Goal: Information Seeking & Learning: Compare options

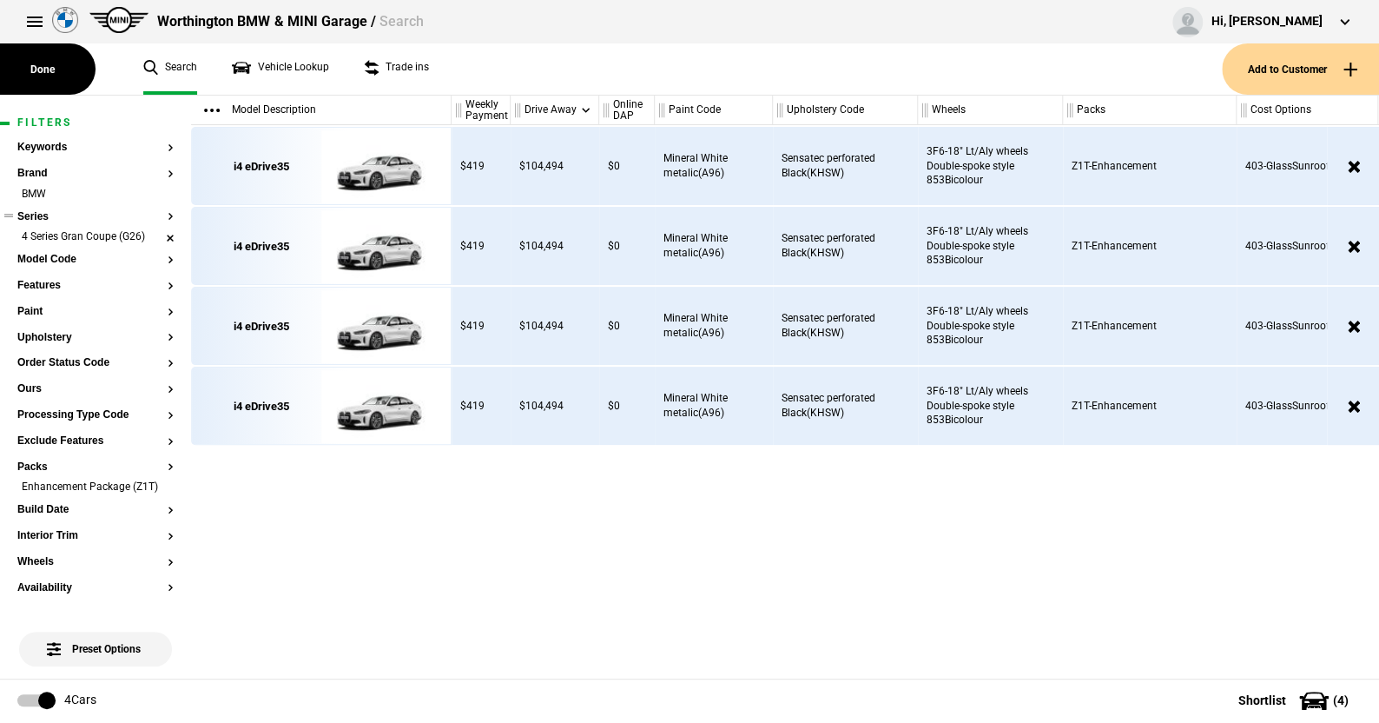
click at [156, 237] on li "4 Series Gran Coupe (G26)" at bounding box center [95, 237] width 156 height 17
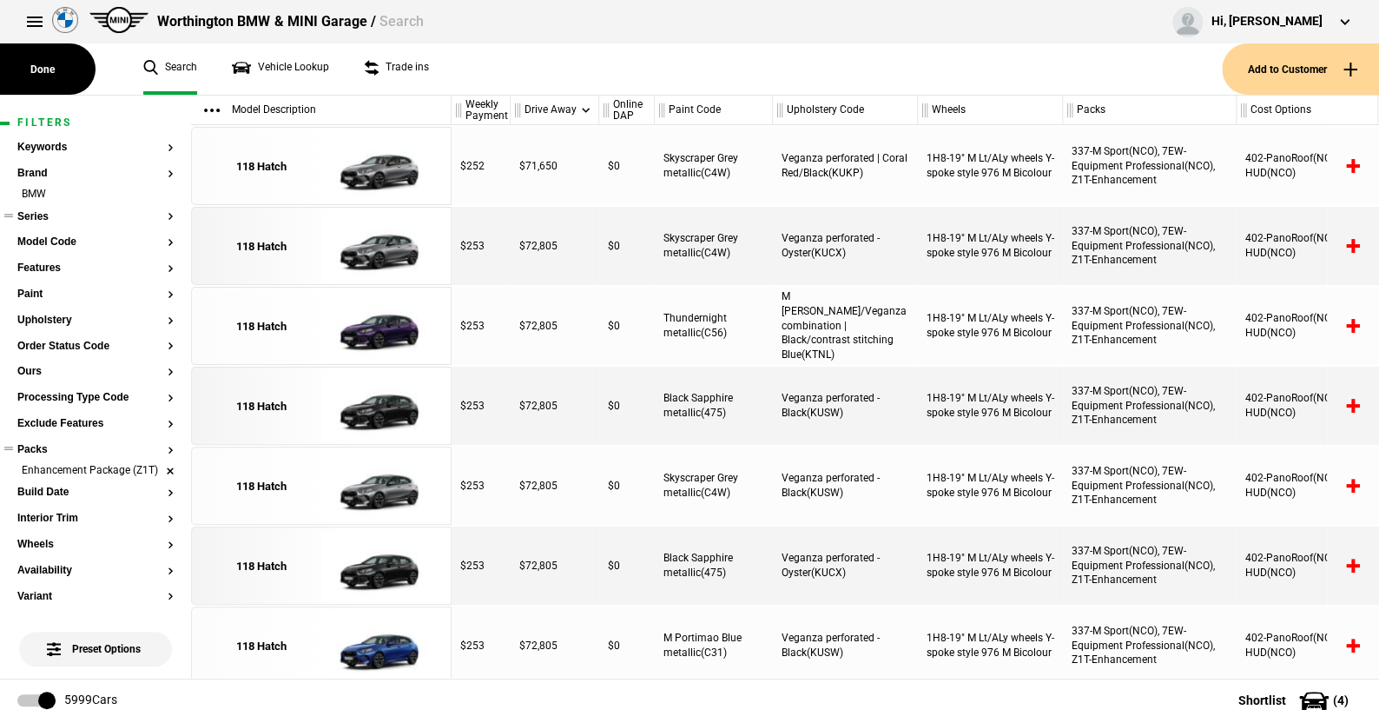
click at [157, 474] on li "Enhancement Package (Z1T)" at bounding box center [95, 471] width 156 height 17
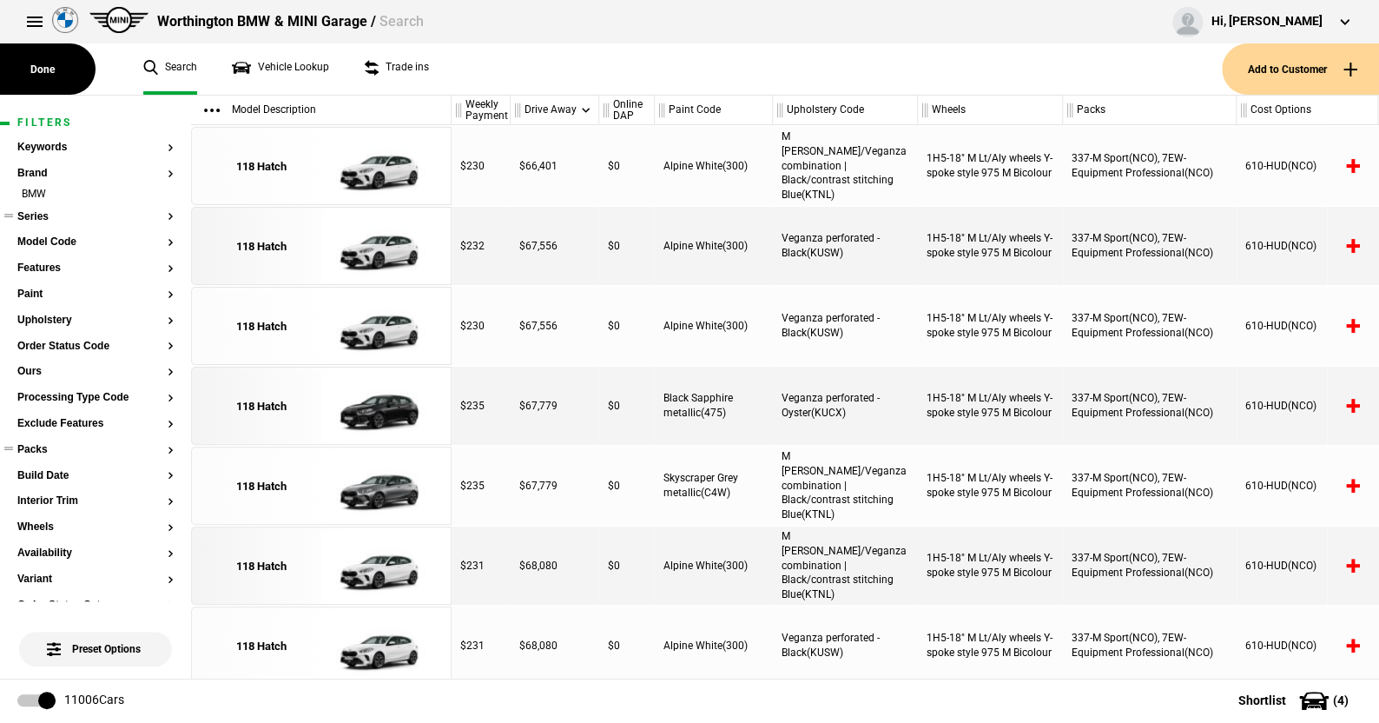
click at [43, 213] on button "Series" at bounding box center [95, 217] width 156 height 12
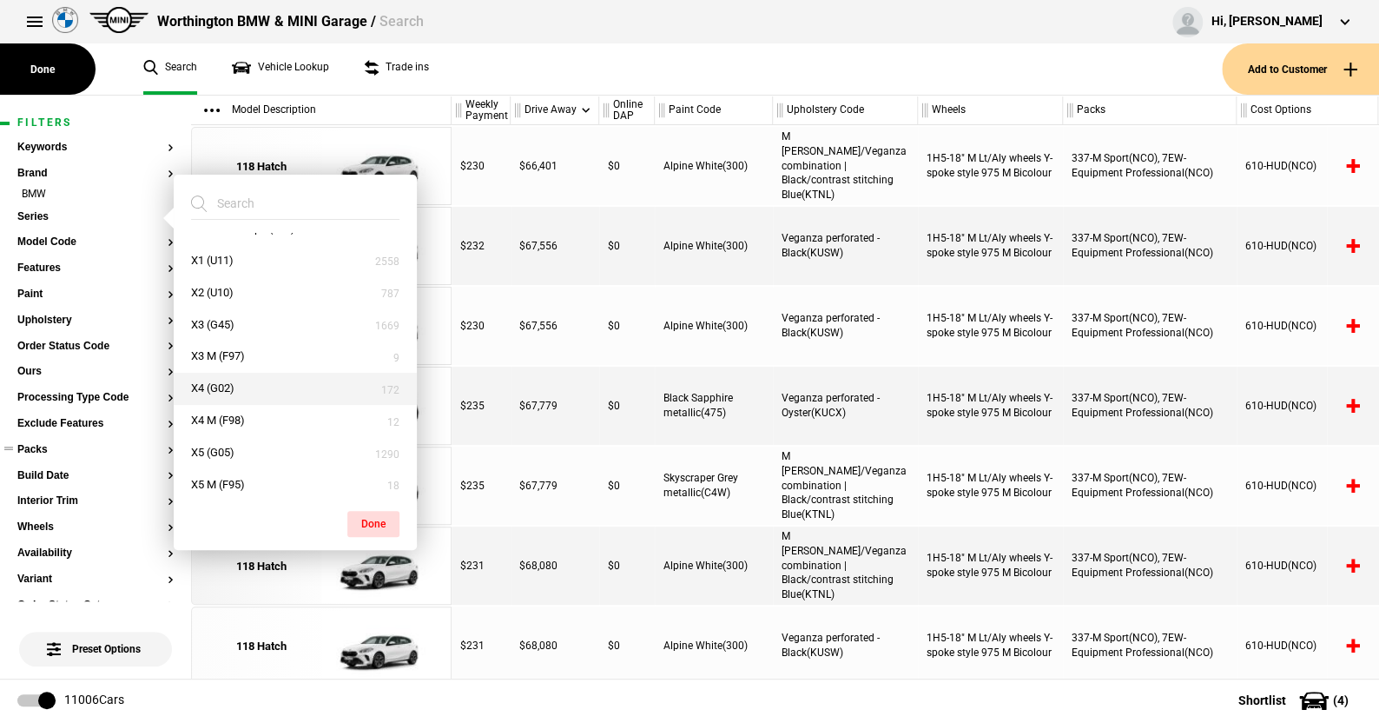
scroll to position [695, 0]
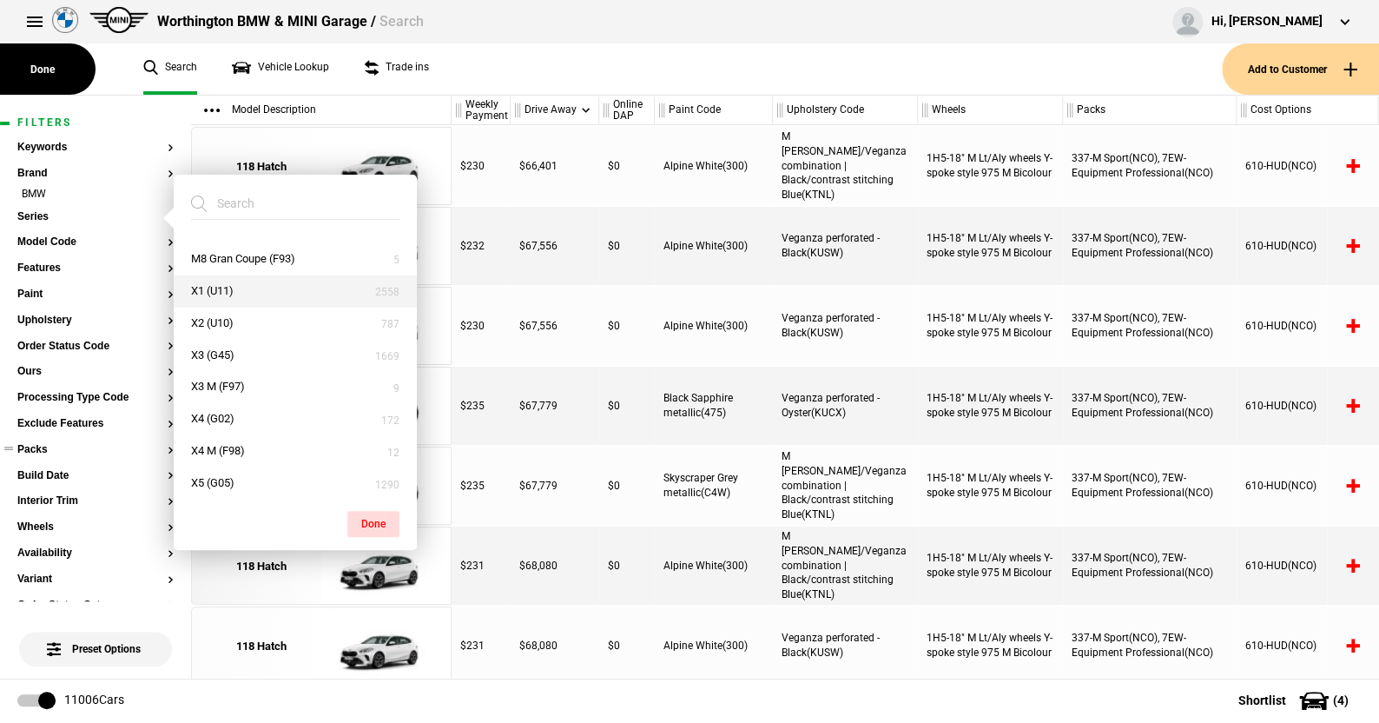
click at [223, 287] on button "X1 (U11)" at bounding box center [295, 291] width 243 height 32
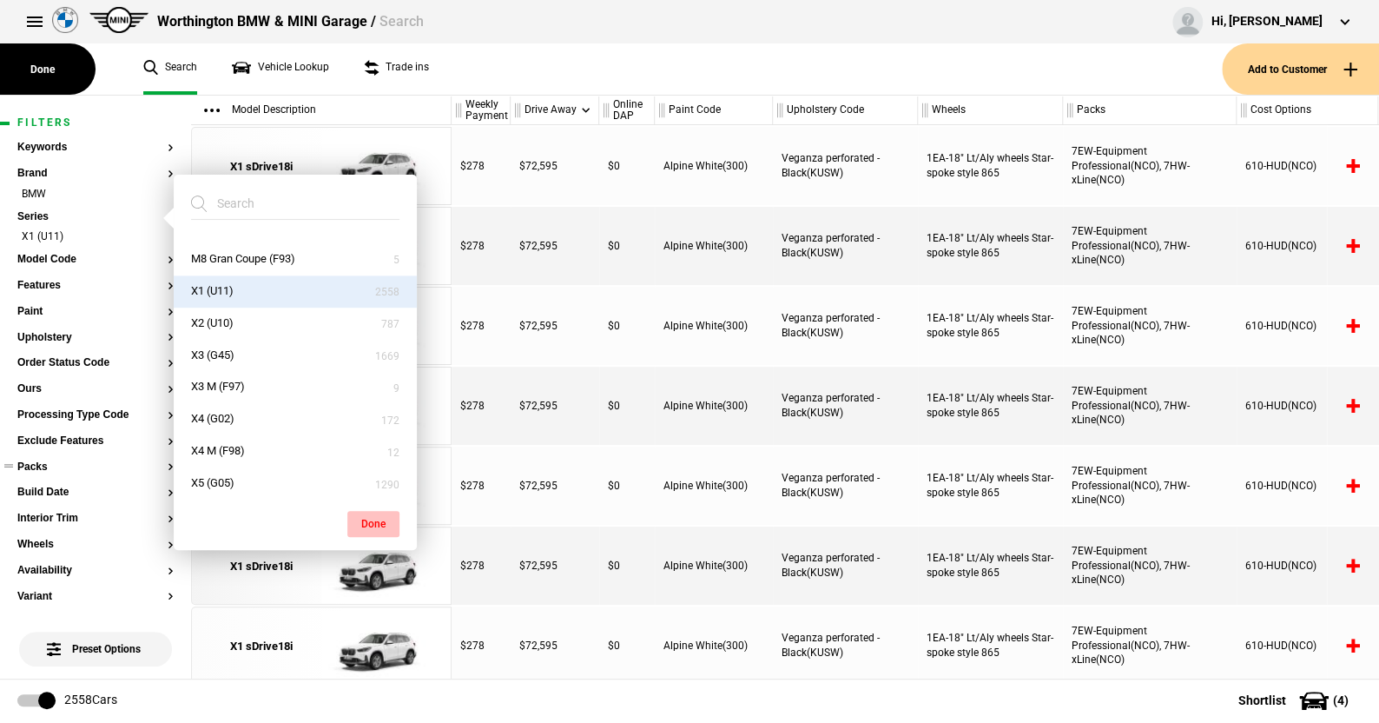
drag, startPoint x: 367, startPoint y: 514, endPoint x: 277, endPoint y: 433, distance: 121.8
click at [366, 512] on button "Done" at bounding box center [373, 524] width 52 height 26
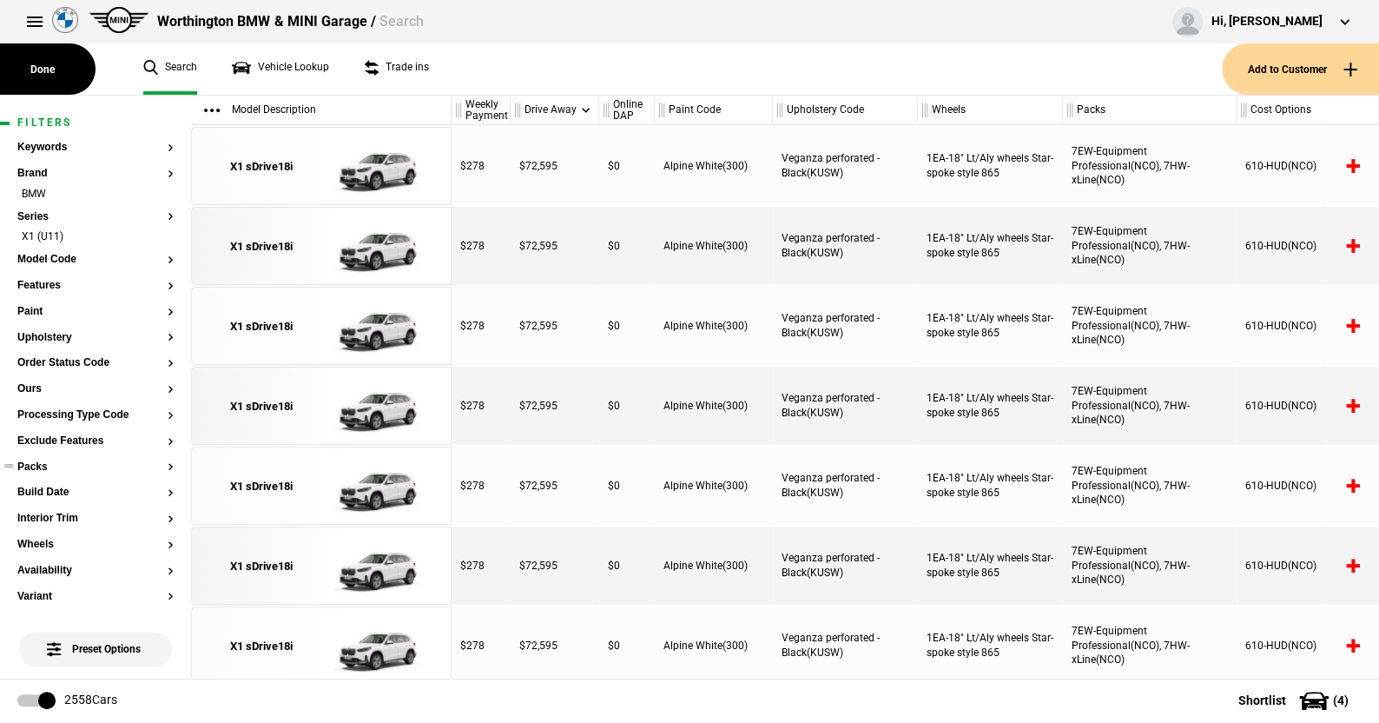
click at [66, 252] on ul "X1 (U11)" at bounding box center [95, 241] width 156 height 24
click at [62, 257] on button "Model Code" at bounding box center [95, 260] width 156 height 12
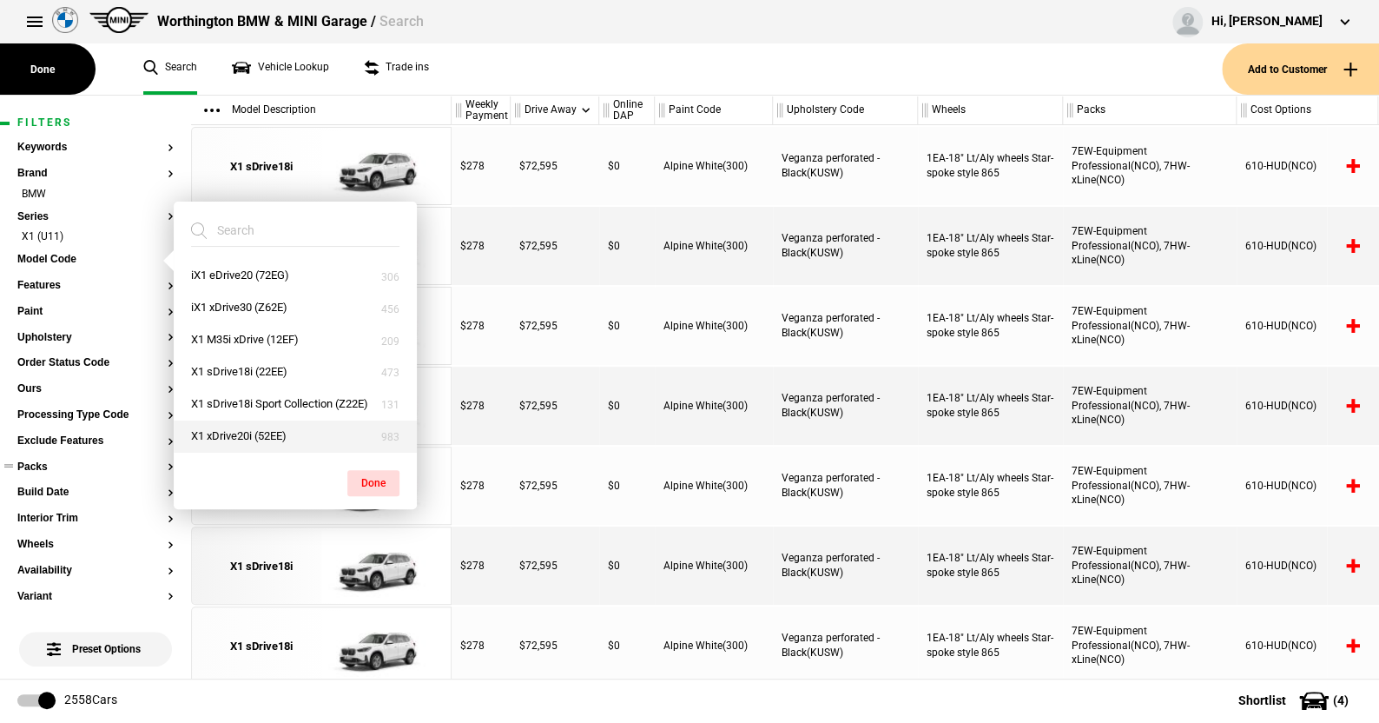
drag, startPoint x: 240, startPoint y: 433, endPoint x: 264, endPoint y: 439, distance: 25.1
click at [239, 432] on button "X1 xDrive20i (52EE)" at bounding box center [295, 436] width 243 height 32
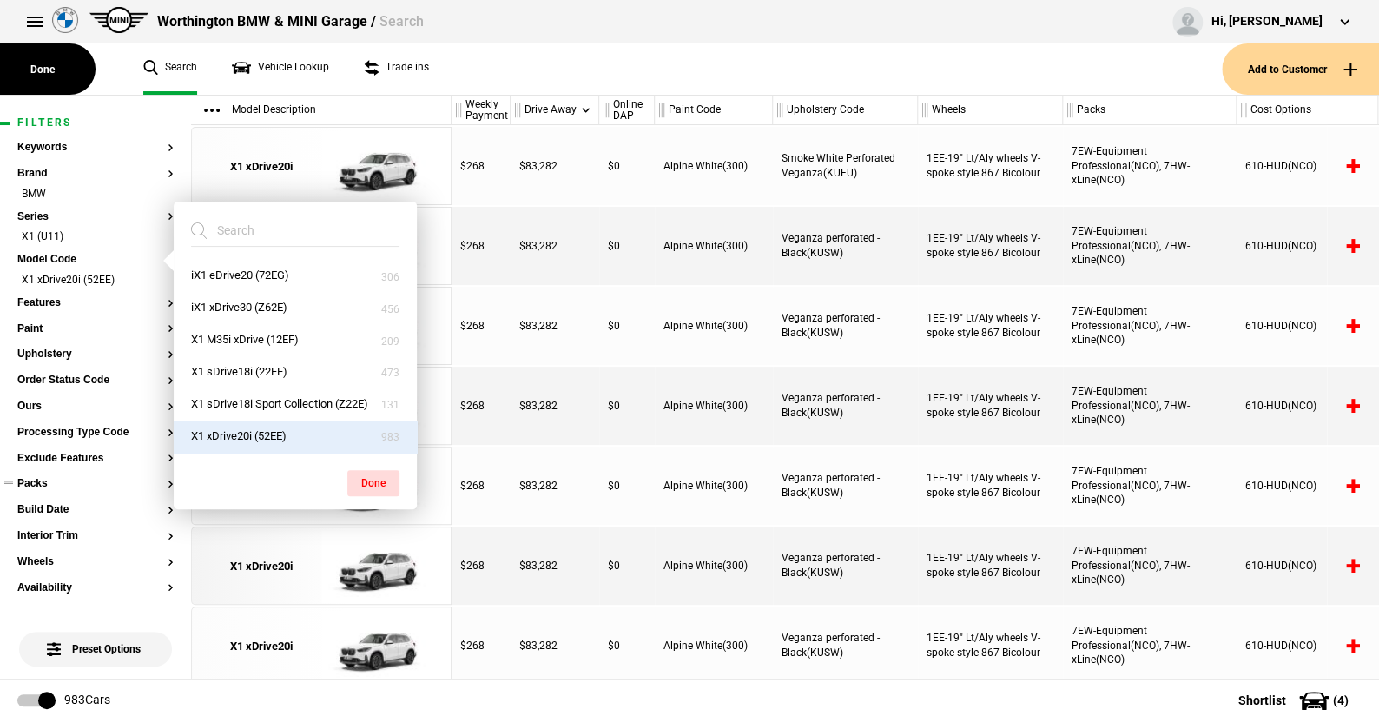
drag, startPoint x: 367, startPoint y: 473, endPoint x: 280, endPoint y: 440, distance: 92.6
click at [354, 466] on div "Done" at bounding box center [295, 474] width 243 height 43
click at [367, 479] on button "Done" at bounding box center [373, 483] width 52 height 26
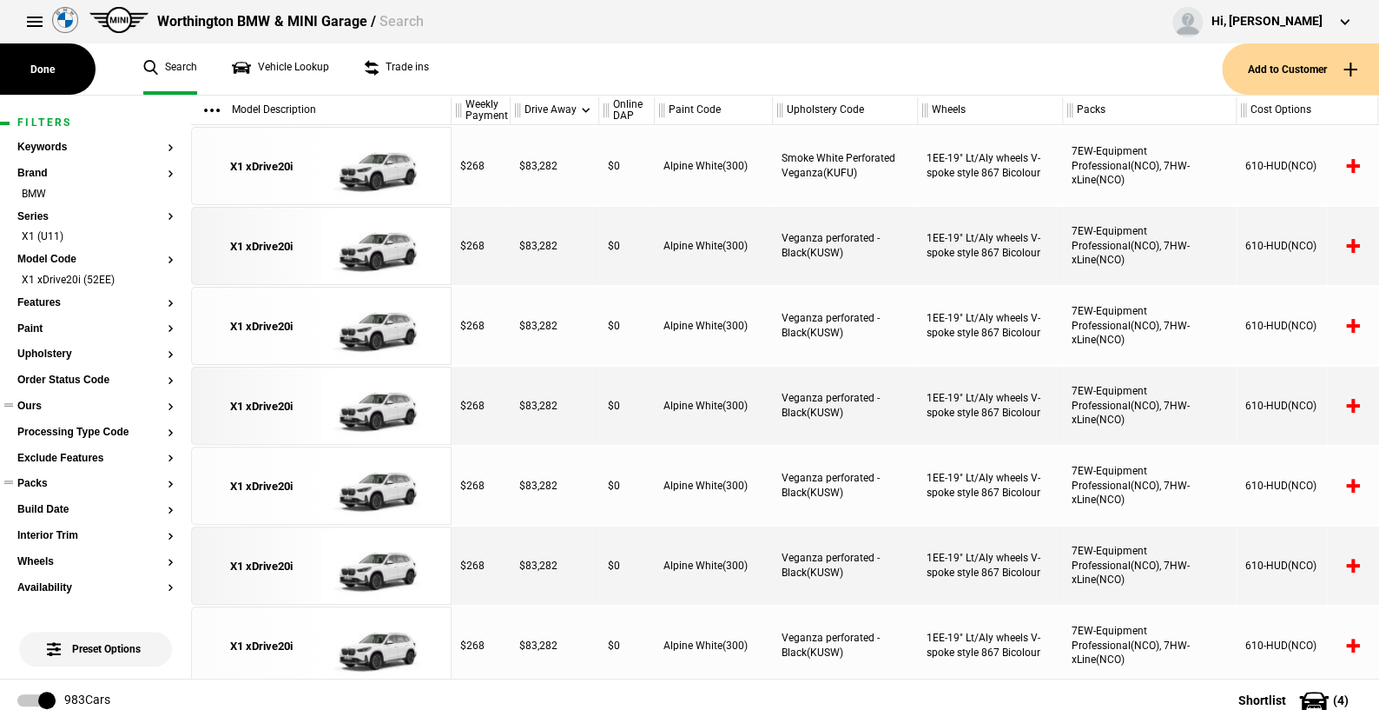
click at [33, 403] on button "Ours" at bounding box center [95, 406] width 156 height 12
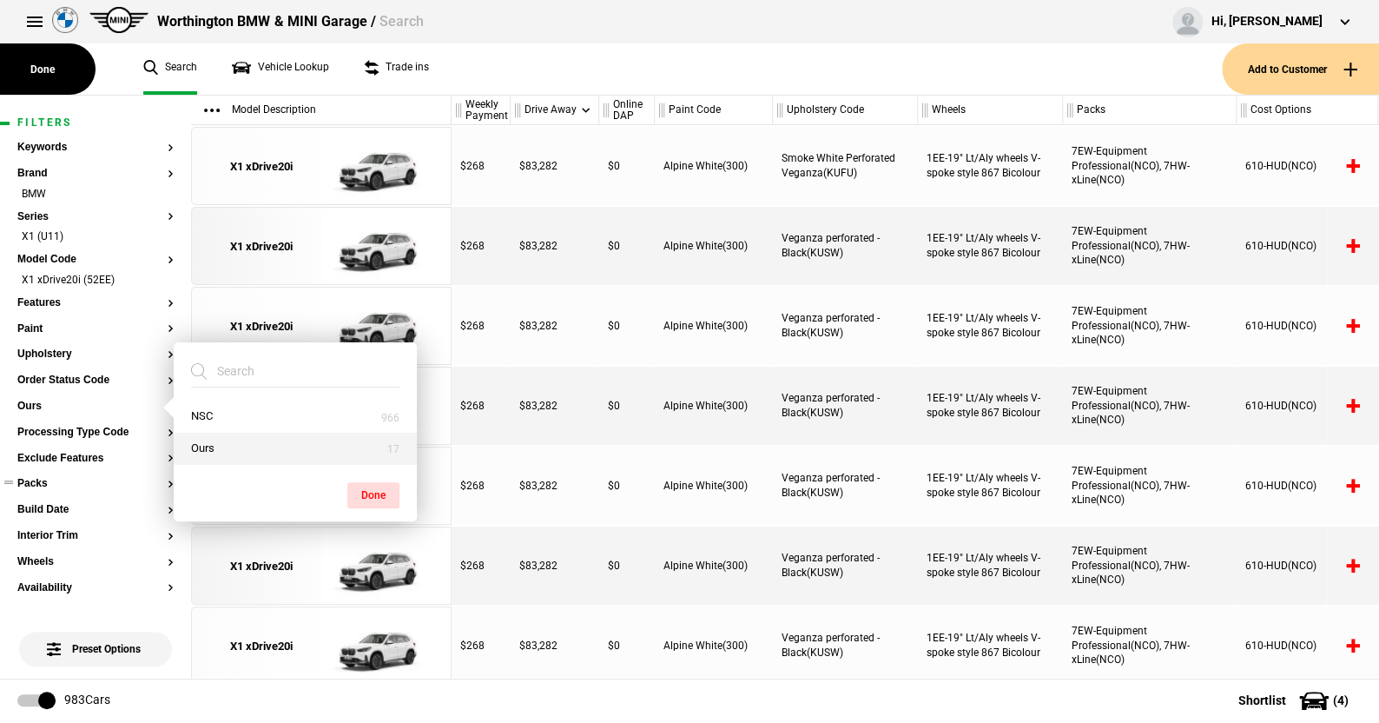
click at [233, 446] on button "Ours" at bounding box center [295, 449] width 243 height 32
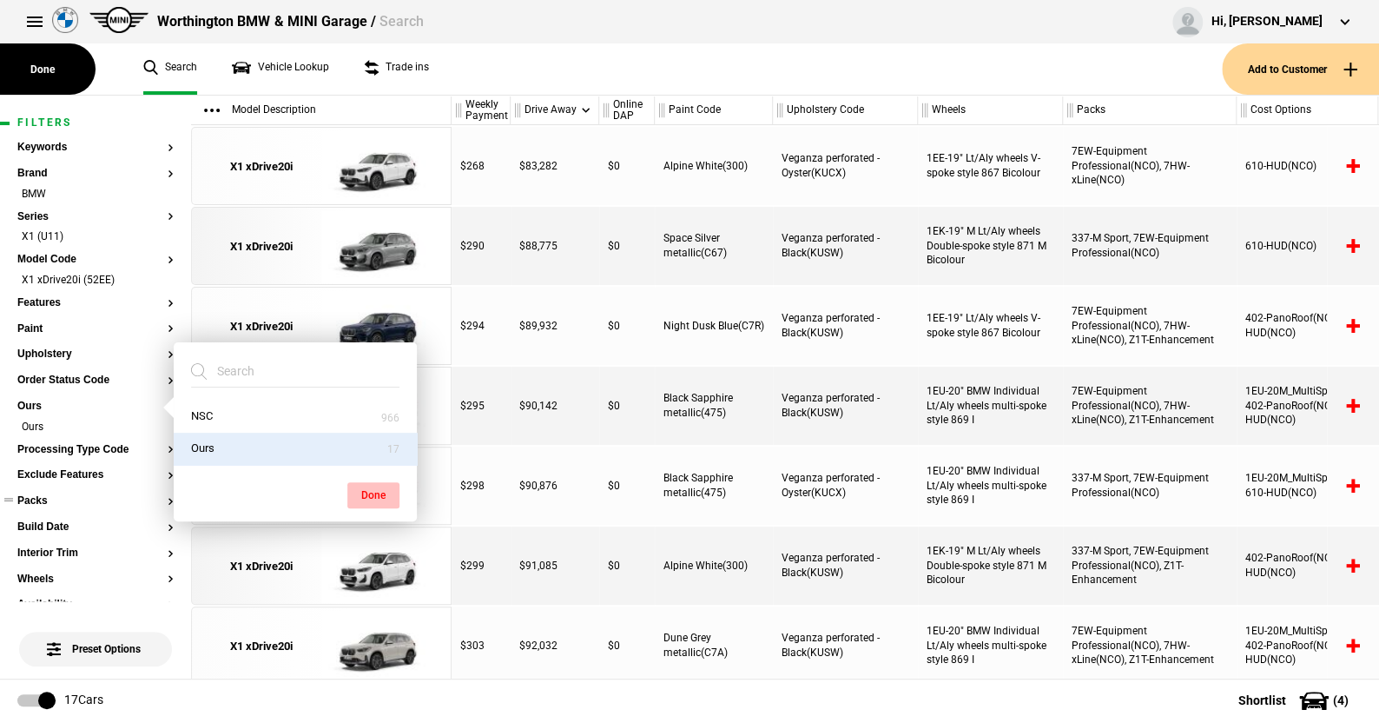
click at [375, 488] on button "Done" at bounding box center [373, 495] width 52 height 26
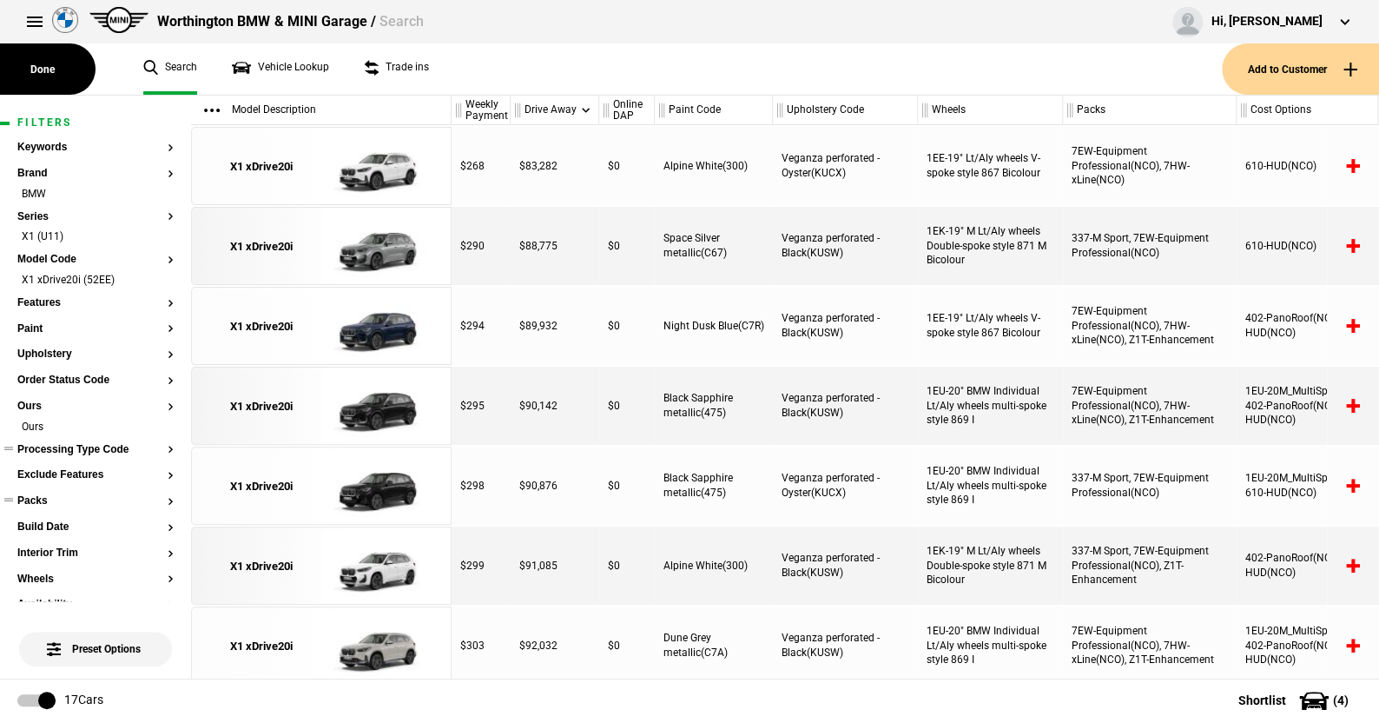
click at [78, 449] on button "Processing Type Code" at bounding box center [95, 450] width 156 height 12
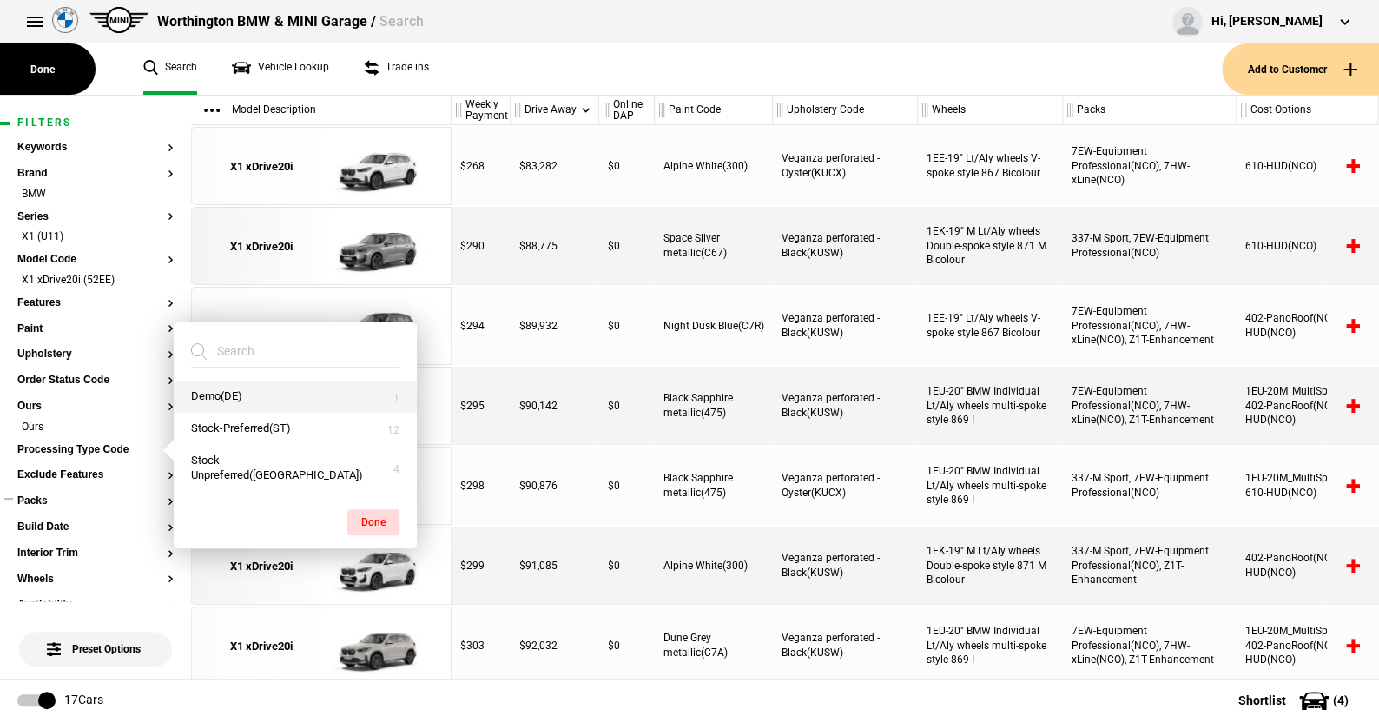
click at [219, 413] on button "Demo(DE)" at bounding box center [295, 396] width 243 height 32
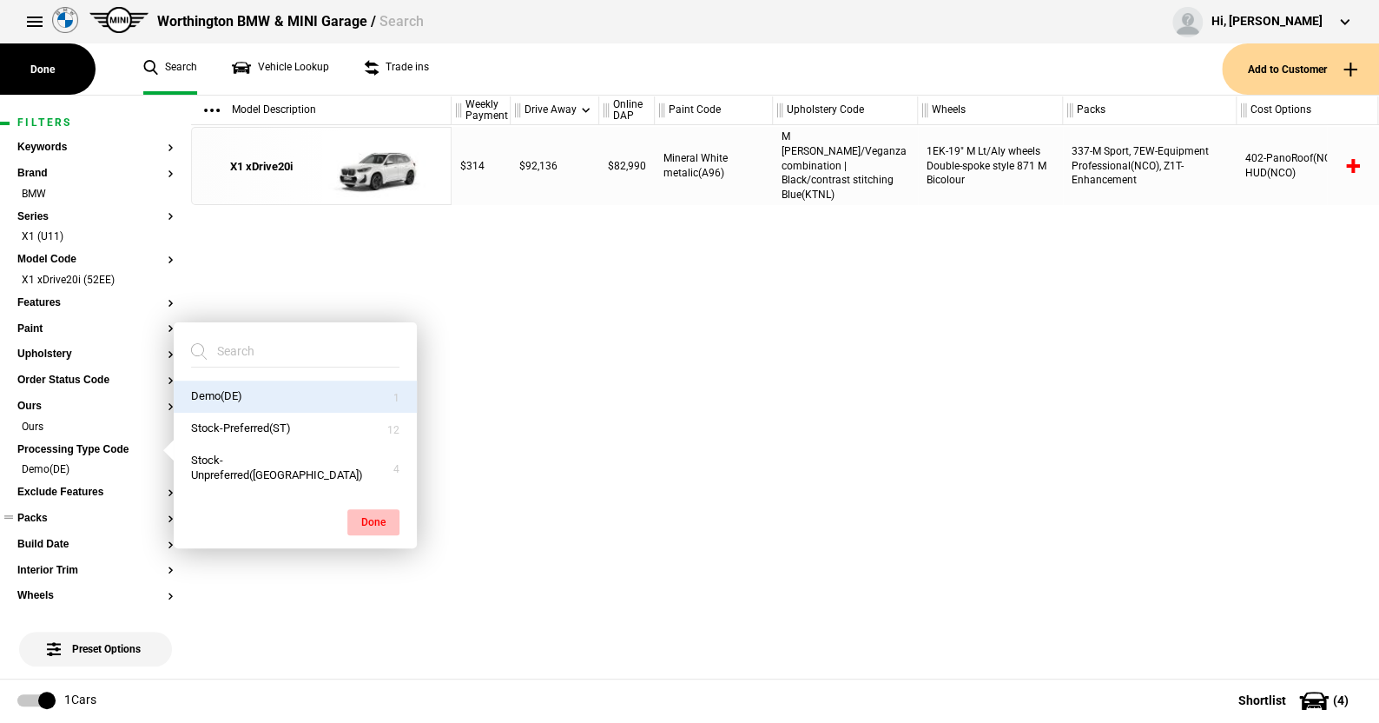
click at [373, 514] on button "Done" at bounding box center [373, 522] width 52 height 26
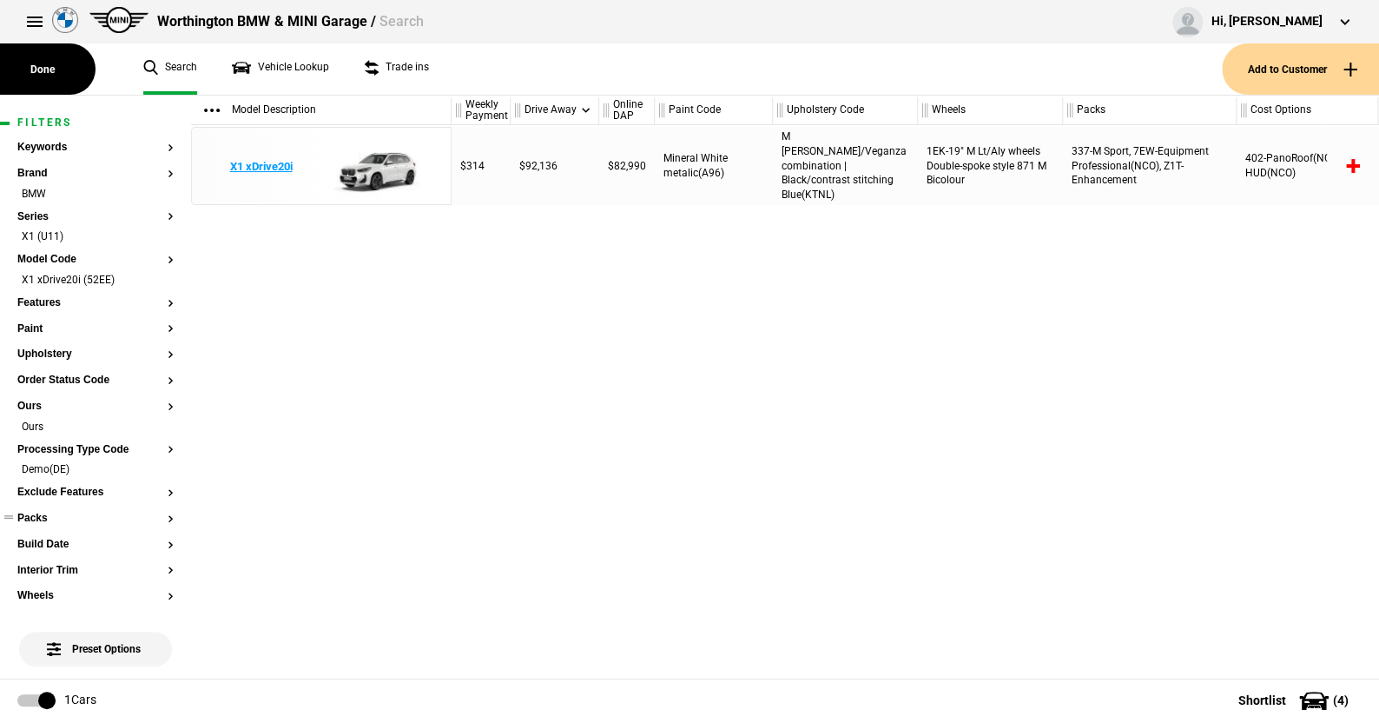
click at [392, 152] on img at bounding box center [381, 167] width 121 height 78
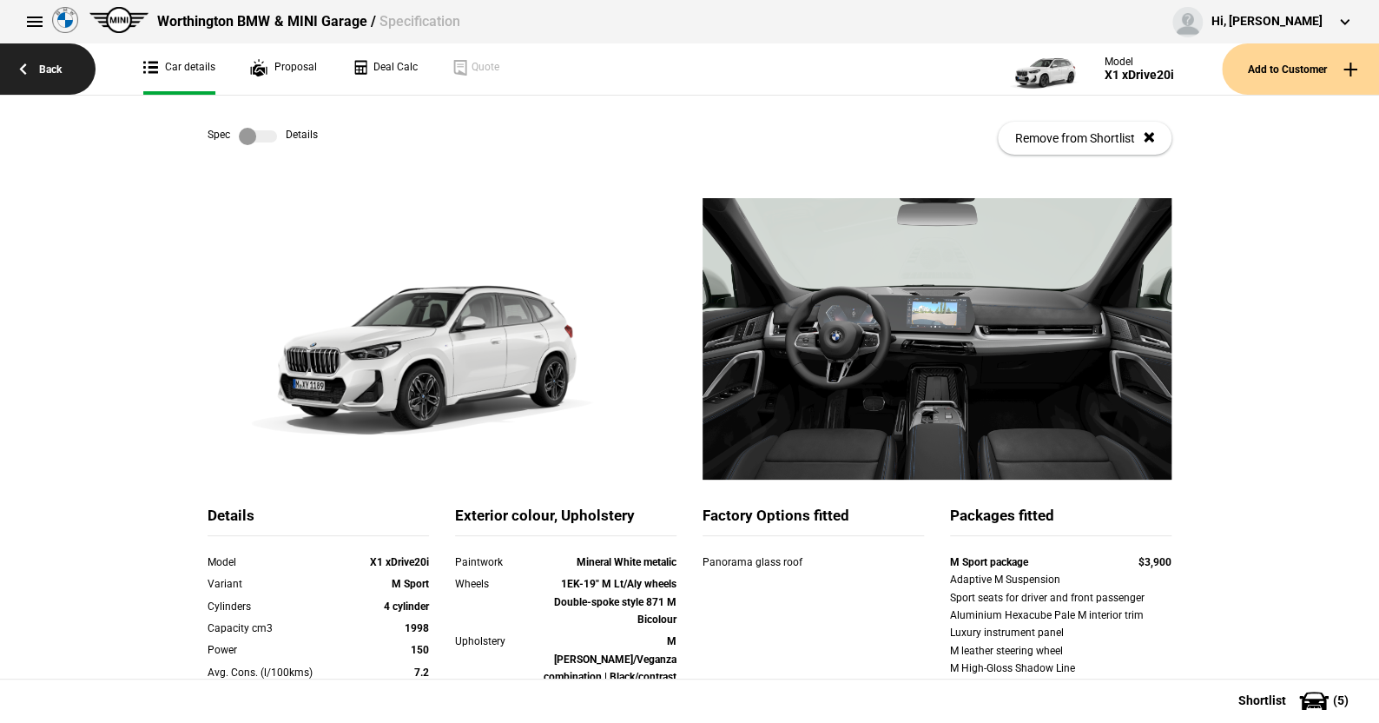
click at [54, 65] on link "Back" at bounding box center [48, 68] width 96 height 51
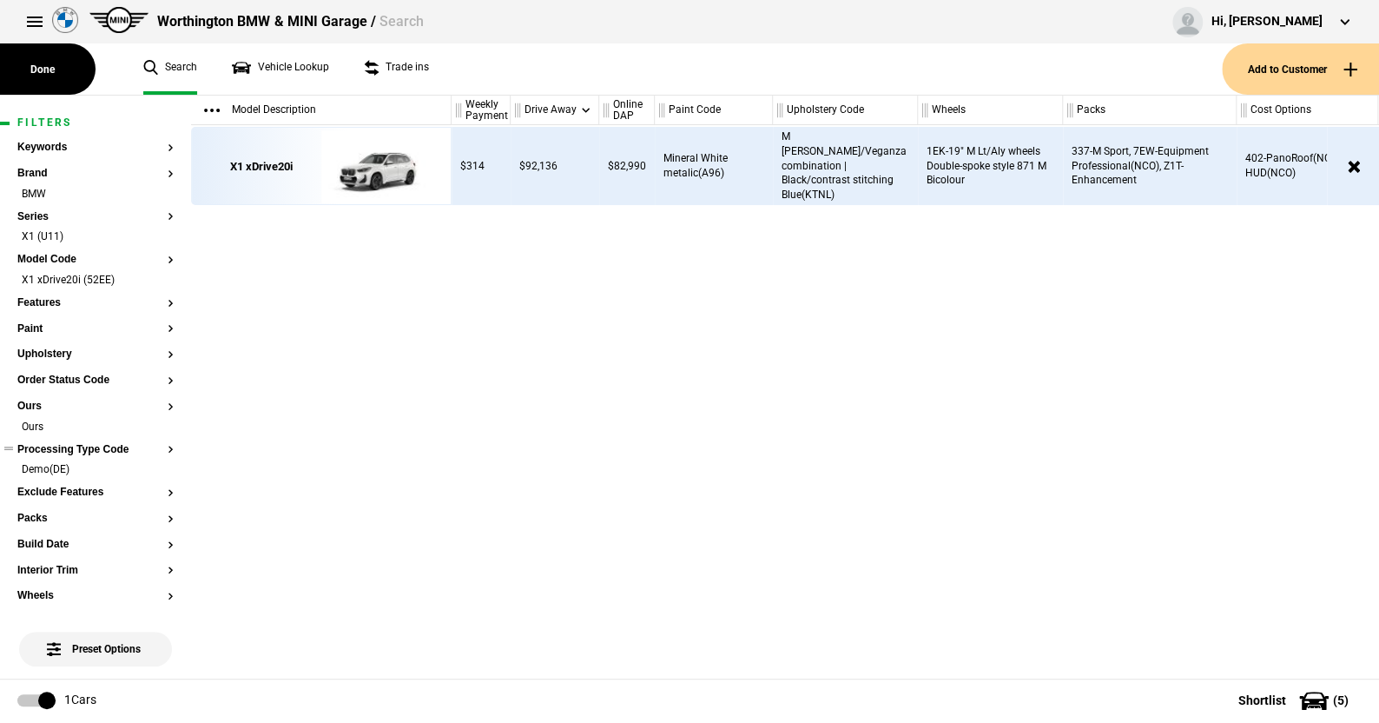
click at [117, 446] on button "Processing Type Code" at bounding box center [95, 450] width 156 height 12
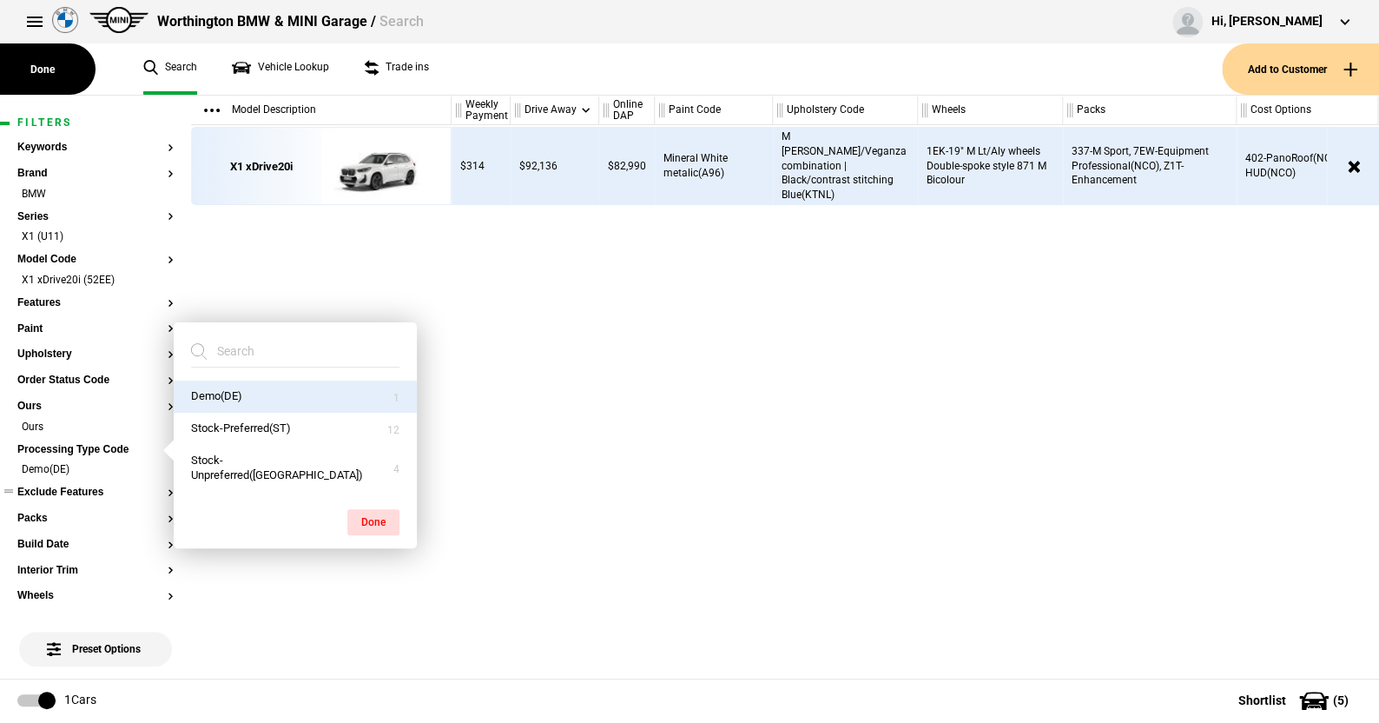
click at [91, 491] on button "Exclude Features" at bounding box center [95, 492] width 156 height 12
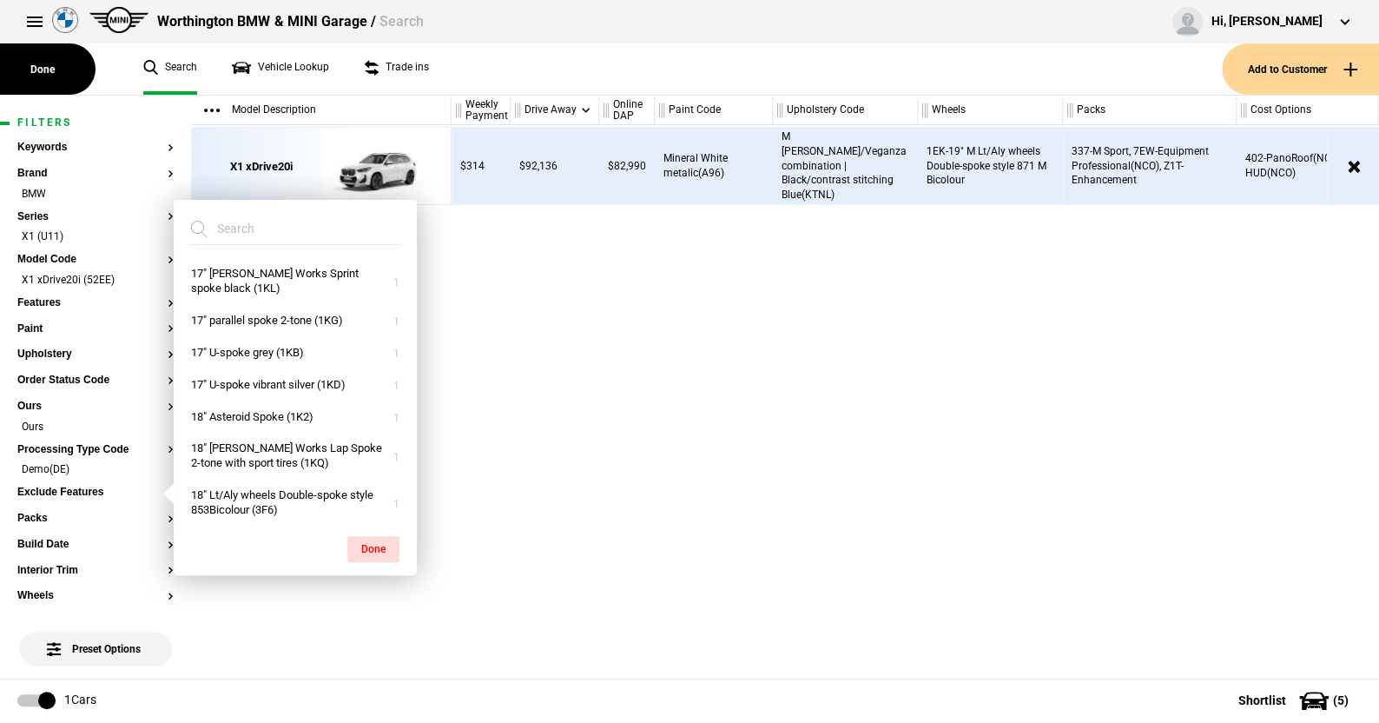
click at [487, 62] on ul "Search Vehicle Lookup Trade ins" at bounding box center [674, 68] width 1096 height 51
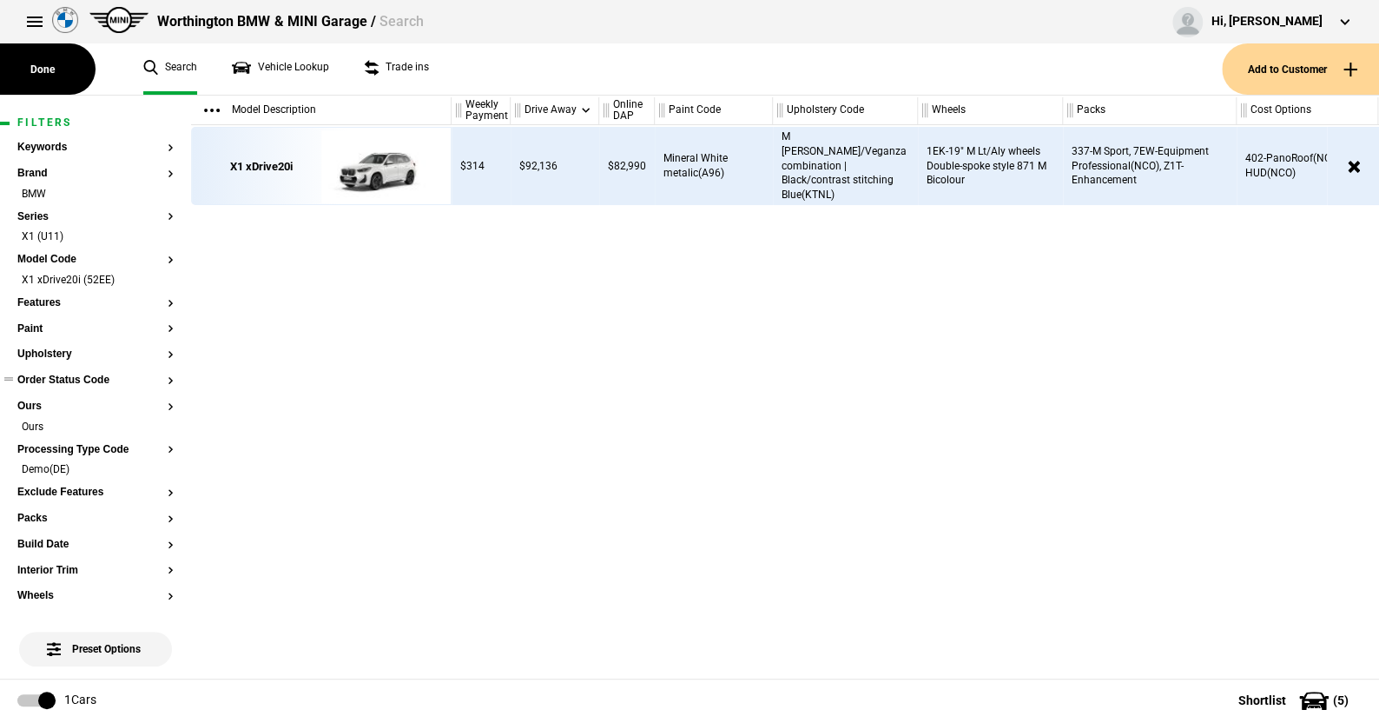
click at [78, 382] on button "Order Status Code" at bounding box center [95, 380] width 156 height 12
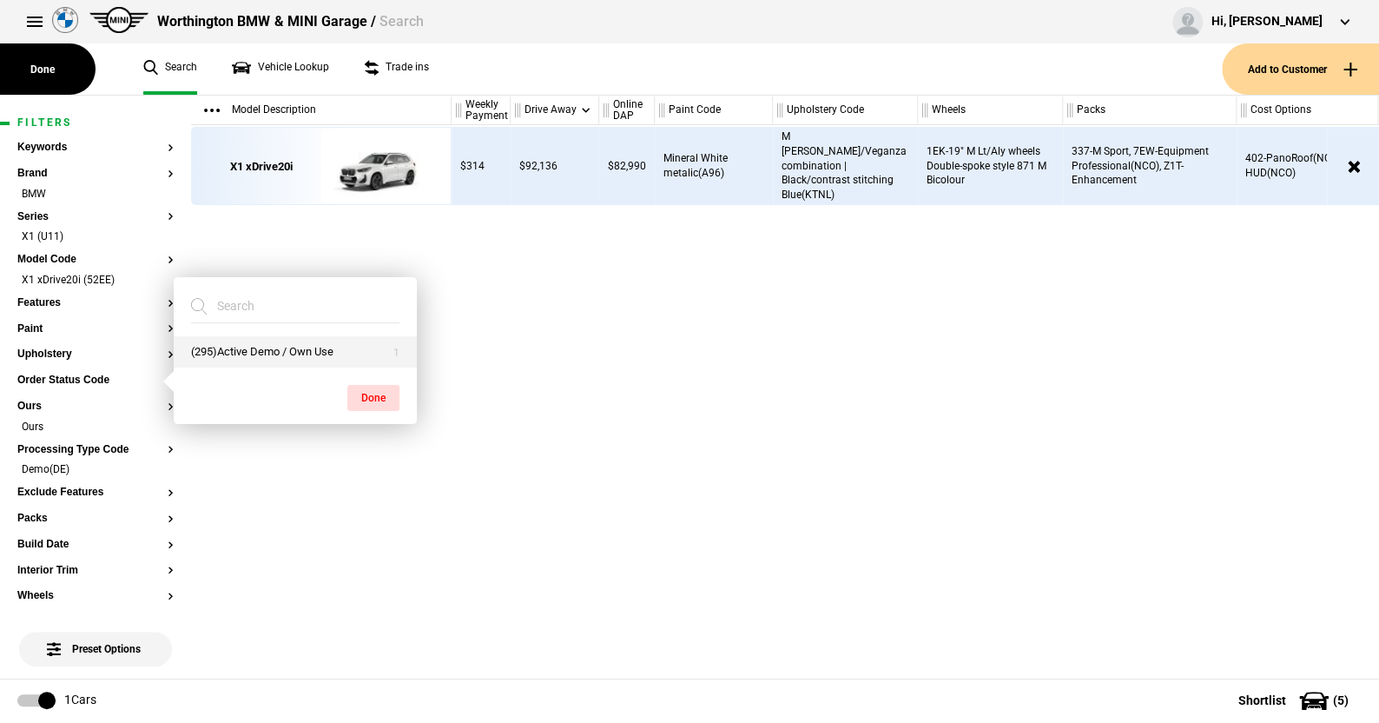
click at [235, 344] on button "(295)Active Demo / Own Use" at bounding box center [295, 352] width 243 height 32
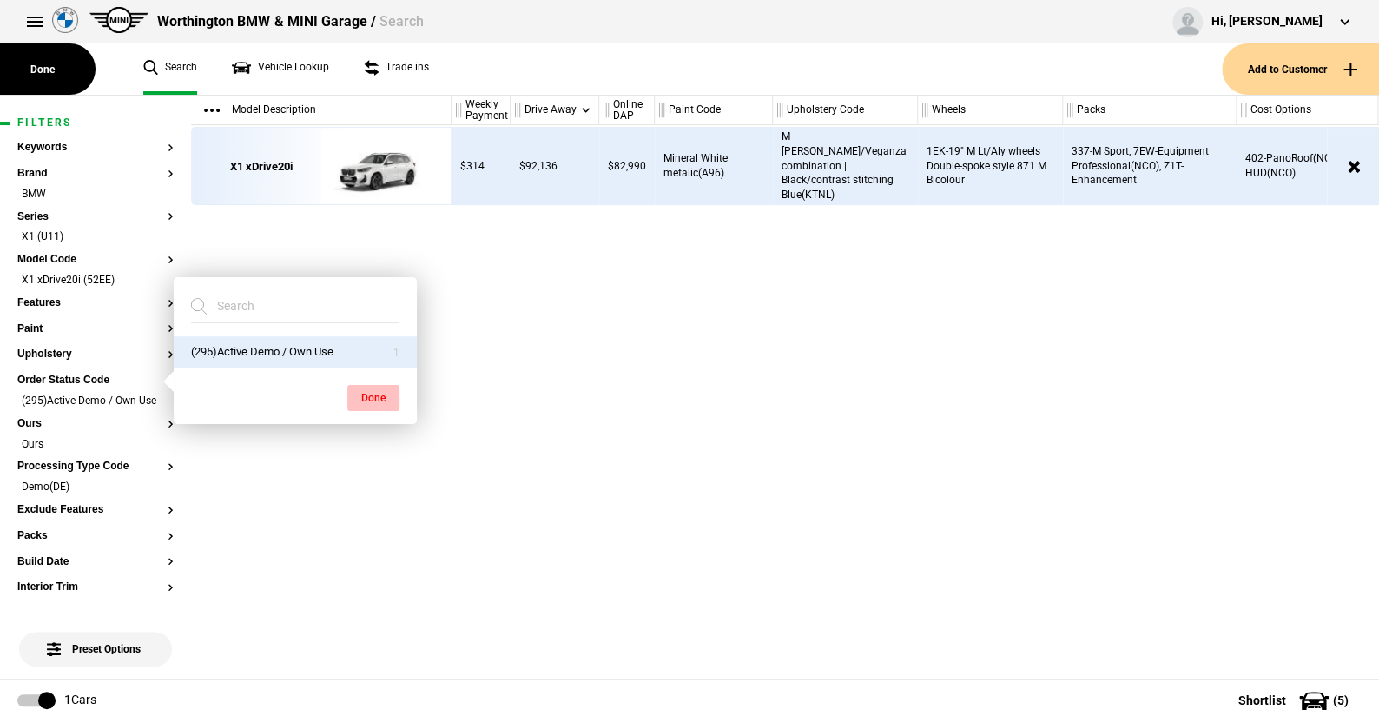
click at [385, 391] on button "Done" at bounding box center [373, 398] width 52 height 26
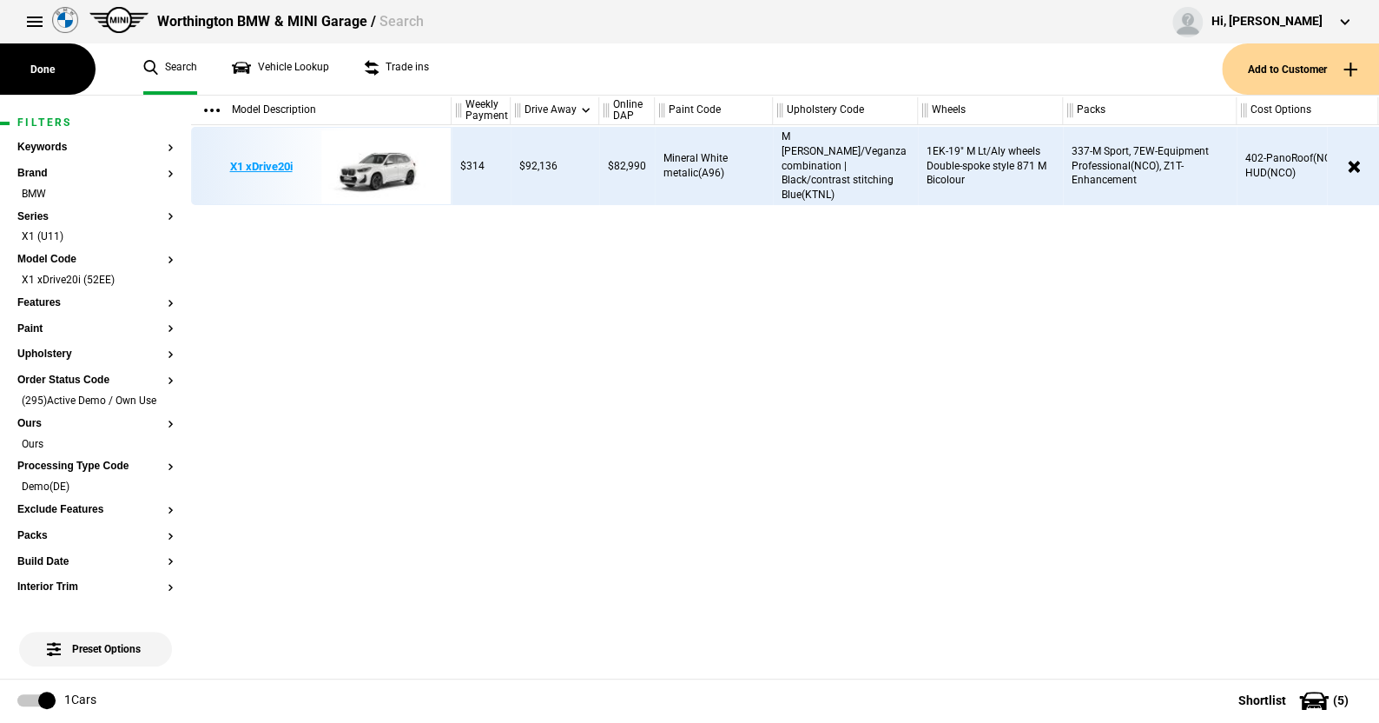
click at [379, 167] on img at bounding box center [381, 167] width 121 height 78
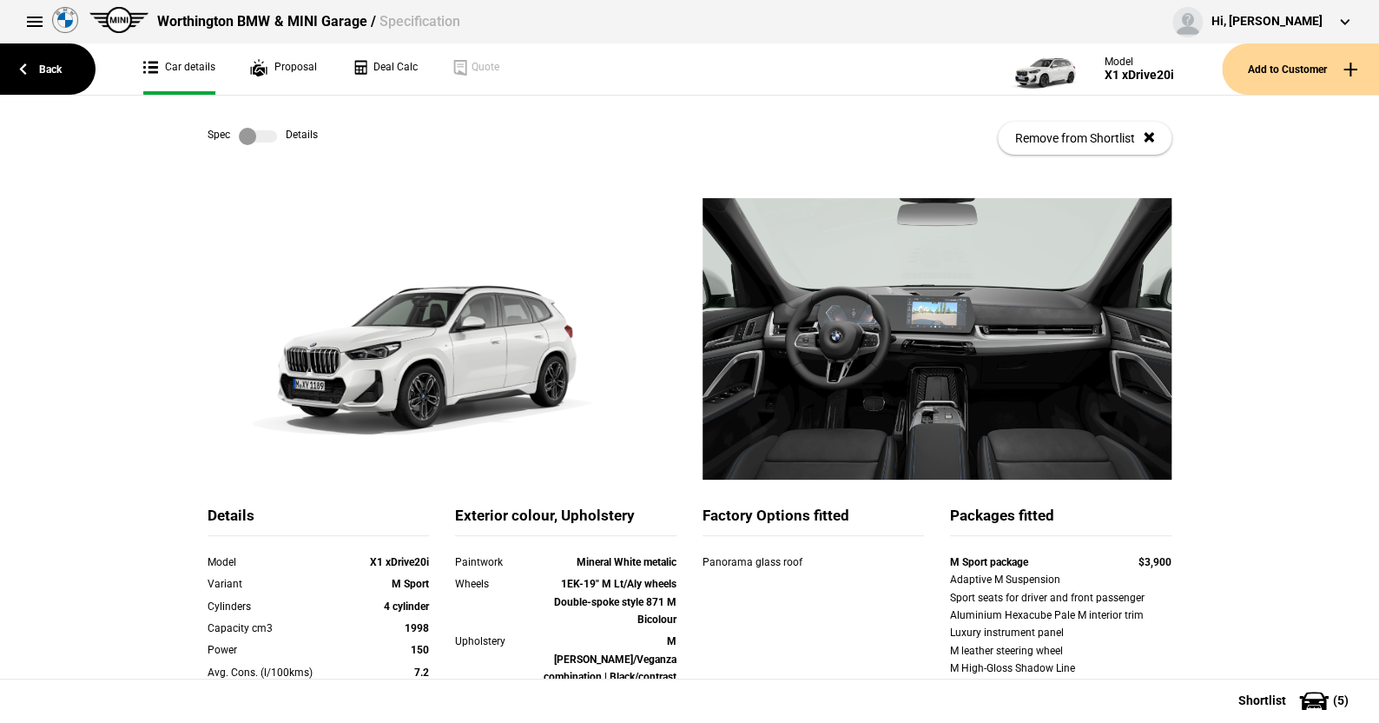
click at [264, 134] on label at bounding box center [258, 136] width 38 height 17
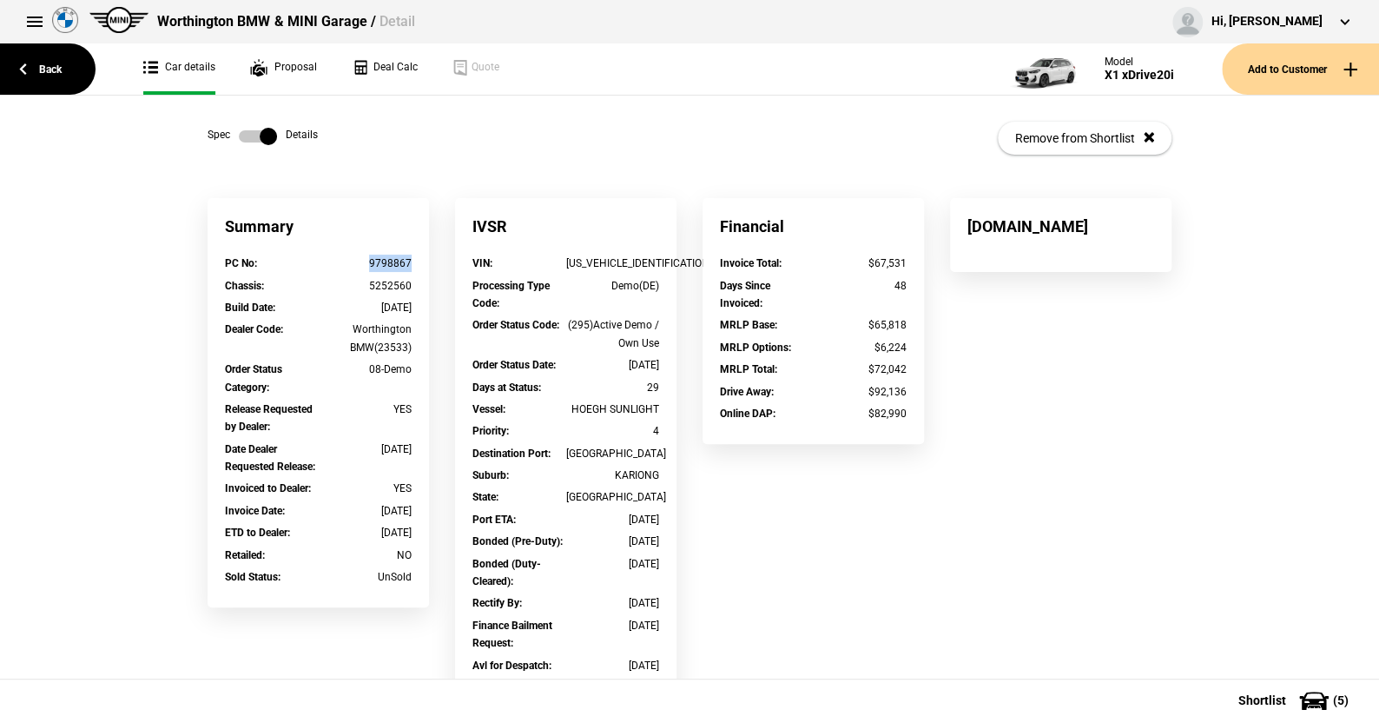
drag, startPoint x: 413, startPoint y: 261, endPoint x: 360, endPoint y: 262, distance: 53.9
click at [360, 262] on div "PC No : 9798867" at bounding box center [318, 266] width 213 height 22
copy div "9798867"
click at [48, 68] on link "Back" at bounding box center [48, 68] width 96 height 51
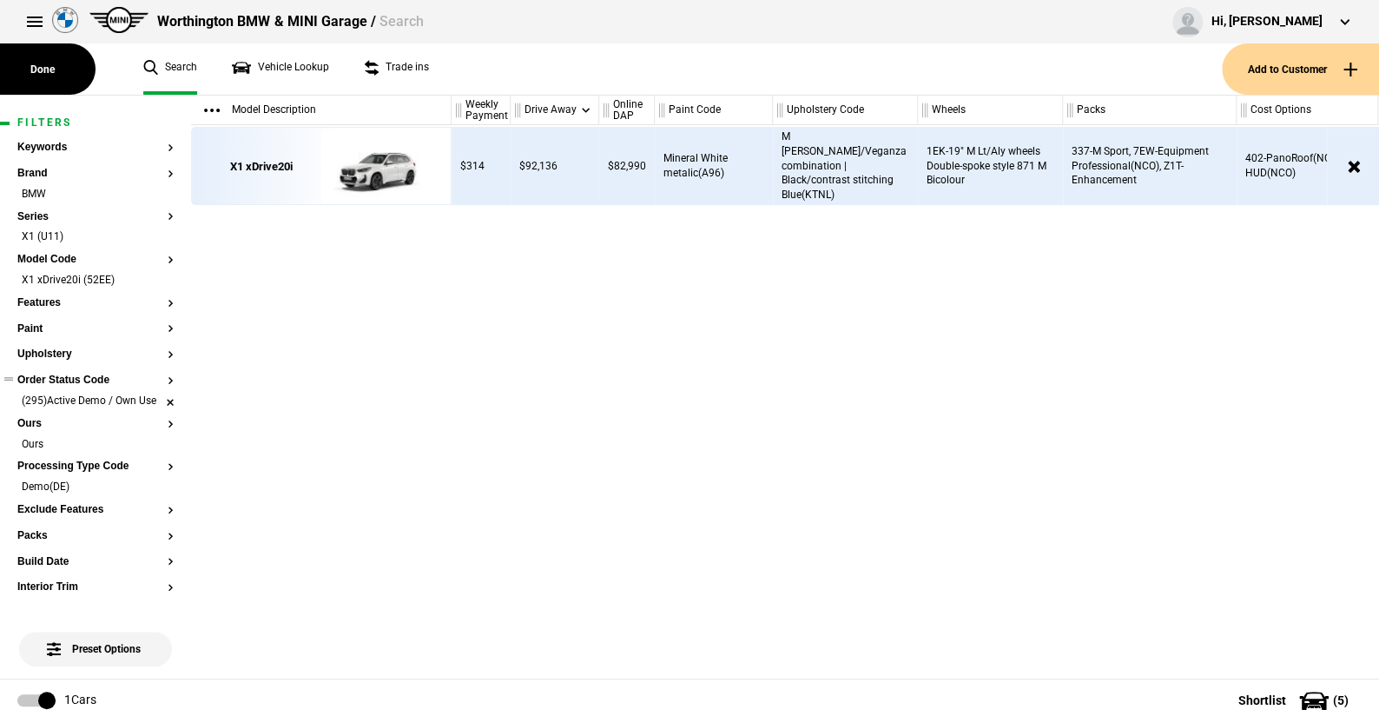
click at [156, 402] on li "(295)Active Demo / Own Use" at bounding box center [95, 402] width 156 height 17
click at [57, 374] on button "Order Status Code" at bounding box center [95, 380] width 156 height 12
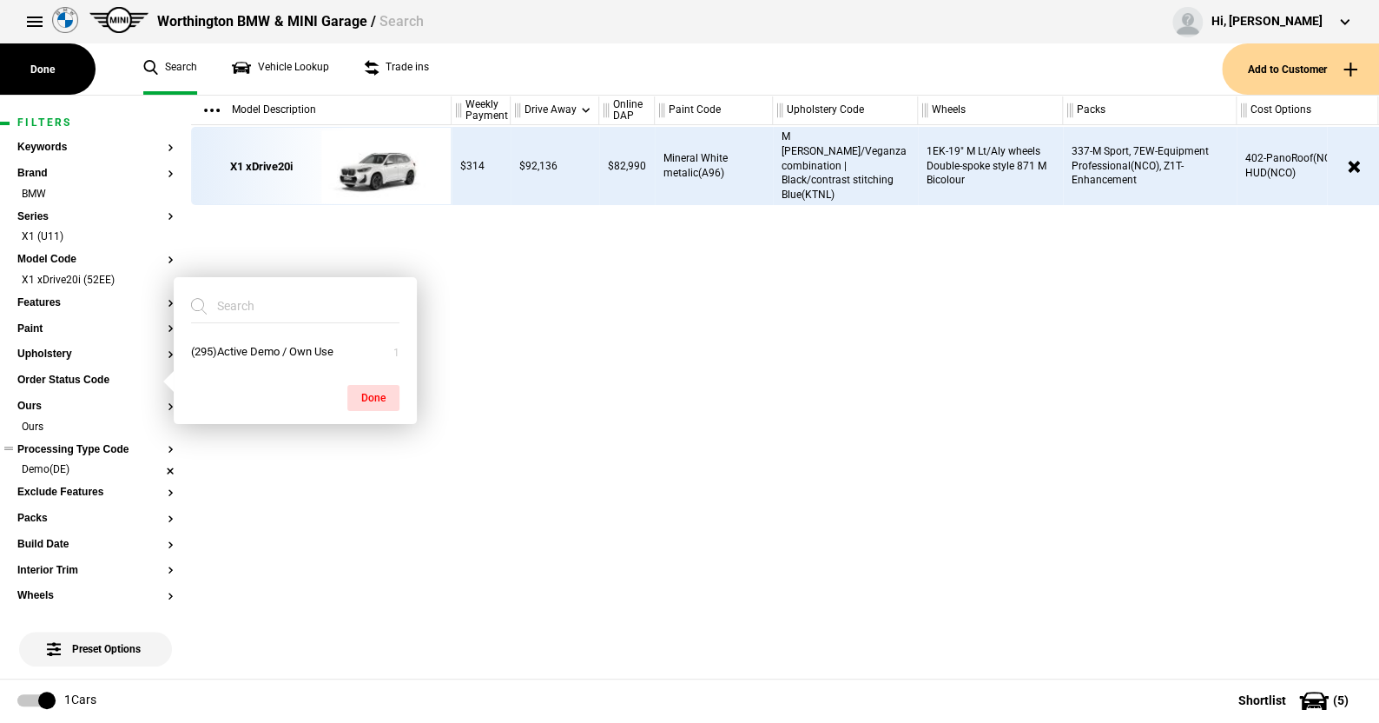
click at [158, 467] on li "Demo(DE)" at bounding box center [95, 470] width 156 height 17
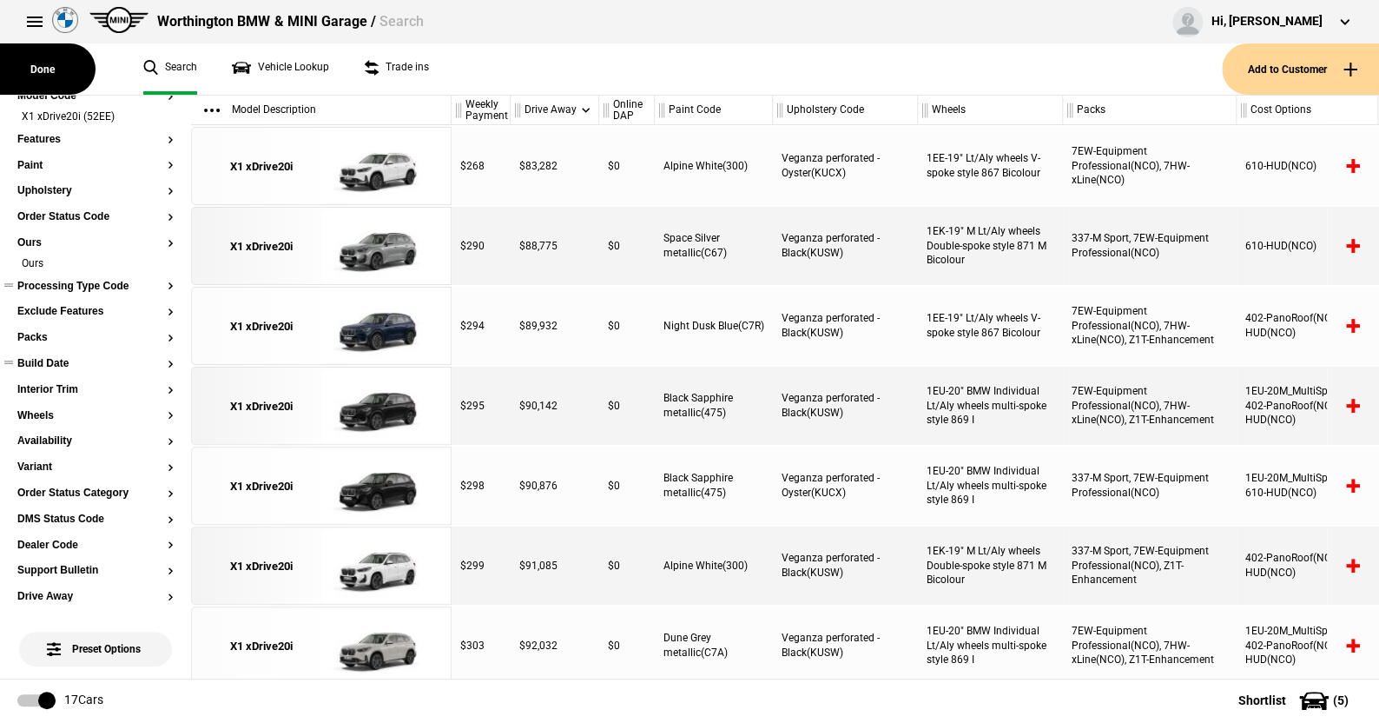
scroll to position [174, 0]
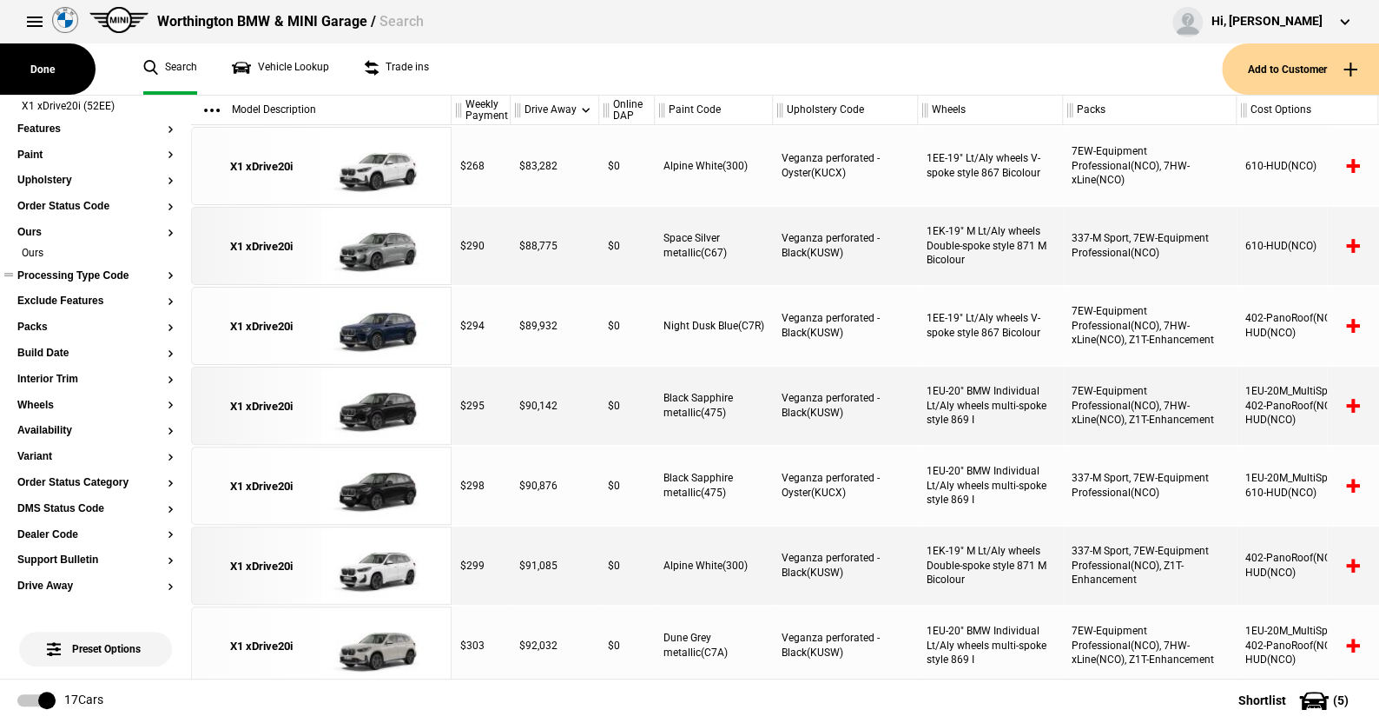
click at [91, 275] on button "Processing Type Code" at bounding box center [95, 276] width 156 height 12
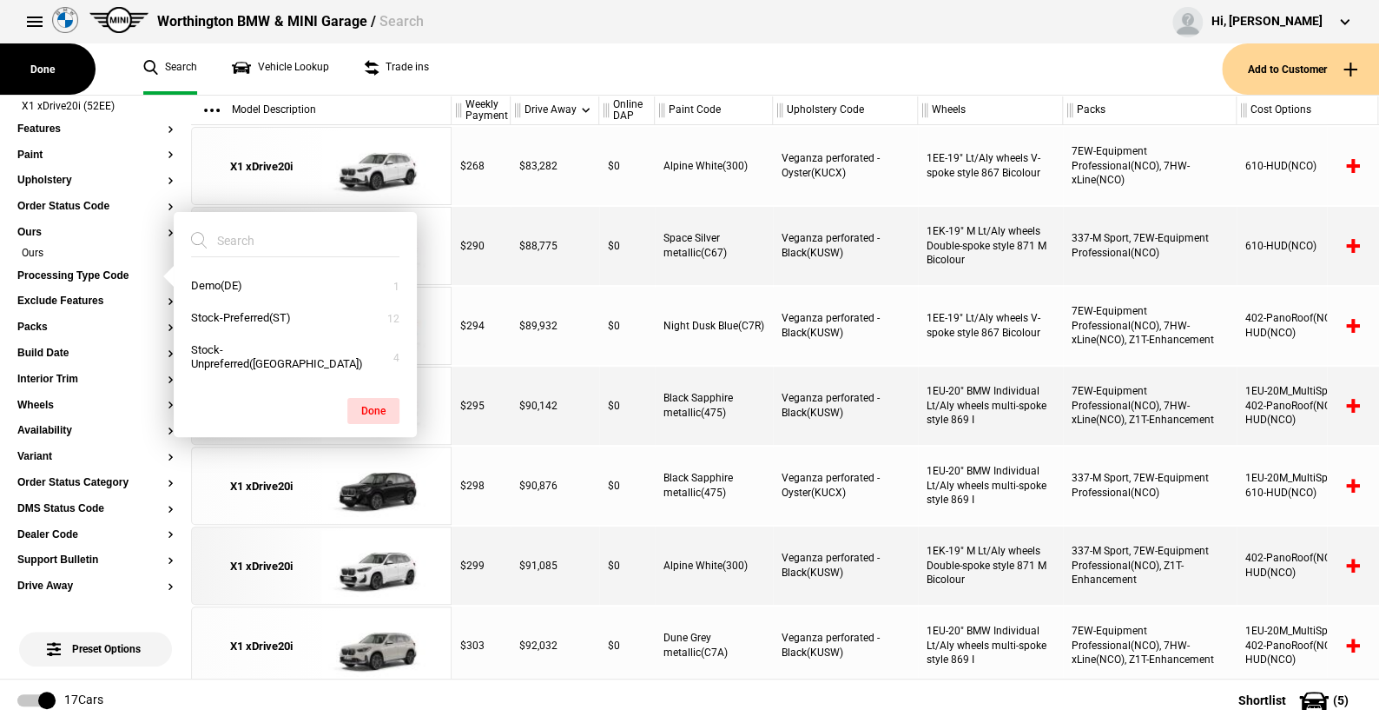
click at [454, 81] on ul "Search Vehicle Lookup Trade ins" at bounding box center [674, 68] width 1096 height 51
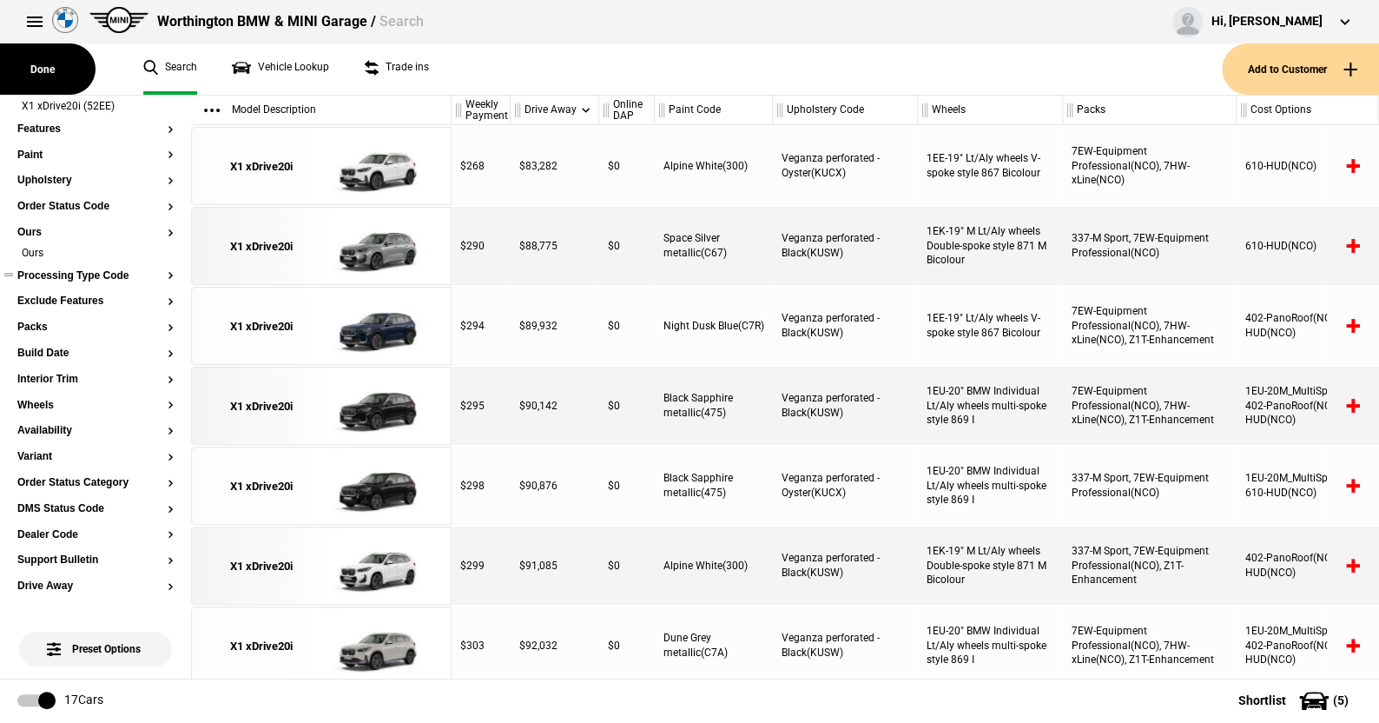
scroll to position [0, 0]
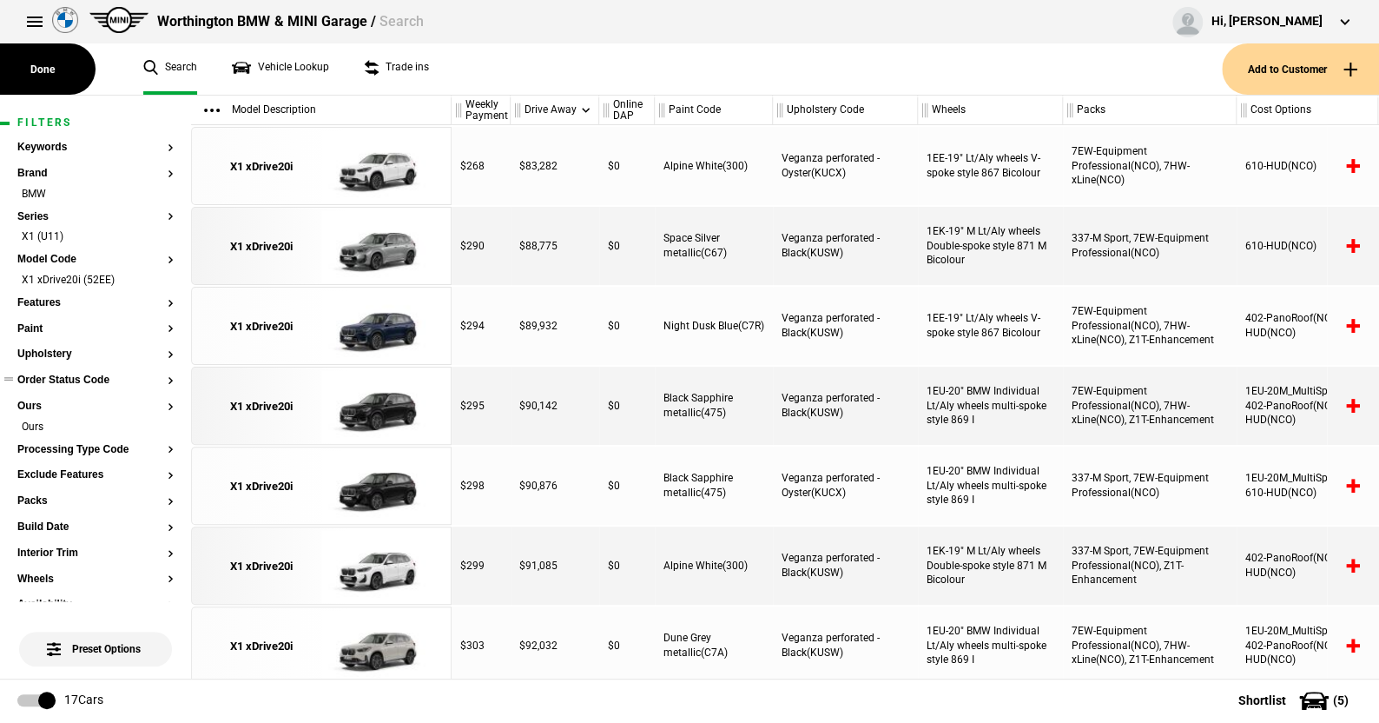
click at [63, 383] on button "Order Status Code" at bounding box center [95, 380] width 156 height 12
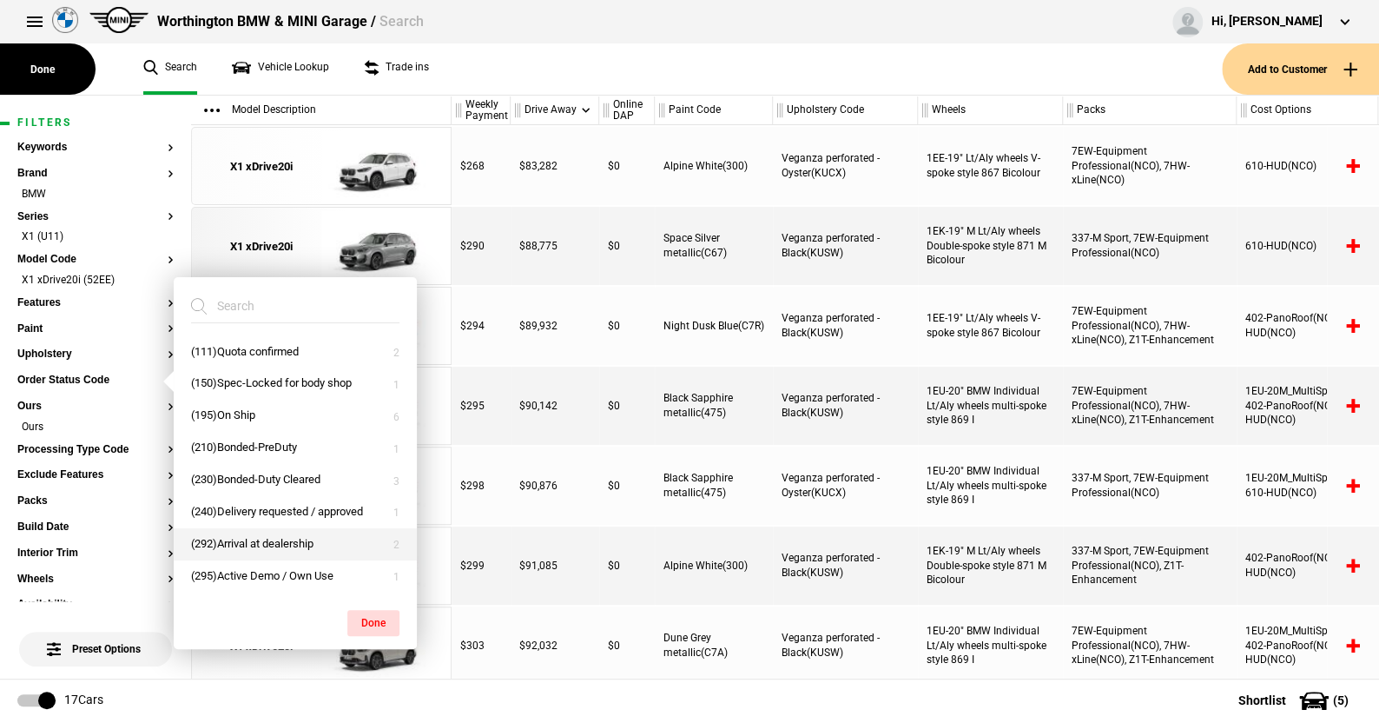
click at [232, 536] on button "(292)Arrival at dealership" at bounding box center [295, 544] width 243 height 32
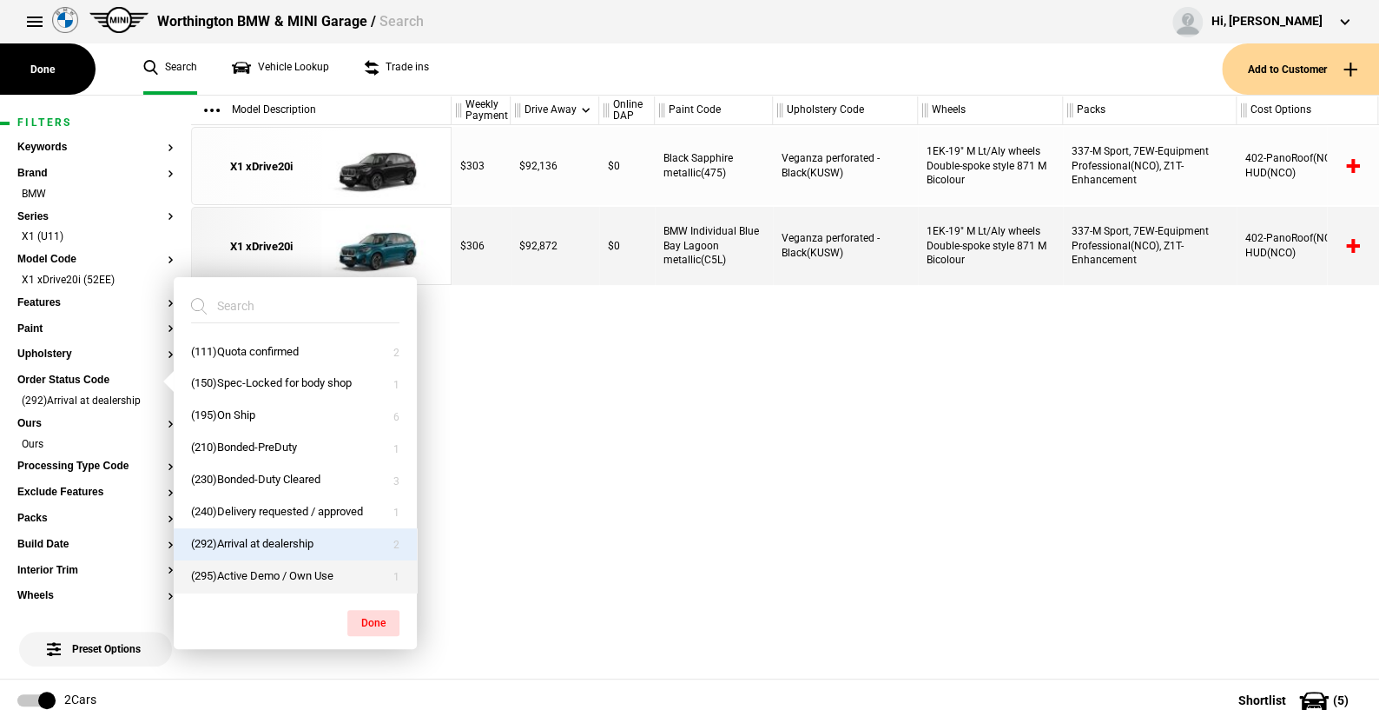
click at [244, 572] on button "(295)Active Demo / Own Use" at bounding box center [295, 576] width 243 height 32
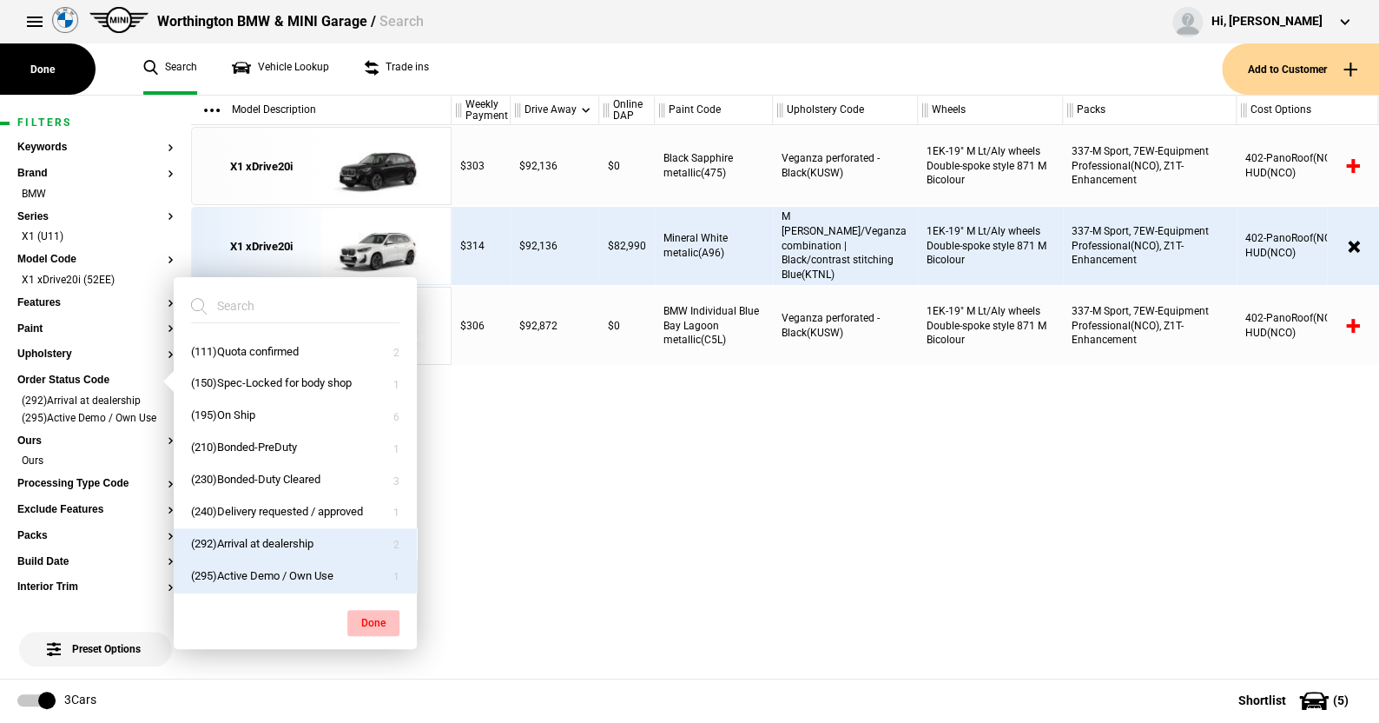
click at [366, 618] on button "Done" at bounding box center [373, 623] width 52 height 26
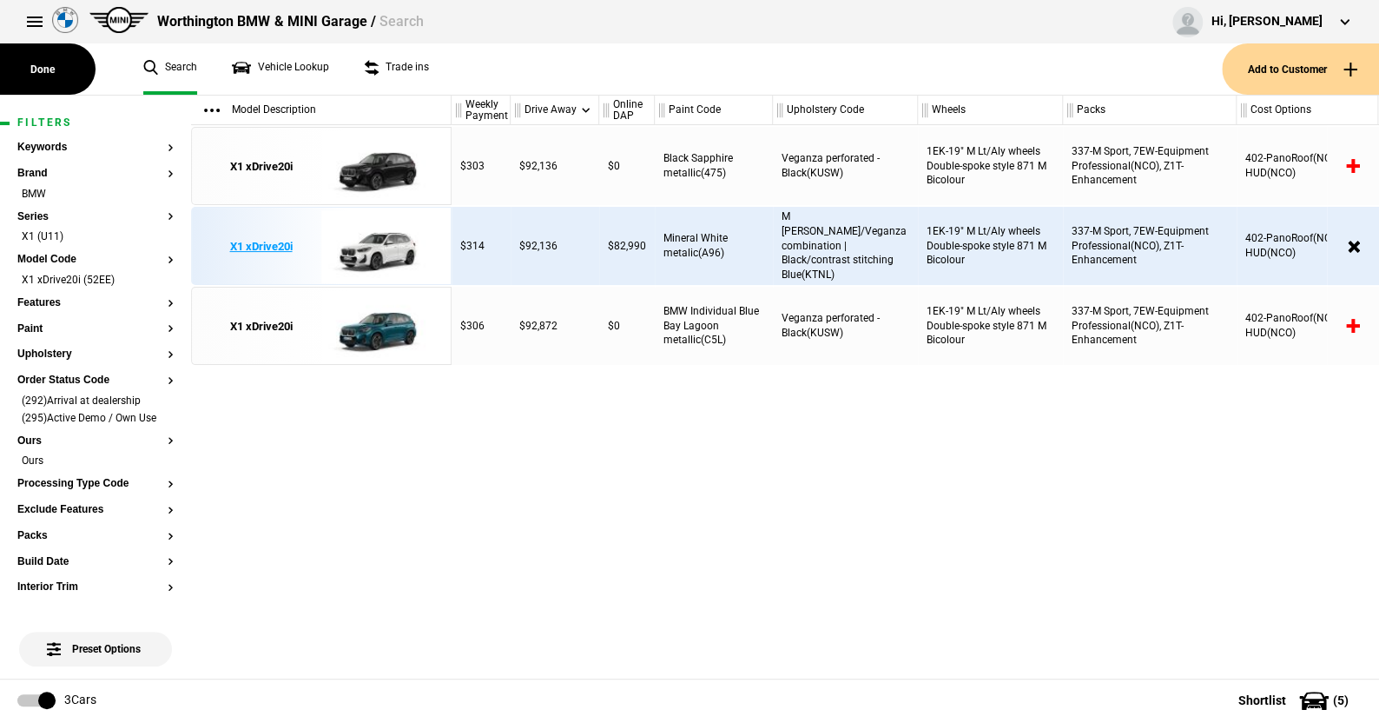
click at [393, 242] on img at bounding box center [381, 247] width 121 height 78
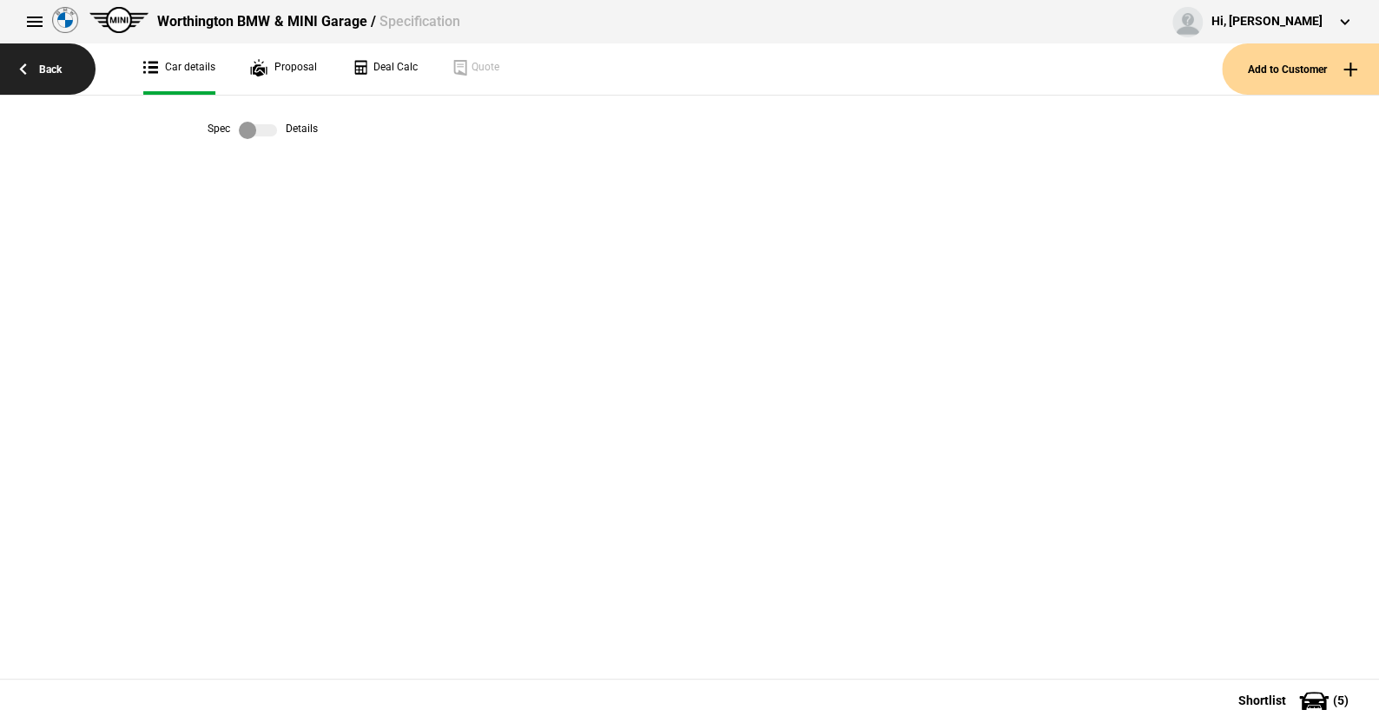
click at [51, 63] on link "Back" at bounding box center [48, 68] width 96 height 51
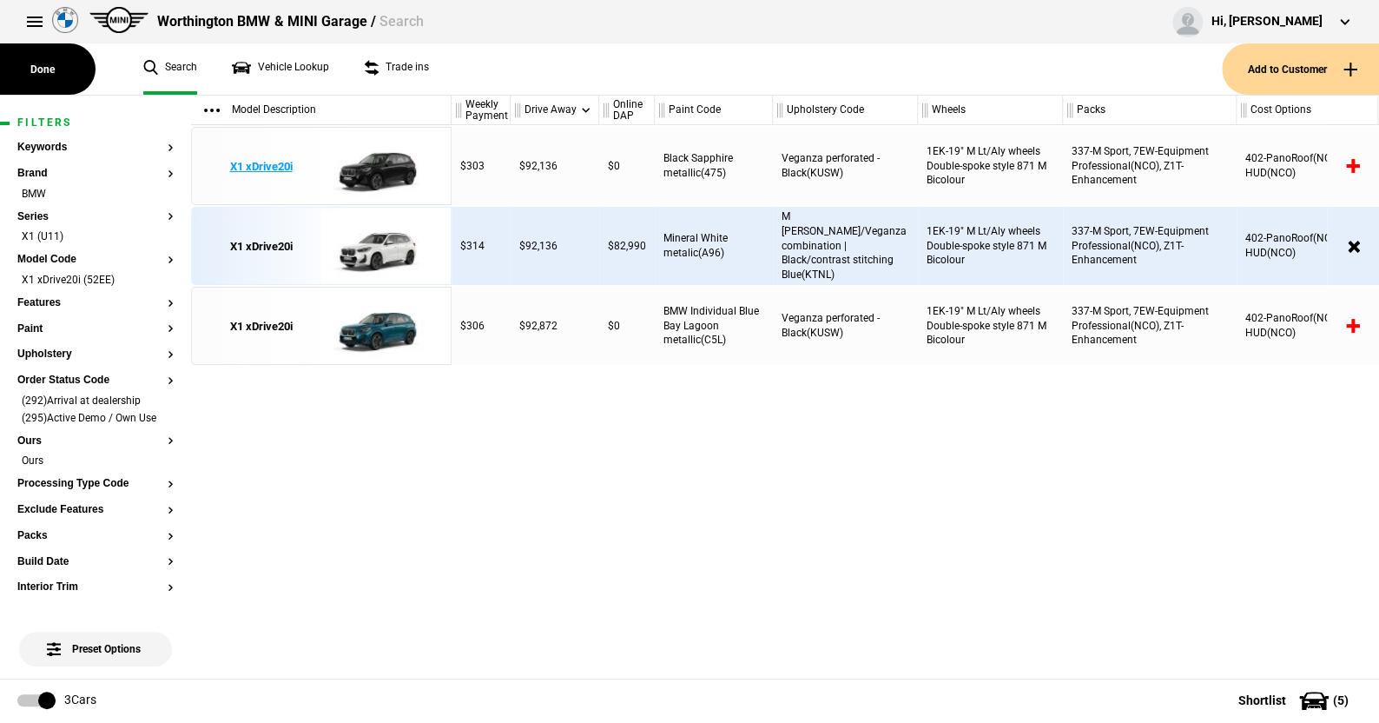
click at [387, 167] on img at bounding box center [381, 167] width 121 height 78
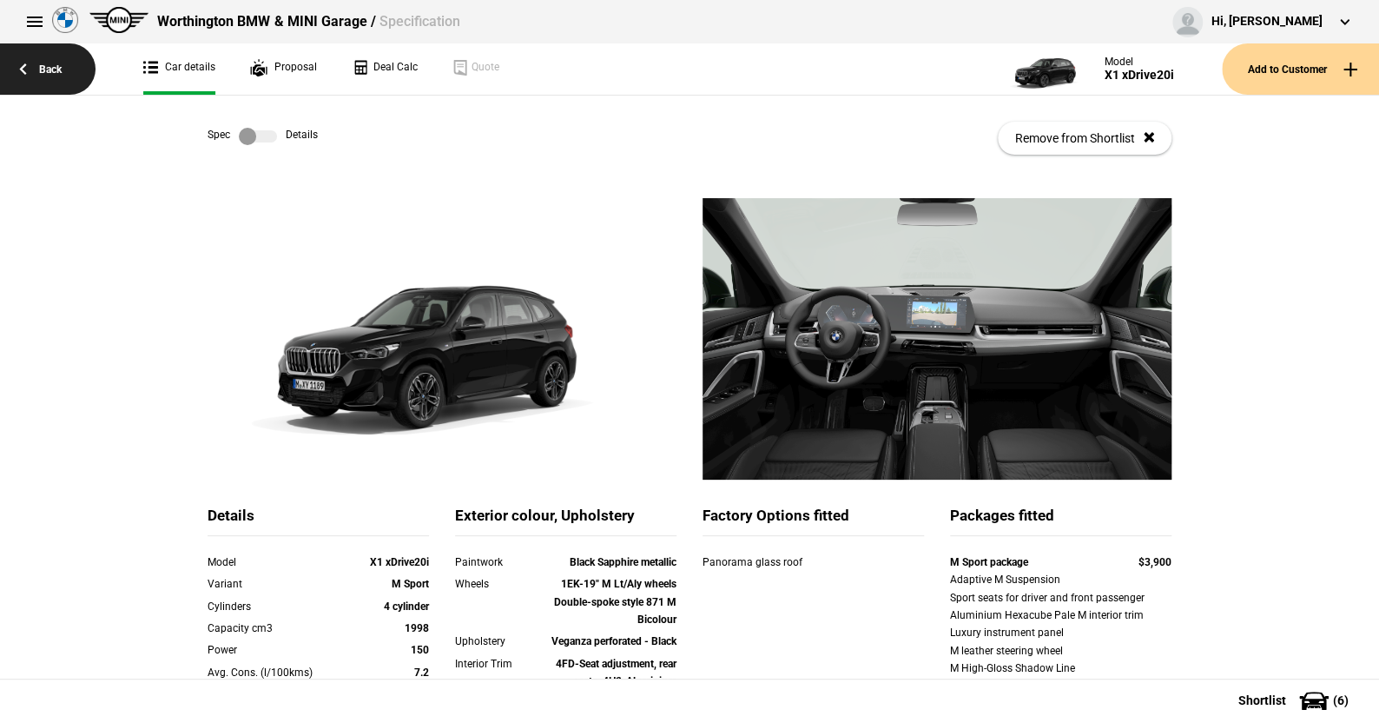
click at [50, 69] on link "Back" at bounding box center [48, 68] width 96 height 51
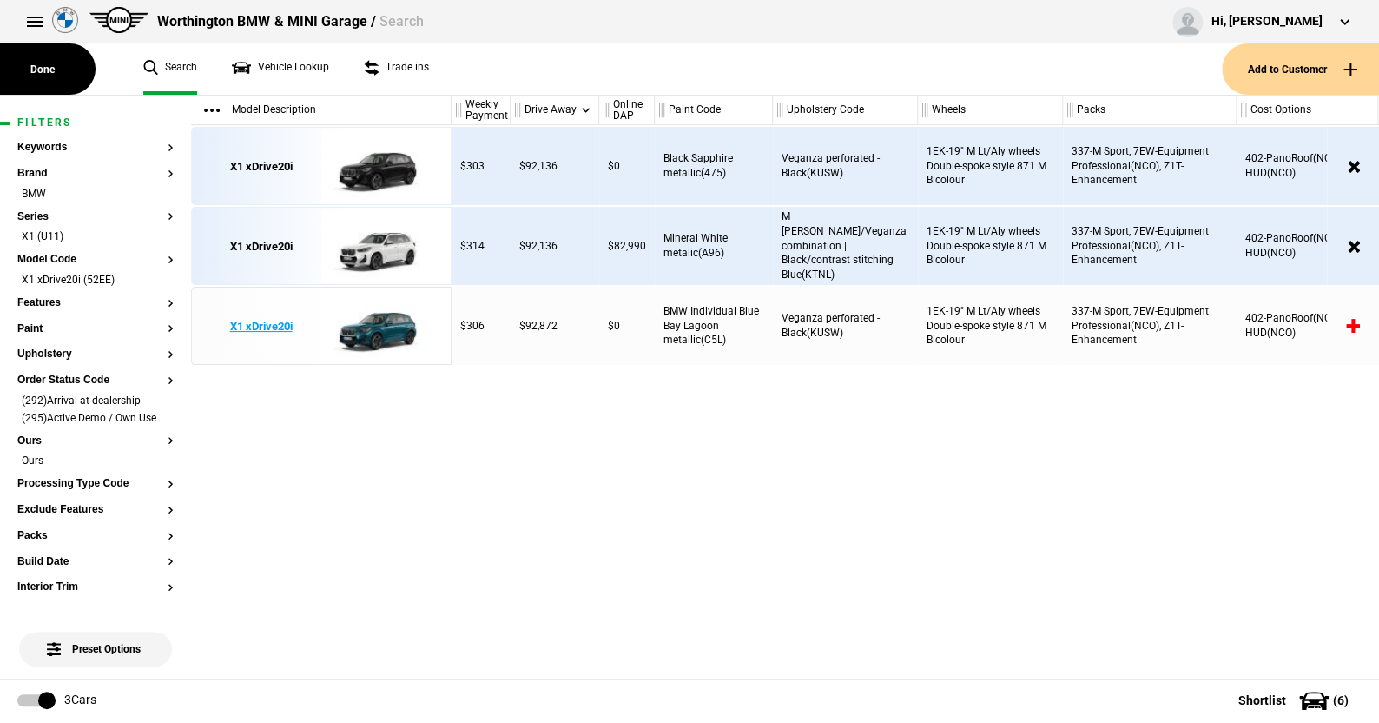
click at [408, 334] on img at bounding box center [381, 327] width 121 height 78
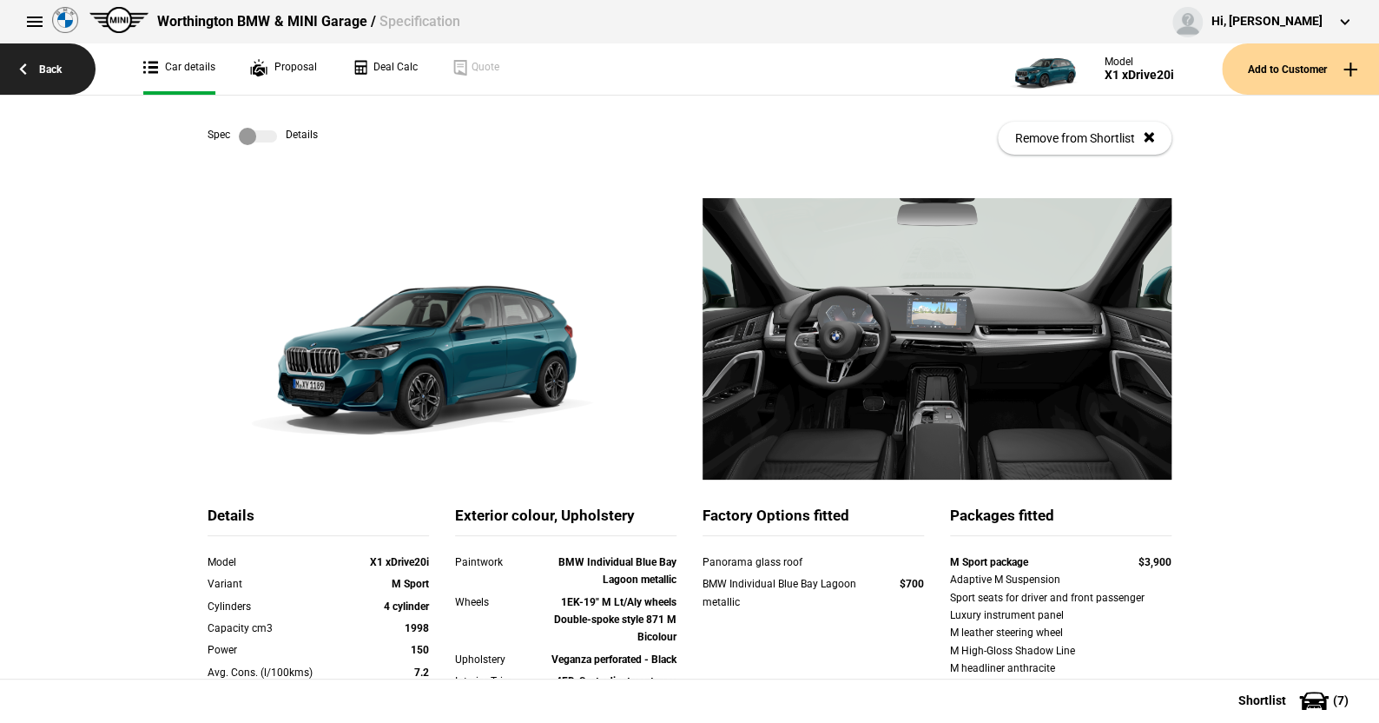
click at [50, 65] on link "Back" at bounding box center [48, 68] width 96 height 51
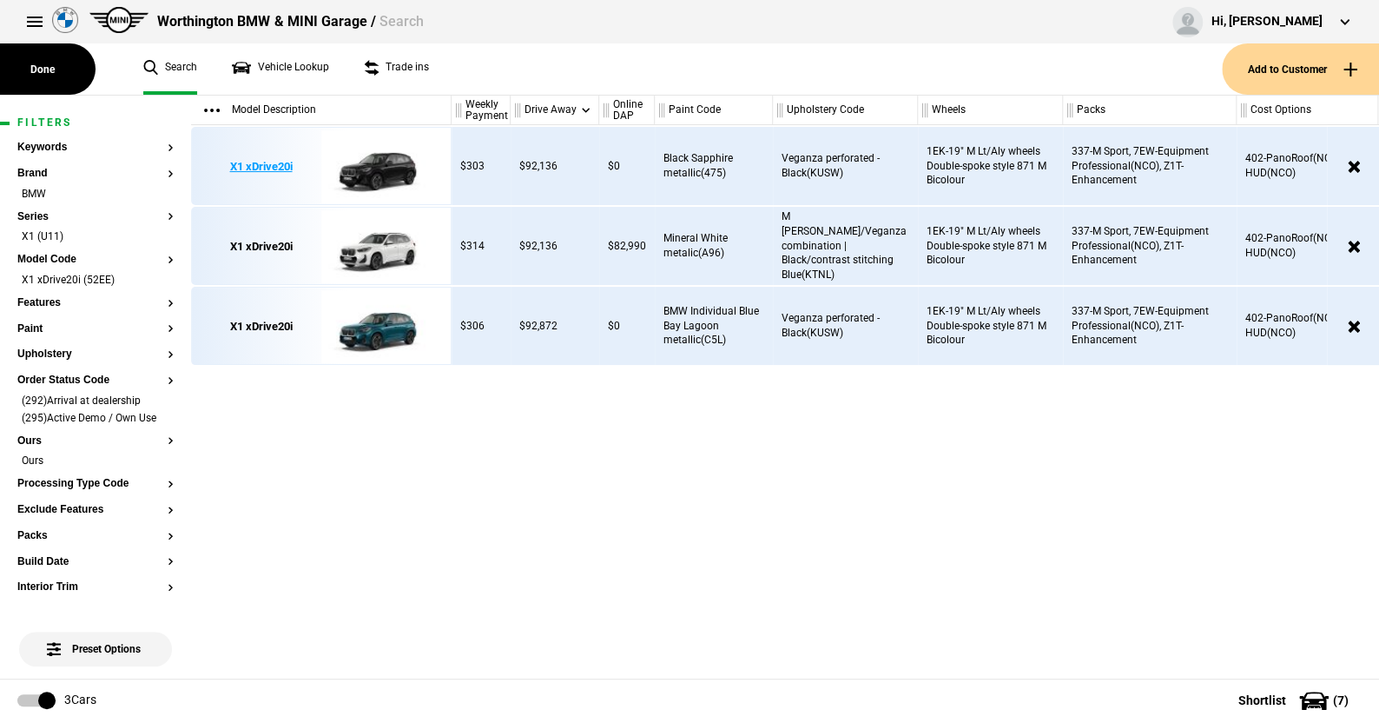
click at [373, 168] on img at bounding box center [381, 167] width 121 height 78
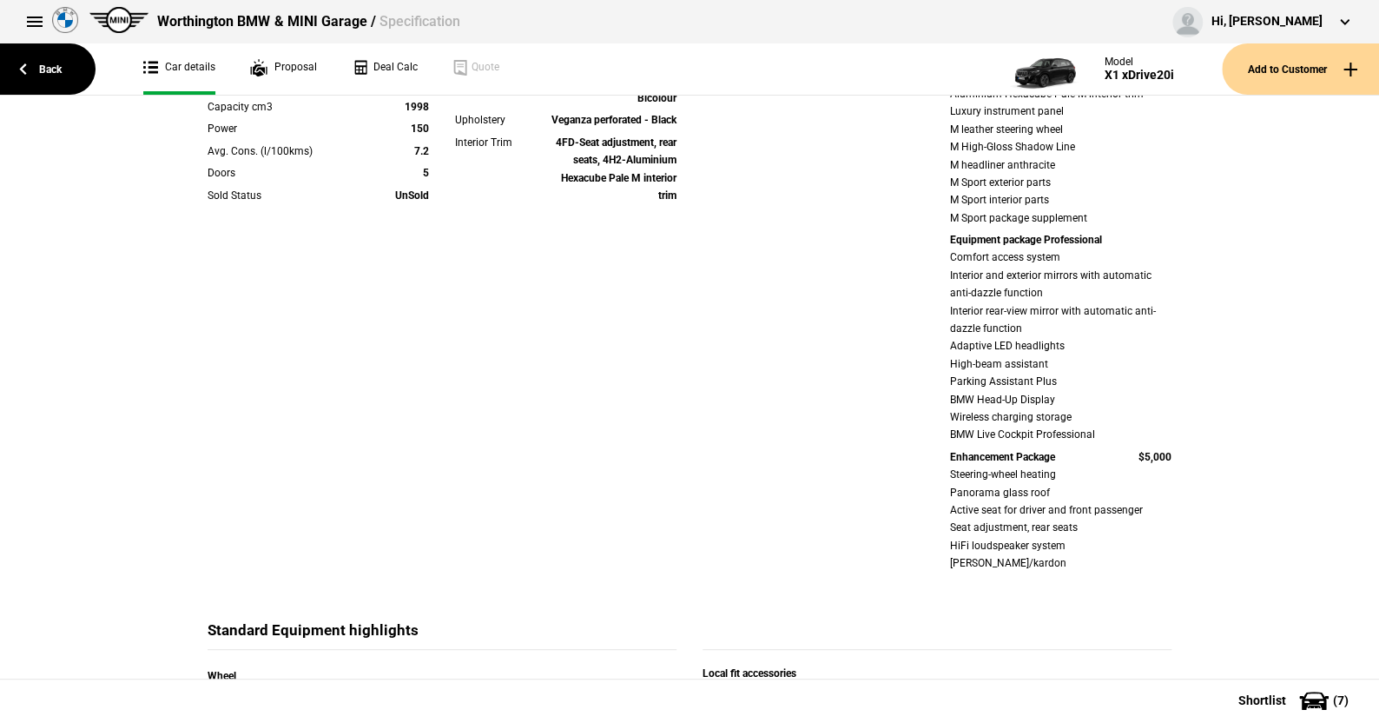
scroll to position [174, 0]
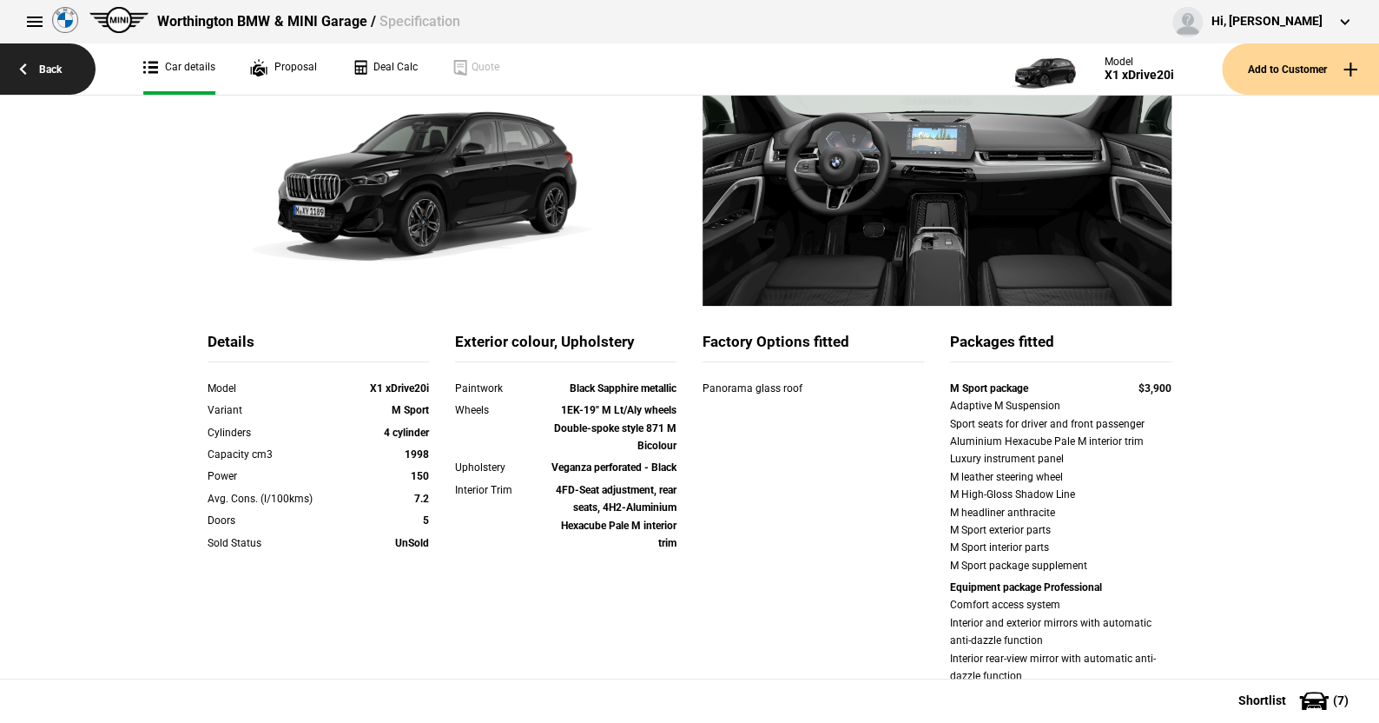
click at [44, 63] on link "Back" at bounding box center [48, 68] width 96 height 51
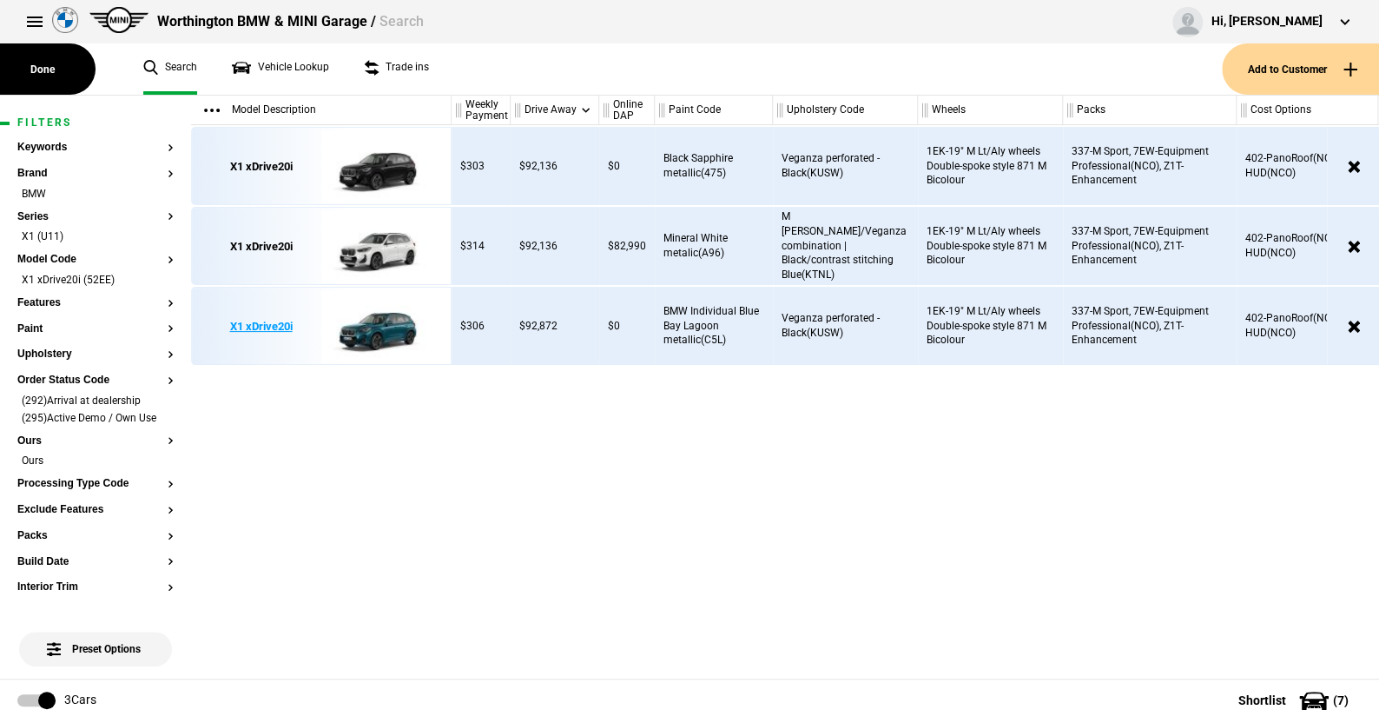
click at [370, 327] on img at bounding box center [381, 327] width 121 height 78
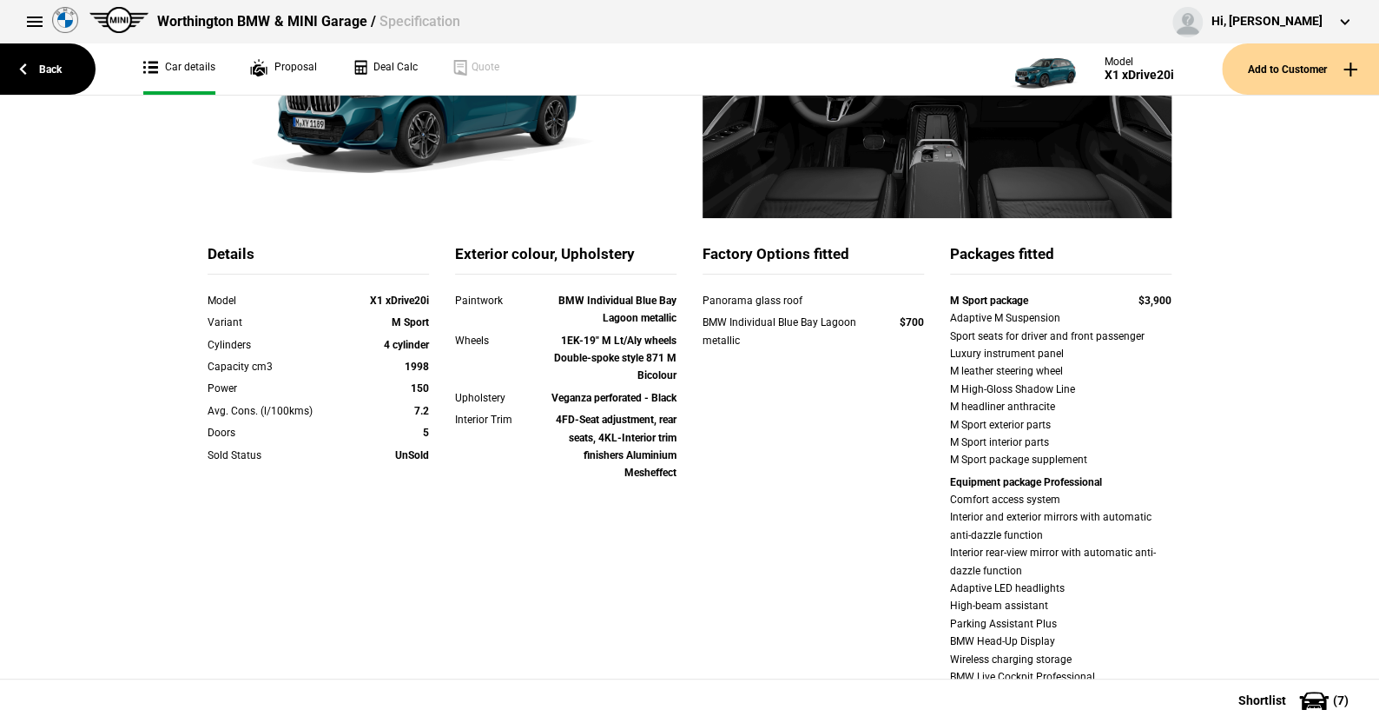
scroll to position [261, 0]
click at [46, 68] on link "Back" at bounding box center [48, 68] width 96 height 51
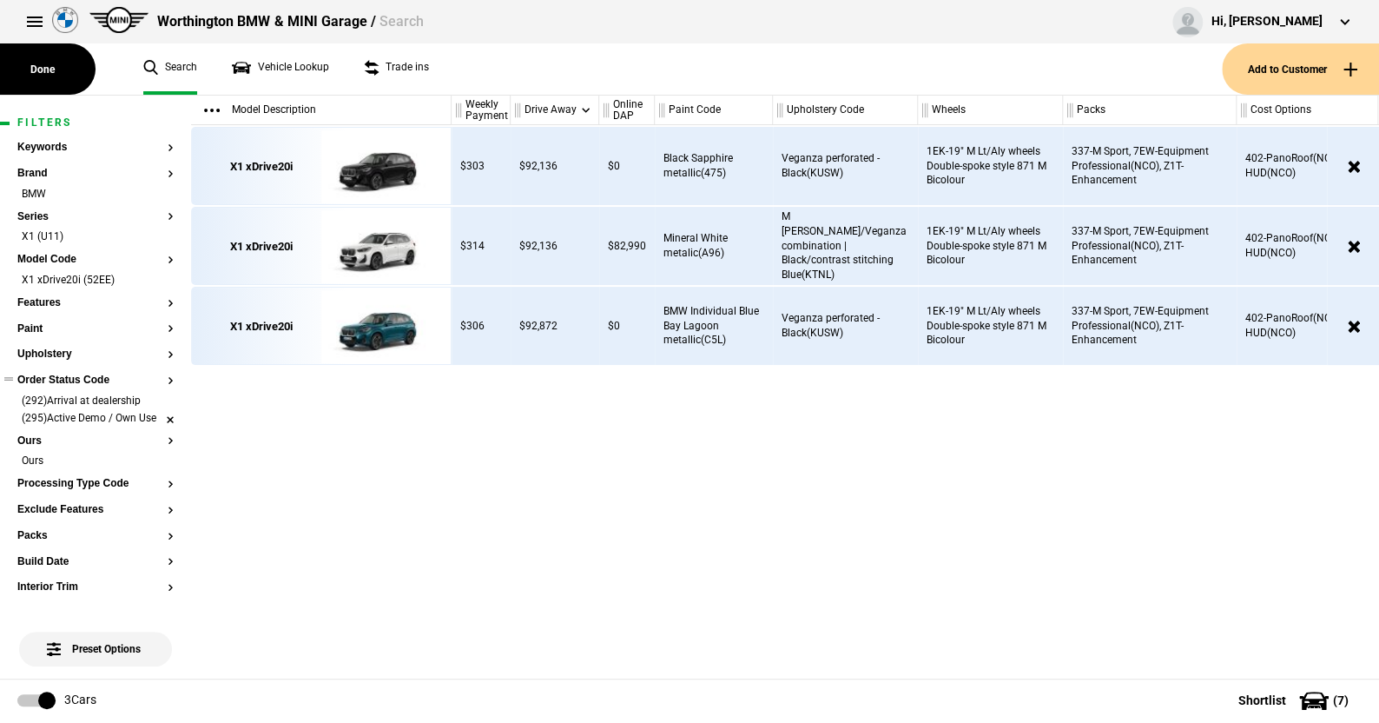
click at [156, 428] on li "(295)Active Demo / Own Use" at bounding box center [95, 419] width 156 height 17
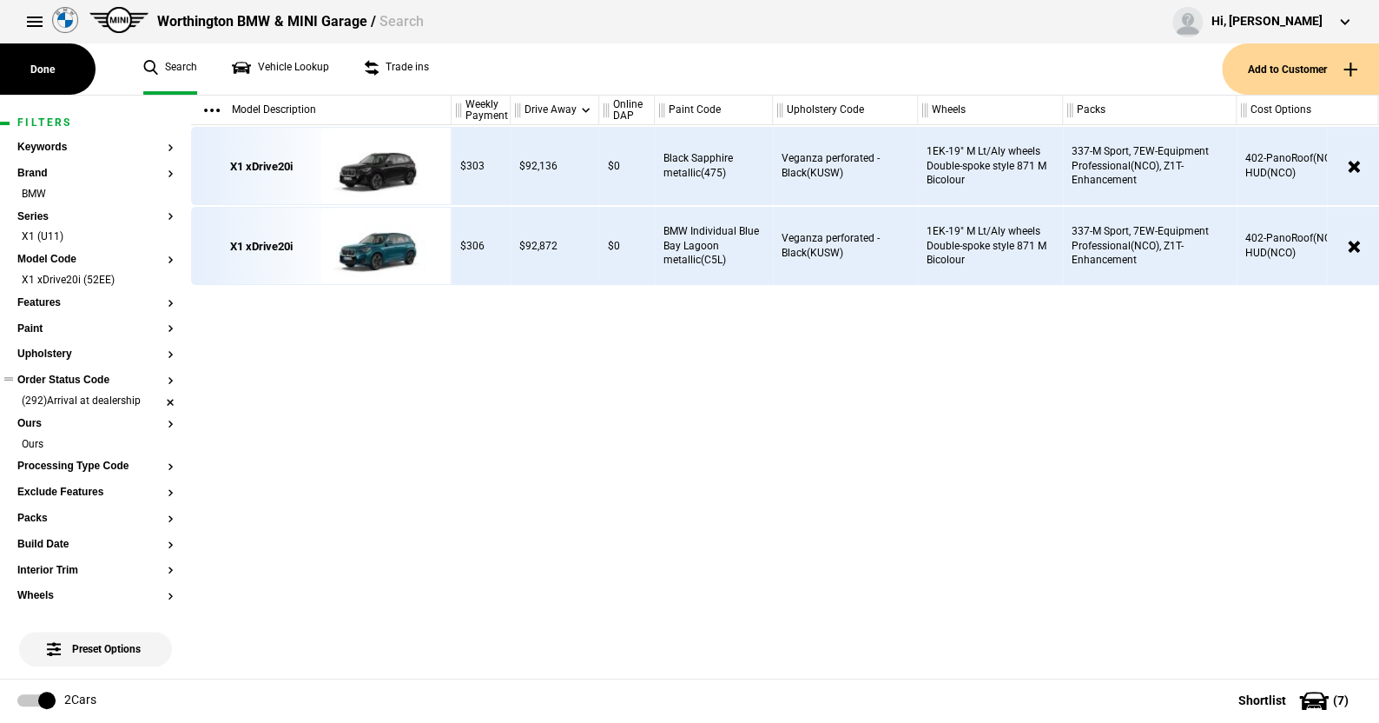
click at [158, 394] on li "(292)Arrival at dealership" at bounding box center [95, 402] width 156 height 17
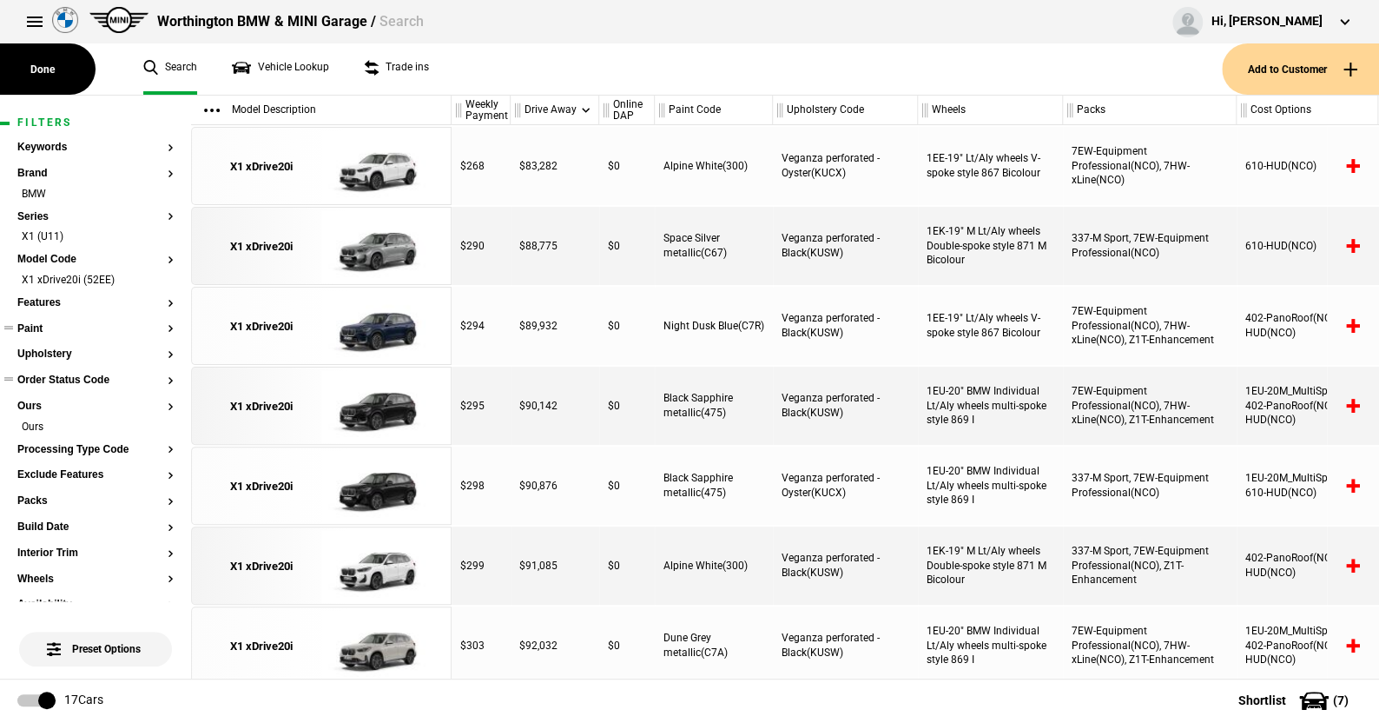
click at [39, 330] on button "Paint" at bounding box center [95, 329] width 156 height 12
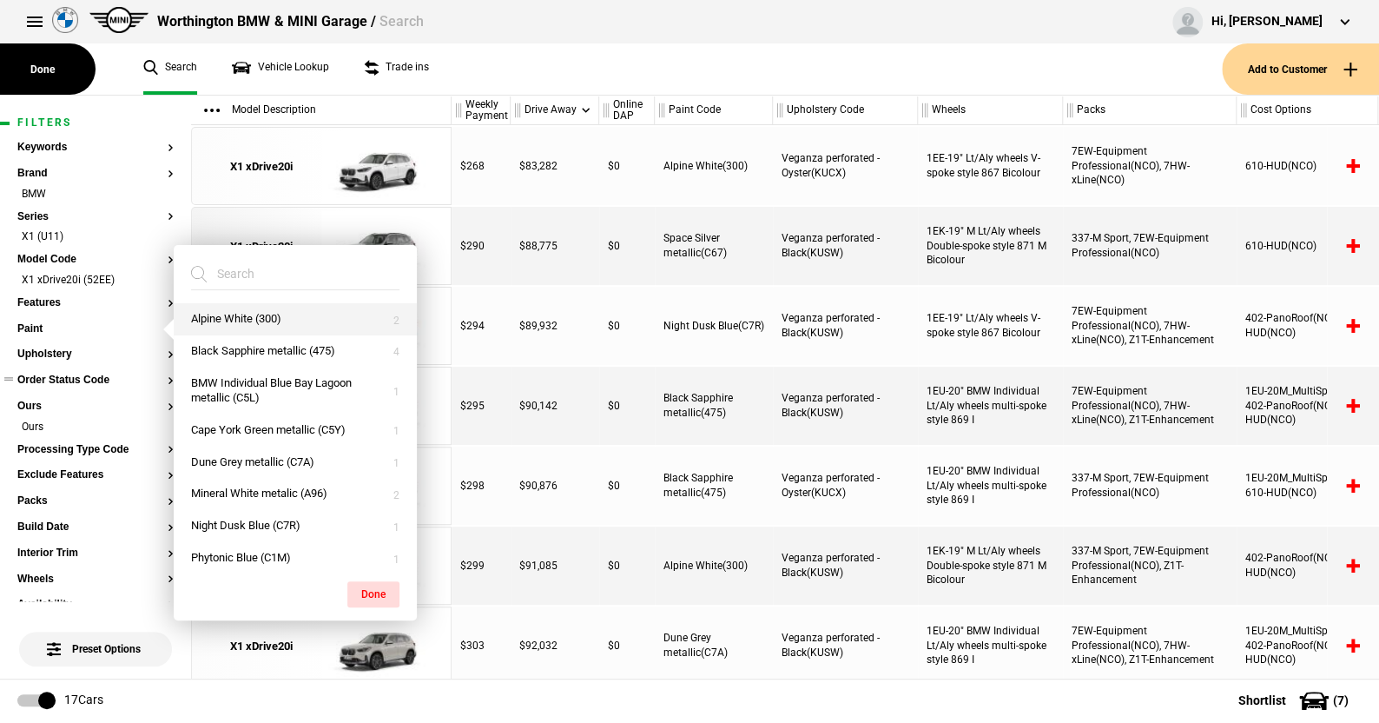
click at [228, 314] on button "Alpine White (300)" at bounding box center [295, 319] width 243 height 32
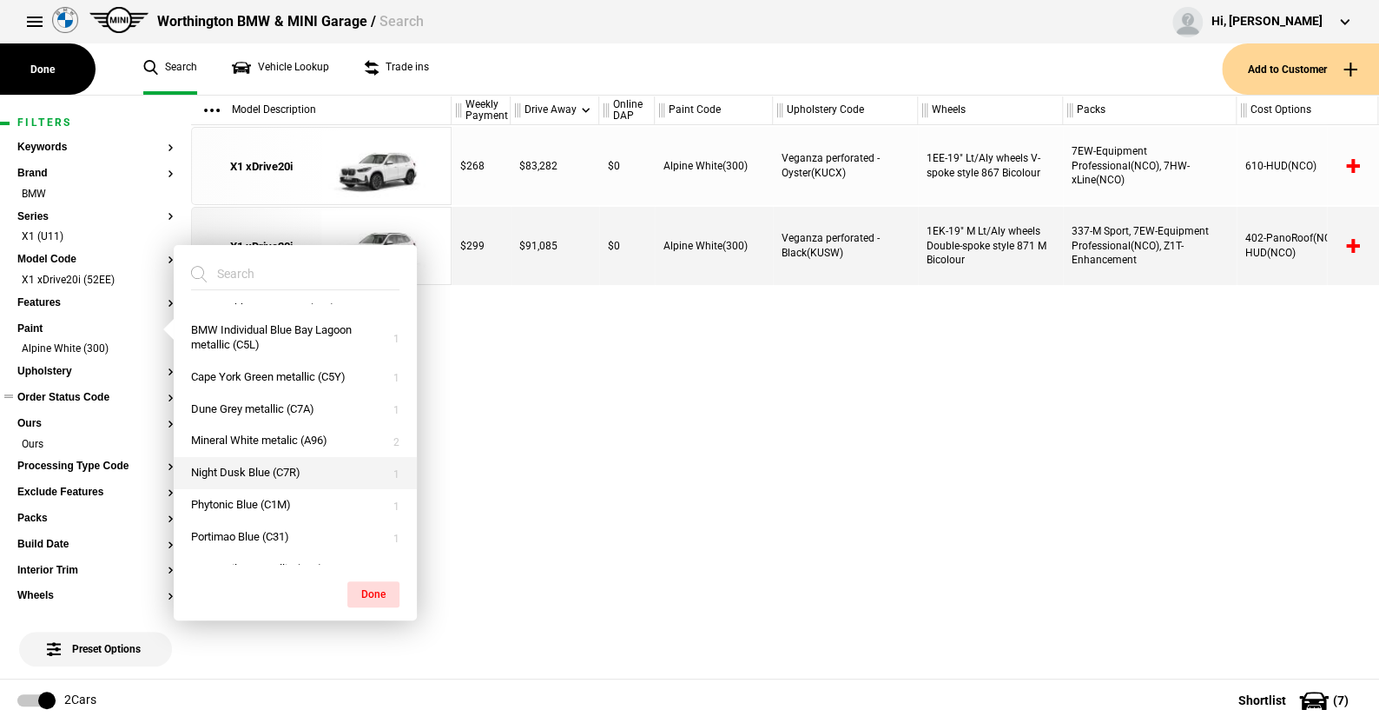
scroll to position [107, 0]
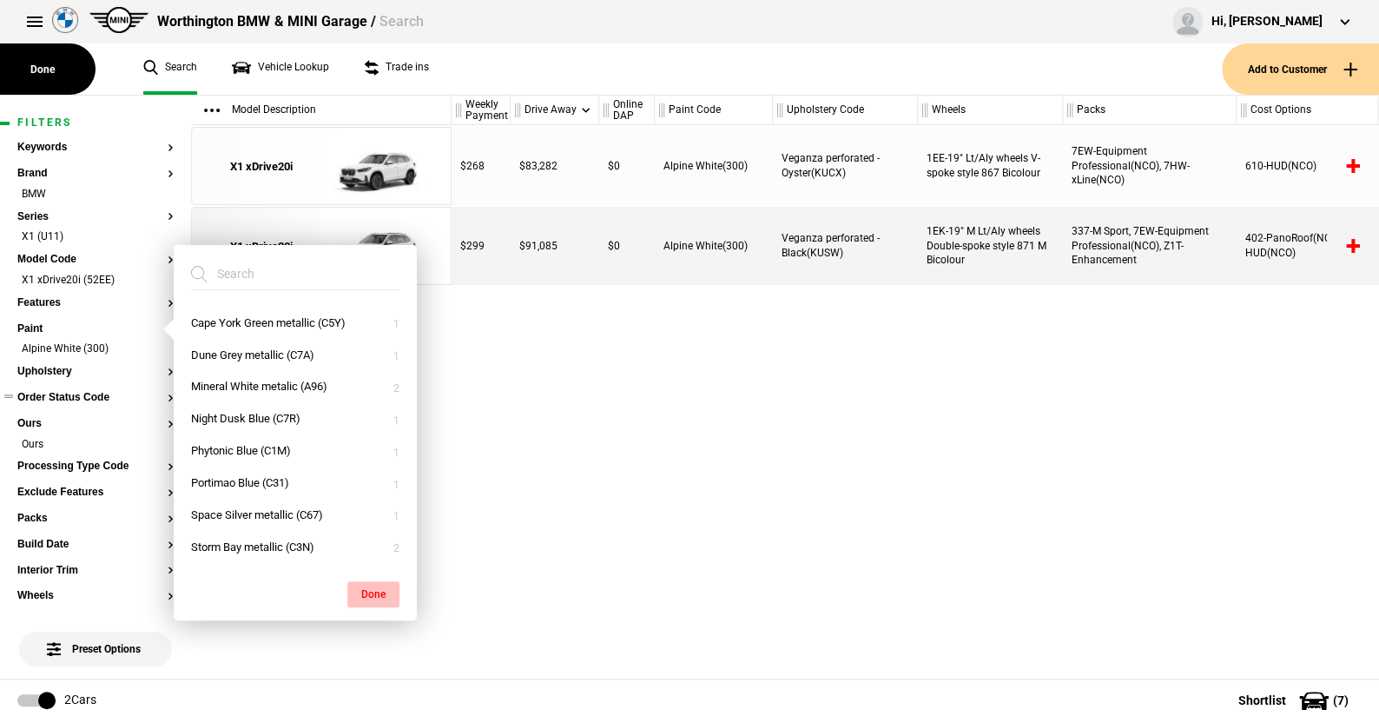
click at [375, 591] on button "Done" at bounding box center [373, 594] width 52 height 26
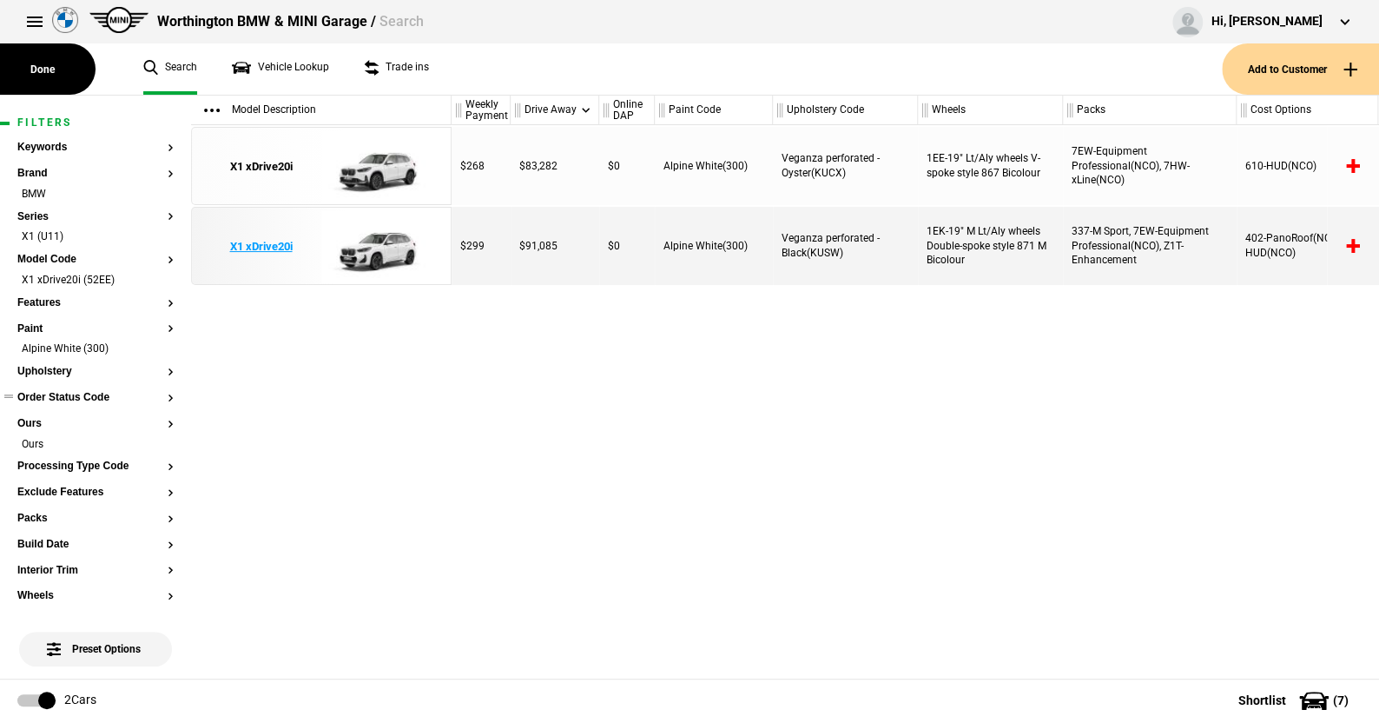
click at [384, 247] on img at bounding box center [381, 247] width 121 height 78
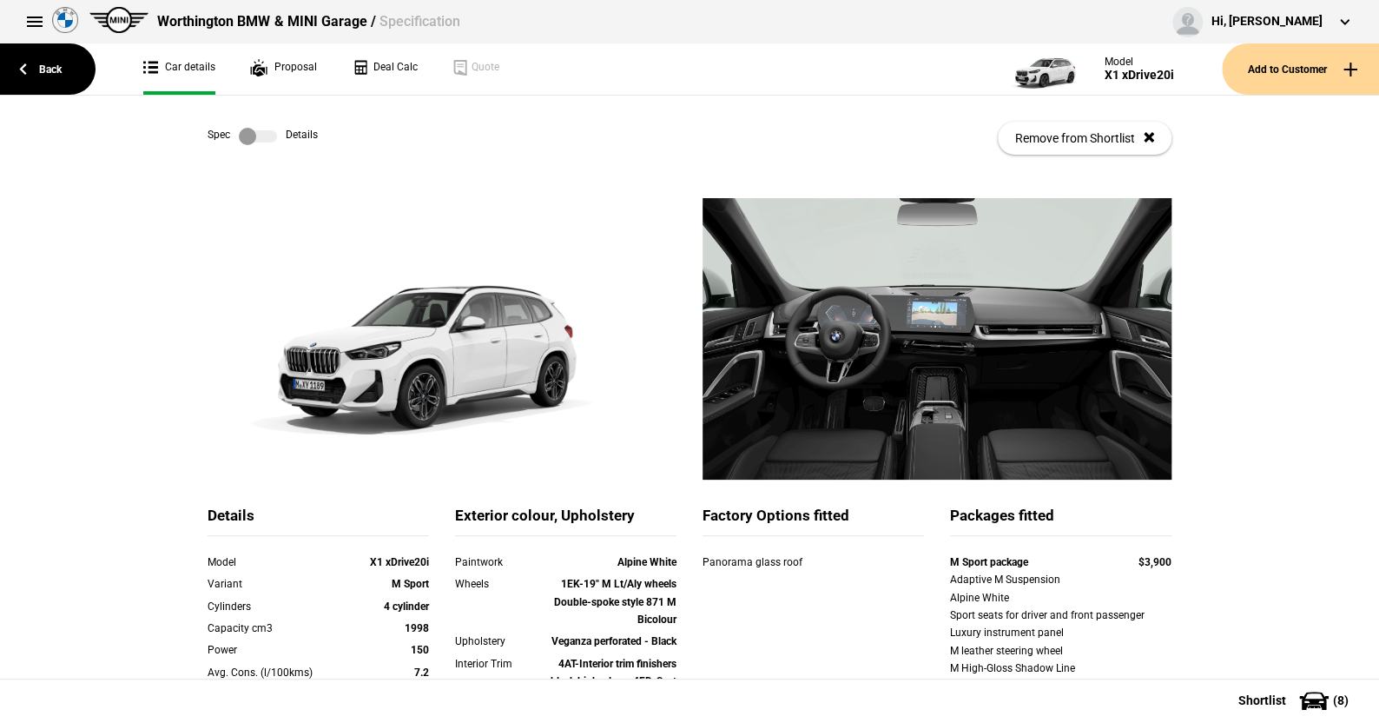
click at [258, 135] on label at bounding box center [258, 136] width 38 height 17
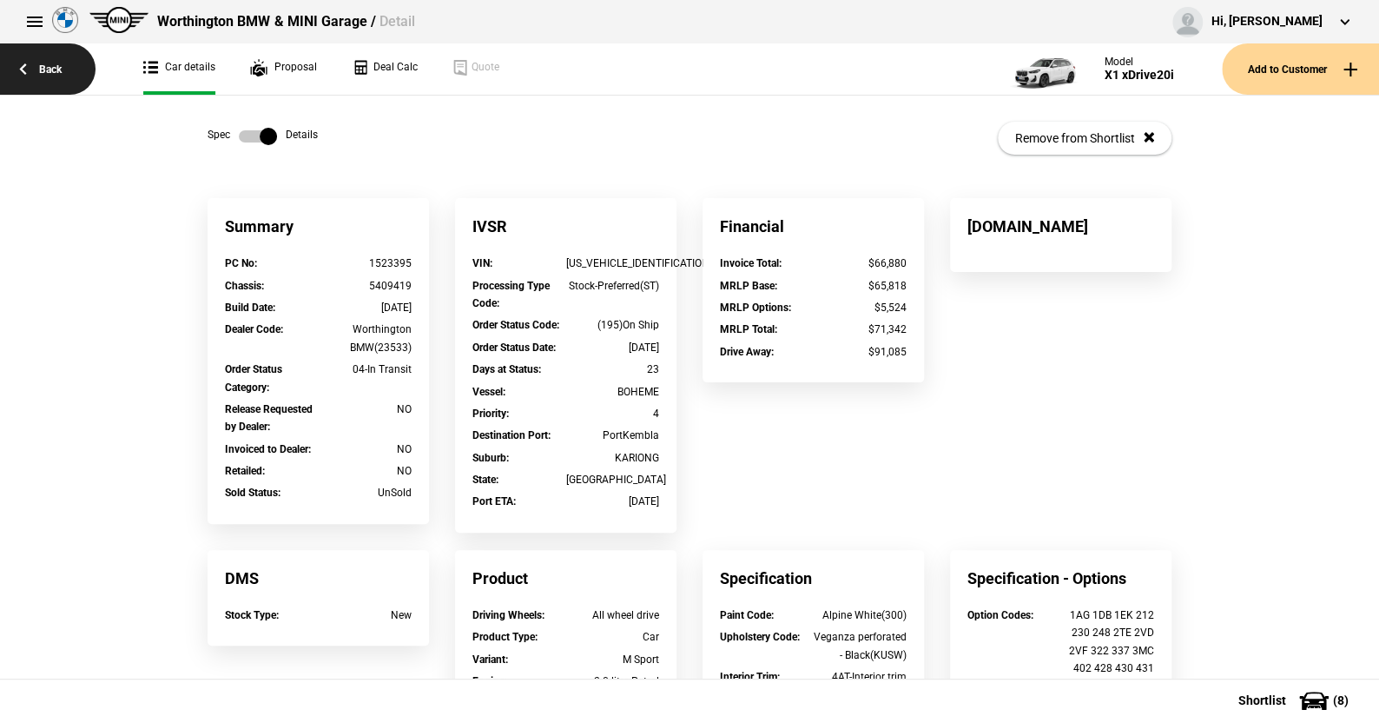
click at [39, 67] on link "Back" at bounding box center [48, 68] width 96 height 51
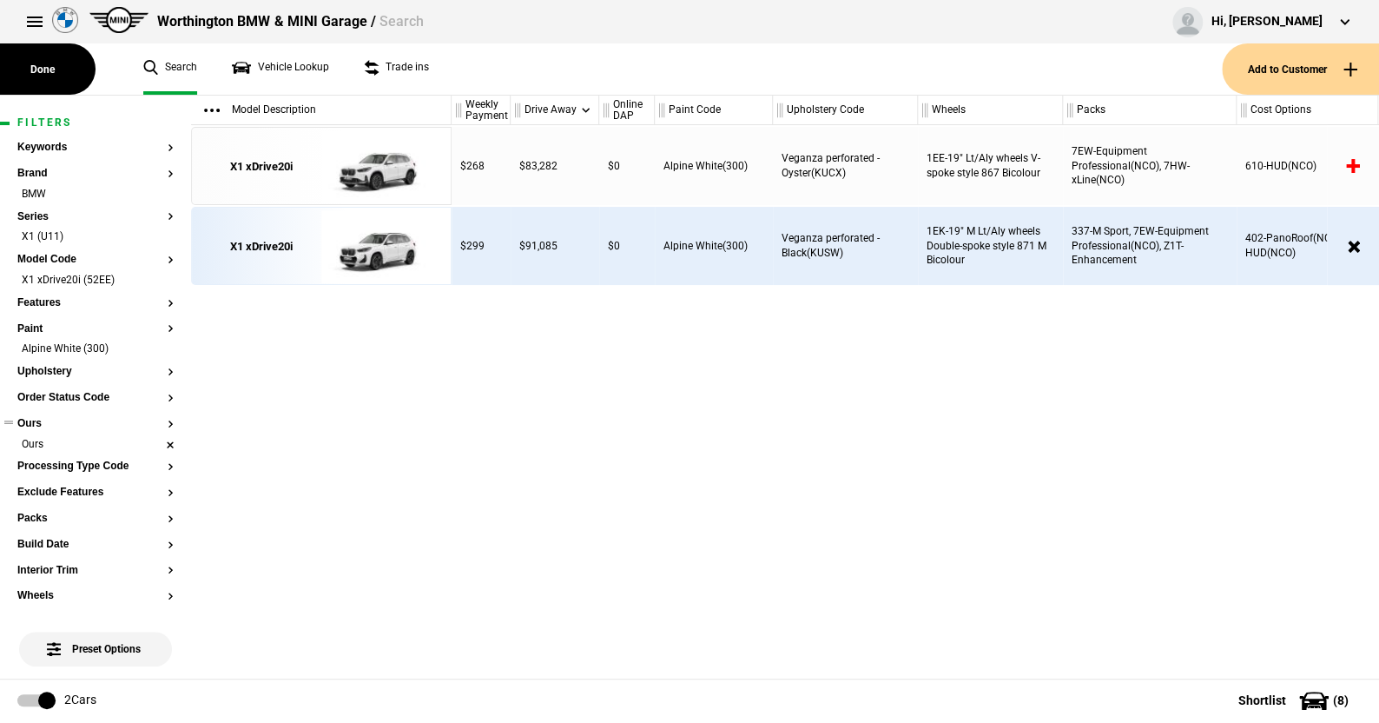
click at [156, 443] on li "Ours" at bounding box center [95, 445] width 156 height 17
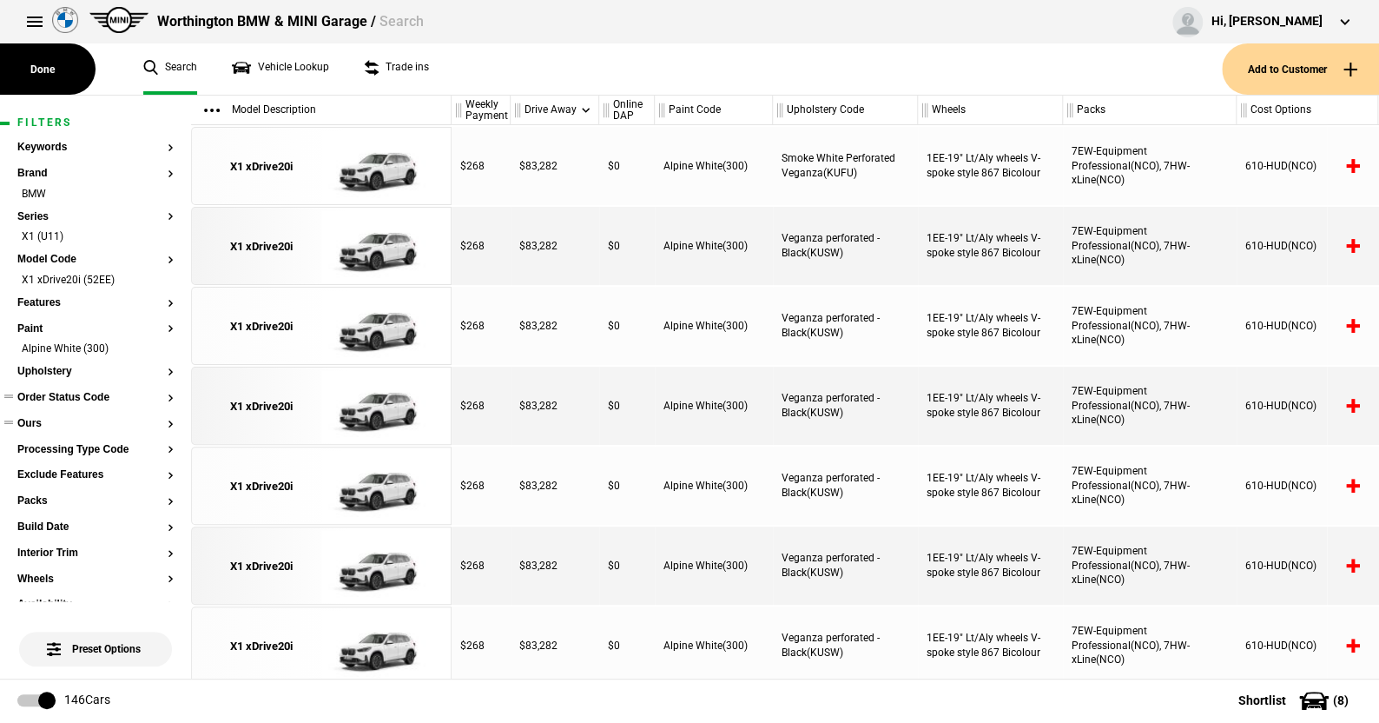
click at [78, 399] on button "Order Status Code" at bounding box center [95, 398] width 156 height 12
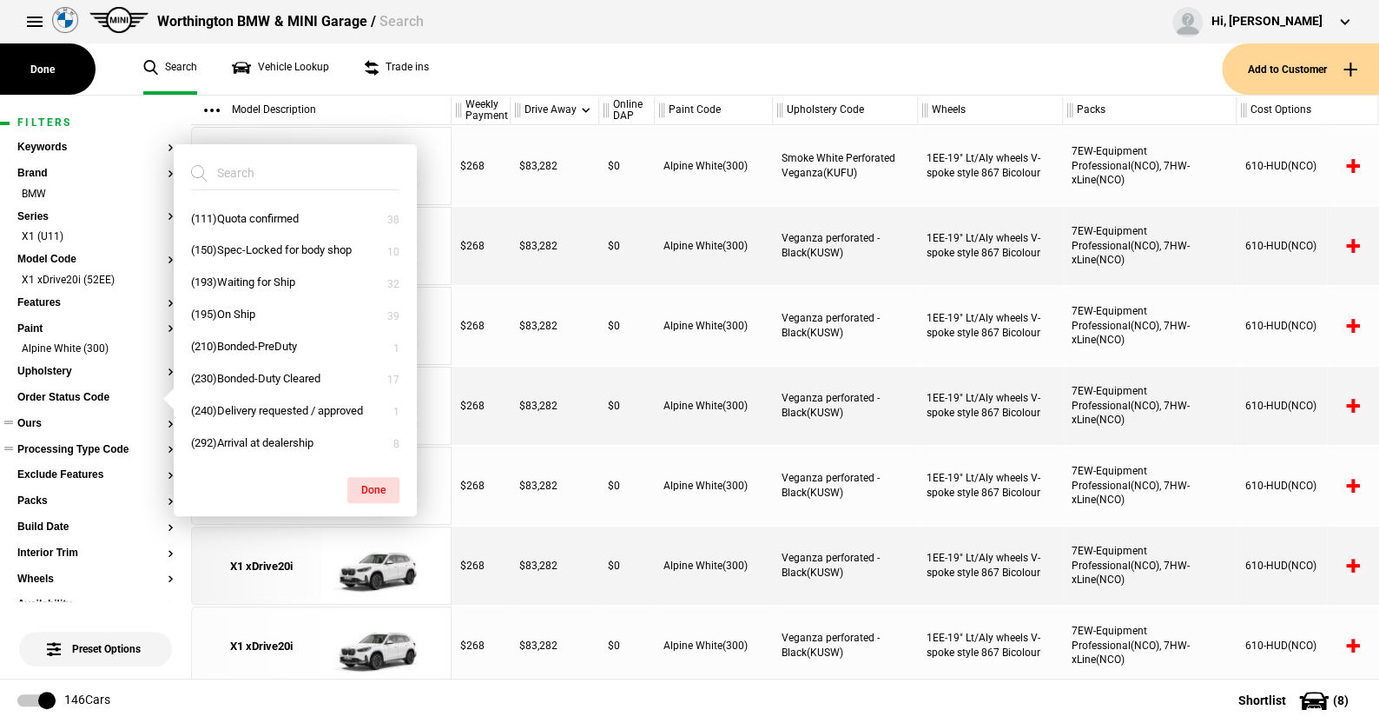
click at [86, 446] on button "Processing Type Code" at bounding box center [95, 450] width 156 height 12
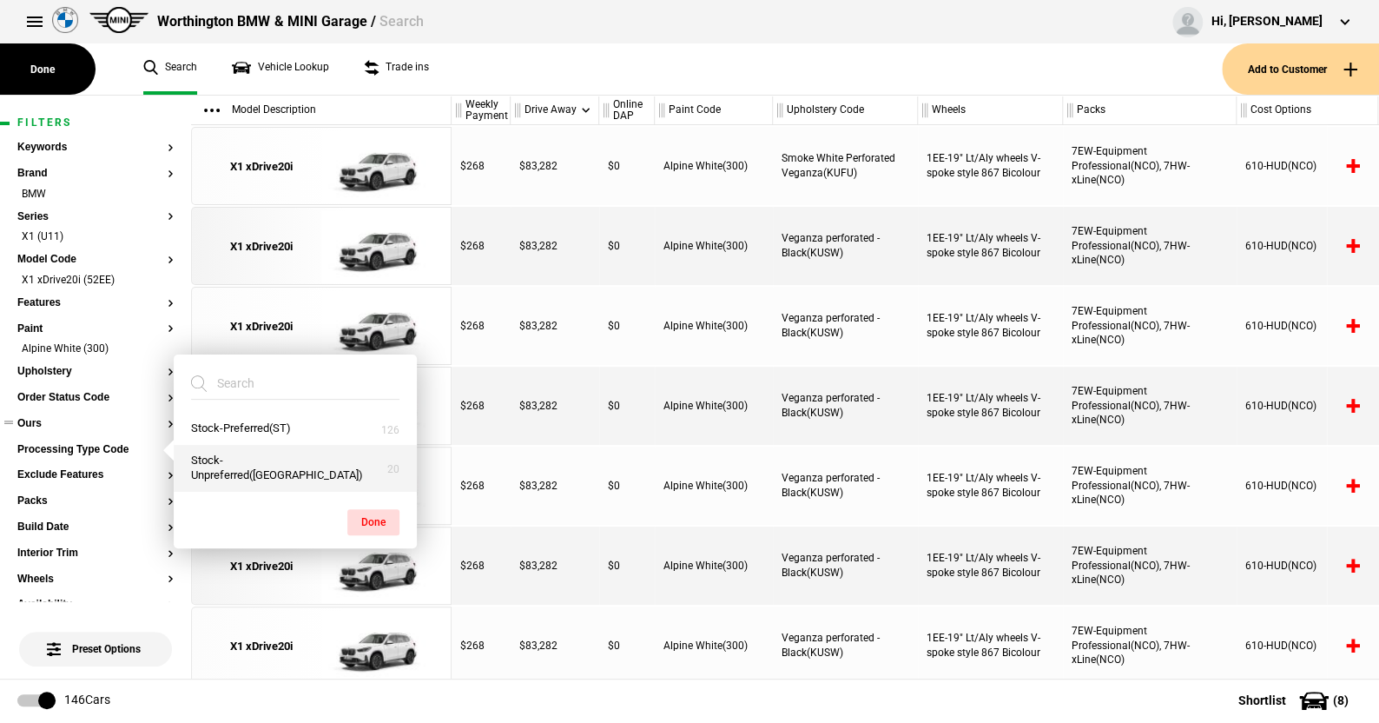
click at [249, 472] on button "Stock-Unpreferred([GEOGRAPHIC_DATA])" at bounding box center [295, 468] width 243 height 47
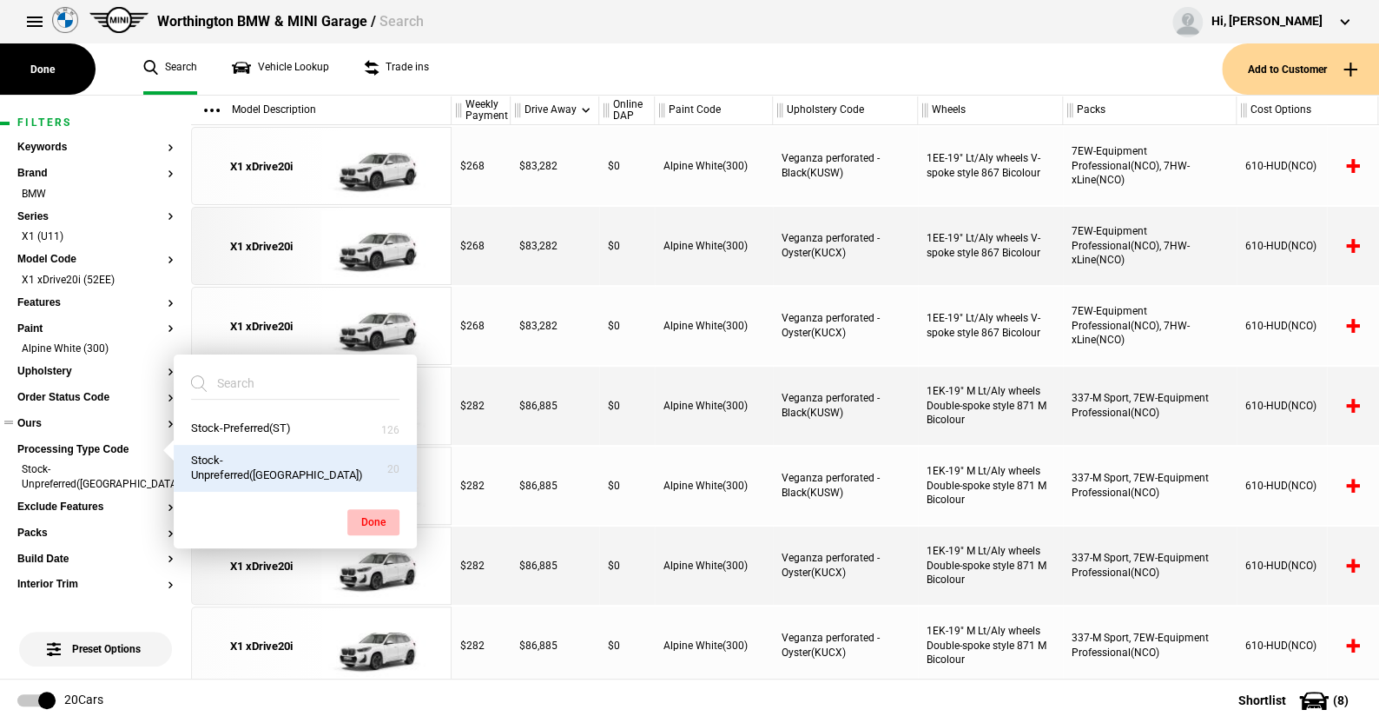
click at [383, 520] on button "Done" at bounding box center [373, 522] width 52 height 26
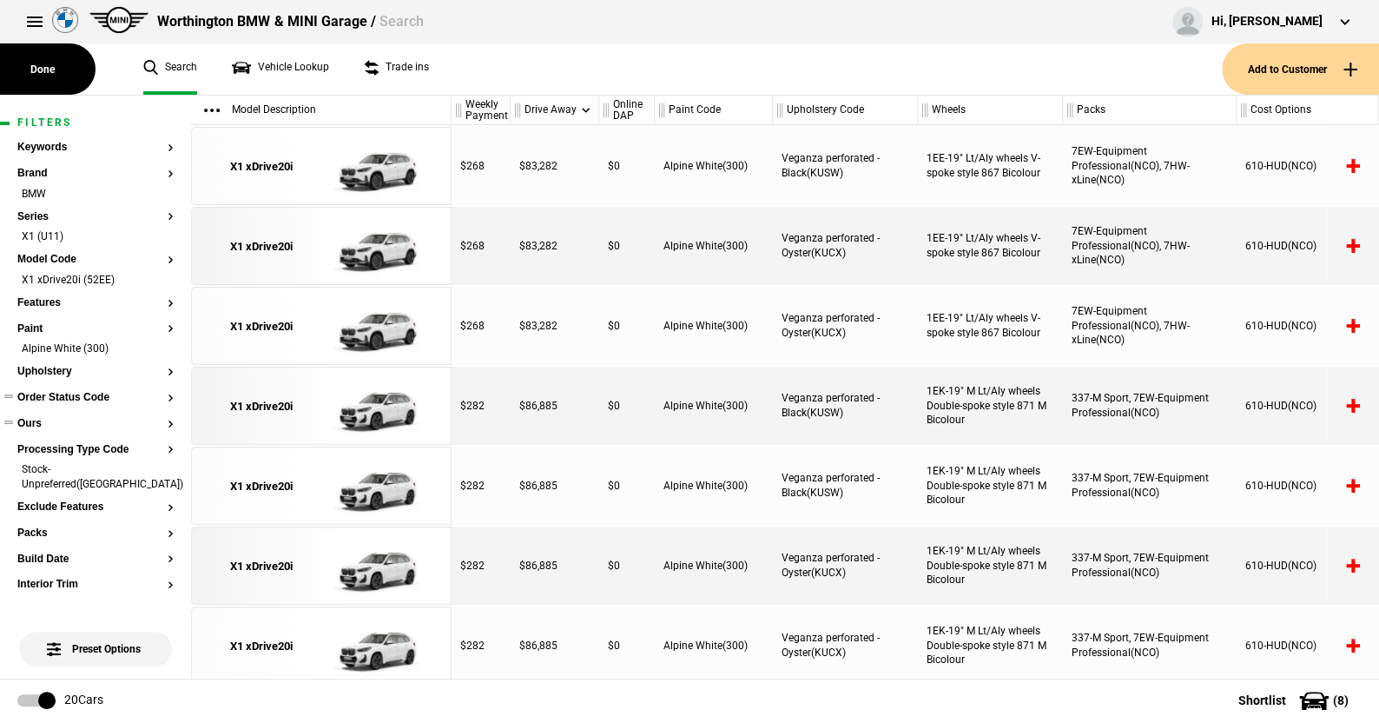
click at [94, 399] on button "Order Status Code" at bounding box center [95, 398] width 156 height 12
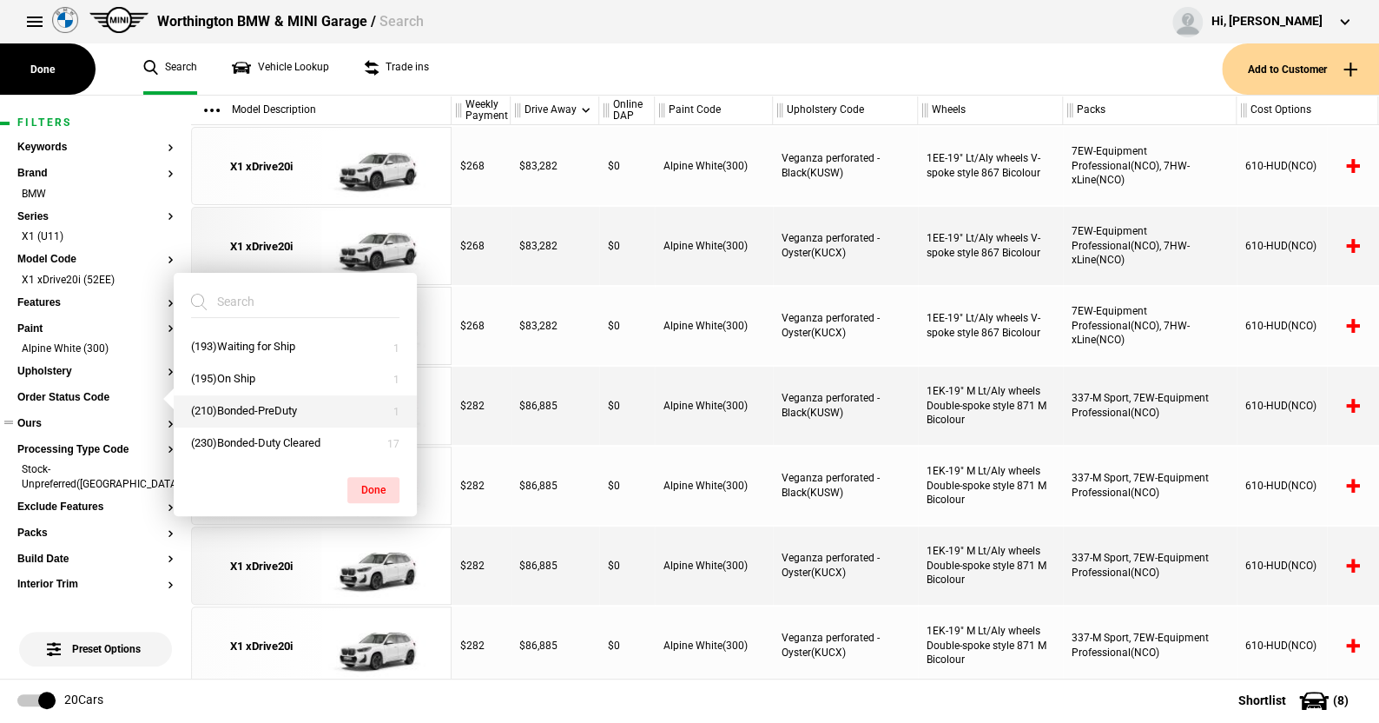
click at [254, 407] on button "(210)Bonded-PreDuty" at bounding box center [295, 411] width 243 height 32
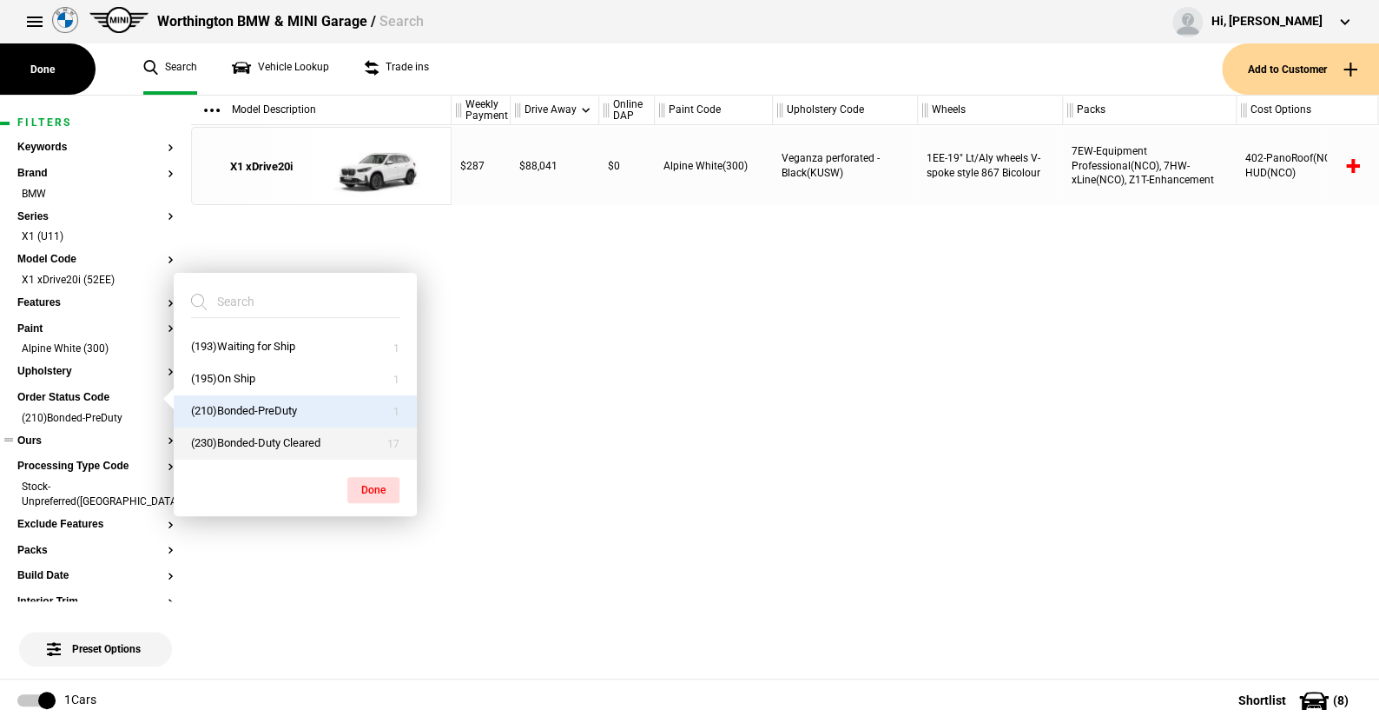
click at [256, 436] on button "(230)Bonded-Duty Cleared" at bounding box center [295, 443] width 243 height 32
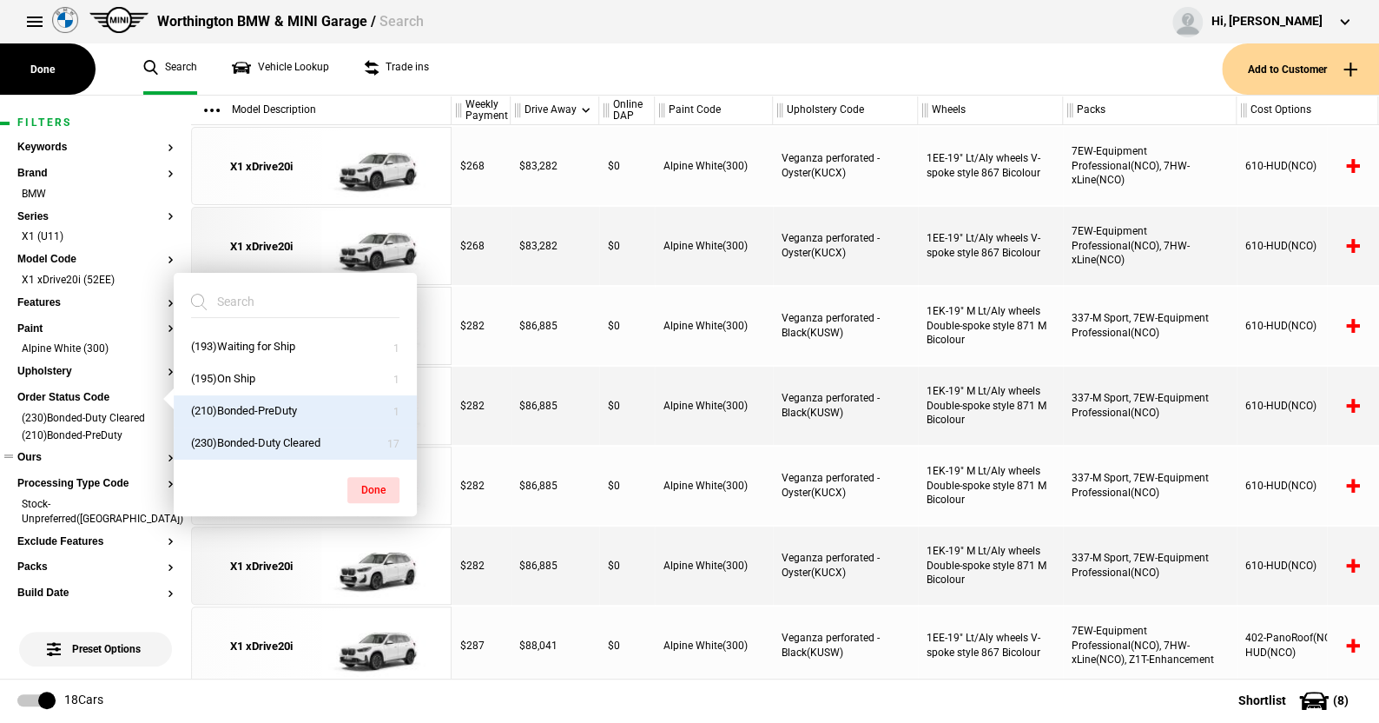
drag, startPoint x: 372, startPoint y: 483, endPoint x: 378, endPoint y: 424, distance: 59.4
click at [372, 482] on button "Done" at bounding box center [373, 490] width 52 height 26
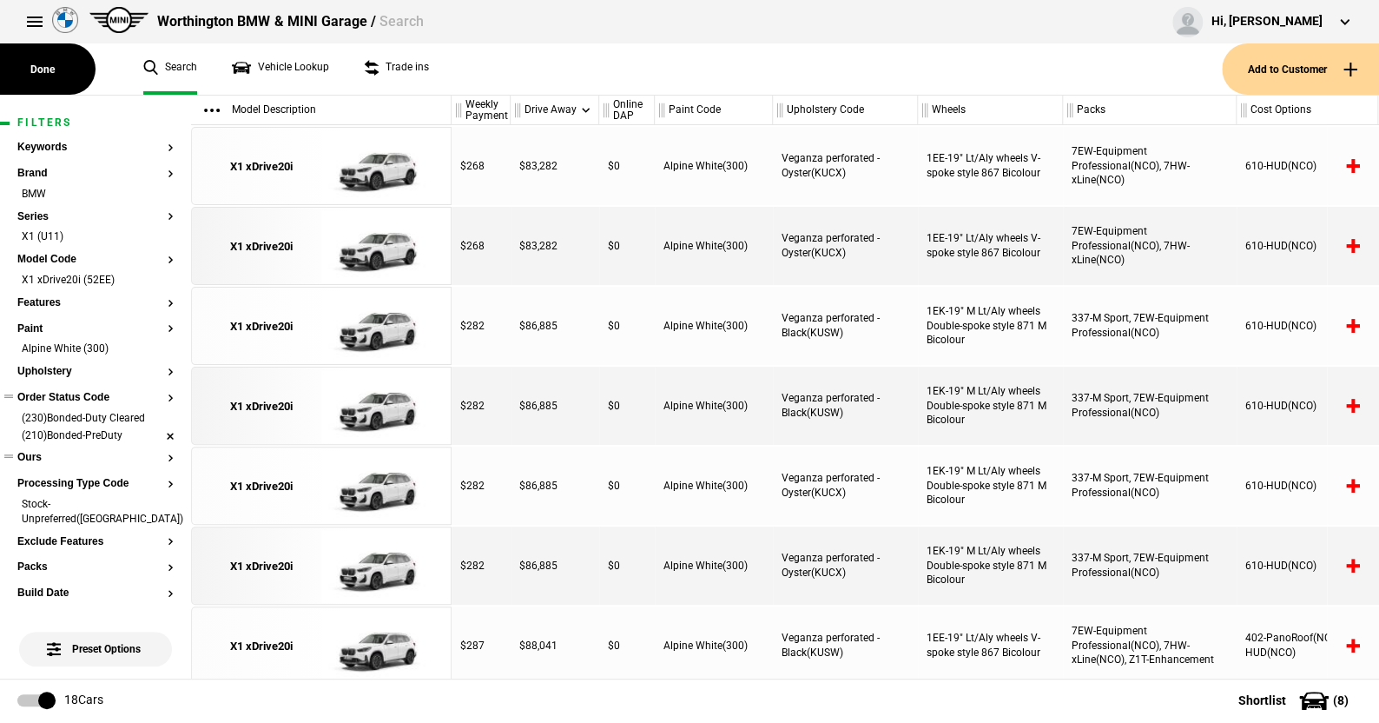
click at [156, 433] on li "(210)Bonded-PreDuty" at bounding box center [95, 436] width 156 height 17
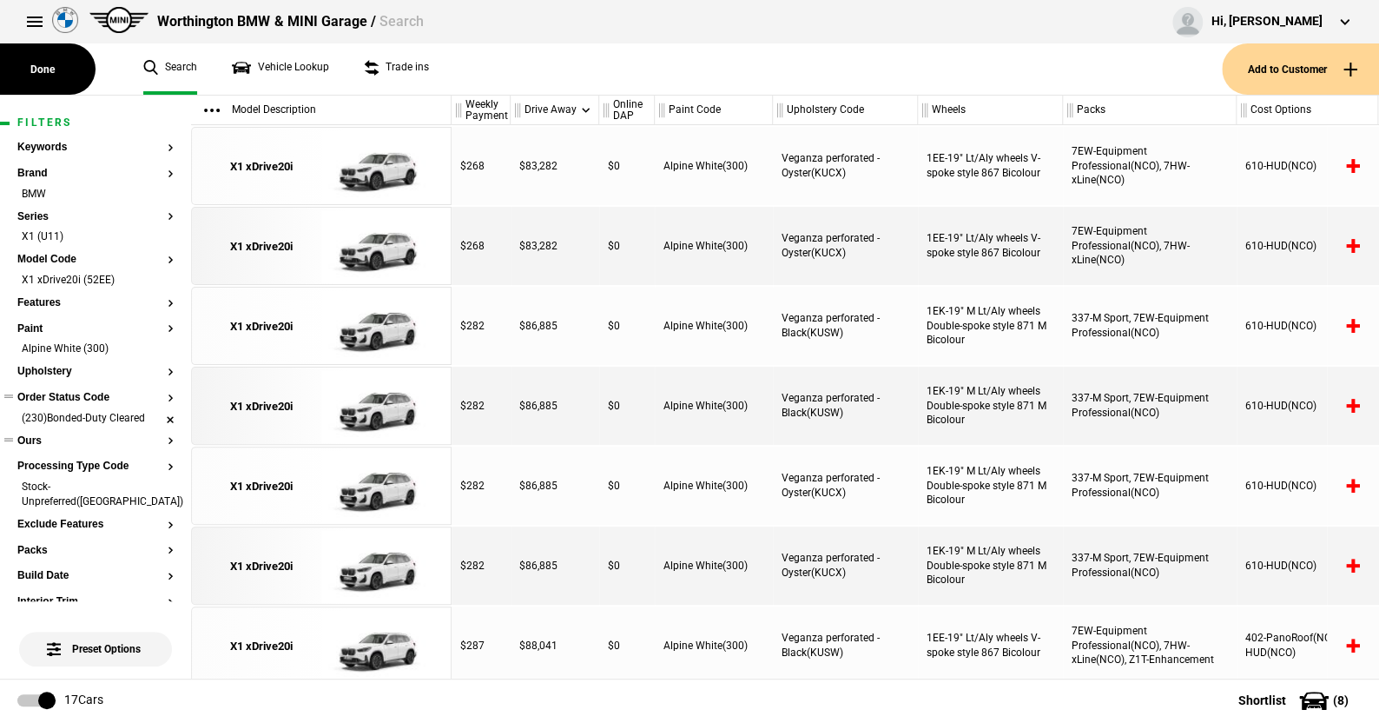
click at [155, 416] on li "(230)Bonded-Duty Cleared" at bounding box center [95, 419] width 156 height 17
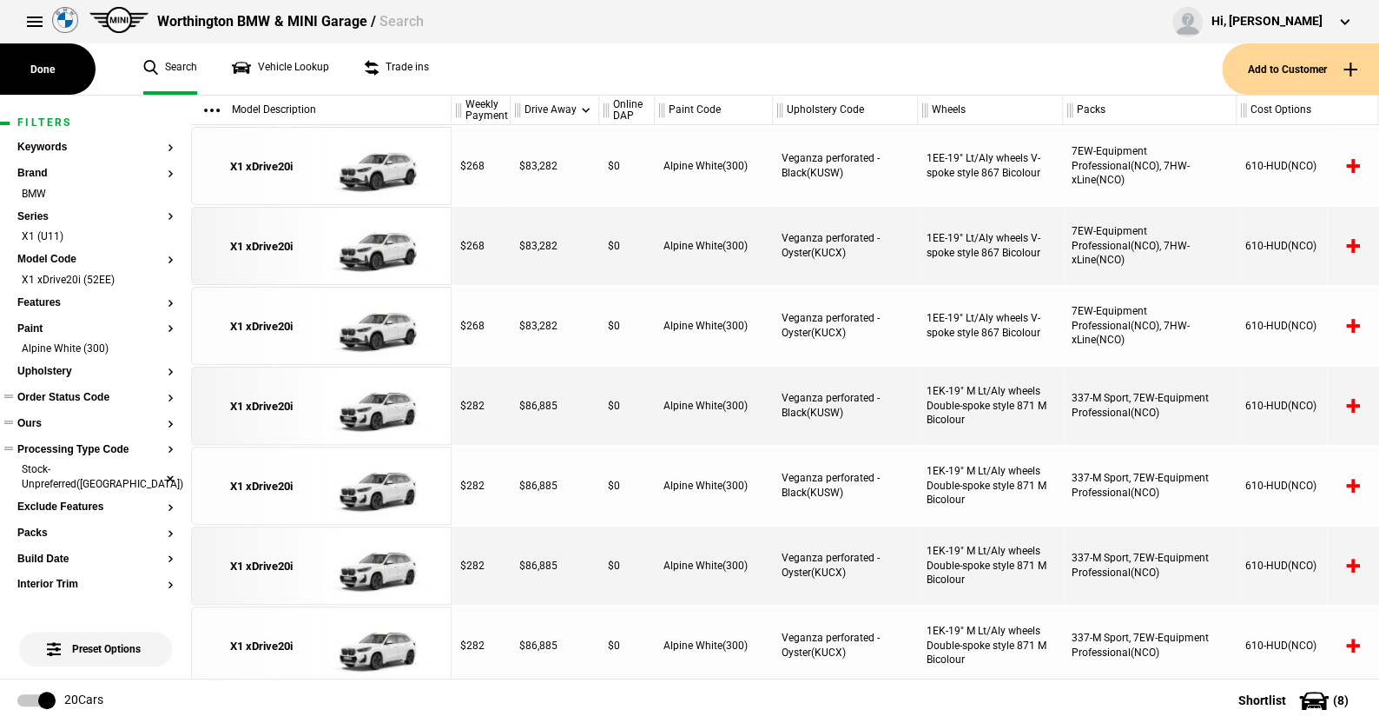
click at [156, 470] on li "Stock-Unpreferred([GEOGRAPHIC_DATA])" at bounding box center [95, 478] width 156 height 32
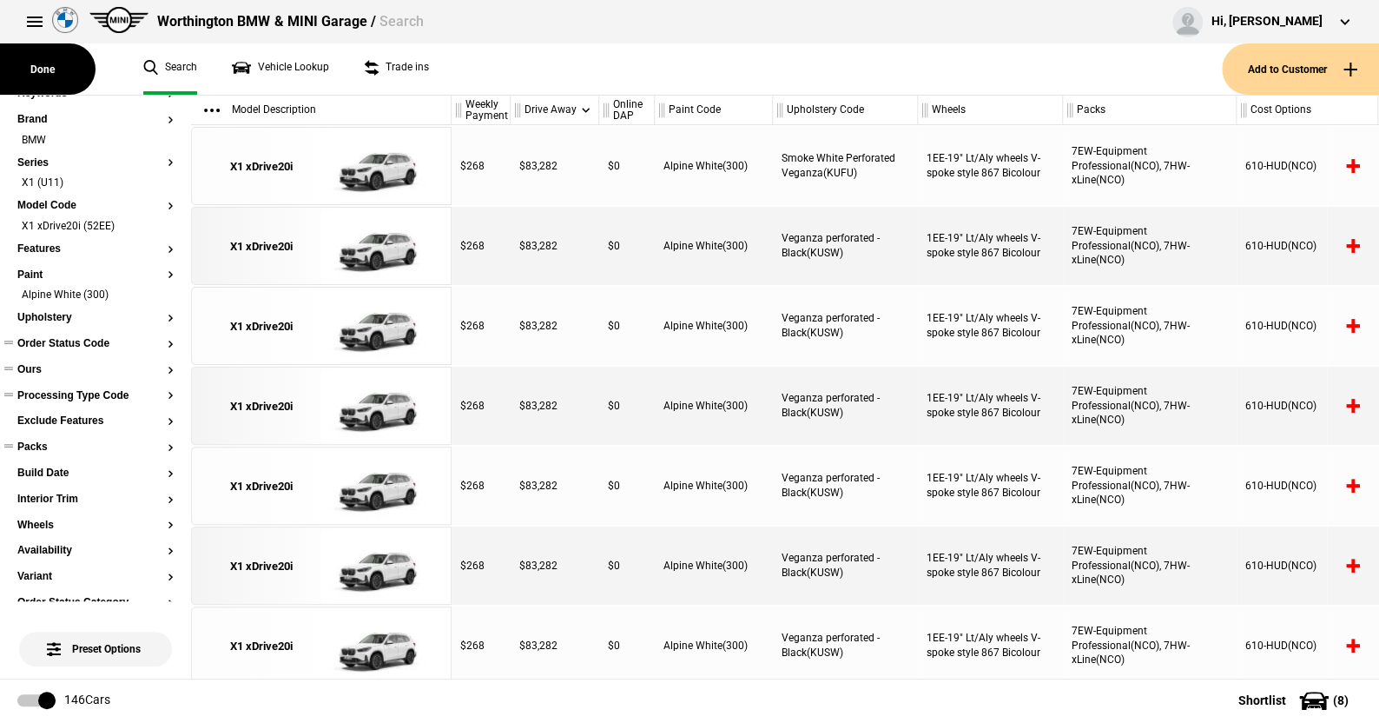
scroll to position [38, 0]
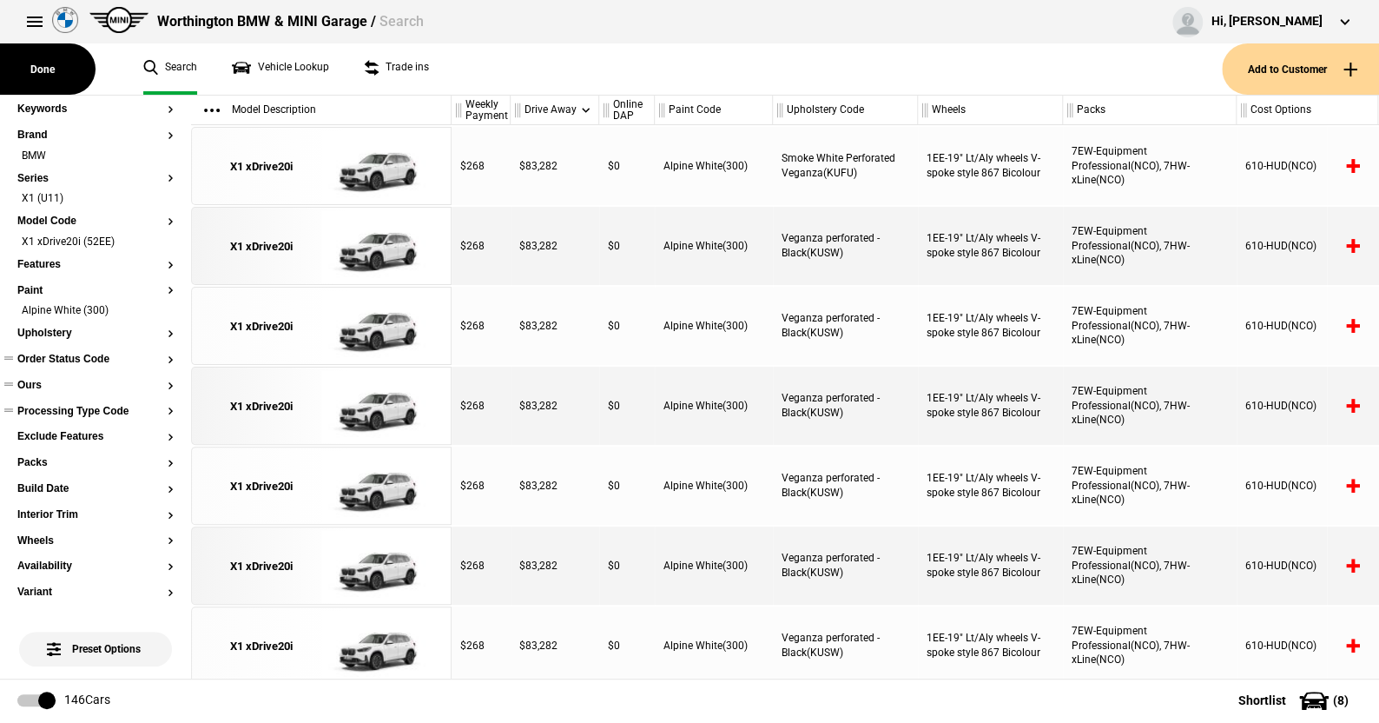
click at [29, 380] on button "Ours" at bounding box center [95, 386] width 156 height 12
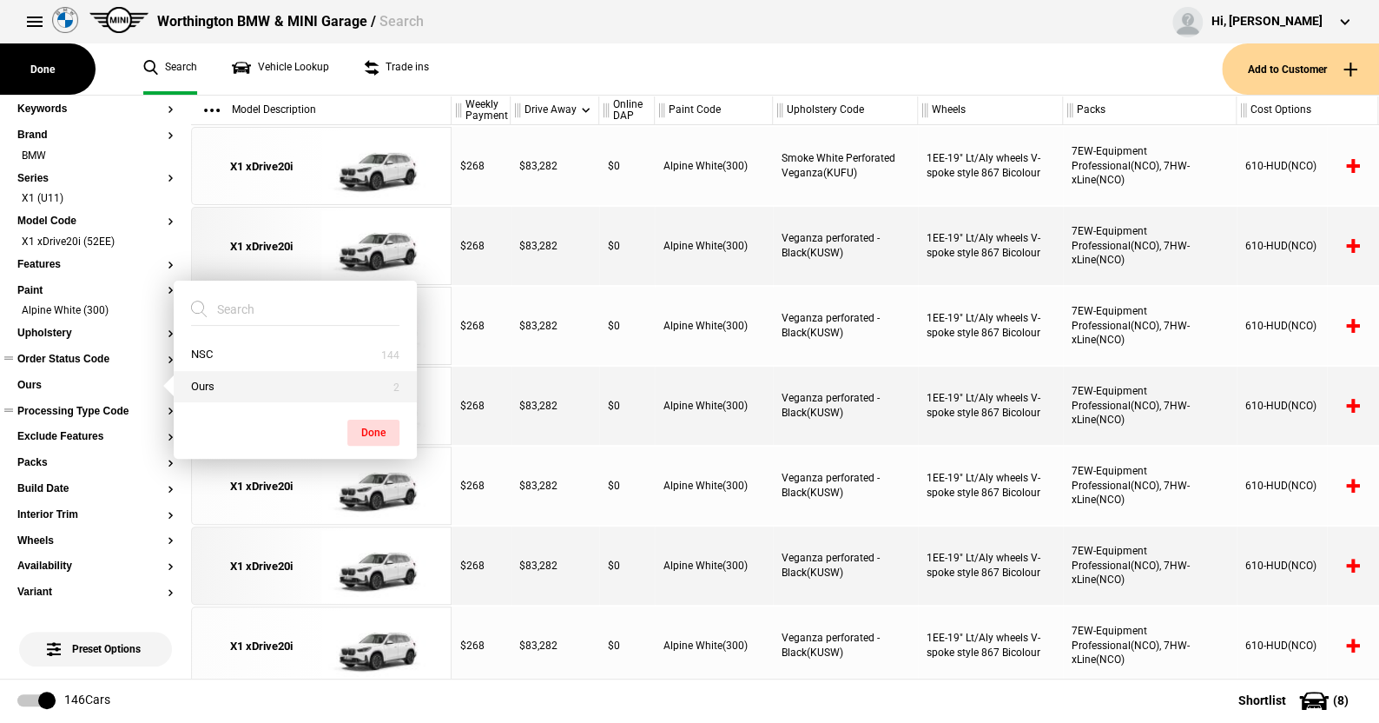
click at [204, 387] on button "Ours" at bounding box center [295, 387] width 243 height 32
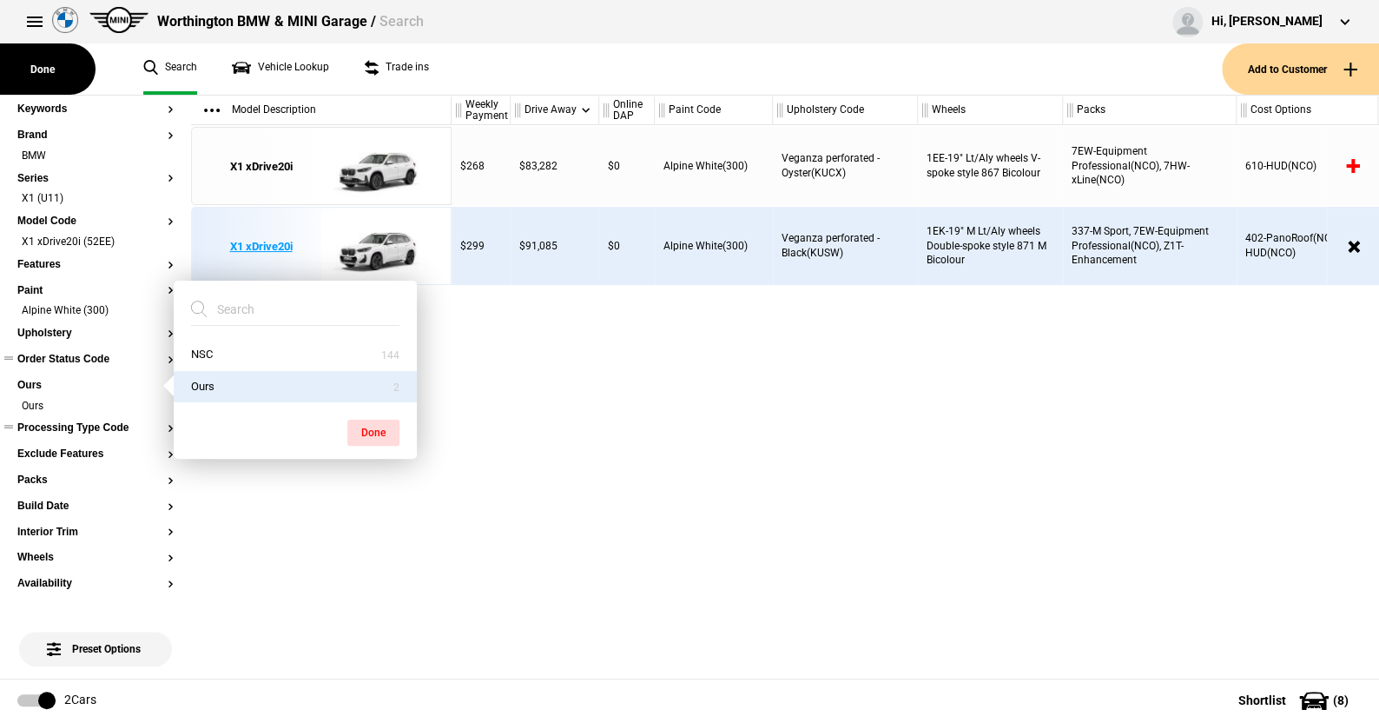
drag, startPoint x: 380, startPoint y: 430, endPoint x: 380, endPoint y: 278, distance: 152.0
click at [380, 429] on button "Done" at bounding box center [373, 433] width 52 height 26
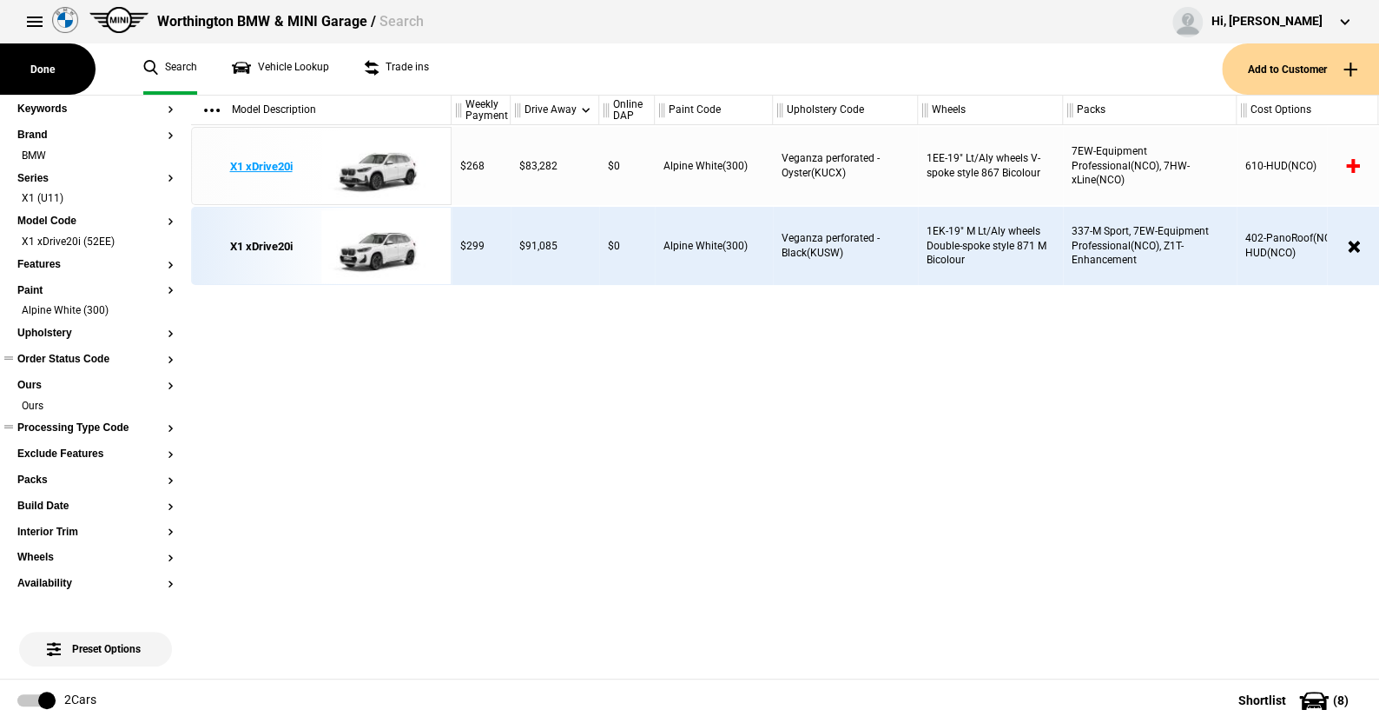
click at [387, 172] on img at bounding box center [381, 167] width 121 height 78
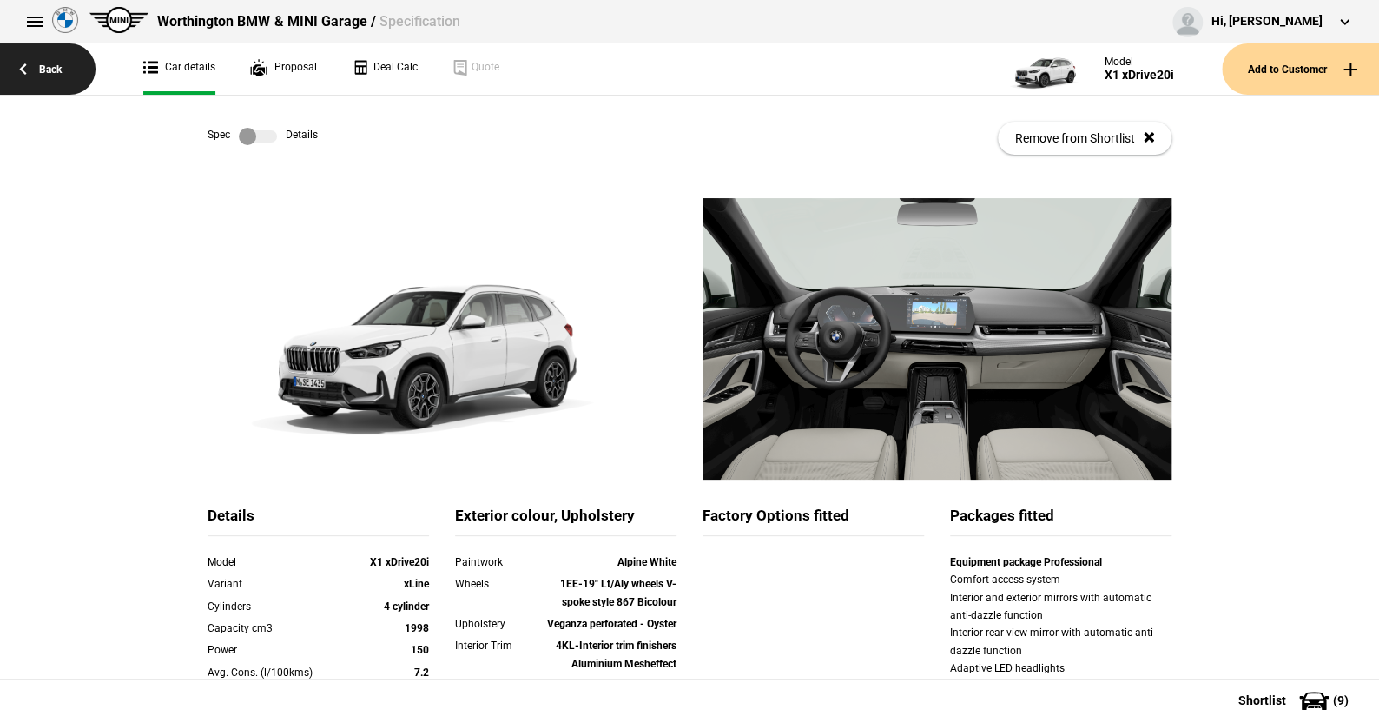
click at [50, 64] on link "Back" at bounding box center [48, 68] width 96 height 51
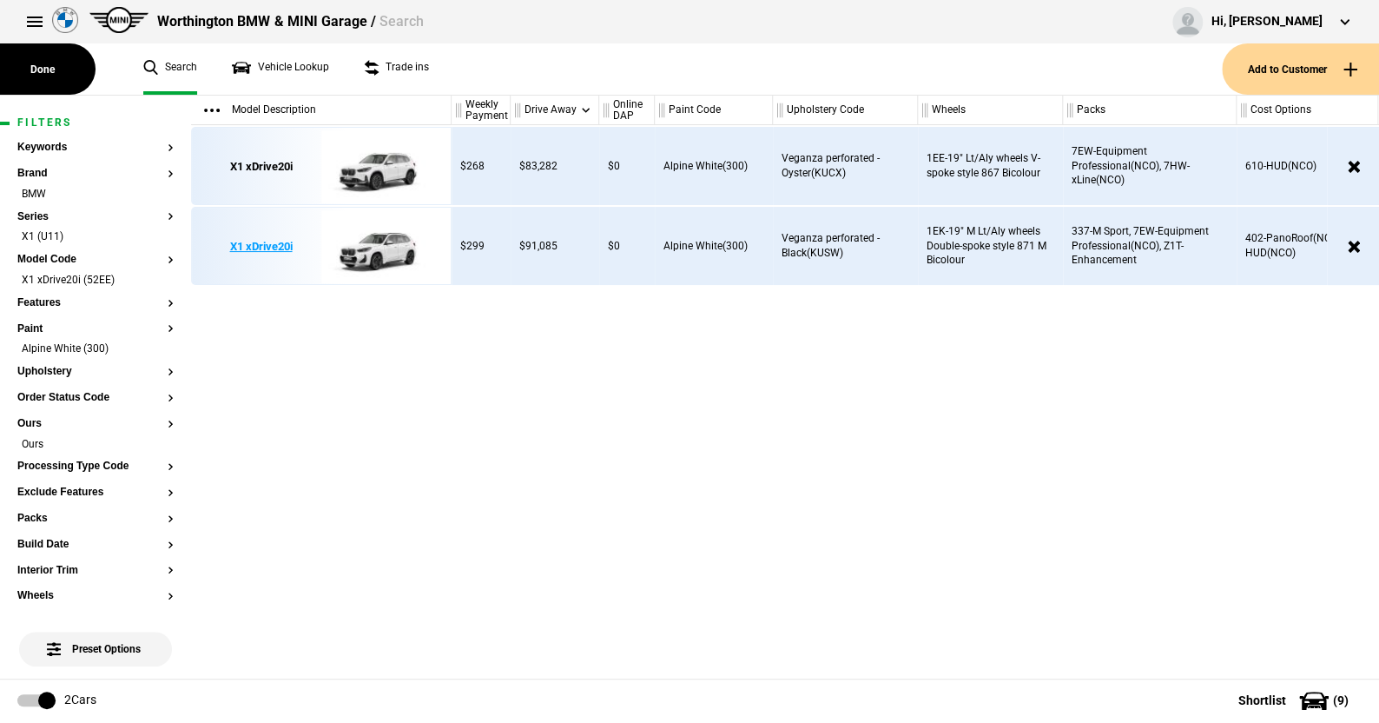
click at [378, 249] on img at bounding box center [381, 247] width 121 height 78
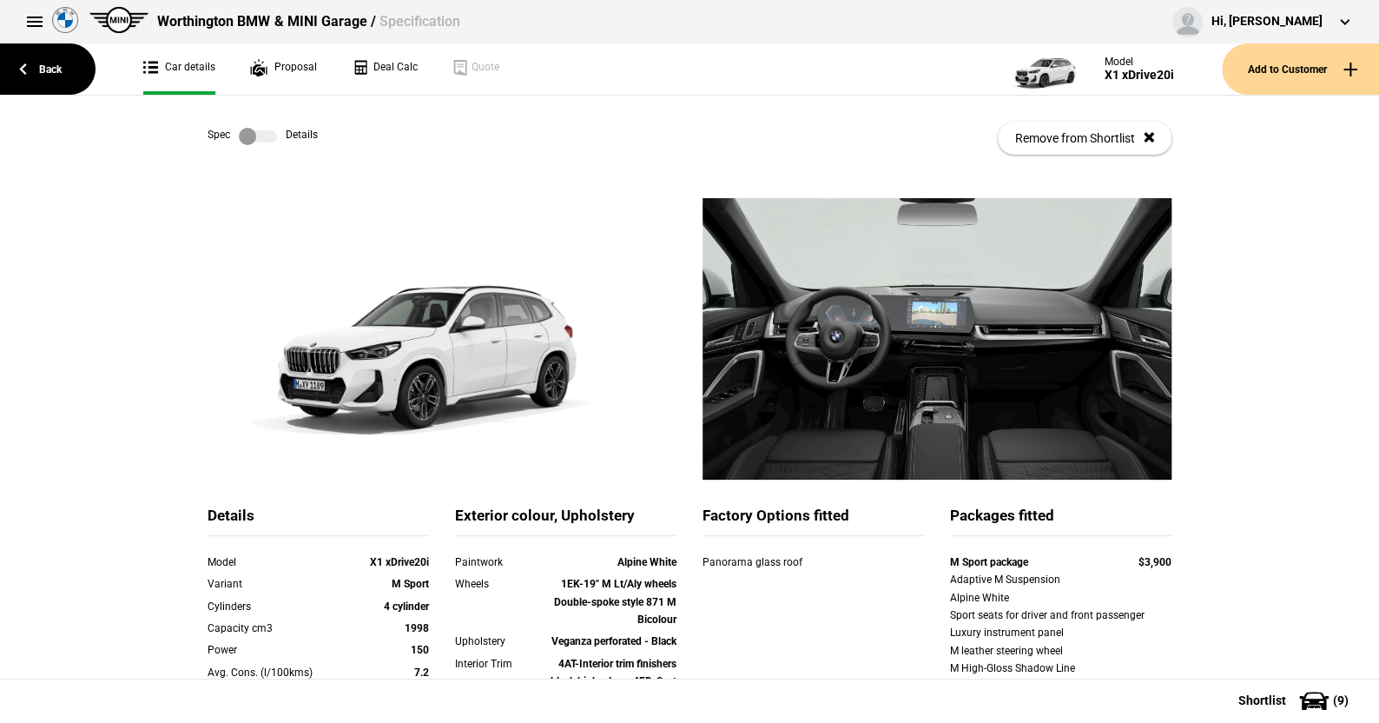
click at [262, 136] on label at bounding box center [258, 136] width 38 height 17
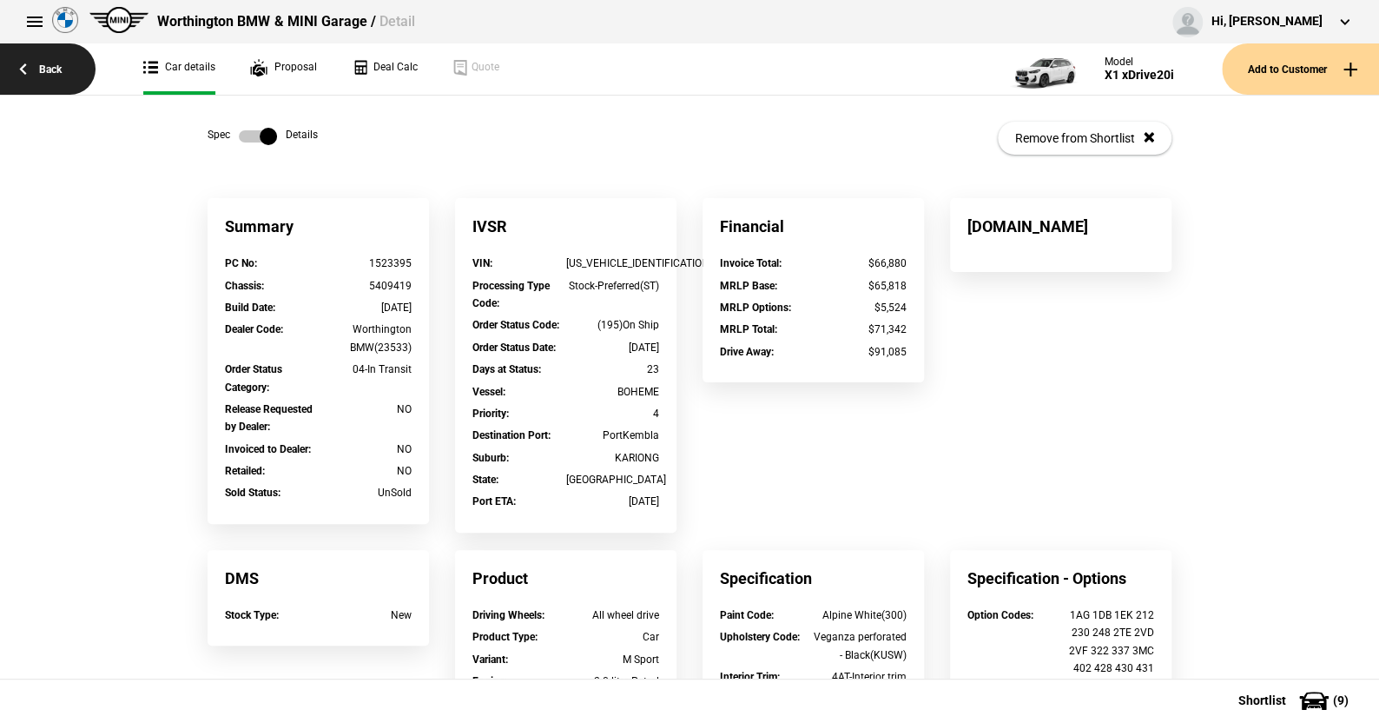
click at [48, 64] on link "Back" at bounding box center [48, 68] width 96 height 51
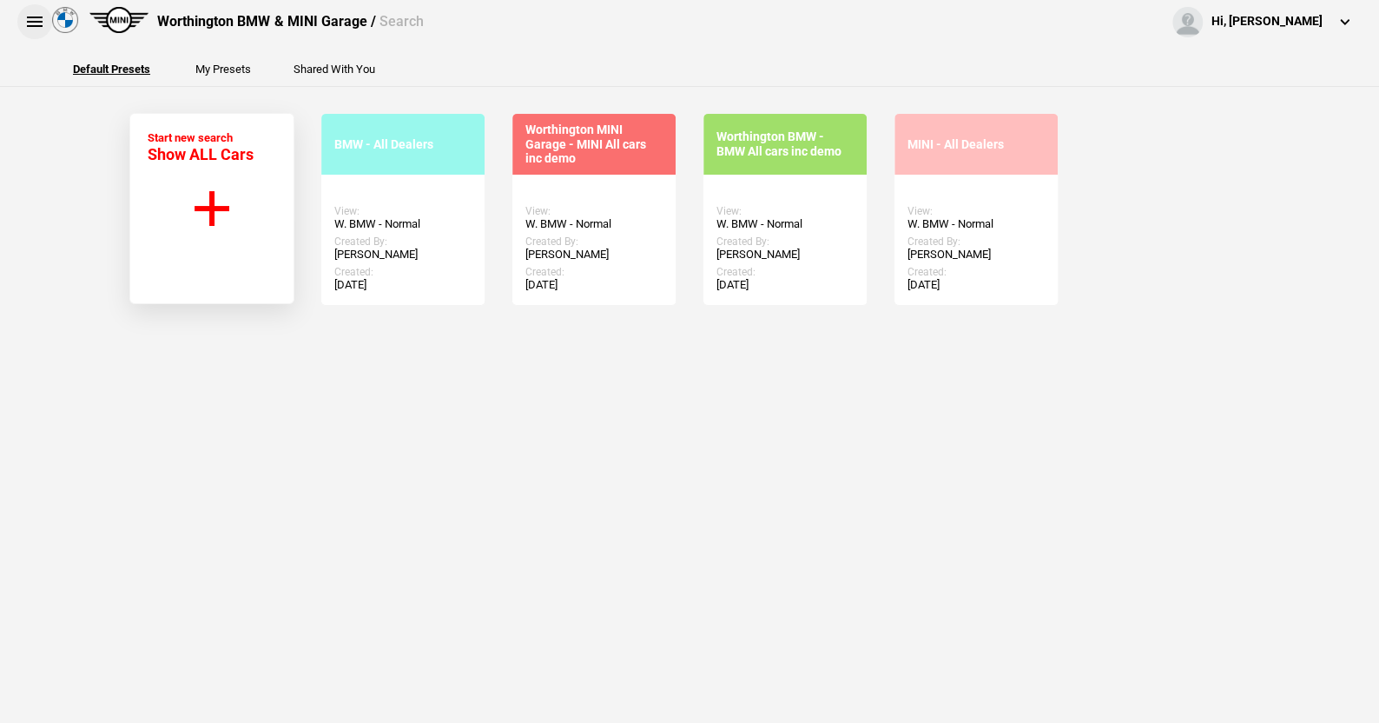
click at [30, 15] on button at bounding box center [34, 21] width 35 height 35
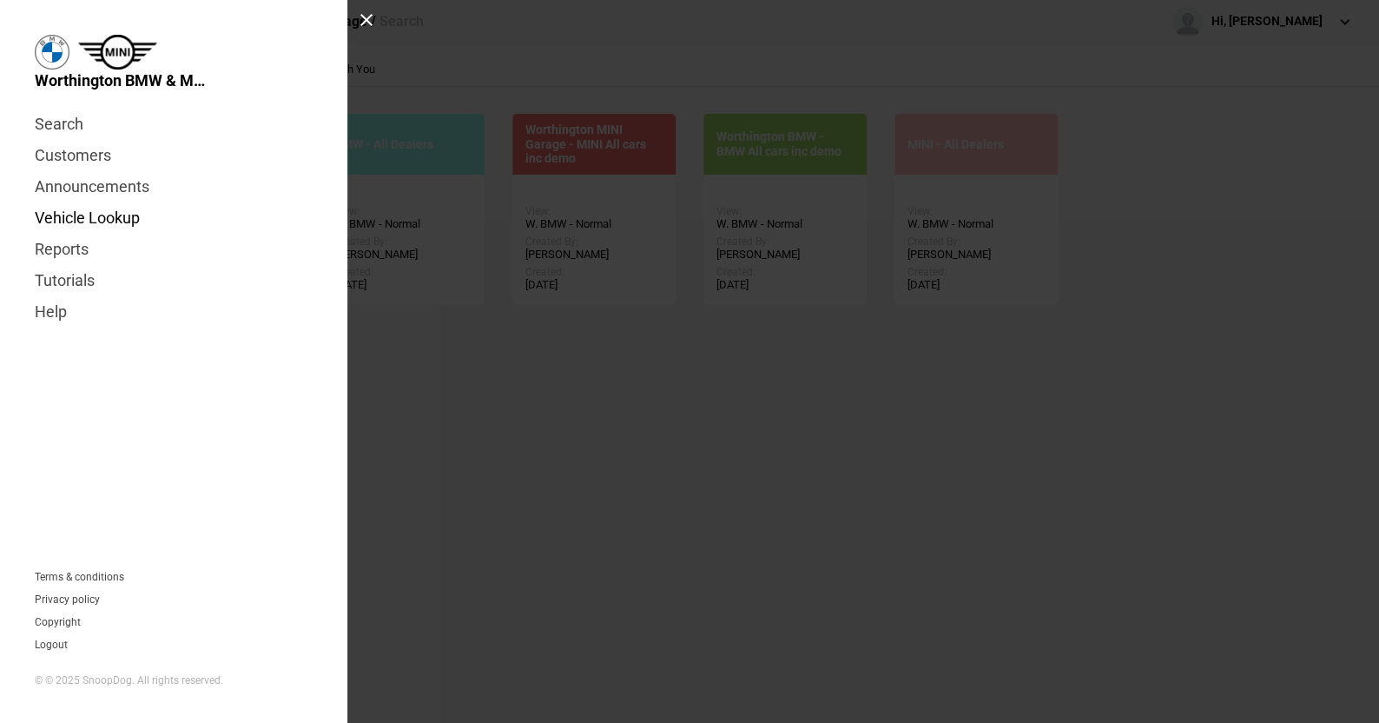
click at [120, 214] on link "Vehicle Lookup" at bounding box center [174, 217] width 278 height 31
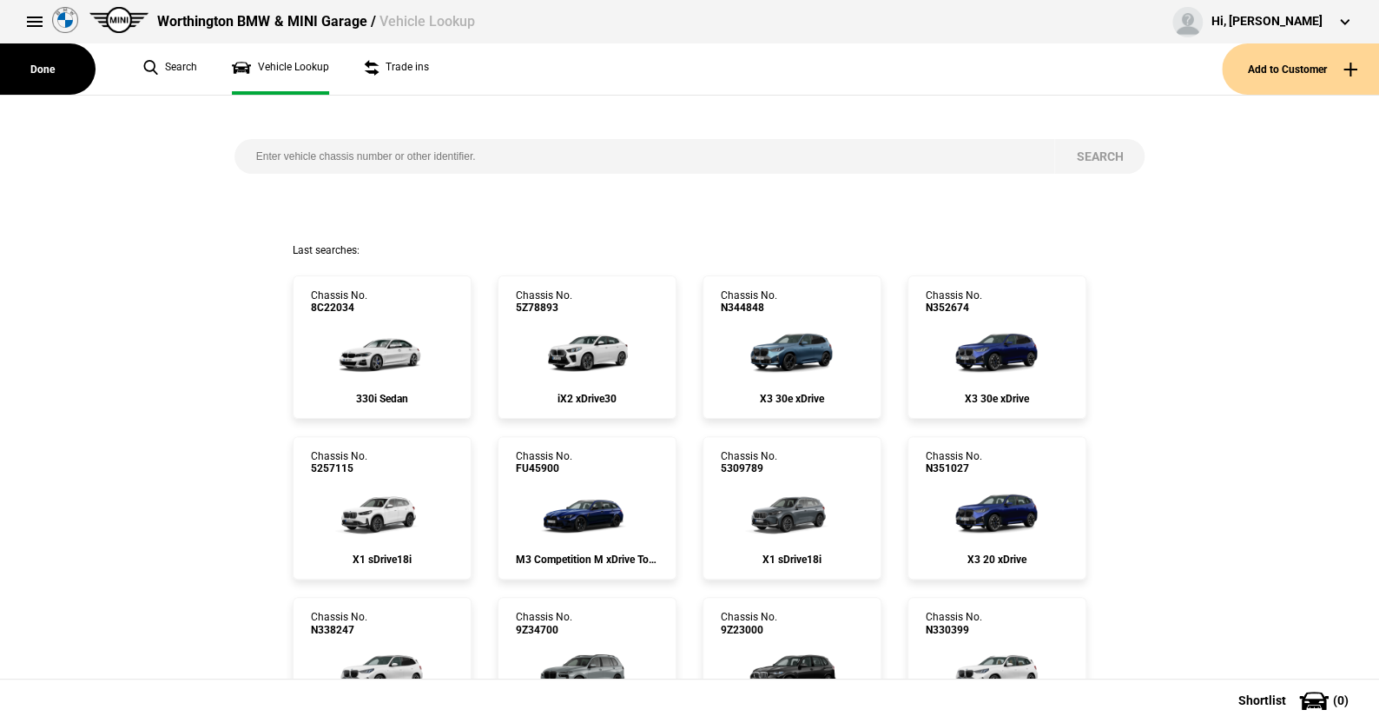
click at [279, 155] on input "search" at bounding box center [645, 156] width 821 height 35
type input "5z30952"
click at [1086, 151] on button "Search" at bounding box center [1100, 156] width 90 height 35
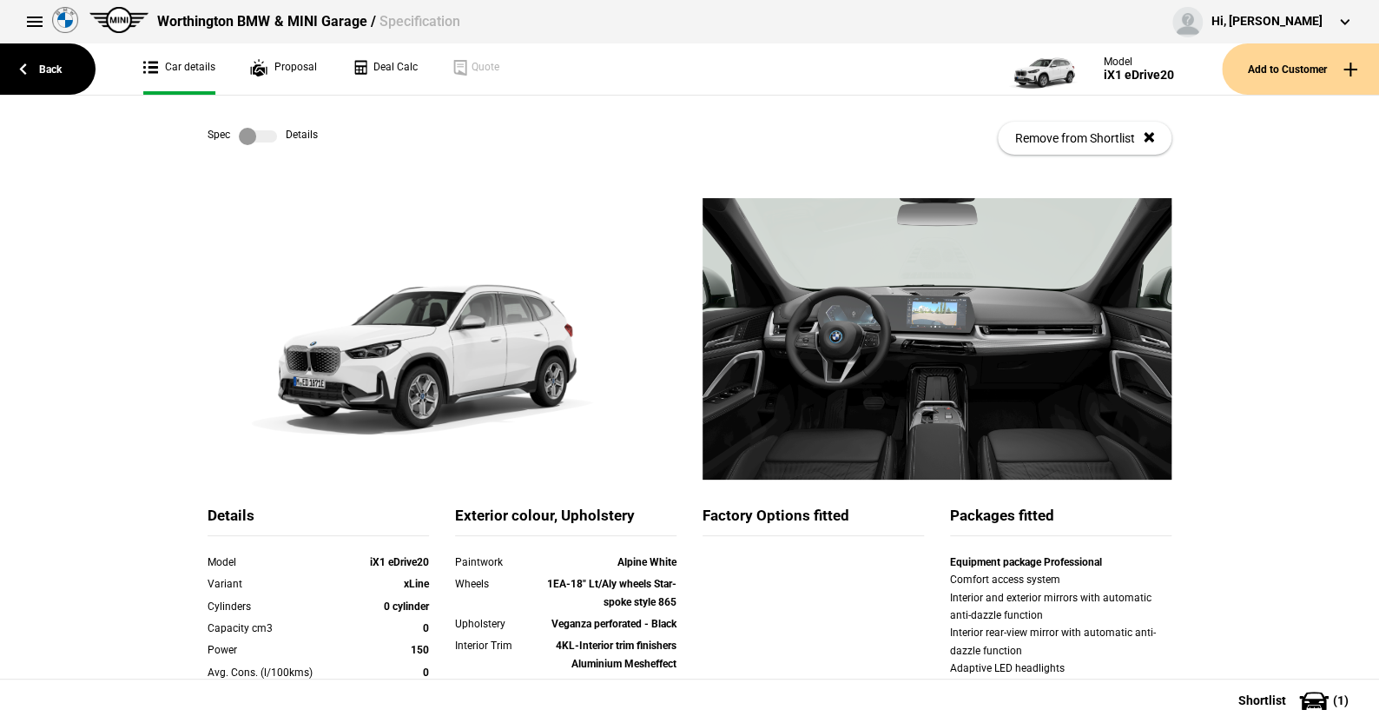
click at [265, 136] on label at bounding box center [258, 136] width 38 height 17
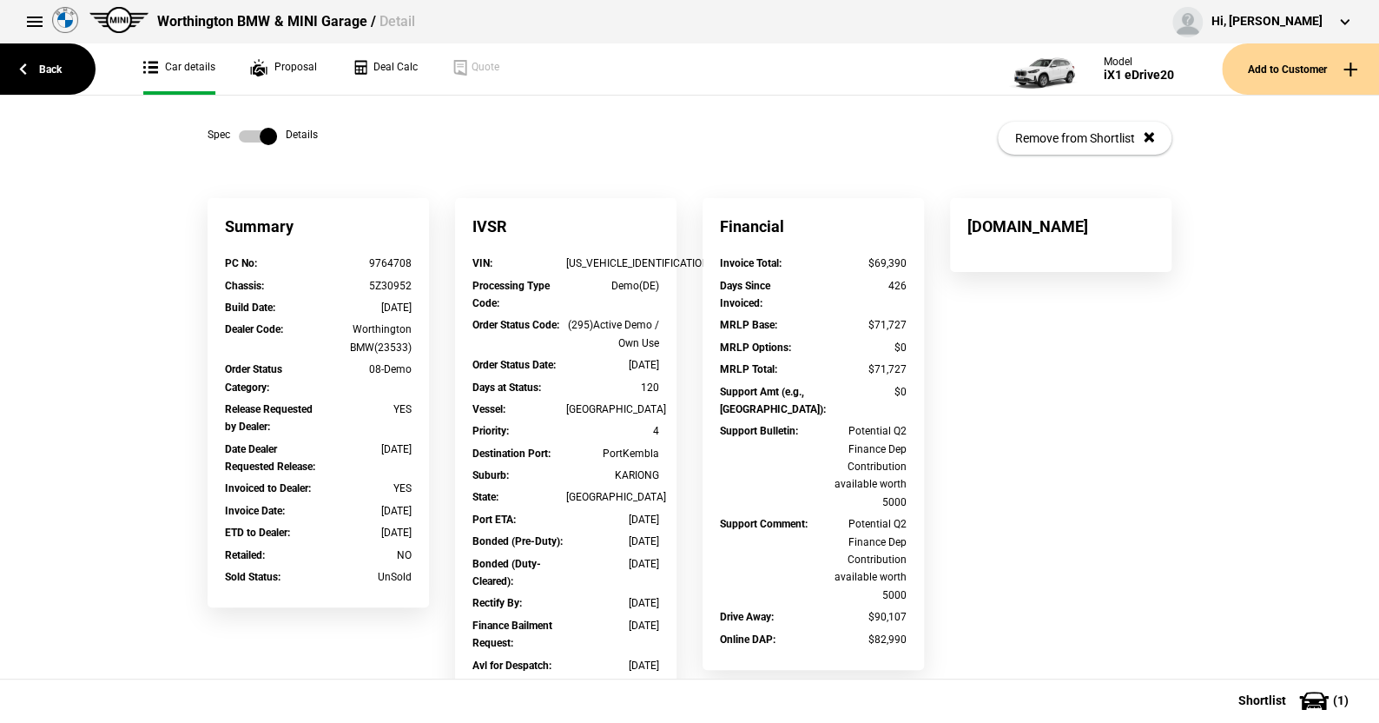
click at [239, 135] on label at bounding box center [258, 136] width 38 height 17
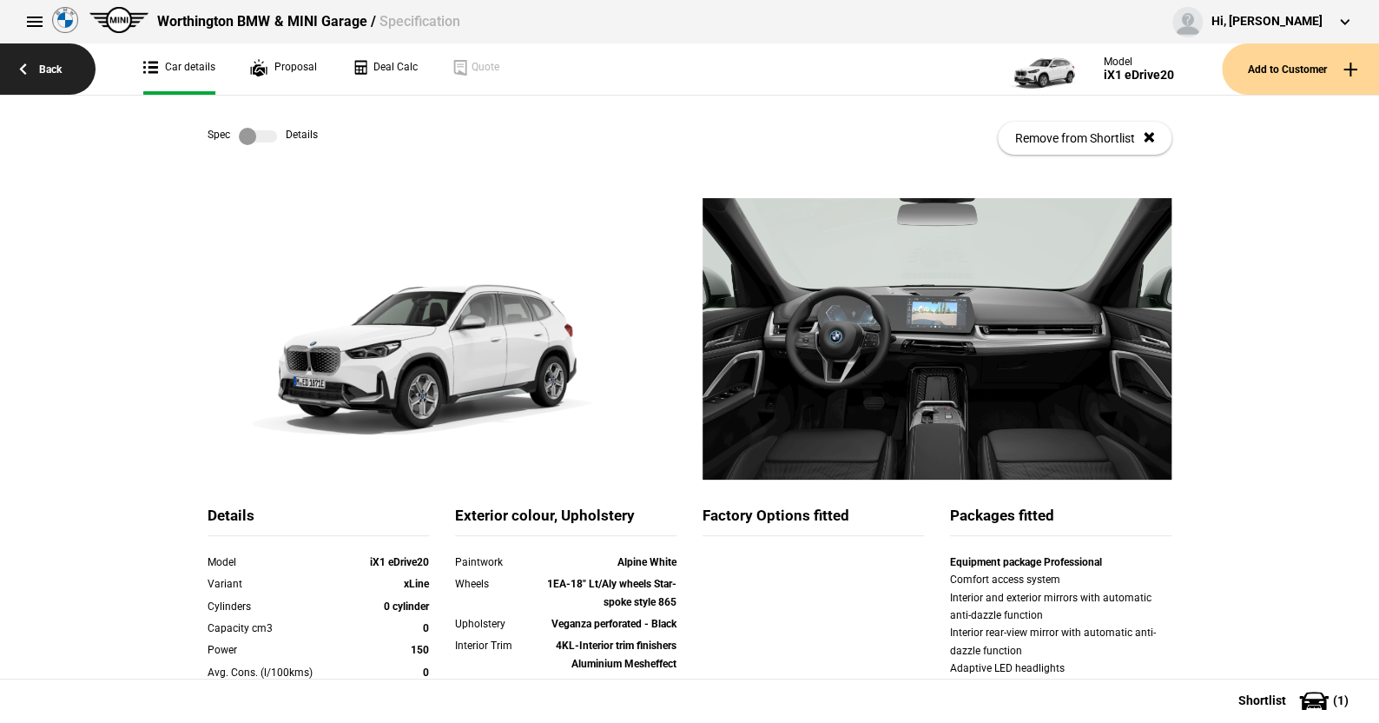
click at [56, 67] on link "Back" at bounding box center [48, 68] width 96 height 51
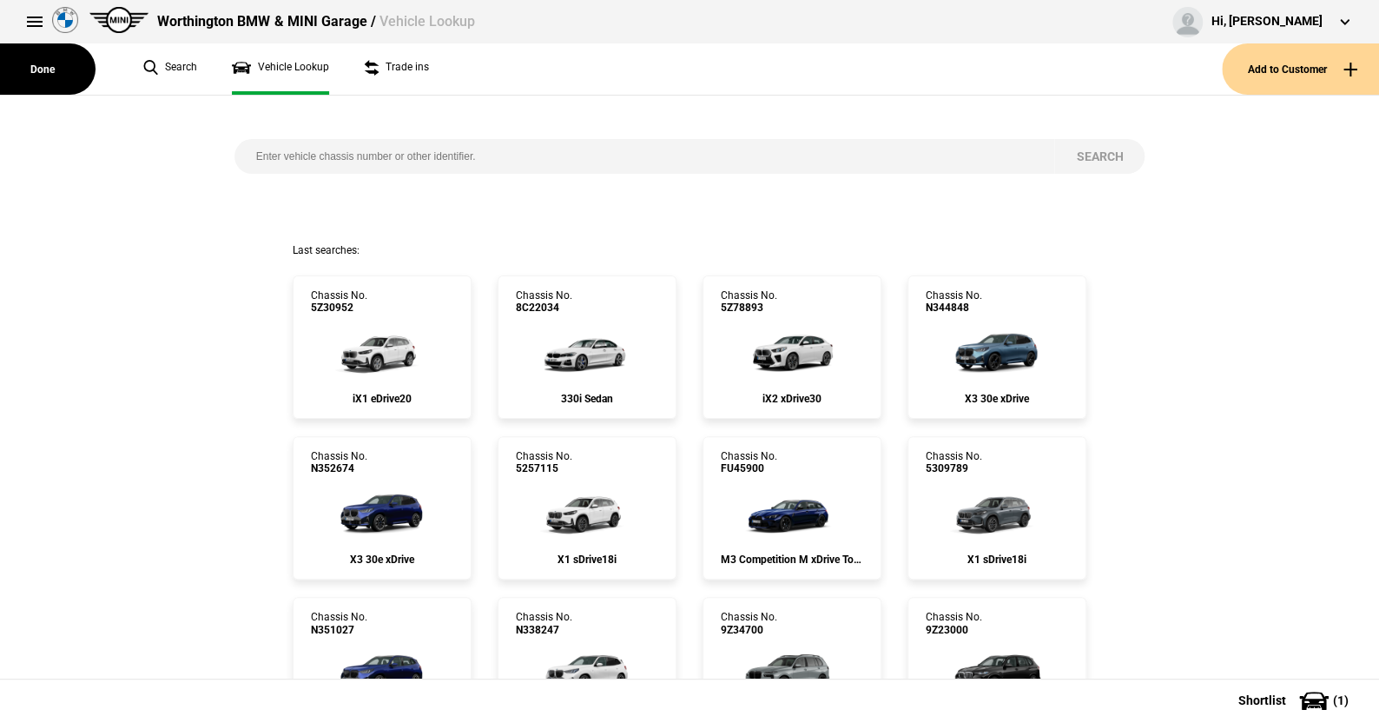
drag, startPoint x: 151, startPoint y: 449, endPoint x: 149, endPoint y: 424, distance: 25.3
click at [254, 149] on input "search" at bounding box center [645, 156] width 821 height 35
click at [248, 154] on input "search" at bounding box center [645, 156] width 821 height 35
type input "5279435"
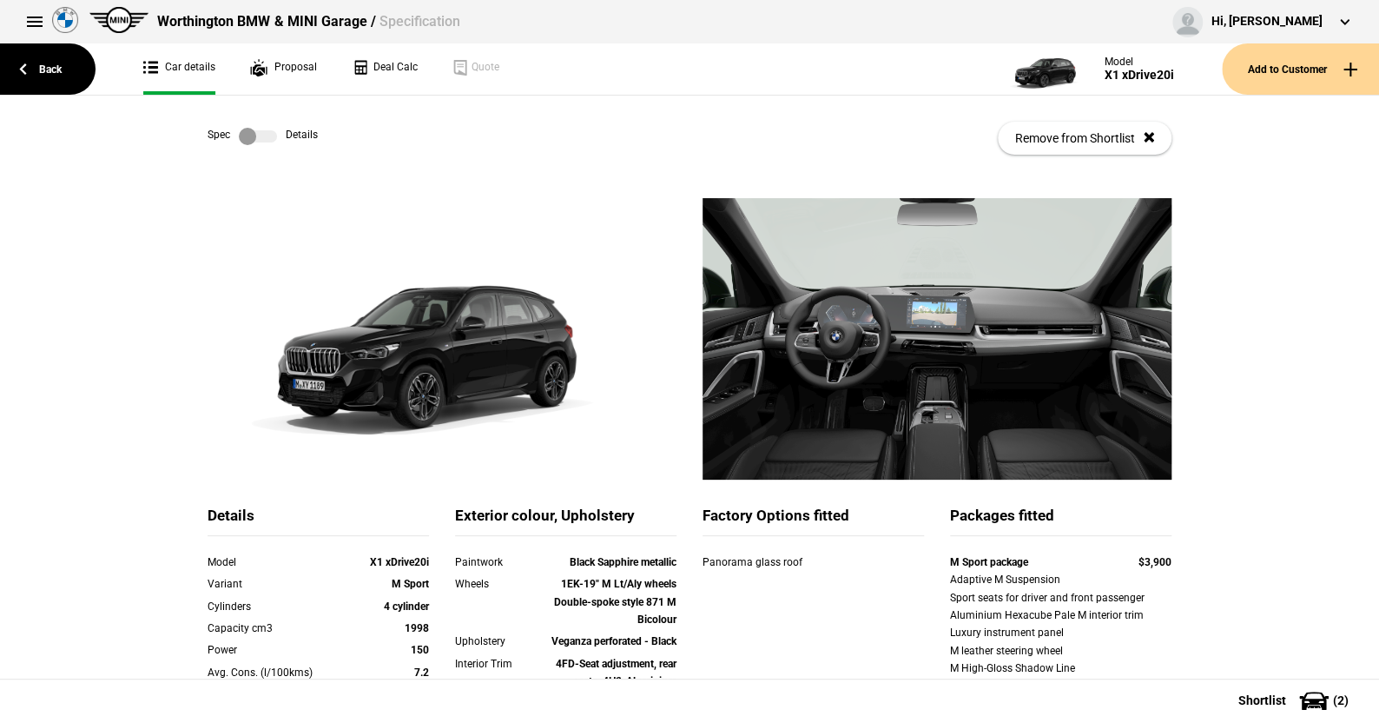
click at [258, 134] on label at bounding box center [258, 136] width 38 height 17
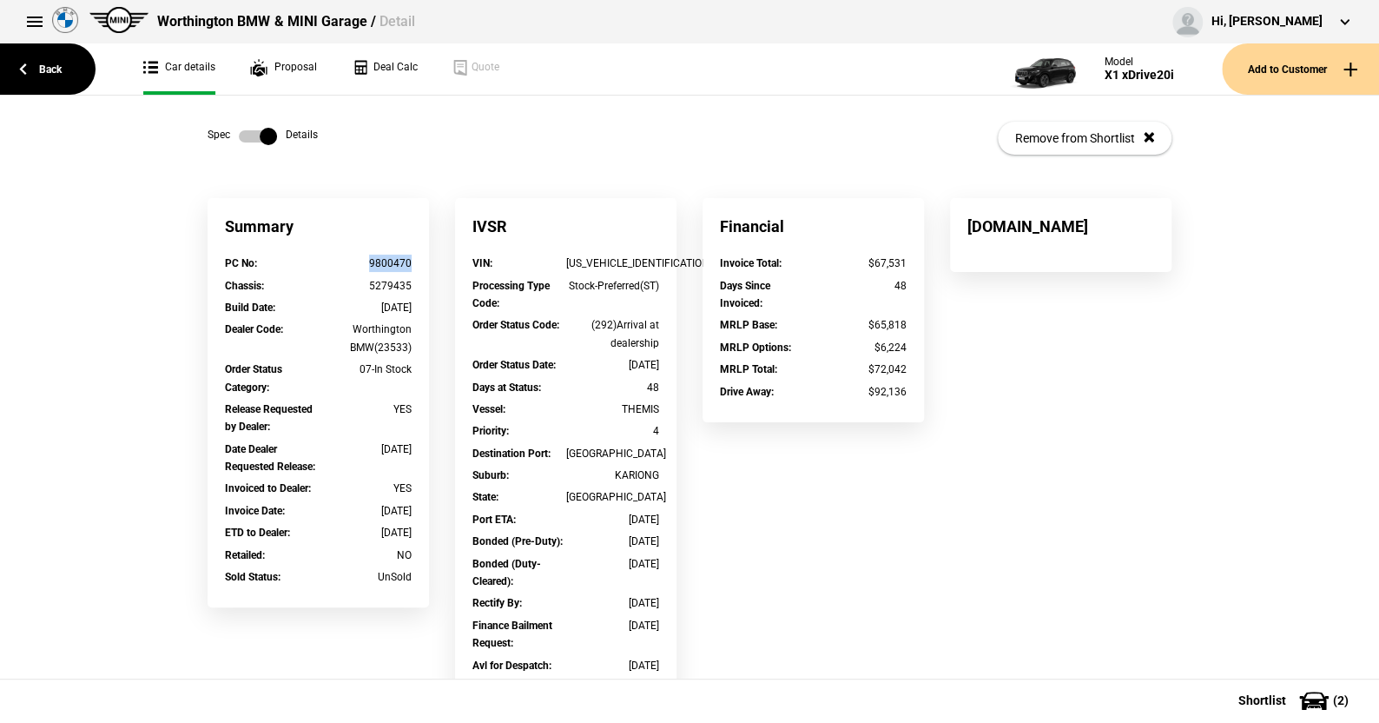
drag, startPoint x: 406, startPoint y: 262, endPoint x: 365, endPoint y: 262, distance: 40.8
click at [365, 262] on div "PC No : 9800470" at bounding box center [318, 266] width 213 height 22
copy div "9800470"
click at [56, 72] on link "Back" at bounding box center [48, 68] width 96 height 51
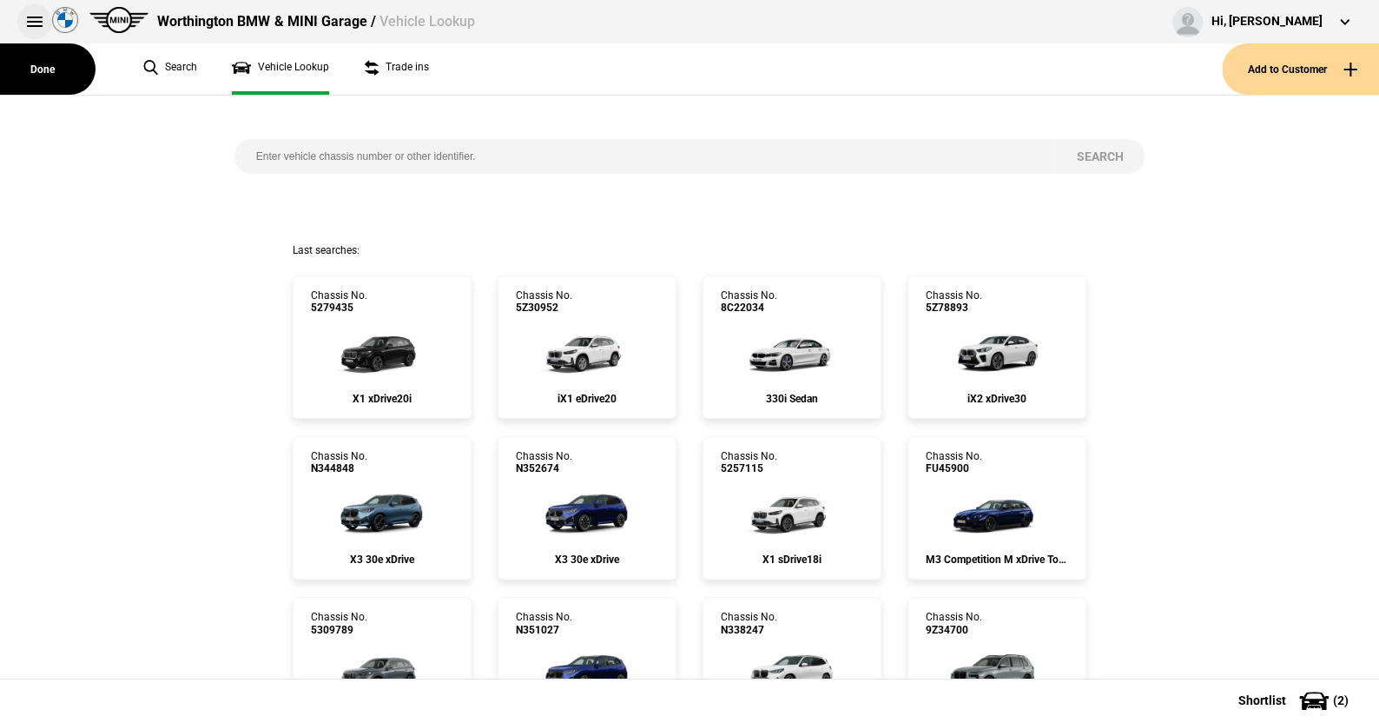
click at [30, 11] on button at bounding box center [34, 21] width 35 height 35
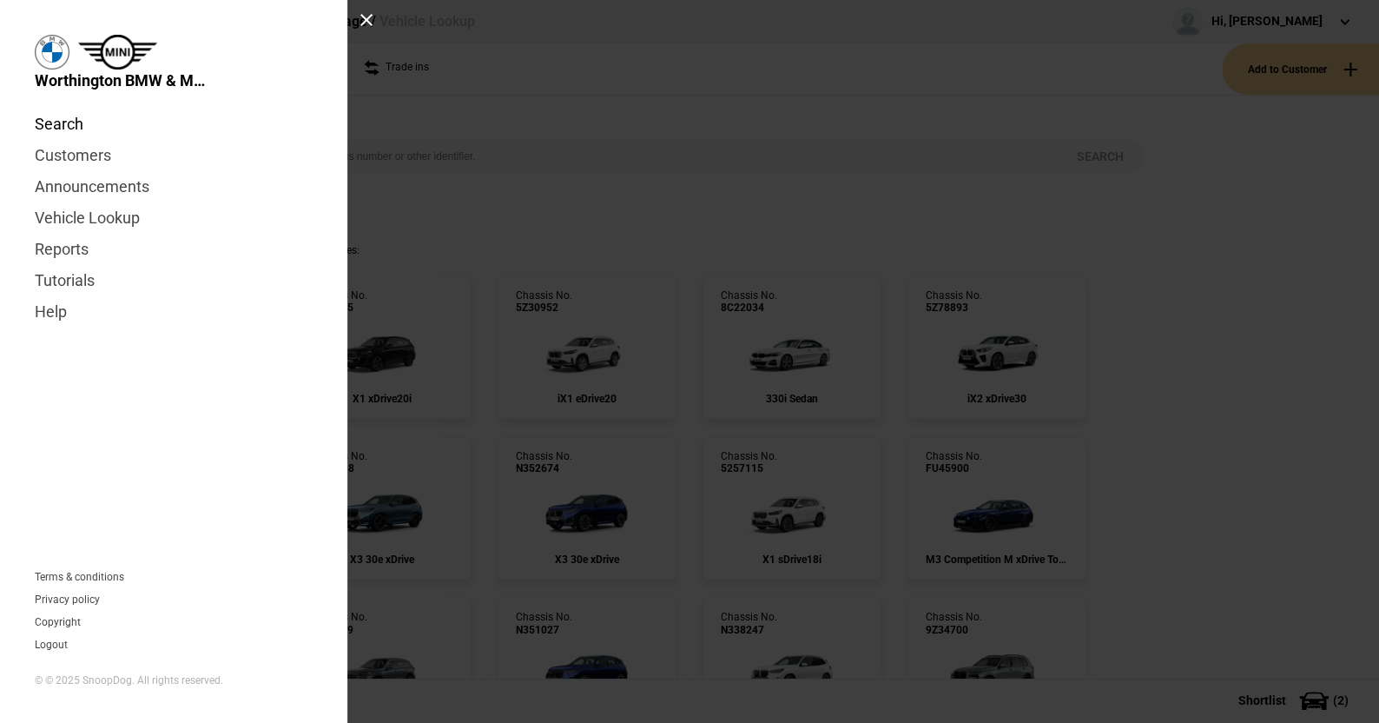
click at [69, 119] on link "Search" at bounding box center [174, 124] width 278 height 31
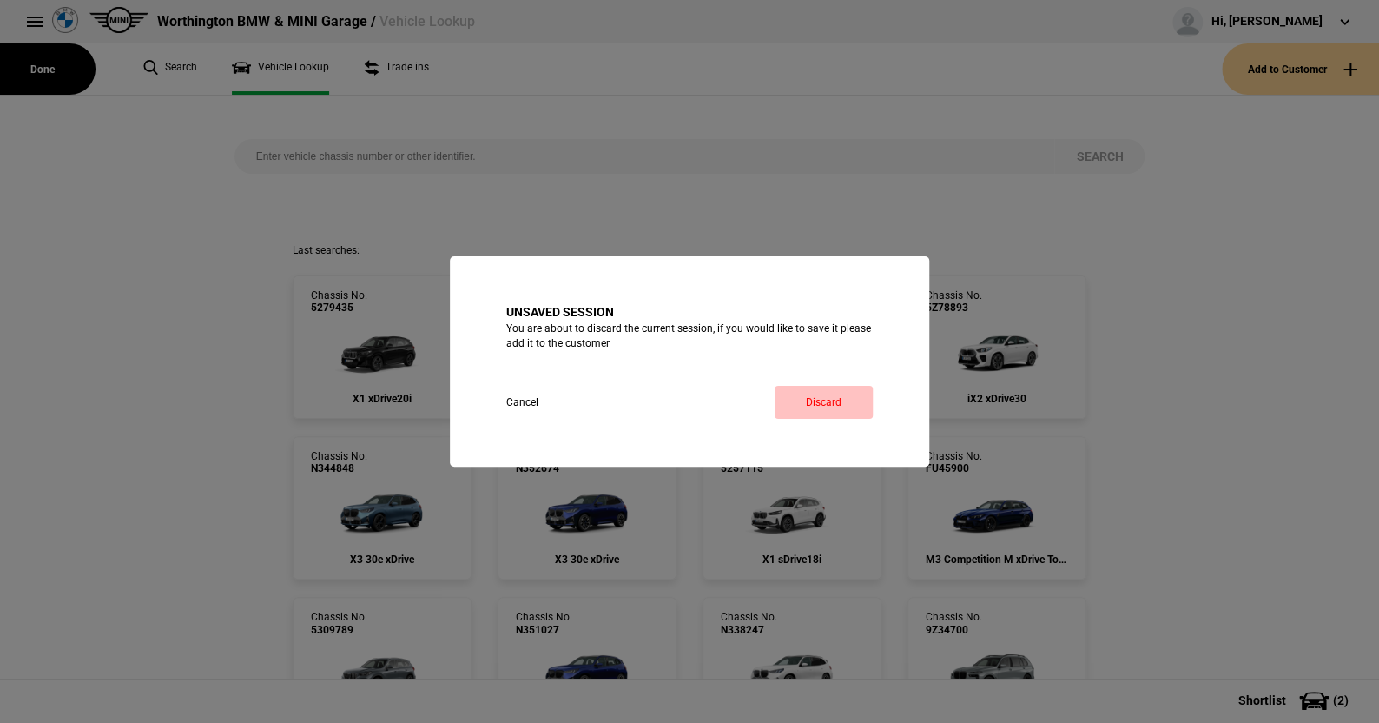
click at [845, 398] on link "Discard" at bounding box center [824, 402] width 98 height 33
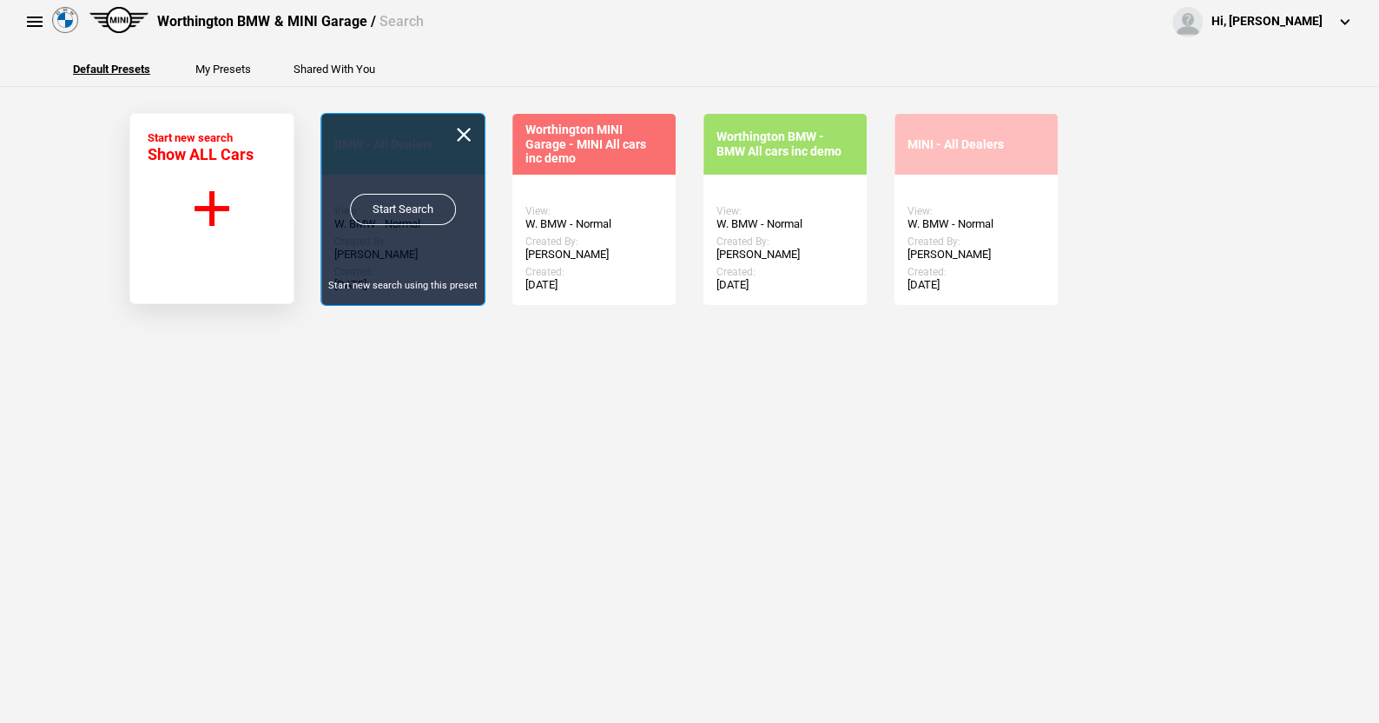
click at [413, 205] on link "Start Search" at bounding box center [403, 209] width 106 height 31
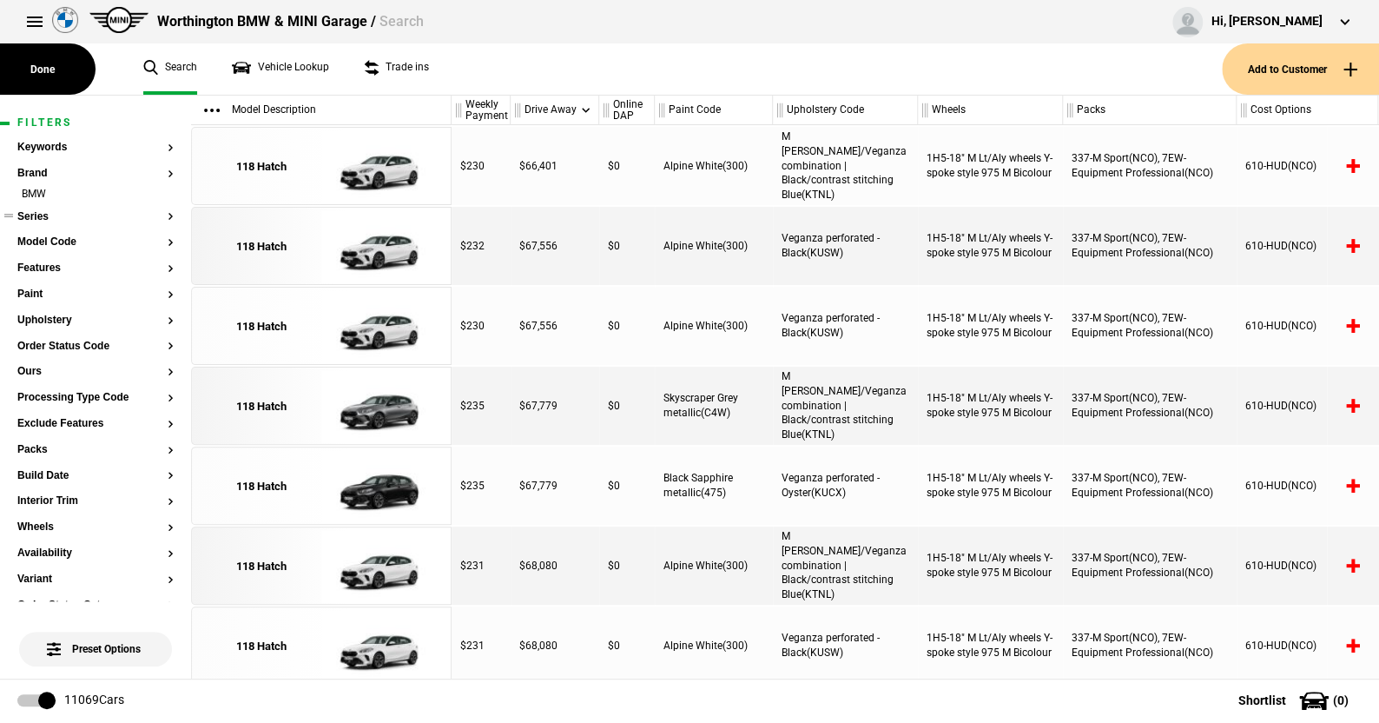
click at [45, 211] on button "Series" at bounding box center [95, 217] width 156 height 12
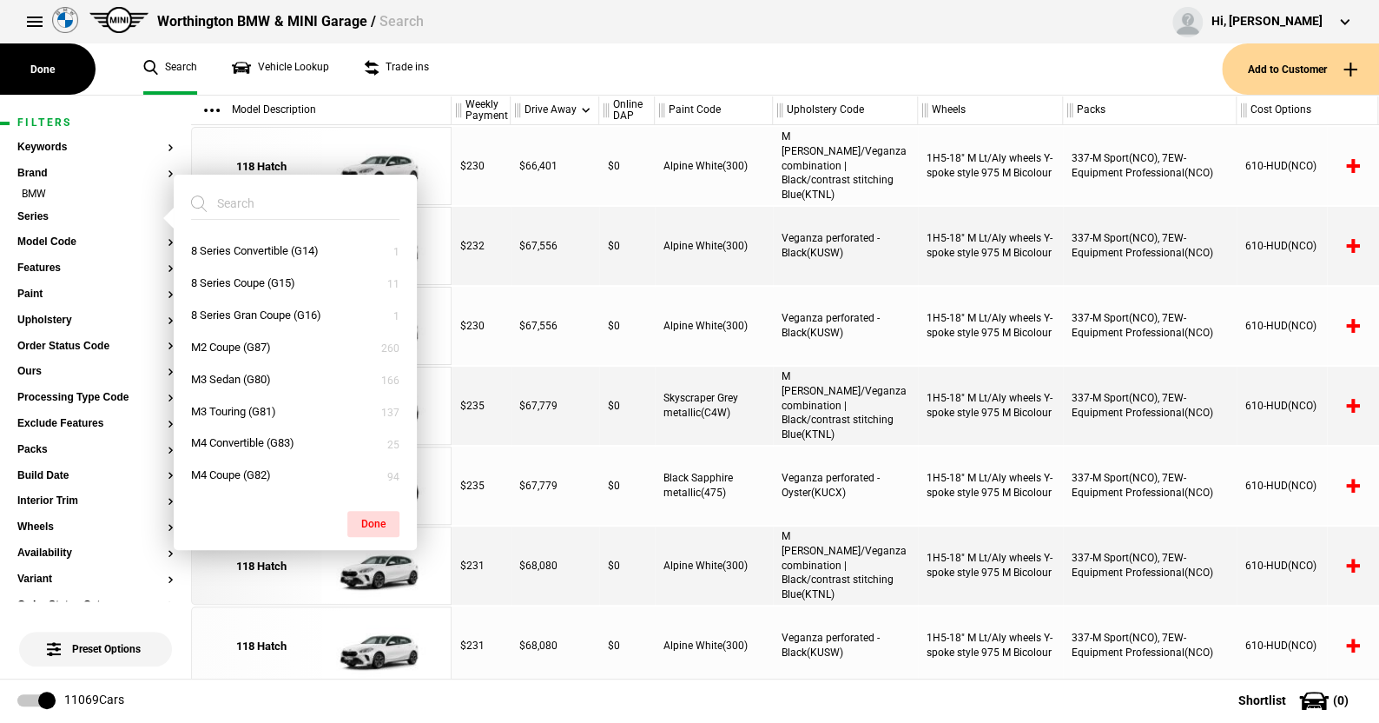
scroll to position [433, 0]
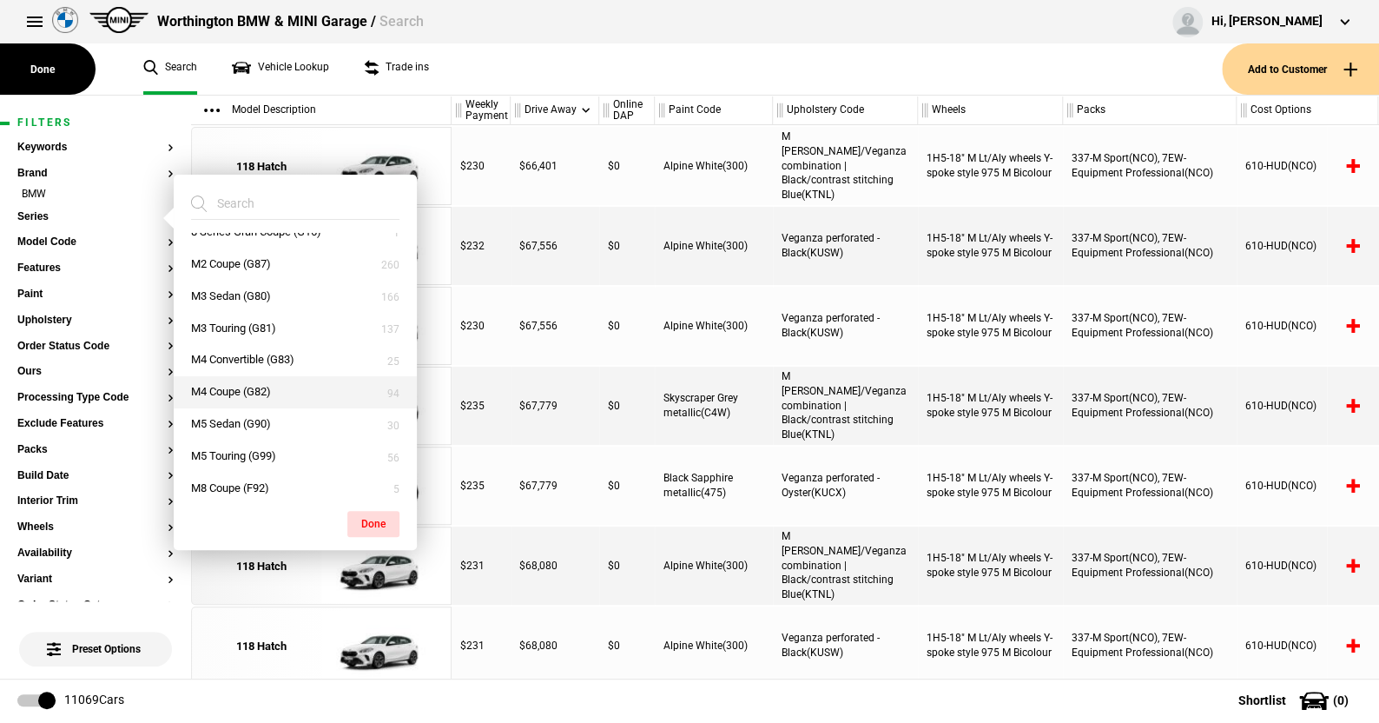
click at [232, 387] on button "M4 Coupe (G82)" at bounding box center [295, 392] width 243 height 32
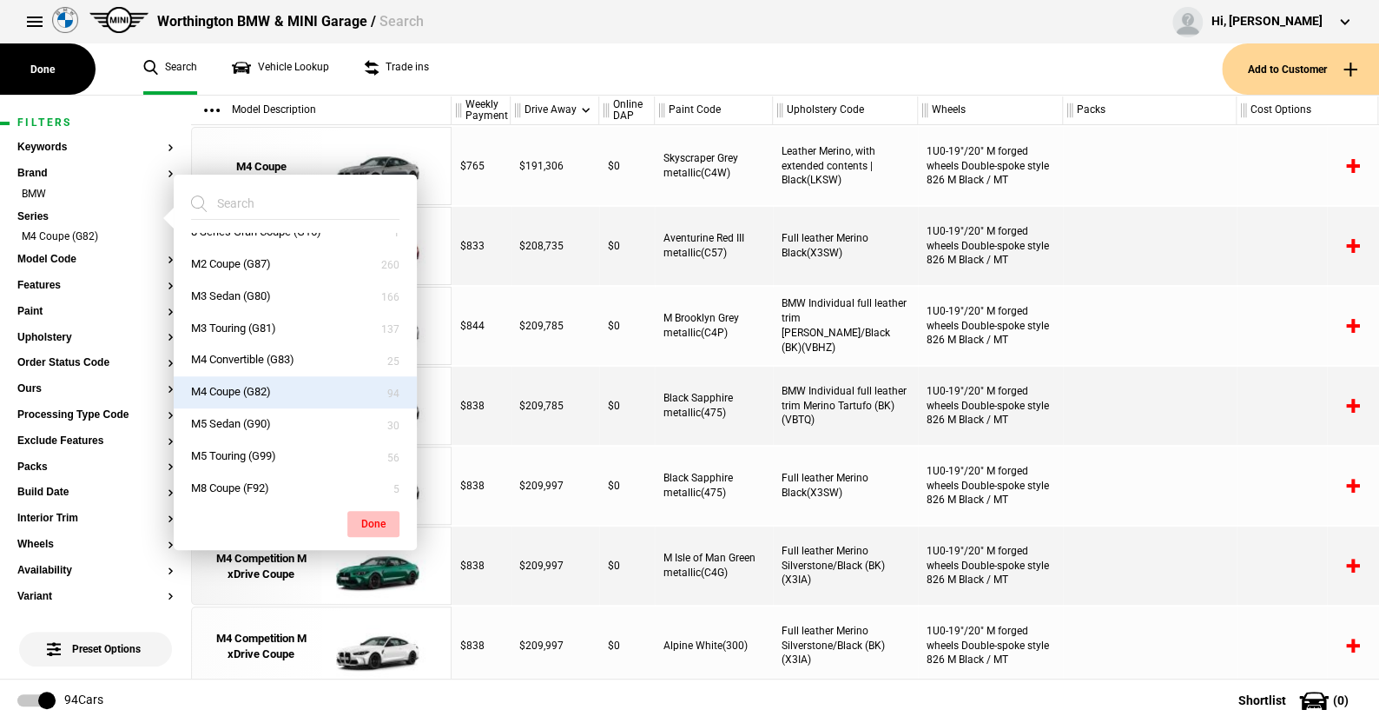
click at [374, 518] on button "Done" at bounding box center [373, 524] width 52 height 26
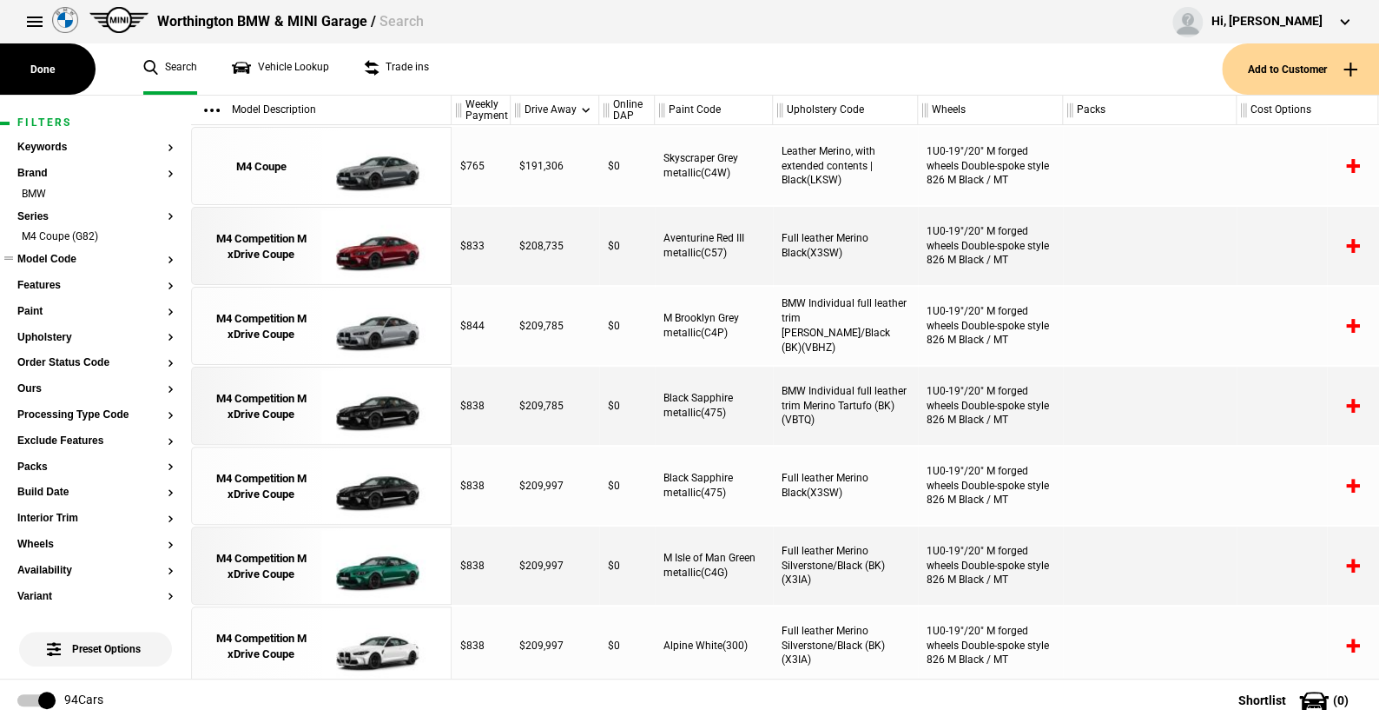
click at [50, 260] on button "Model Code" at bounding box center [95, 260] width 156 height 12
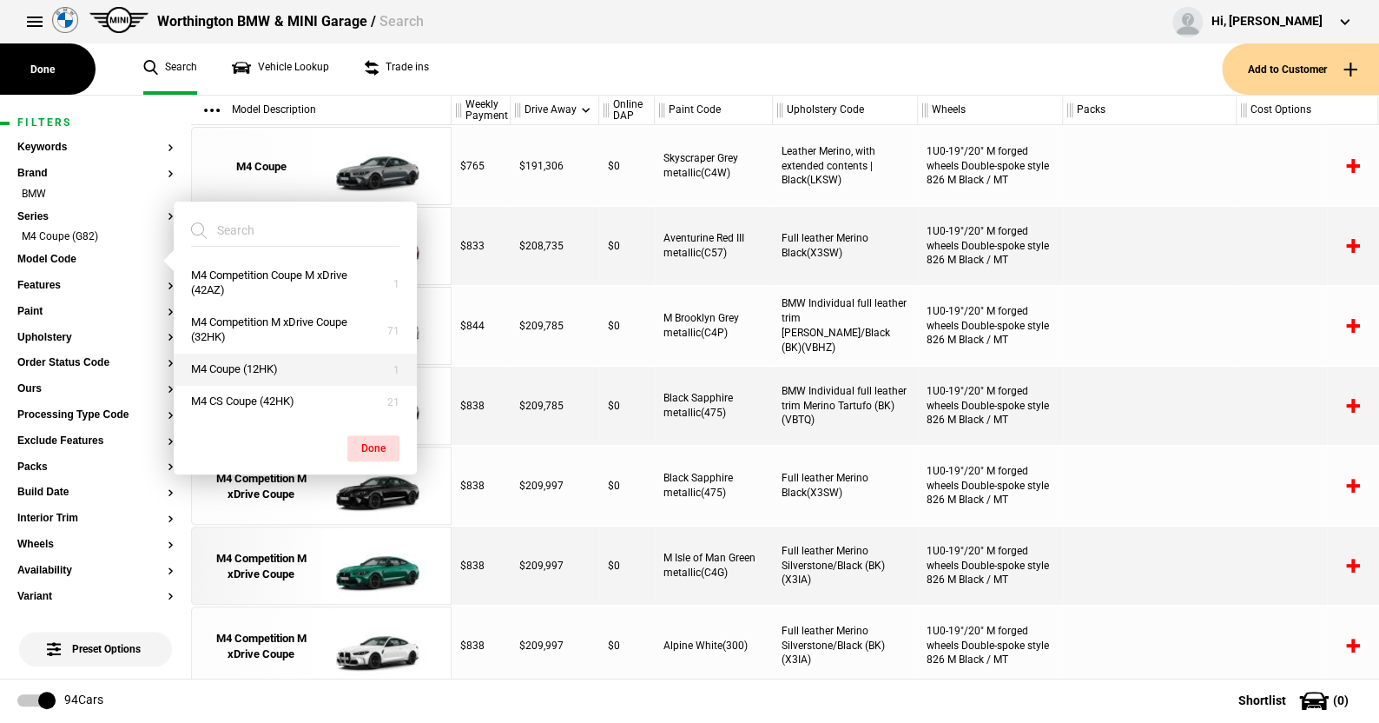
click at [242, 361] on button "M4 Coupe (12HK)" at bounding box center [295, 370] width 243 height 32
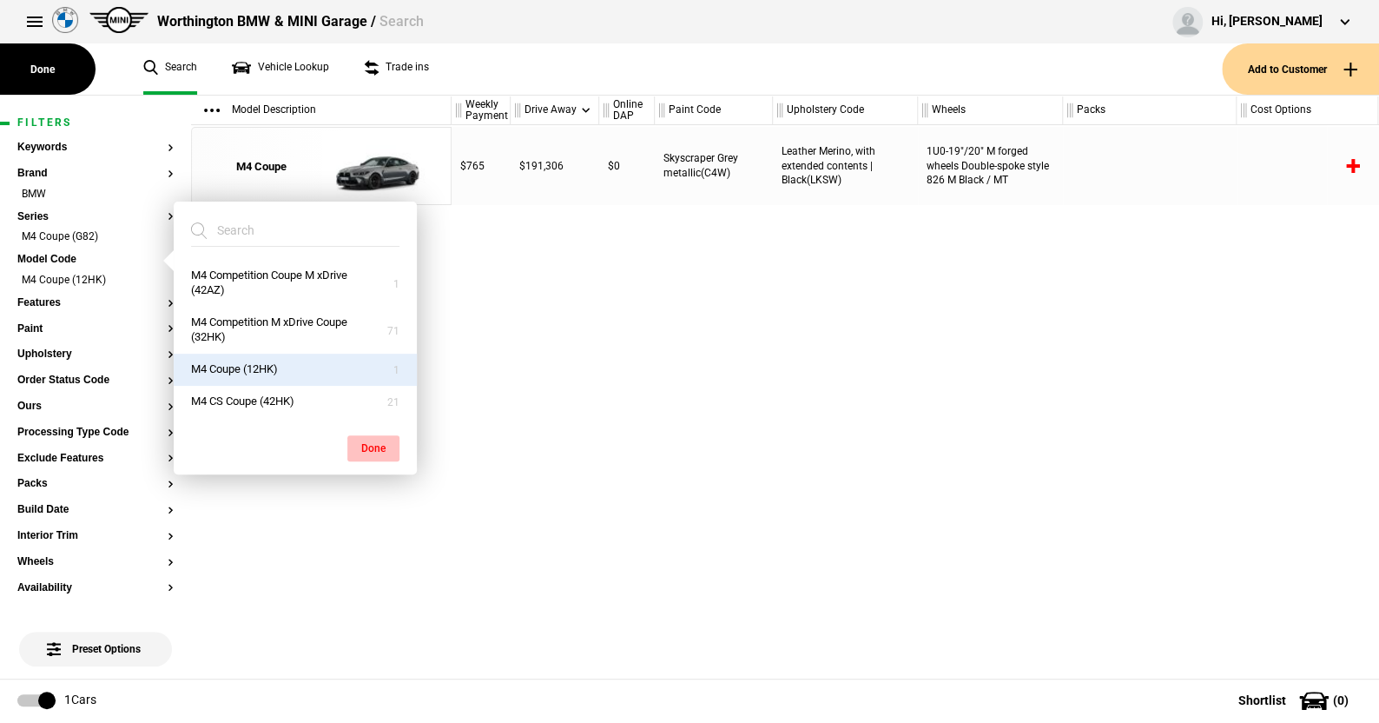
drag, startPoint x: 364, startPoint y: 440, endPoint x: 363, endPoint y: 305, distance: 135.5
click at [364, 440] on button "Done" at bounding box center [373, 448] width 52 height 26
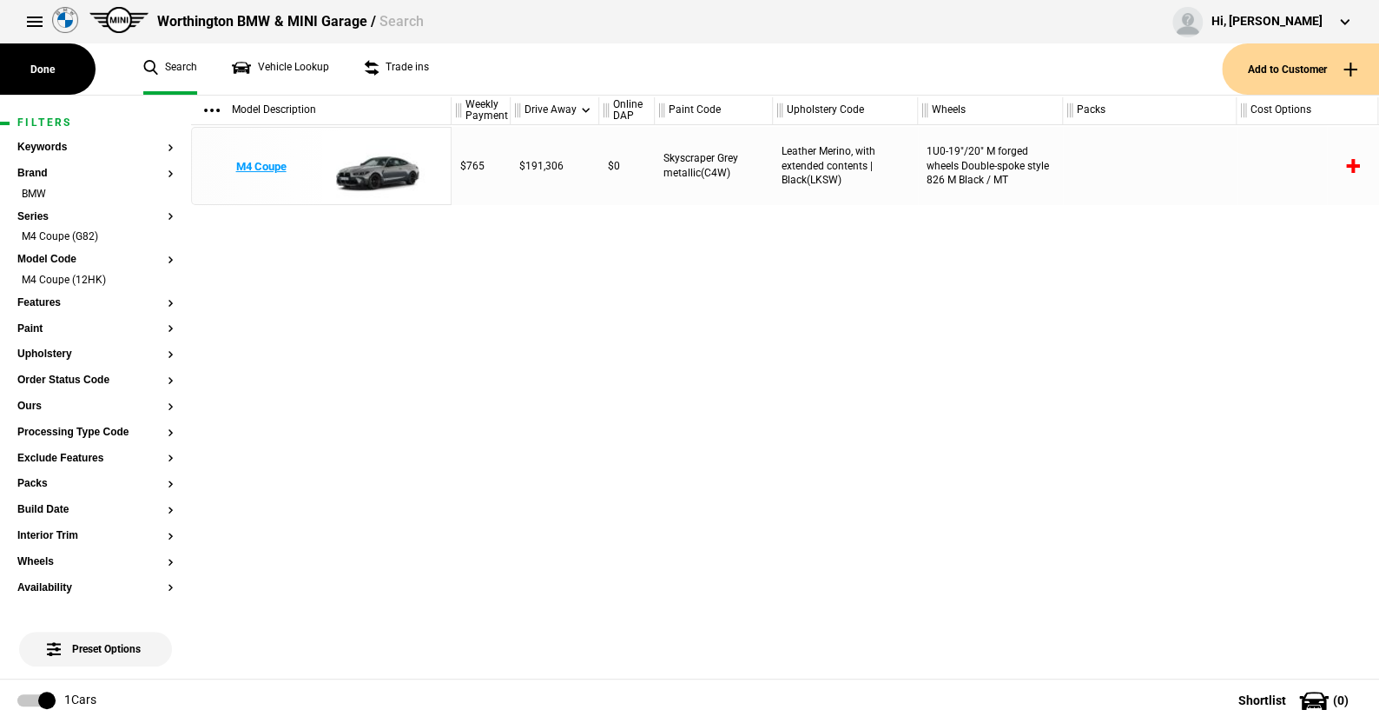
click at [380, 168] on img at bounding box center [381, 167] width 121 height 78
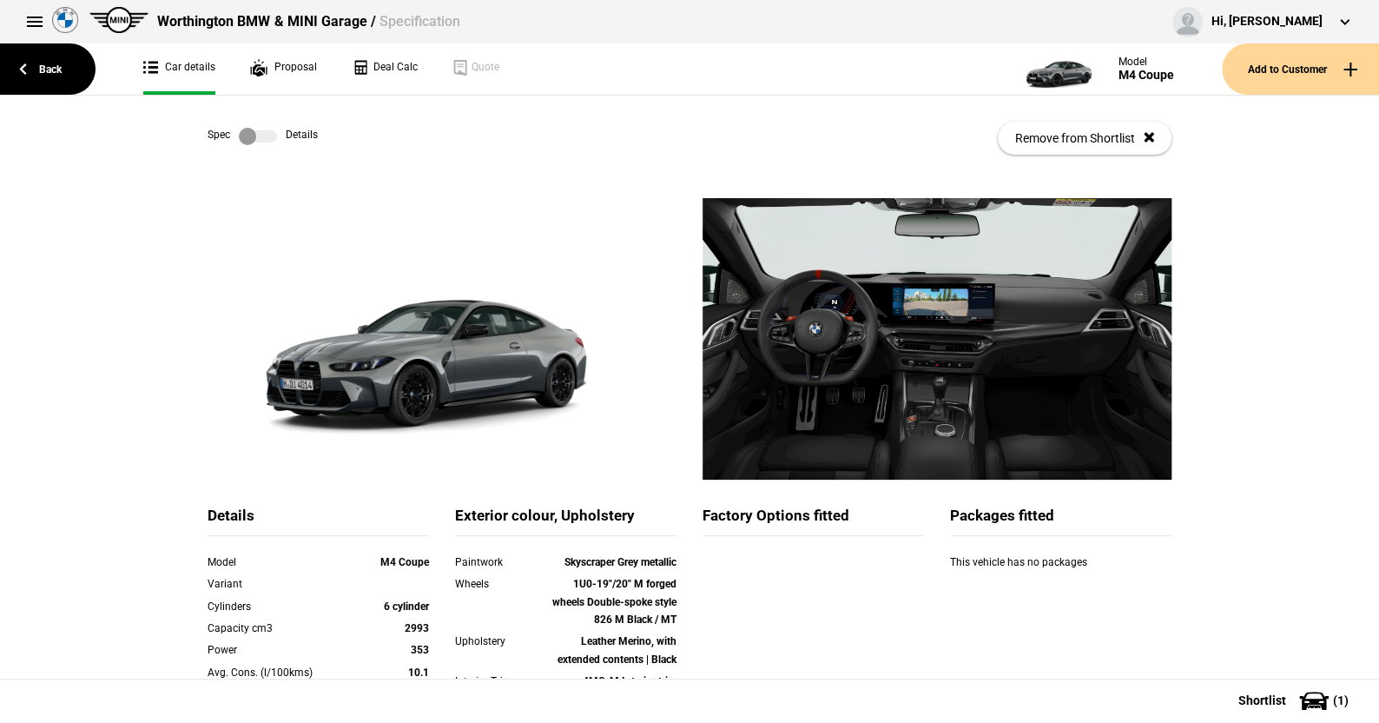
click at [266, 138] on label at bounding box center [258, 136] width 38 height 17
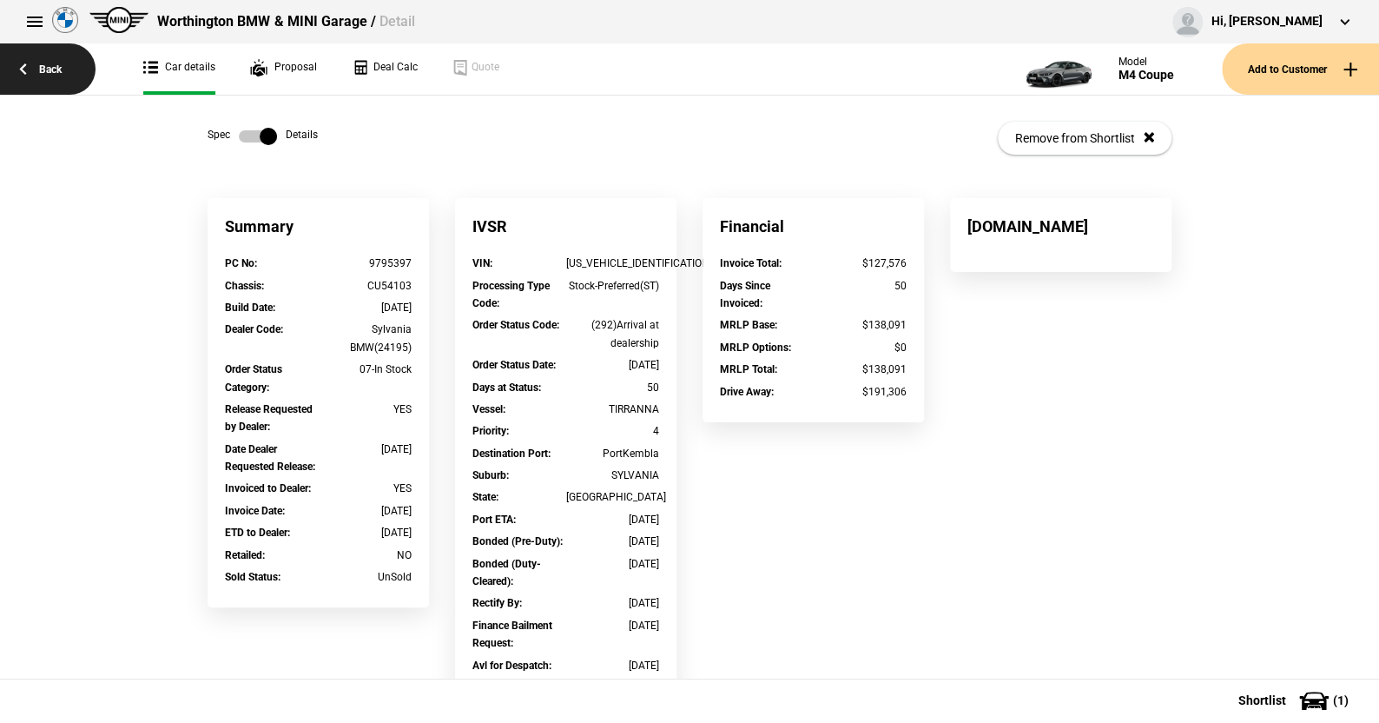
click at [54, 60] on link "Back" at bounding box center [48, 68] width 96 height 51
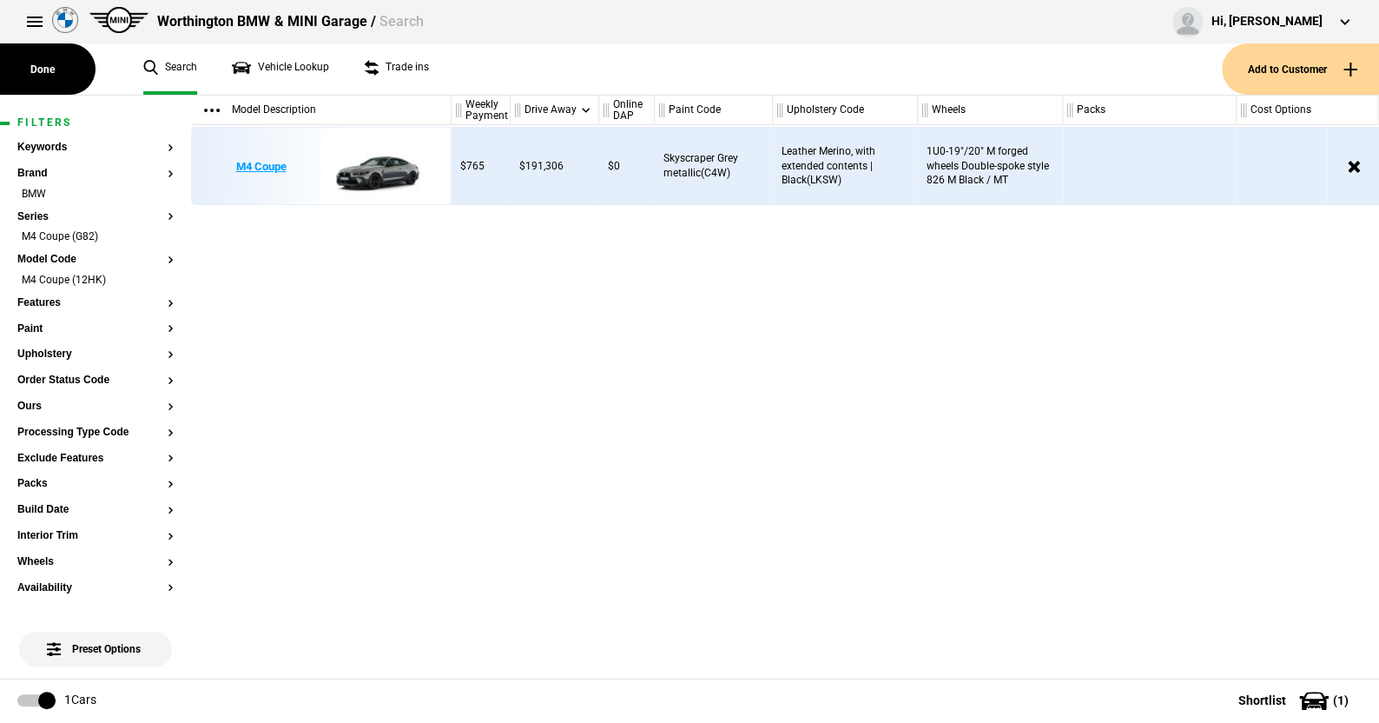
click at [380, 167] on img at bounding box center [381, 167] width 121 height 78
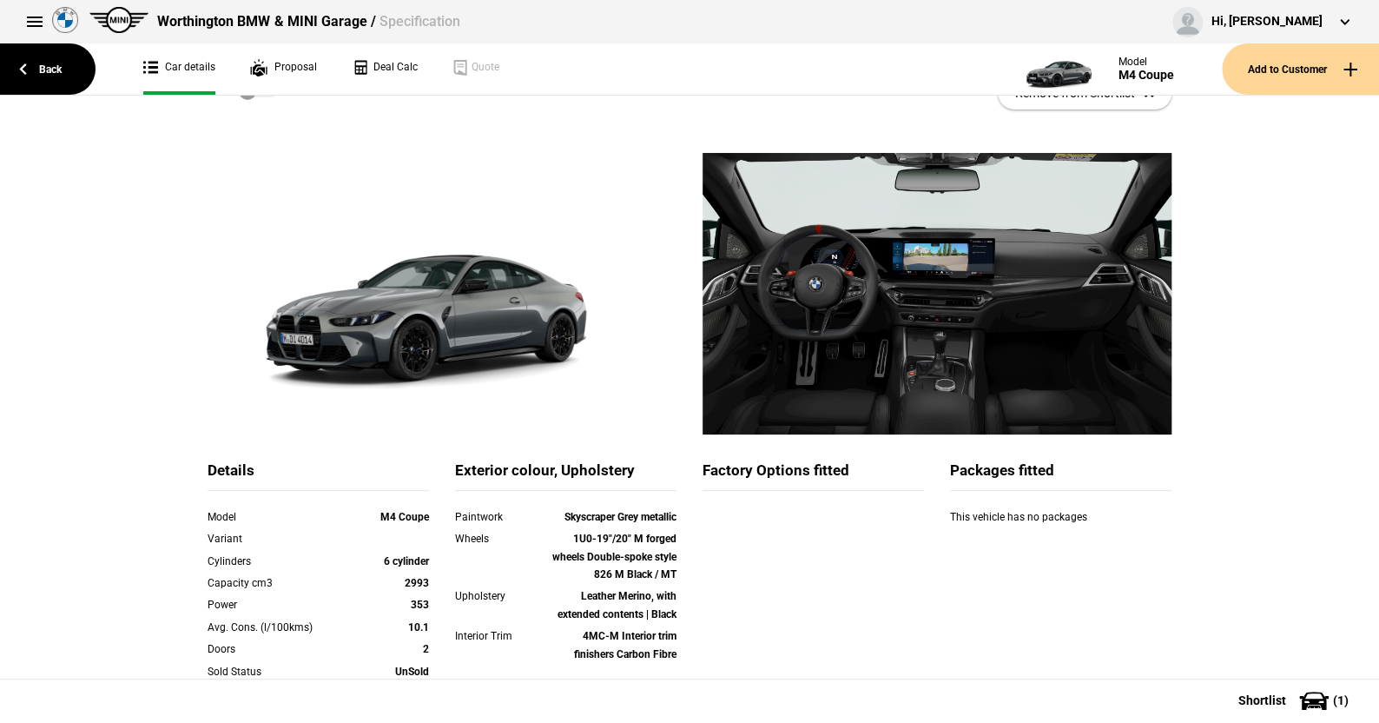
scroll to position [87, 0]
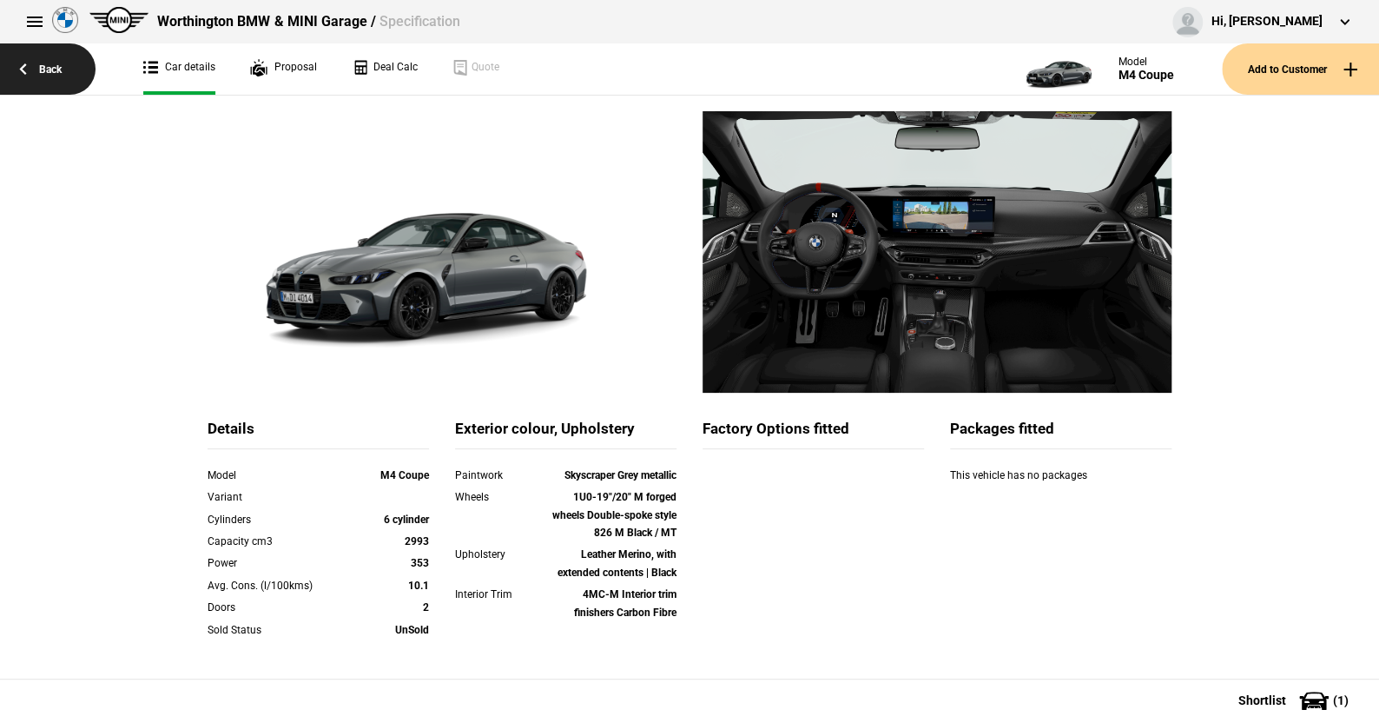
click at [39, 68] on link "Back" at bounding box center [48, 68] width 96 height 51
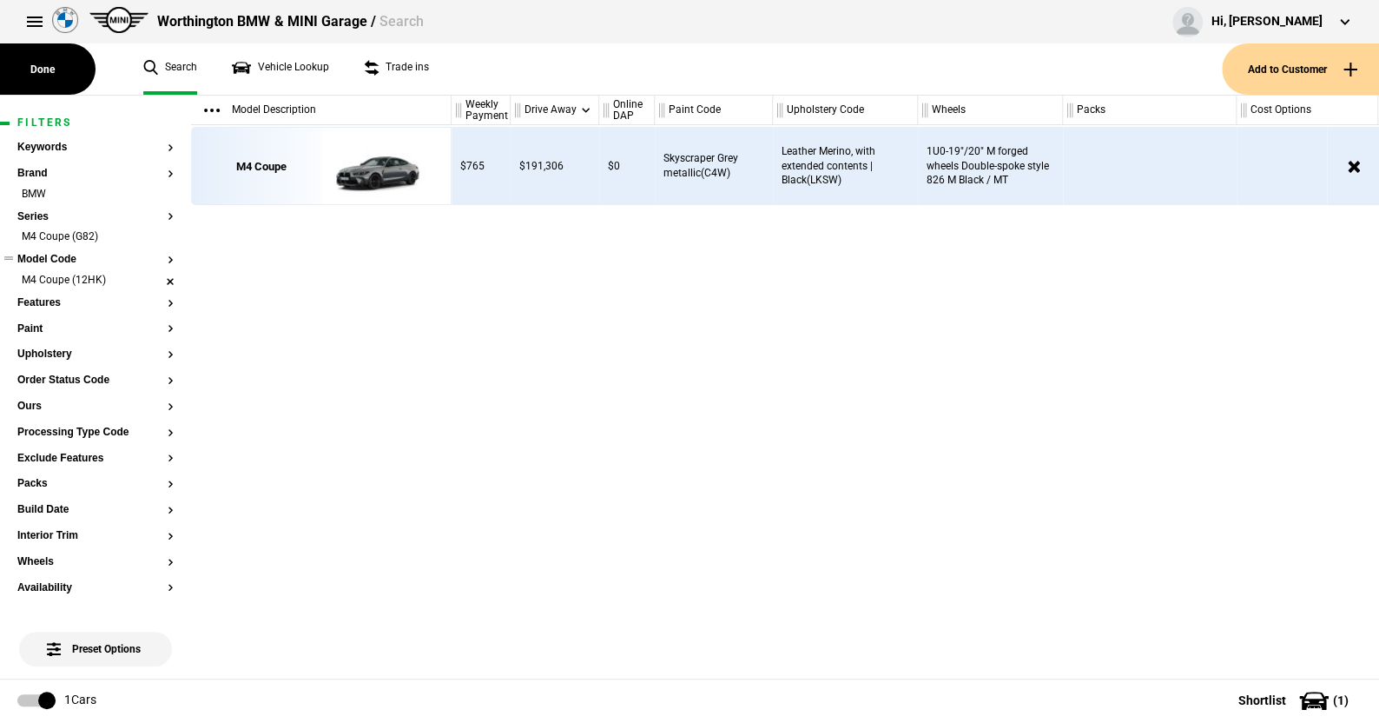
click at [160, 277] on li "M4 Coupe (12HK)" at bounding box center [95, 281] width 156 height 17
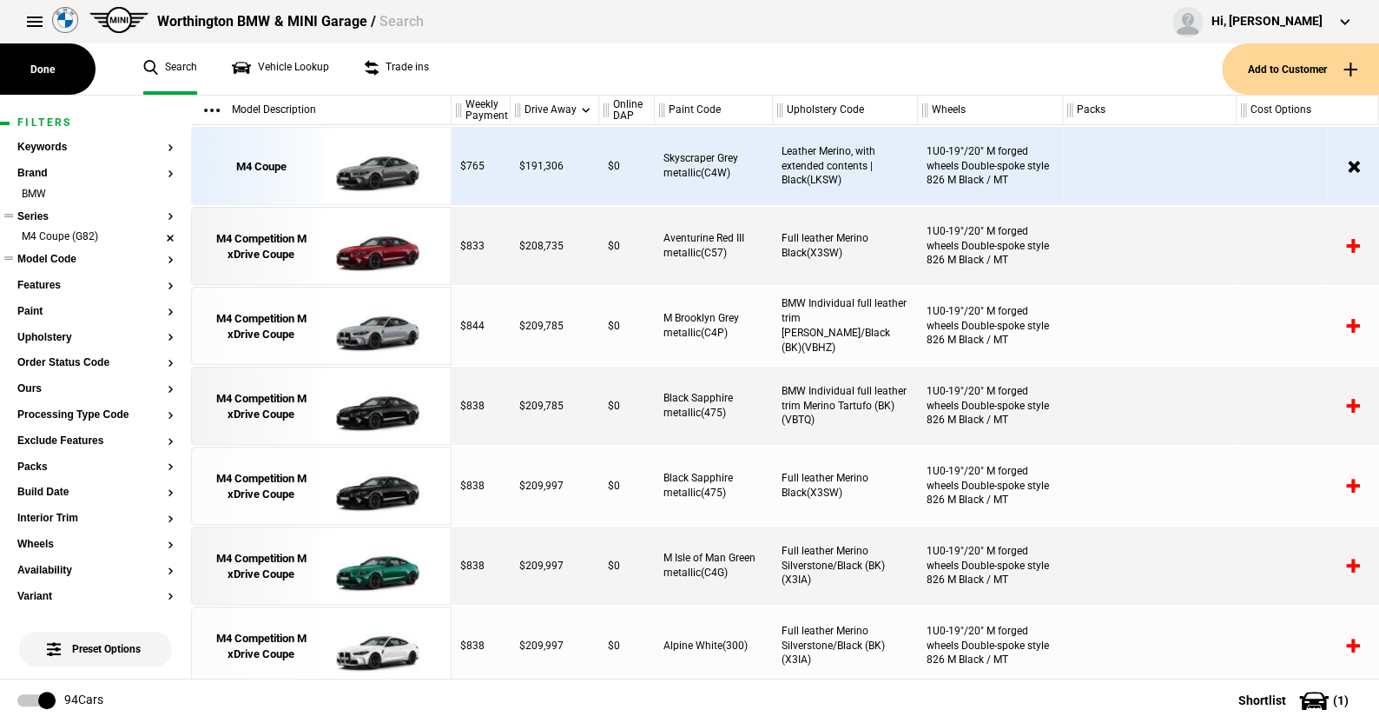
click at [155, 232] on li "M4 Coupe (G82)" at bounding box center [95, 237] width 156 height 17
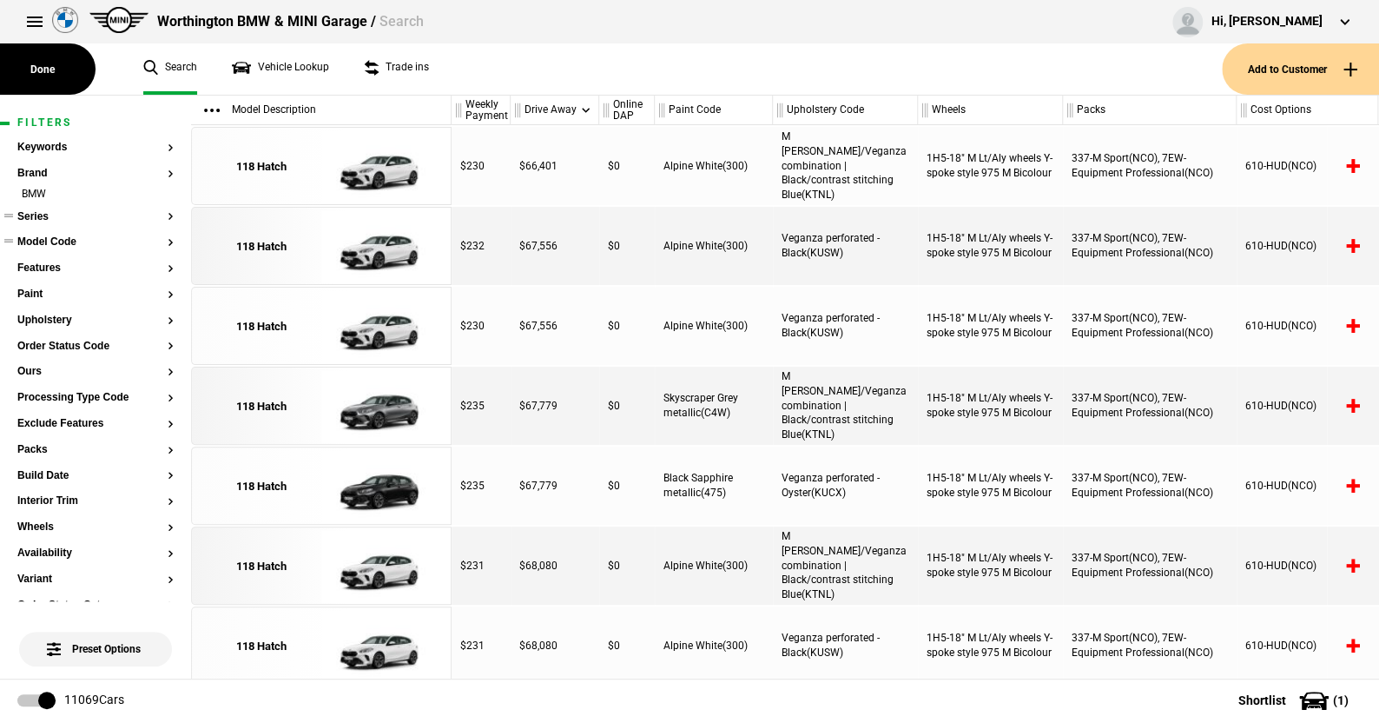
click at [36, 211] on button "Series" at bounding box center [95, 217] width 156 height 12
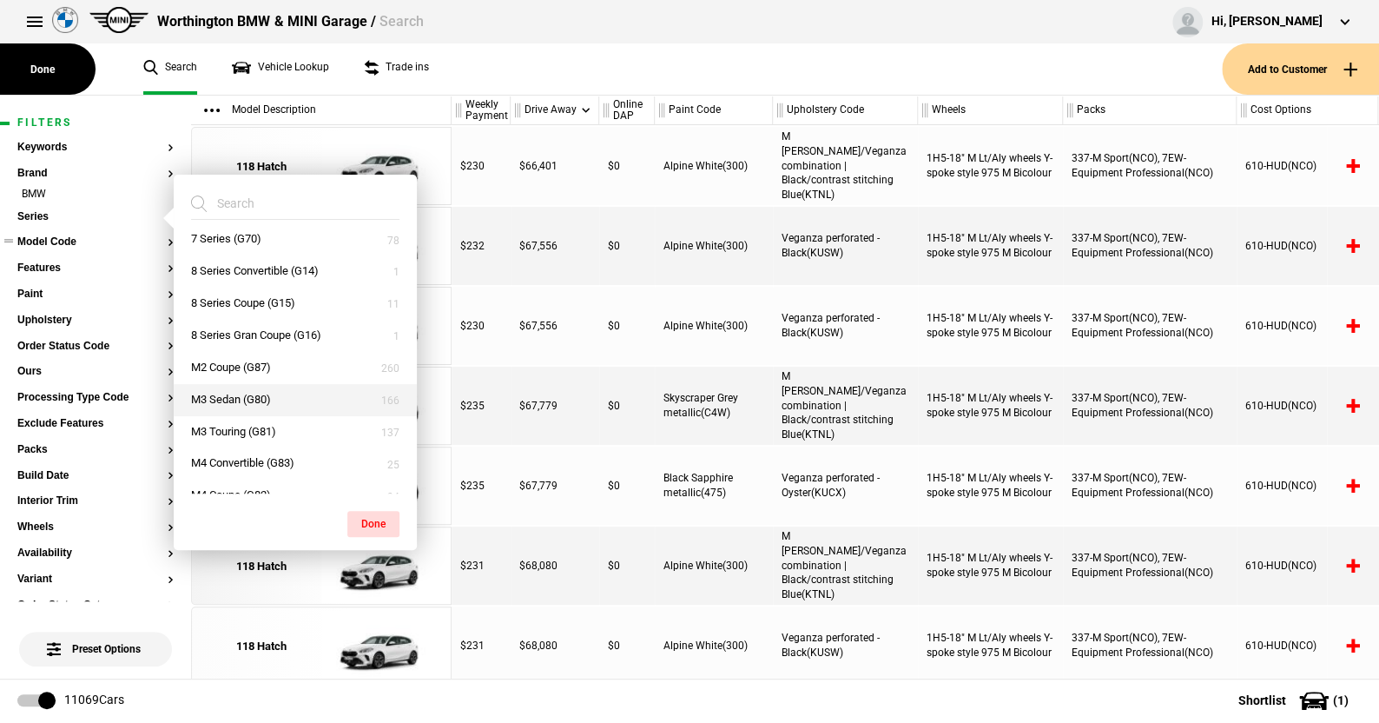
scroll to position [347, 0]
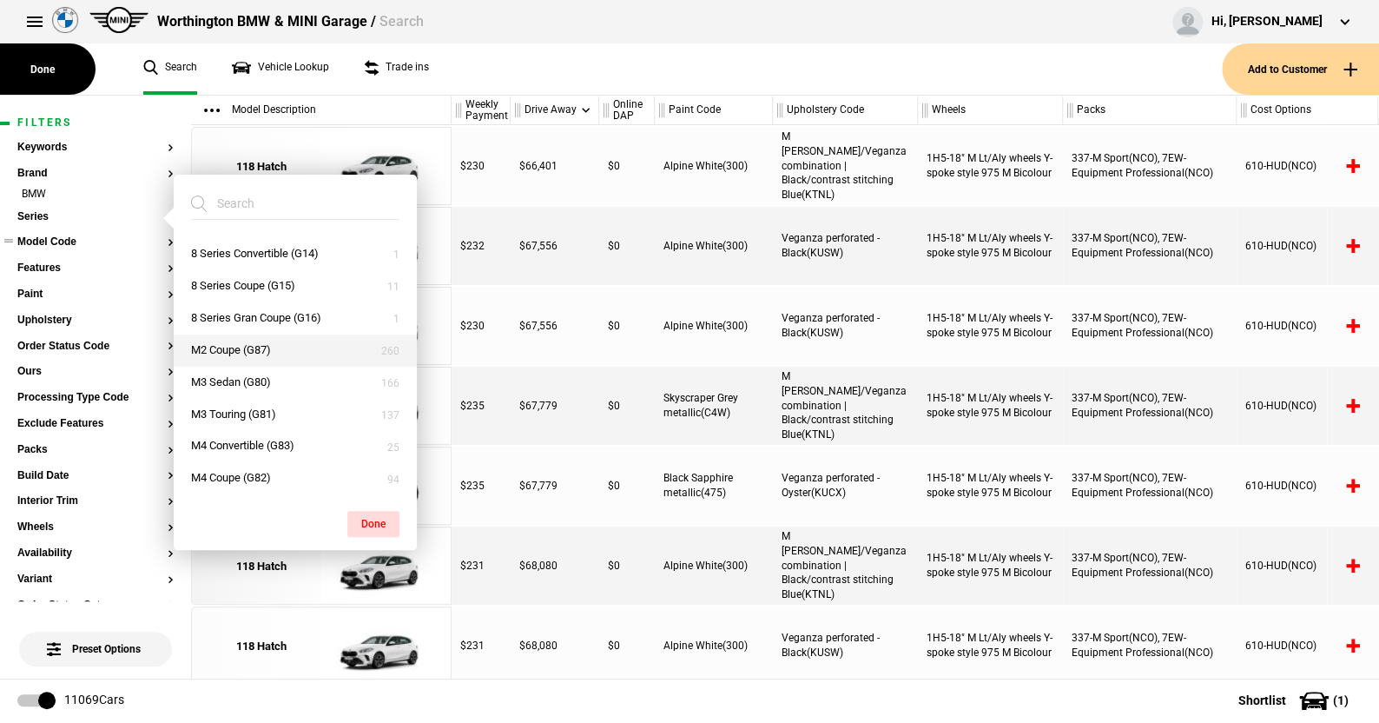
drag, startPoint x: 216, startPoint y: 347, endPoint x: 261, endPoint y: 360, distance: 47.0
click at [216, 346] on button "M2 Coupe (G87)" at bounding box center [295, 350] width 243 height 32
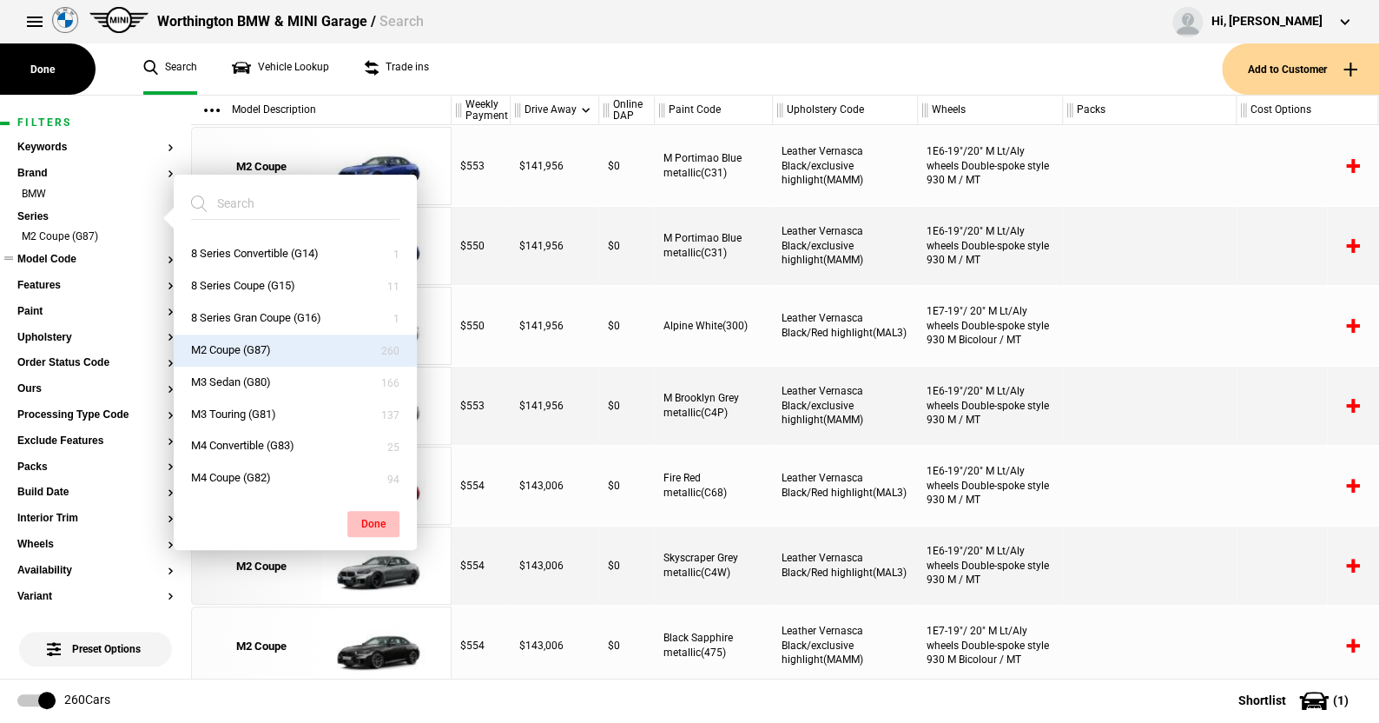
click at [372, 519] on button "Done" at bounding box center [373, 524] width 52 height 26
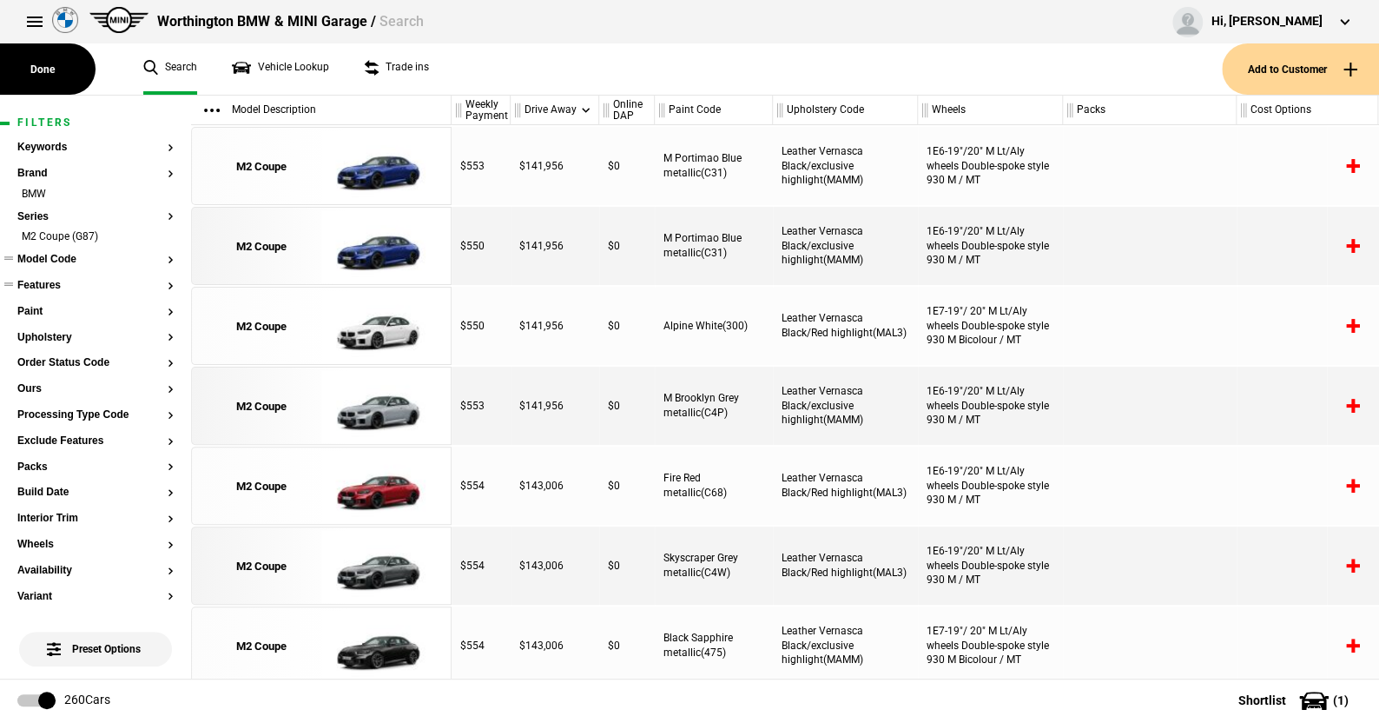
click at [45, 283] on button "Features" at bounding box center [95, 286] width 156 height 12
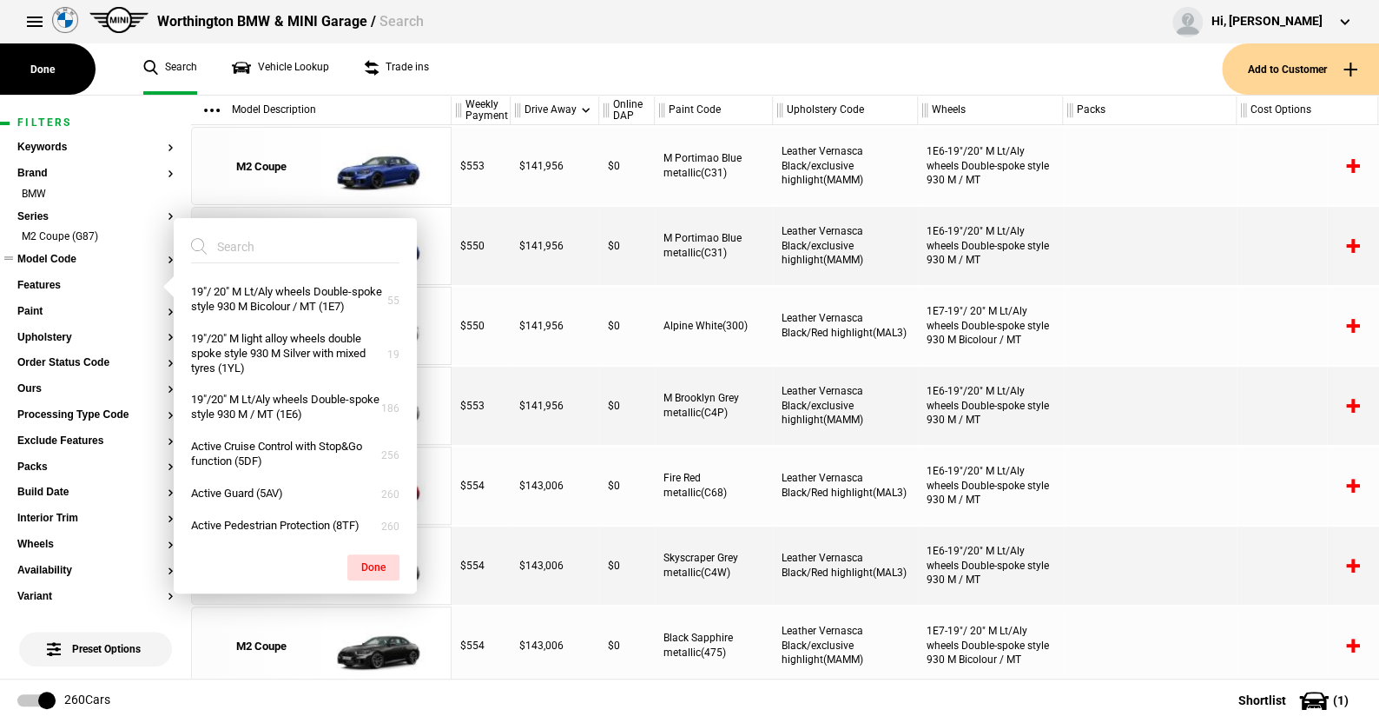
click at [258, 253] on input "search" at bounding box center [285, 246] width 188 height 31
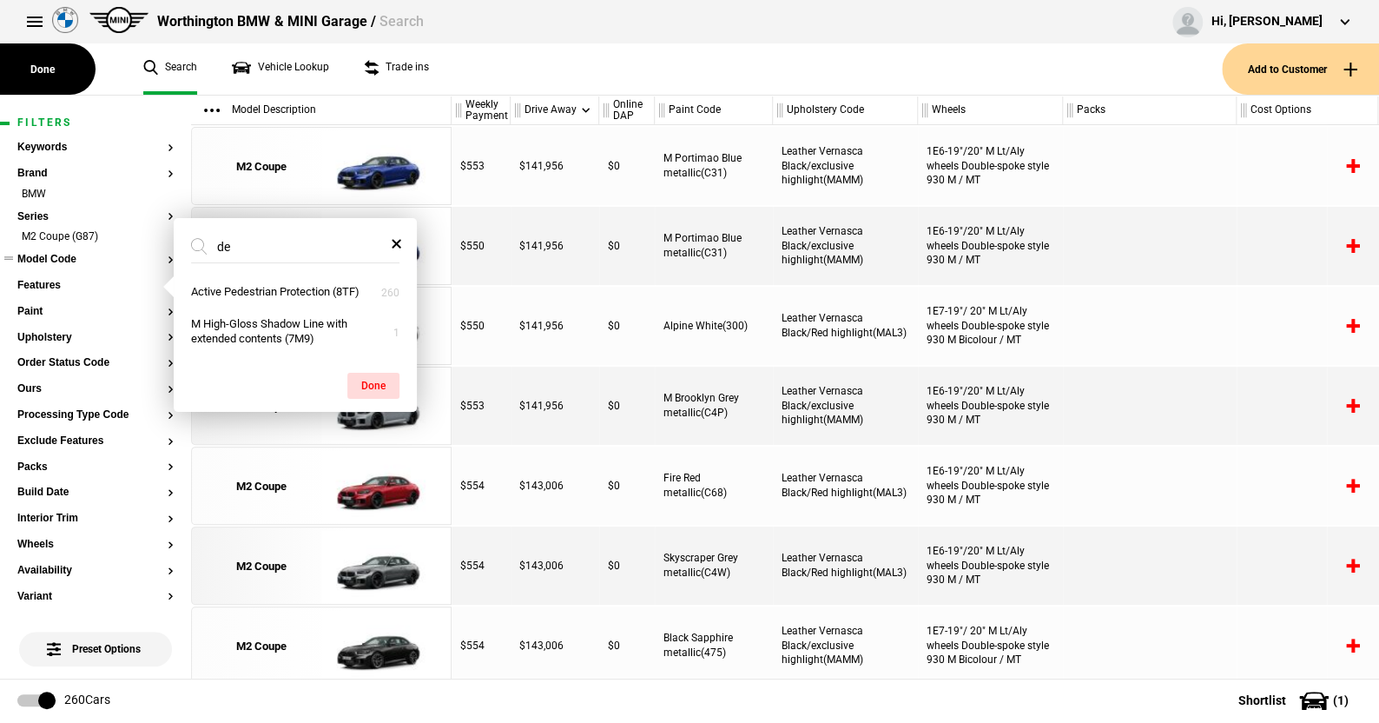
type input "d"
type input "man"
drag, startPoint x: 288, startPoint y: 331, endPoint x: 341, endPoint y: 355, distance: 59.1
click at [288, 332] on button "Manual transmission (2MA)" at bounding box center [295, 339] width 243 height 32
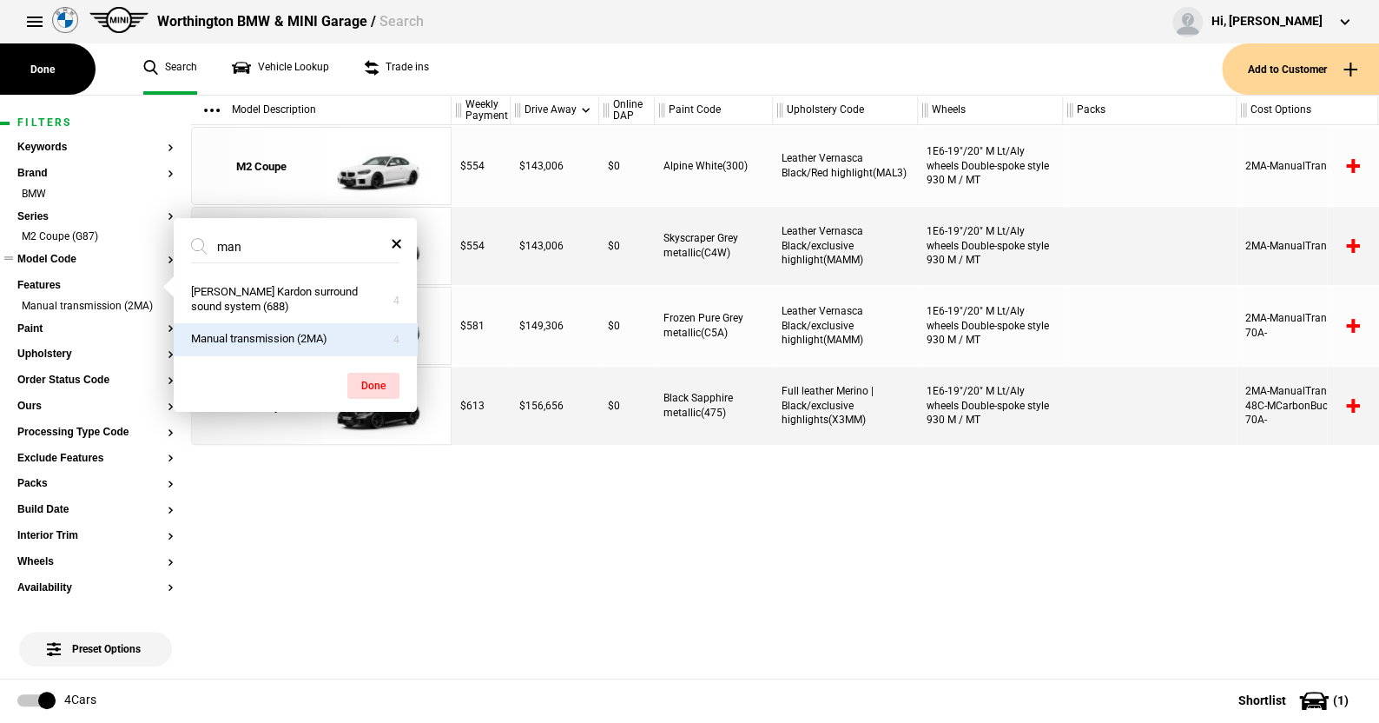
drag, startPoint x: 376, startPoint y: 382, endPoint x: 313, endPoint y: 341, distance: 75.9
click at [374, 381] on button "Done" at bounding box center [373, 386] width 52 height 26
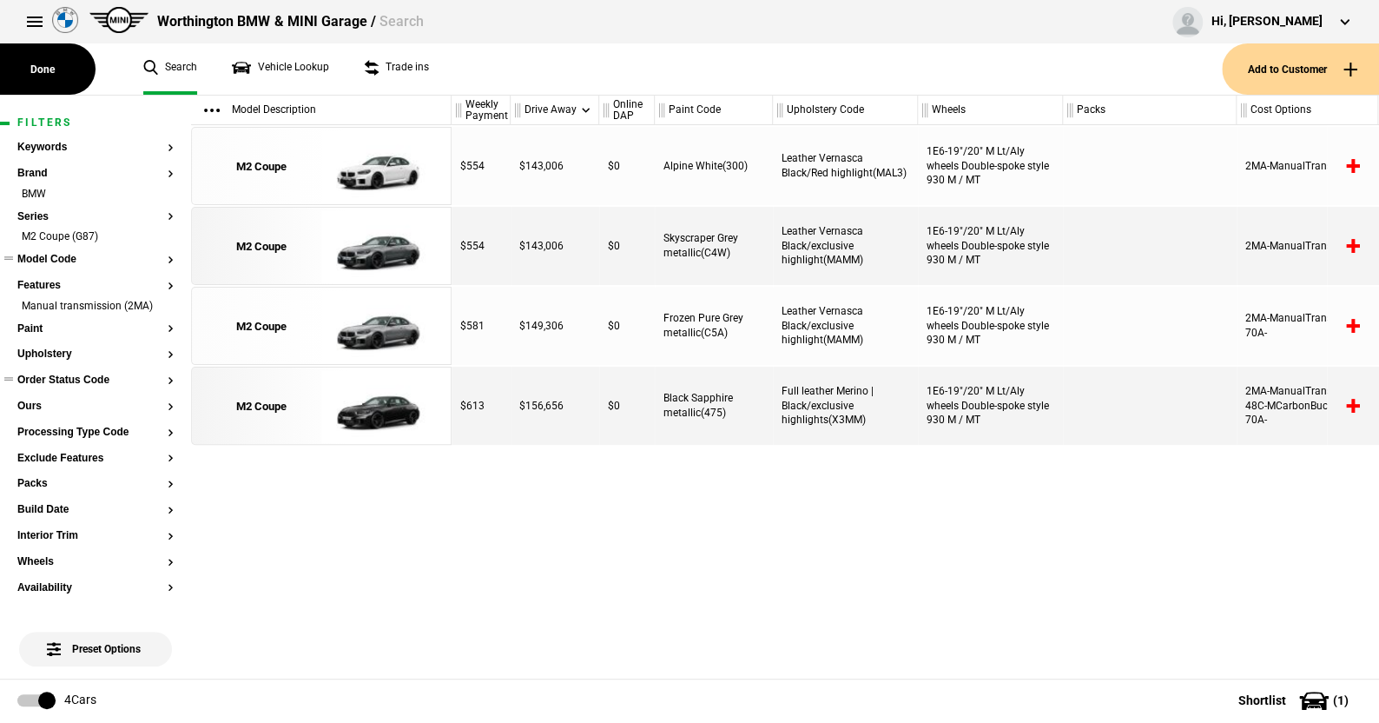
click at [86, 387] on button "Order Status Code" at bounding box center [95, 380] width 156 height 12
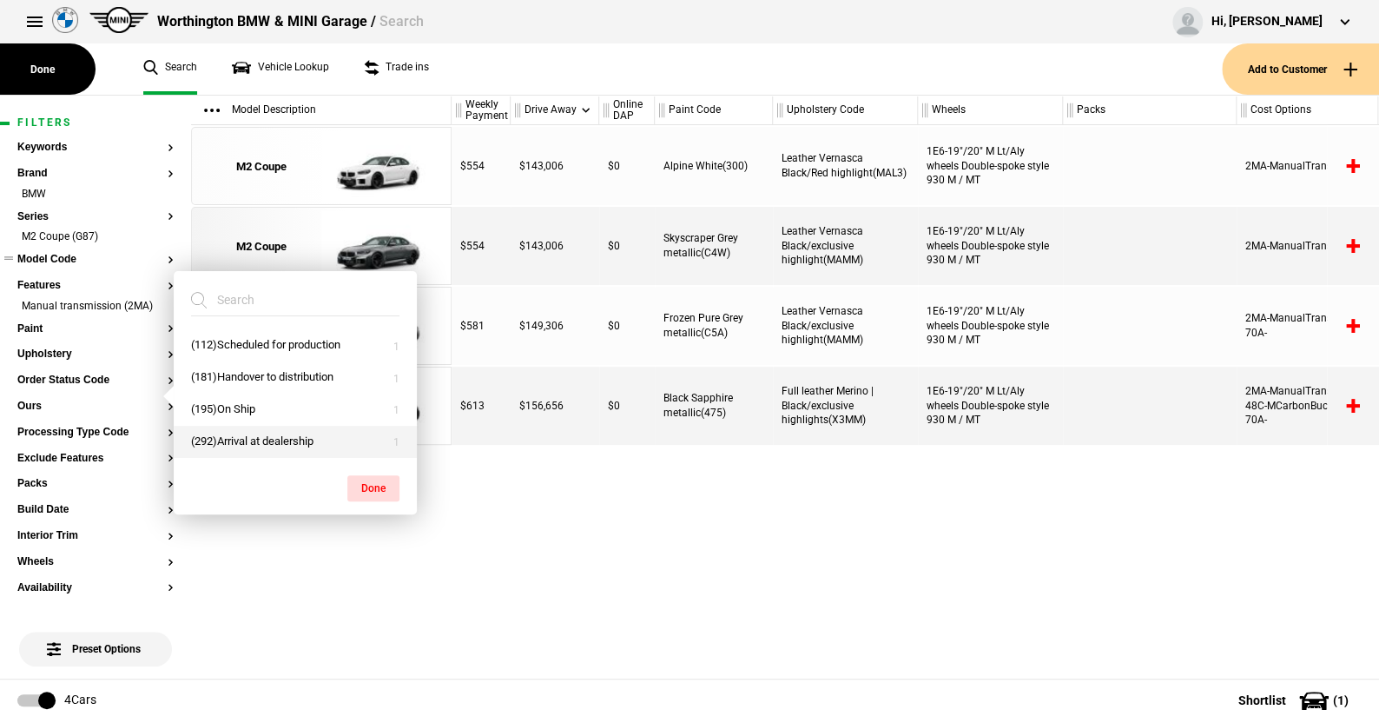
click at [248, 435] on button "(292)Arrival at dealership" at bounding box center [295, 442] width 243 height 32
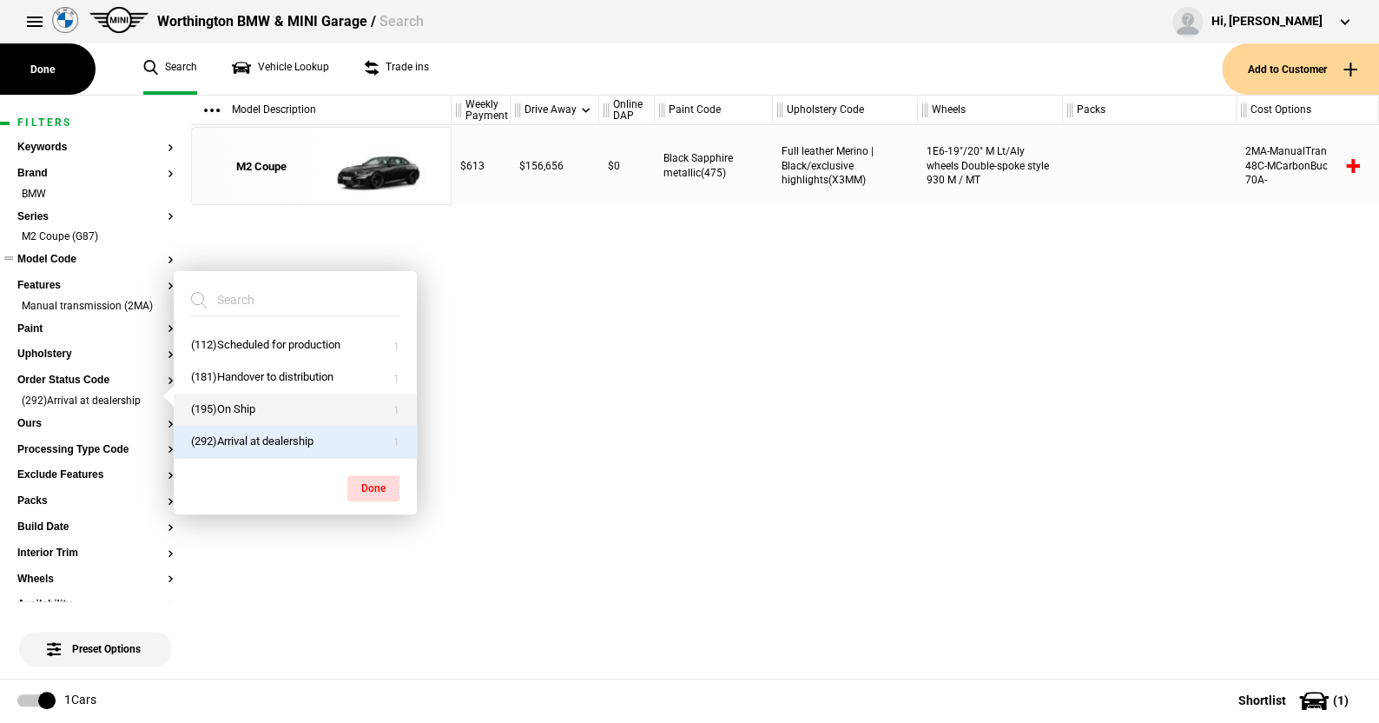
click at [235, 406] on button "(195)On Ship" at bounding box center [295, 410] width 243 height 32
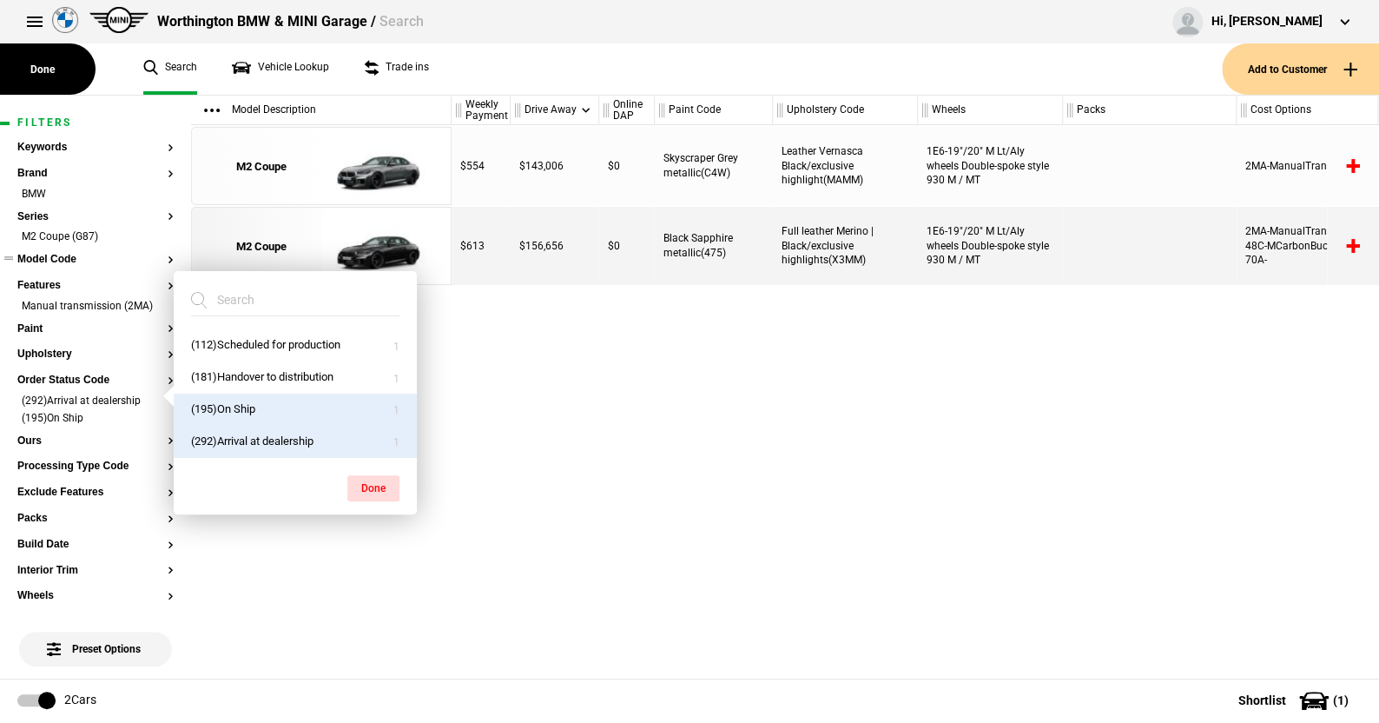
click at [363, 475] on button "Done" at bounding box center [373, 488] width 52 height 26
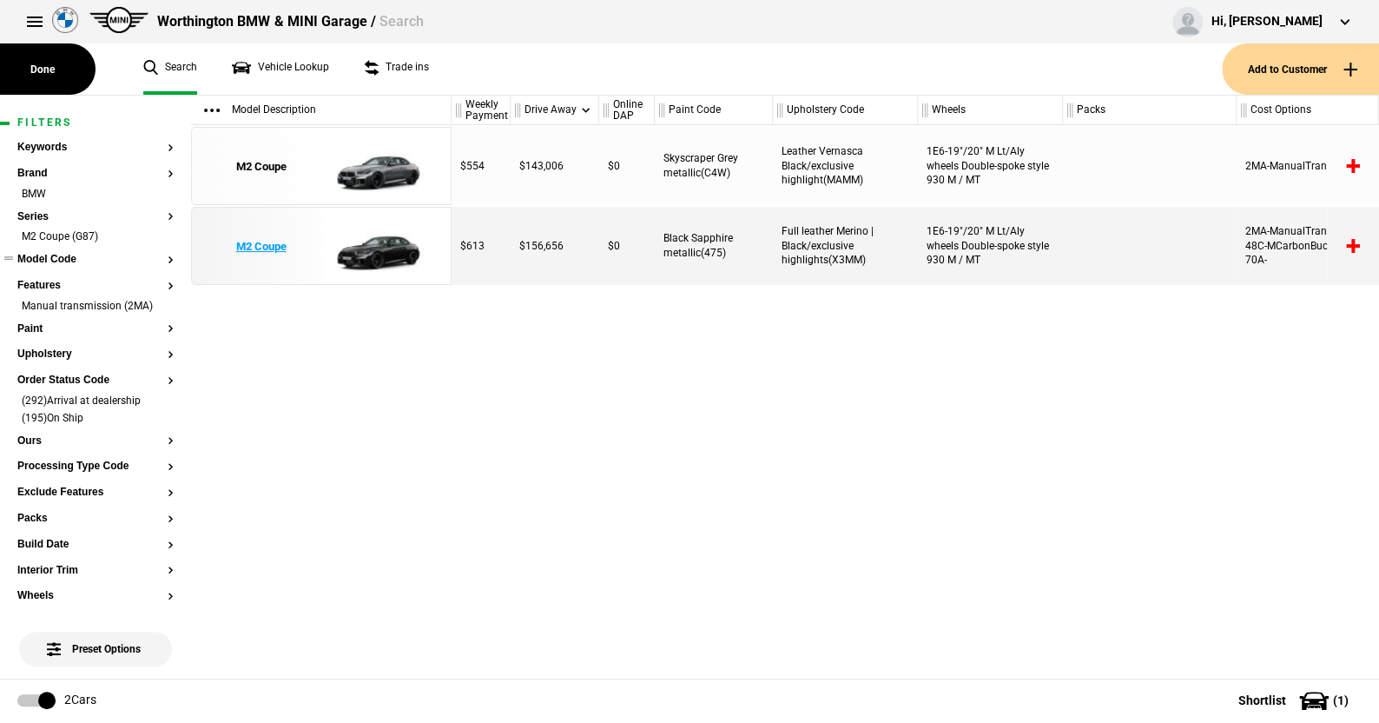
click at [387, 250] on img at bounding box center [381, 247] width 121 height 78
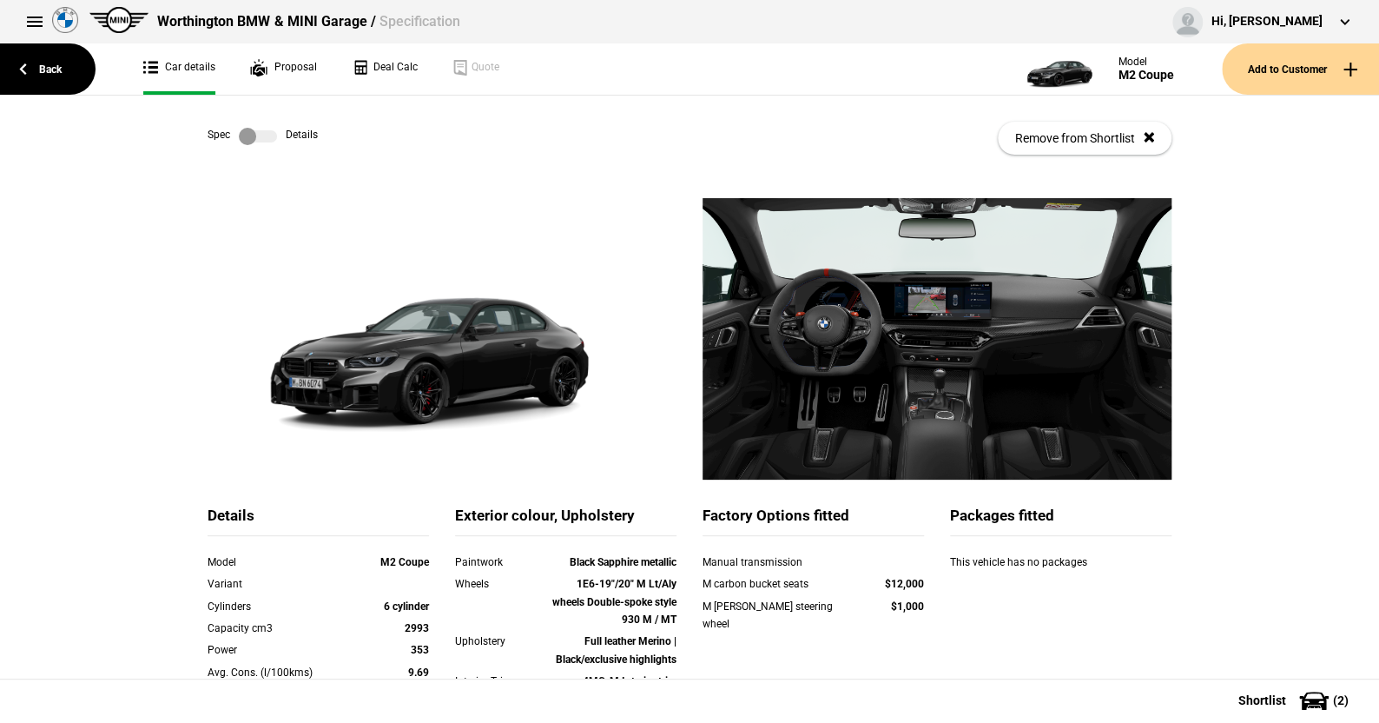
click at [267, 133] on label at bounding box center [258, 136] width 38 height 17
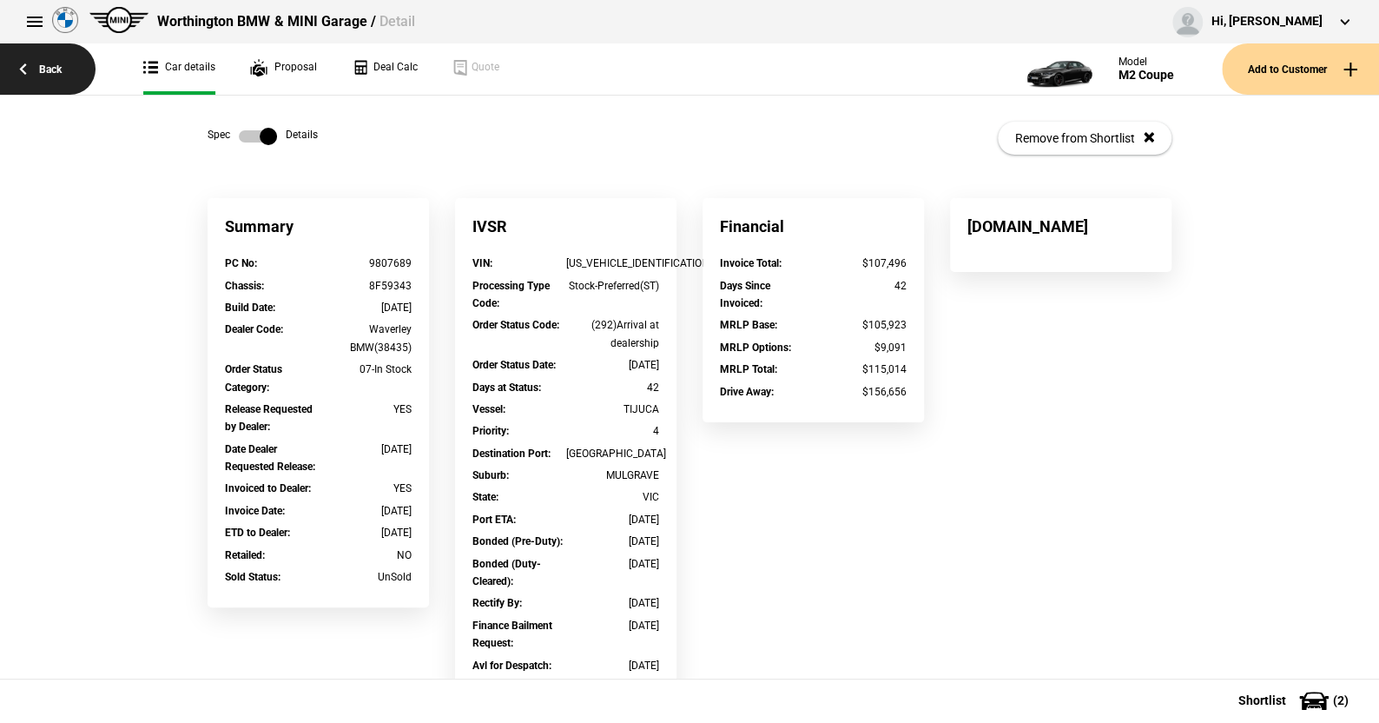
click at [54, 65] on link "Back" at bounding box center [48, 68] width 96 height 51
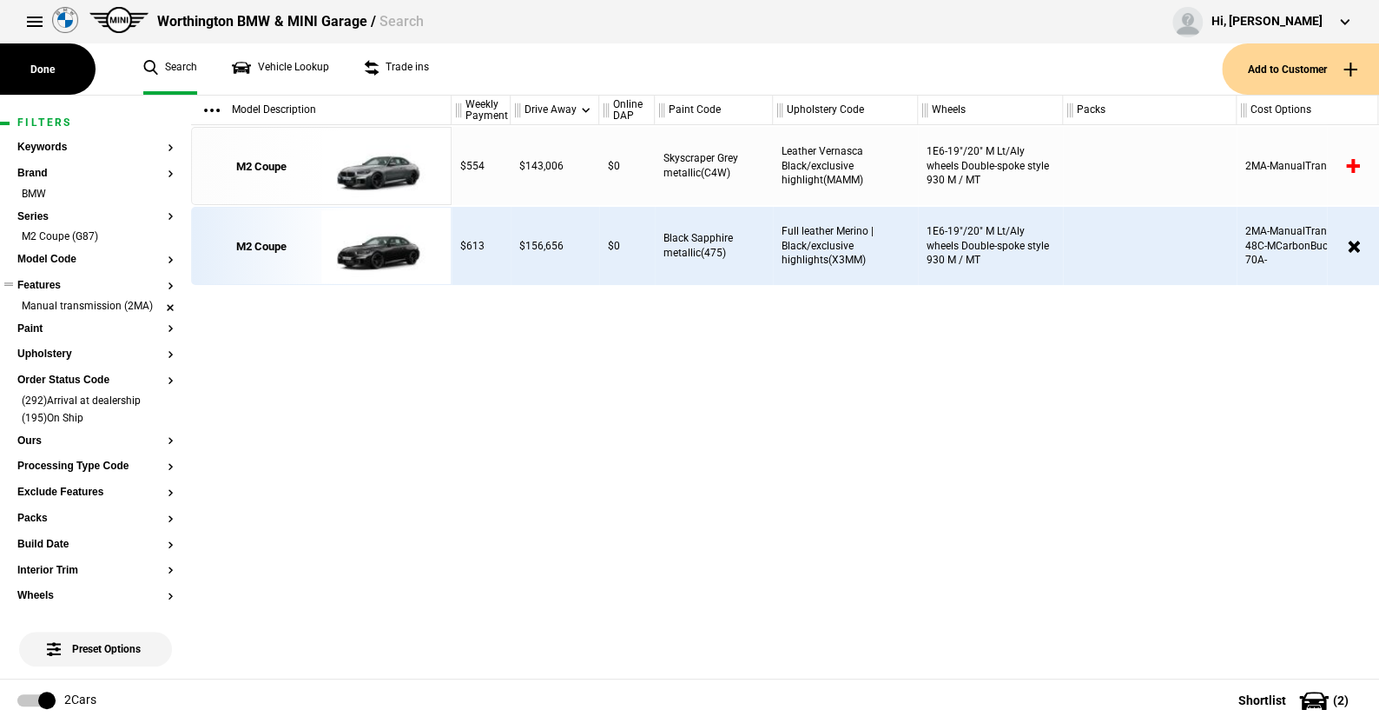
click at [157, 308] on li "Manual transmission (2MA)" at bounding box center [95, 307] width 156 height 17
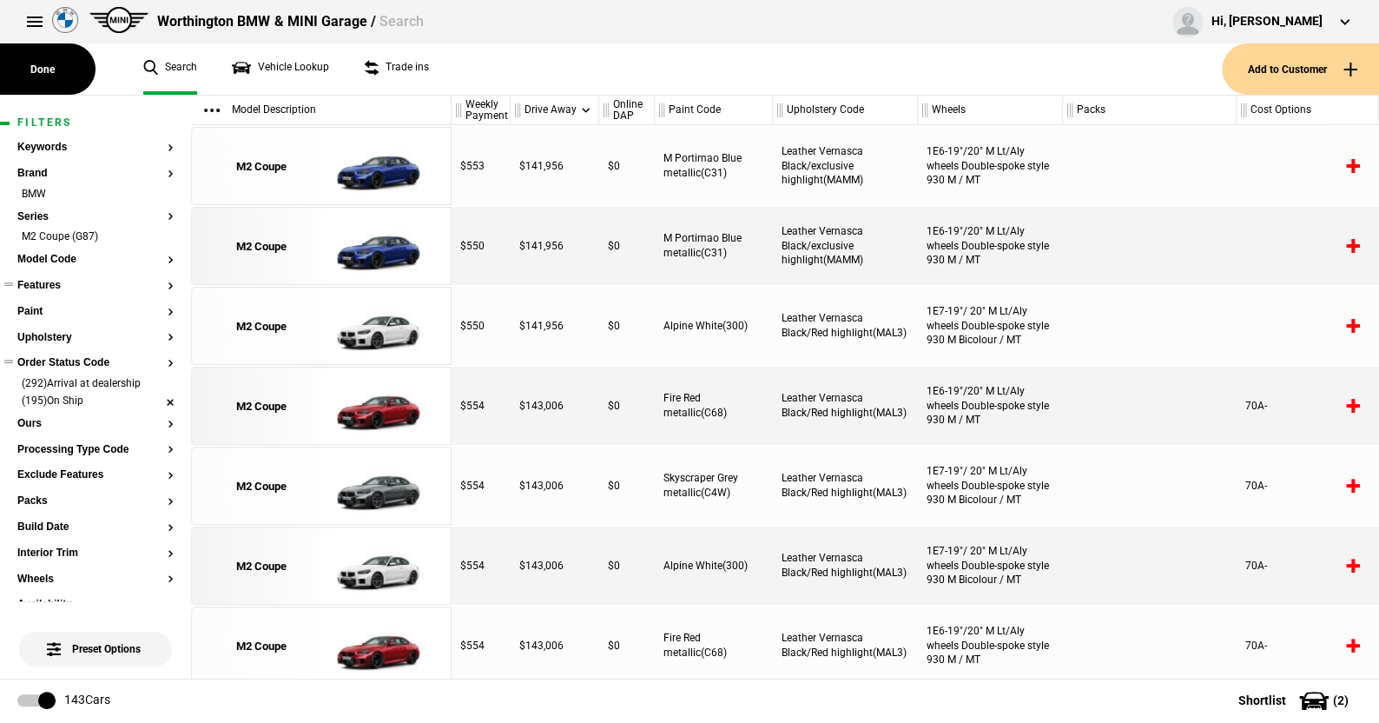
click at [156, 383] on li "(292)Arrival at dealership" at bounding box center [95, 384] width 156 height 17
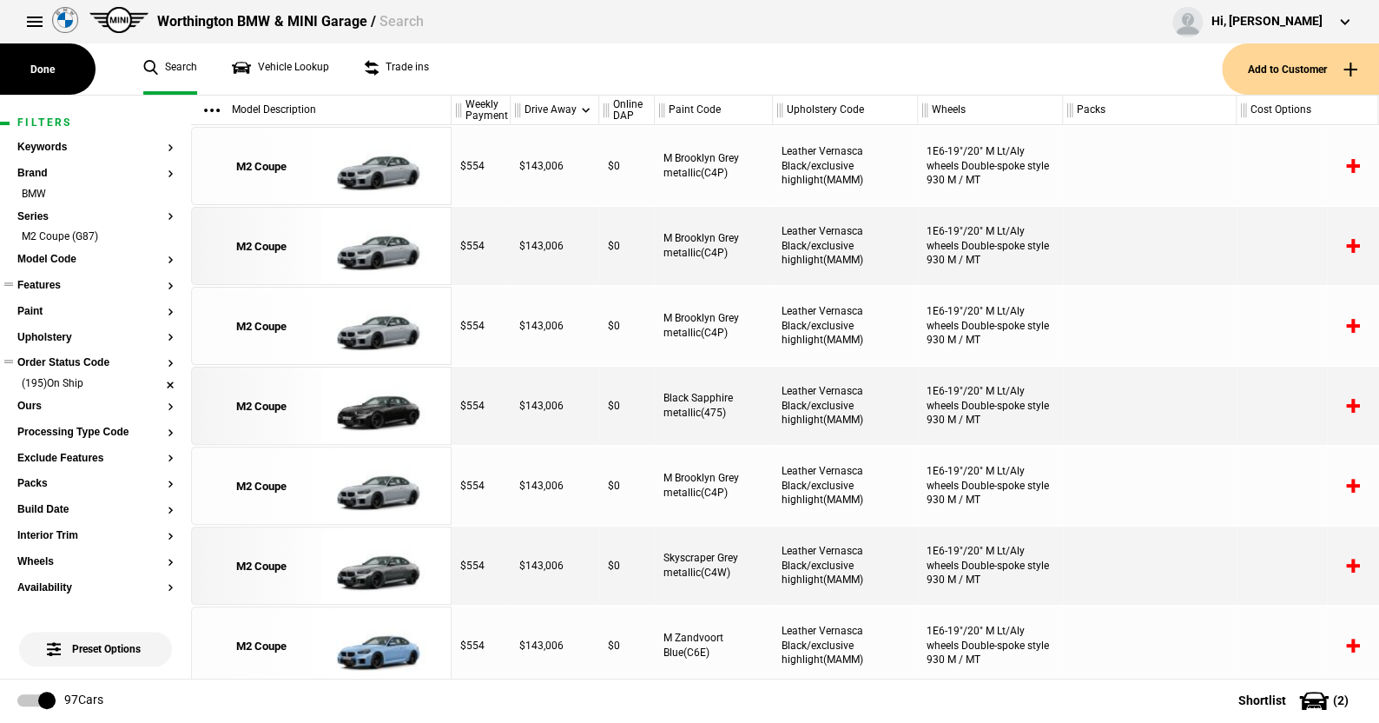
click at [156, 382] on li "(195)On Ship" at bounding box center [95, 384] width 156 height 17
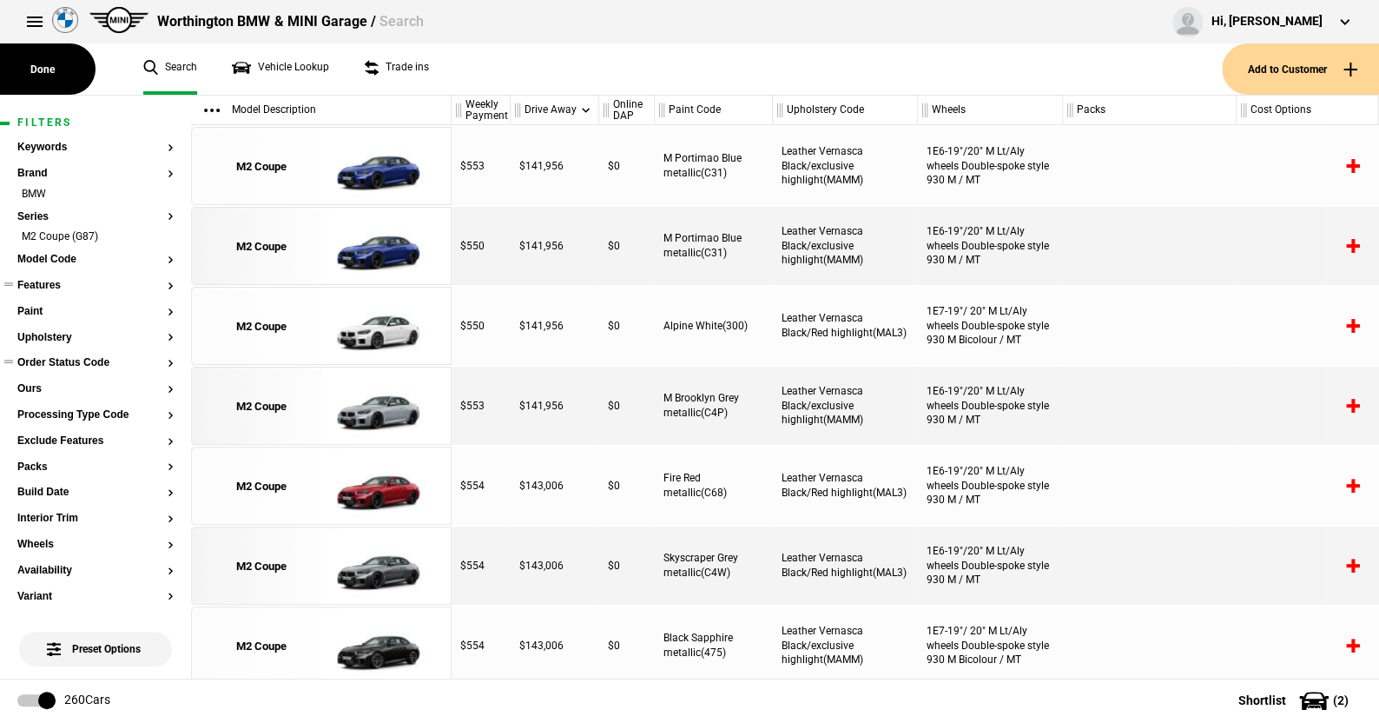
click at [161, 233] on article "Filters Keywords Brand BMW Series M2 Coupe (G87) Model Code Features Paint Upho…" at bounding box center [95, 650] width 191 height 1108
click at [155, 237] on li "M2 Coupe (G87)" at bounding box center [95, 237] width 156 height 17
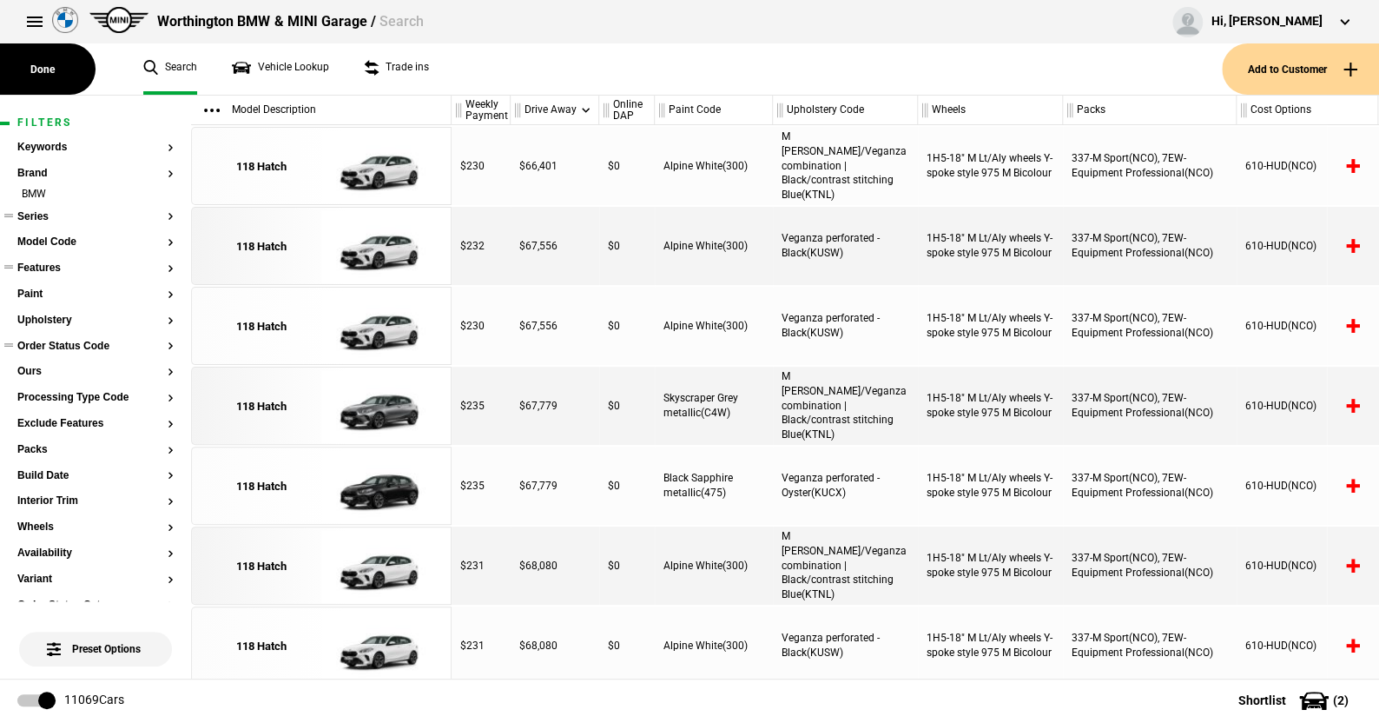
click at [50, 220] on button "Series" at bounding box center [95, 217] width 156 height 12
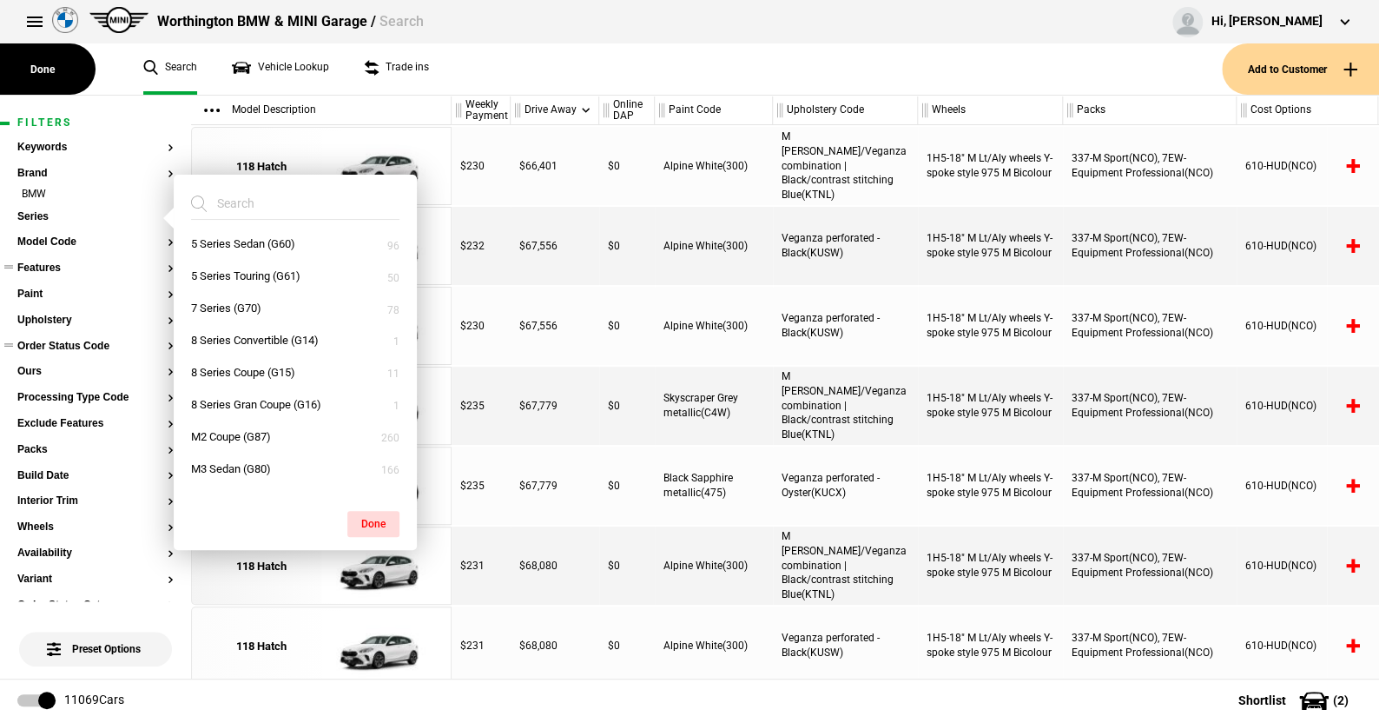
scroll to position [347, 0]
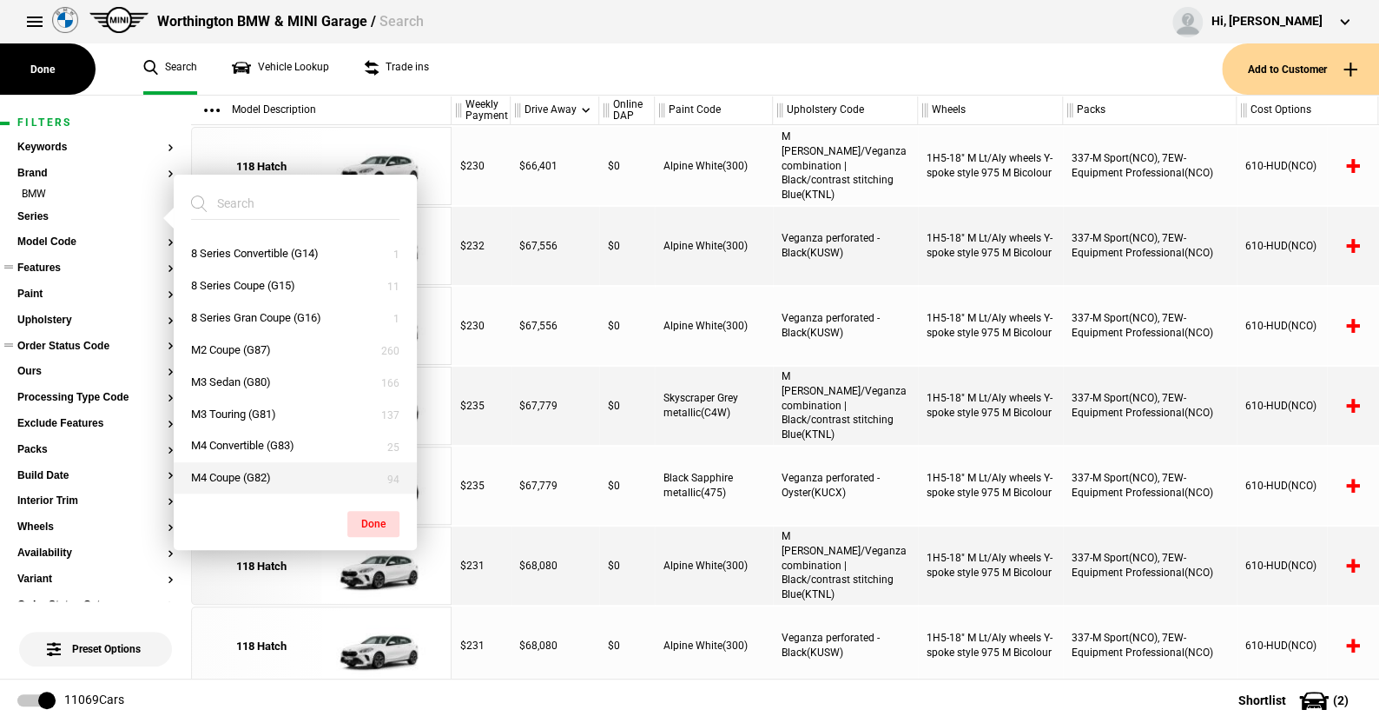
click at [233, 472] on button "M4 Coupe (G82)" at bounding box center [295, 478] width 243 height 32
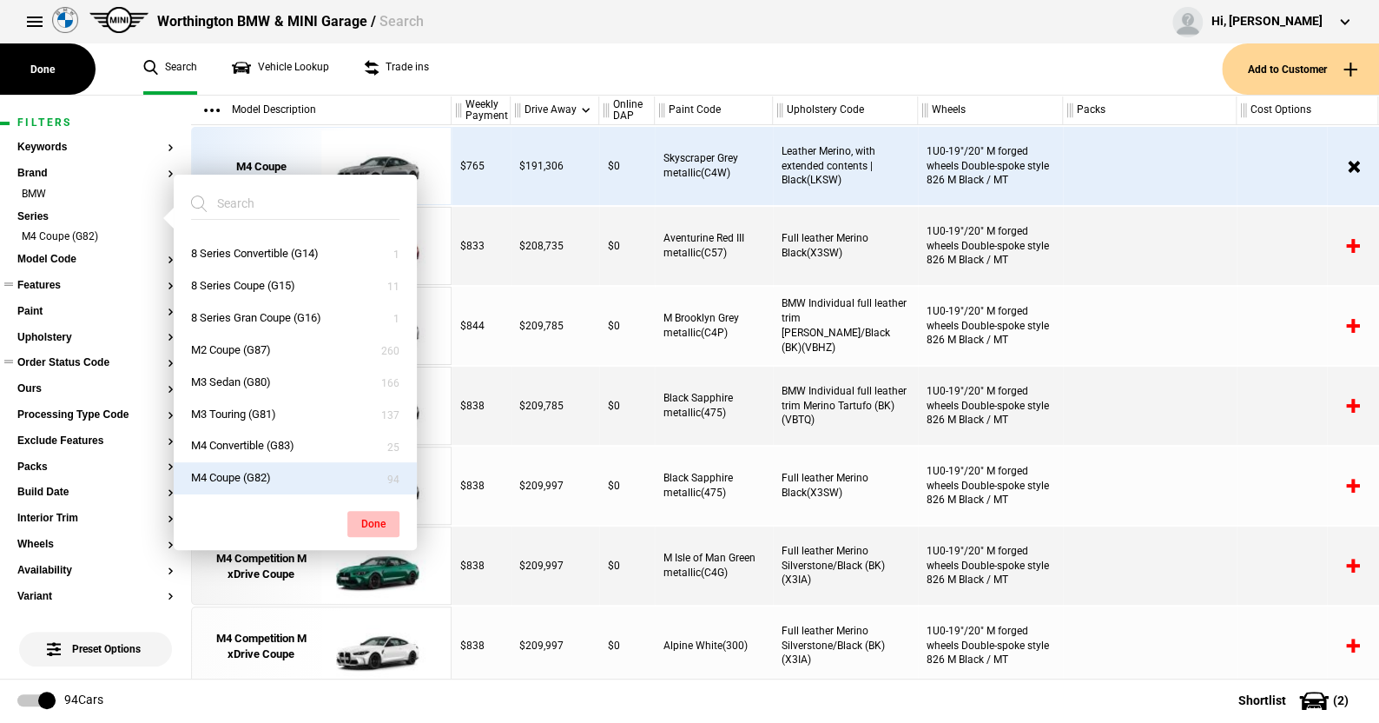
click at [370, 517] on button "Done" at bounding box center [373, 524] width 52 height 26
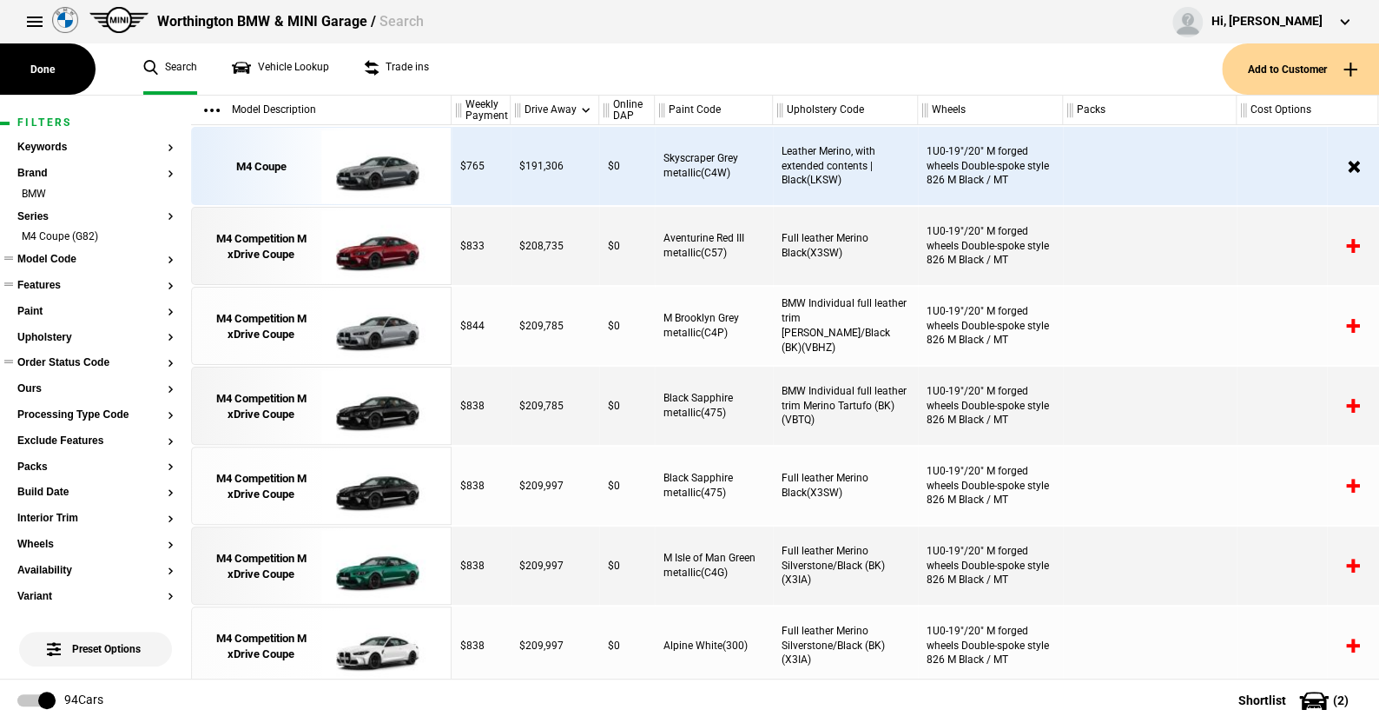
click at [67, 257] on button "Model Code" at bounding box center [95, 260] width 156 height 12
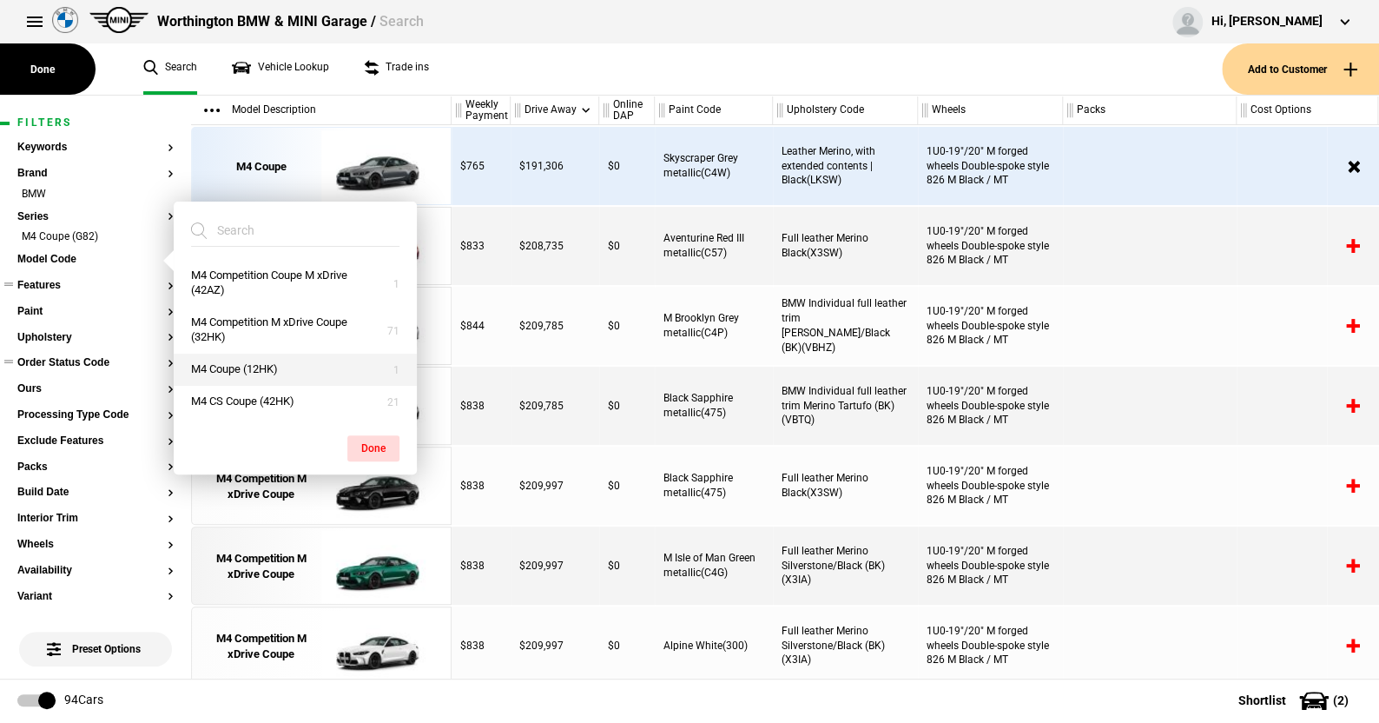
click at [232, 366] on button "M4 Coupe (12HK)" at bounding box center [295, 370] width 243 height 32
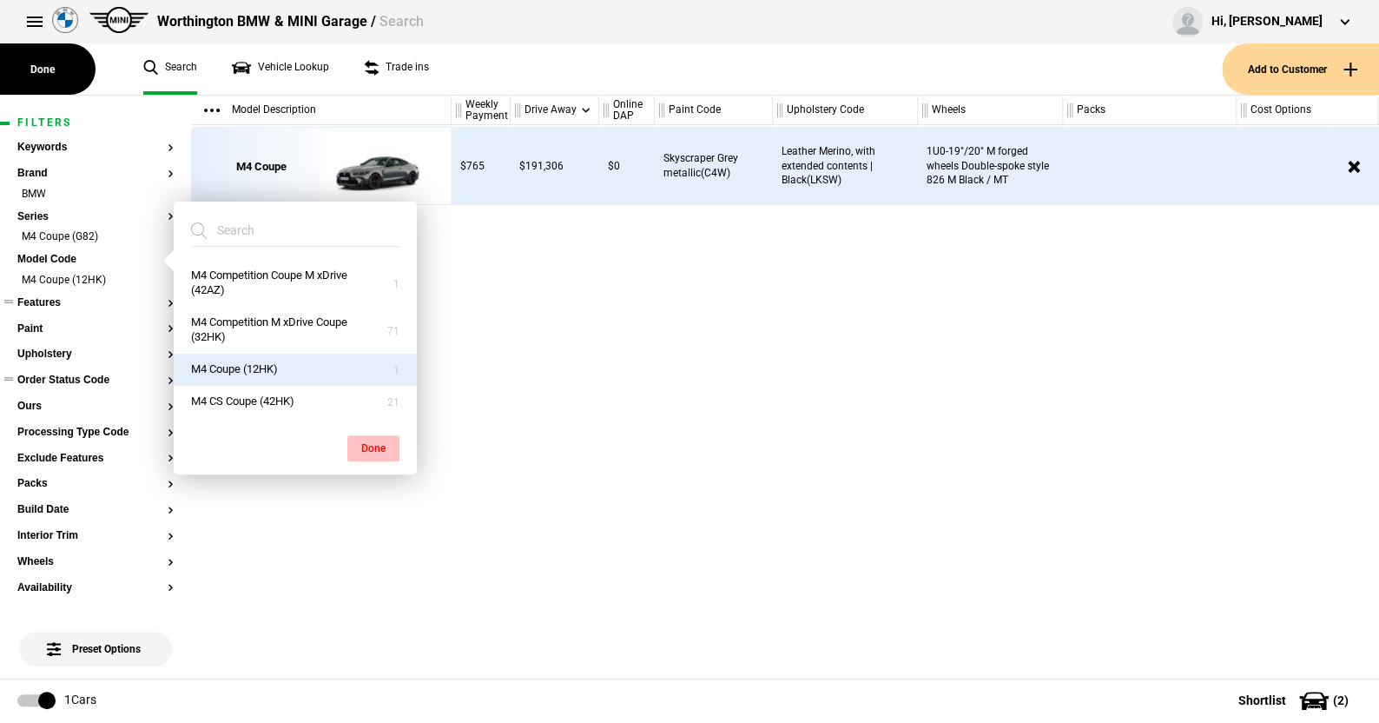
click at [376, 436] on button "Done" at bounding box center [373, 448] width 52 height 26
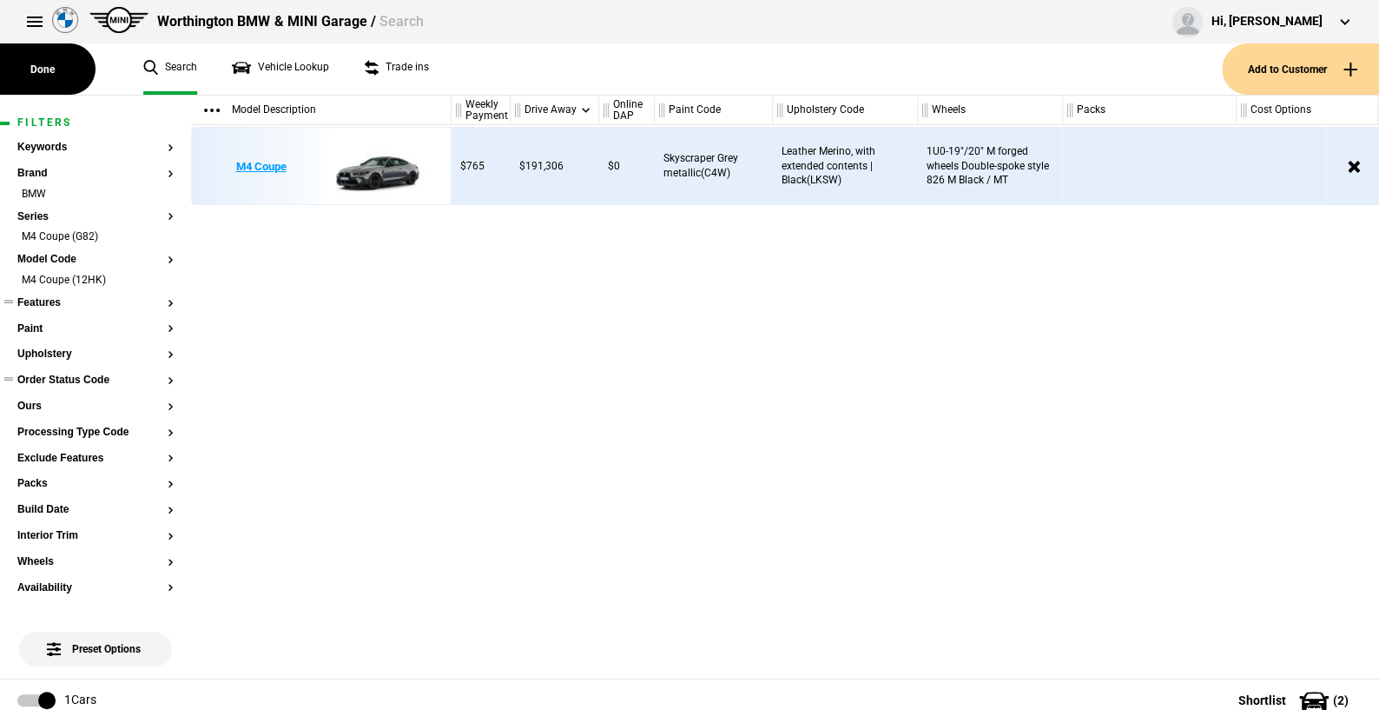
click at [388, 164] on img at bounding box center [381, 167] width 121 height 78
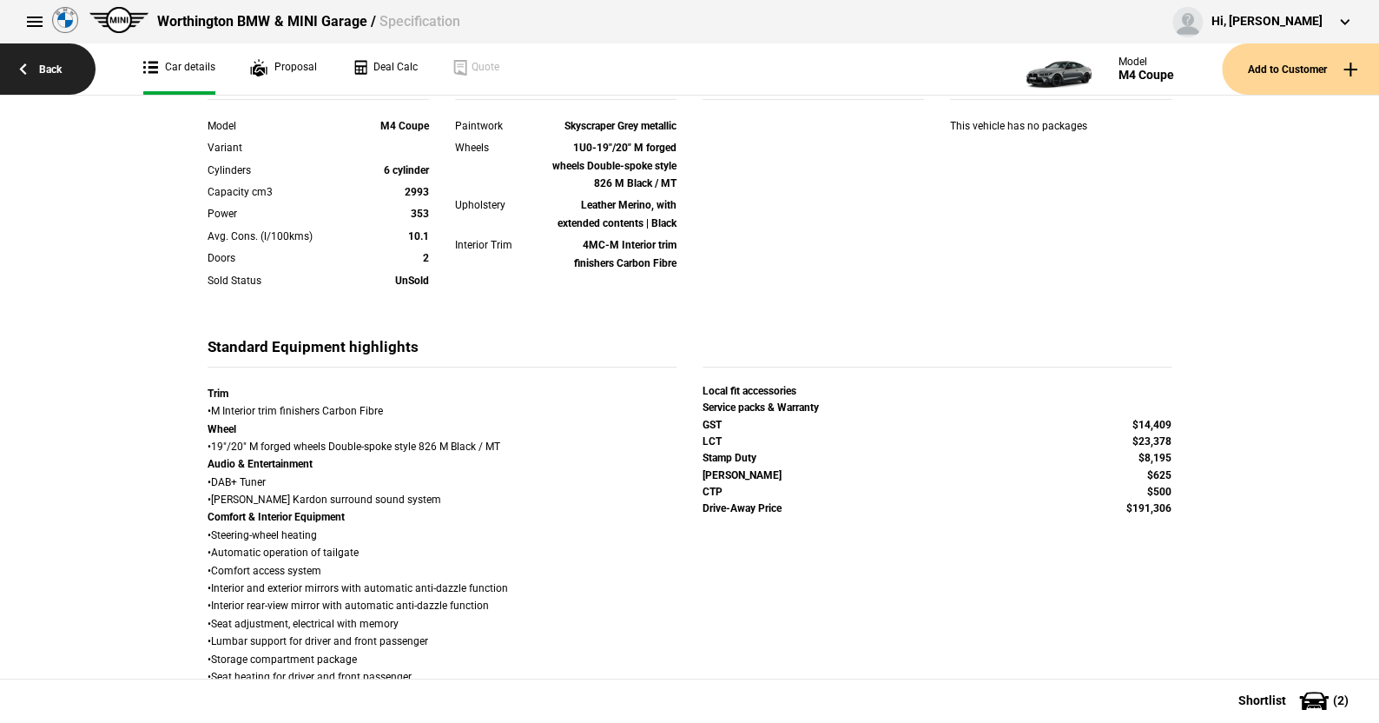
scroll to position [433, 0]
click at [56, 66] on link "Back" at bounding box center [48, 68] width 96 height 51
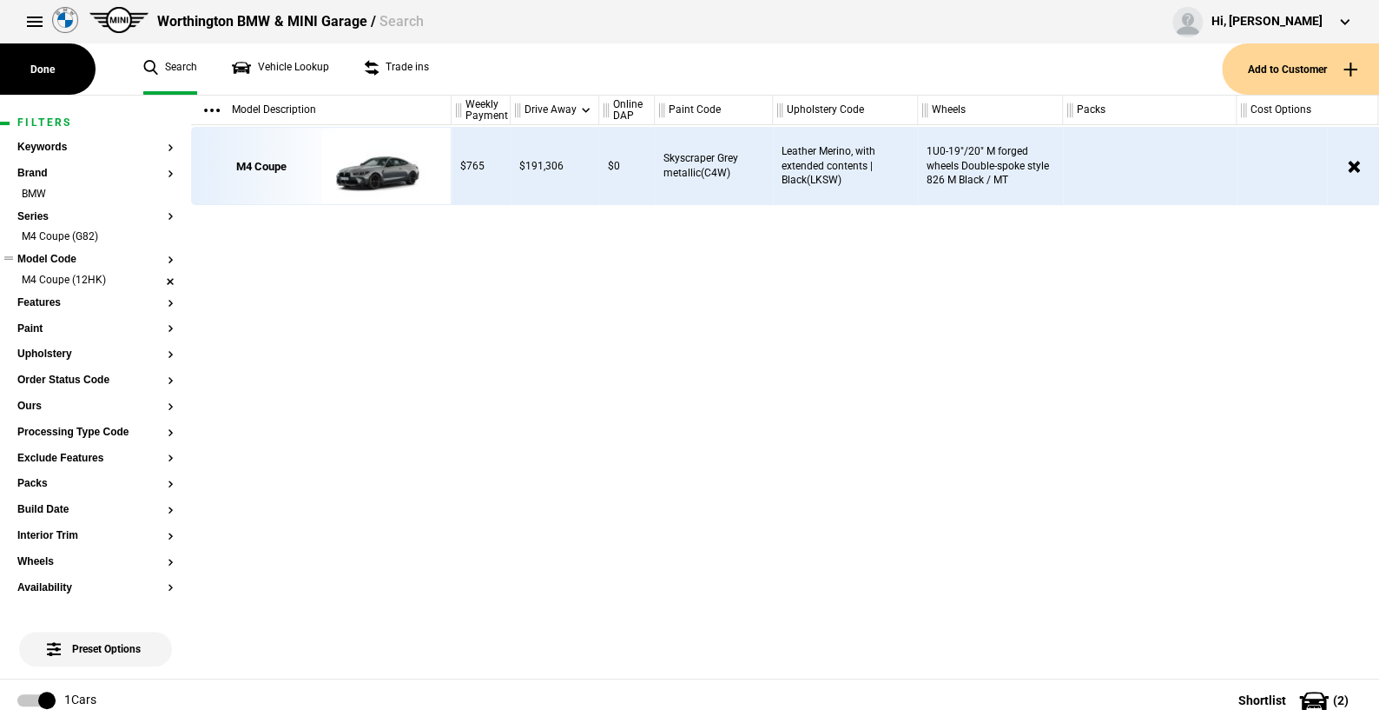
click at [151, 277] on li "M4 Coupe (12HK)" at bounding box center [95, 281] width 156 height 17
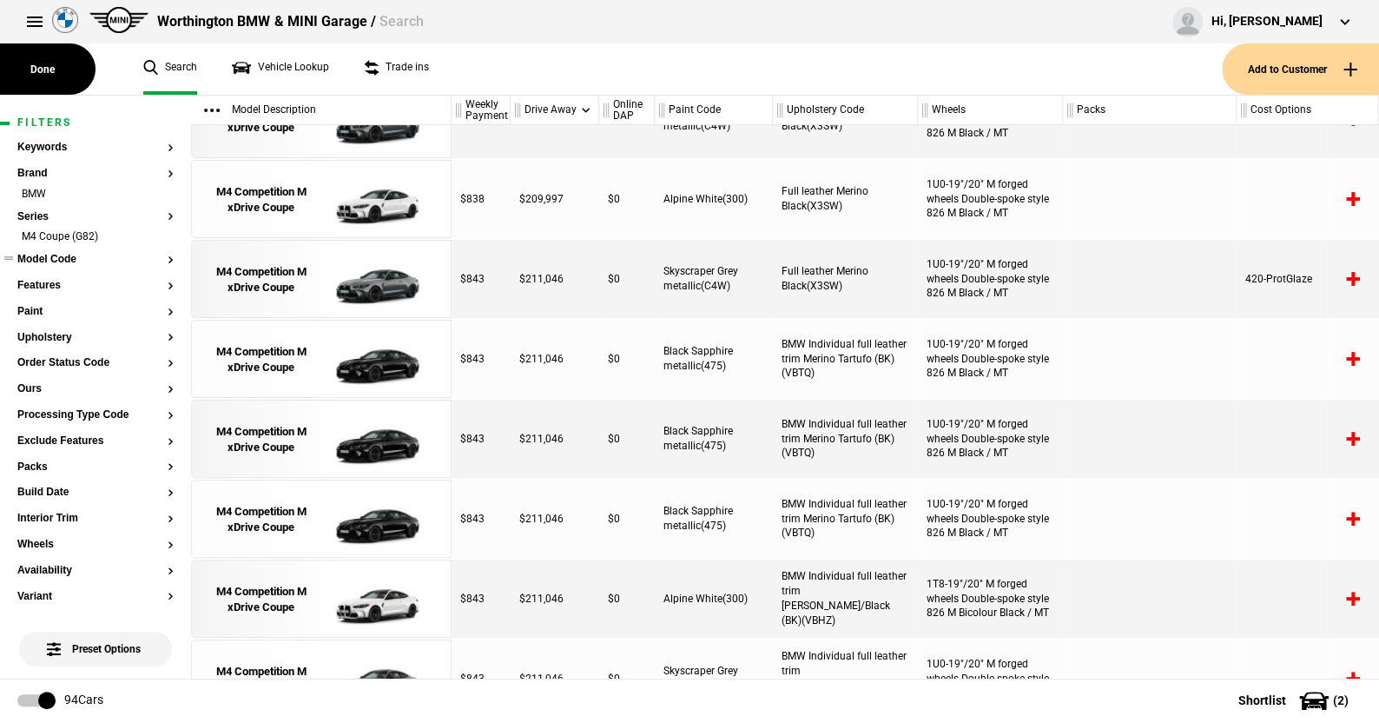
click at [67, 256] on button "Model Code" at bounding box center [95, 260] width 156 height 12
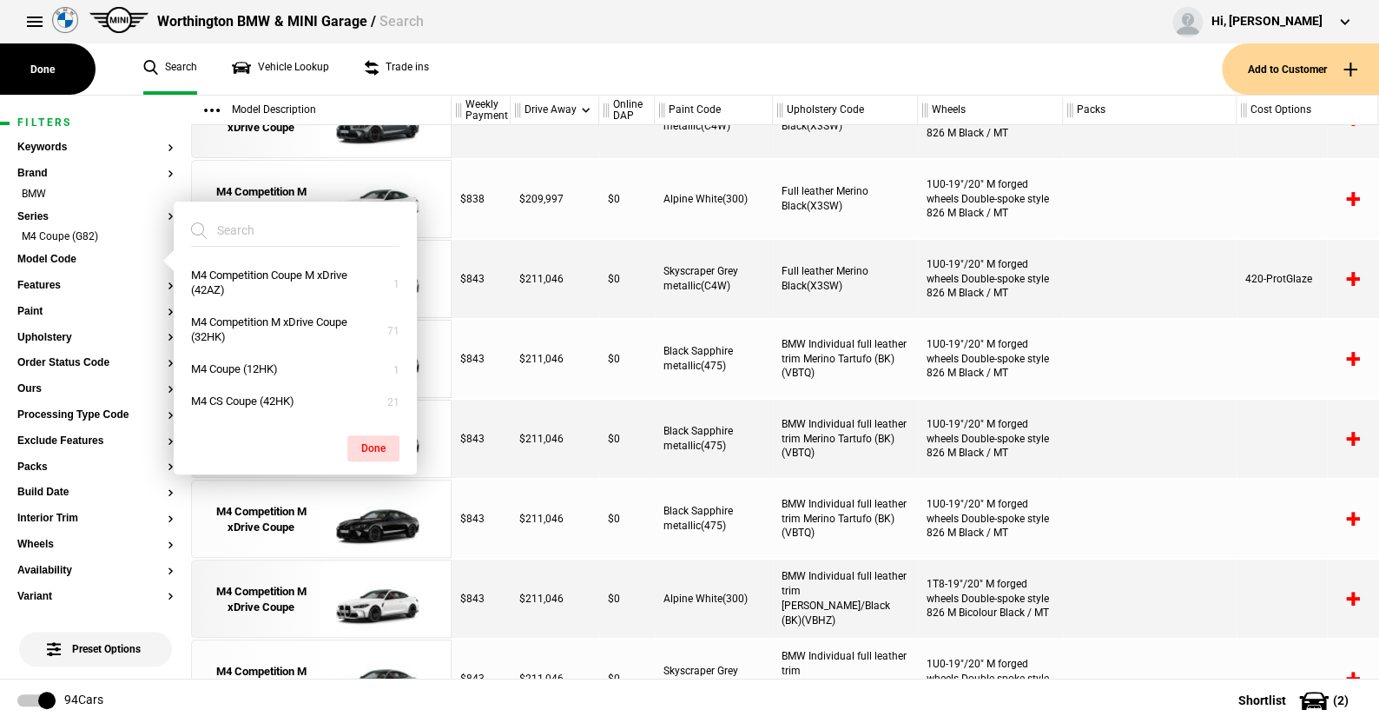
click at [621, 61] on ul "Search Vehicle Lookup Trade ins" at bounding box center [674, 68] width 1096 height 51
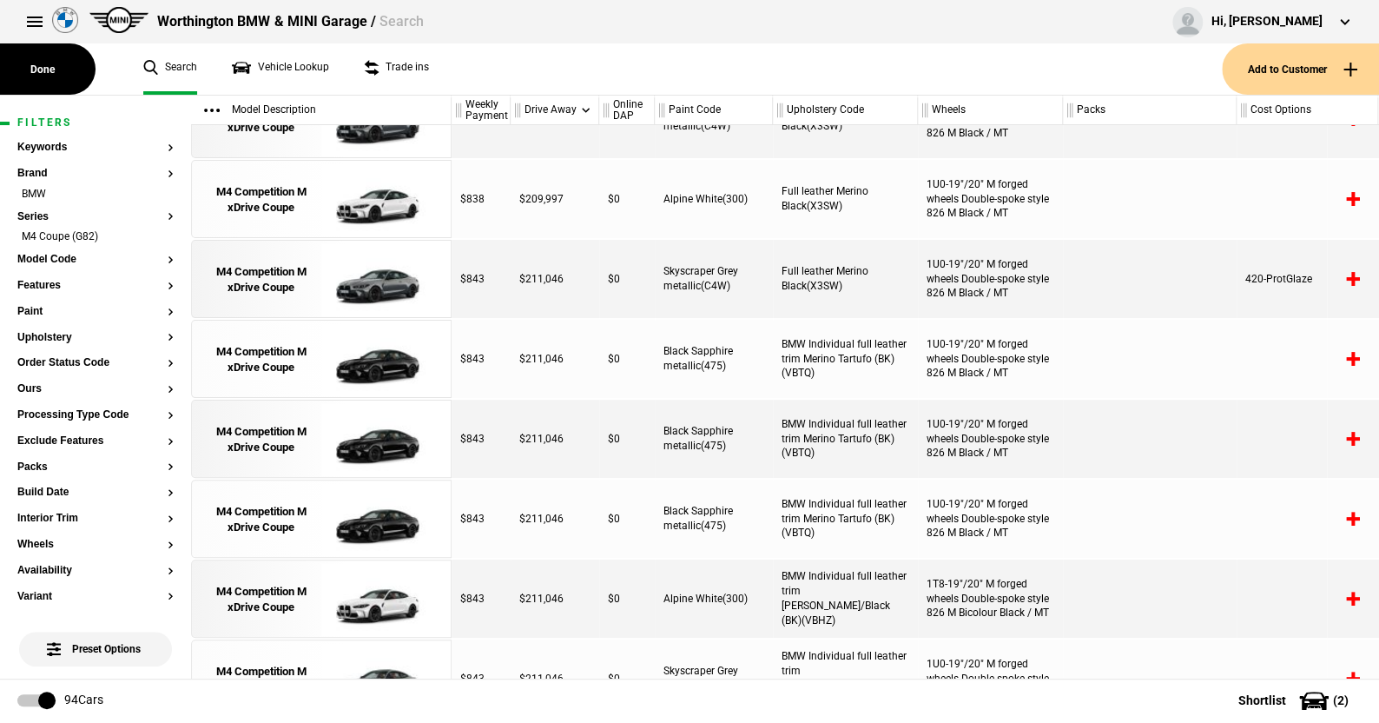
click at [498, 60] on ul "Search Vehicle Lookup Trade ins" at bounding box center [674, 68] width 1096 height 51
click at [155, 232] on li "M4 Coupe (G82)" at bounding box center [95, 237] width 156 height 17
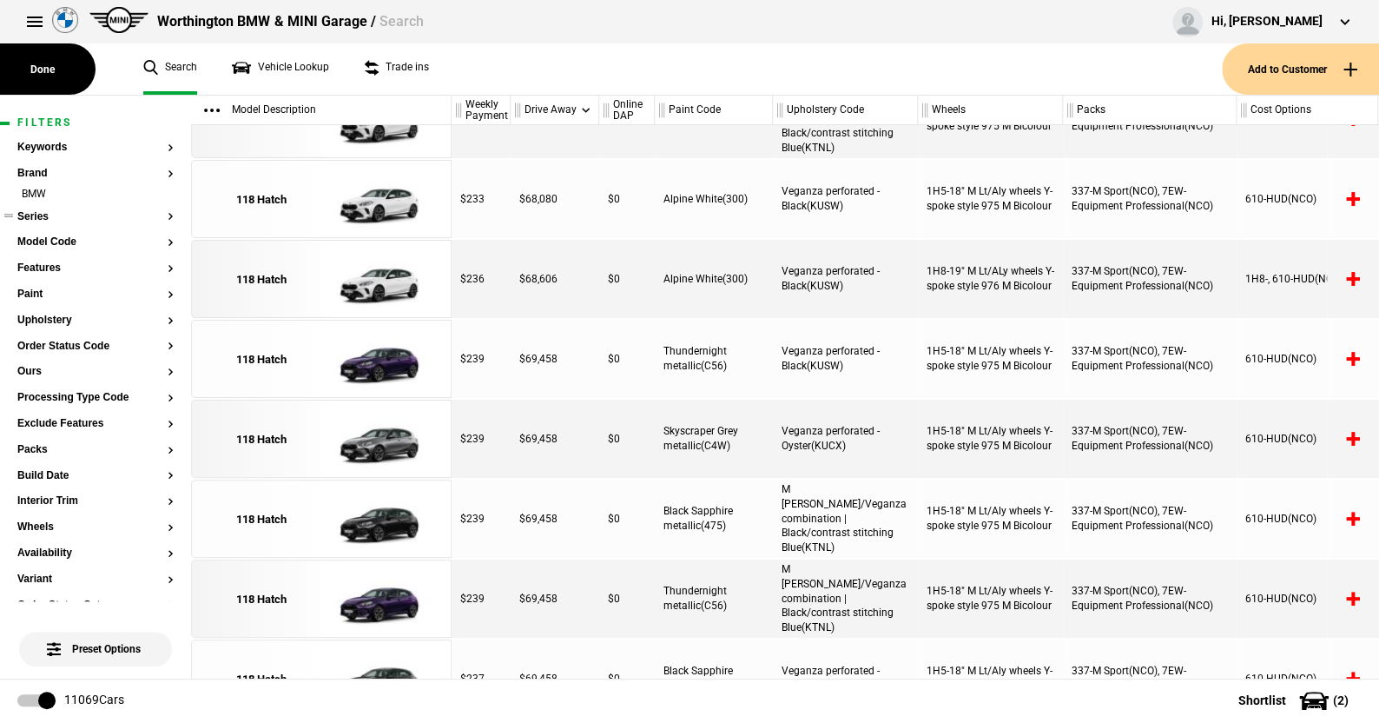
click at [37, 215] on button "Series" at bounding box center [95, 217] width 156 height 12
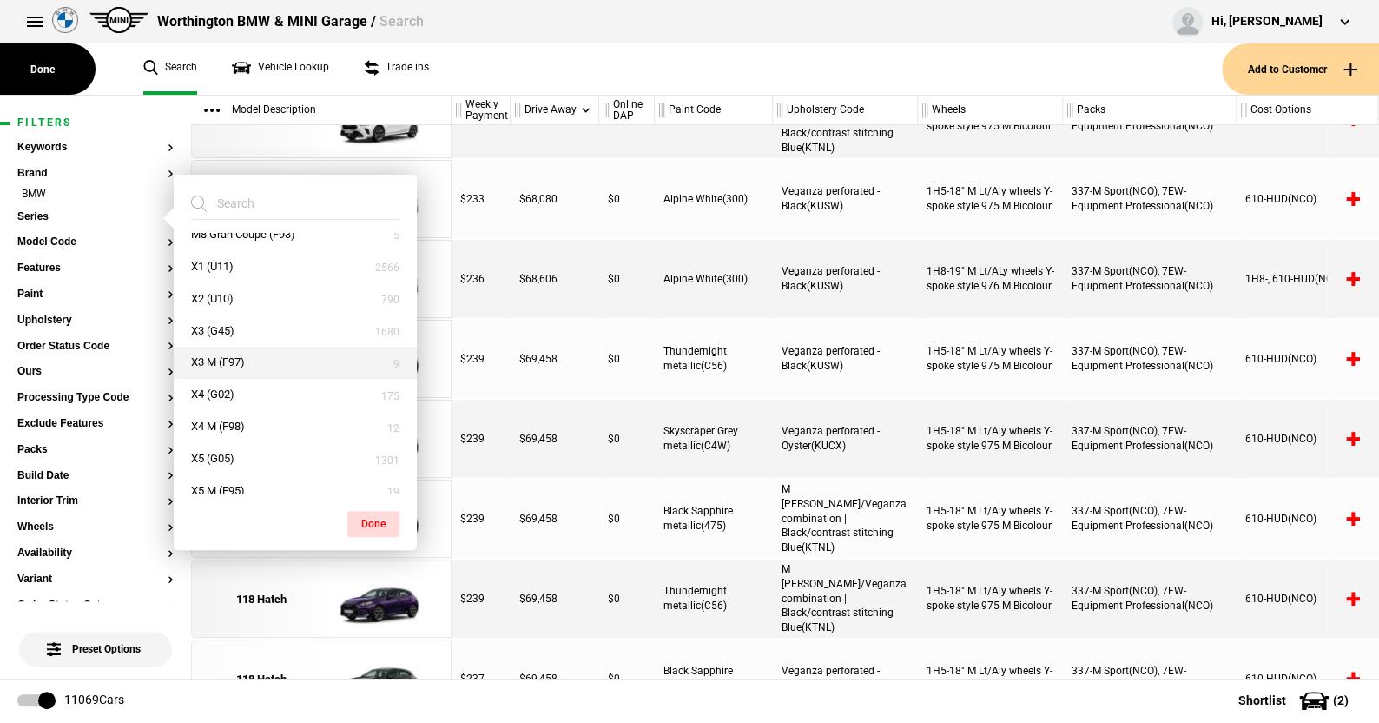
scroll to position [546, 0]
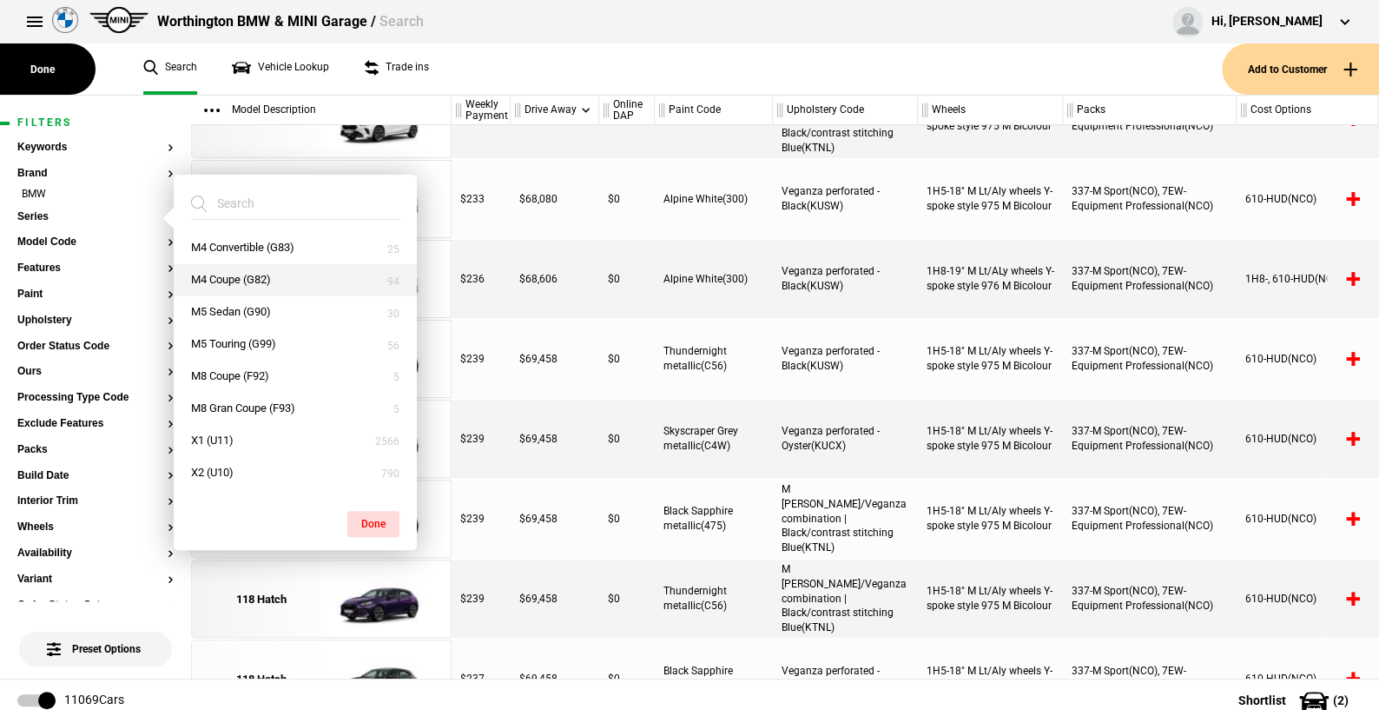
click at [231, 274] on button "M4 Coupe (G82)" at bounding box center [295, 280] width 243 height 32
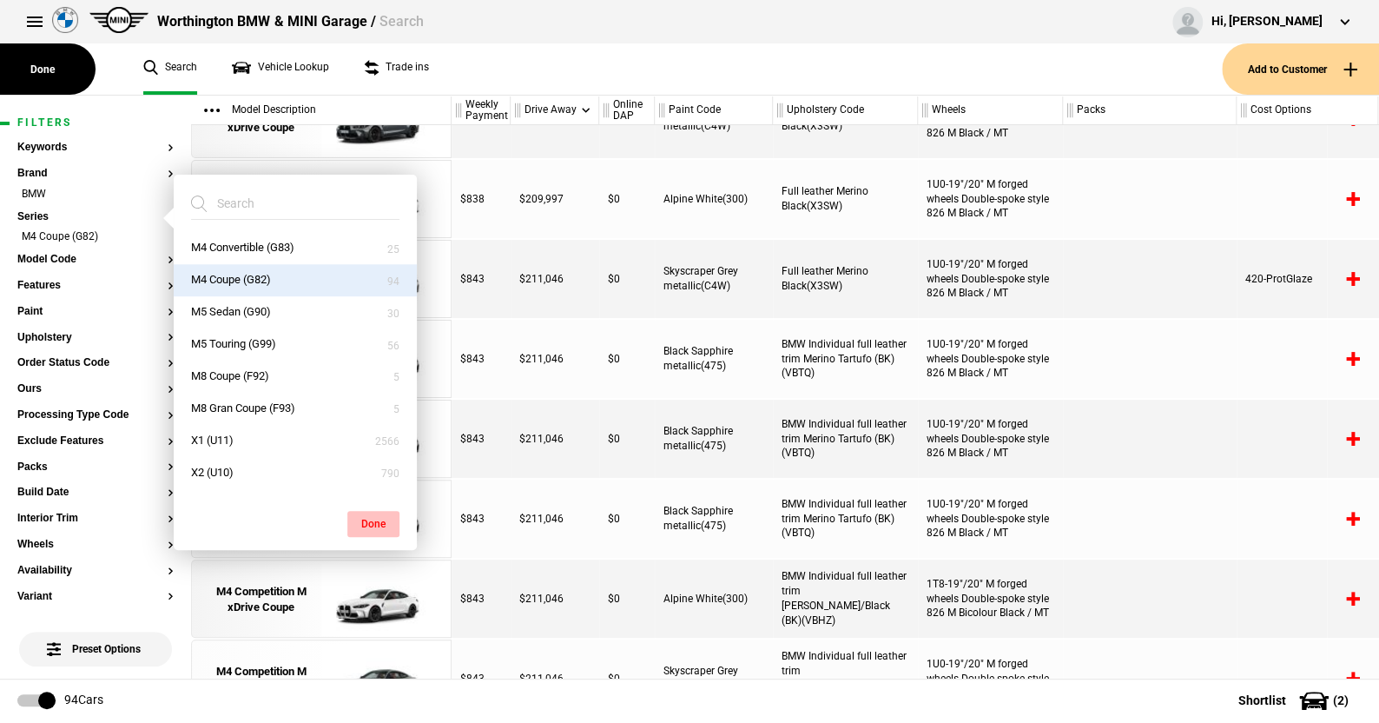
click at [371, 516] on button "Done" at bounding box center [373, 524] width 52 height 26
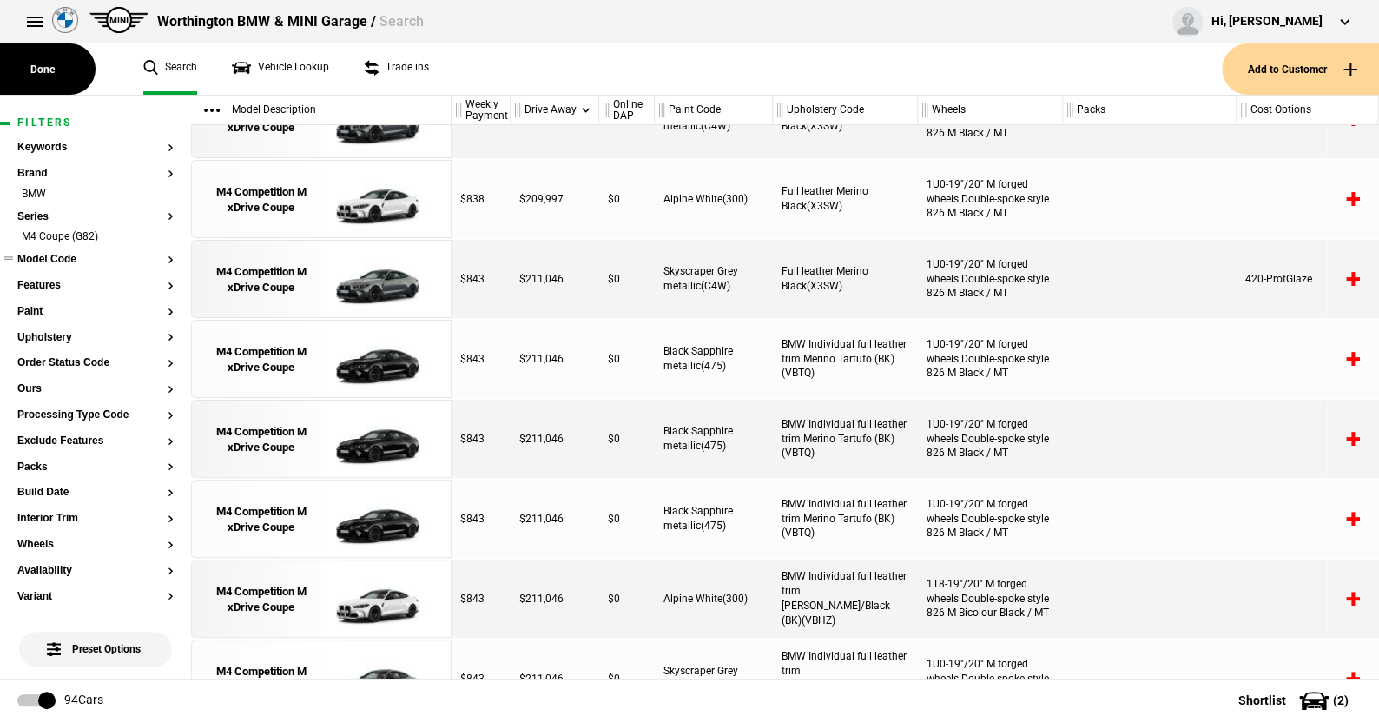
click at [63, 254] on button "Model Code" at bounding box center [95, 260] width 156 height 12
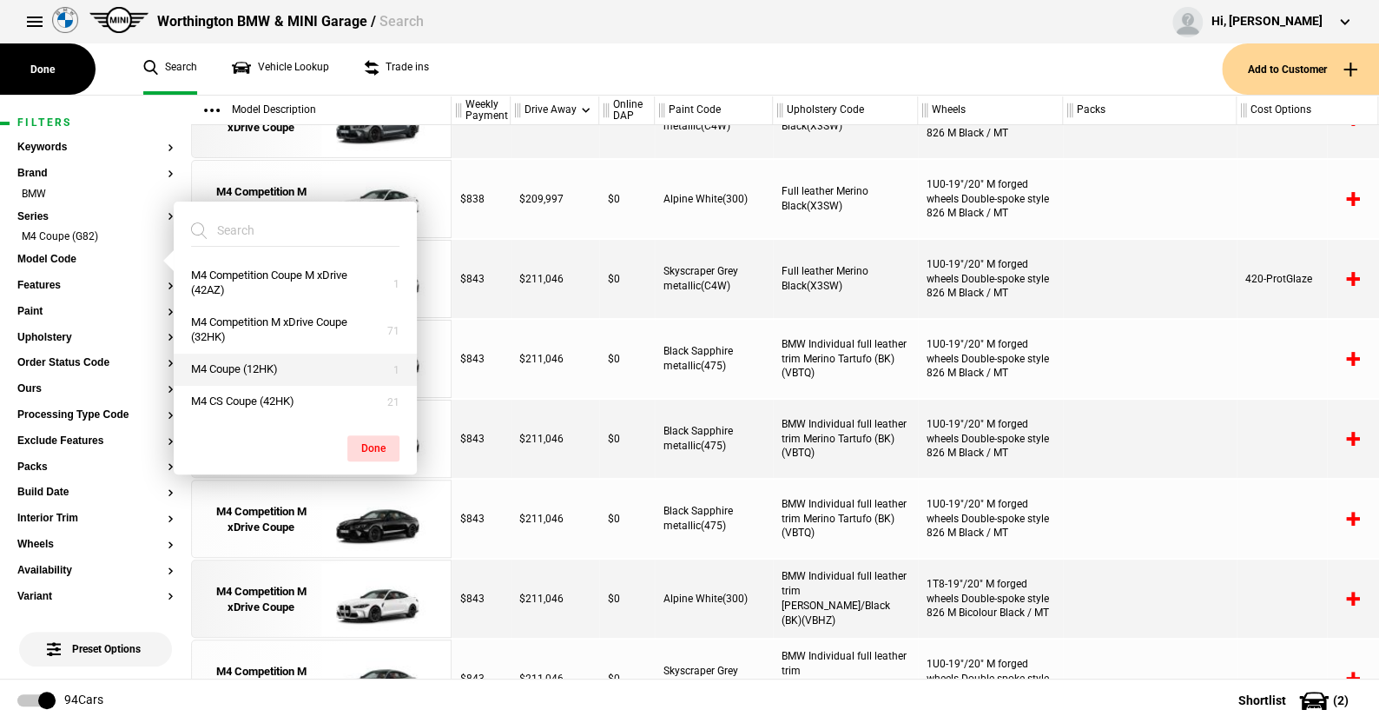
click at [237, 367] on button "M4 Coupe (12HK)" at bounding box center [295, 370] width 243 height 32
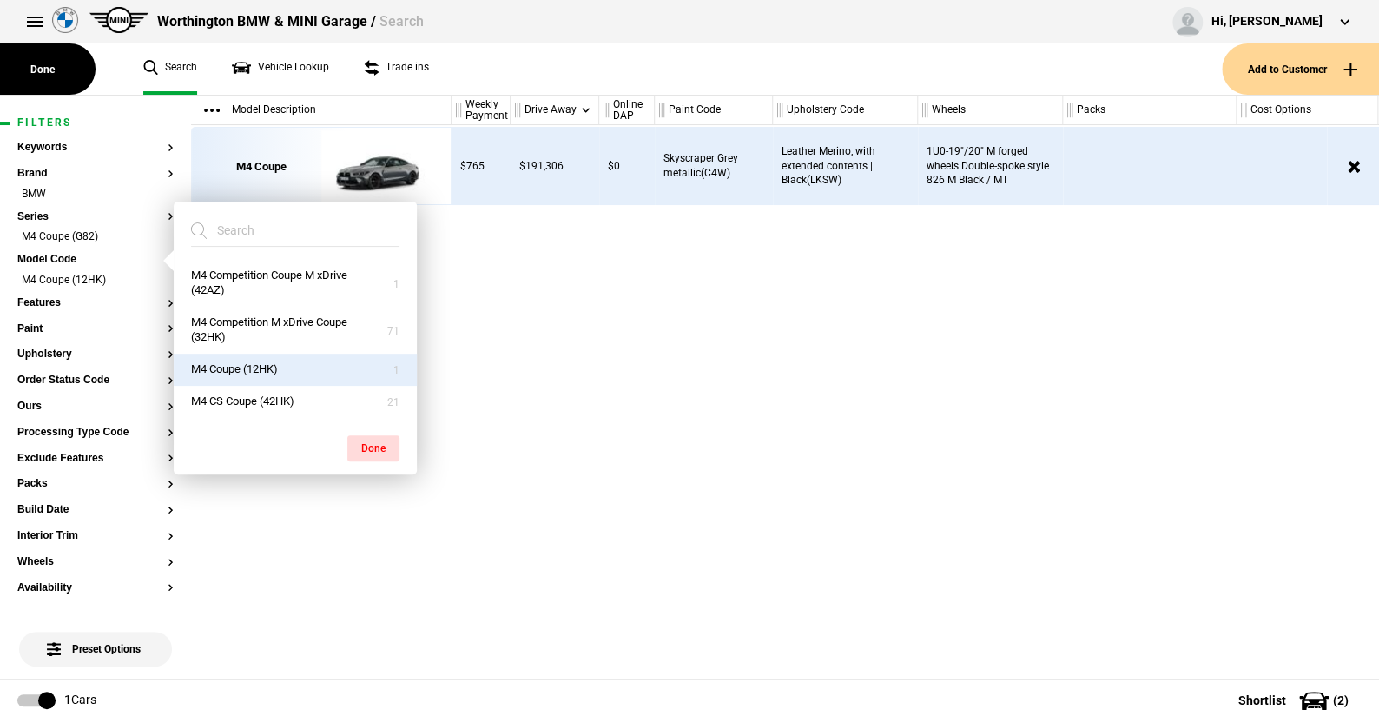
scroll to position [0, 0]
click at [379, 443] on button "Done" at bounding box center [373, 448] width 52 height 26
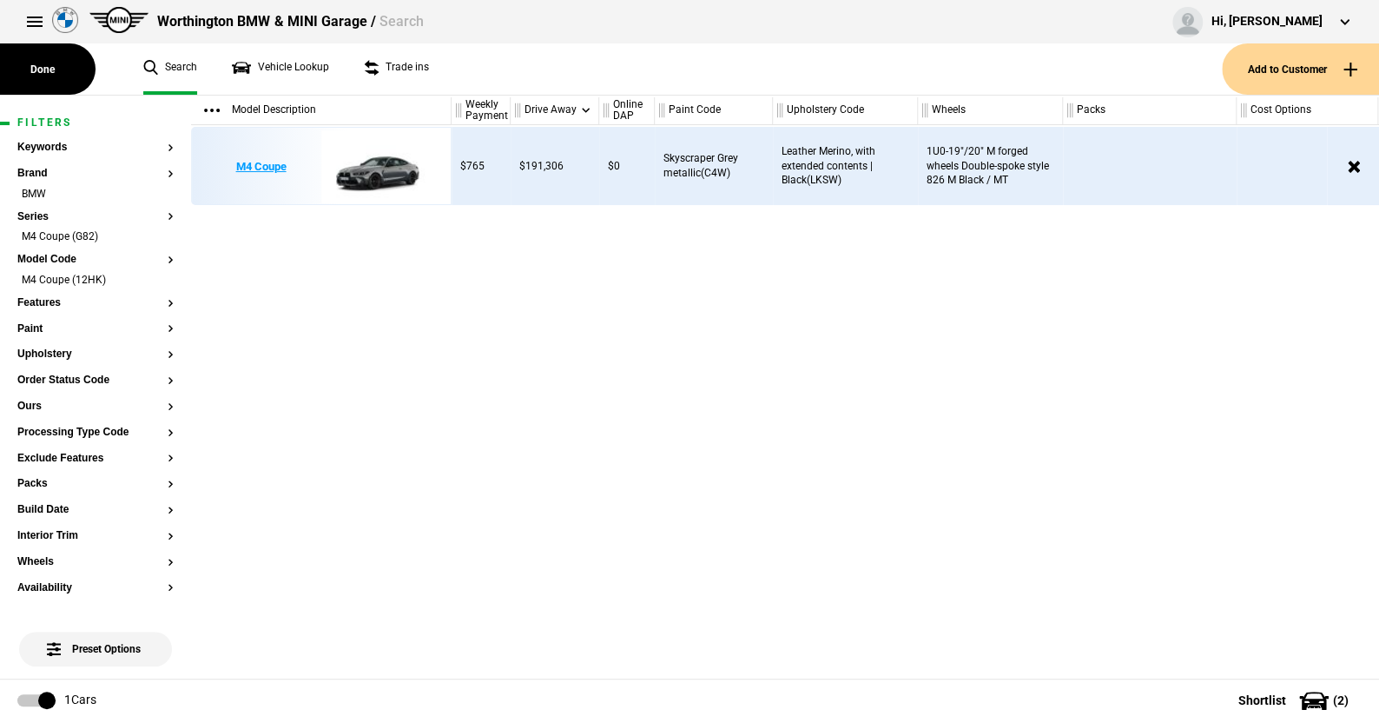
click at [397, 157] on img at bounding box center [381, 167] width 121 height 78
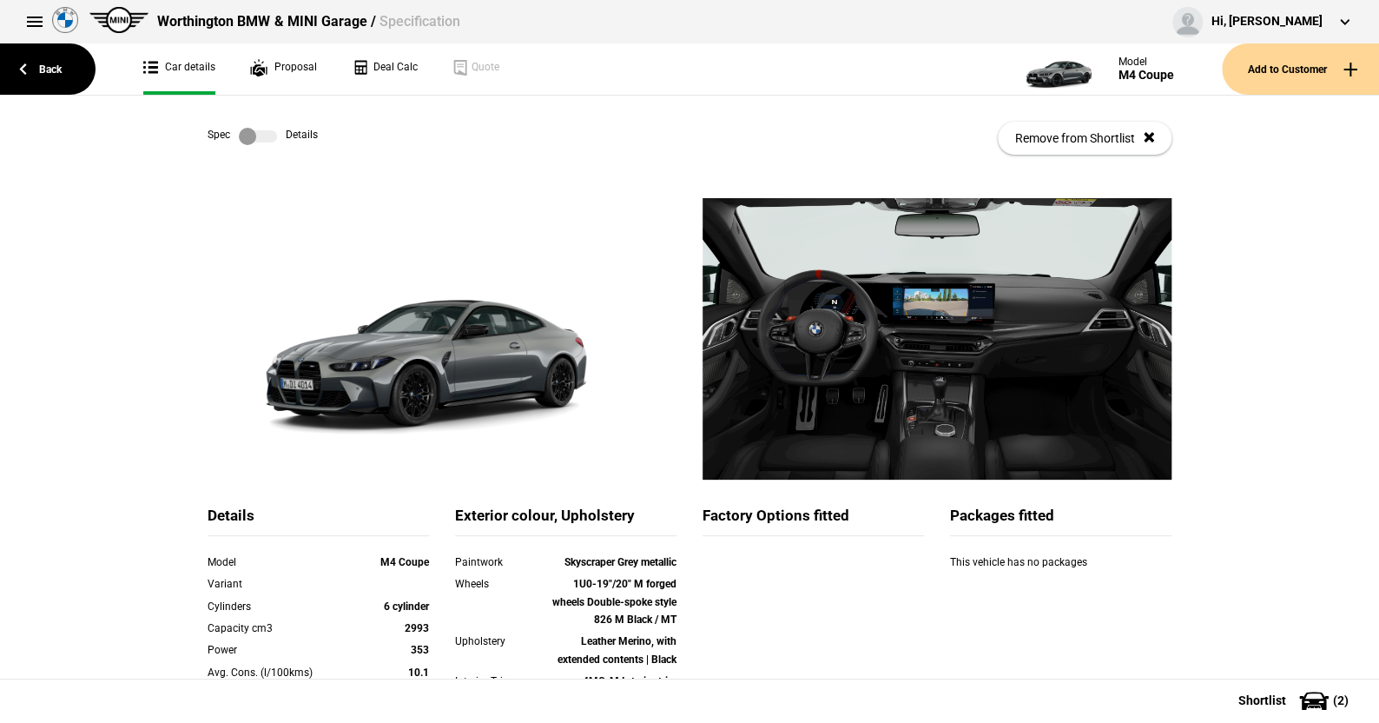
click at [261, 132] on label at bounding box center [258, 136] width 38 height 17
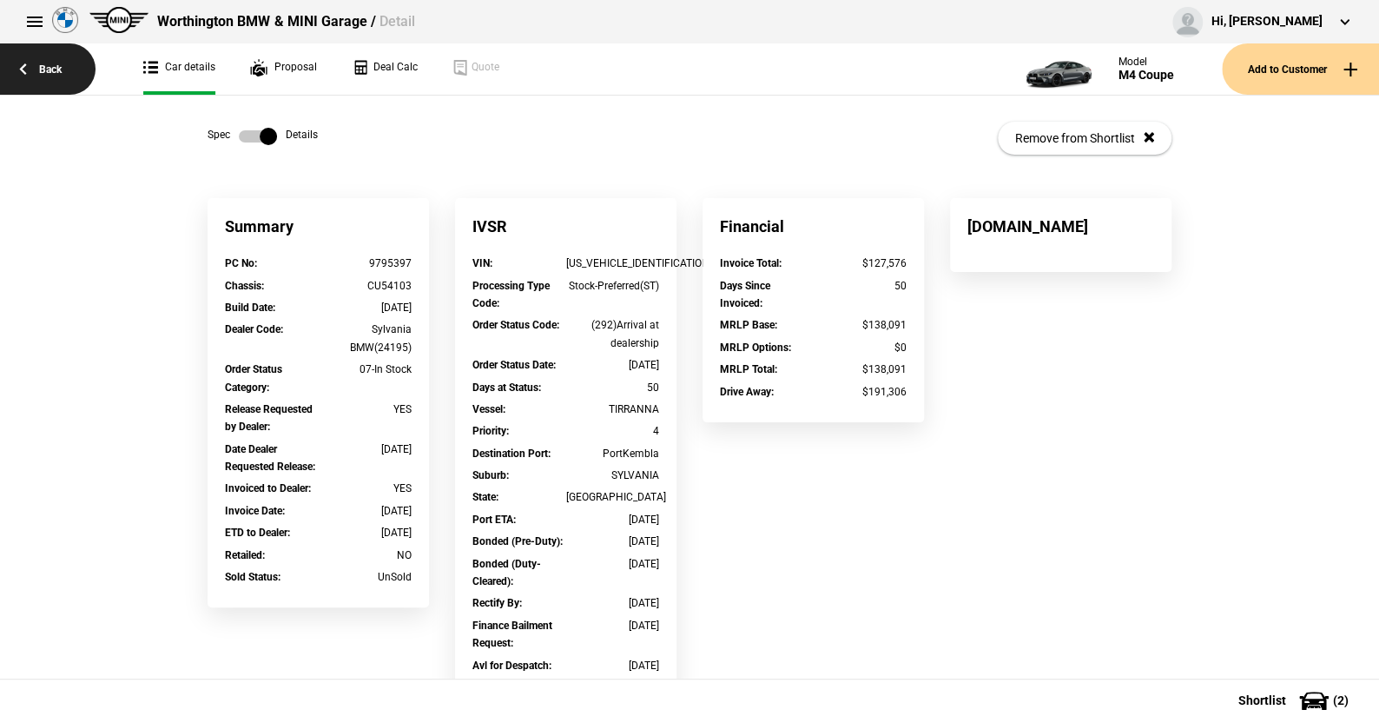
click at [54, 69] on link "Back" at bounding box center [48, 68] width 96 height 51
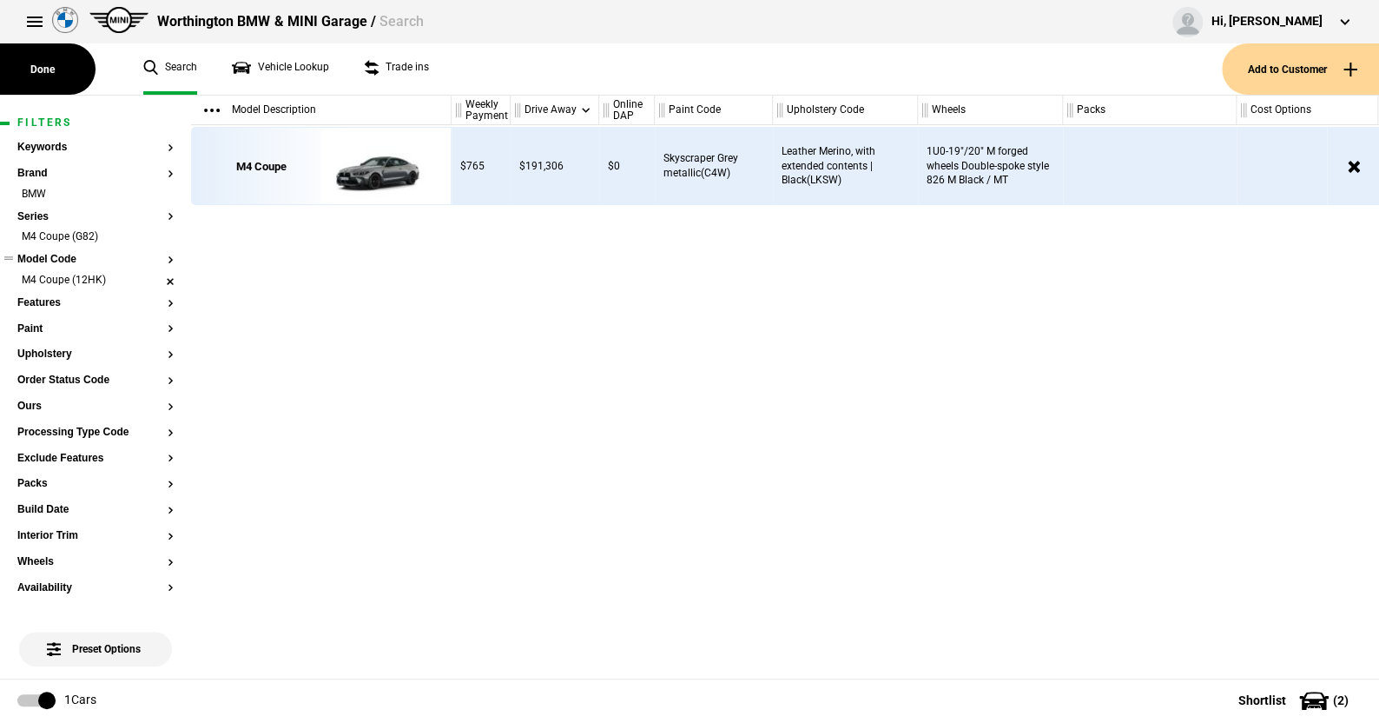
click at [155, 283] on li "M4 Coupe (12HK)" at bounding box center [95, 281] width 156 height 17
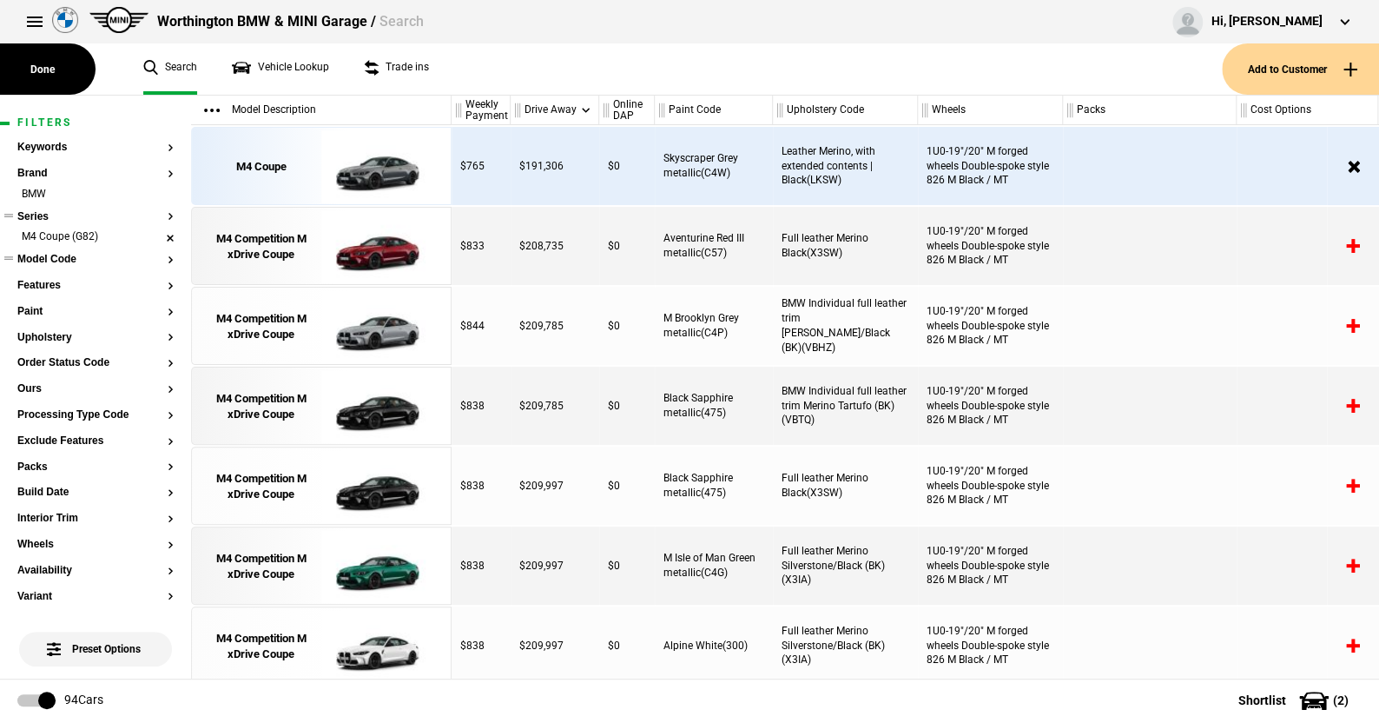
click at [154, 234] on li "M4 Coupe (G82)" at bounding box center [95, 237] width 156 height 17
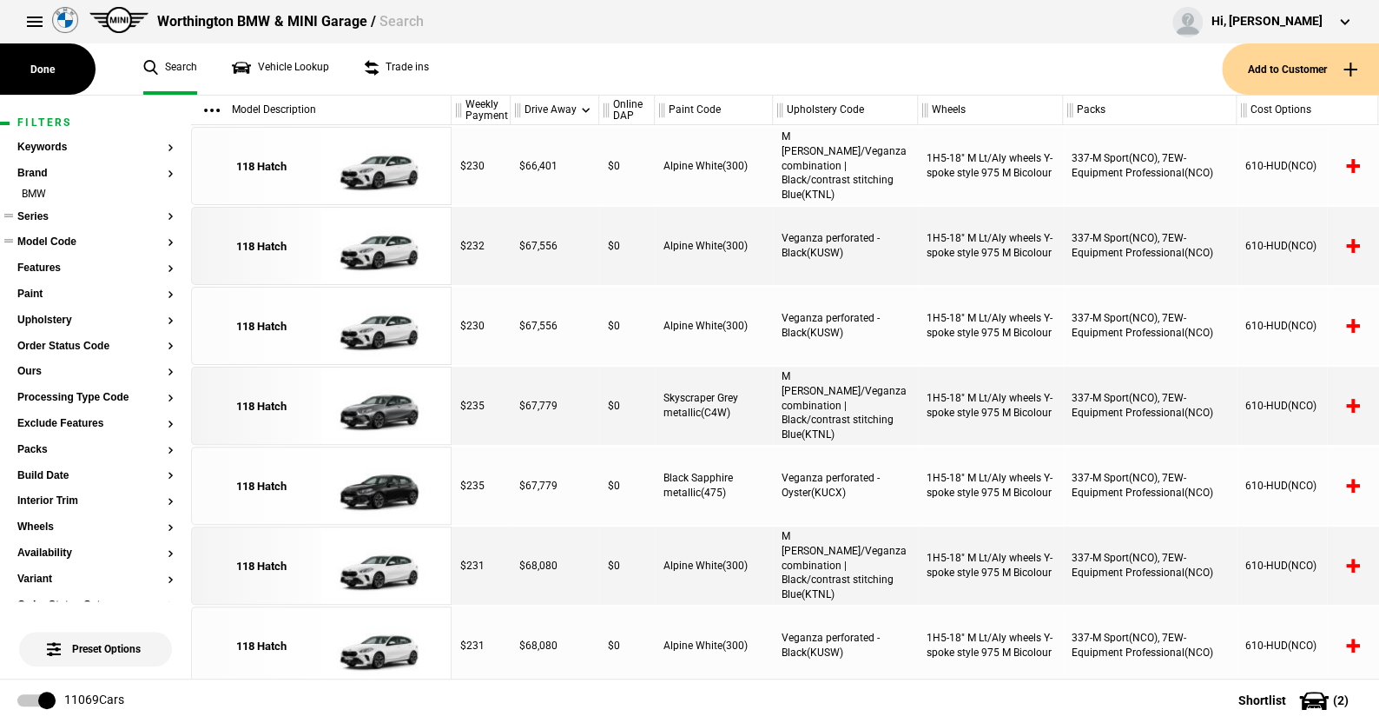
click at [44, 213] on button "Series" at bounding box center [95, 217] width 156 height 12
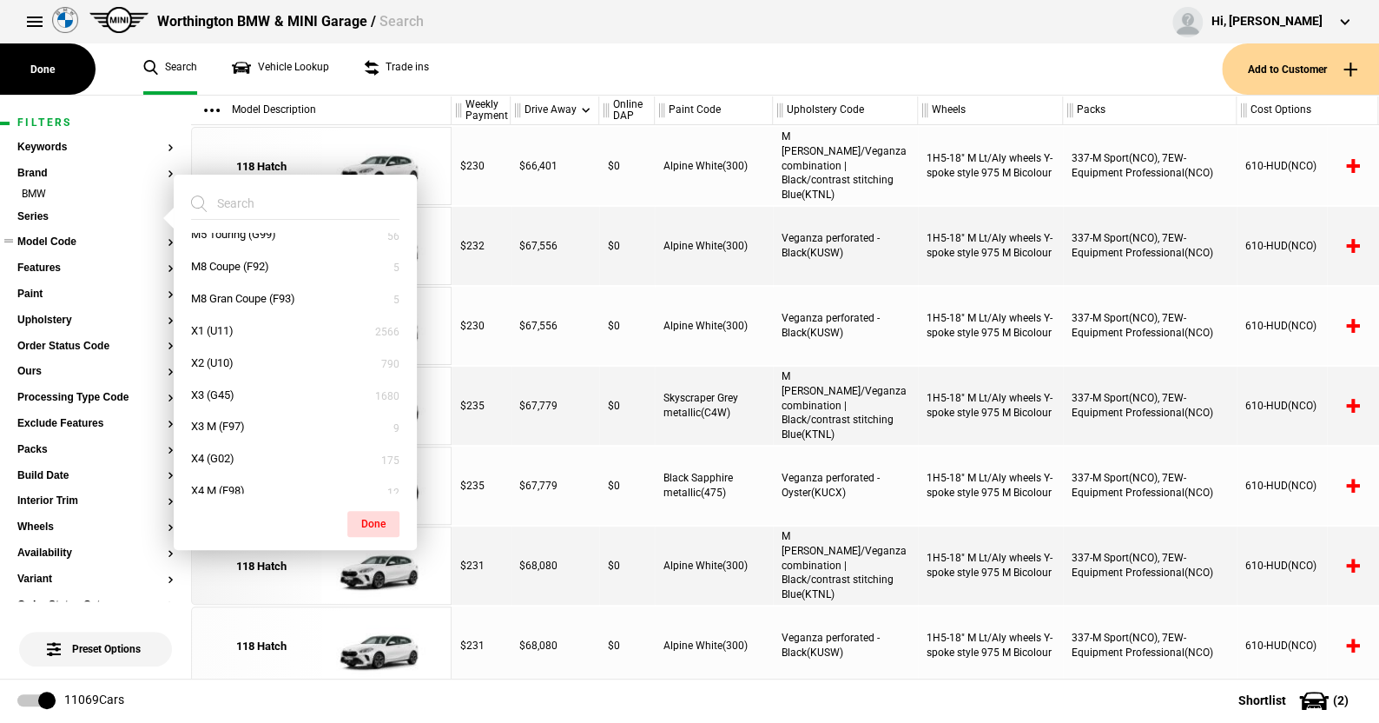
scroll to position [695, 0]
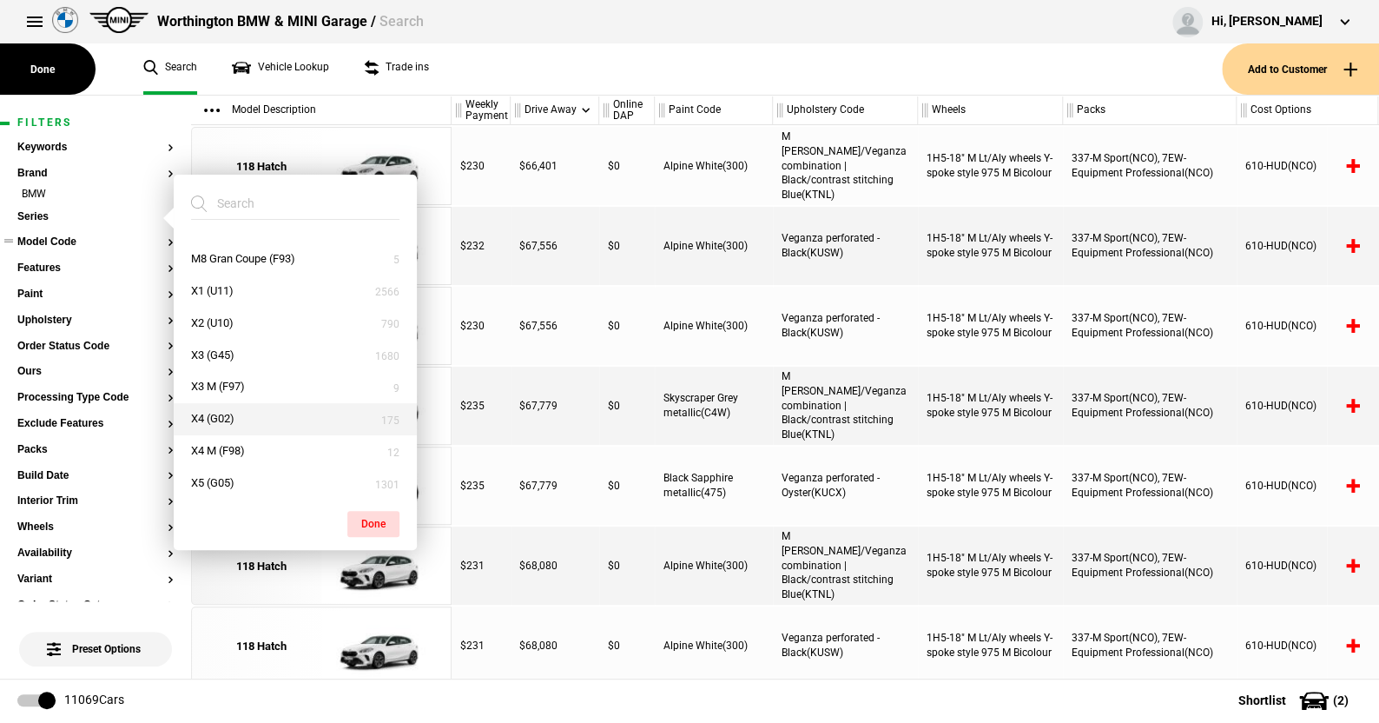
click at [212, 412] on button "X4 (G02)" at bounding box center [295, 419] width 243 height 32
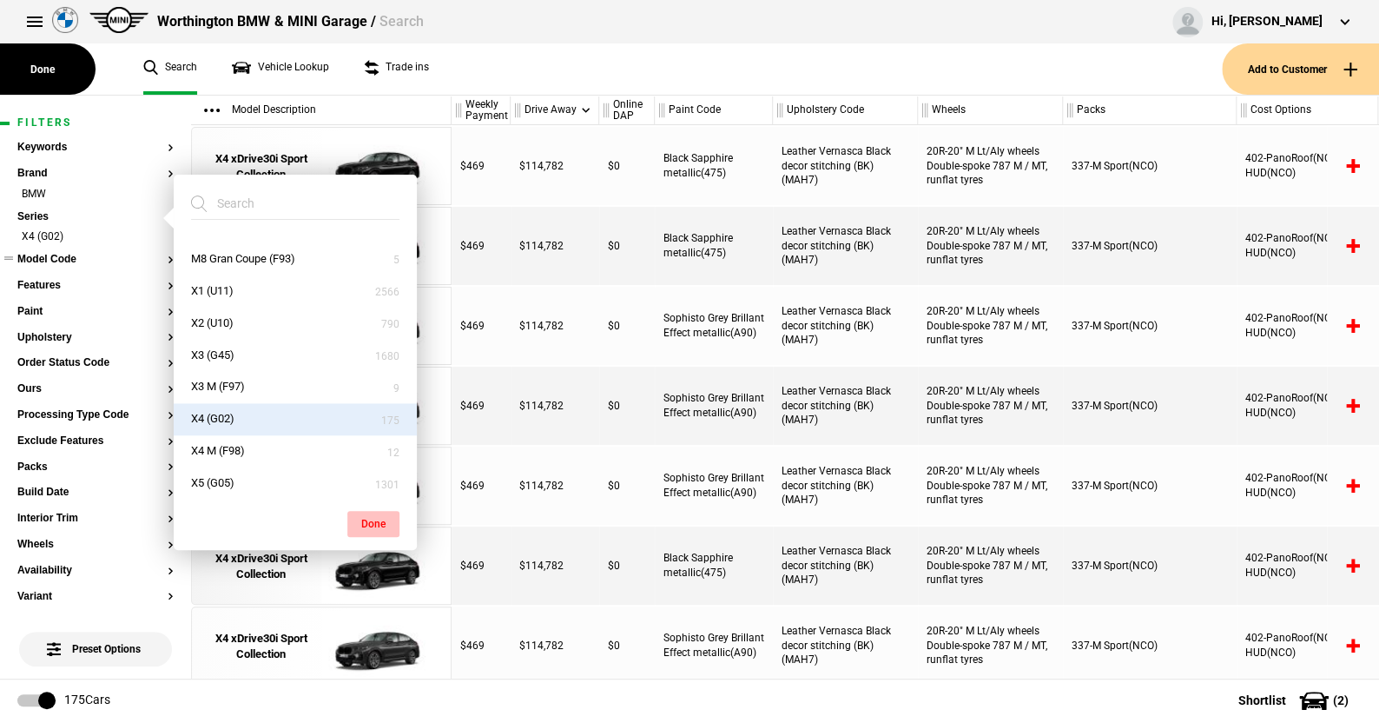
click at [374, 516] on button "Done" at bounding box center [373, 524] width 52 height 26
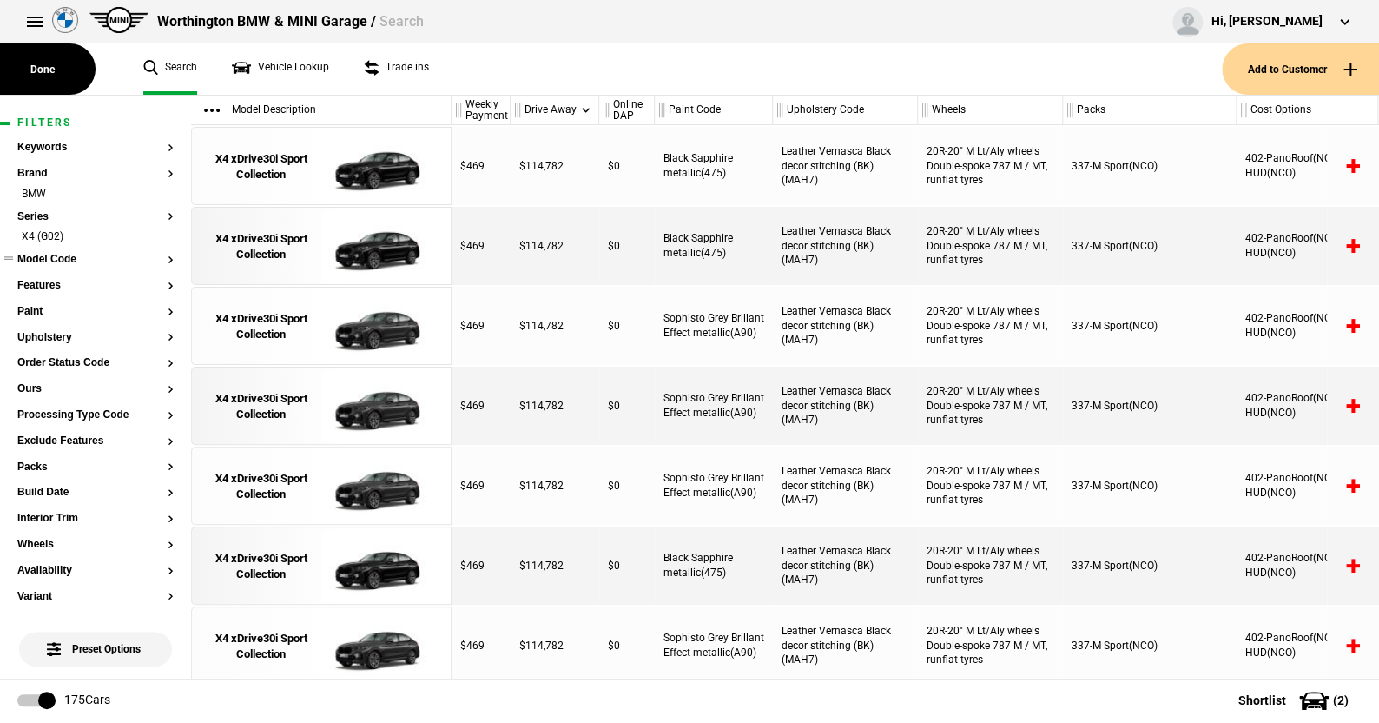
click at [56, 257] on button "Model Code" at bounding box center [95, 260] width 156 height 12
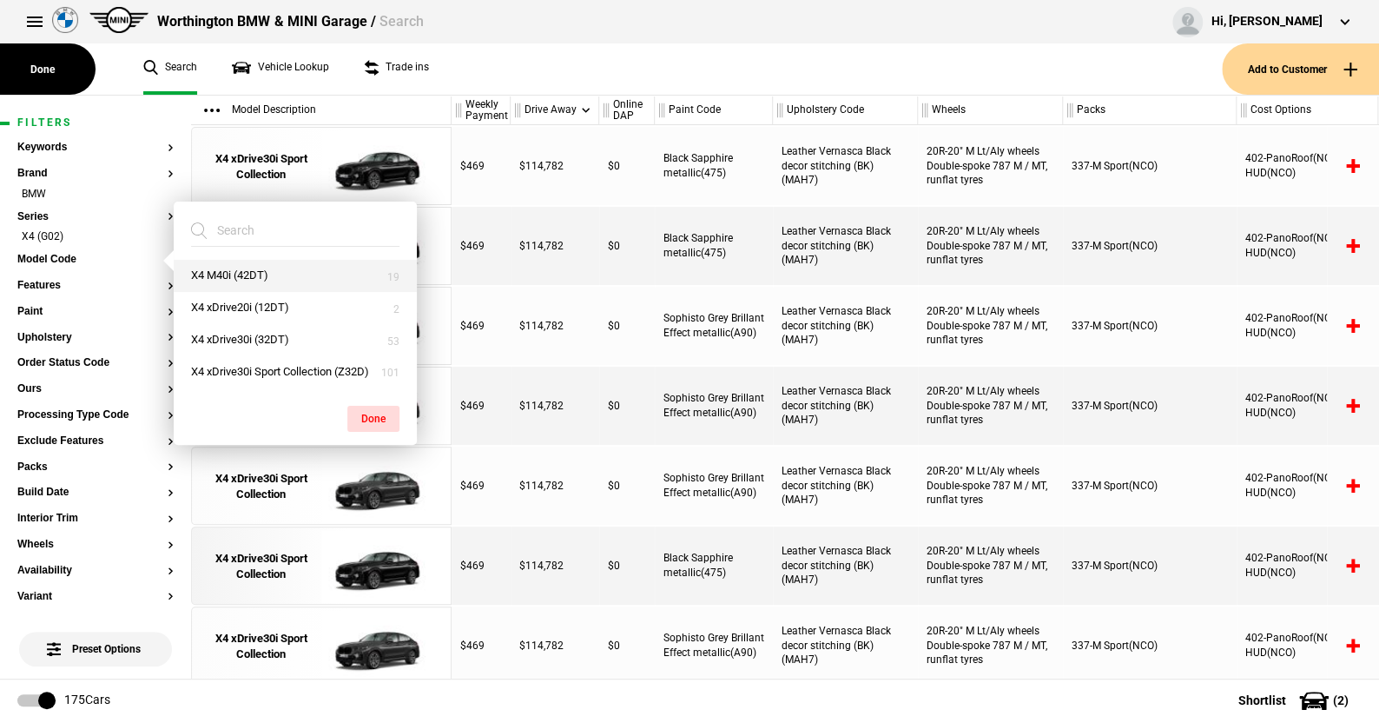
click at [233, 269] on button "X4 M40i (42DT)" at bounding box center [295, 276] width 243 height 32
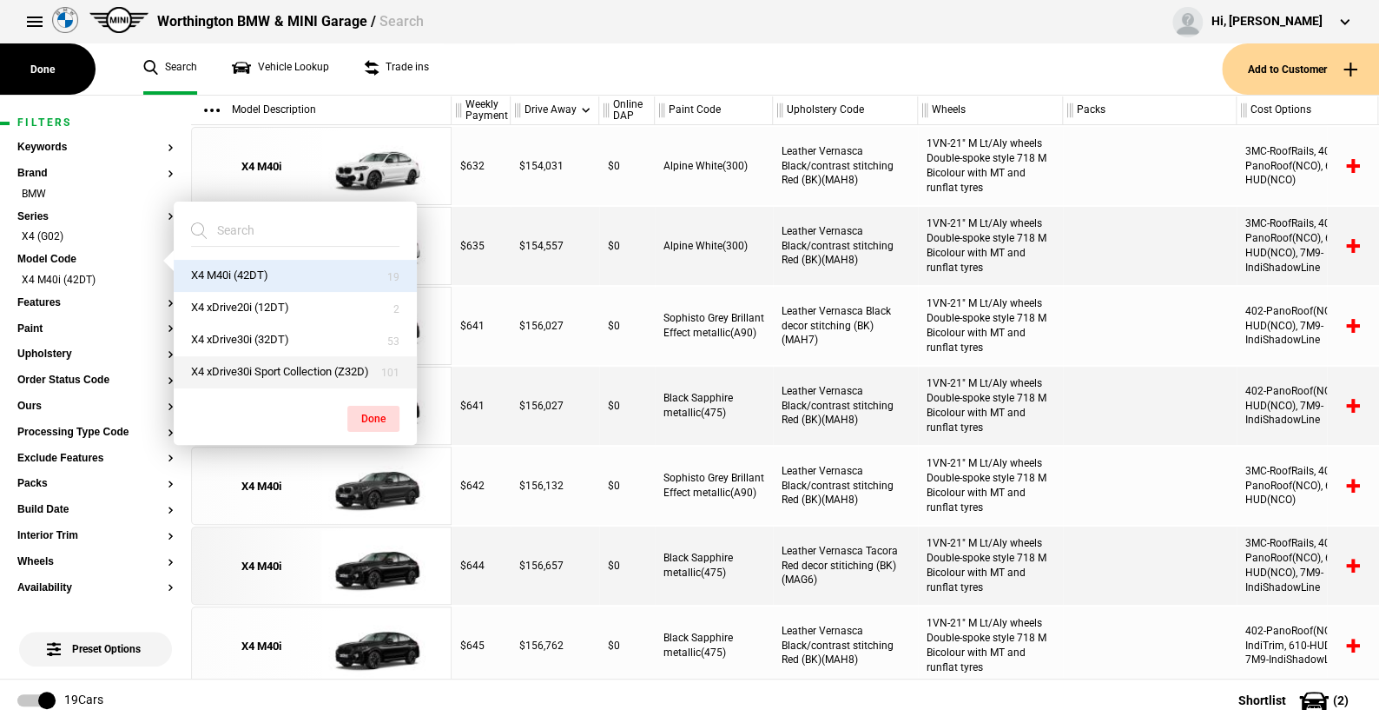
click at [256, 364] on button "X4 xDrive30i Sport Collection (Z32D)" at bounding box center [295, 372] width 243 height 32
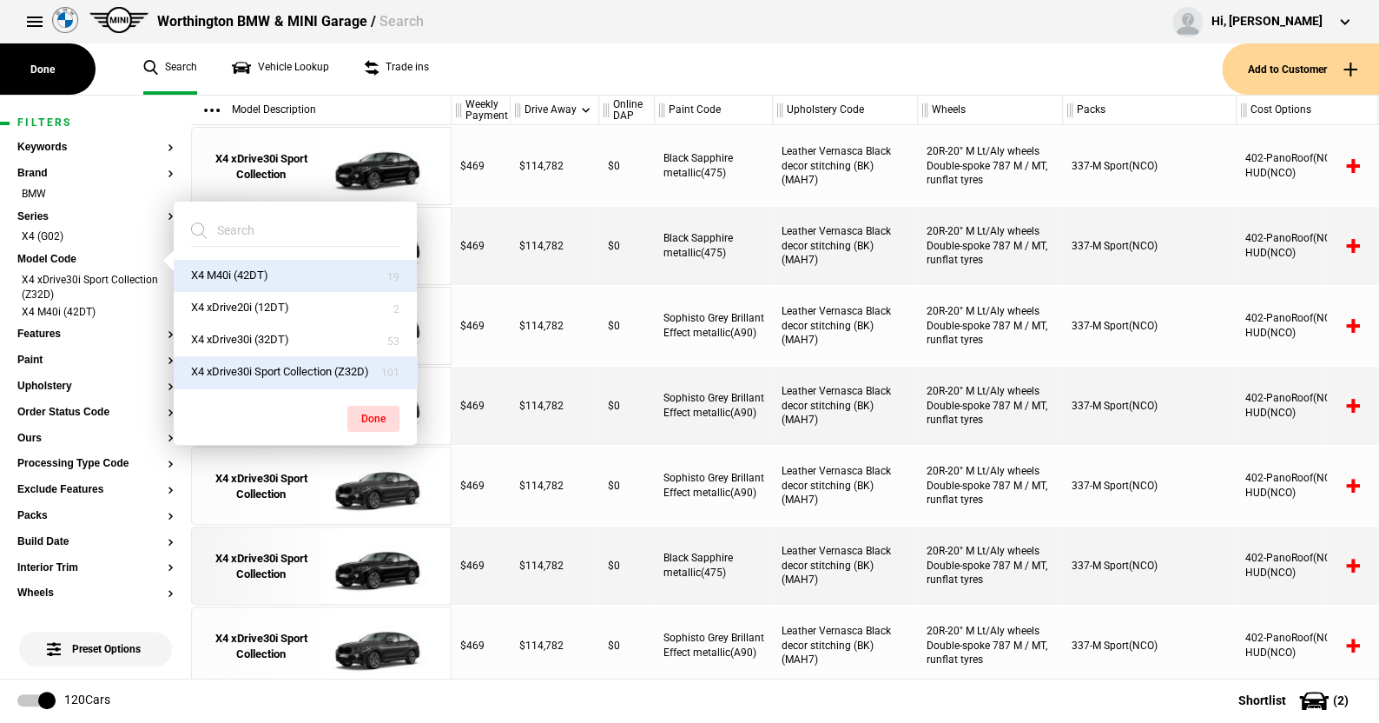
click at [493, 57] on ul "Search Vehicle Lookup Trade ins" at bounding box center [674, 68] width 1096 height 51
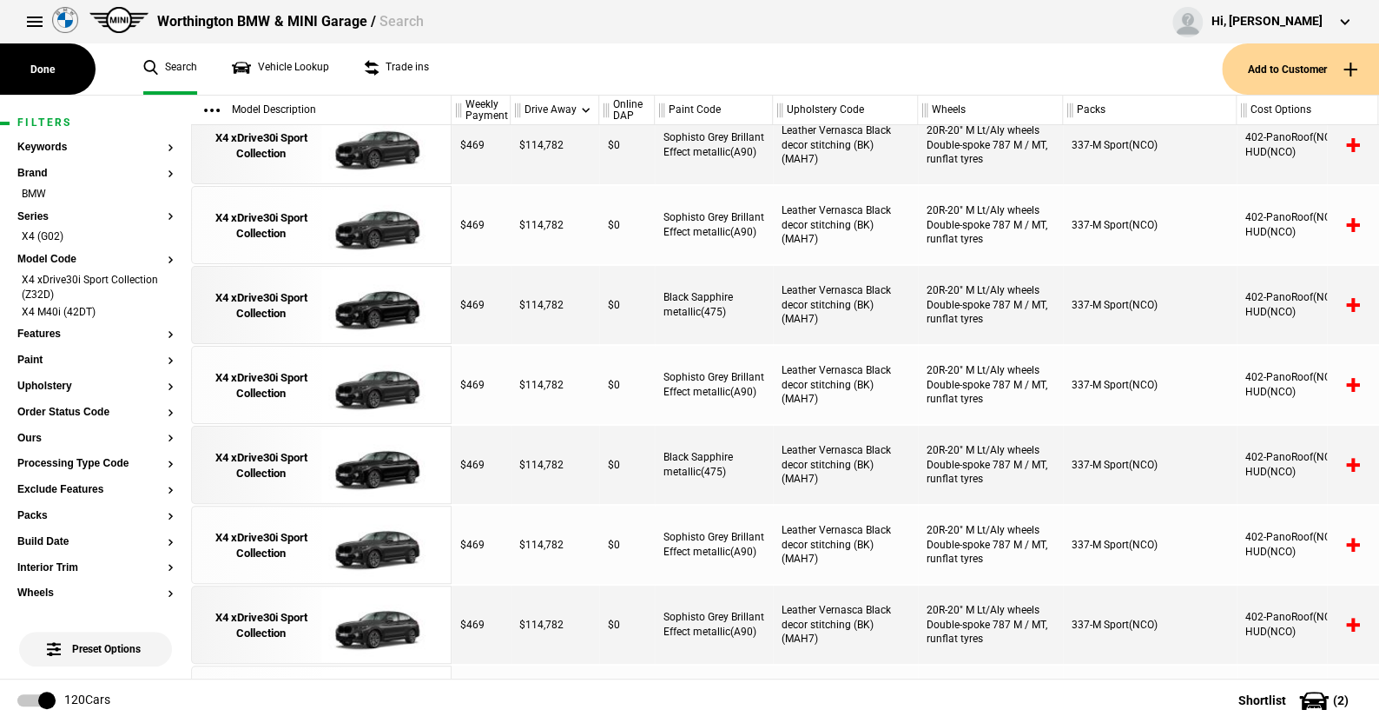
scroll to position [334, 0]
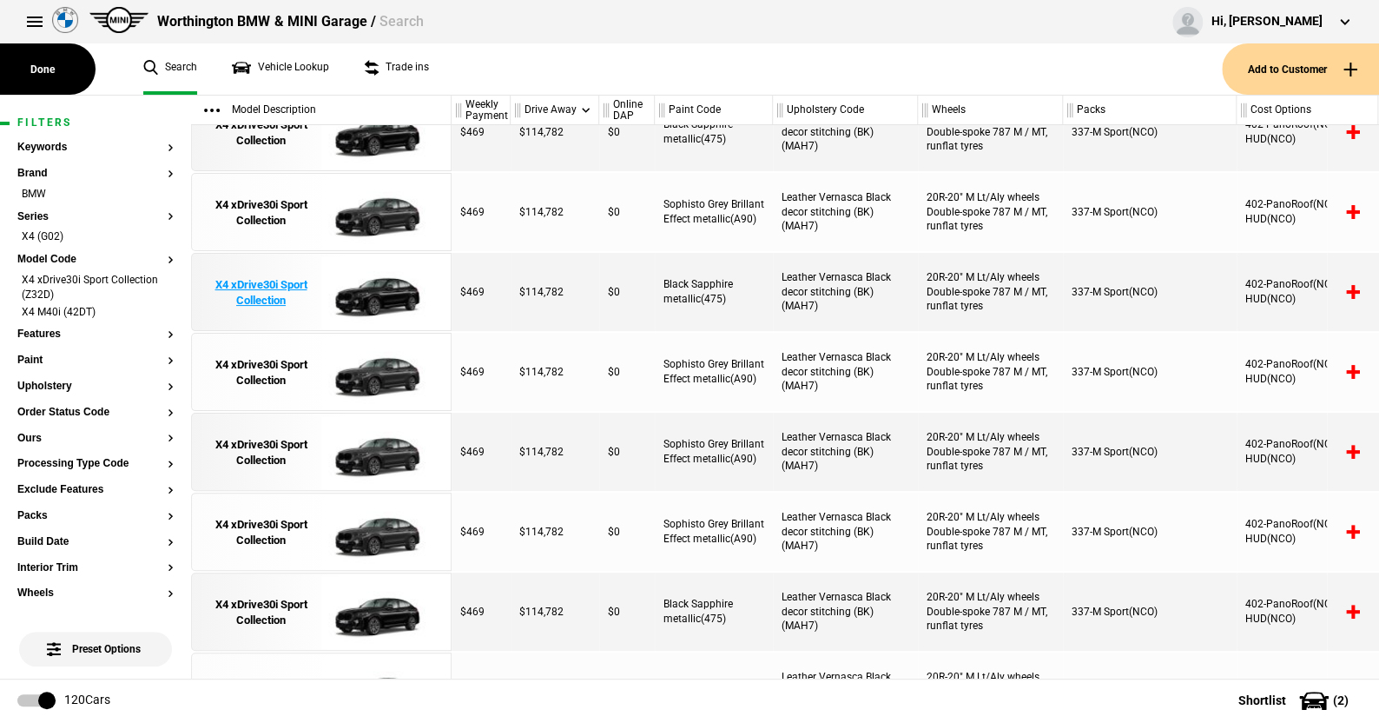
click at [400, 294] on img at bounding box center [381, 293] width 121 height 78
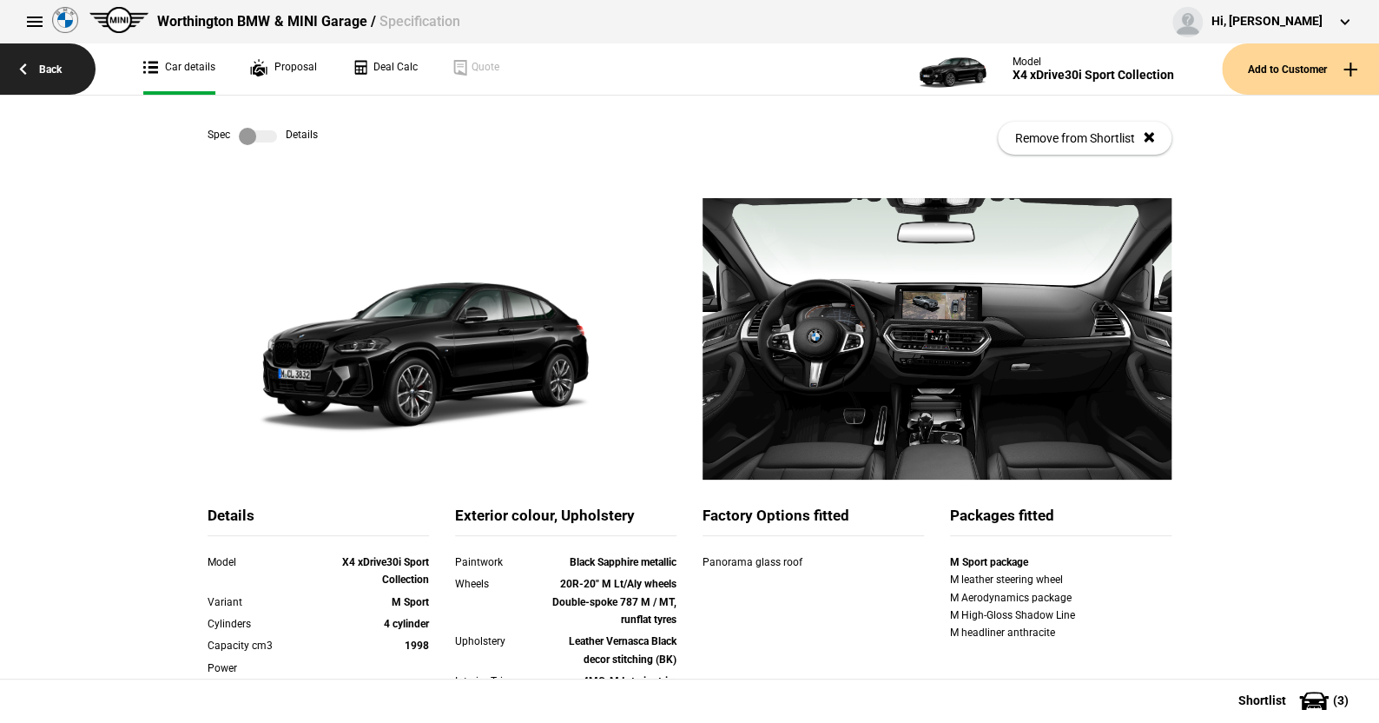
click at [56, 64] on link "Back" at bounding box center [48, 68] width 96 height 51
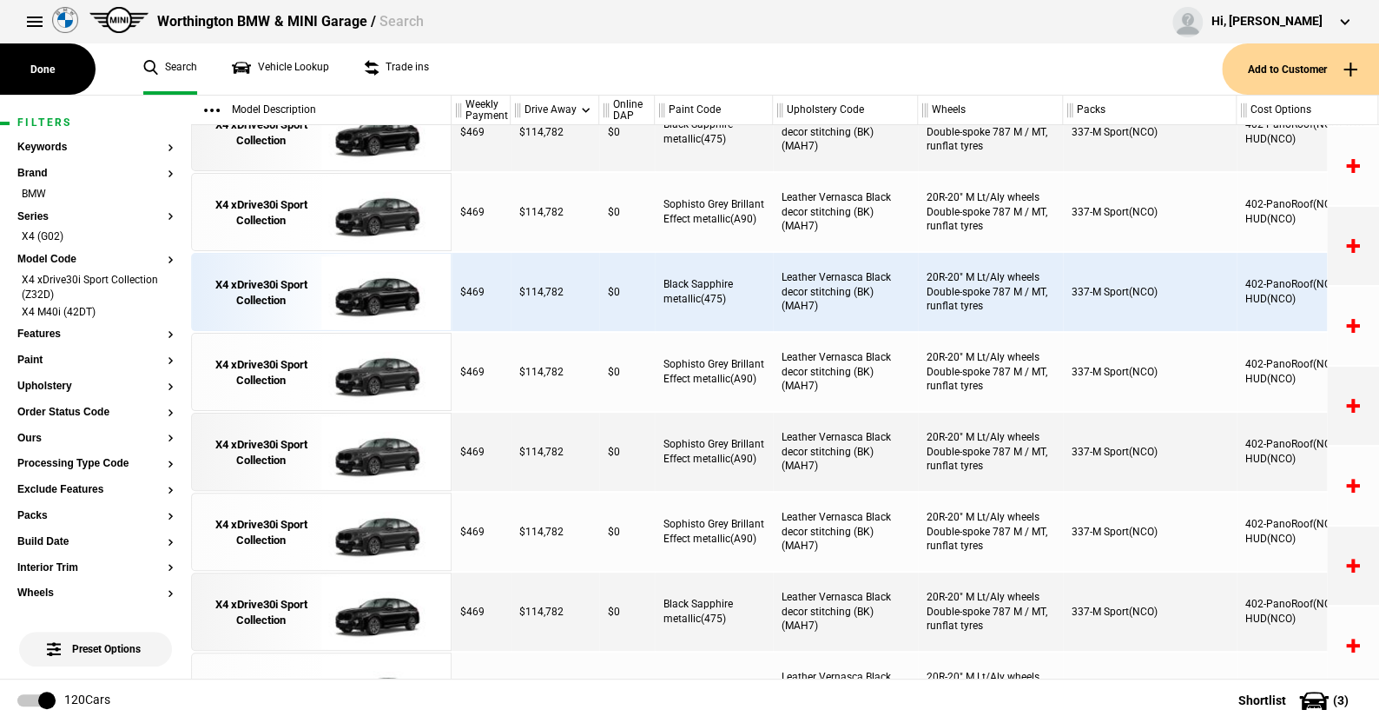
scroll to position [433, 0]
drag, startPoint x: 153, startPoint y: 310, endPoint x: 159, endPoint y: 300, distance: 12.1
click at [153, 310] on li "X4 M40i (42DT)" at bounding box center [95, 313] width 156 height 17
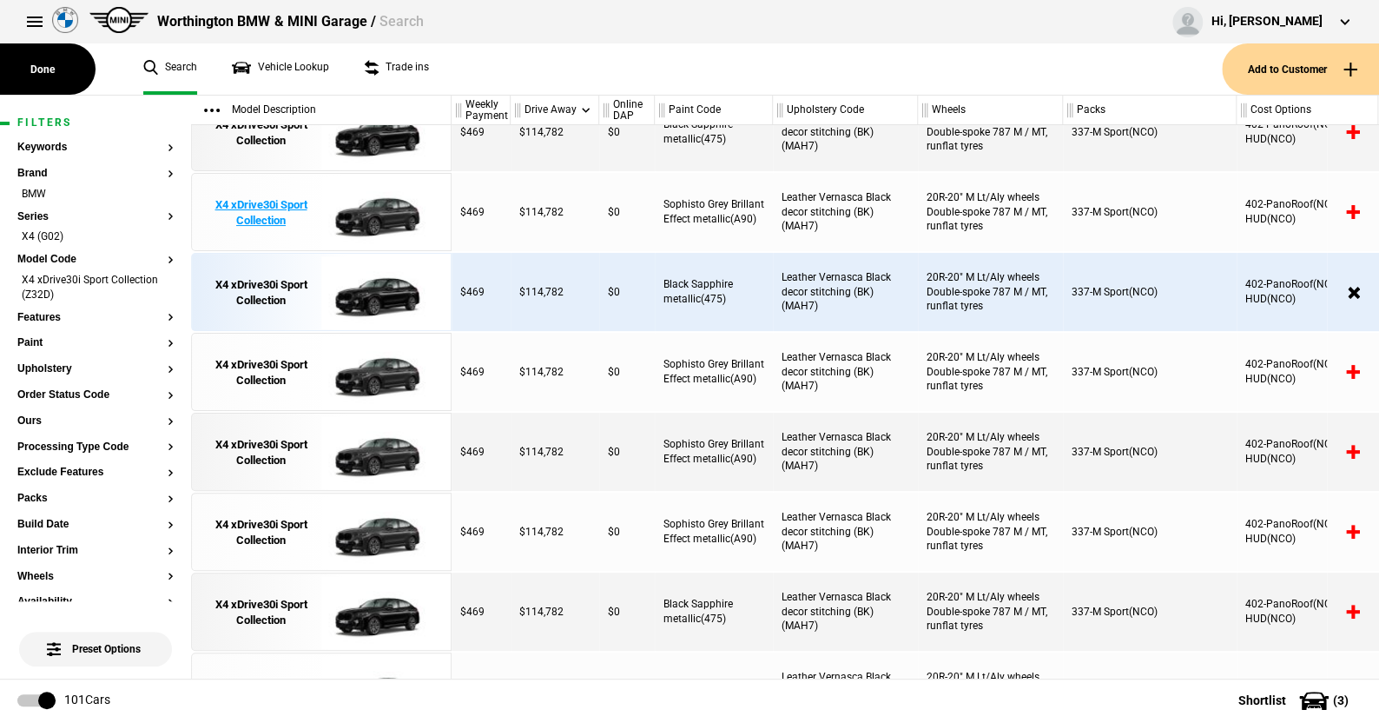
click at [389, 211] on img at bounding box center [381, 213] width 121 height 78
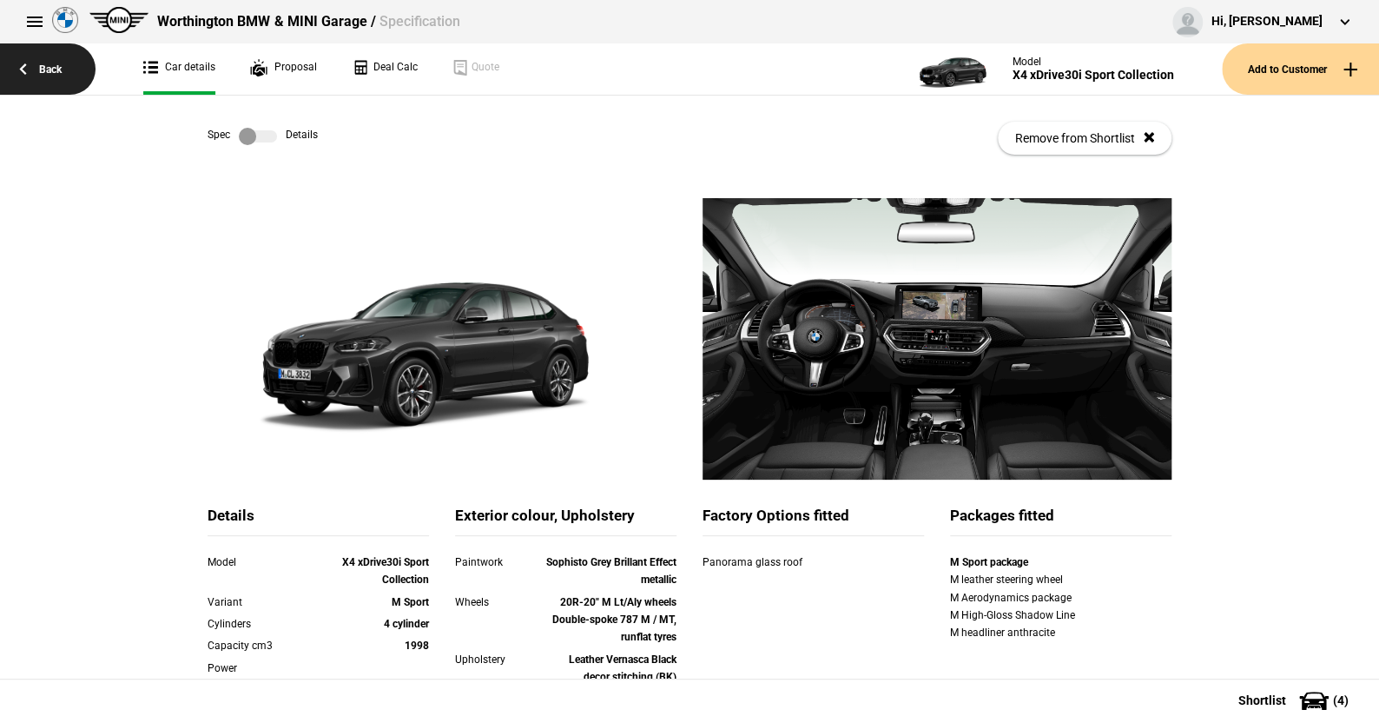
click at [51, 68] on link "Back" at bounding box center [48, 68] width 96 height 51
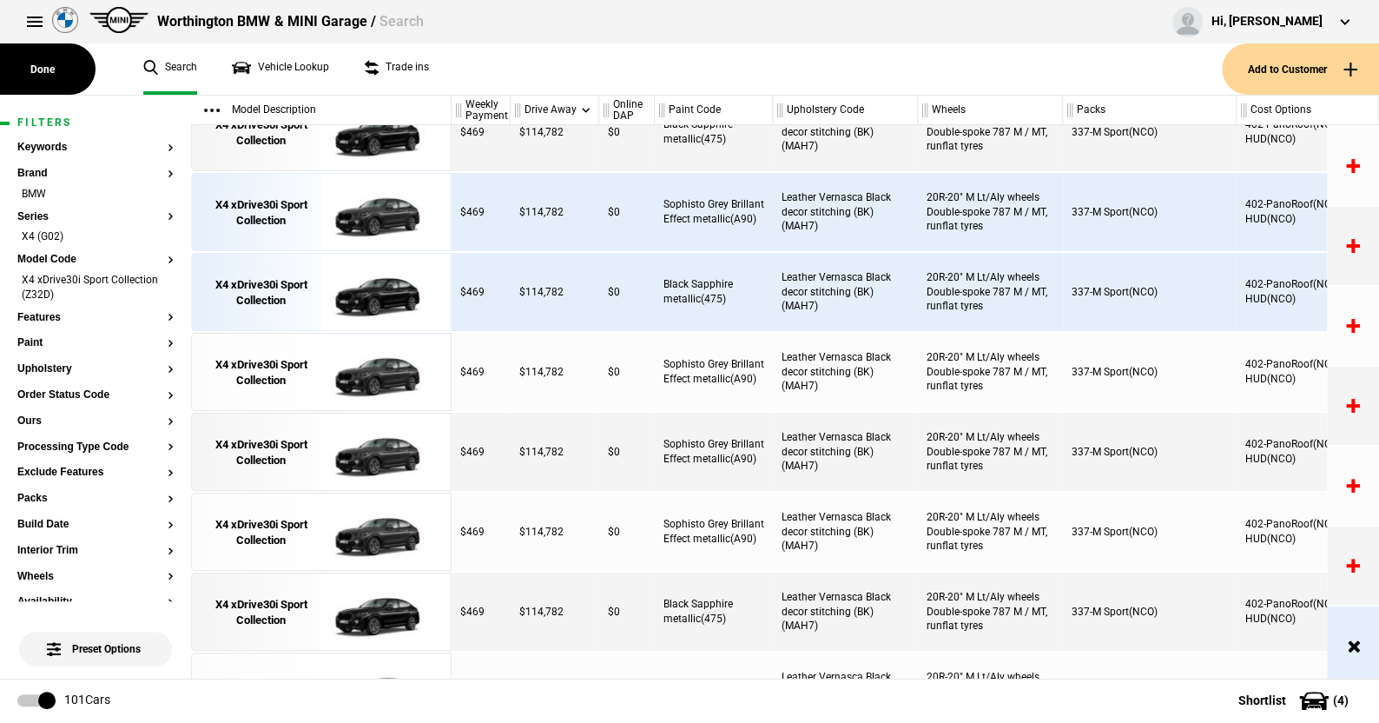
scroll to position [433, 0]
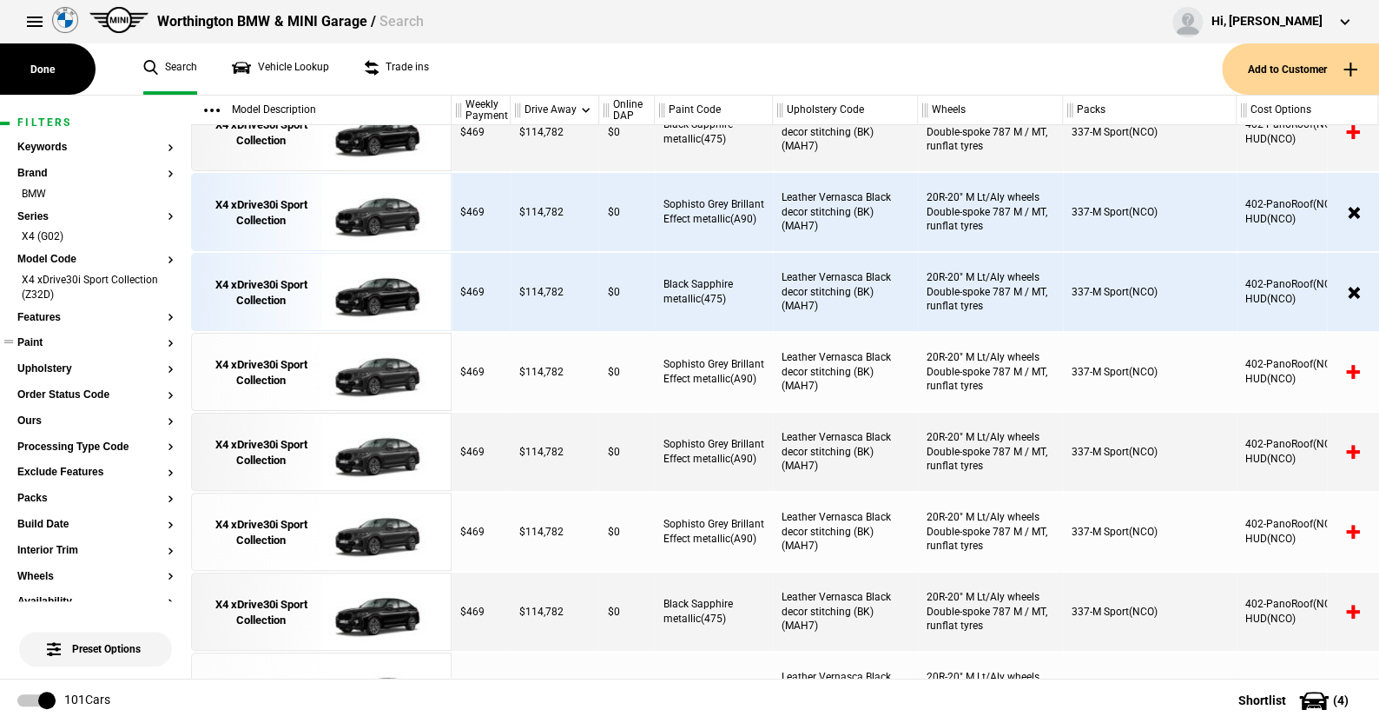
click at [32, 338] on button "Paint" at bounding box center [95, 343] width 156 height 12
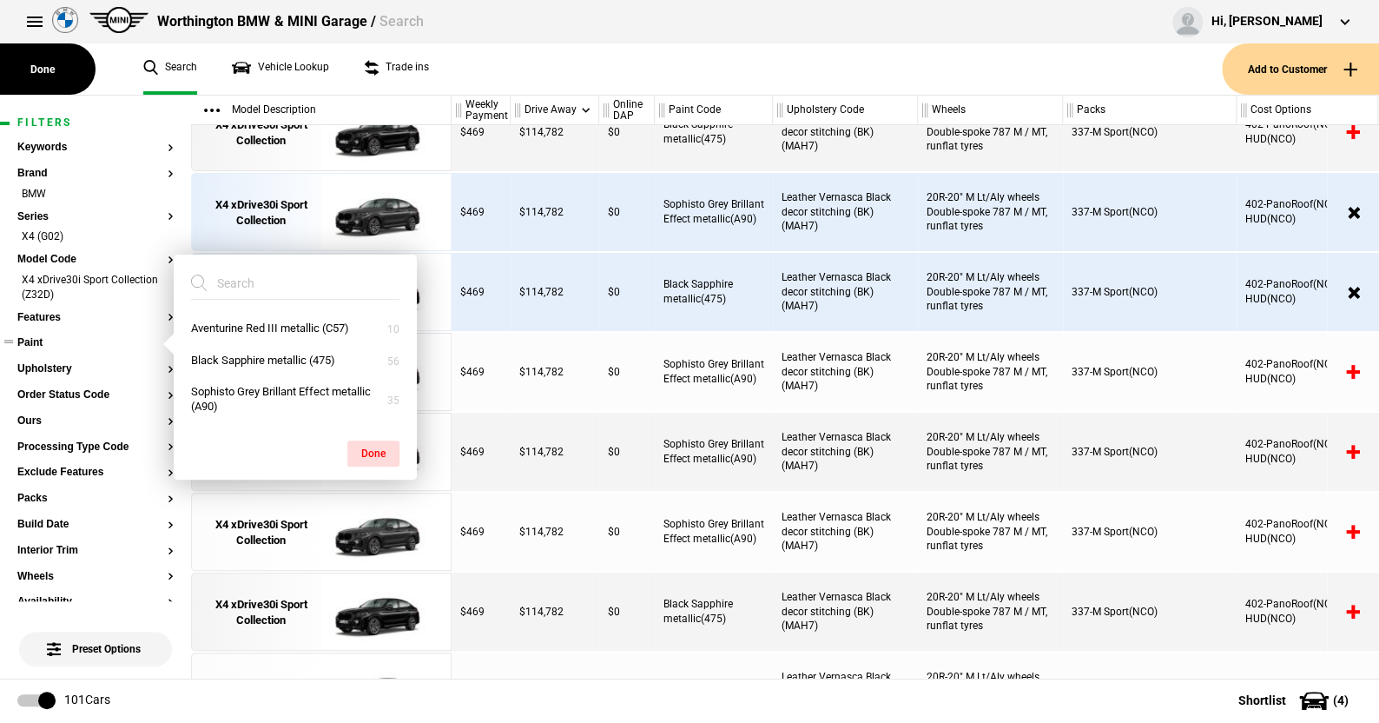
click at [34, 338] on button "Paint" at bounding box center [95, 343] width 156 height 12
click at [223, 325] on button "Aventurine Red III metallic (C57)" at bounding box center [295, 329] width 243 height 32
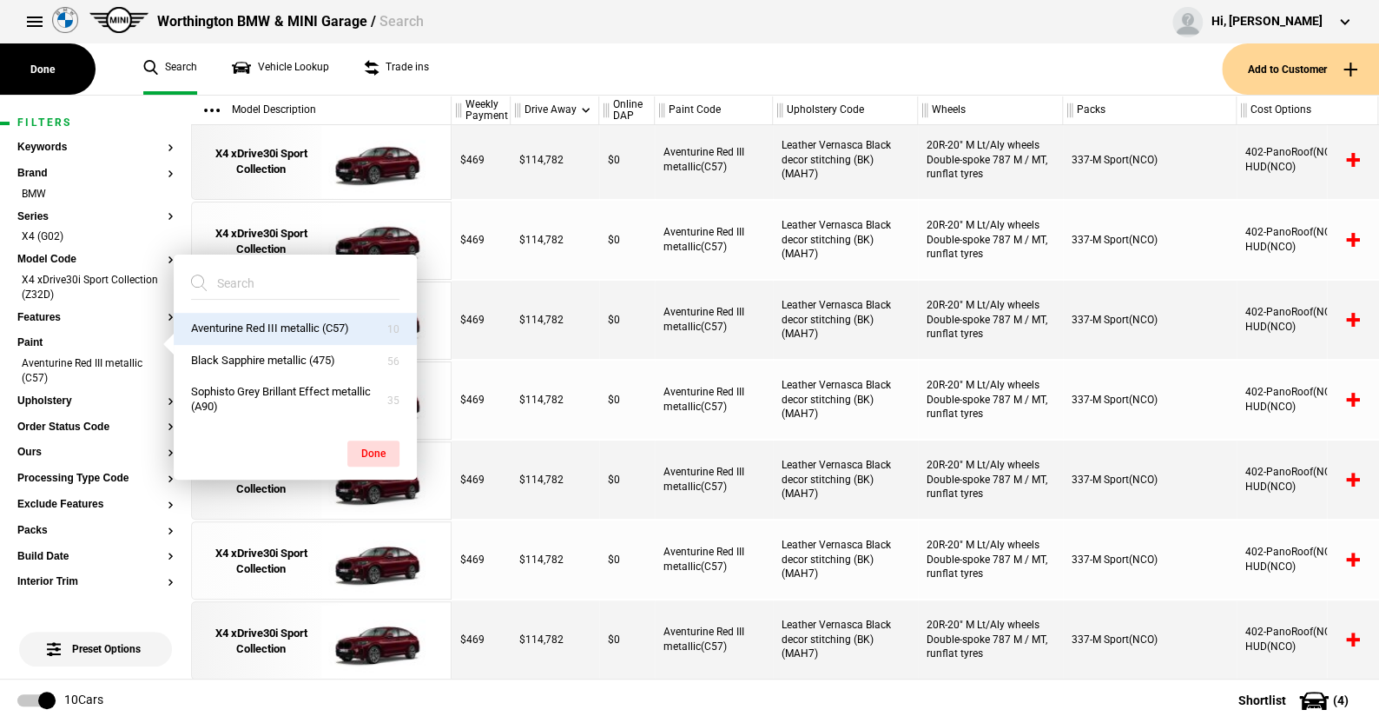
scroll to position [245, 0]
click at [370, 449] on button "Done" at bounding box center [373, 453] width 52 height 26
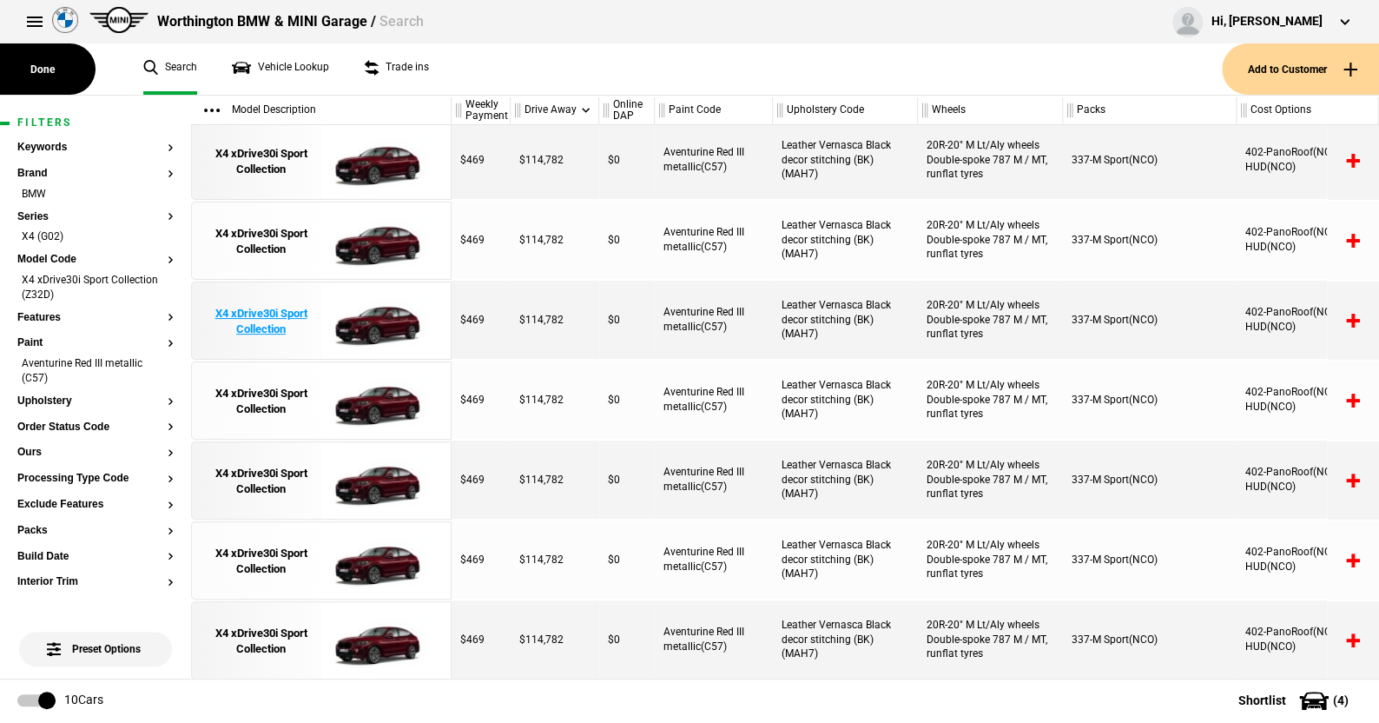
click at [378, 317] on img at bounding box center [381, 321] width 121 height 78
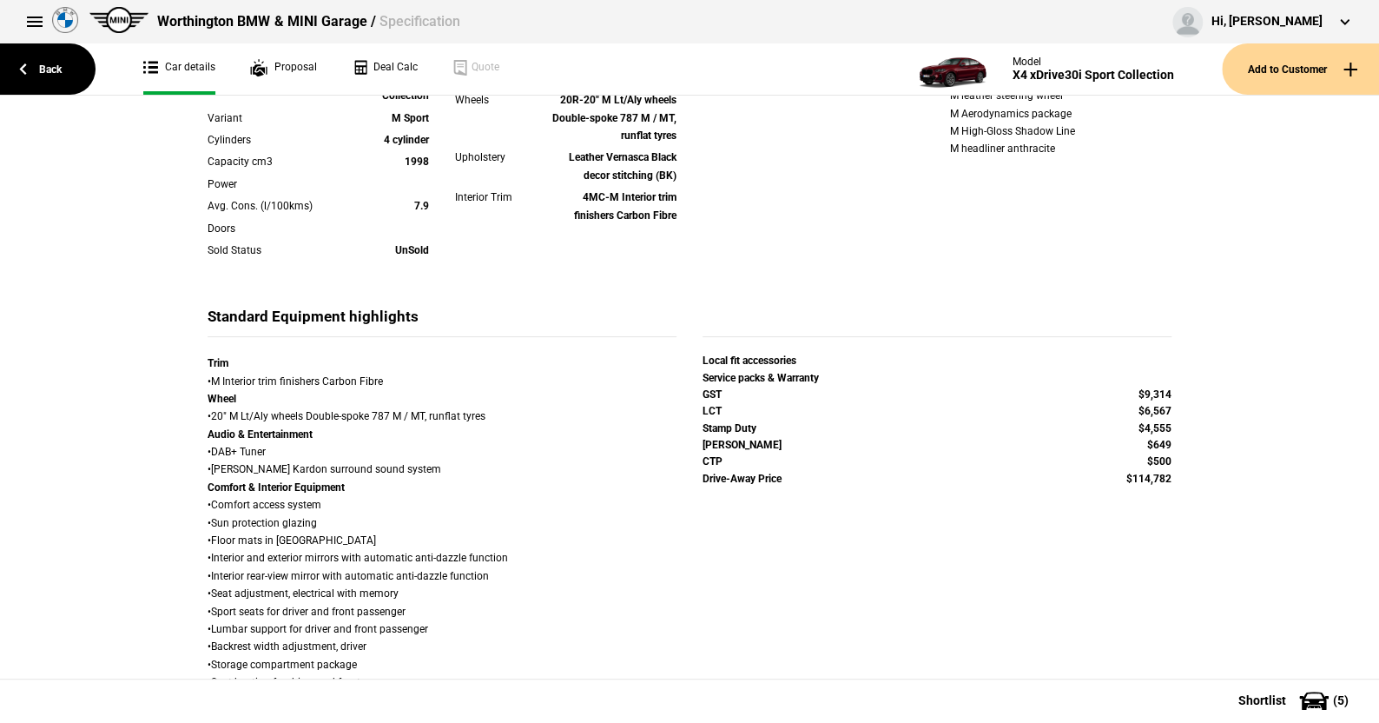
scroll to position [521, 0]
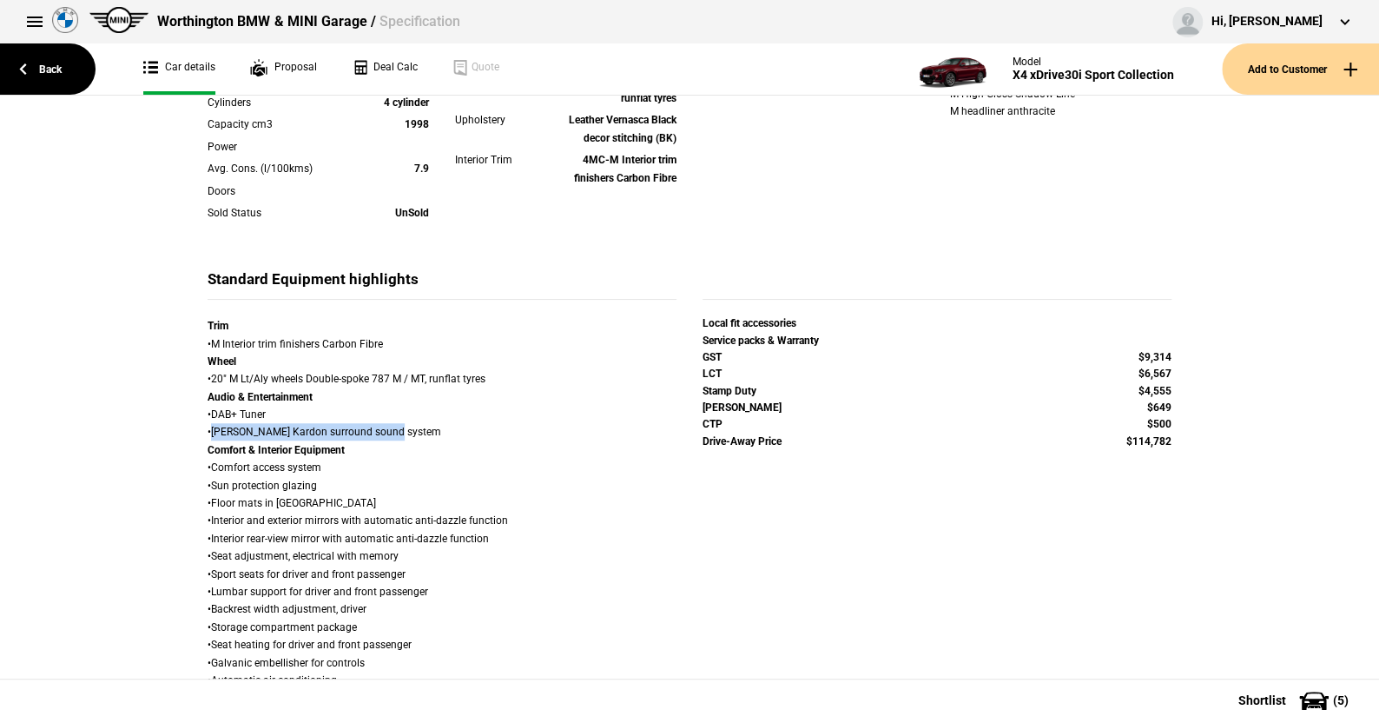
drag, startPoint x: 203, startPoint y: 433, endPoint x: 426, endPoint y: 428, distance: 222.4
drag, startPoint x: 194, startPoint y: 465, endPoint x: 360, endPoint y: 476, distance: 166.3
drag, startPoint x: 198, startPoint y: 490, endPoint x: 322, endPoint y: 492, distance: 124.2
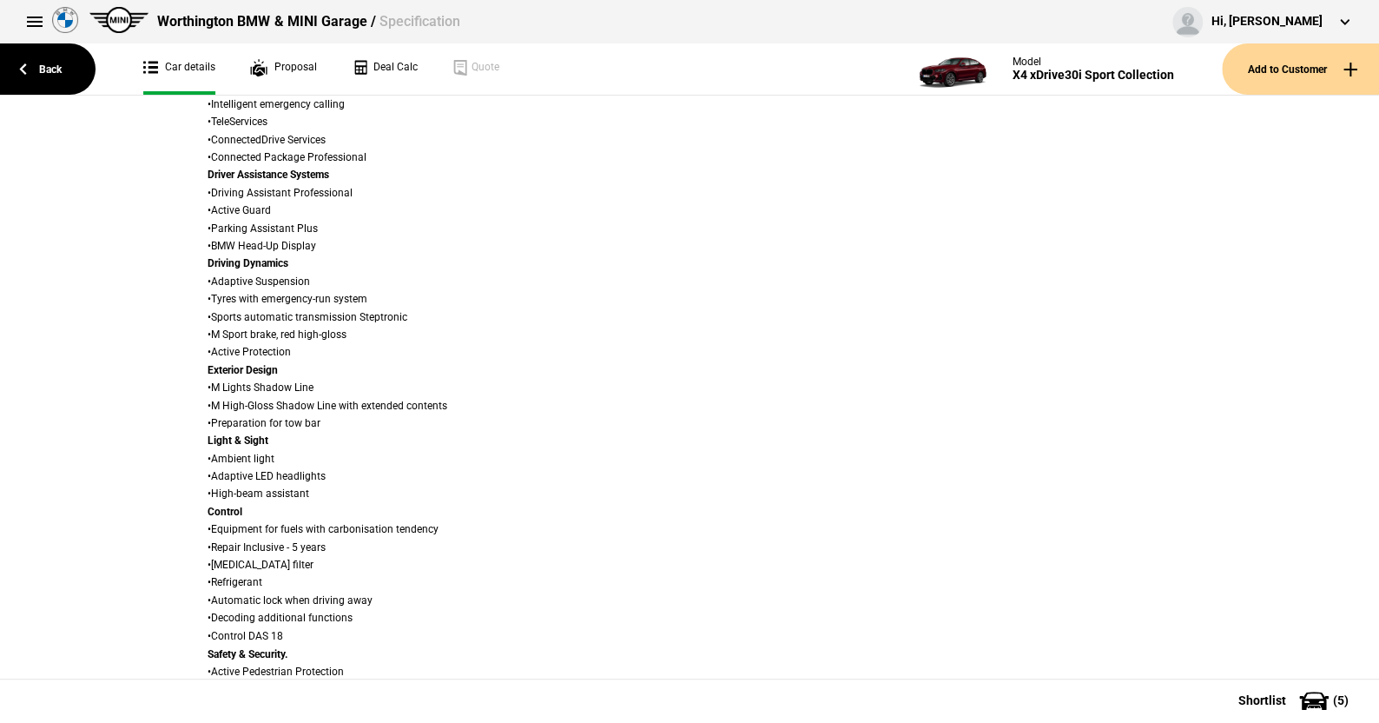
scroll to position [1216, 0]
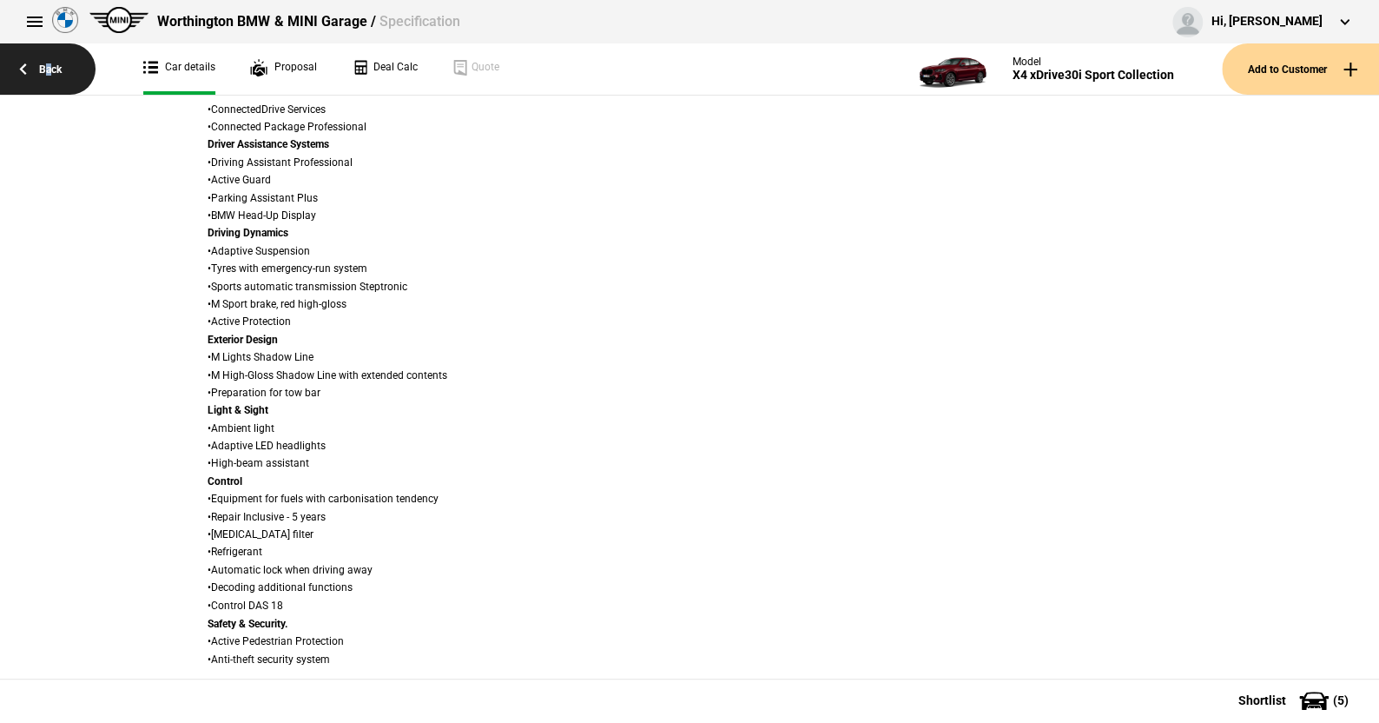
click at [50, 72] on link "Back" at bounding box center [48, 68] width 96 height 51
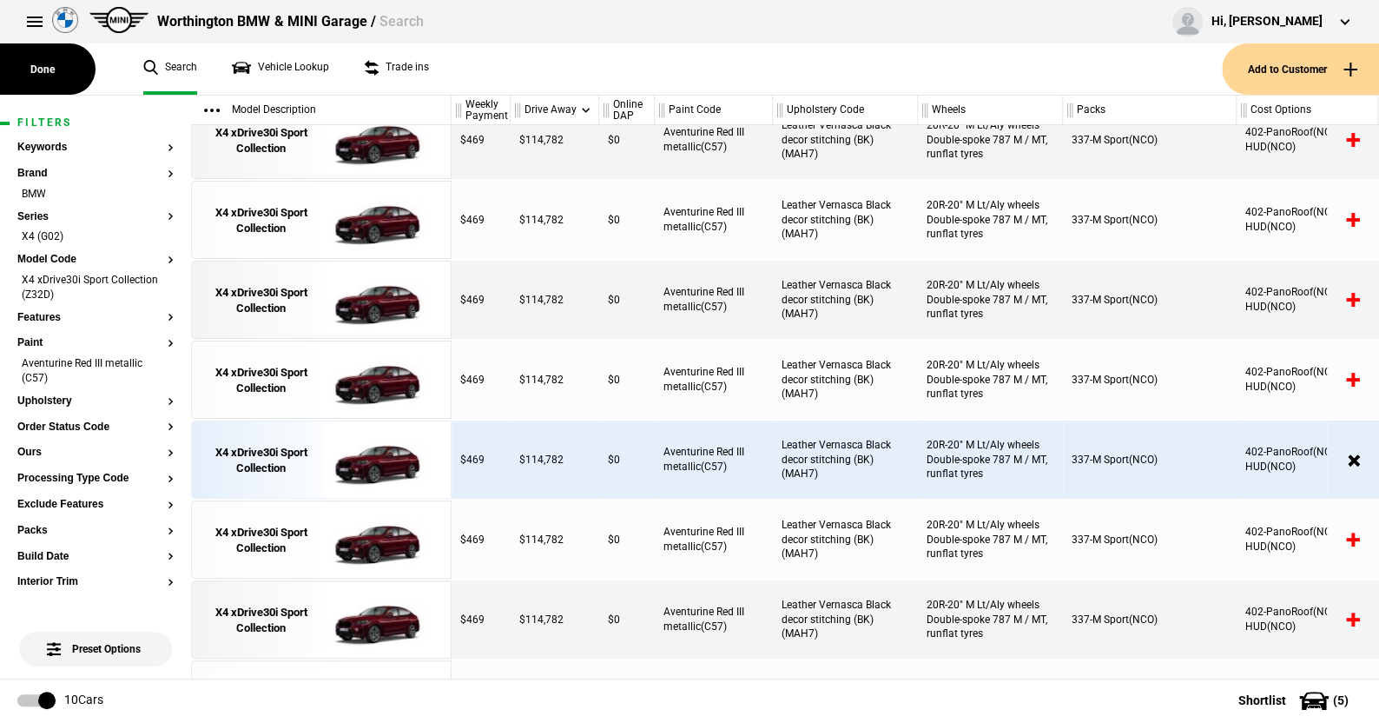
scroll to position [20, 0]
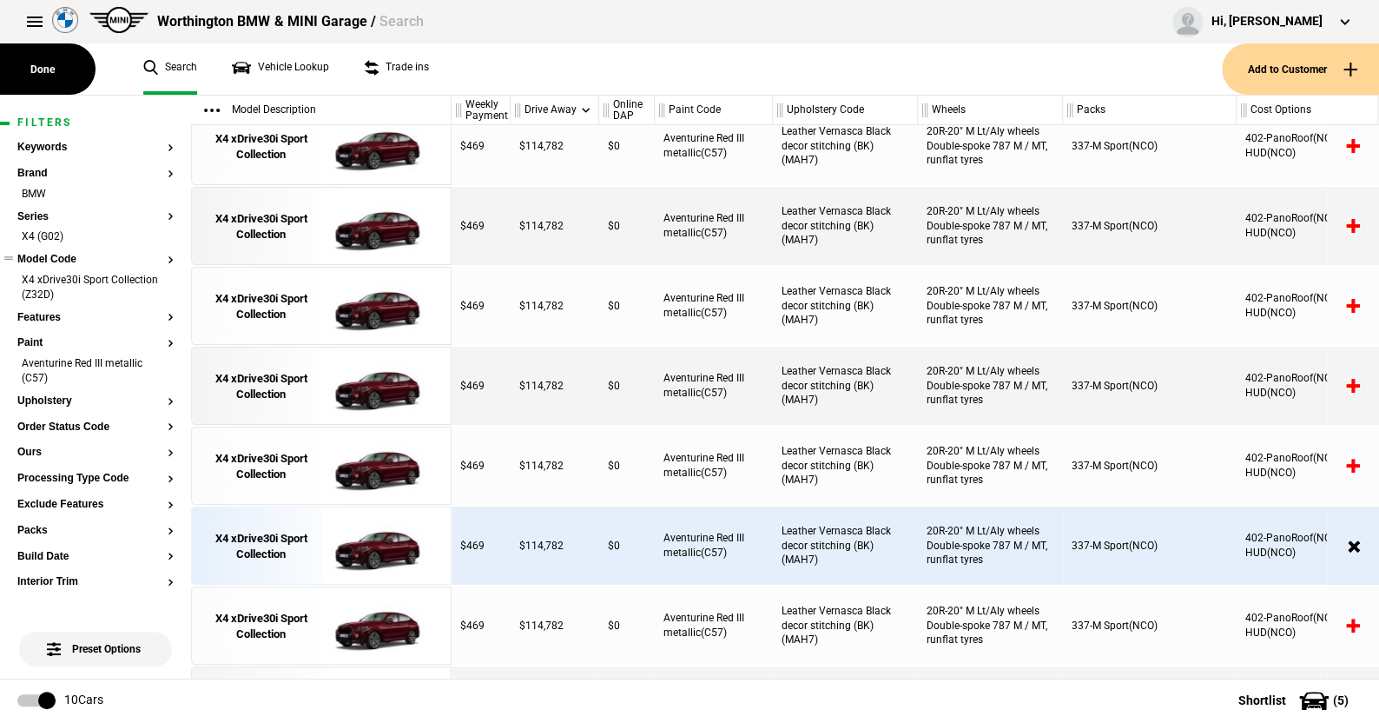
drag, startPoint x: 154, startPoint y: 370, endPoint x: 103, endPoint y: 310, distance: 78.9
click at [154, 370] on li "Aventurine Red III metallic (C57)" at bounding box center [95, 372] width 156 height 32
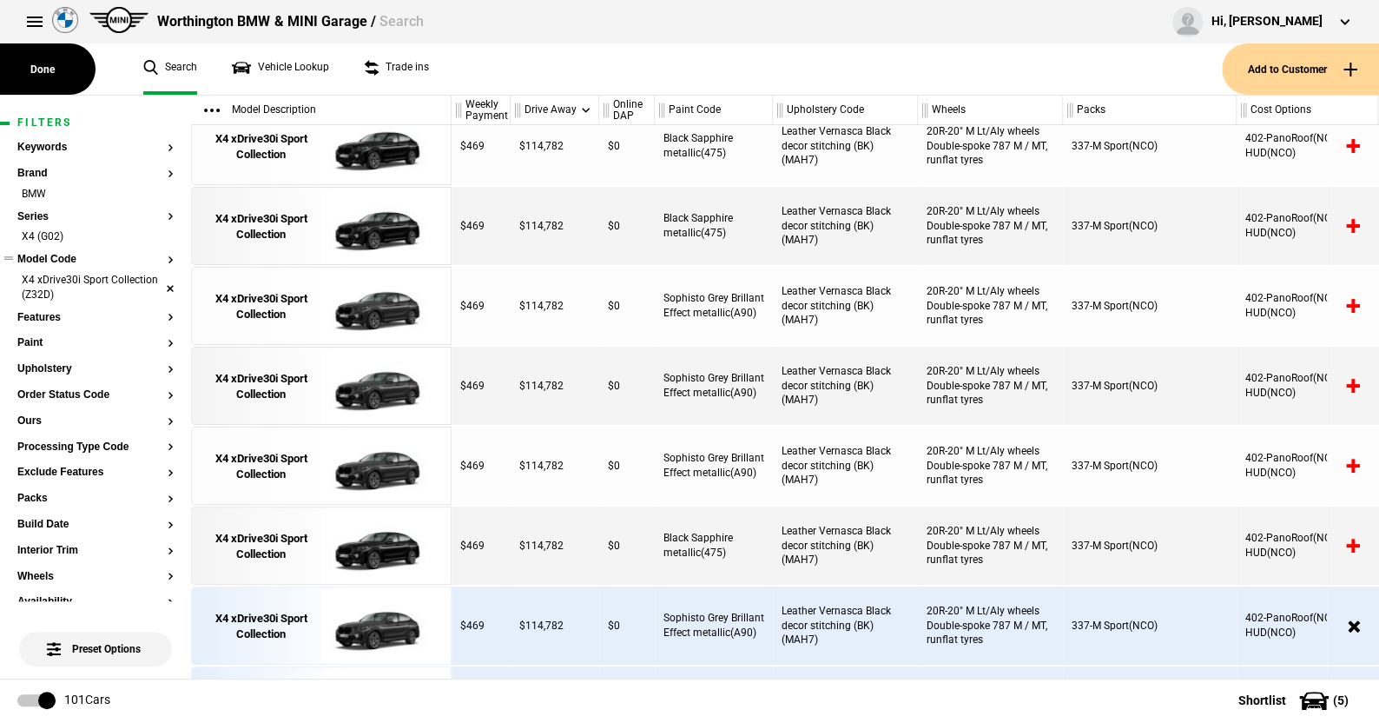
click at [153, 287] on li "X4 xDrive30i Sport Collection (Z32D)" at bounding box center [95, 289] width 156 height 32
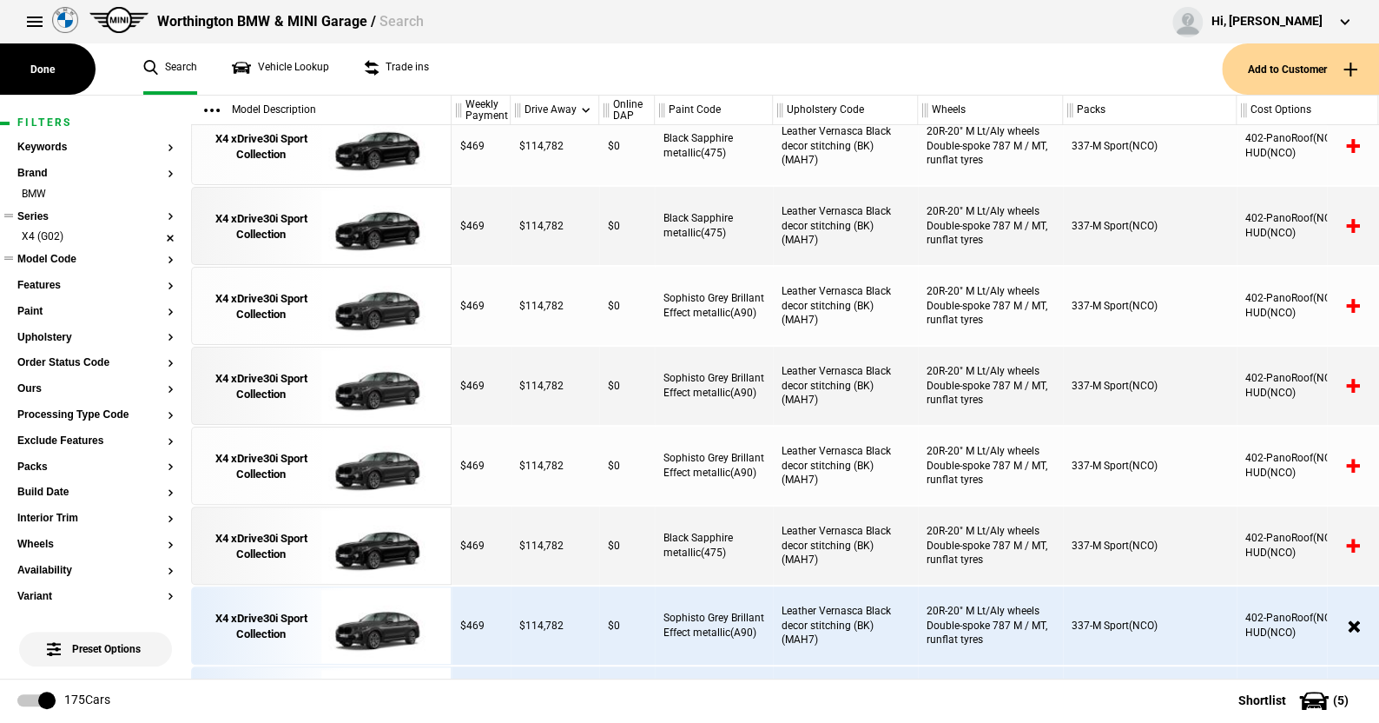
click at [156, 234] on li "X4 (G02)" at bounding box center [95, 237] width 156 height 17
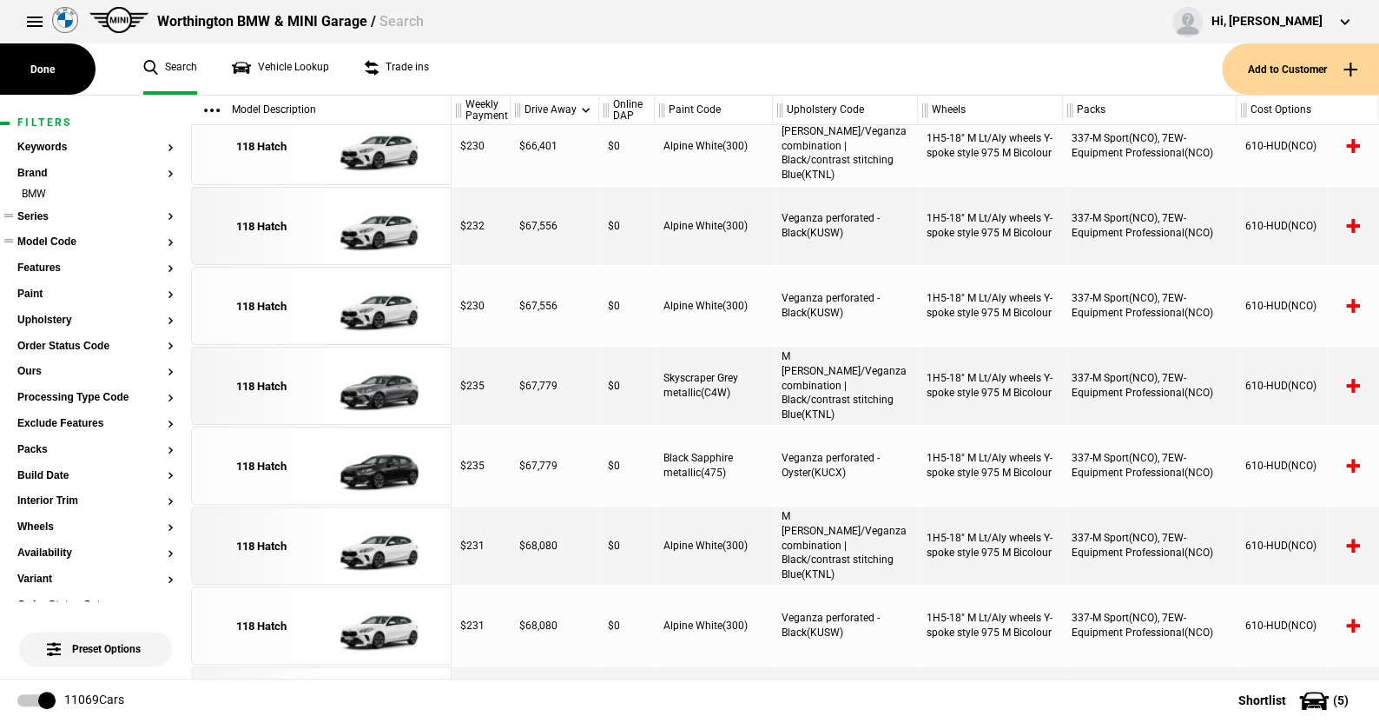
click at [41, 214] on button "Series" at bounding box center [95, 217] width 156 height 12
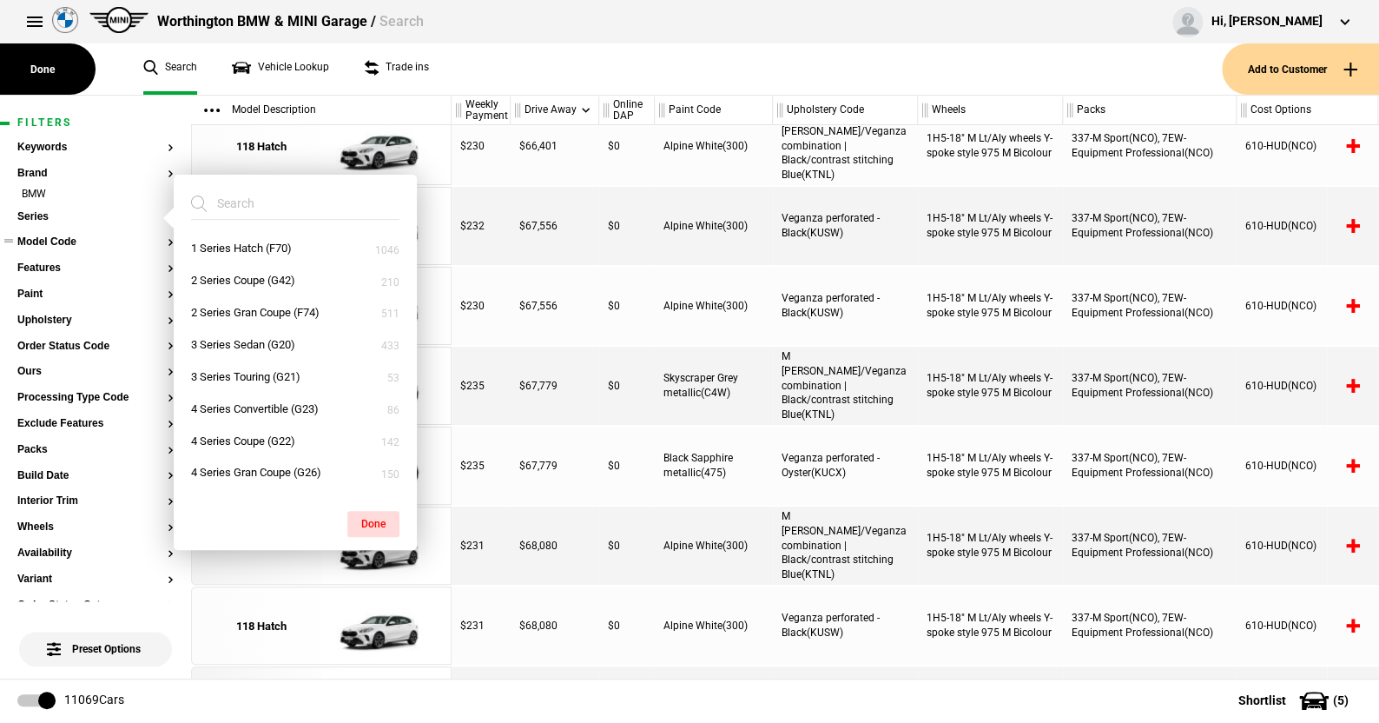
click at [543, 81] on ul "Search Vehicle Lookup Trade ins" at bounding box center [674, 68] width 1096 height 51
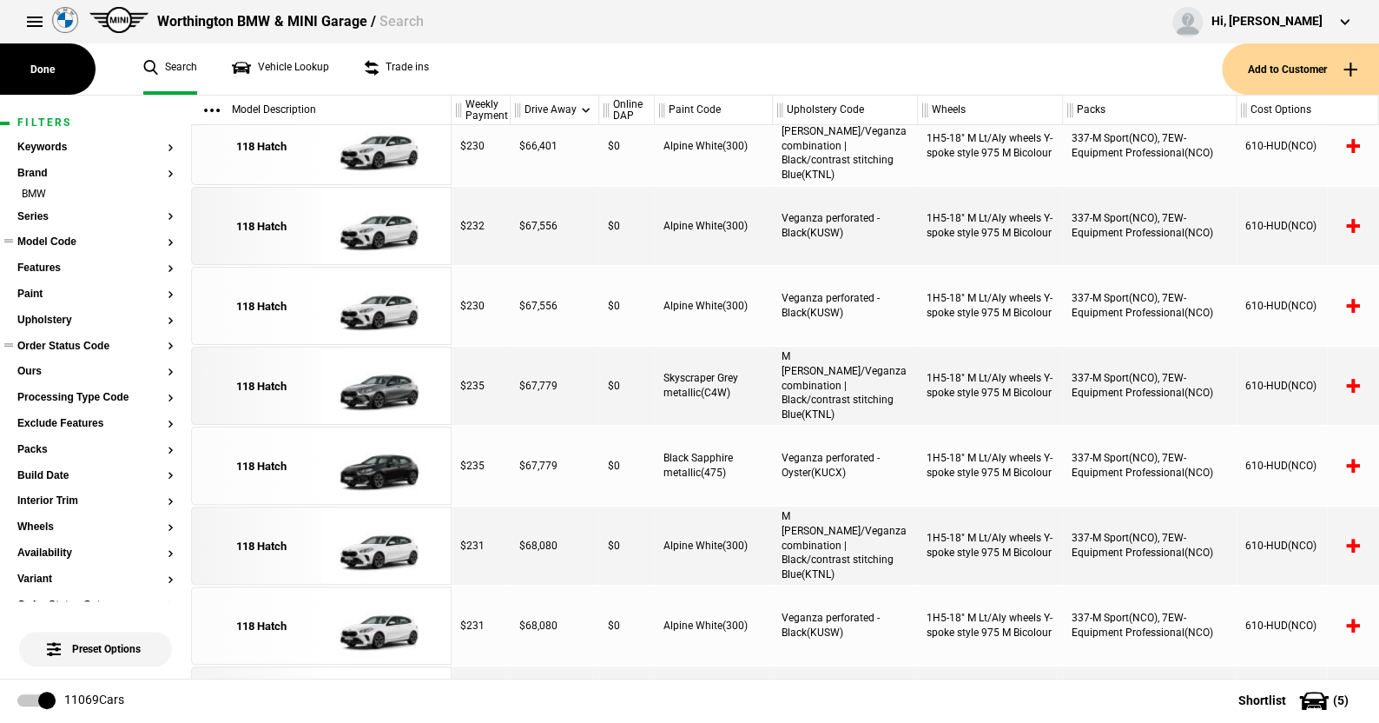
click at [62, 341] on button "Order Status Code" at bounding box center [95, 347] width 156 height 12
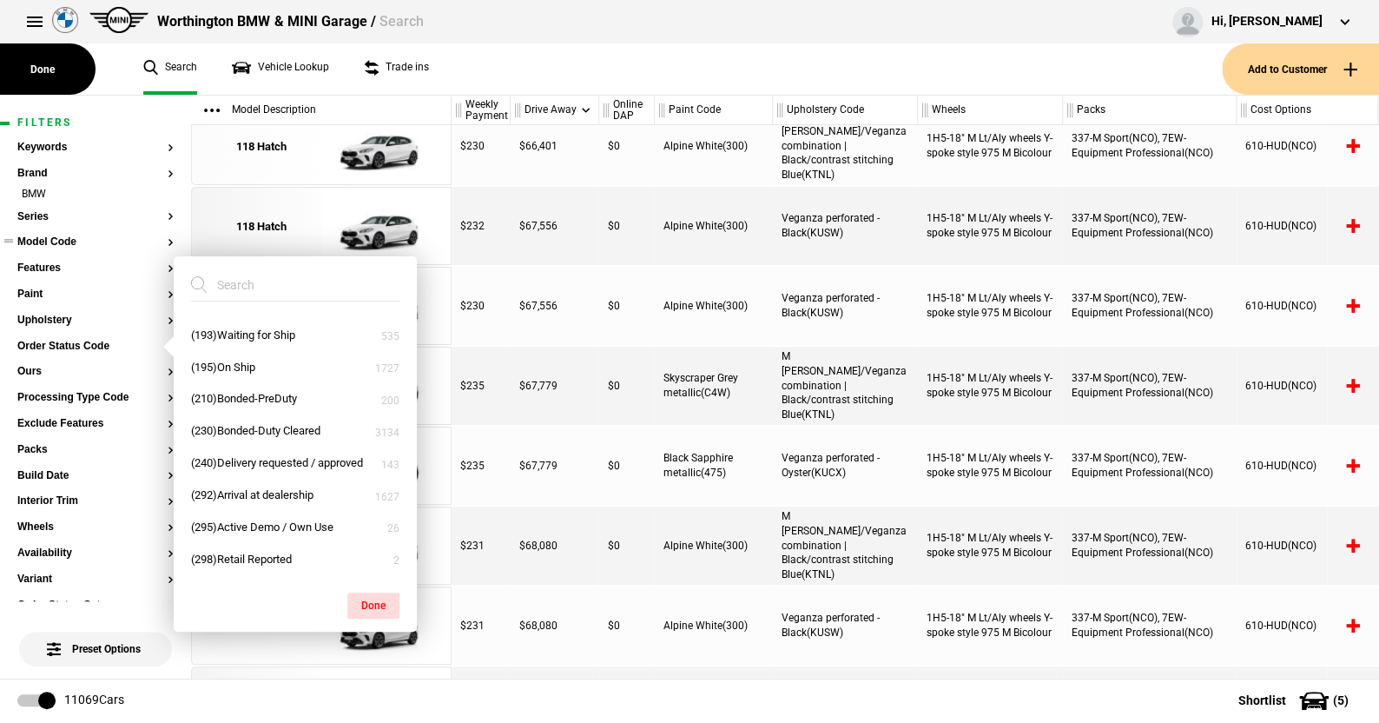
scroll to position [566, 0]
click at [475, 74] on ul "Search Vehicle Lookup Trade ins" at bounding box center [674, 68] width 1096 height 51
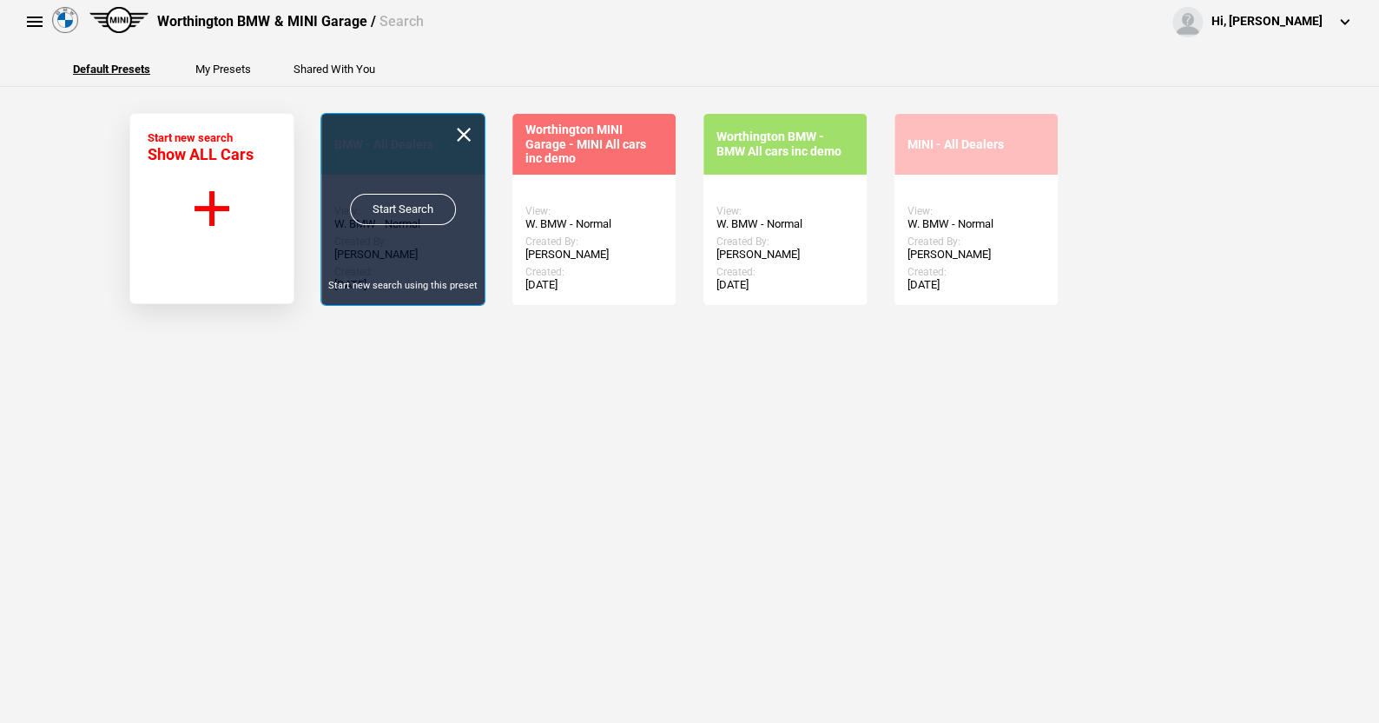
click at [392, 200] on link "Start Search" at bounding box center [403, 209] width 106 height 31
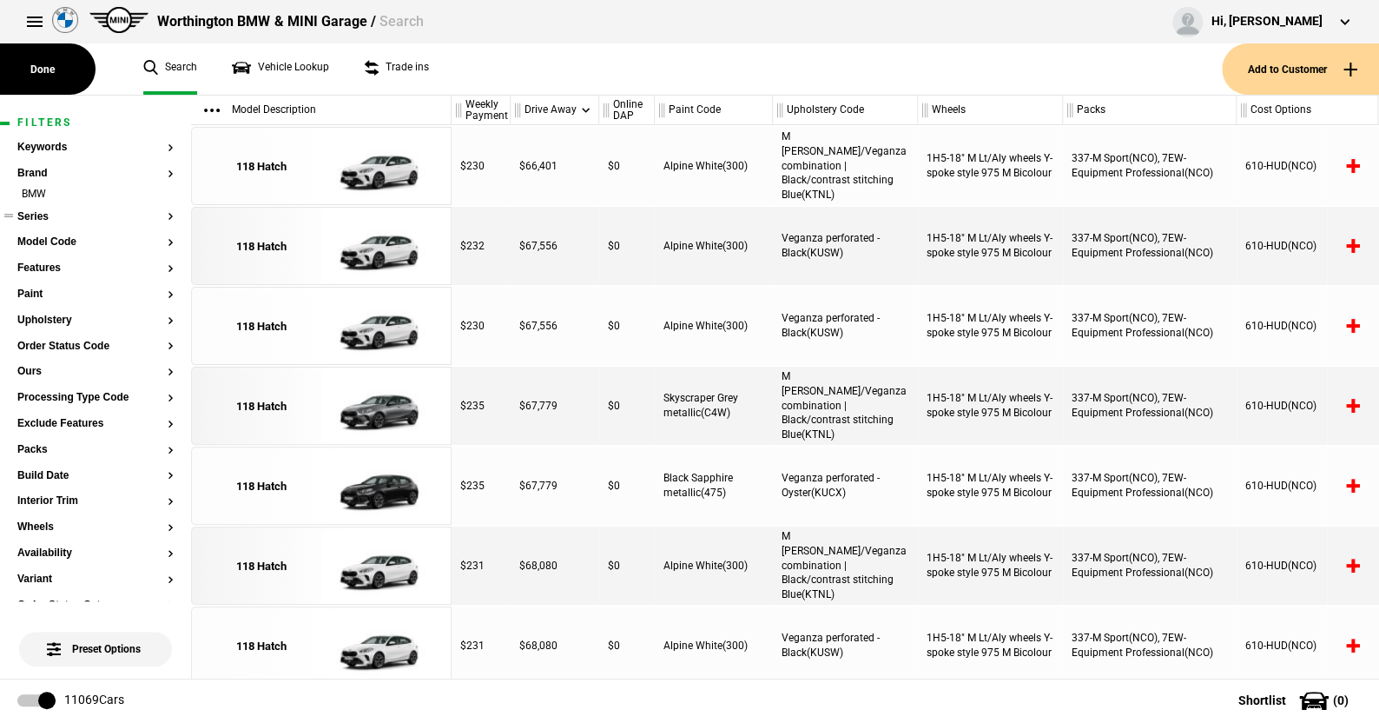
click at [36, 215] on button "Series" at bounding box center [95, 217] width 156 height 12
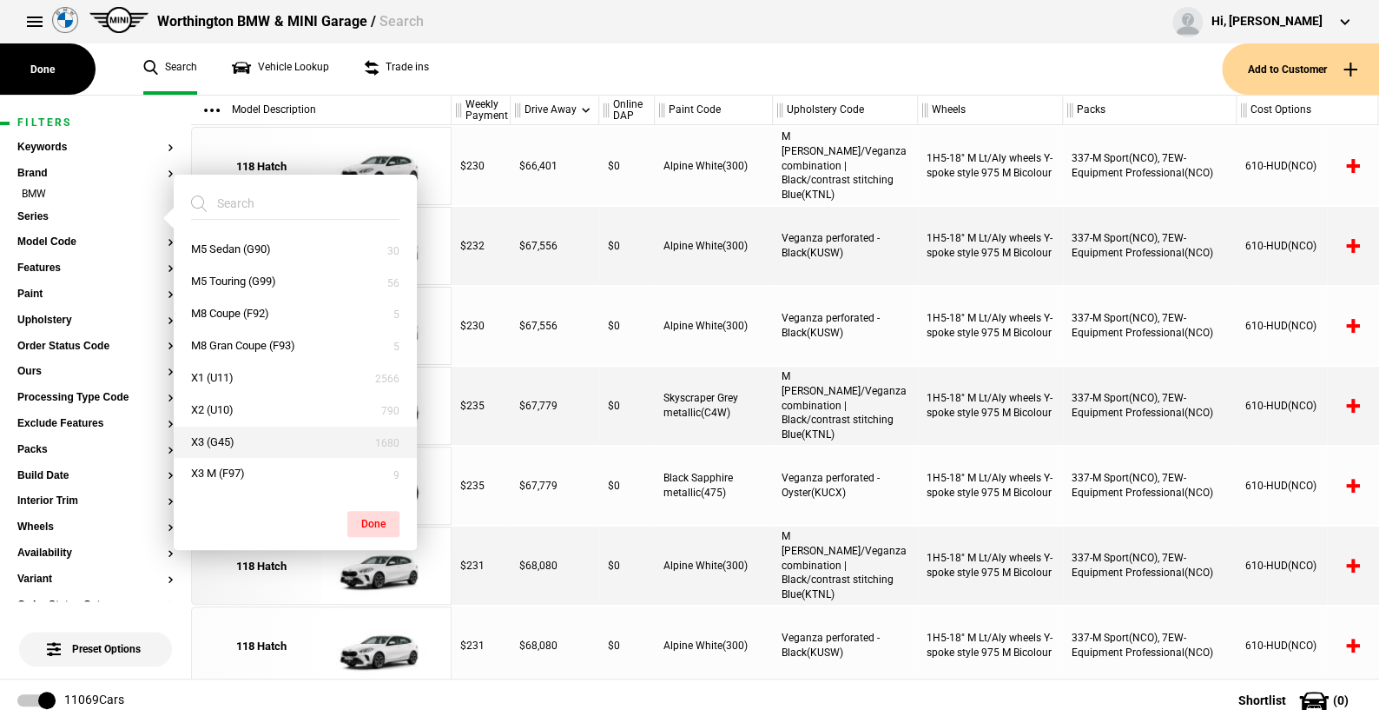
scroll to position [695, 0]
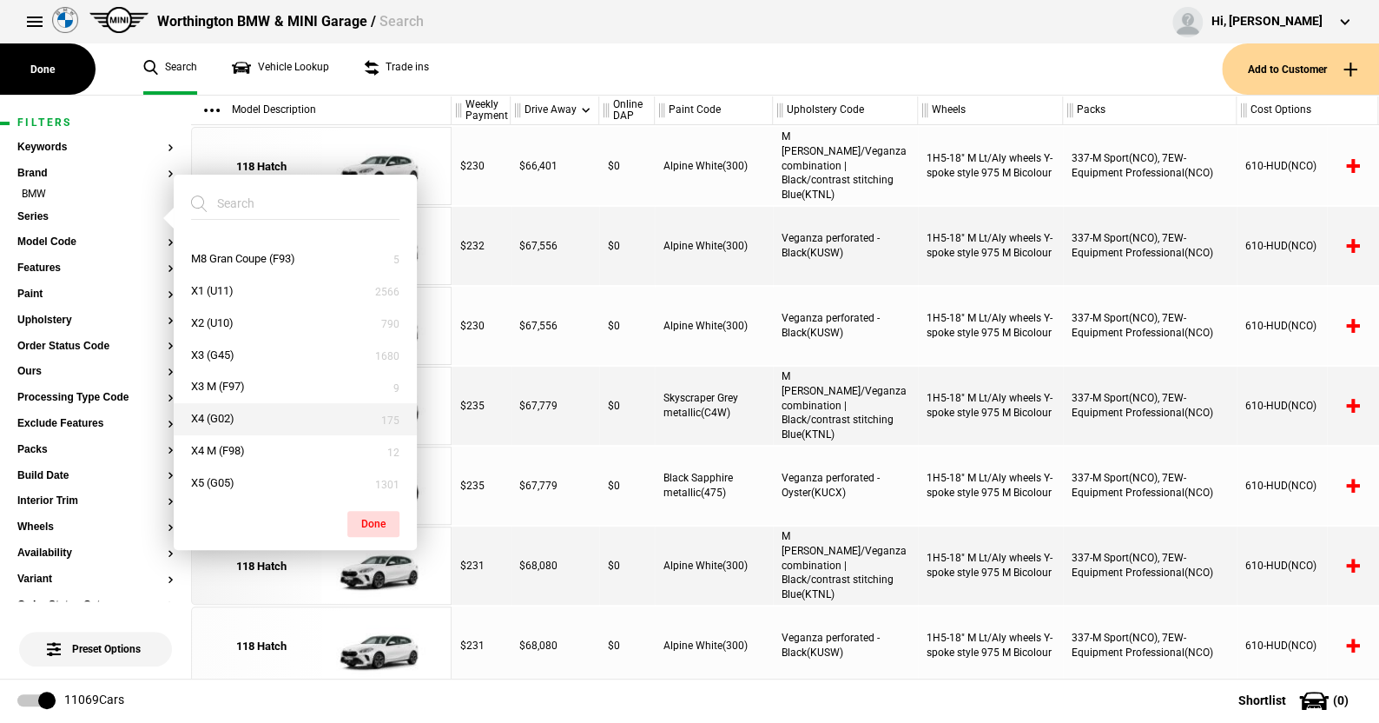
click at [227, 412] on button "X4 (G02)" at bounding box center [295, 419] width 243 height 32
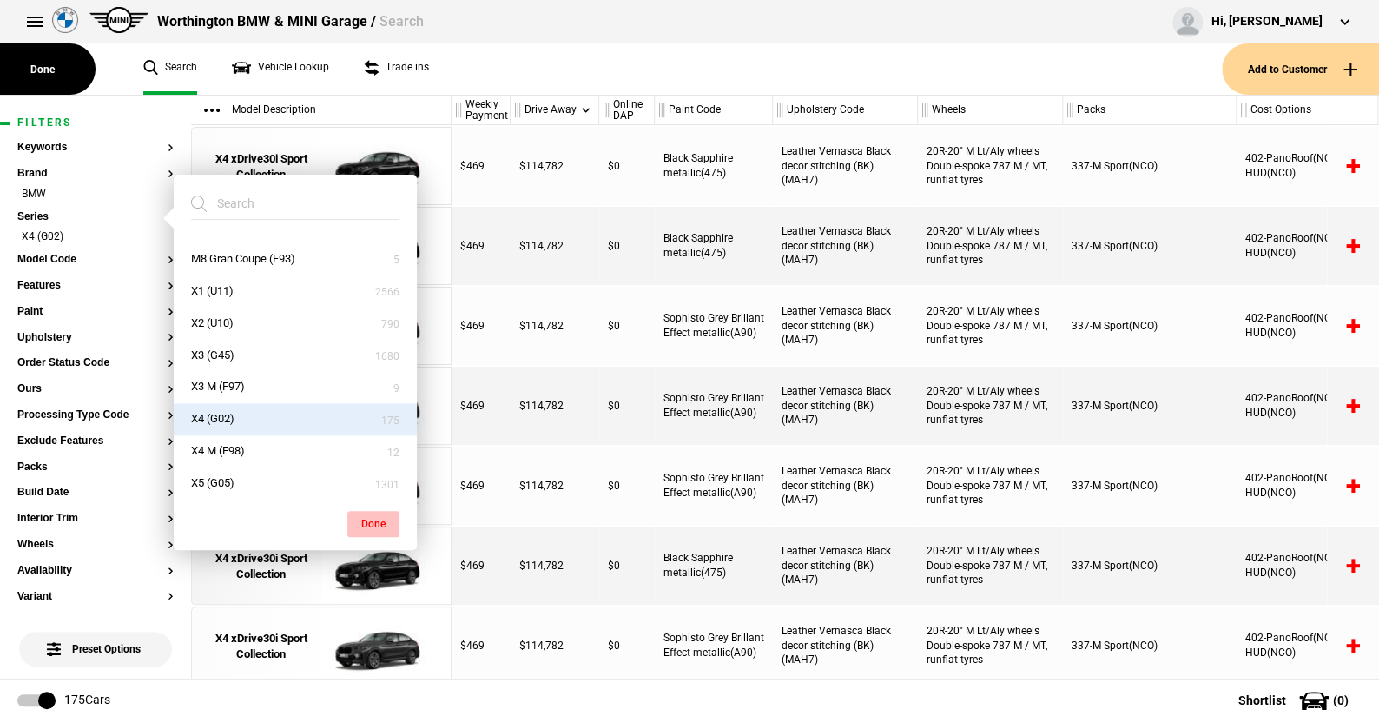
click at [364, 534] on button "Done" at bounding box center [373, 524] width 52 height 26
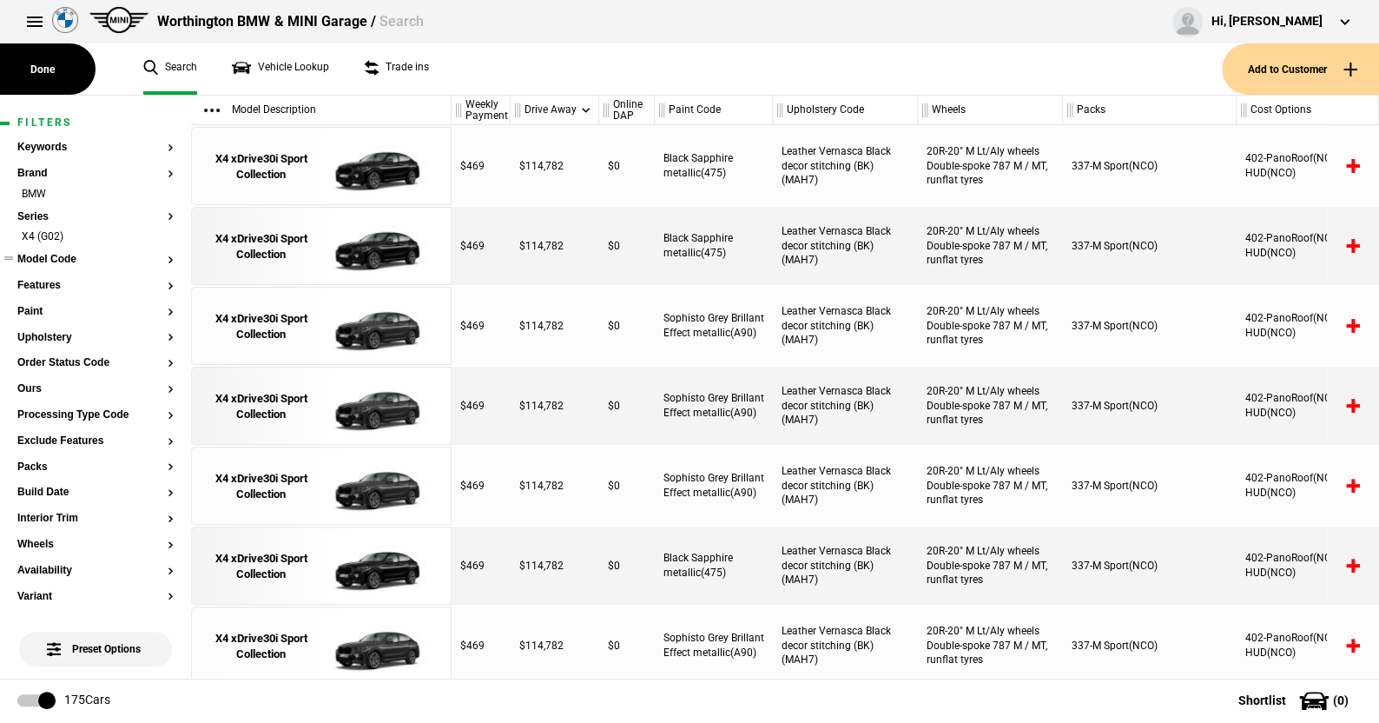
click at [56, 264] on button "Model Code" at bounding box center [95, 260] width 156 height 12
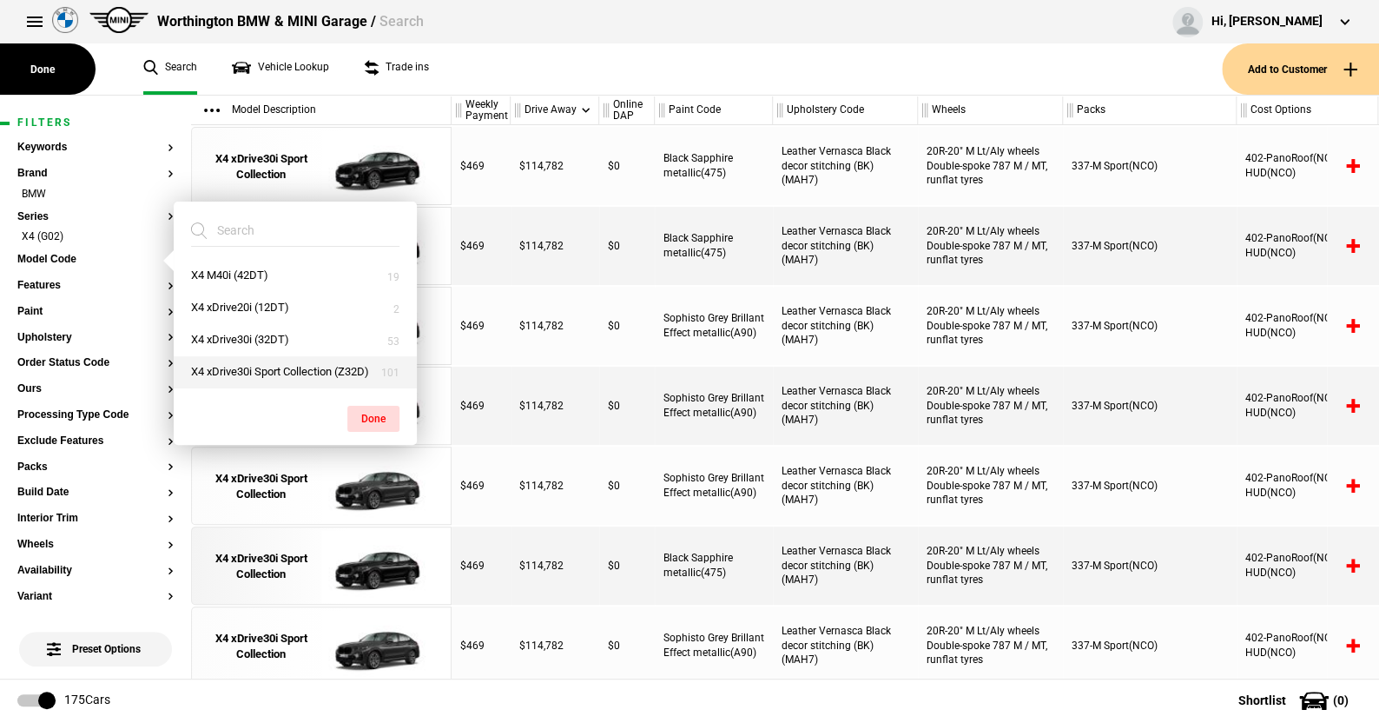
drag, startPoint x: 238, startPoint y: 369, endPoint x: 242, endPoint y: 336, distance: 33.3
click at [239, 364] on button "X4 xDrive30i Sport Collection (Z32D)" at bounding box center [295, 372] width 243 height 32
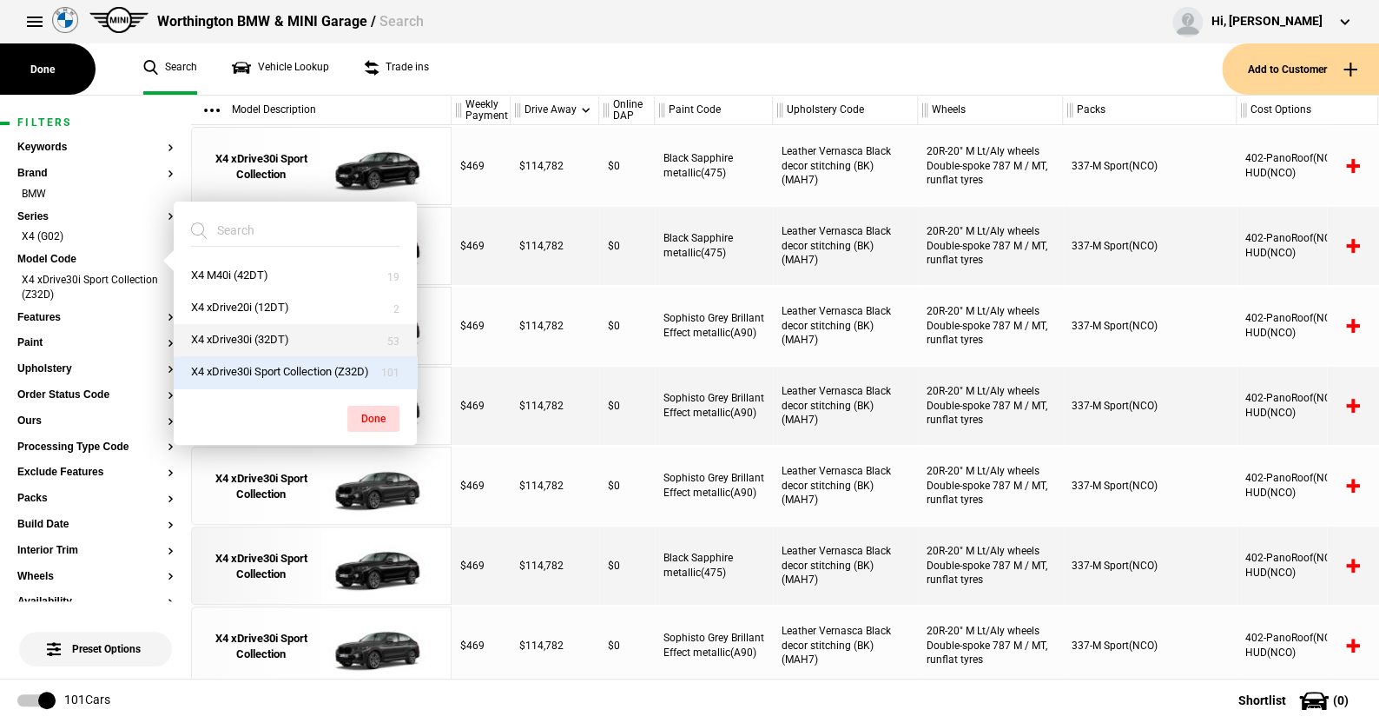
click at [241, 333] on button "X4 xDrive30i (32DT)" at bounding box center [295, 340] width 243 height 32
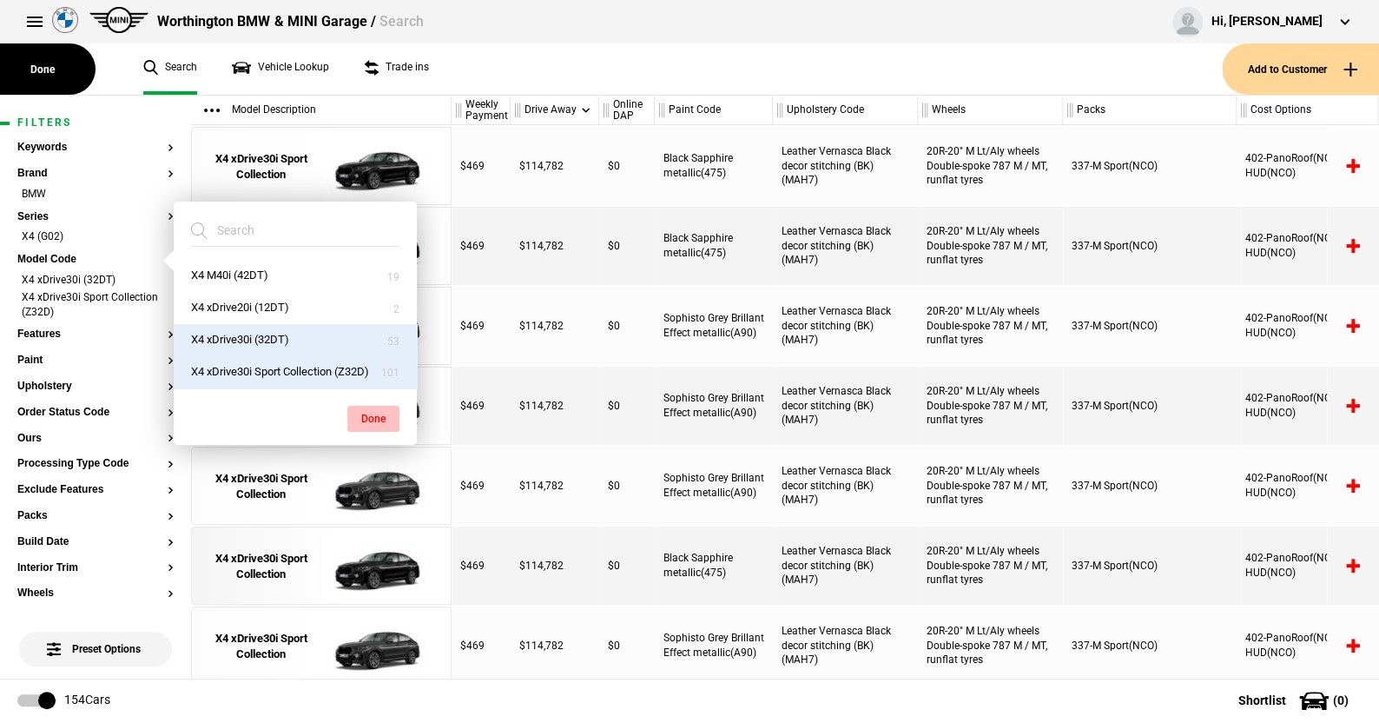
click at [367, 413] on button "Done" at bounding box center [373, 419] width 52 height 26
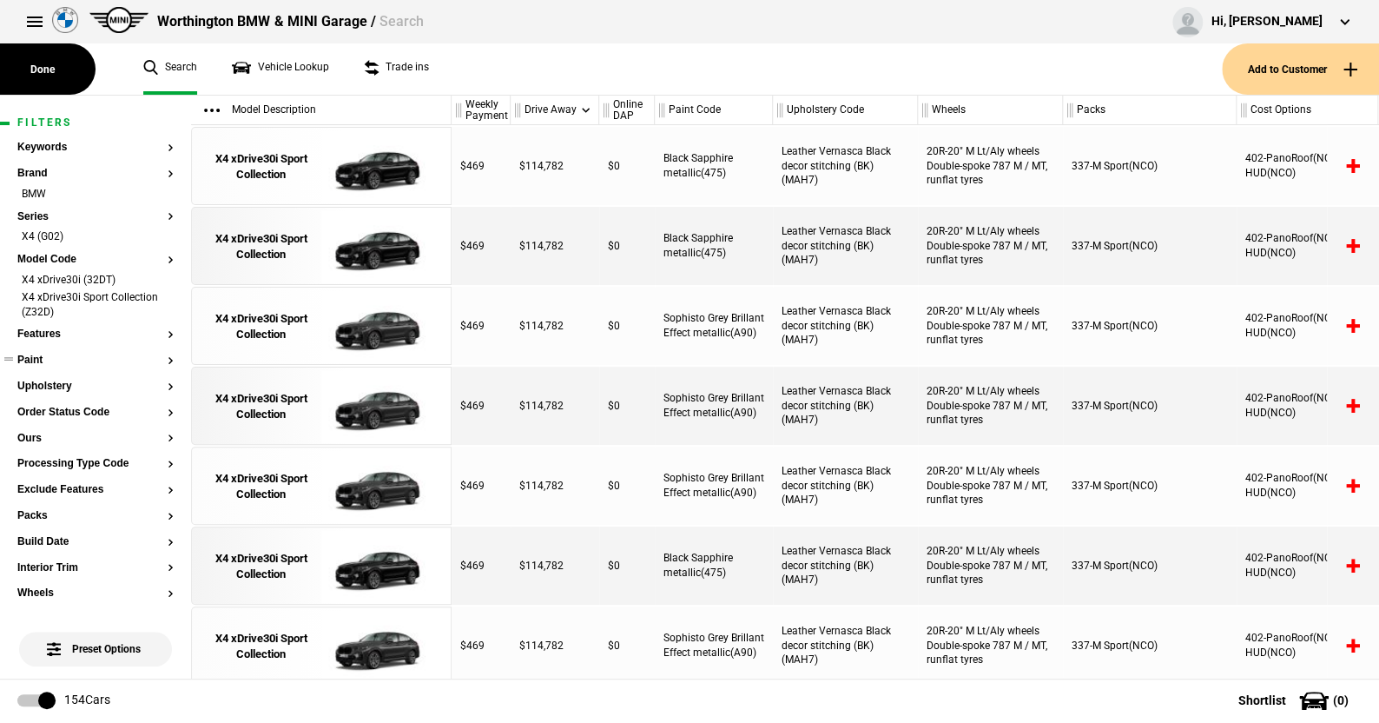
click at [42, 360] on button "Paint" at bounding box center [95, 360] width 156 height 12
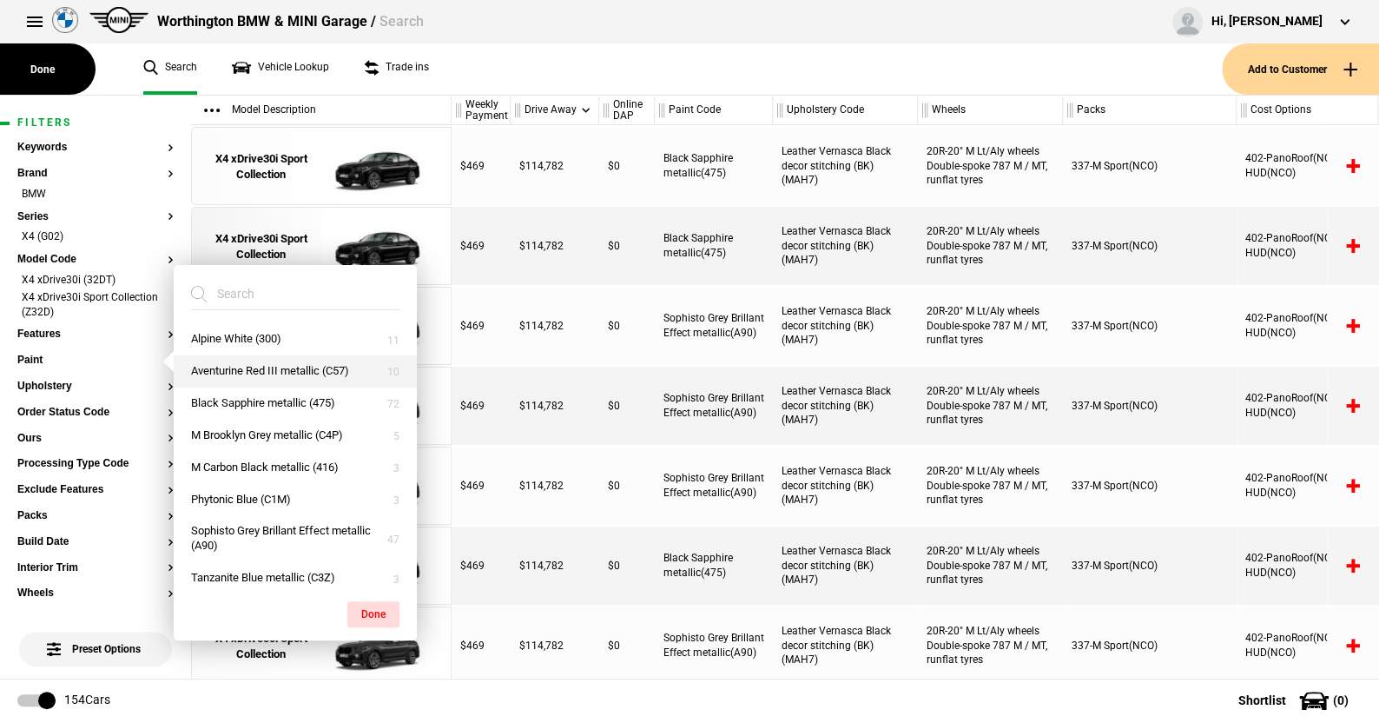
click at [280, 362] on button "Aventurine Red III metallic (C57)" at bounding box center [295, 371] width 243 height 32
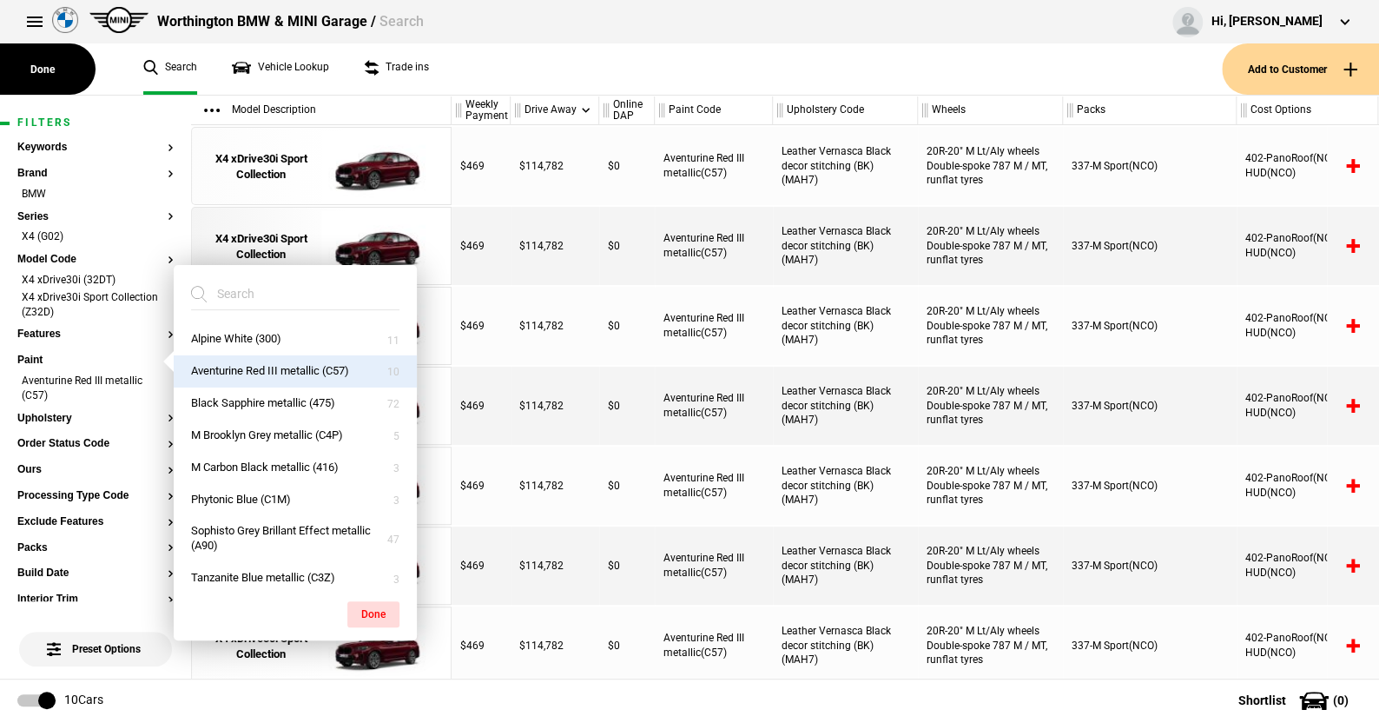
drag, startPoint x: 377, startPoint y: 610, endPoint x: 380, endPoint y: 443, distance: 166.8
click at [377, 606] on button "Done" at bounding box center [373, 614] width 52 height 26
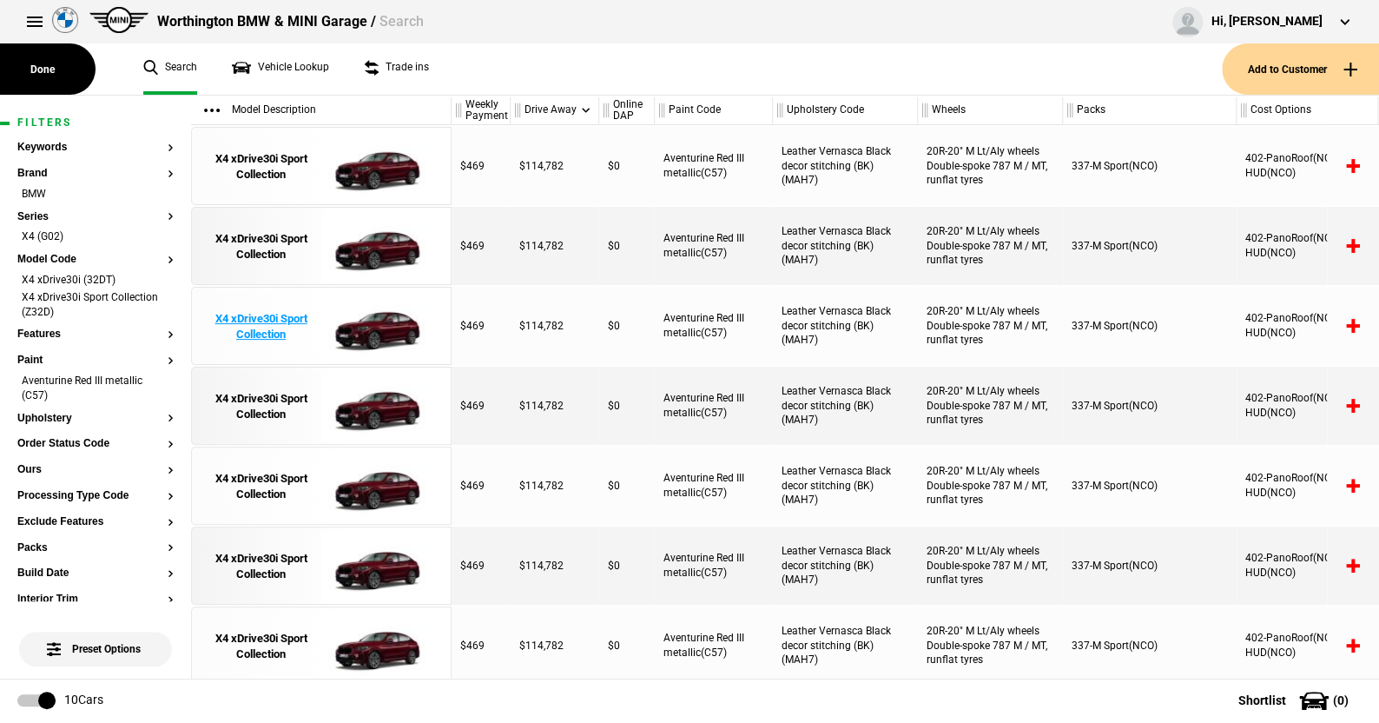
click at [393, 327] on img at bounding box center [381, 327] width 121 height 78
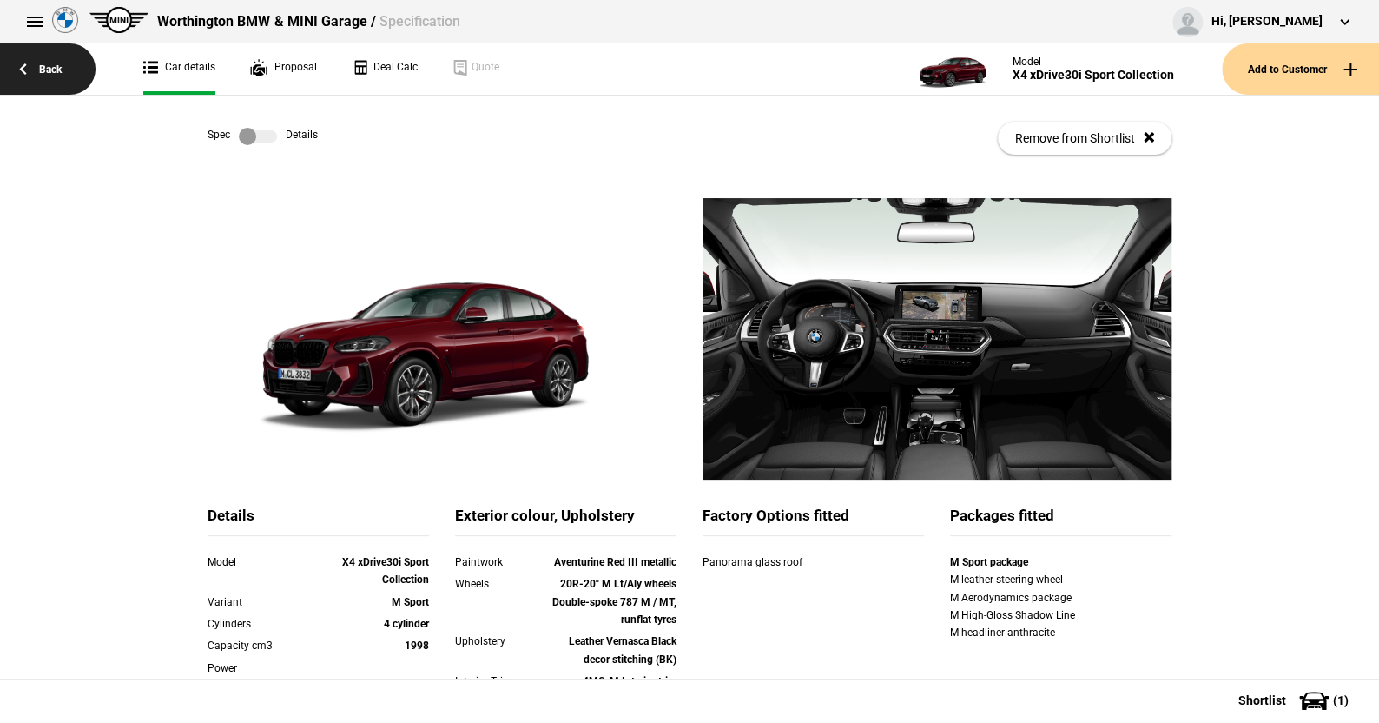
click at [60, 69] on link "Back" at bounding box center [48, 68] width 96 height 51
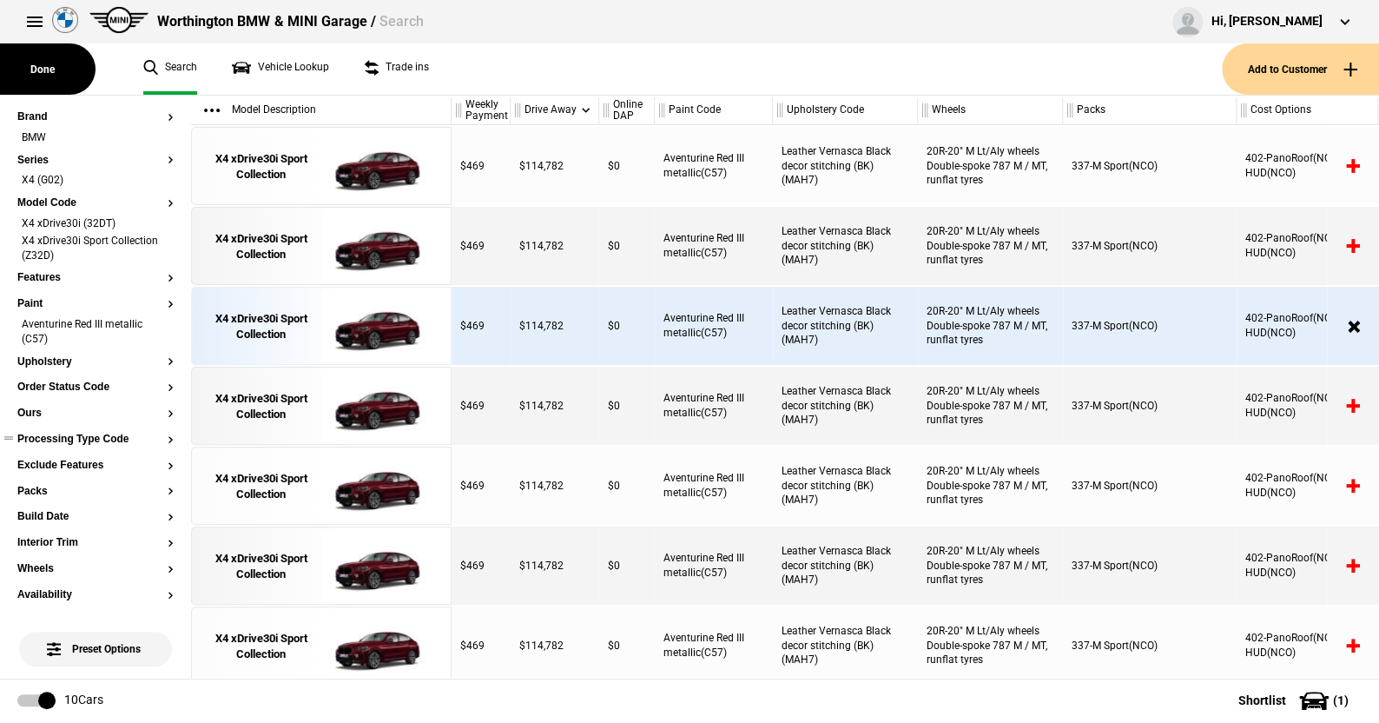
scroll to position [87, 0]
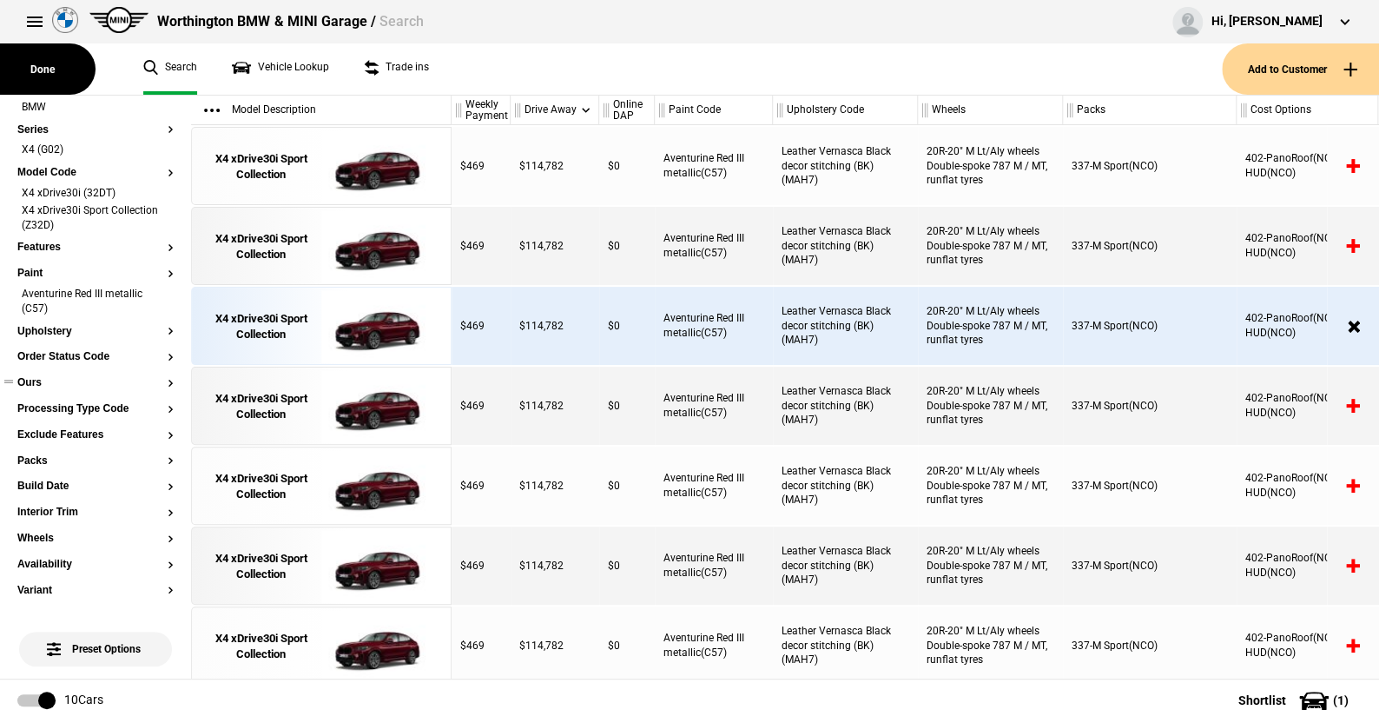
click at [41, 381] on button "Ours" at bounding box center [95, 383] width 156 height 12
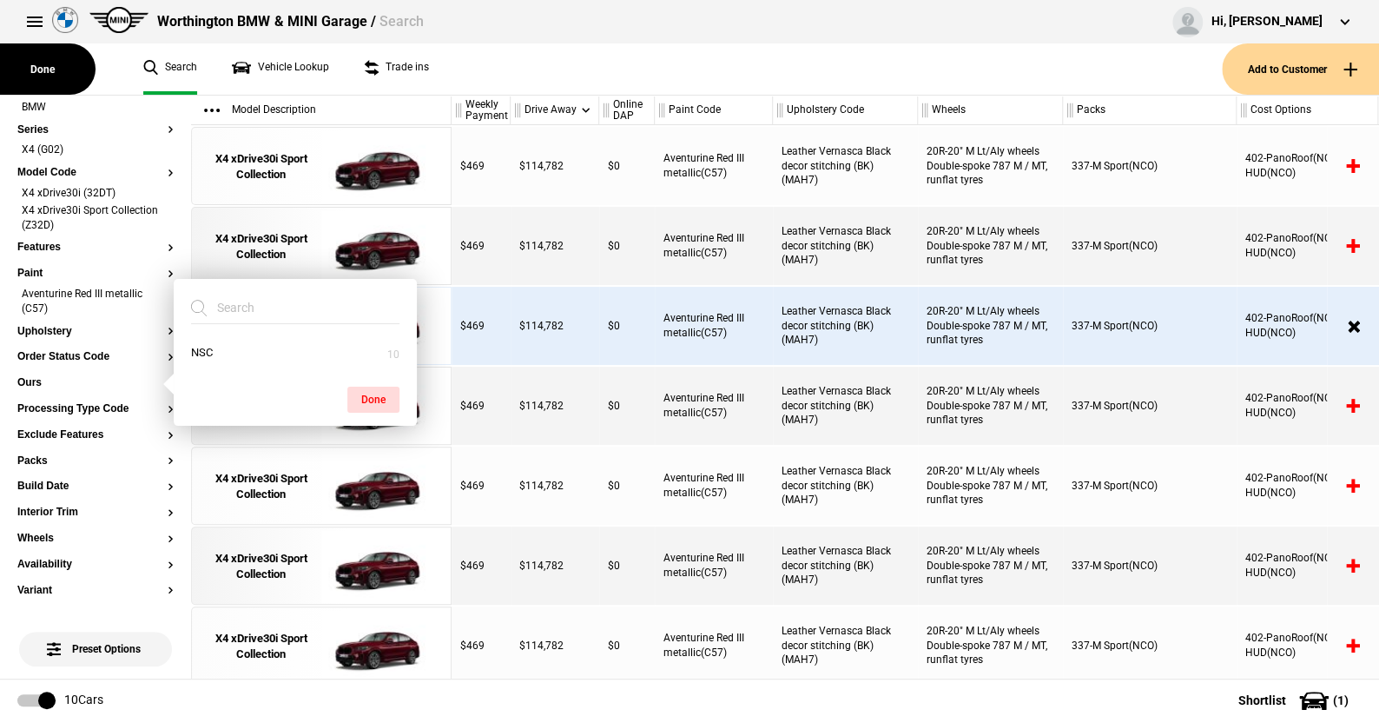
click at [549, 81] on ul "Search Vehicle Lookup Trade ins" at bounding box center [674, 68] width 1096 height 51
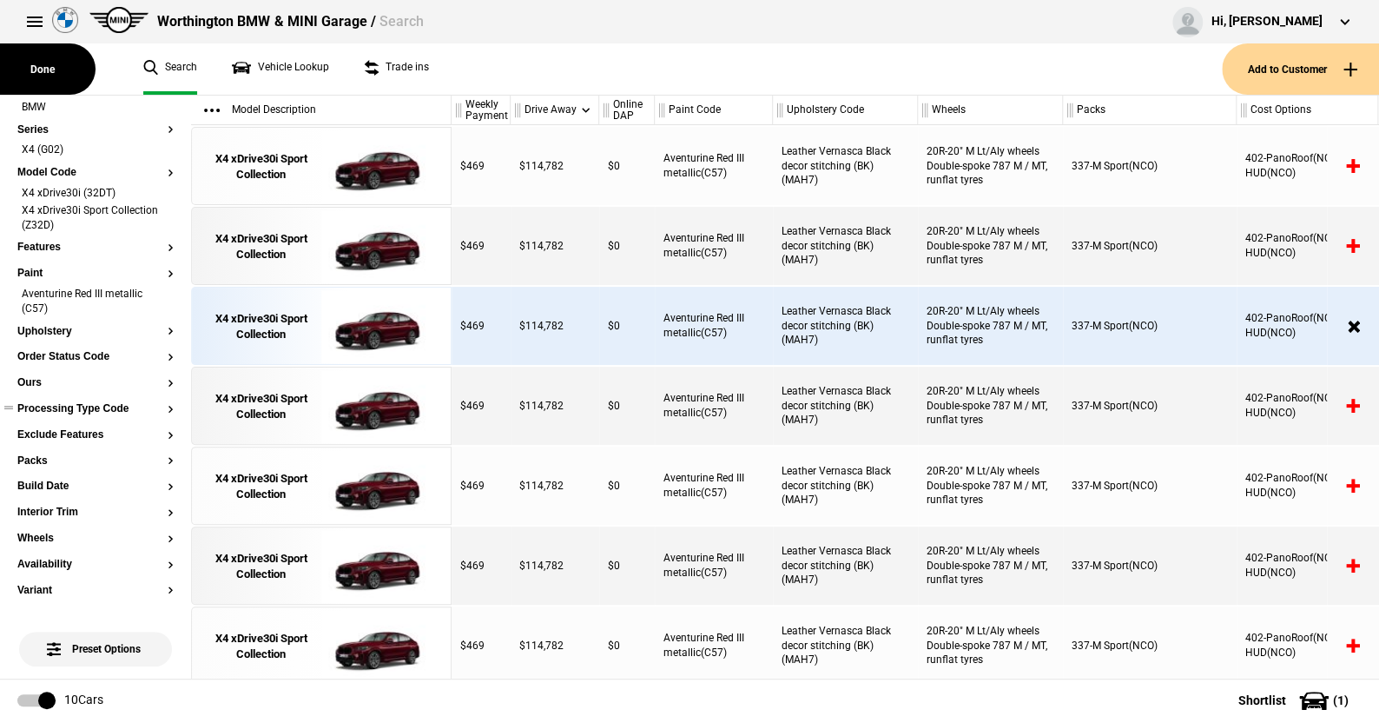
click at [102, 403] on button "Processing Type Code" at bounding box center [95, 409] width 156 height 12
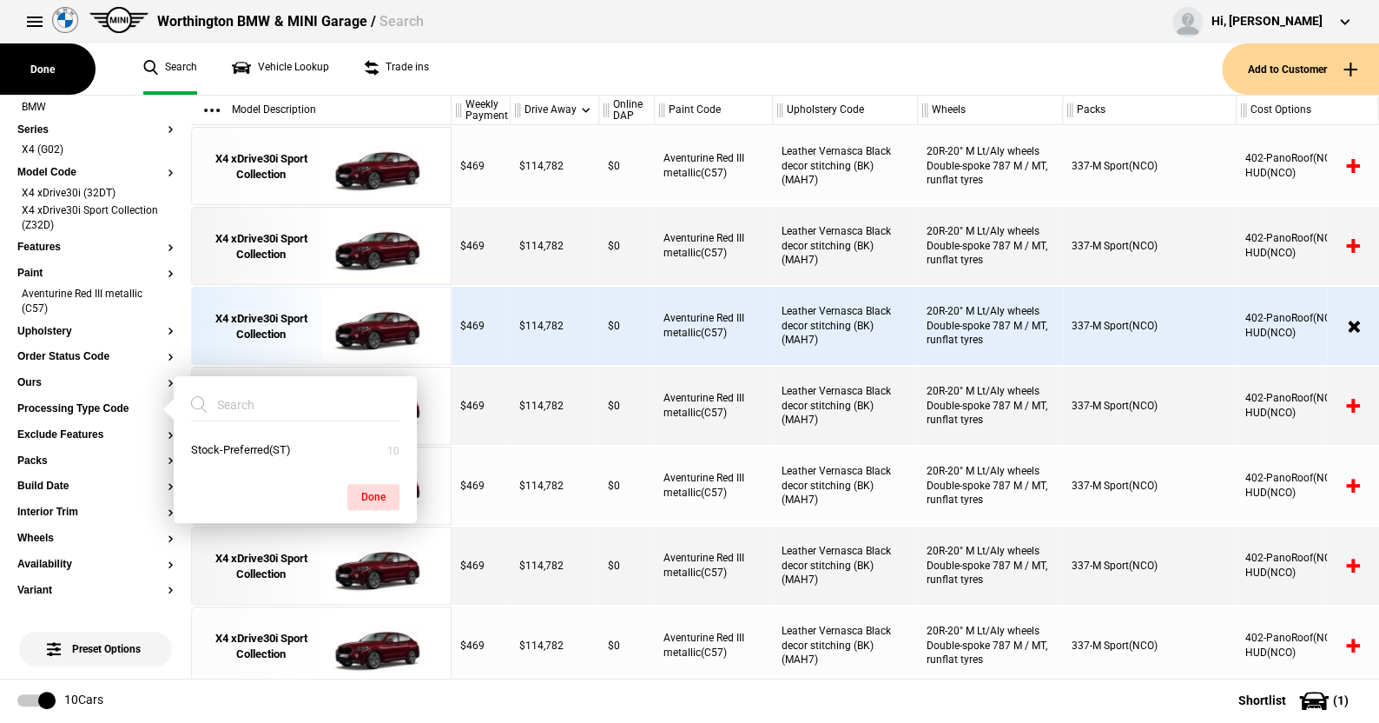
click at [507, 66] on ul "Search Vehicle Lookup Trade ins" at bounding box center [674, 68] width 1096 height 51
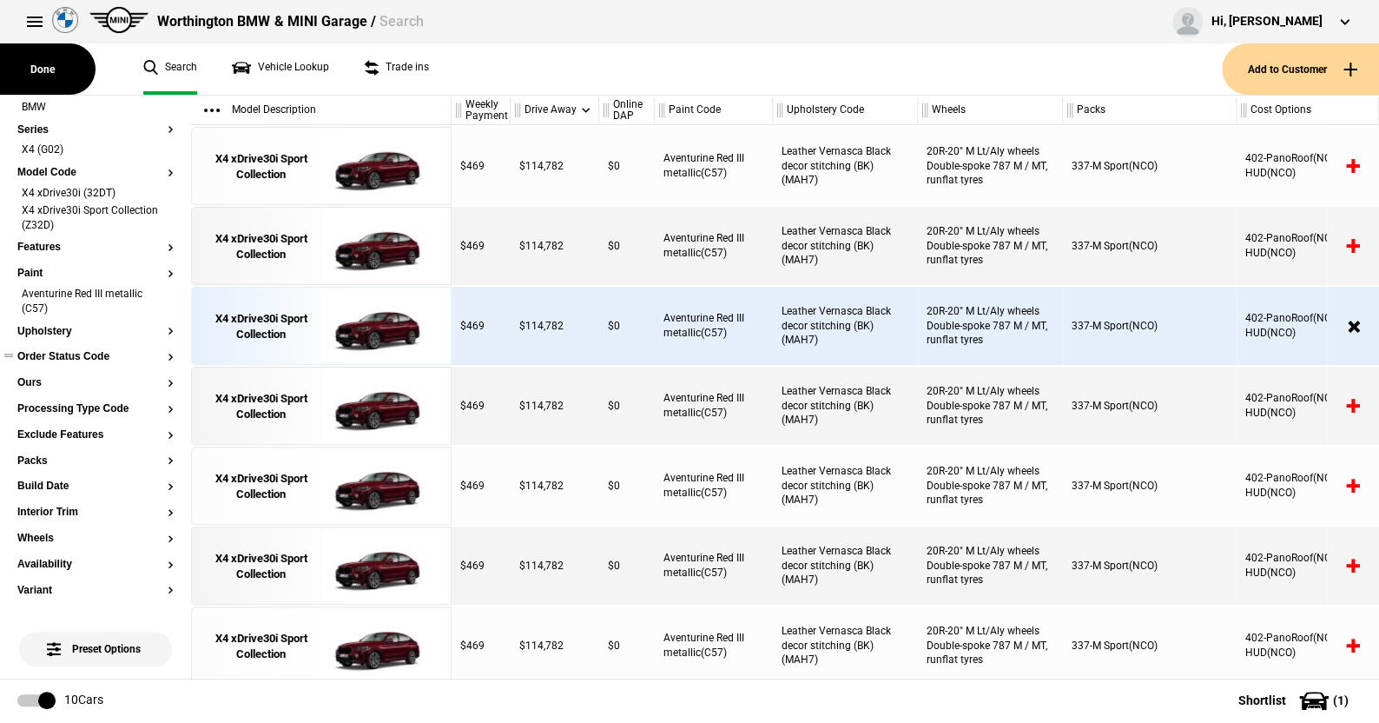
click at [89, 356] on button "Order Status Code" at bounding box center [95, 357] width 156 height 12
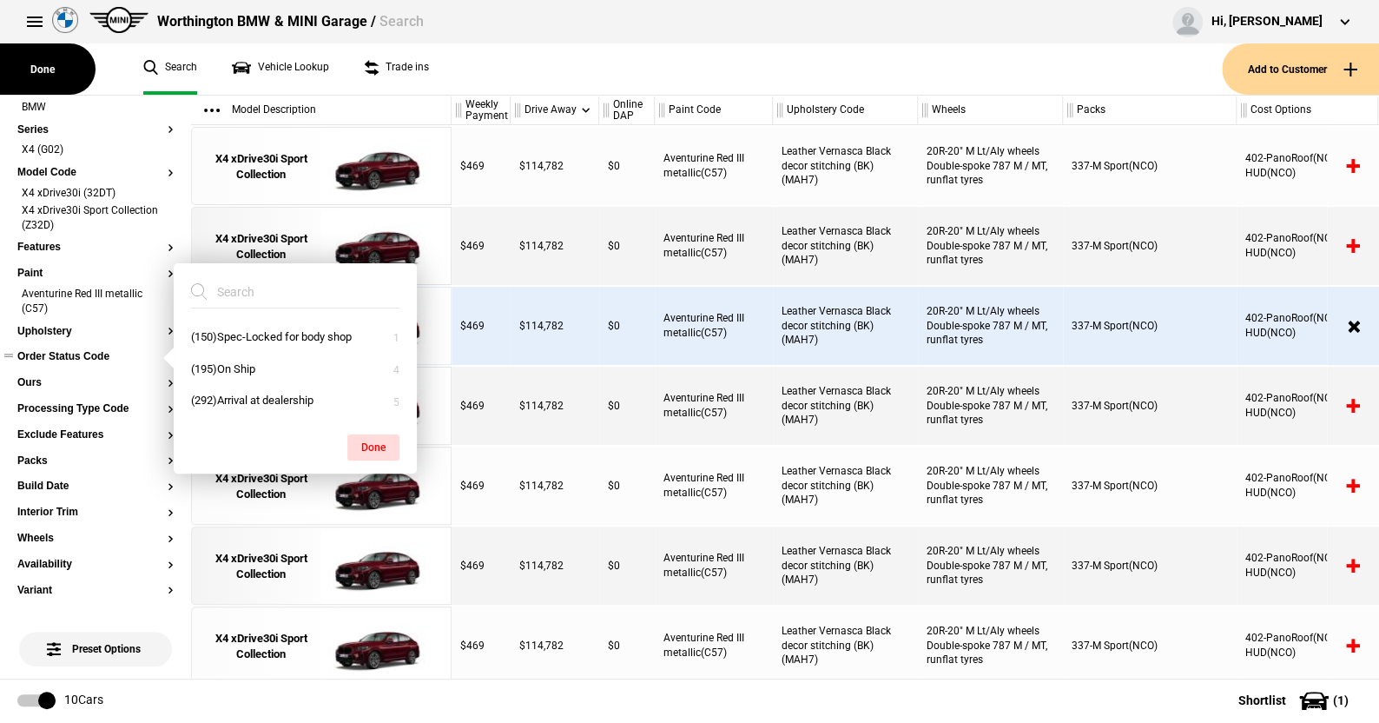
click at [78, 358] on button "Order Status Code" at bounding box center [95, 357] width 156 height 12
click at [470, 68] on ul "Search Vehicle Lookup Trade ins" at bounding box center [674, 68] width 1096 height 51
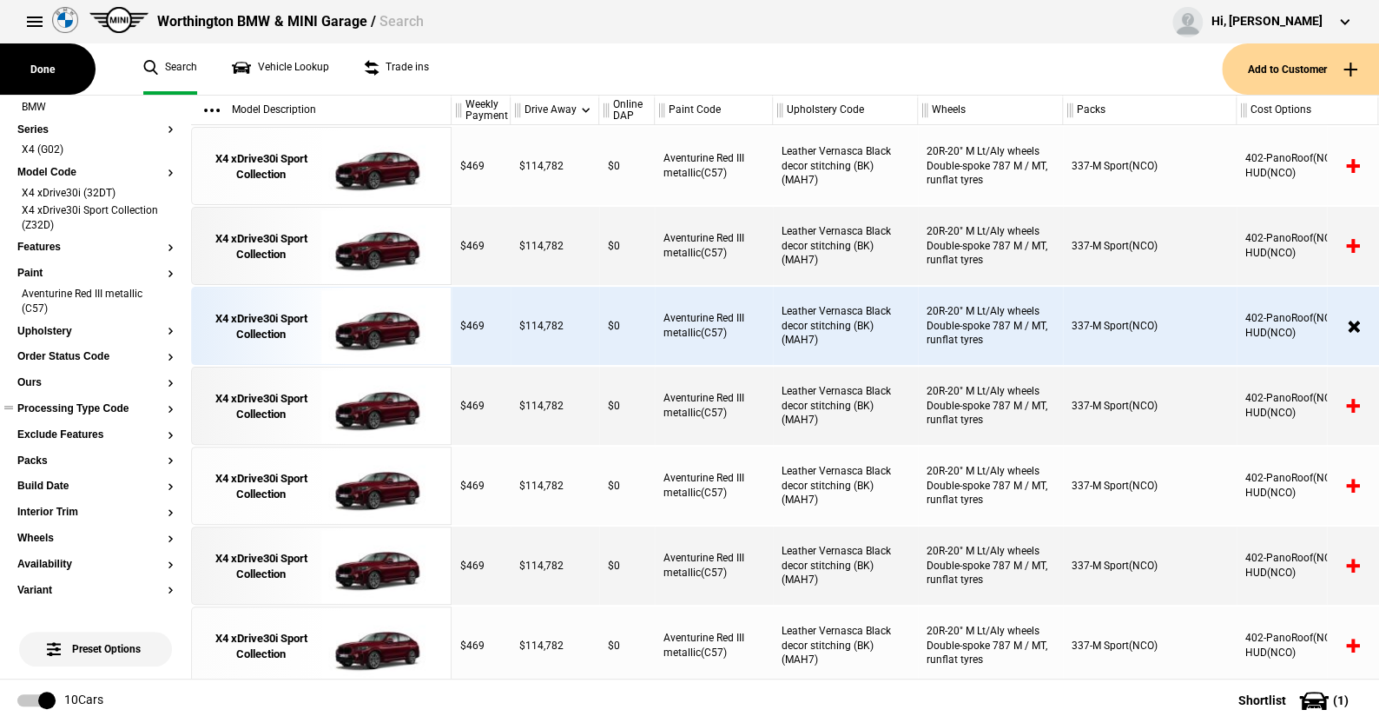
click at [76, 412] on button "Processing Type Code" at bounding box center [95, 409] width 156 height 12
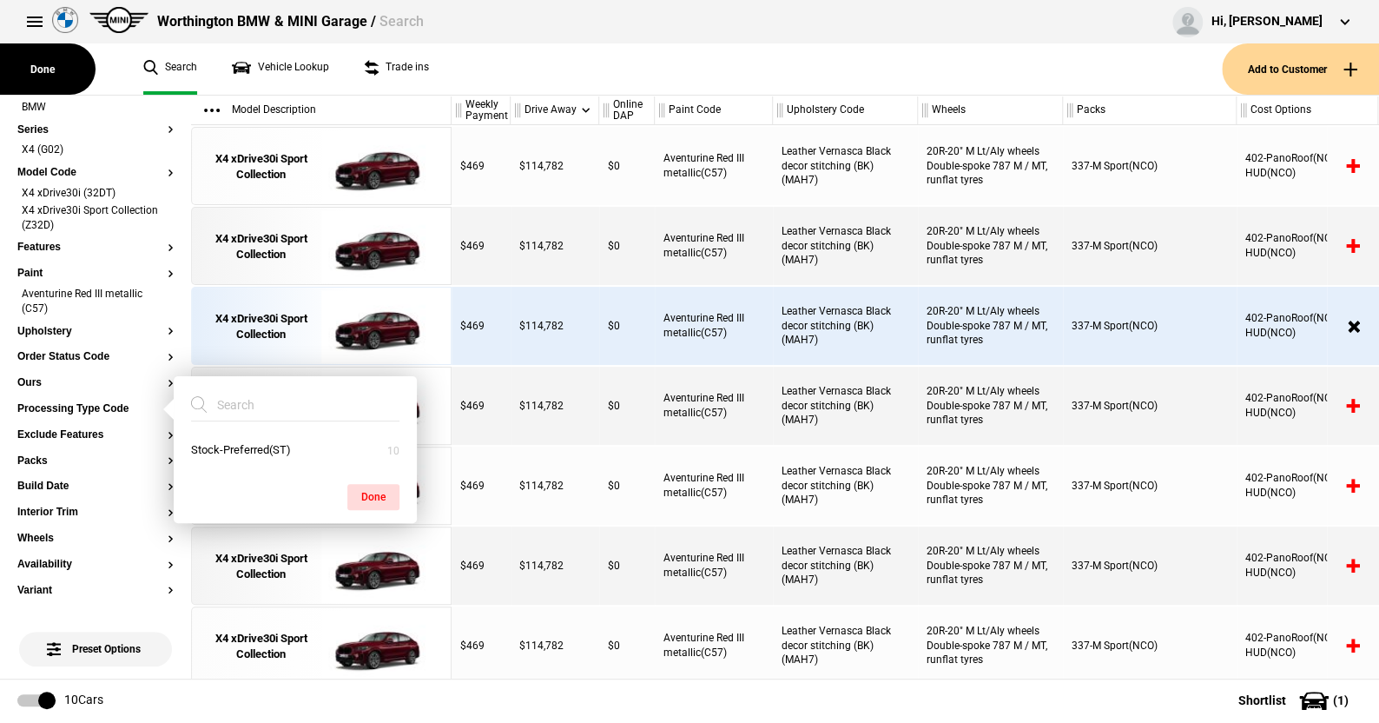
click at [540, 69] on ul "Search Vehicle Lookup Trade ins" at bounding box center [674, 68] width 1096 height 51
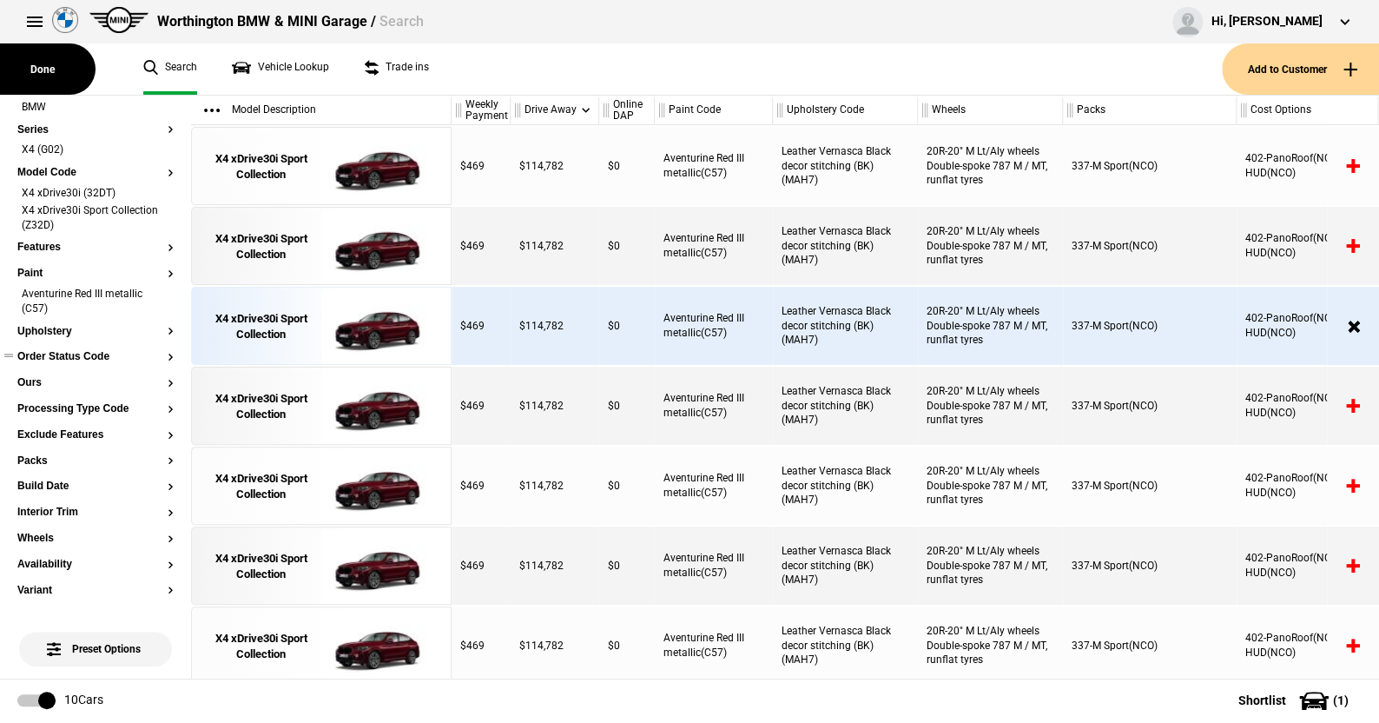
click at [39, 358] on button "Order Status Code" at bounding box center [95, 357] width 156 height 12
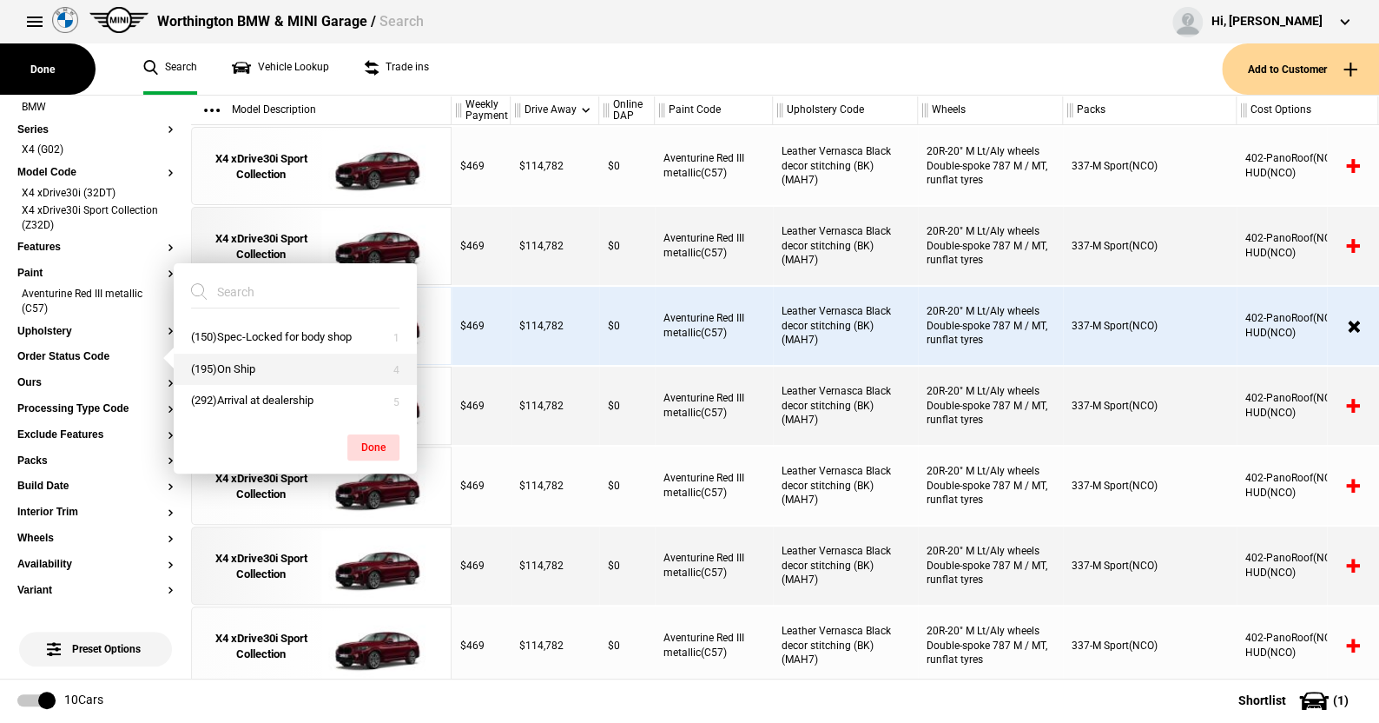
click at [250, 367] on button "(195)On Ship" at bounding box center [295, 370] width 243 height 32
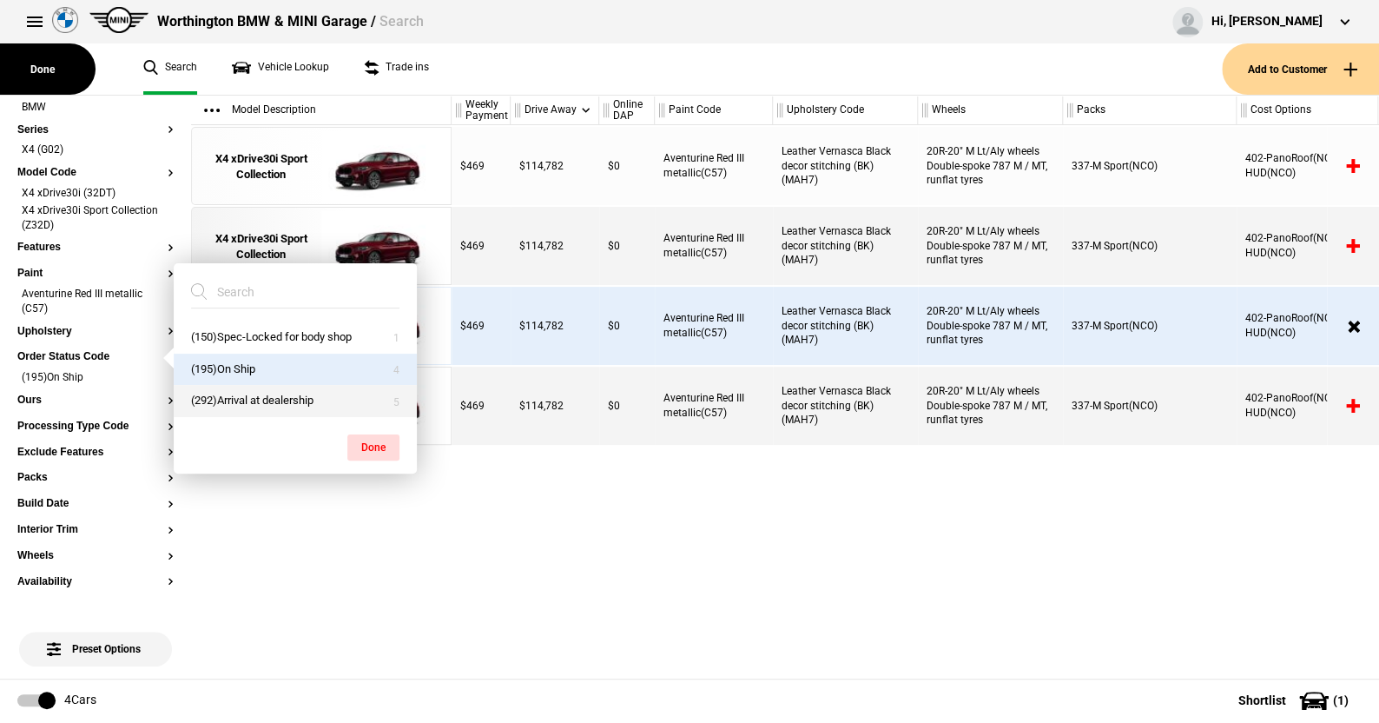
click at [249, 399] on button "(292)Arrival at dealership" at bounding box center [295, 401] width 243 height 32
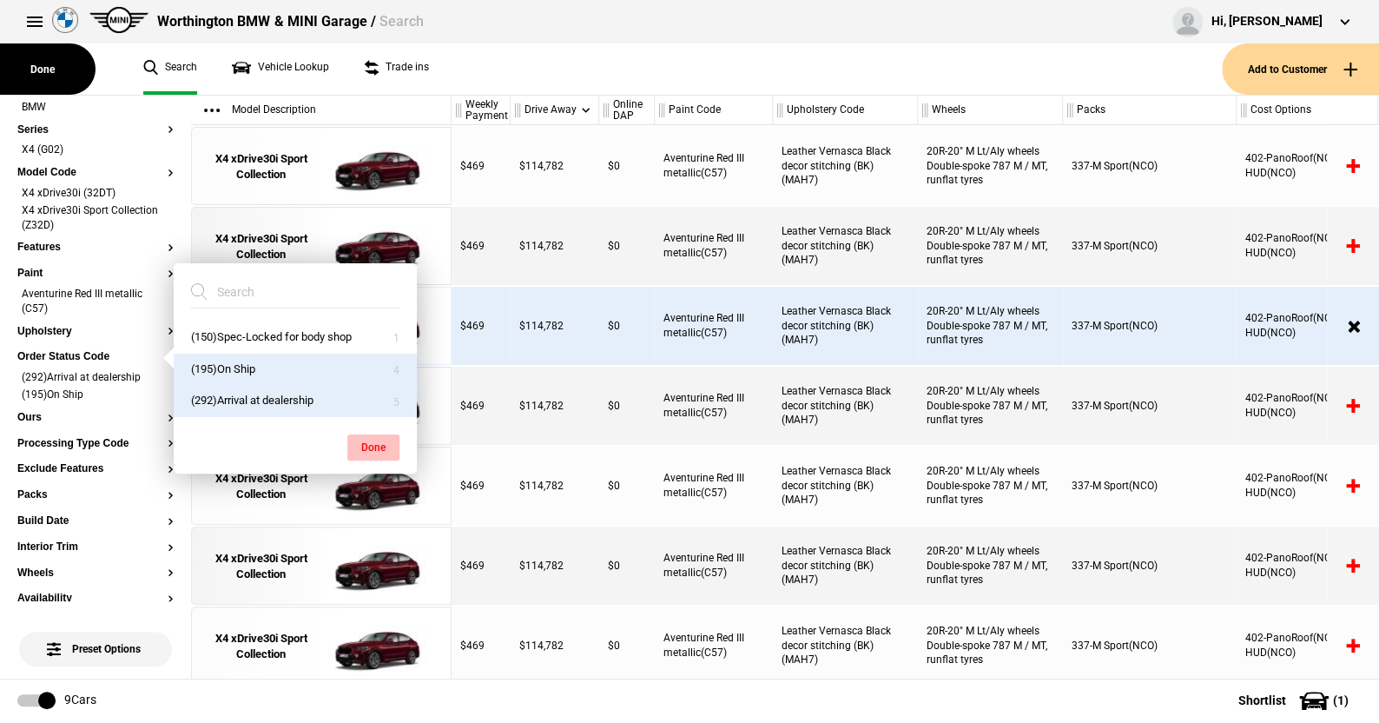
click at [376, 440] on button "Done" at bounding box center [373, 447] width 52 height 26
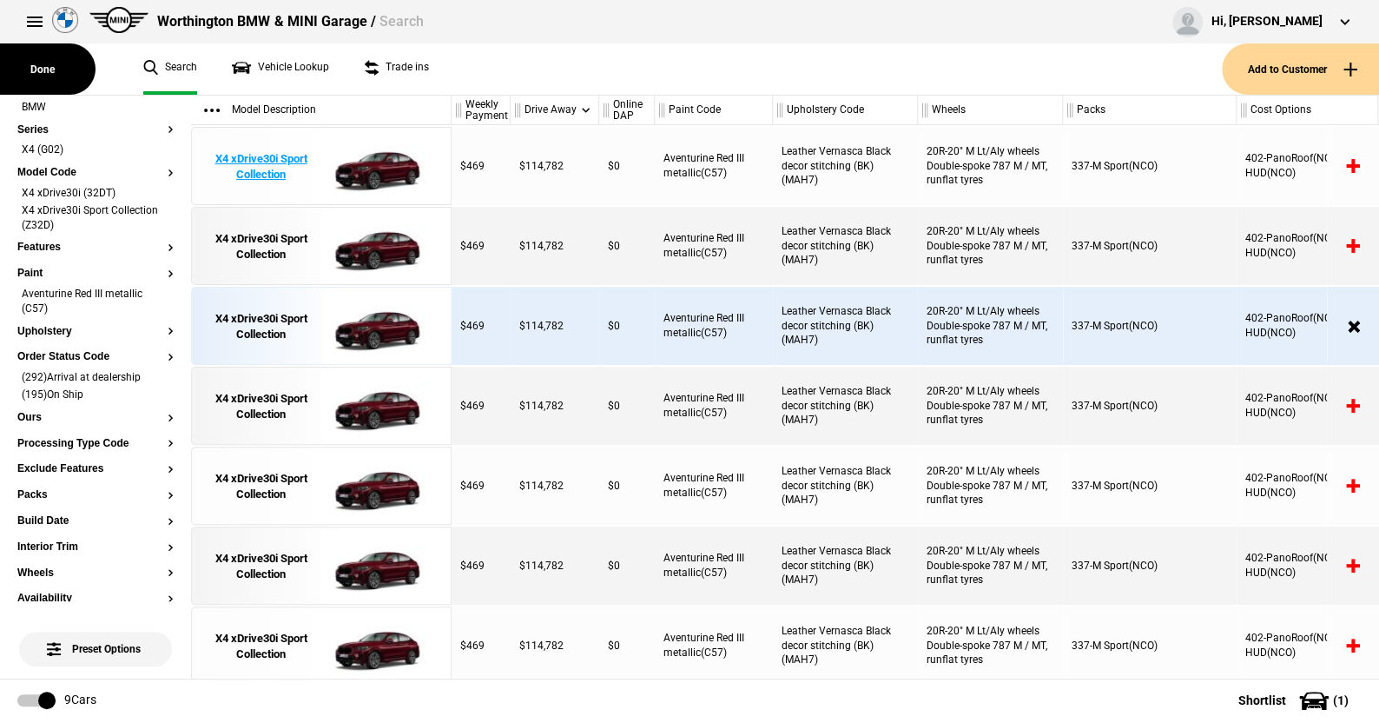
click at [383, 163] on img at bounding box center [381, 167] width 121 height 78
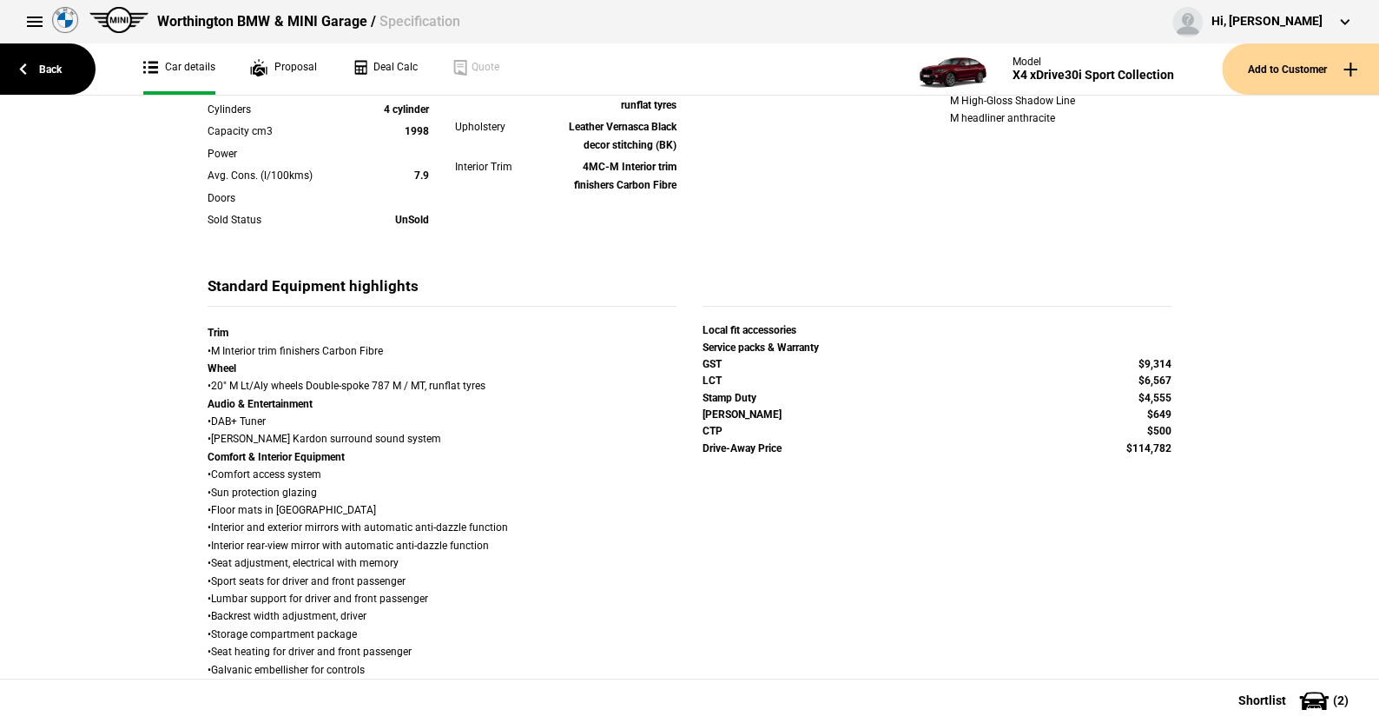
scroll to position [608, 0]
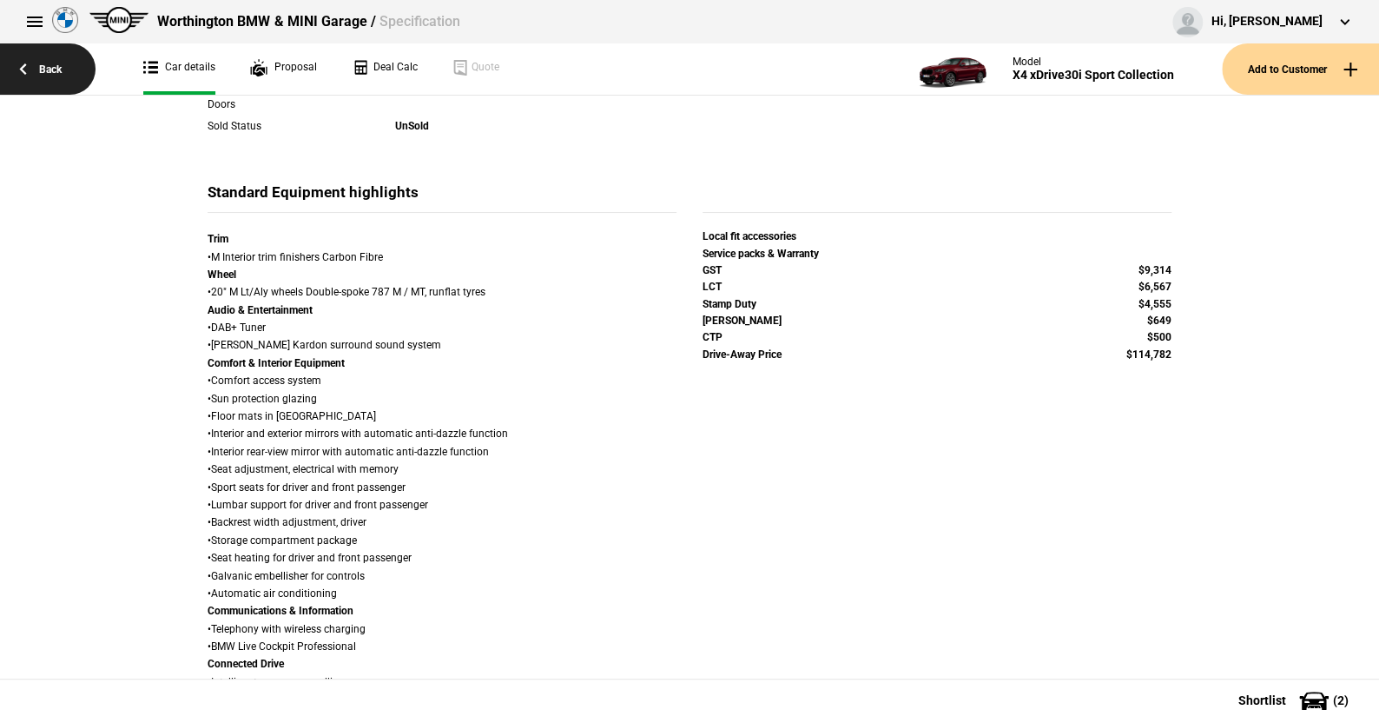
click at [53, 68] on link "Back" at bounding box center [48, 68] width 96 height 51
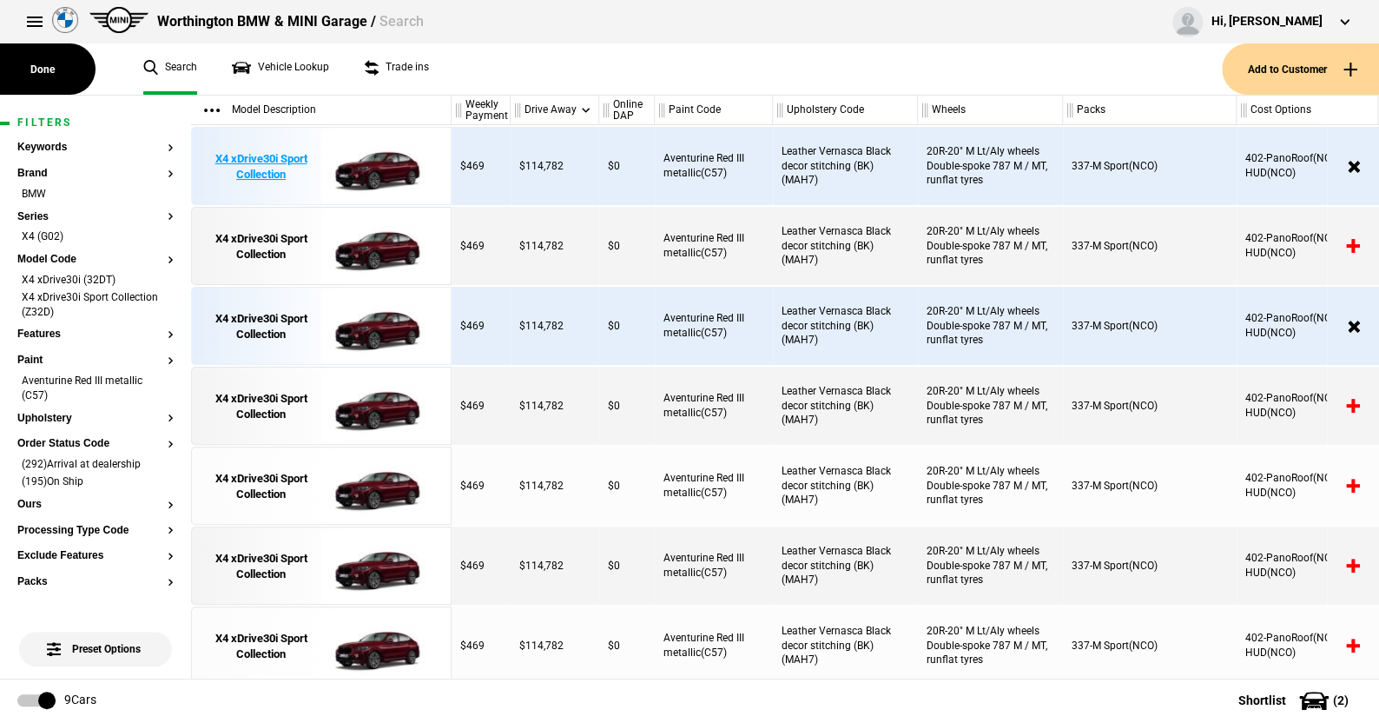
click at [382, 163] on img at bounding box center [381, 167] width 121 height 78
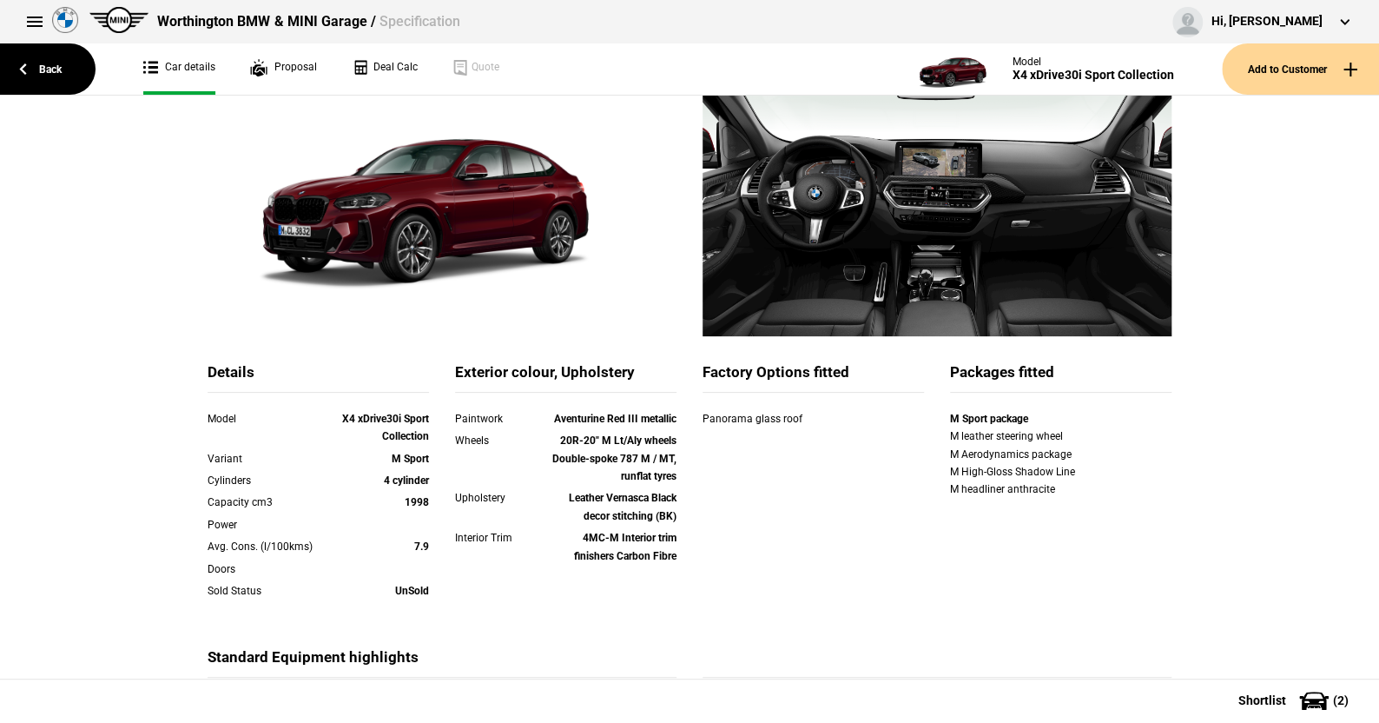
scroll to position [174, 0]
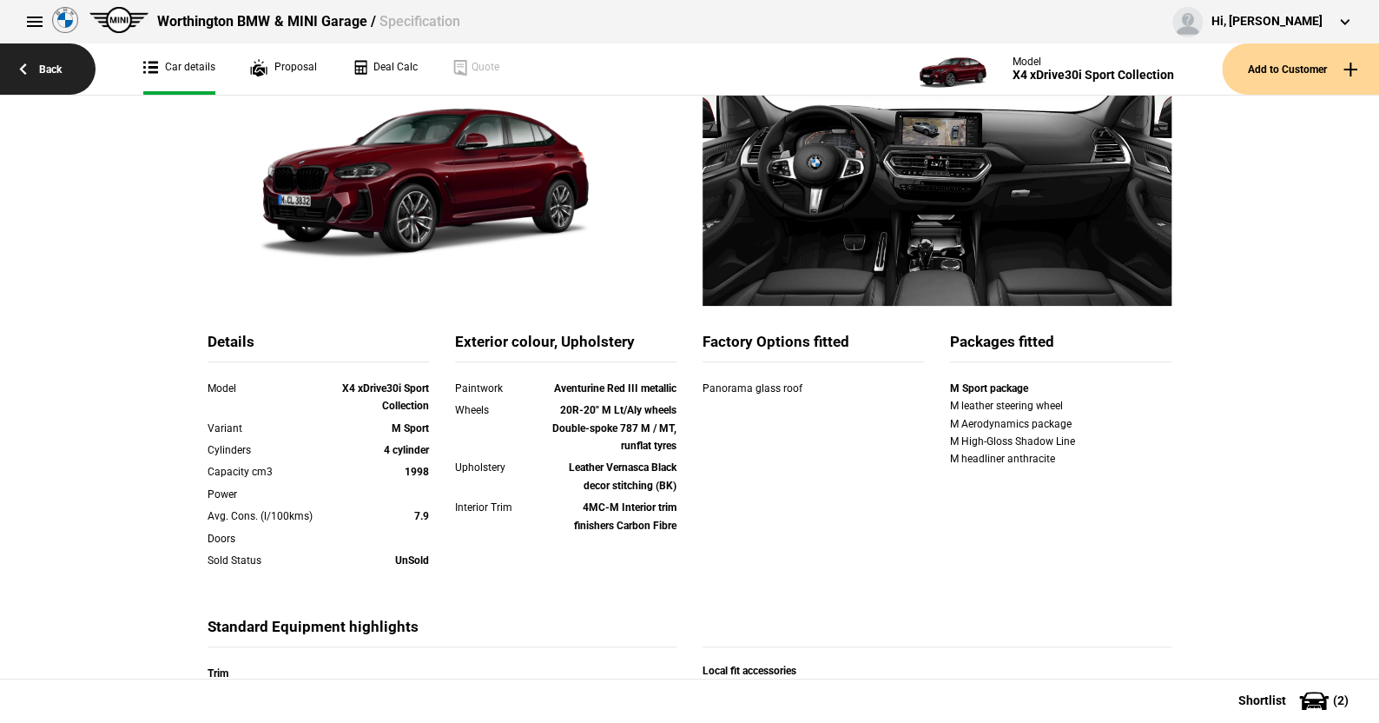
click at [50, 63] on link "Back" at bounding box center [48, 68] width 96 height 51
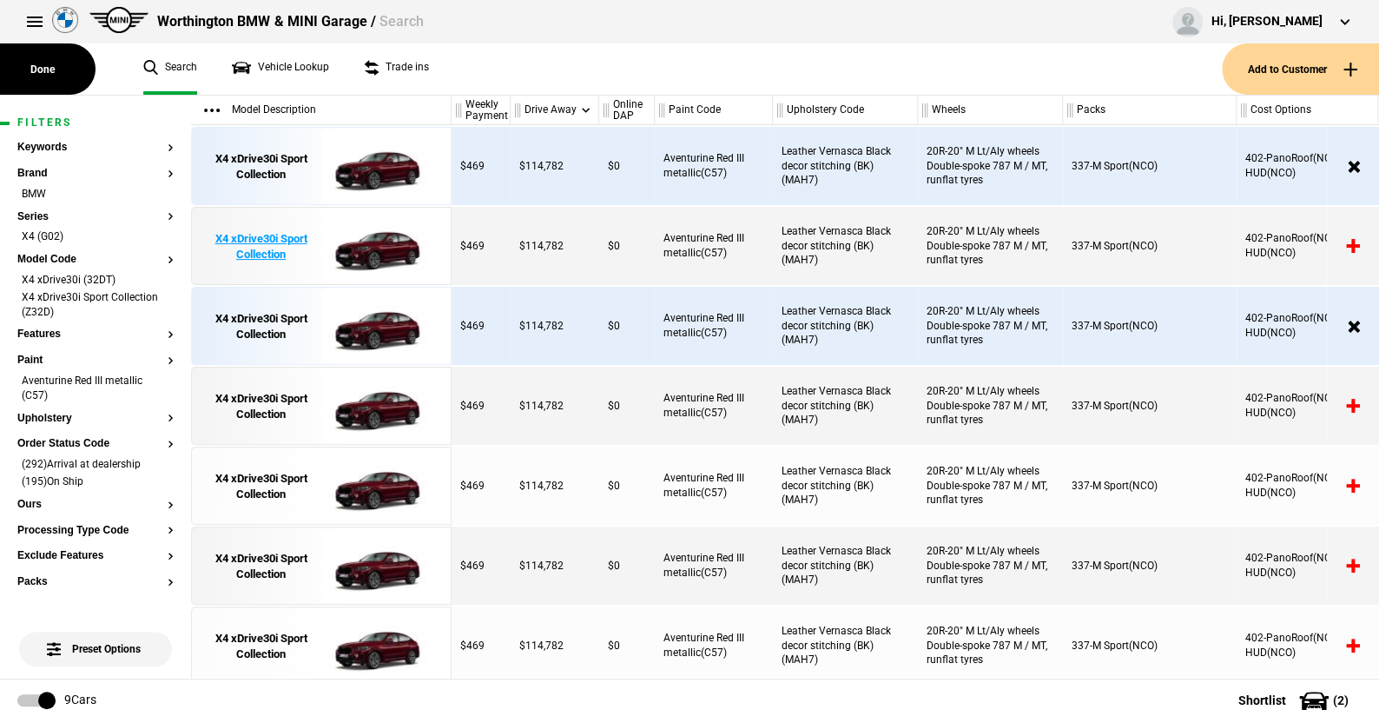
click at [388, 249] on img at bounding box center [381, 247] width 121 height 78
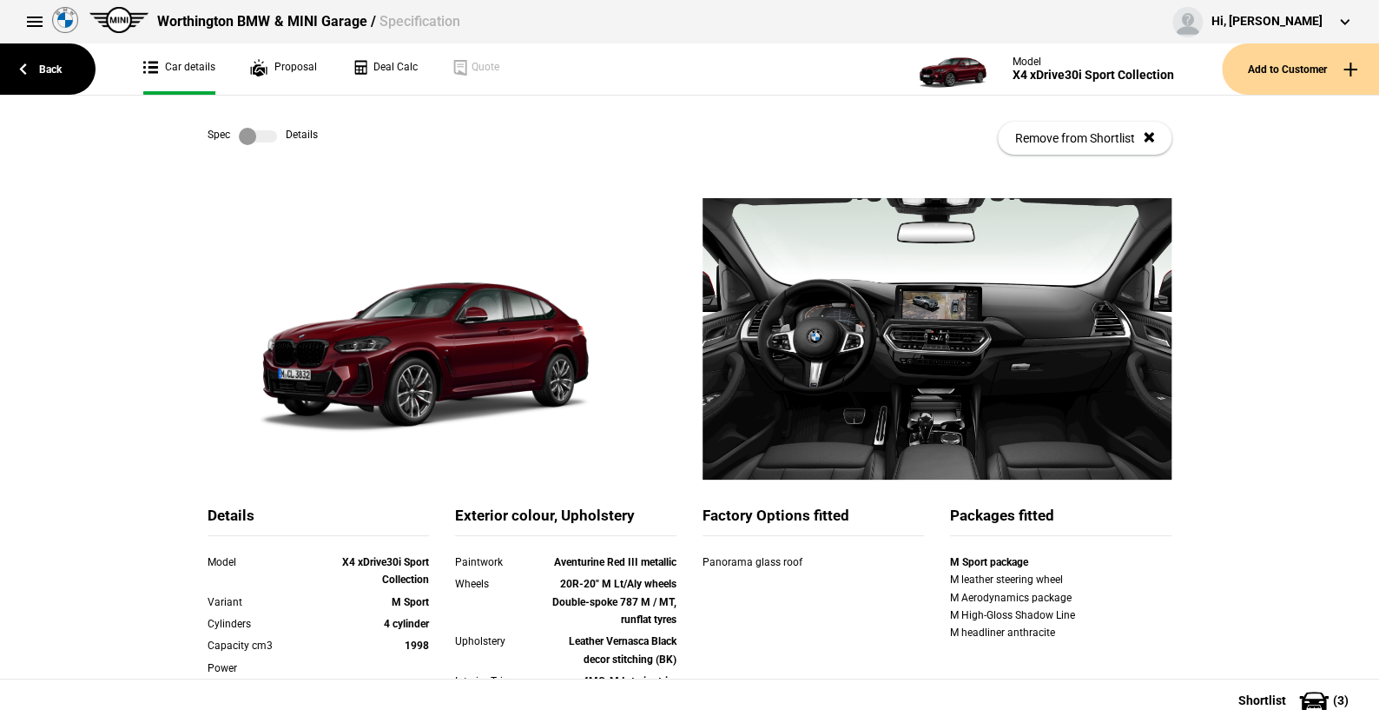
scroll to position [174, 0]
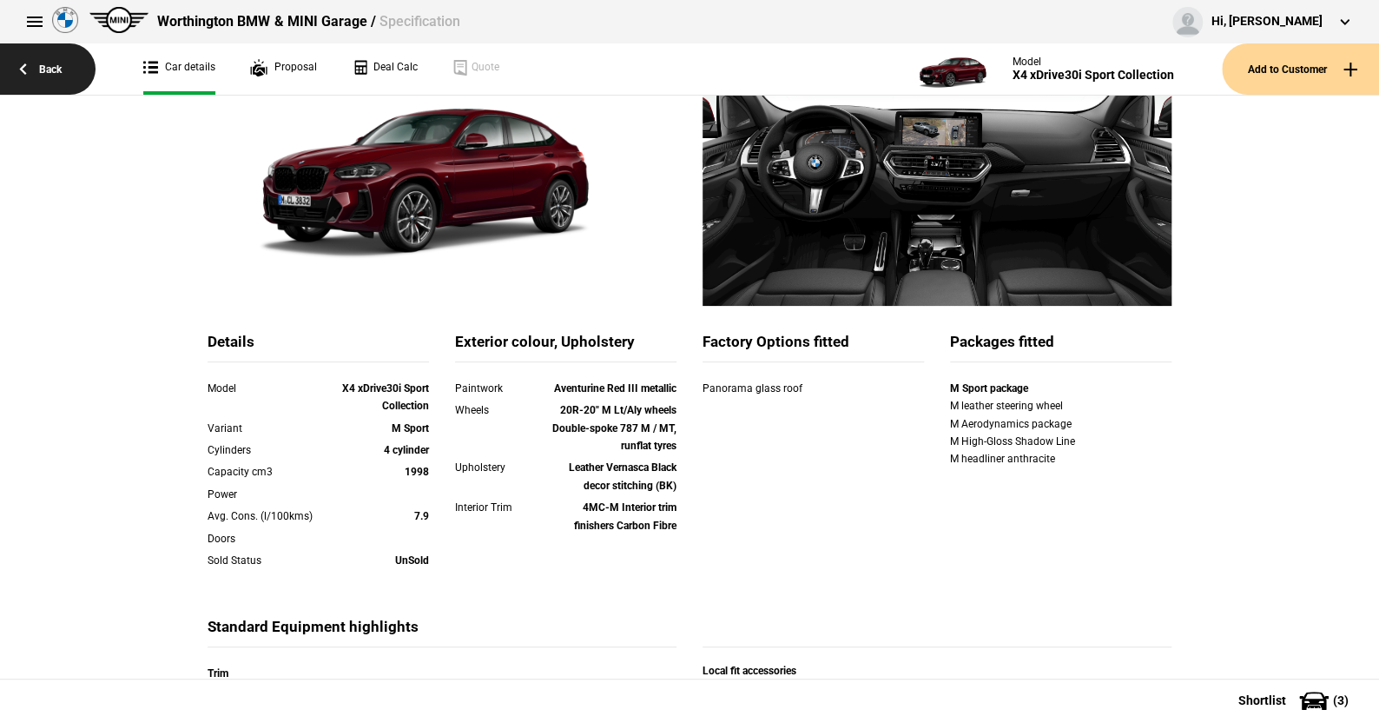
click at [61, 68] on link "Back" at bounding box center [48, 68] width 96 height 51
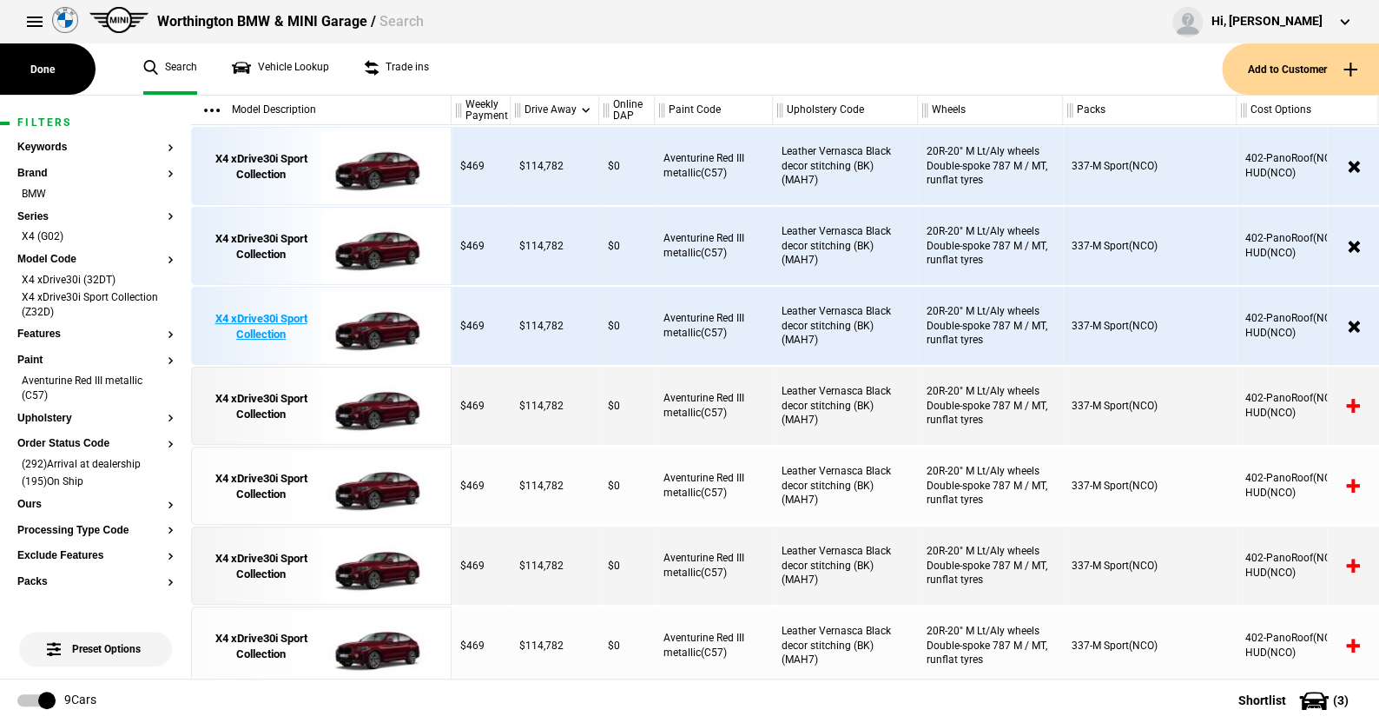
click at [389, 321] on img at bounding box center [381, 327] width 121 height 78
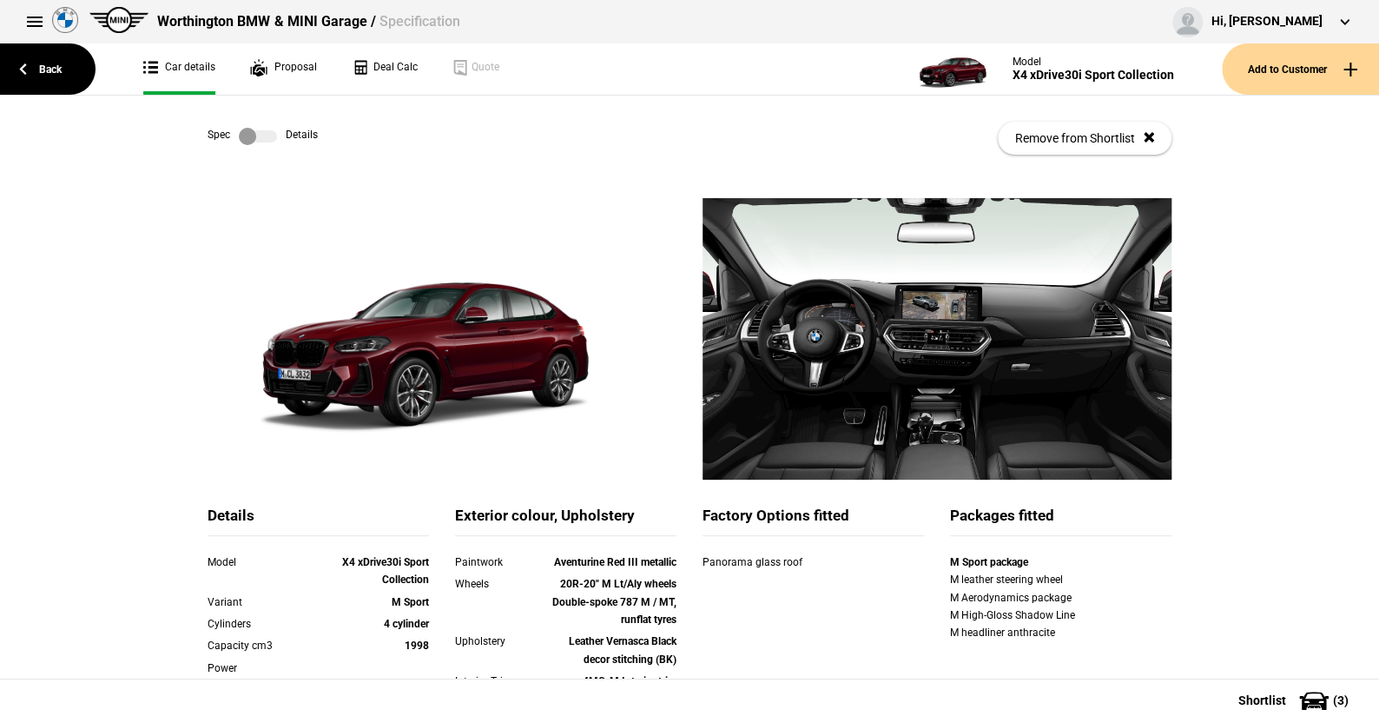
click at [269, 138] on label at bounding box center [258, 136] width 38 height 17
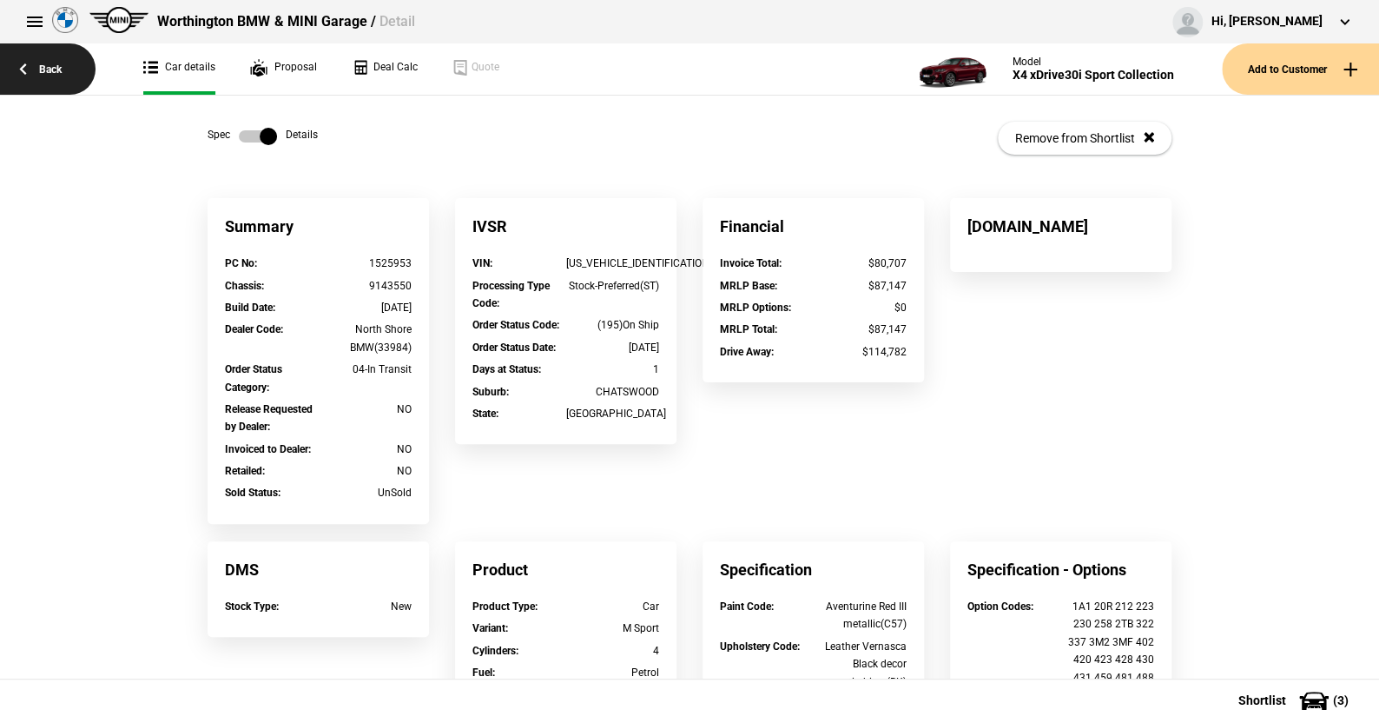
click at [50, 68] on link "Back" at bounding box center [48, 68] width 96 height 51
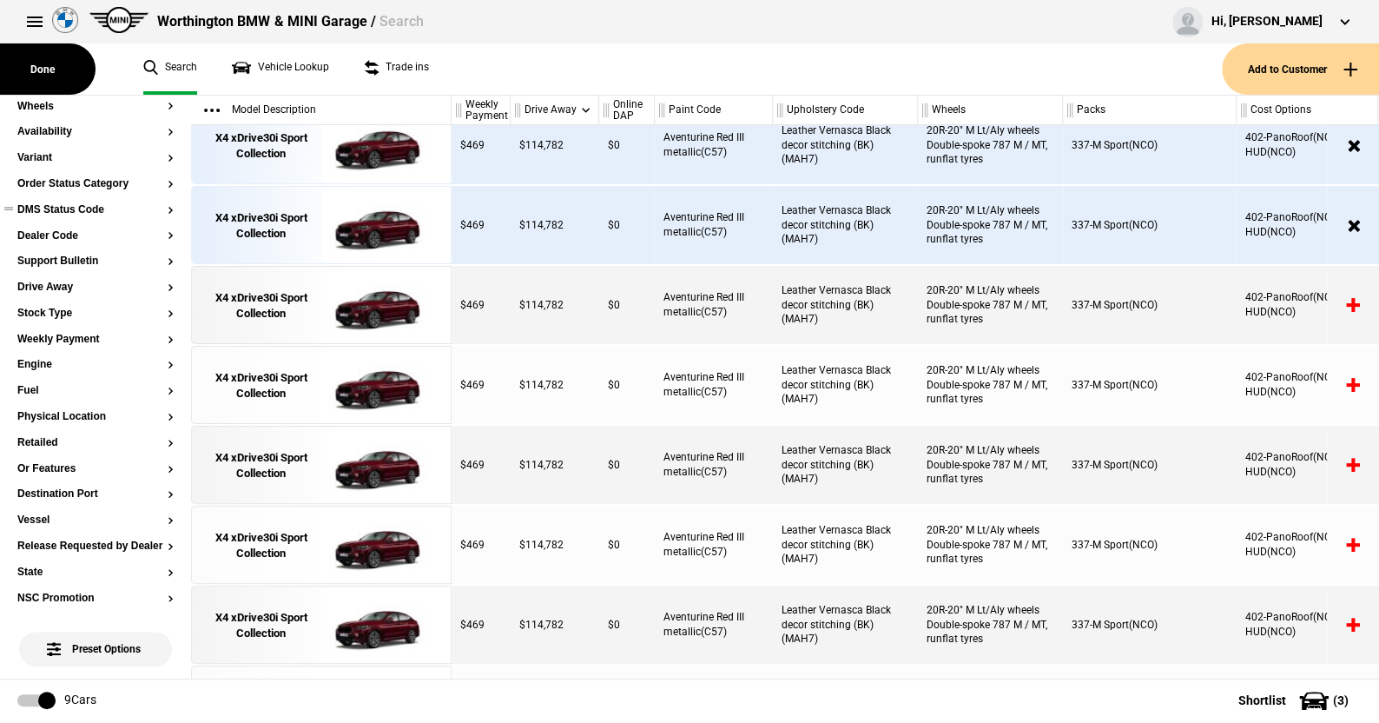
click at [69, 227] on ul at bounding box center [95, 226] width 156 height 7
click at [76, 239] on button "Dealer Code" at bounding box center [95, 236] width 156 height 12
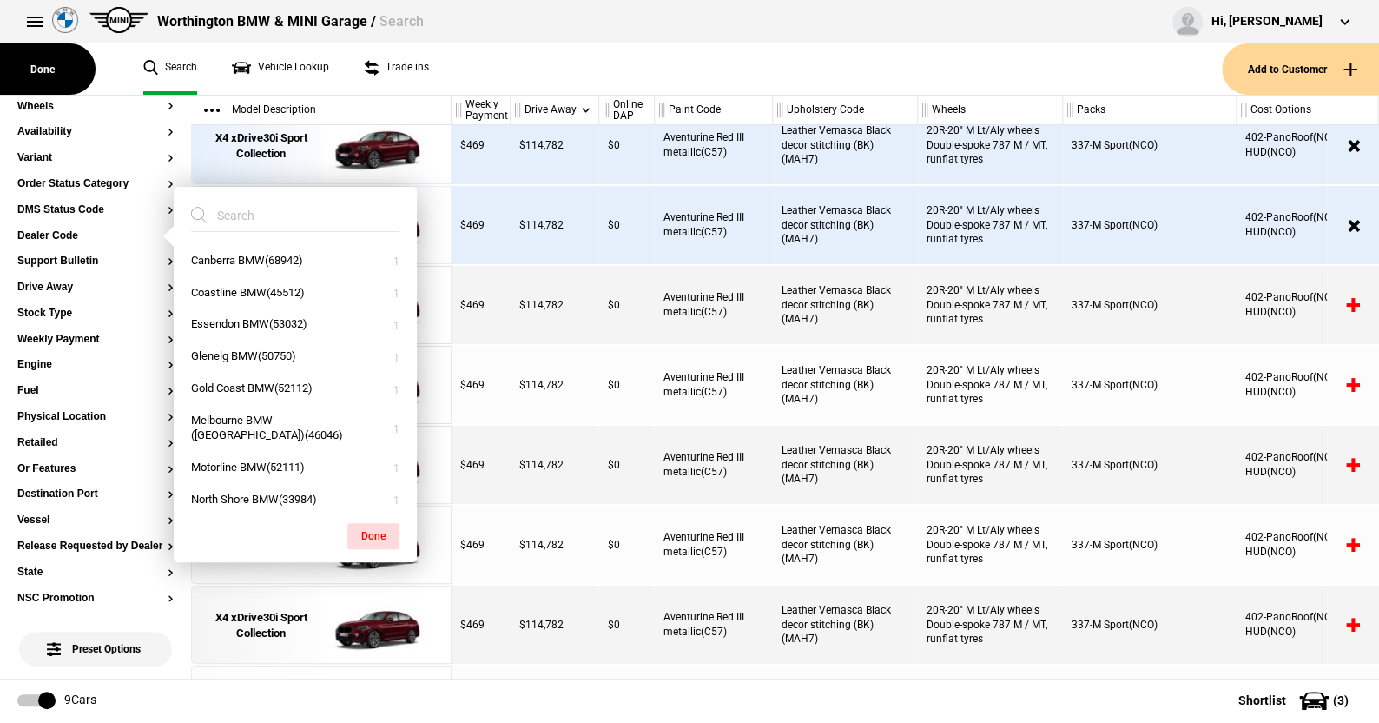
click at [487, 56] on ul "Search Vehicle Lookup Trade ins" at bounding box center [674, 68] width 1096 height 51
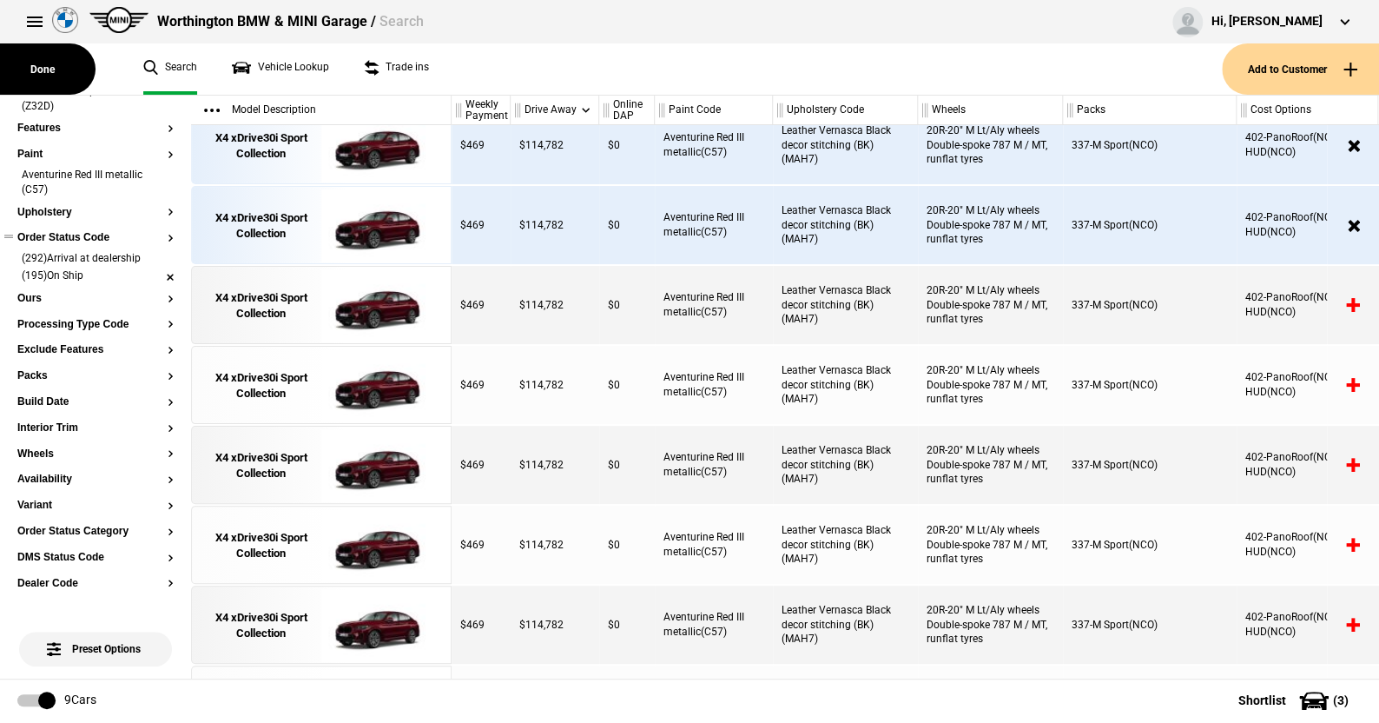
click at [157, 272] on li "(195)On Ship" at bounding box center [95, 276] width 156 height 17
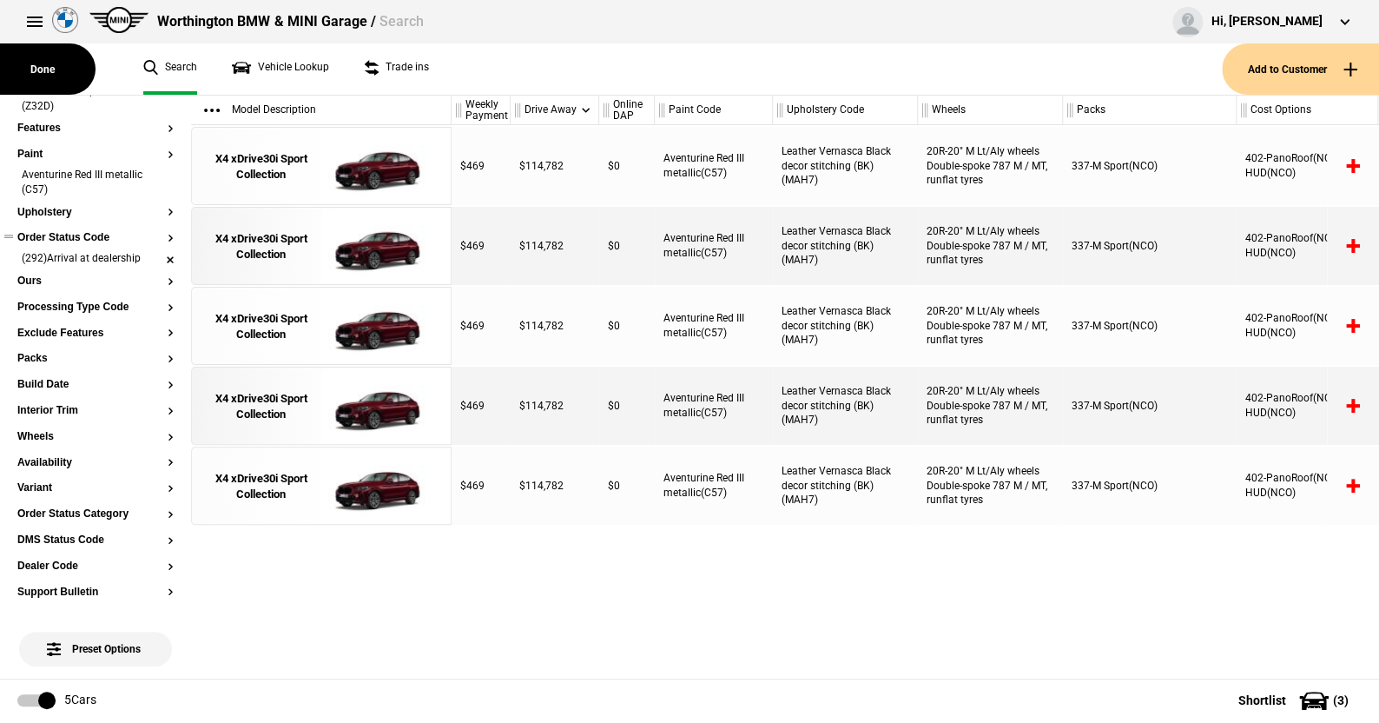
click at [158, 255] on li "(292)Arrival at dealership" at bounding box center [95, 259] width 156 height 17
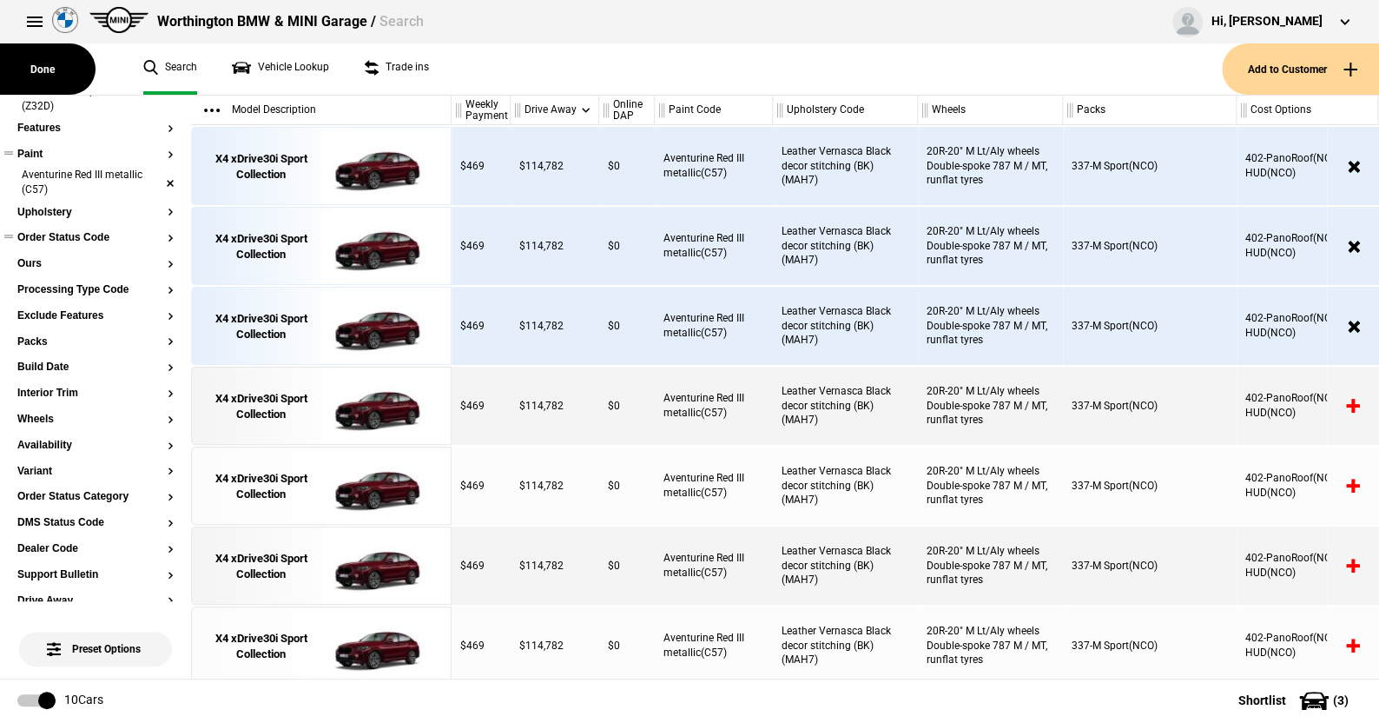
click at [157, 175] on li "Aventurine Red III metallic (C57)" at bounding box center [95, 184] width 156 height 32
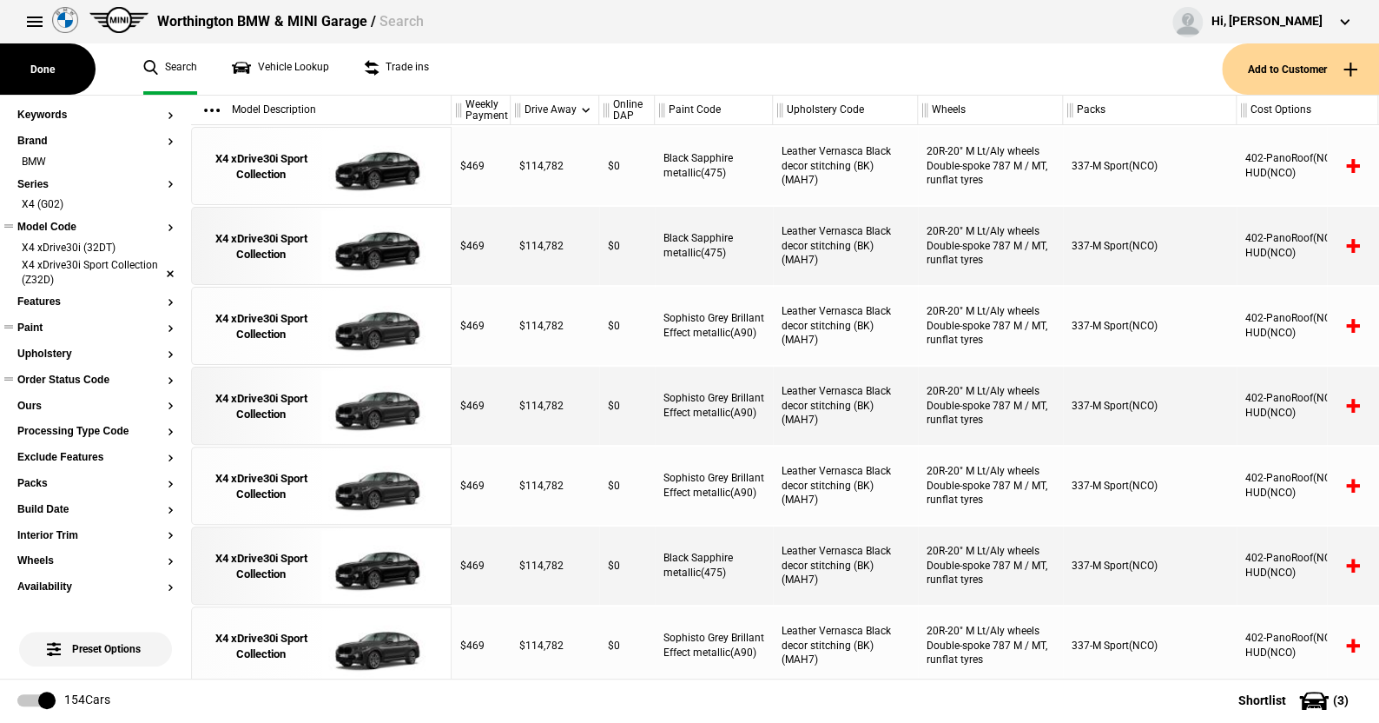
click at [156, 268] on li "X4 xDrive30i Sport Collection (Z32D)" at bounding box center [95, 274] width 156 height 32
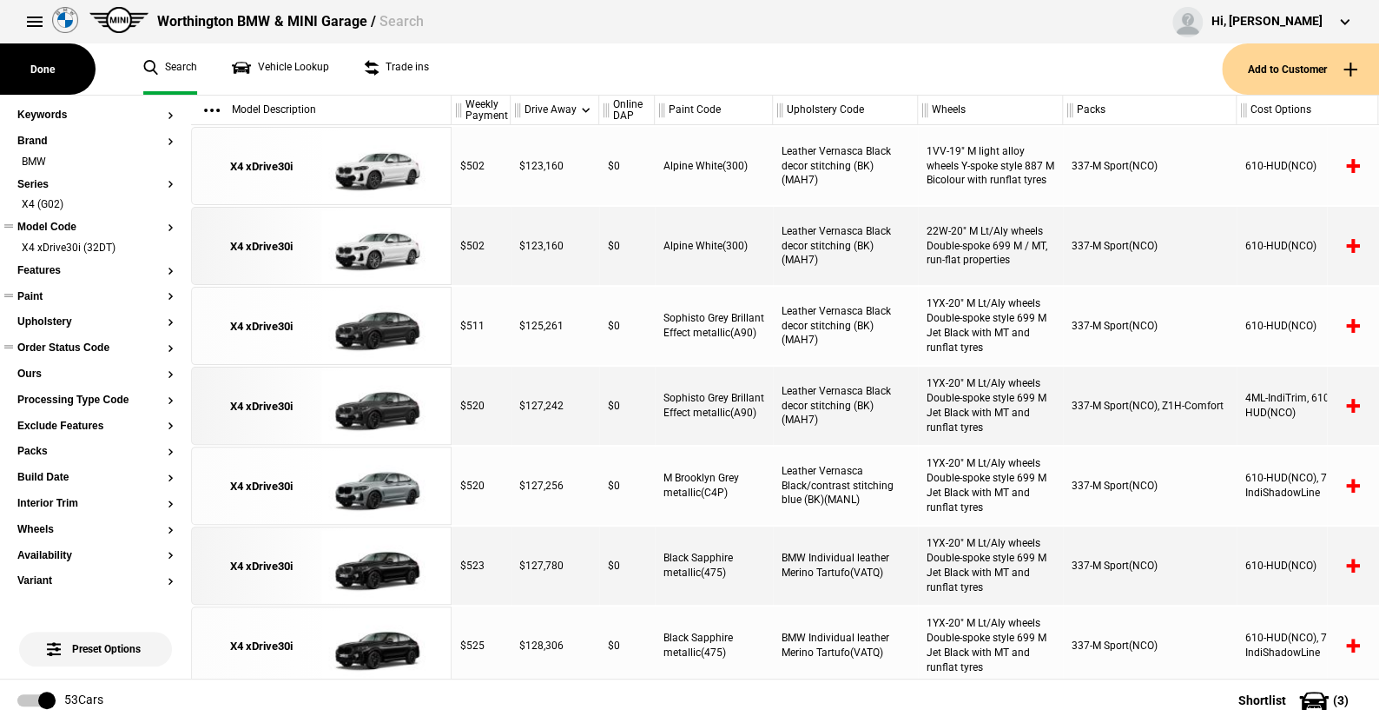
click at [39, 291] on button "Paint" at bounding box center [95, 297] width 156 height 12
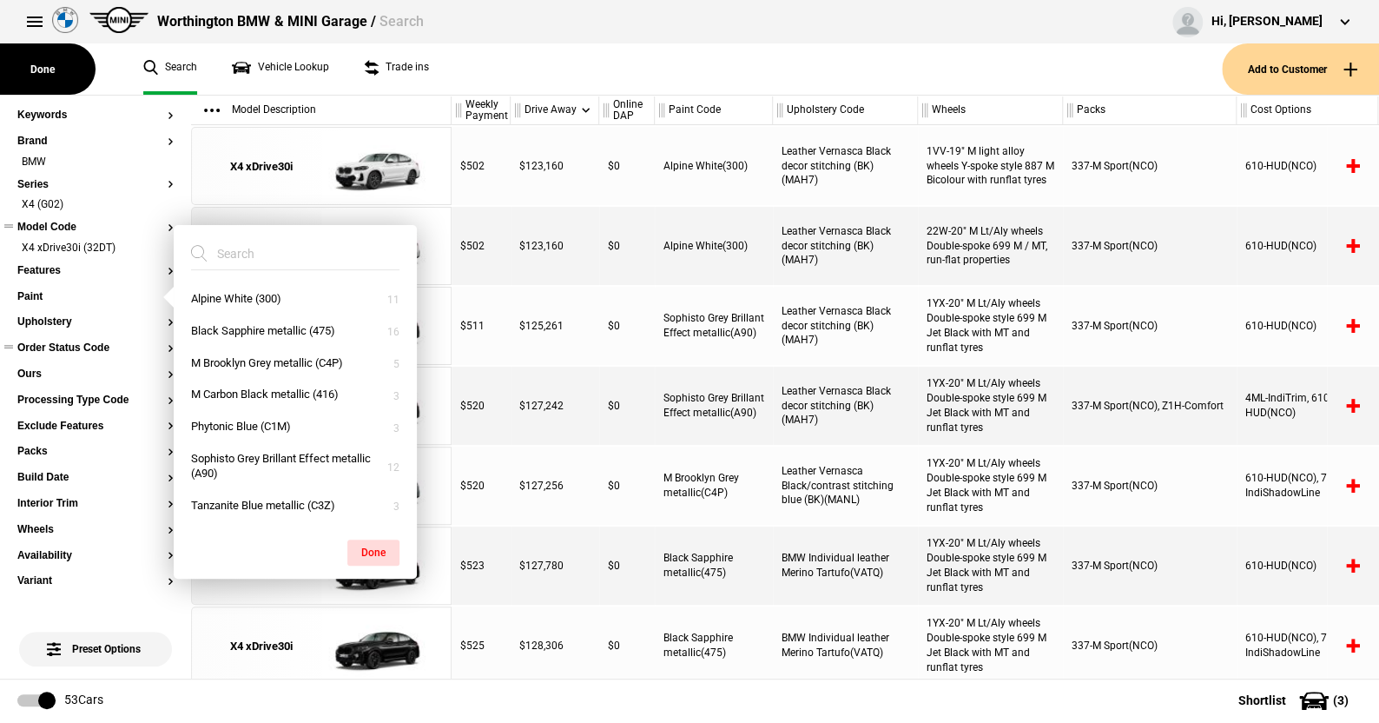
click at [562, 72] on ul "Search Vehicle Lookup Trade ins" at bounding box center [674, 68] width 1096 height 51
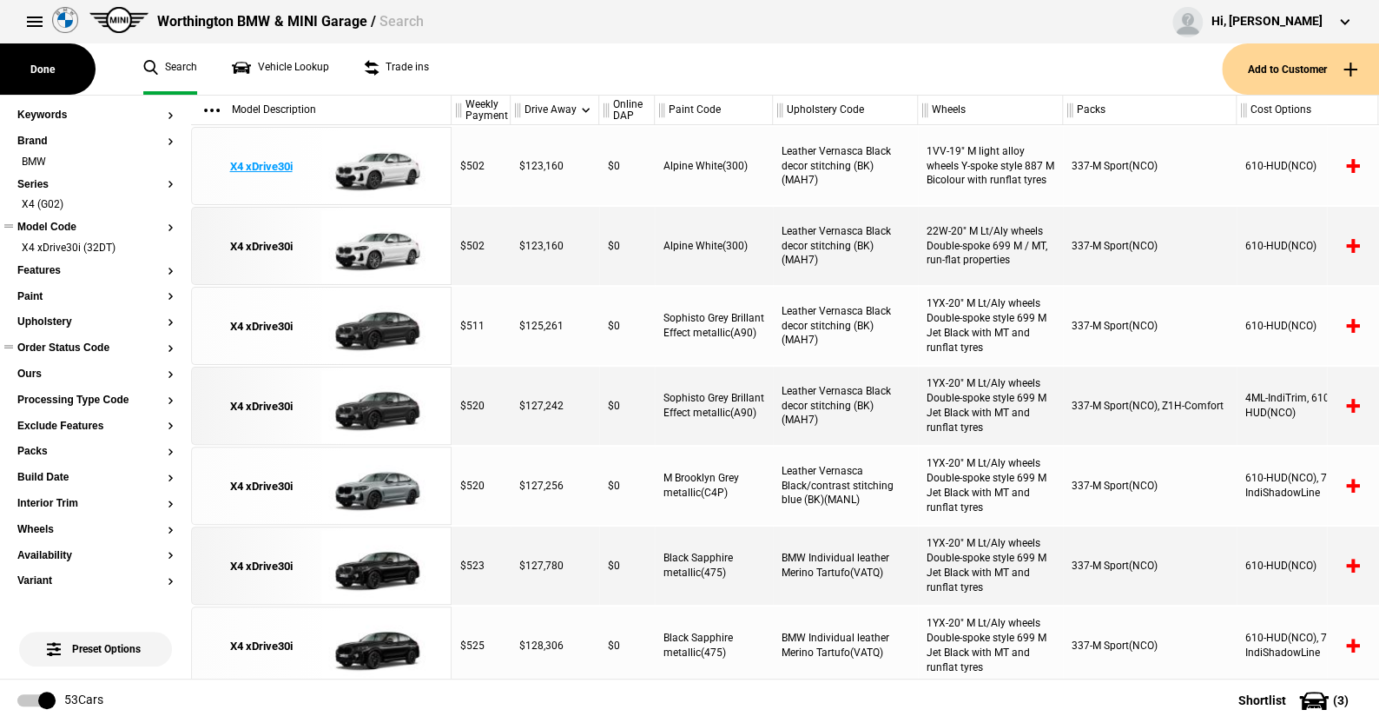
click at [370, 161] on img at bounding box center [381, 167] width 121 height 78
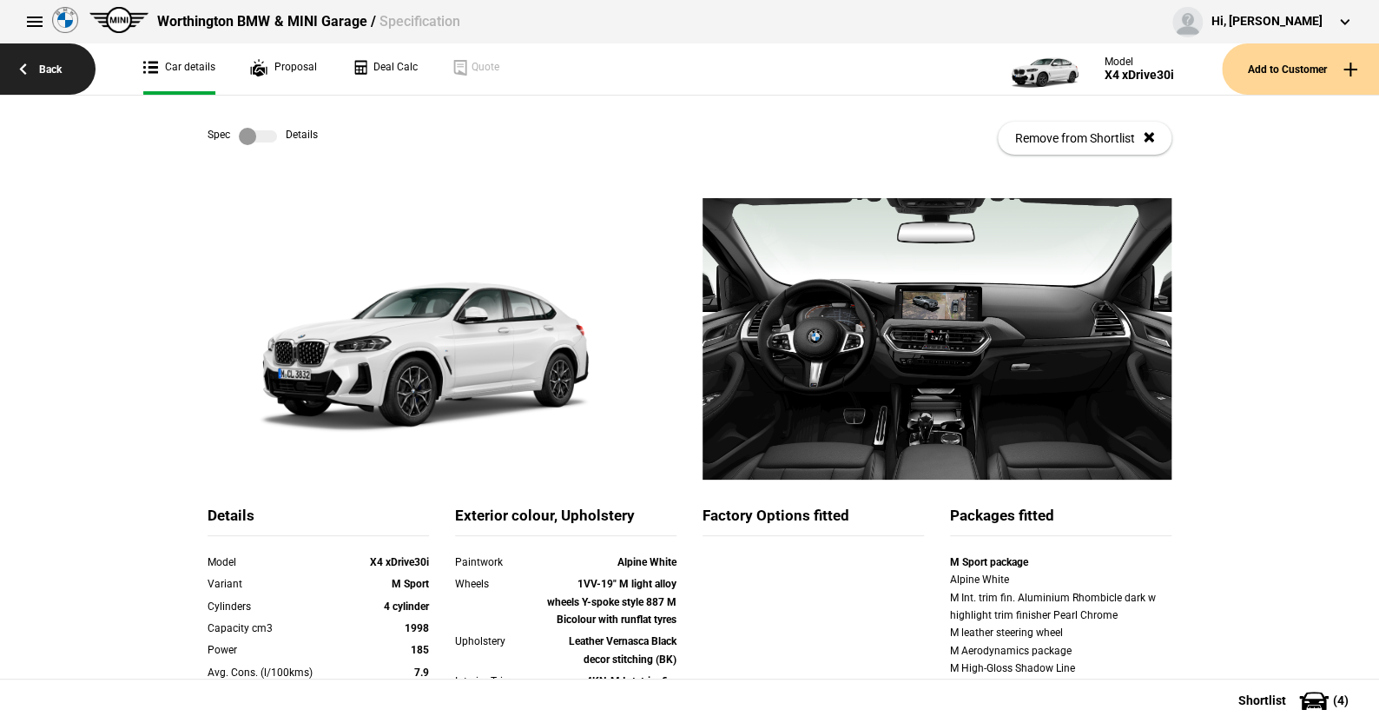
click at [53, 63] on link "Back" at bounding box center [48, 68] width 96 height 51
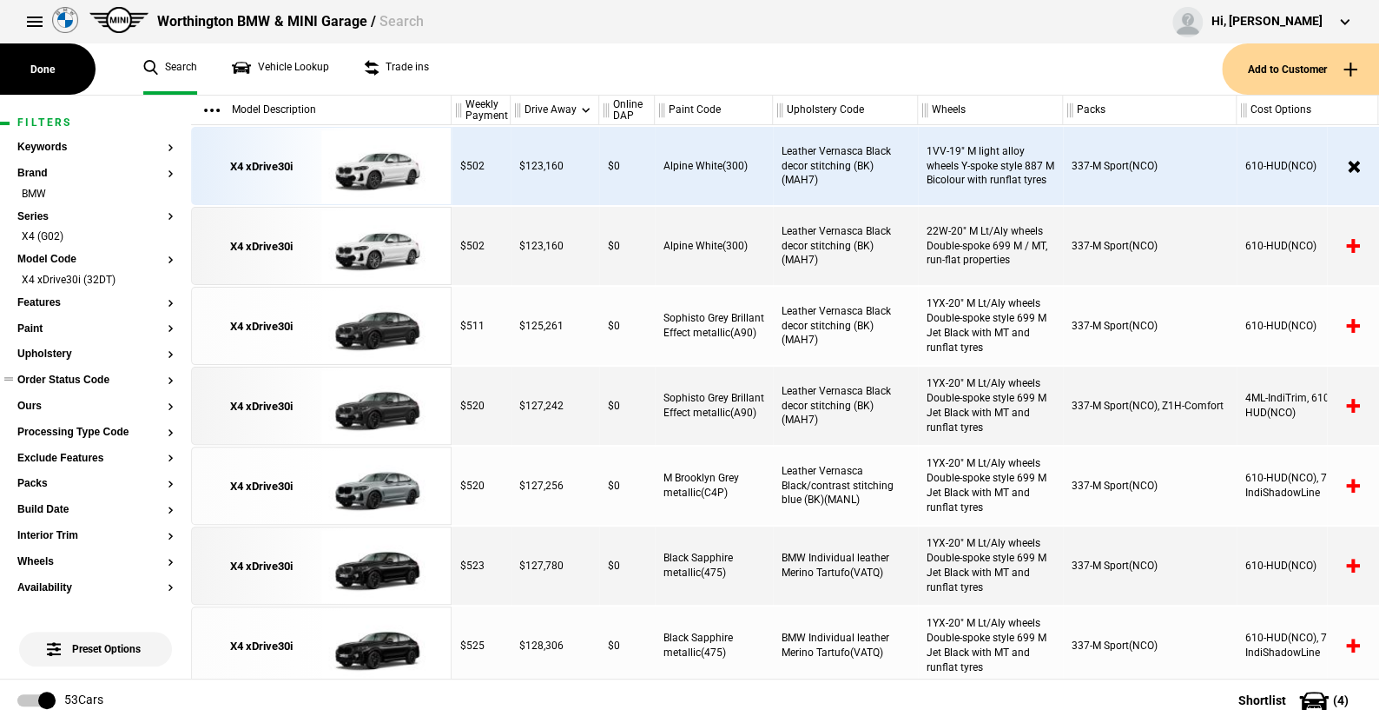
click at [78, 387] on section "Order Status Code" at bounding box center [95, 387] width 156 height 26
click at [86, 374] on button "Order Status Code" at bounding box center [95, 380] width 156 height 12
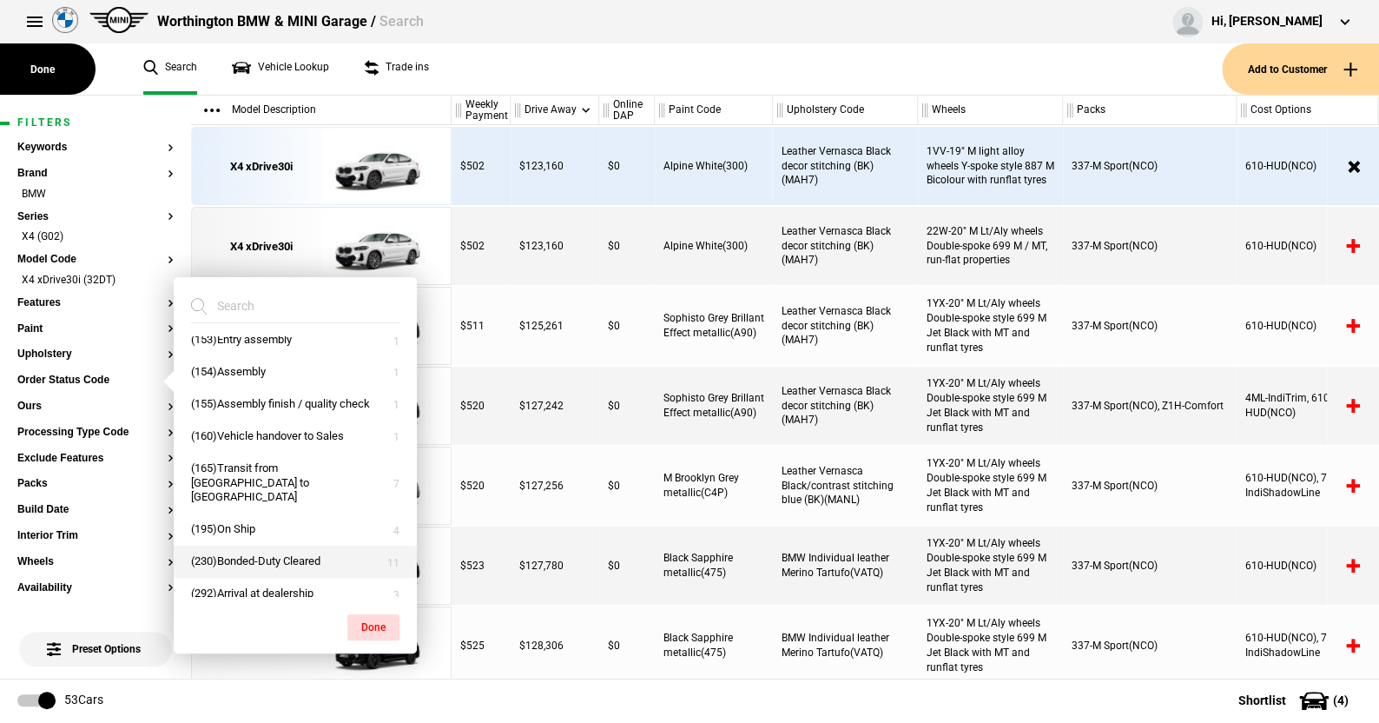
scroll to position [153, 0]
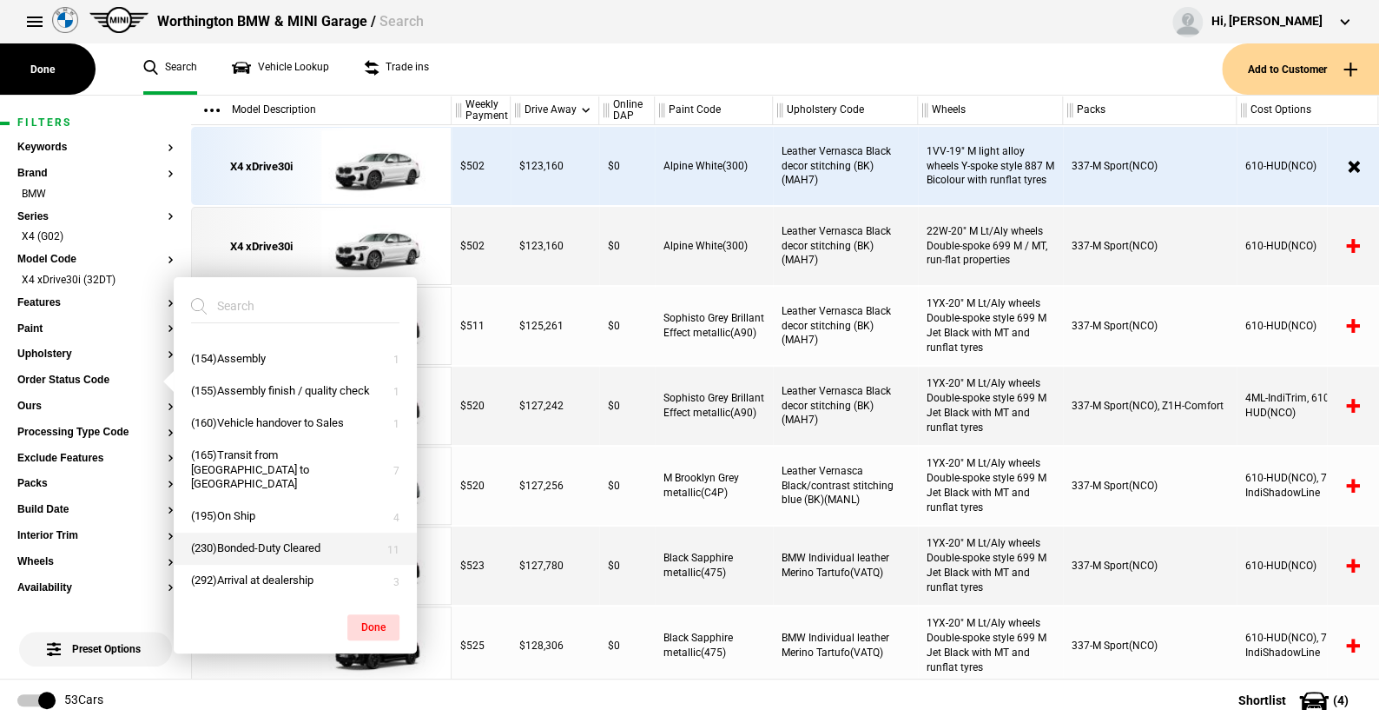
click at [268, 540] on button "(230)Bonded-Duty Cleared" at bounding box center [295, 548] width 243 height 32
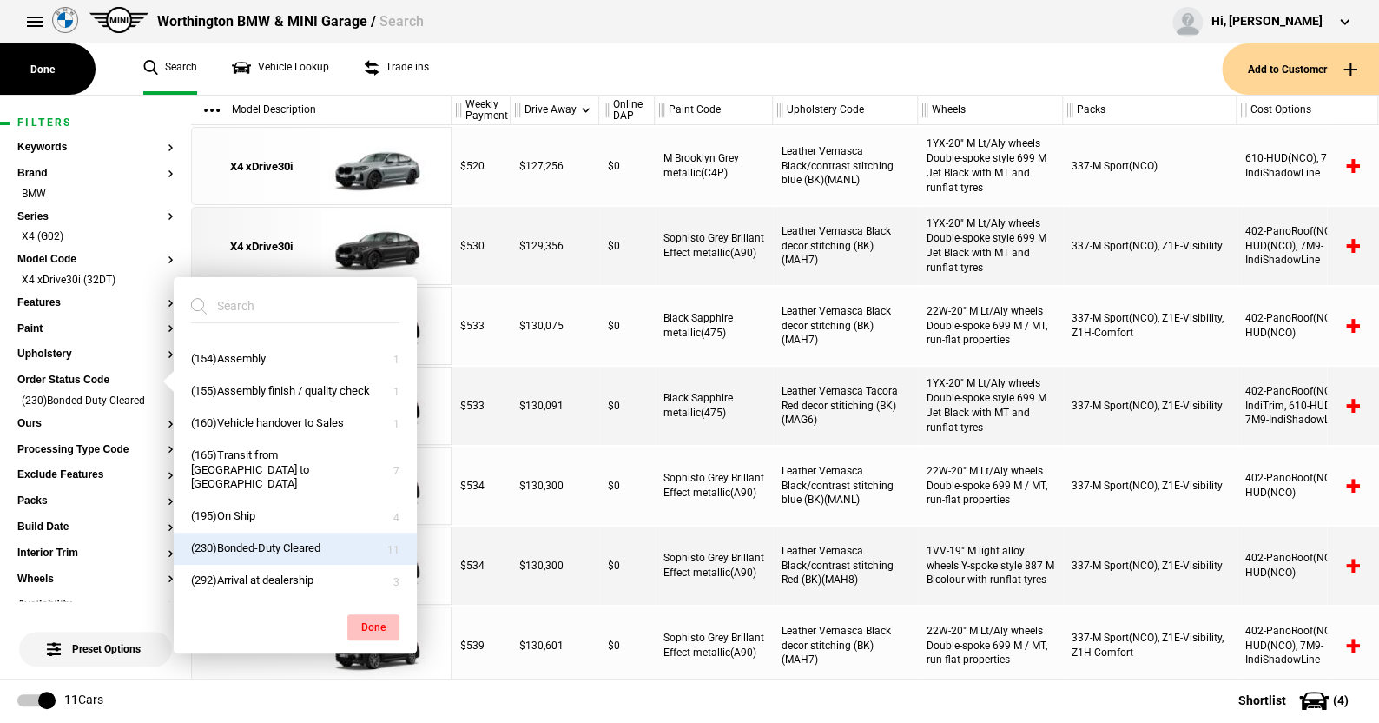
click at [388, 621] on button "Done" at bounding box center [373, 627] width 52 height 26
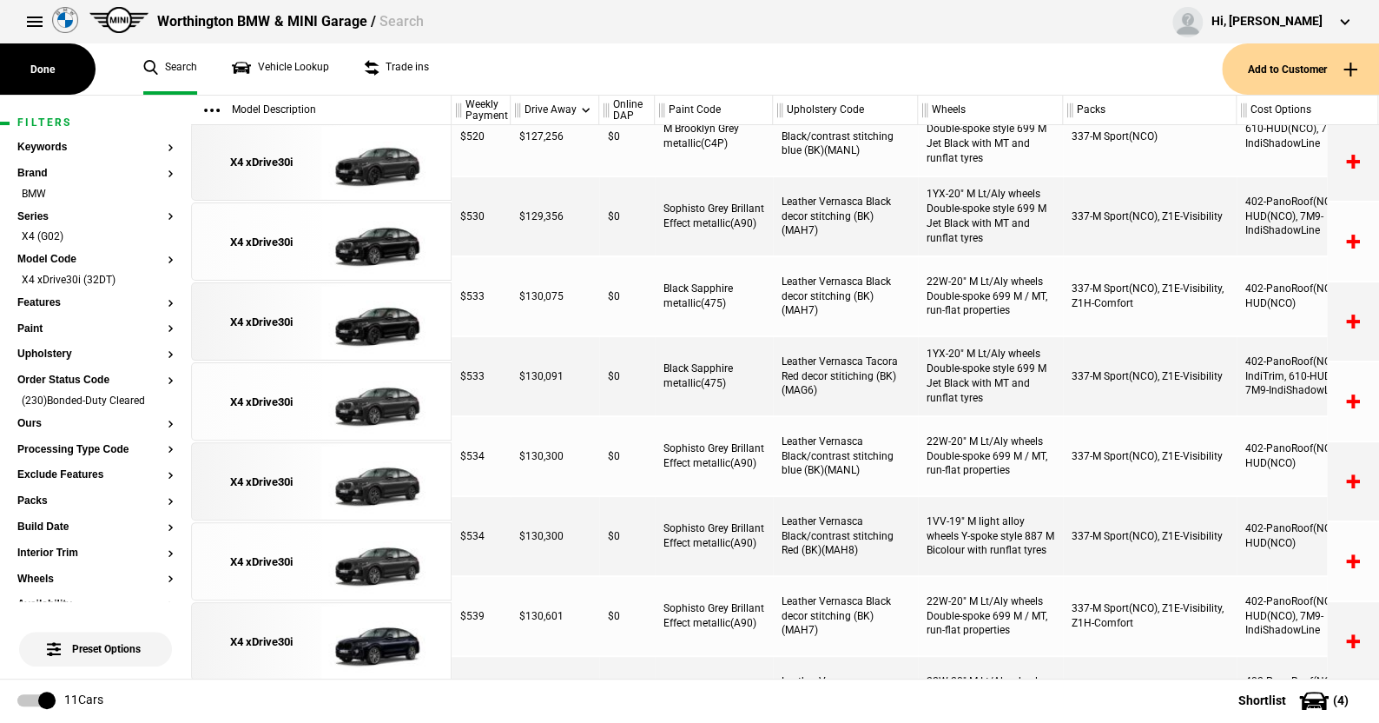
scroll to position [0, 0]
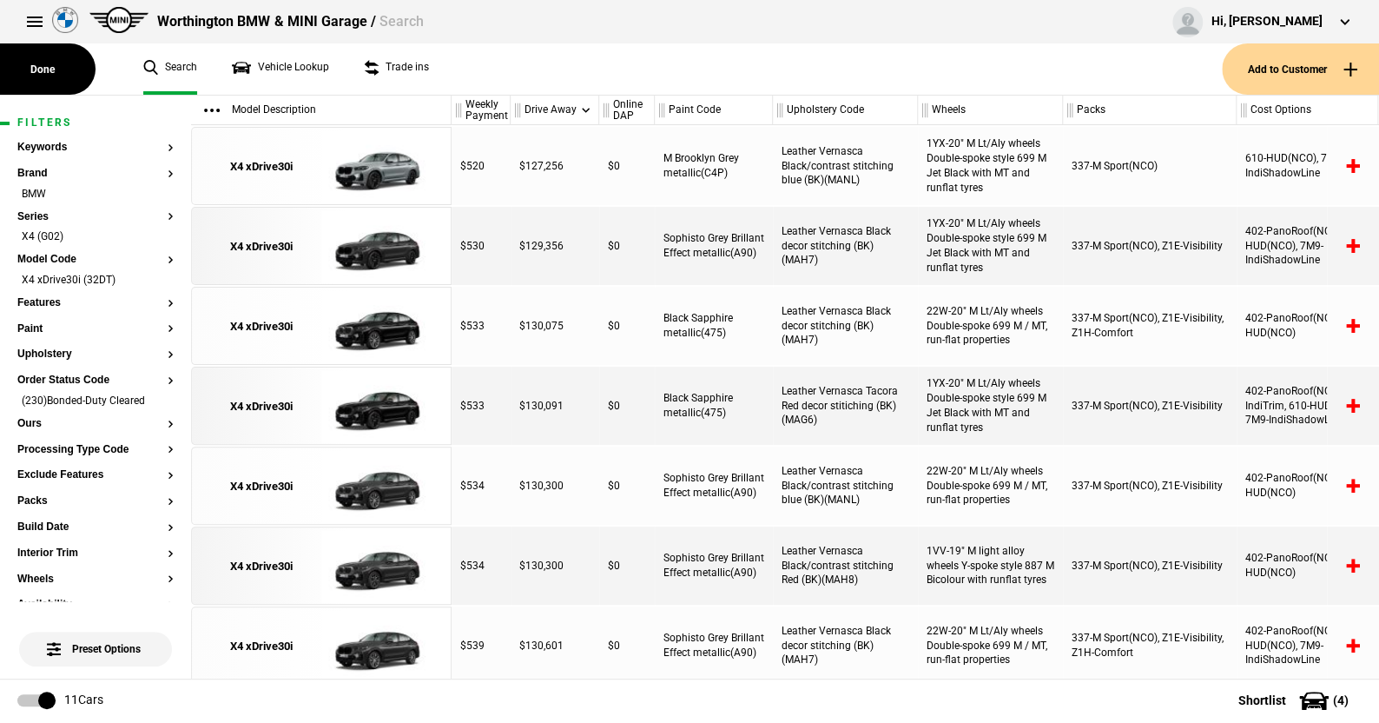
drag, startPoint x: 155, startPoint y: 276, endPoint x: 175, endPoint y: 321, distance: 49.0
click at [155, 276] on li "X4 xDrive30i (32DT)" at bounding box center [95, 281] width 156 height 17
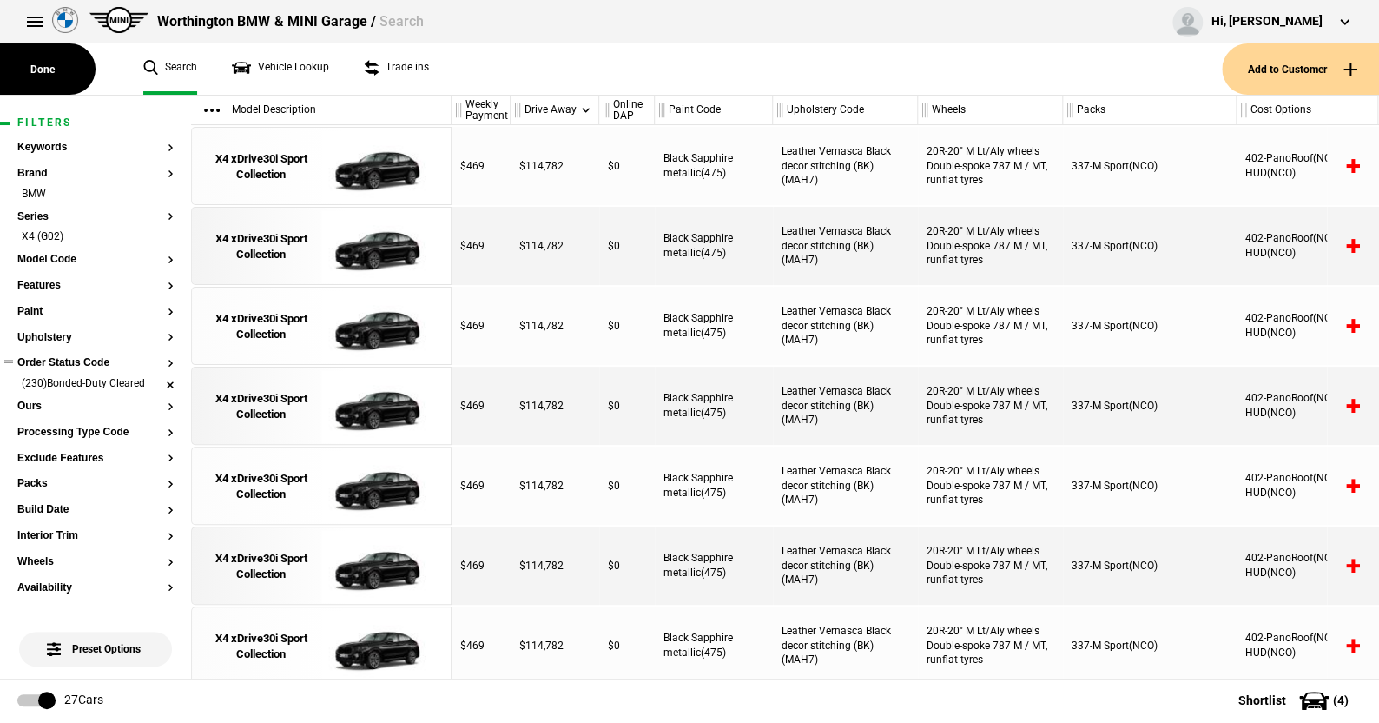
click at [156, 383] on li "(230)Bonded-Duty Cleared" at bounding box center [95, 384] width 156 height 17
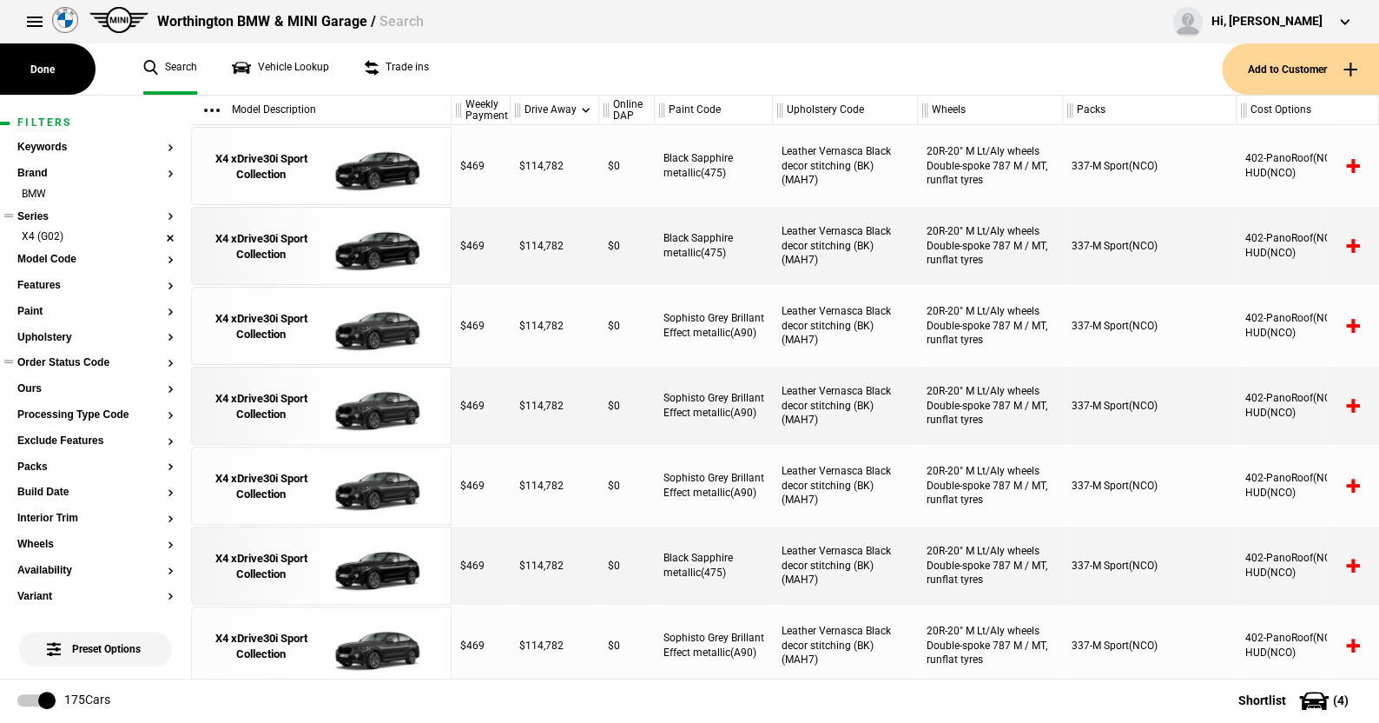
click at [156, 234] on li "X4 (G02)" at bounding box center [95, 237] width 156 height 17
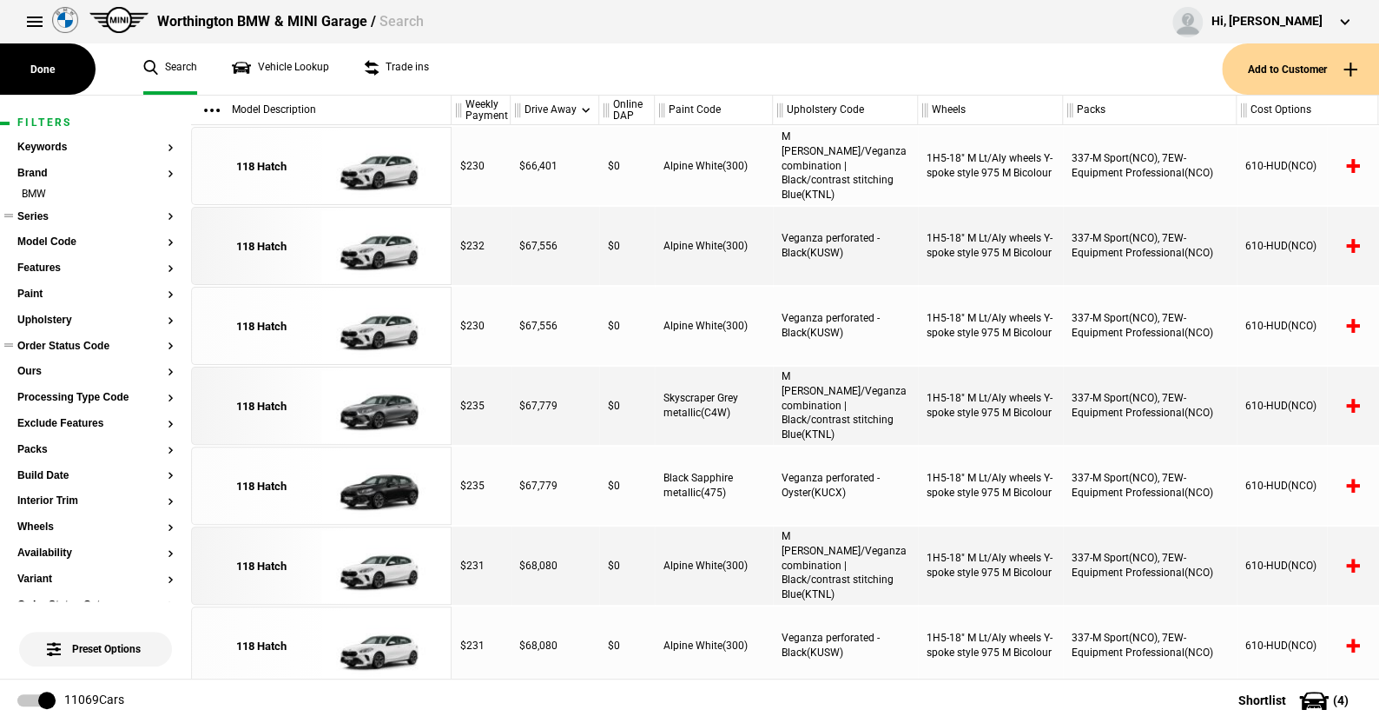
click at [41, 211] on button "Series" at bounding box center [95, 217] width 156 height 12
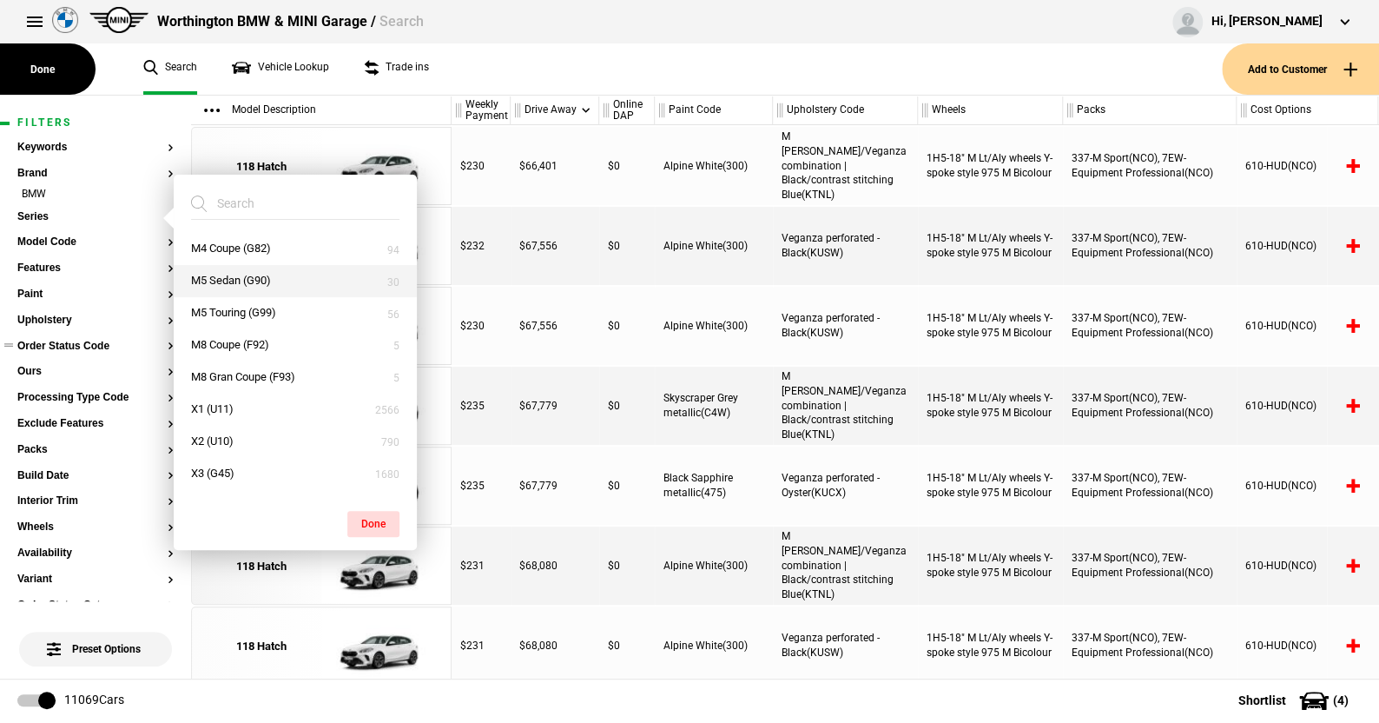
scroll to position [608, 0]
click at [228, 407] on button "X2 (U10)" at bounding box center [295, 410] width 243 height 32
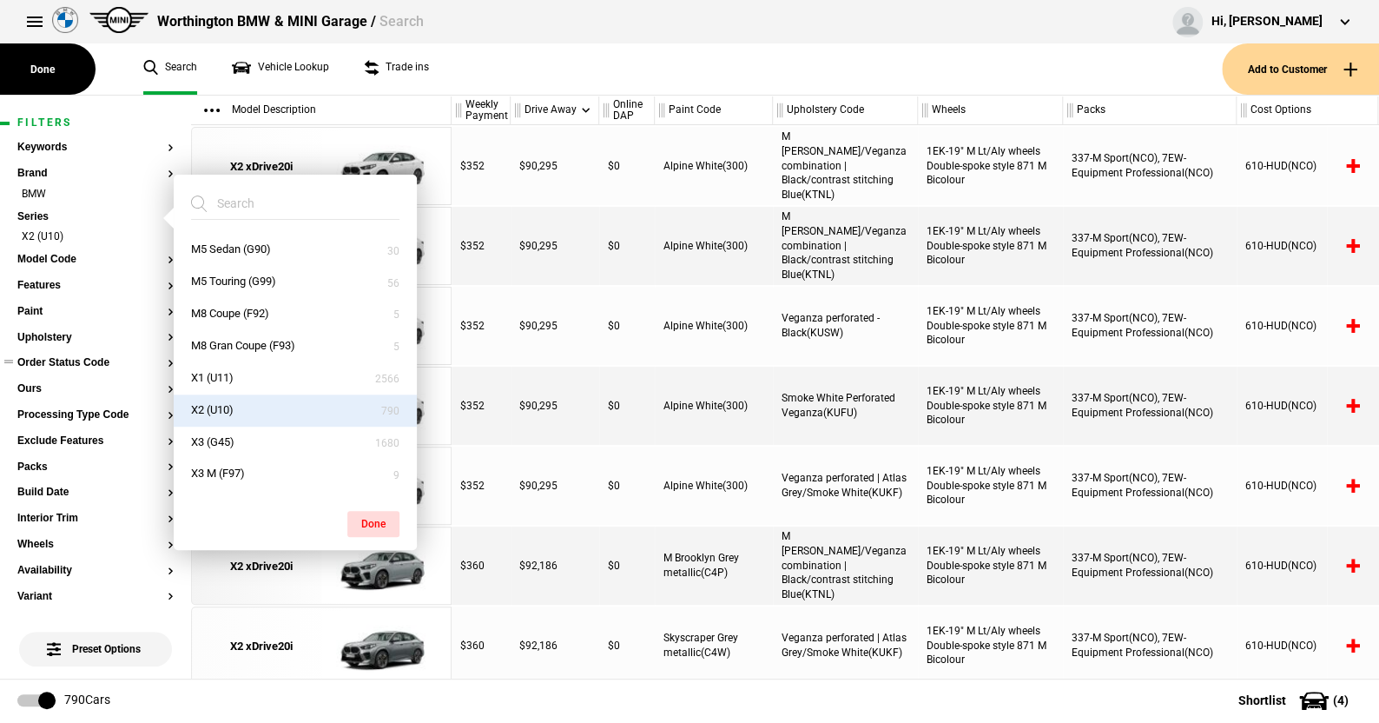
click at [380, 513] on button "Done" at bounding box center [373, 524] width 52 height 26
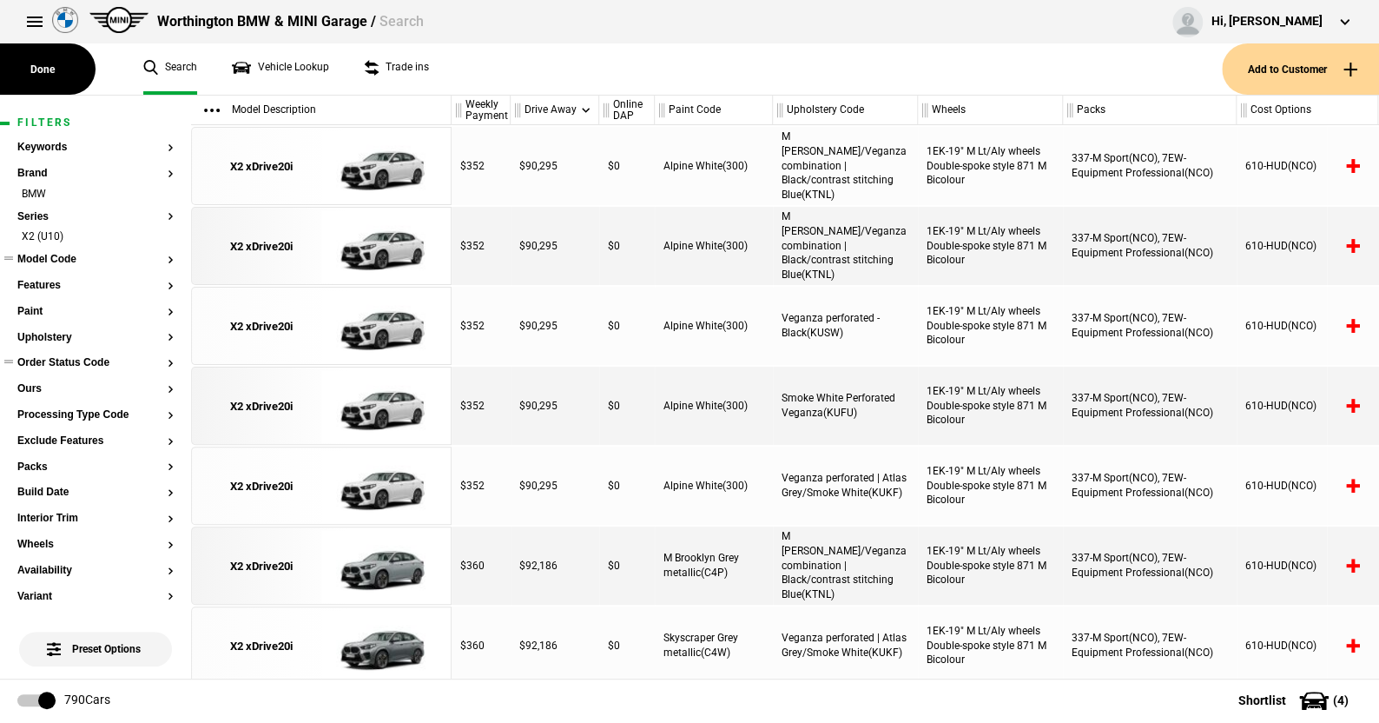
click at [64, 255] on button "Model Code" at bounding box center [95, 260] width 156 height 12
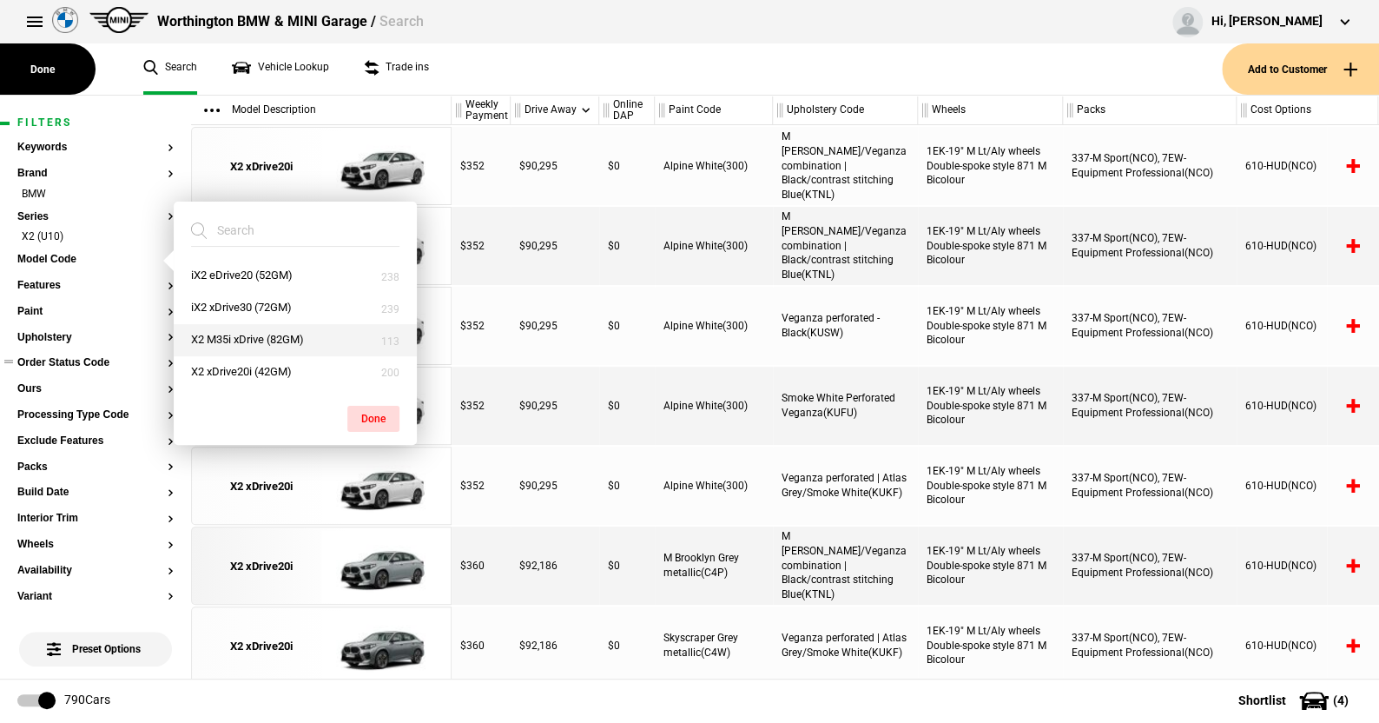
click at [223, 334] on button "X2 M35i xDrive (82GM)" at bounding box center [295, 340] width 243 height 32
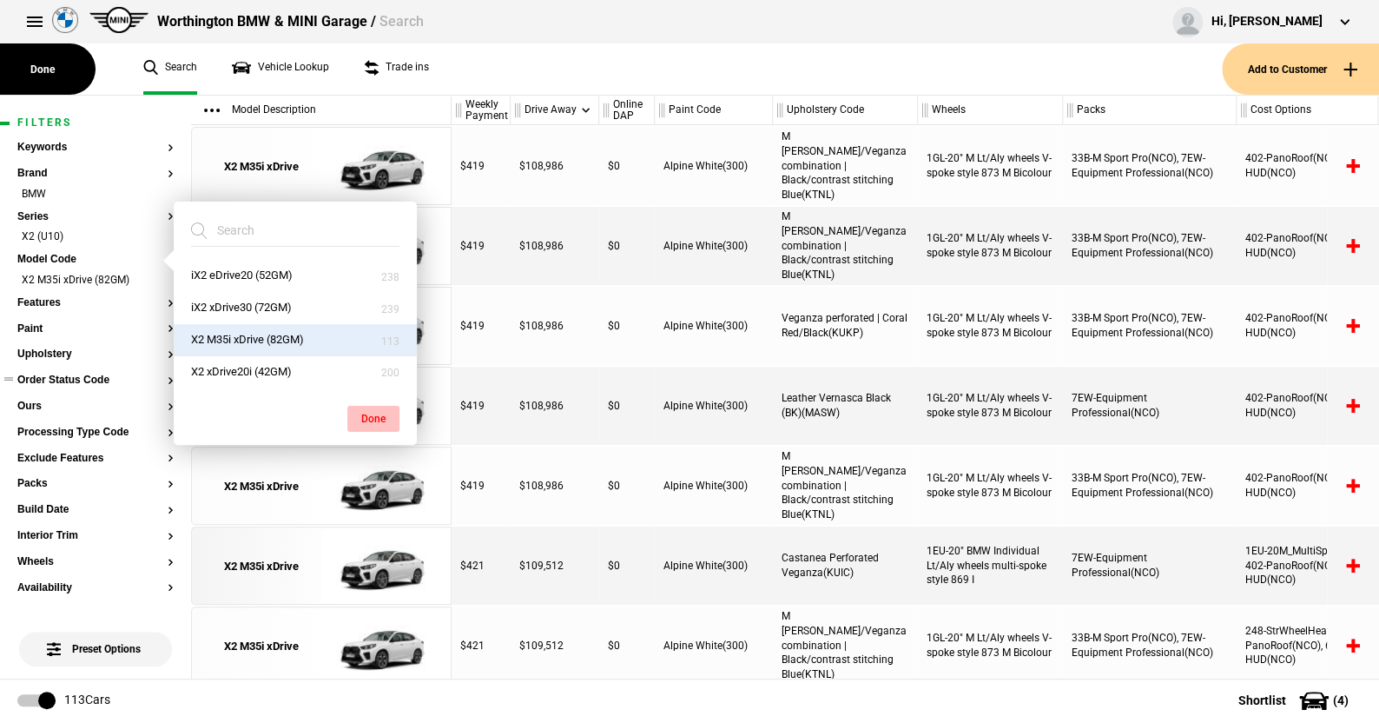
click at [368, 412] on button "Done" at bounding box center [373, 419] width 52 height 26
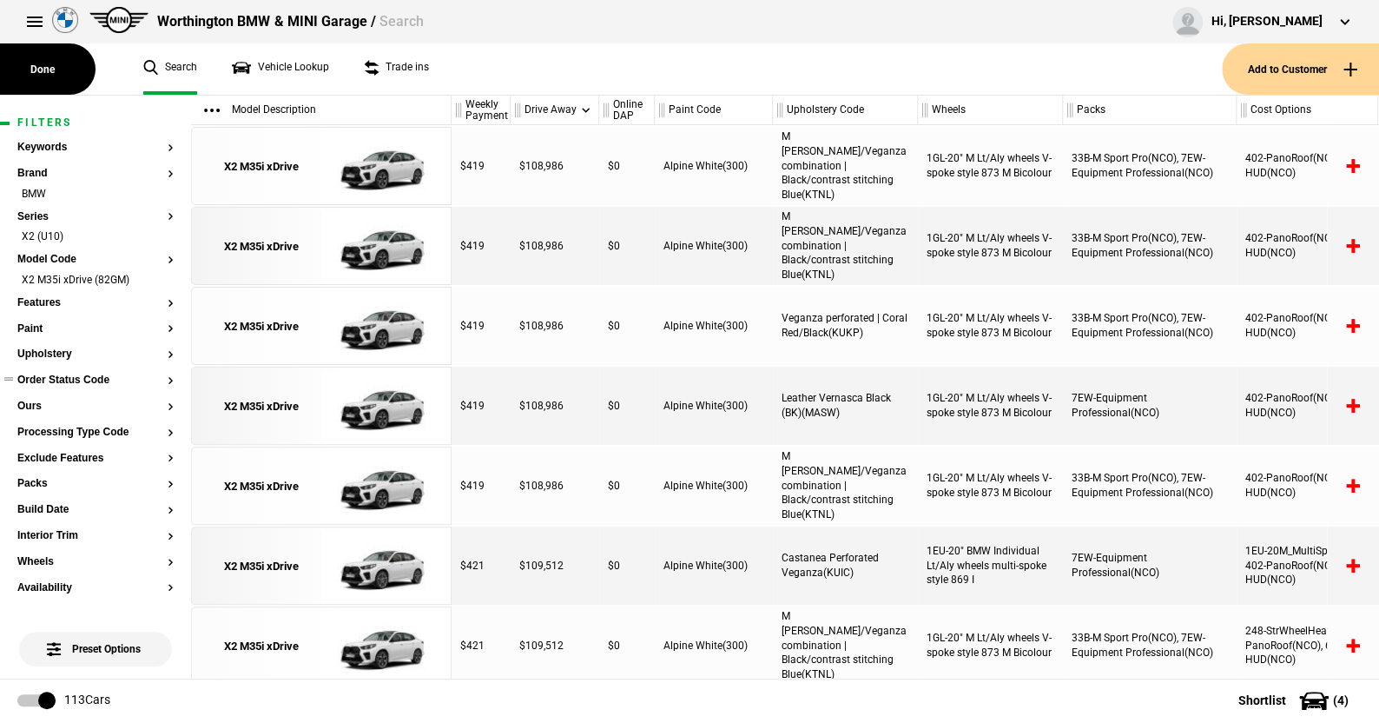
click at [69, 377] on button "Order Status Code" at bounding box center [95, 380] width 156 height 12
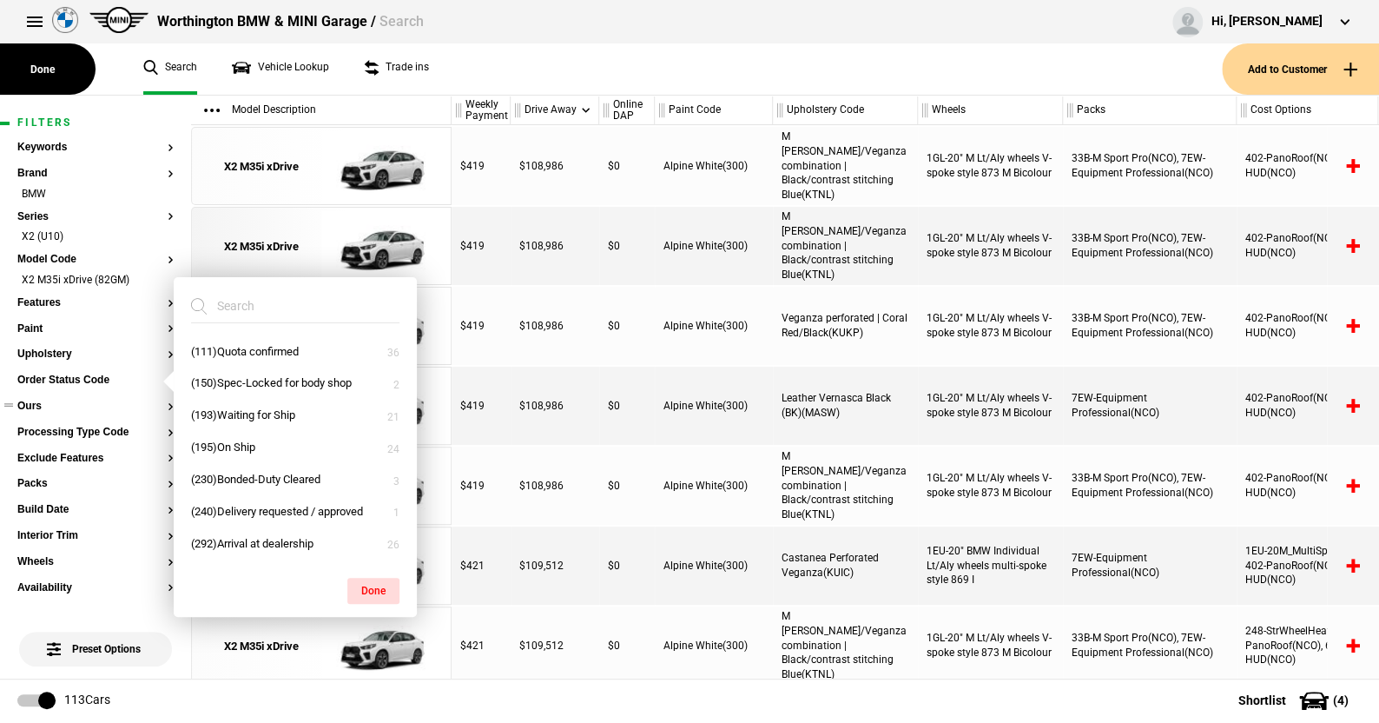
click at [33, 403] on button "Ours" at bounding box center [95, 406] width 156 height 12
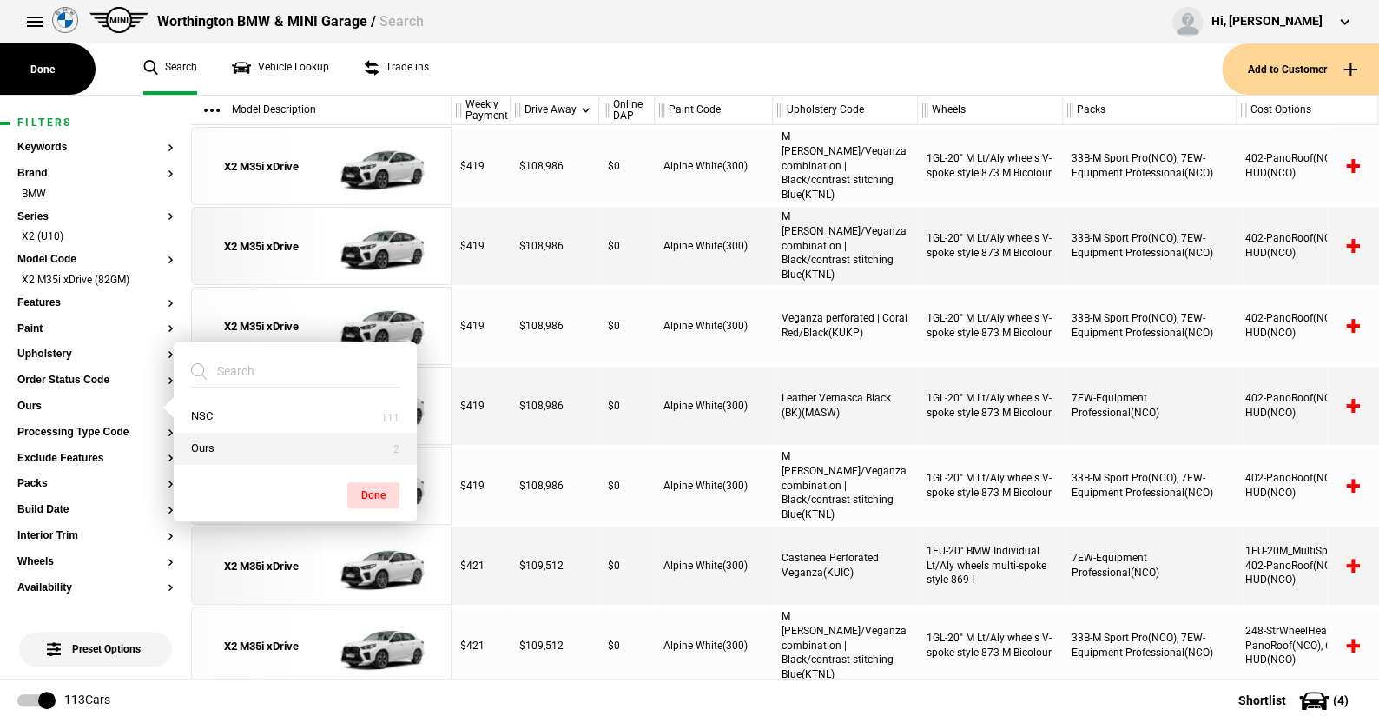
click at [194, 440] on button "Ours" at bounding box center [295, 449] width 243 height 32
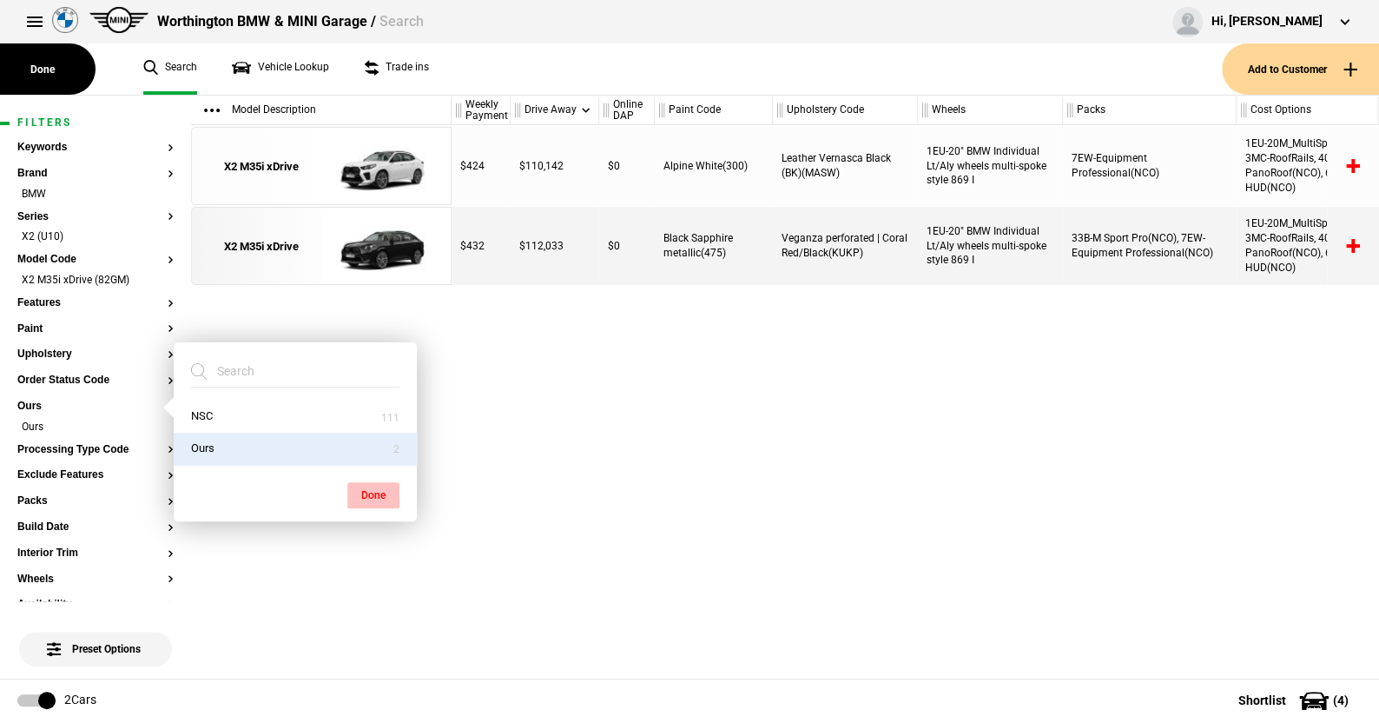
drag, startPoint x: 378, startPoint y: 488, endPoint x: 372, endPoint y: 361, distance: 127.0
click at [376, 484] on button "Done" at bounding box center [373, 495] width 52 height 26
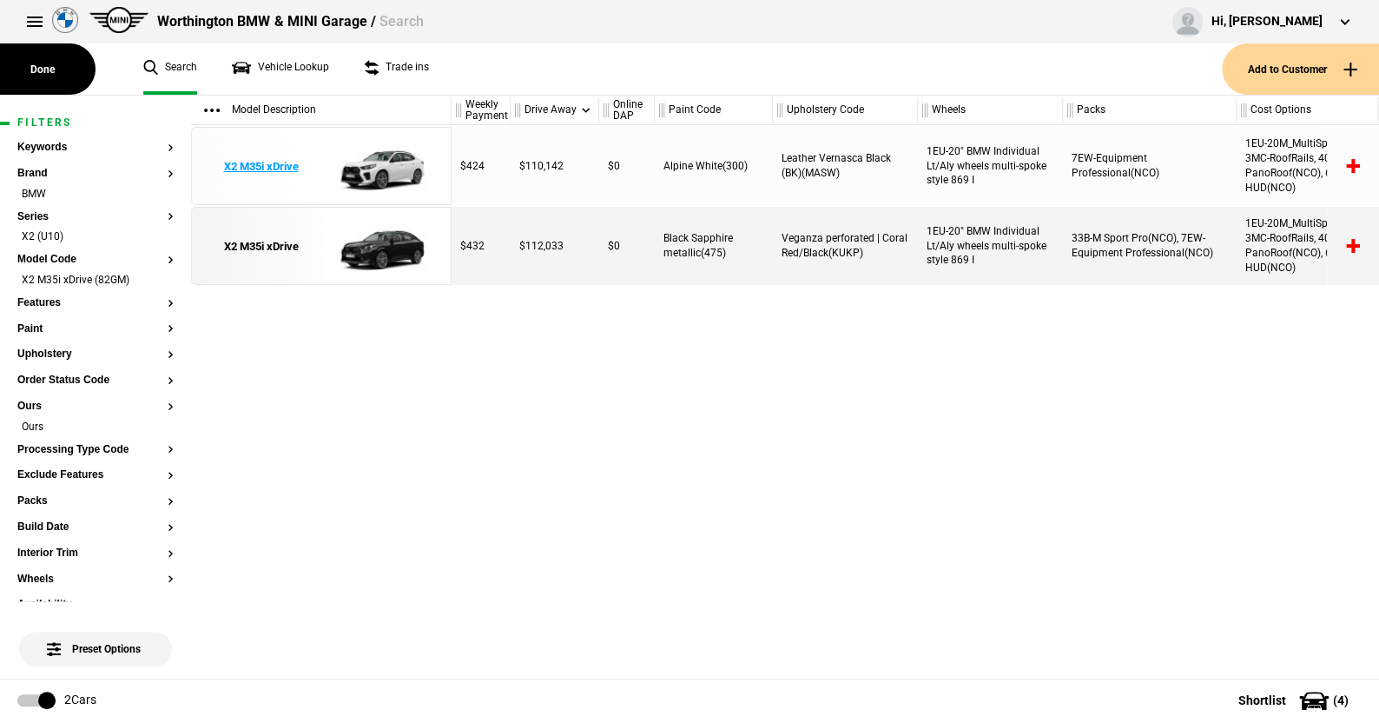
click at [390, 163] on img at bounding box center [381, 167] width 121 height 78
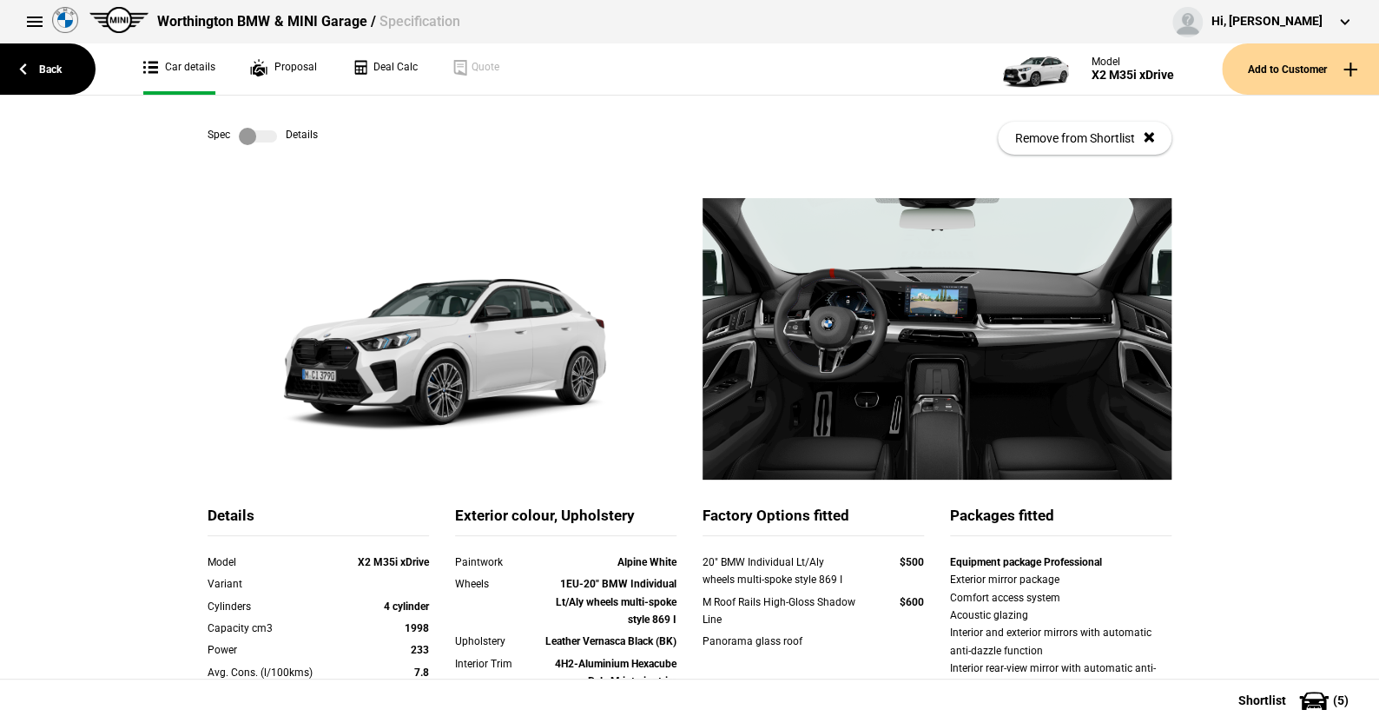
click at [273, 140] on link at bounding box center [258, 136] width 56 height 17
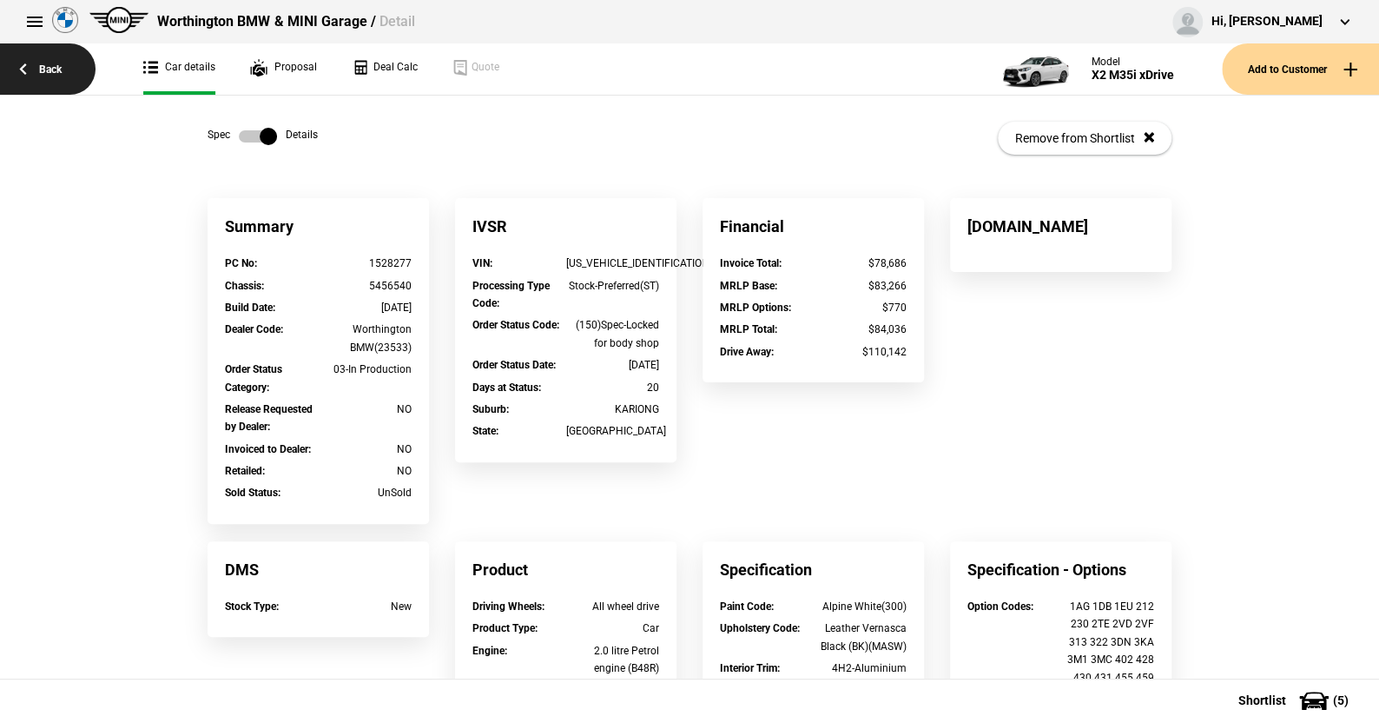
click at [53, 68] on link "Back" at bounding box center [48, 68] width 96 height 51
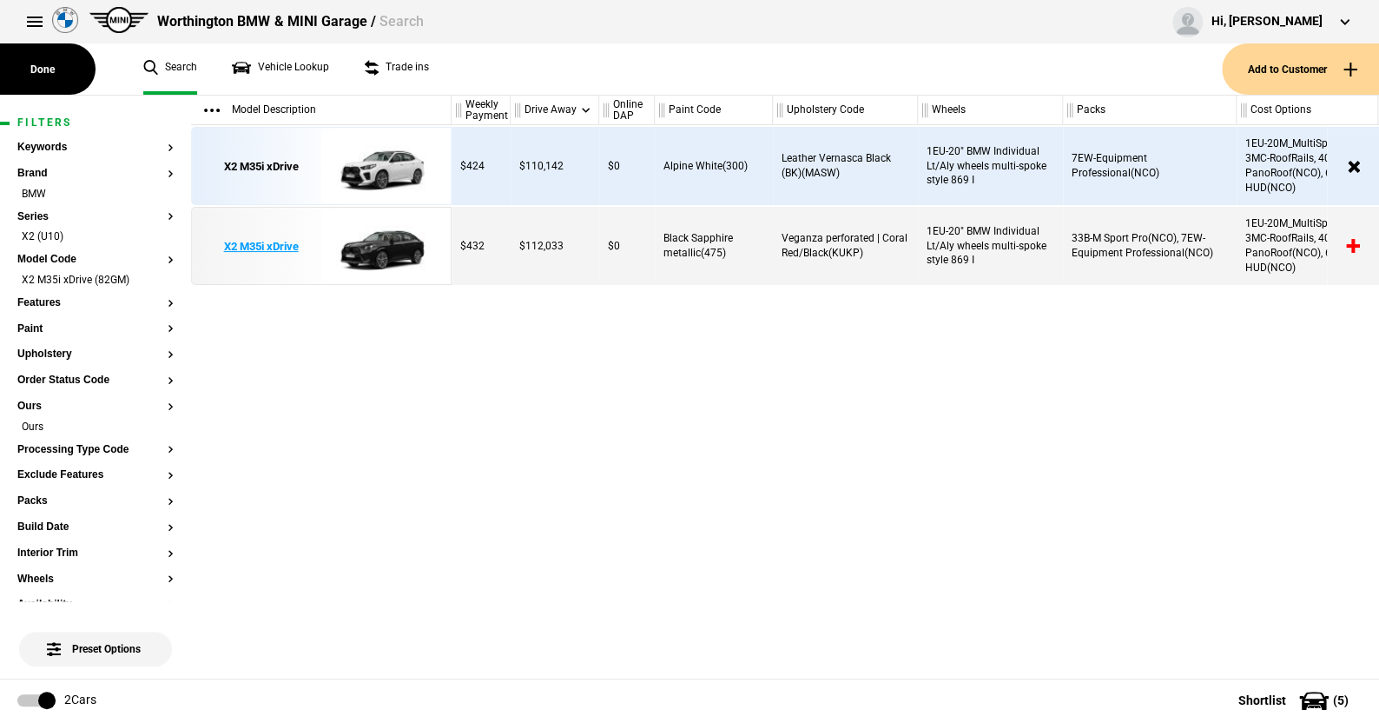
click at [384, 253] on img at bounding box center [381, 247] width 121 height 78
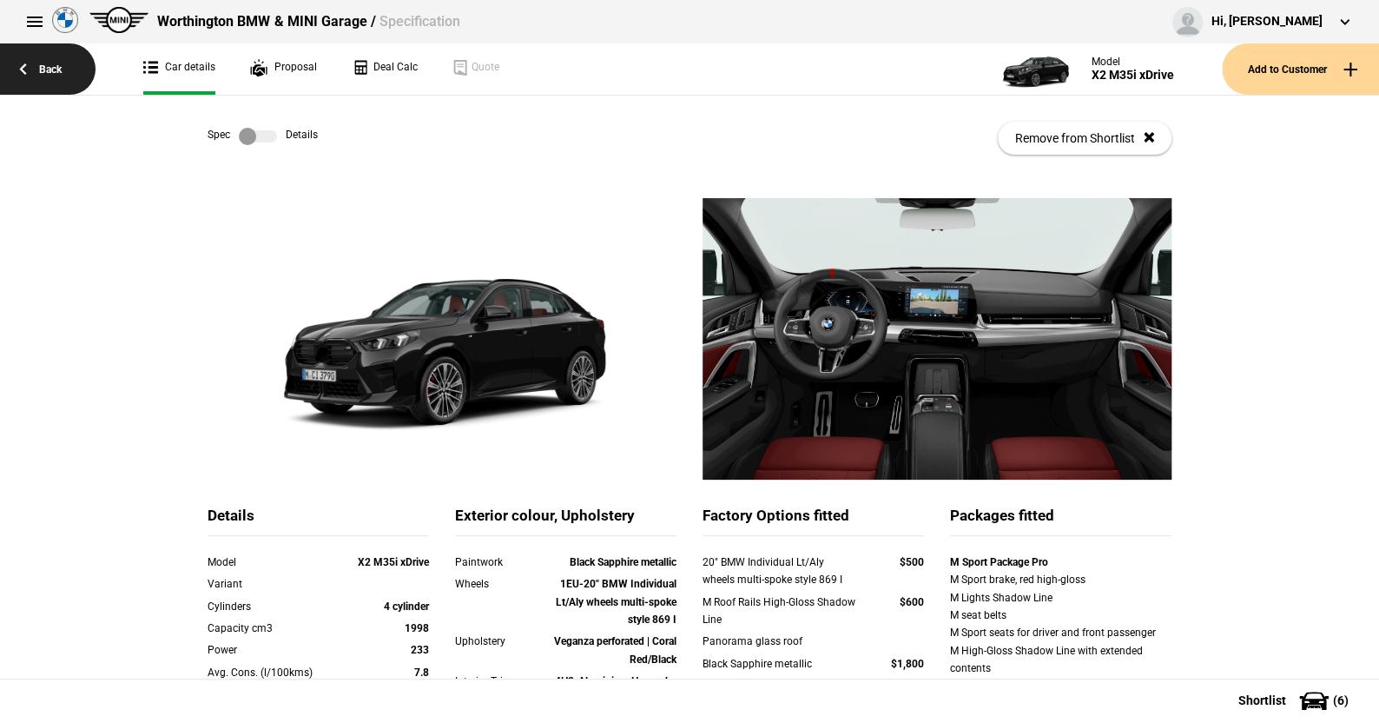
click at [53, 69] on link "Back" at bounding box center [48, 68] width 96 height 51
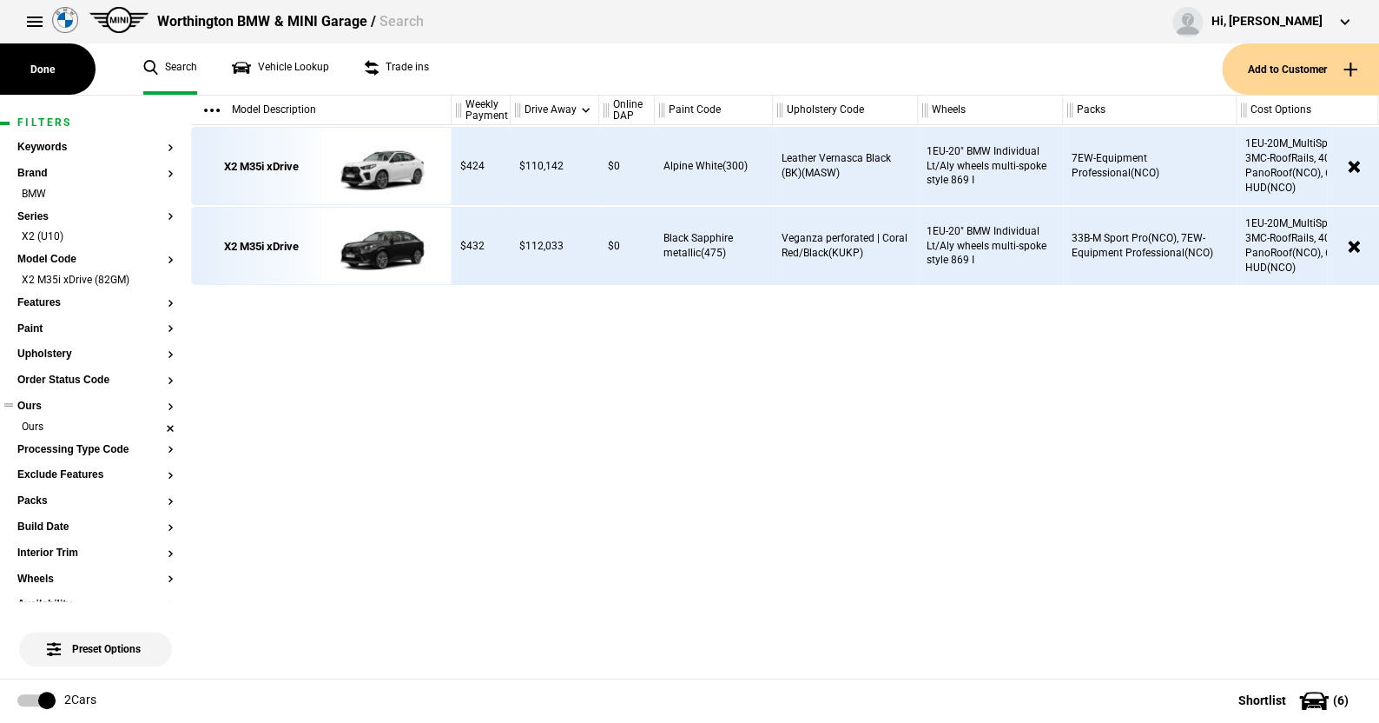
click at [155, 425] on li "Ours" at bounding box center [95, 428] width 156 height 17
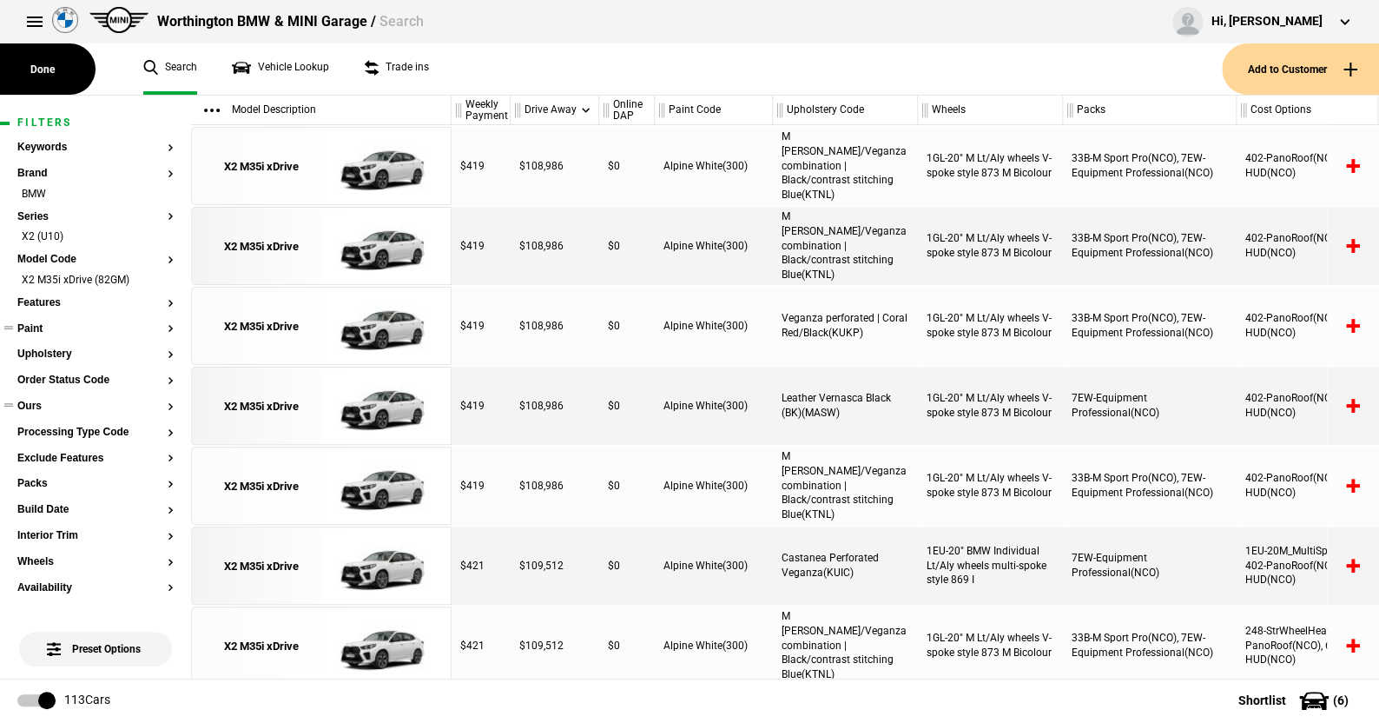
click at [36, 323] on button "Paint" at bounding box center [95, 329] width 156 height 12
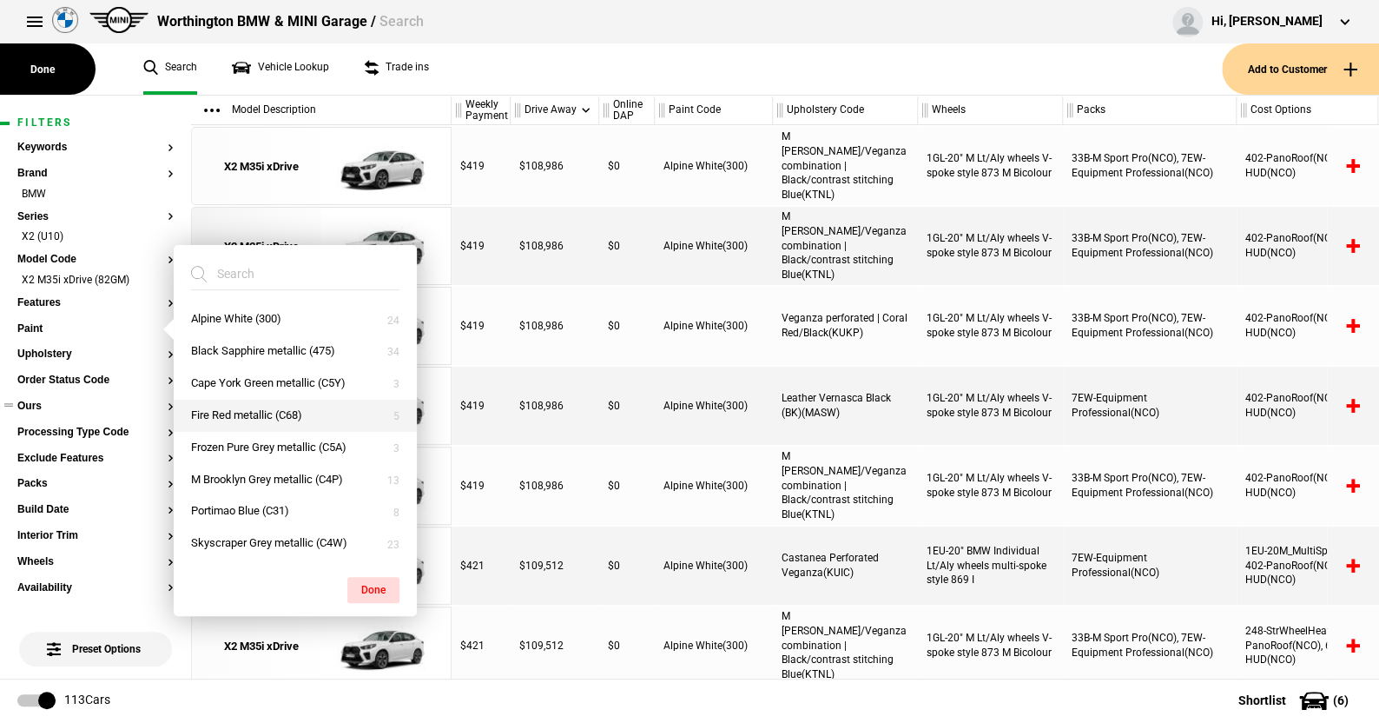
click at [228, 413] on button "Fire Red metallic (C68)" at bounding box center [295, 416] width 243 height 32
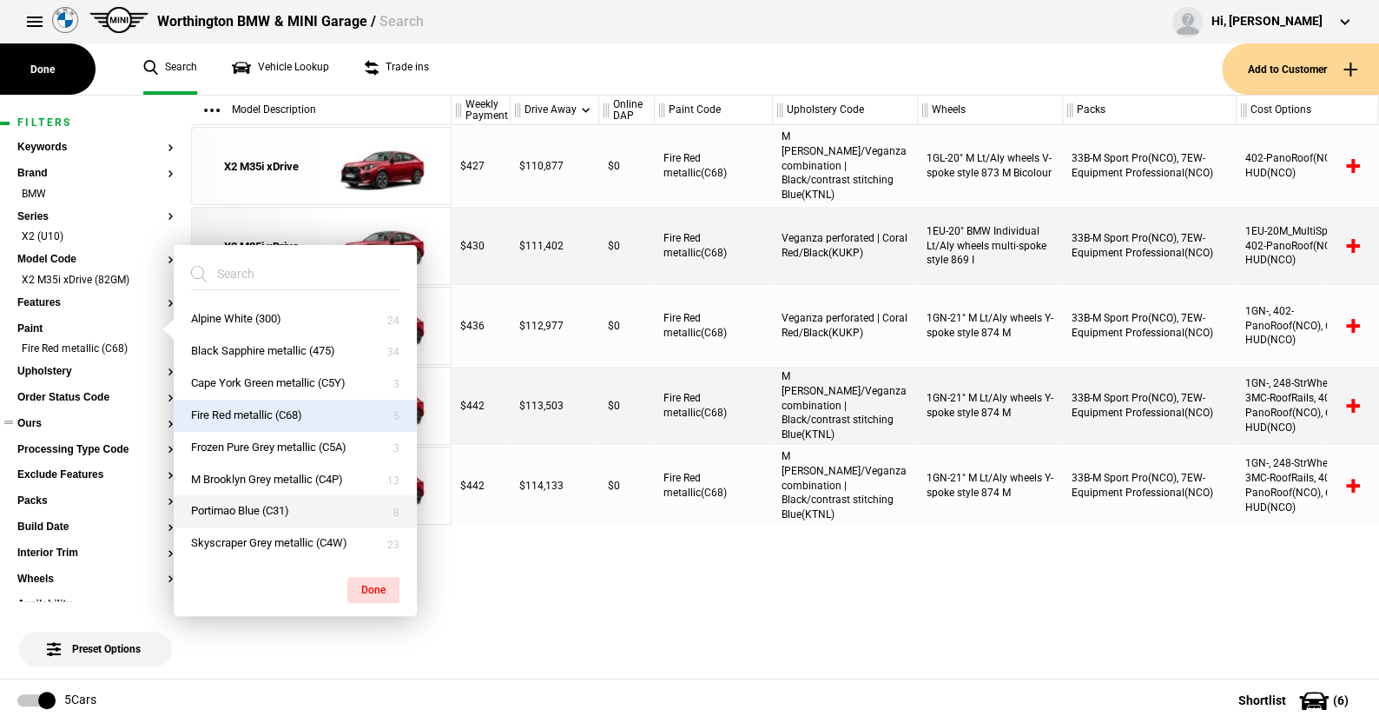
click at [231, 506] on button "Portimao Blue (C31)" at bounding box center [295, 511] width 243 height 32
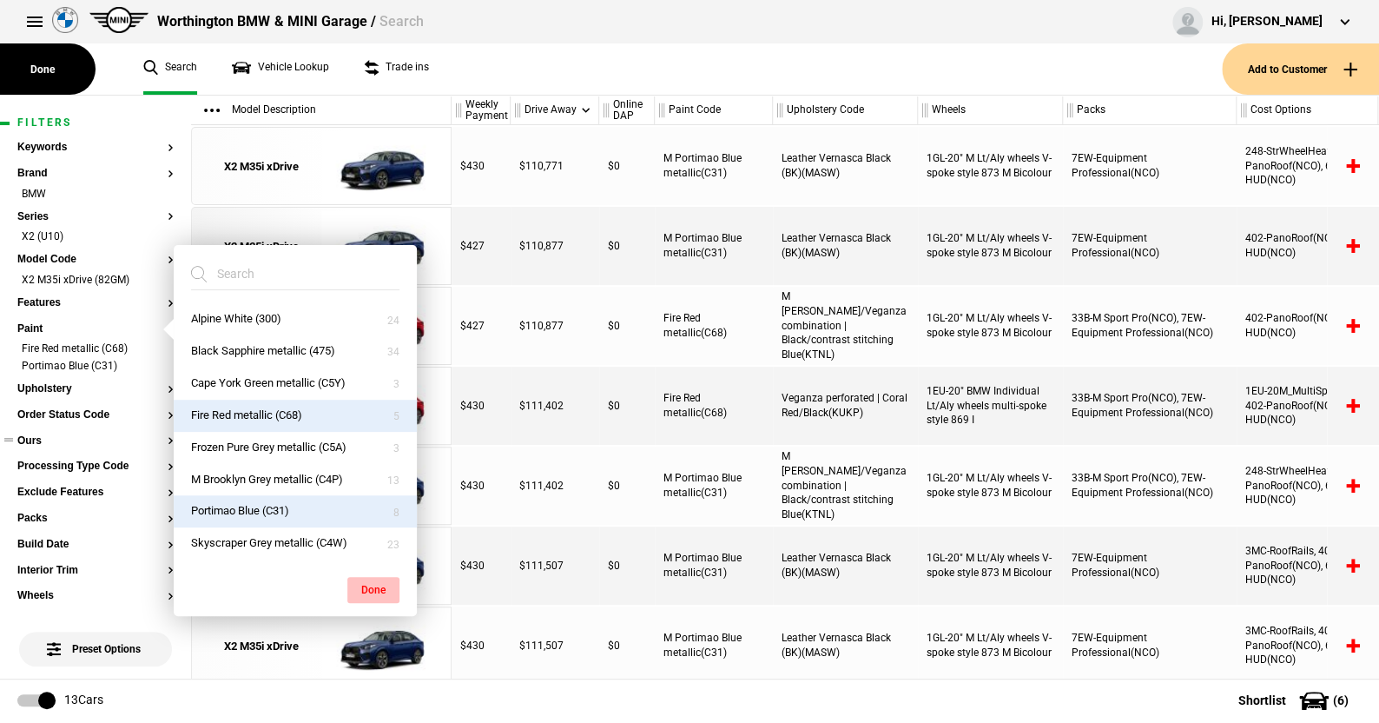
click at [376, 585] on button "Done" at bounding box center [373, 590] width 52 height 26
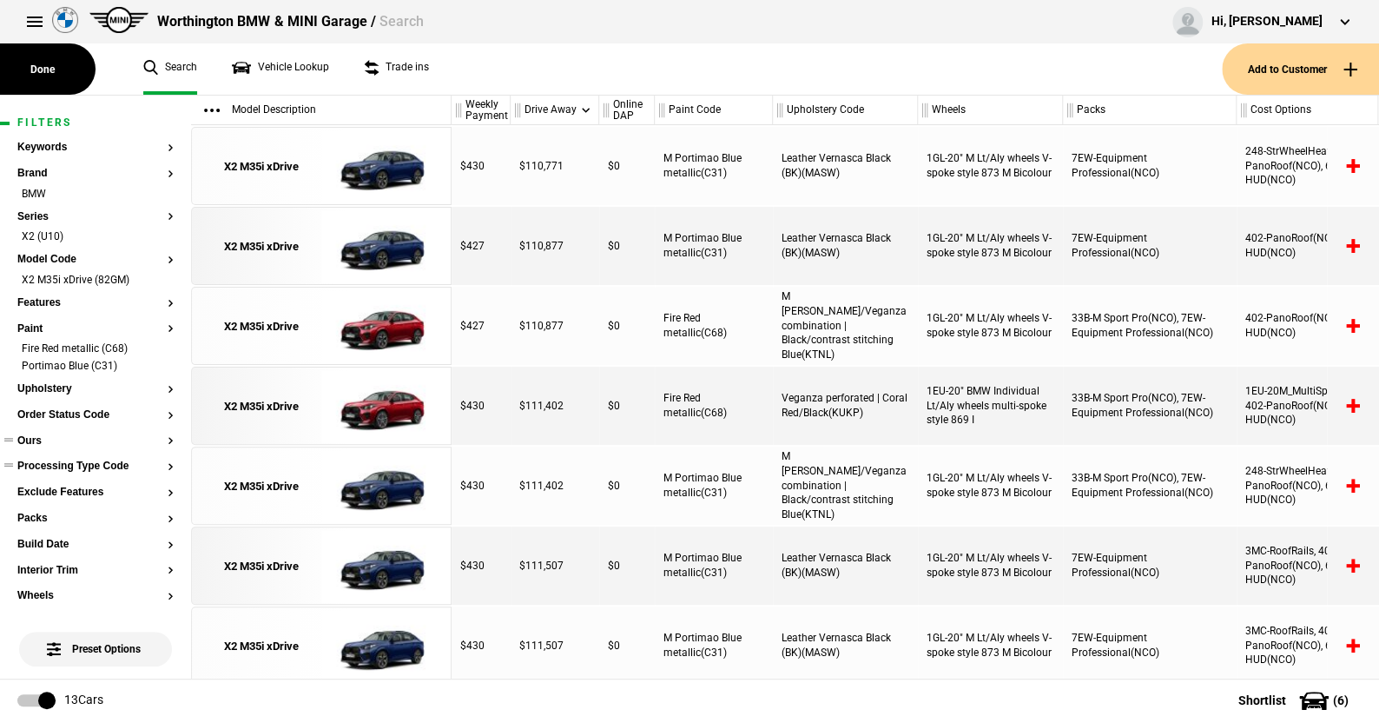
click at [80, 469] on button "Processing Type Code" at bounding box center [95, 466] width 156 height 12
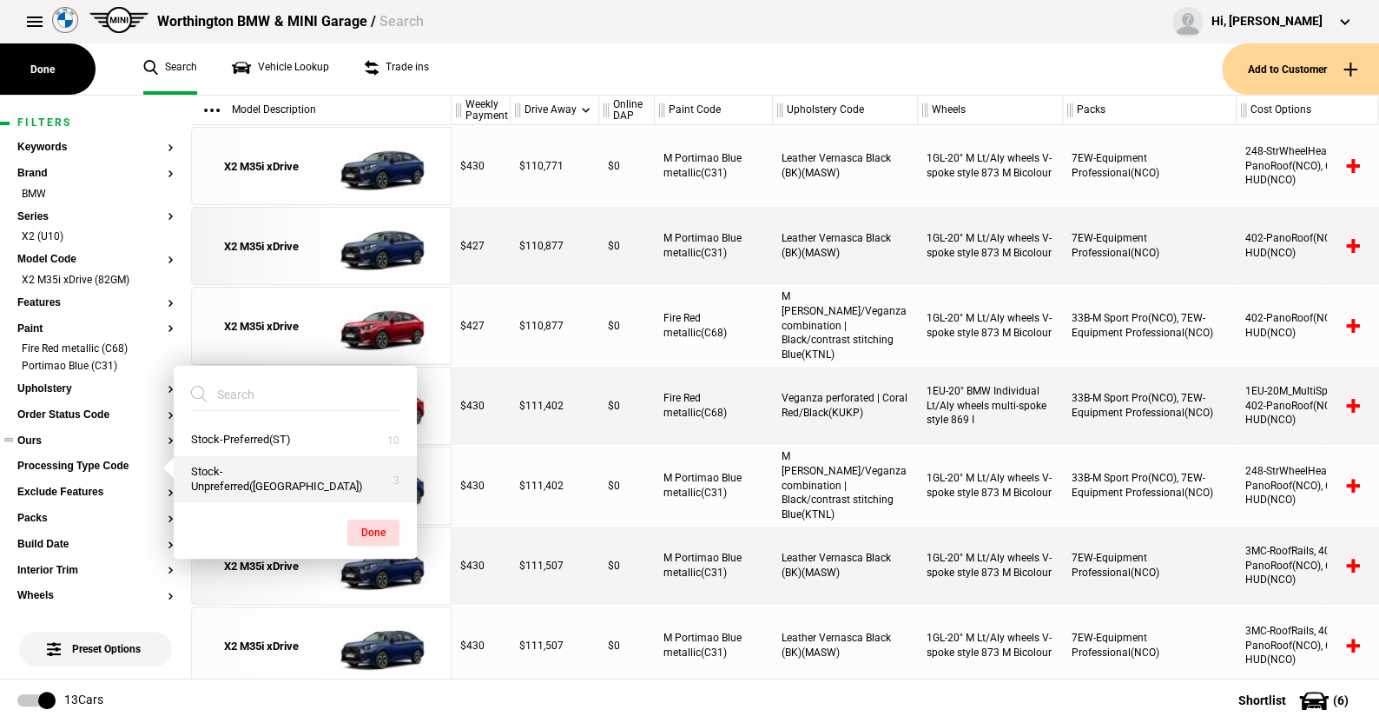
click at [225, 482] on button "Stock-Unpreferred([GEOGRAPHIC_DATA])" at bounding box center [295, 479] width 243 height 47
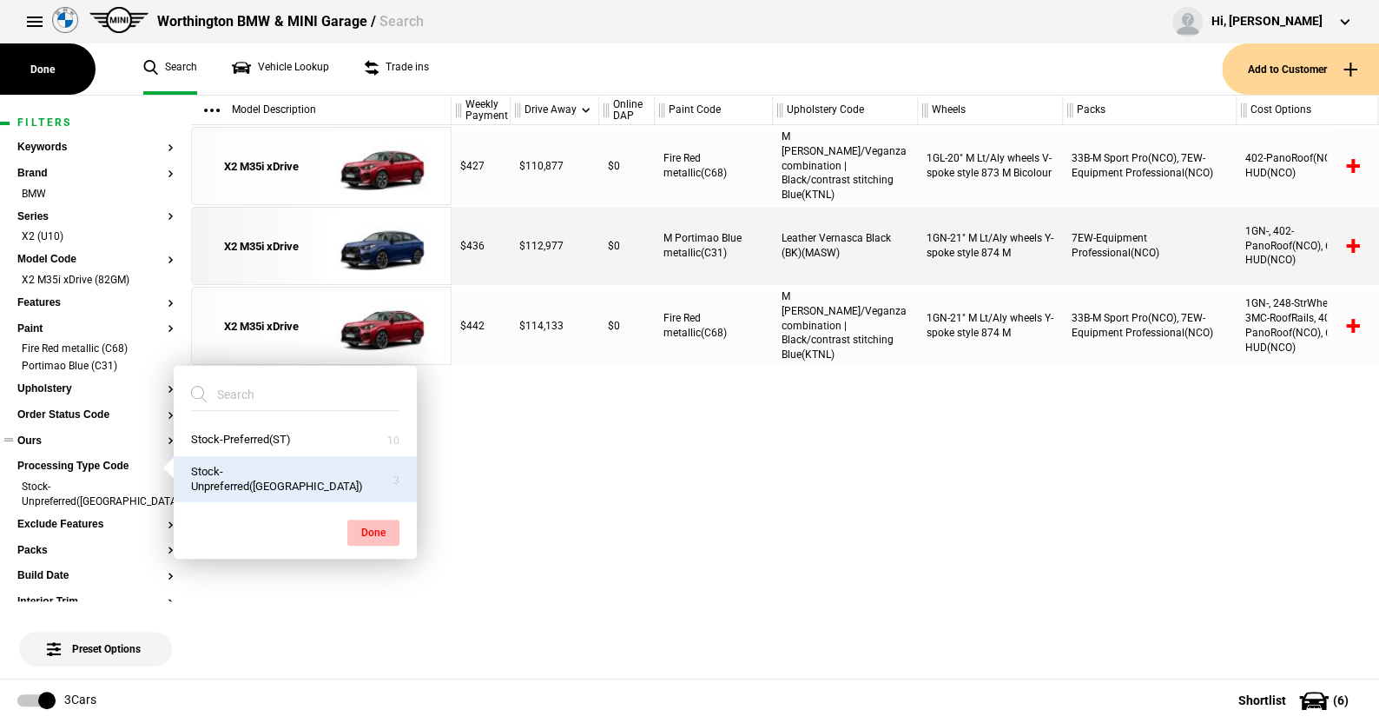
click at [367, 521] on button "Done" at bounding box center [373, 532] width 52 height 26
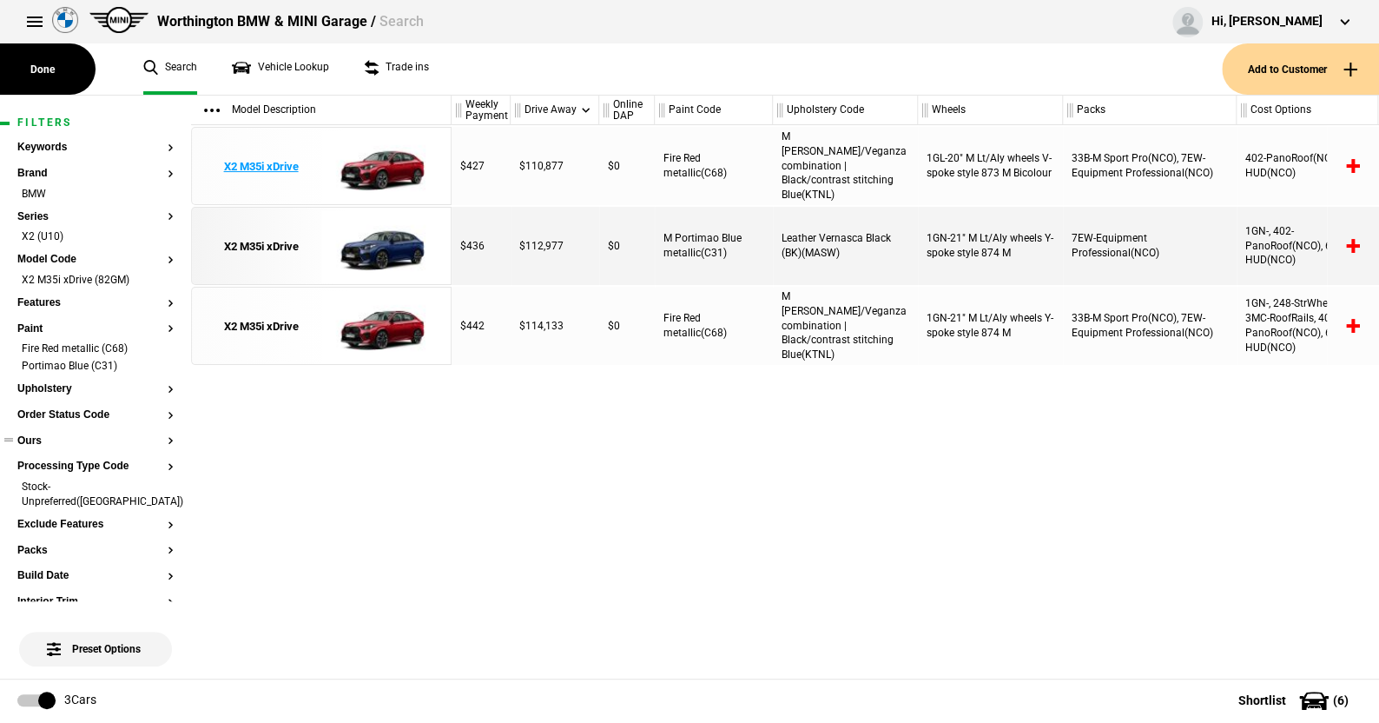
click at [389, 162] on img at bounding box center [381, 167] width 121 height 78
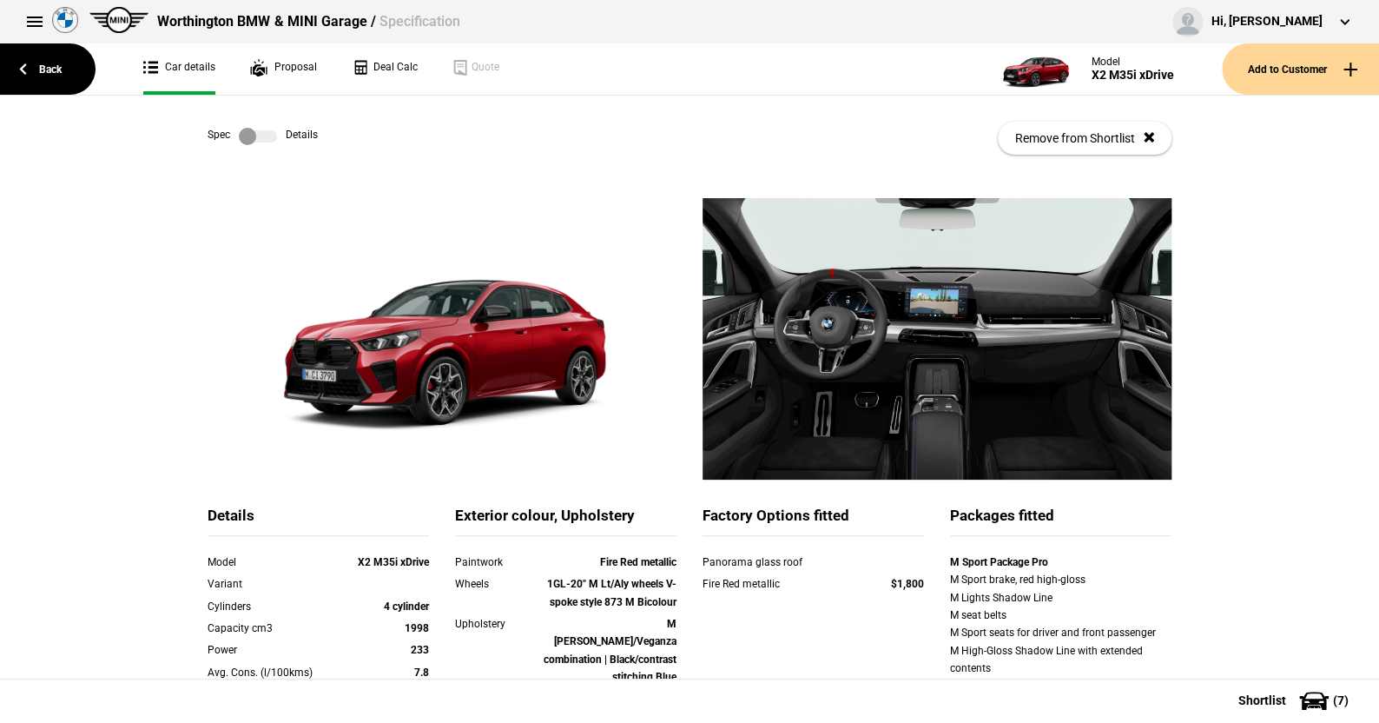
click at [266, 132] on label at bounding box center [258, 136] width 38 height 17
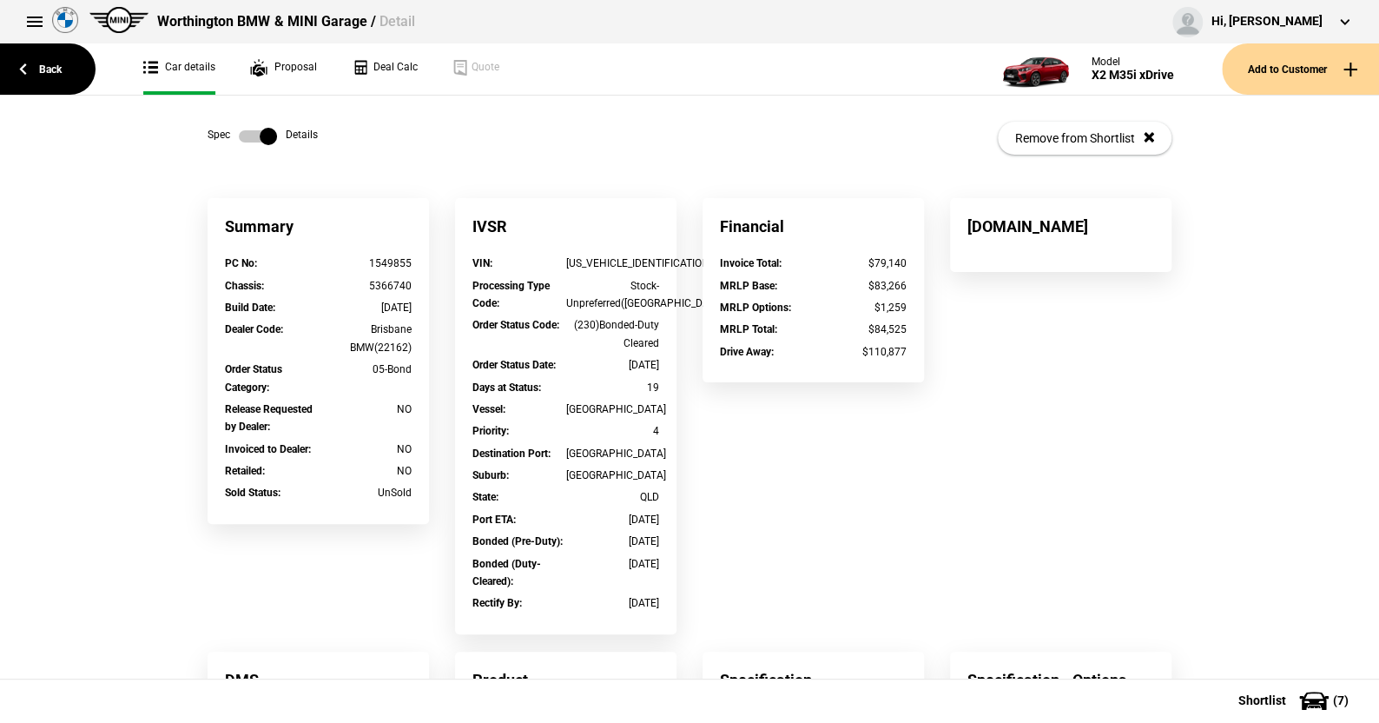
click at [239, 132] on label at bounding box center [258, 136] width 38 height 17
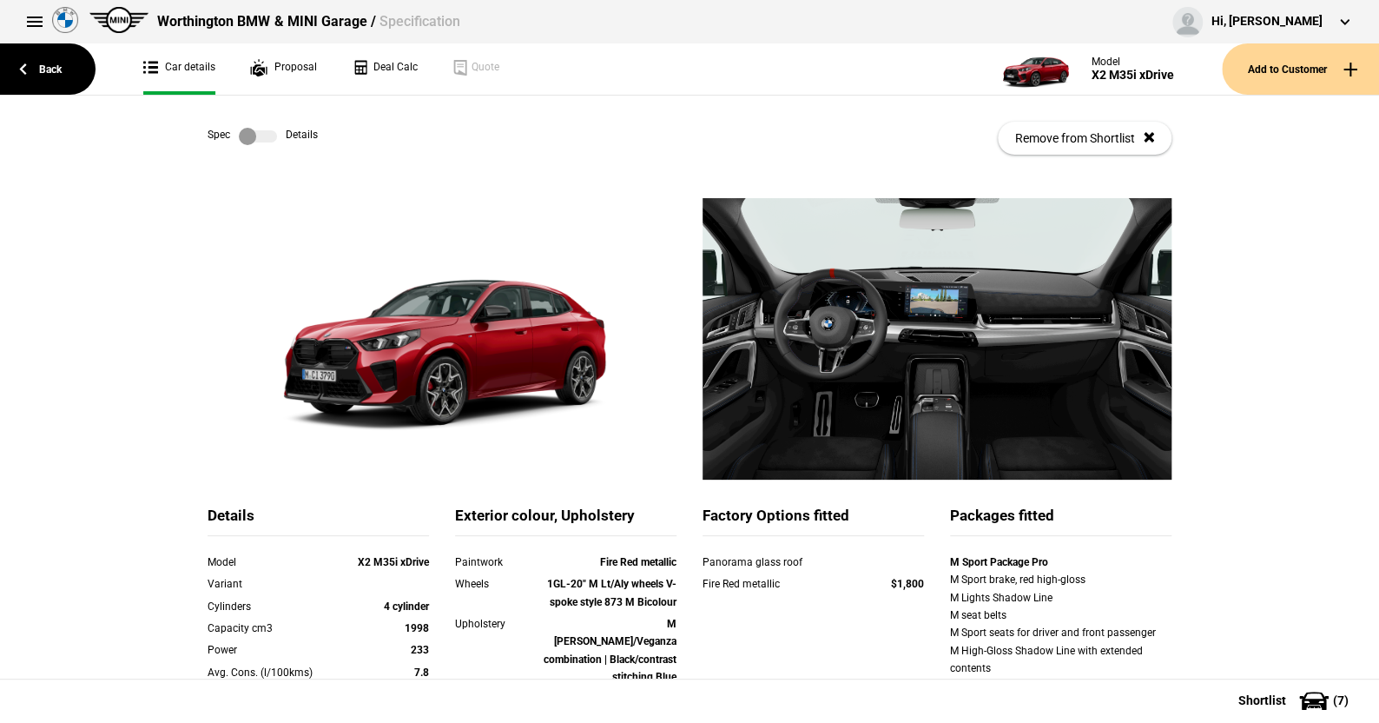
click at [272, 136] on link at bounding box center [258, 136] width 56 height 17
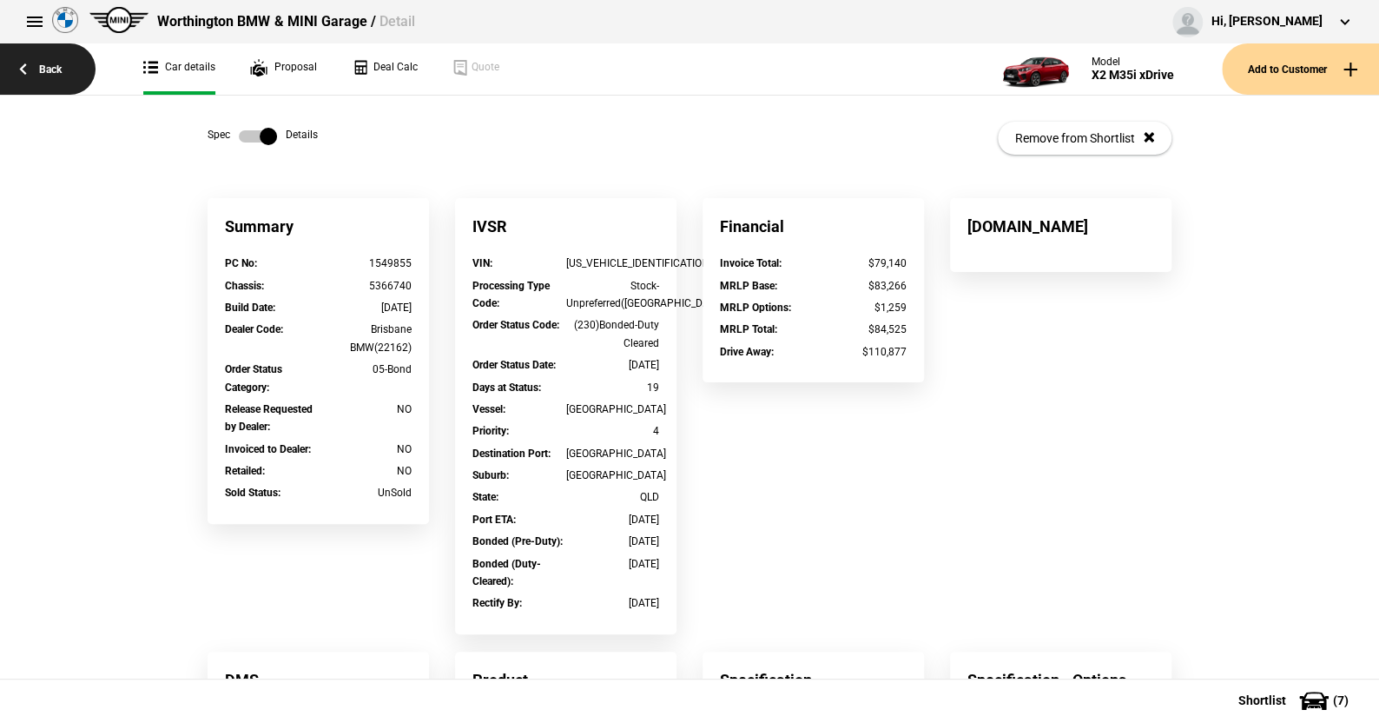
click at [55, 64] on link "Back" at bounding box center [48, 68] width 96 height 51
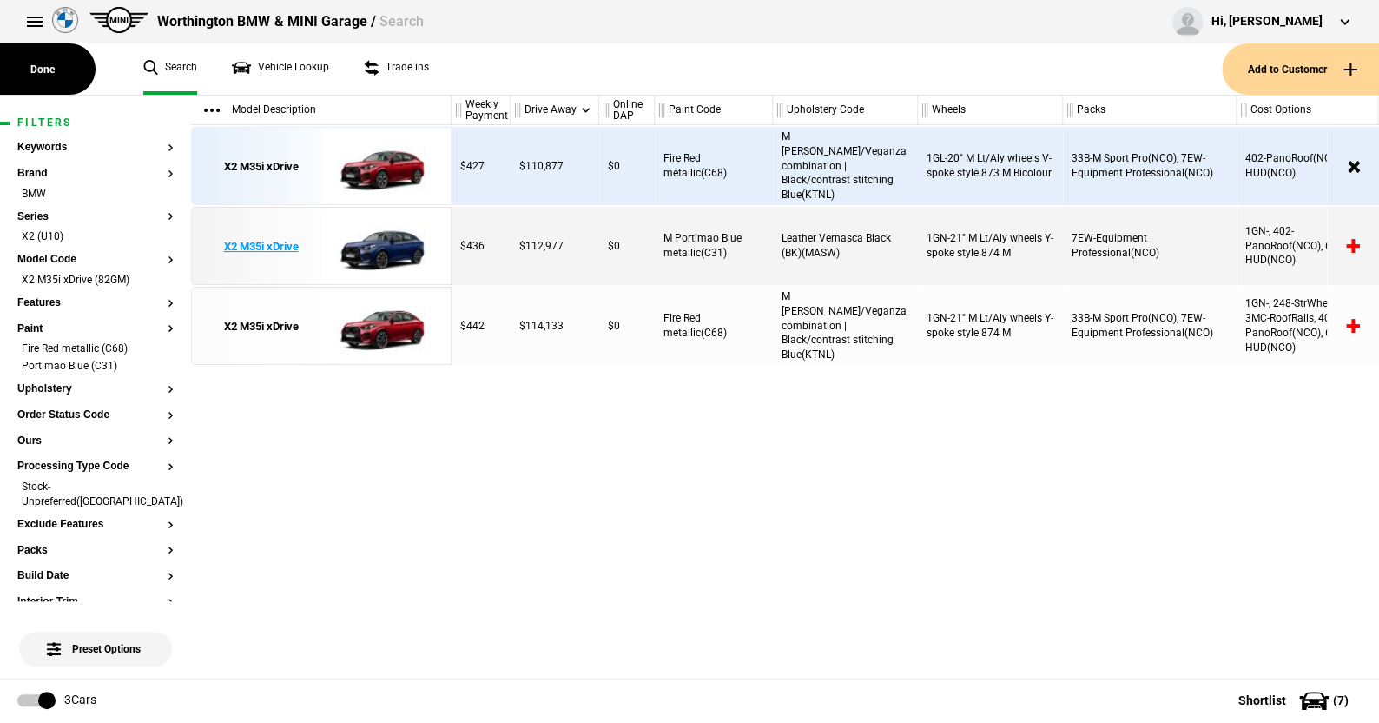
click at [398, 237] on img at bounding box center [381, 247] width 121 height 78
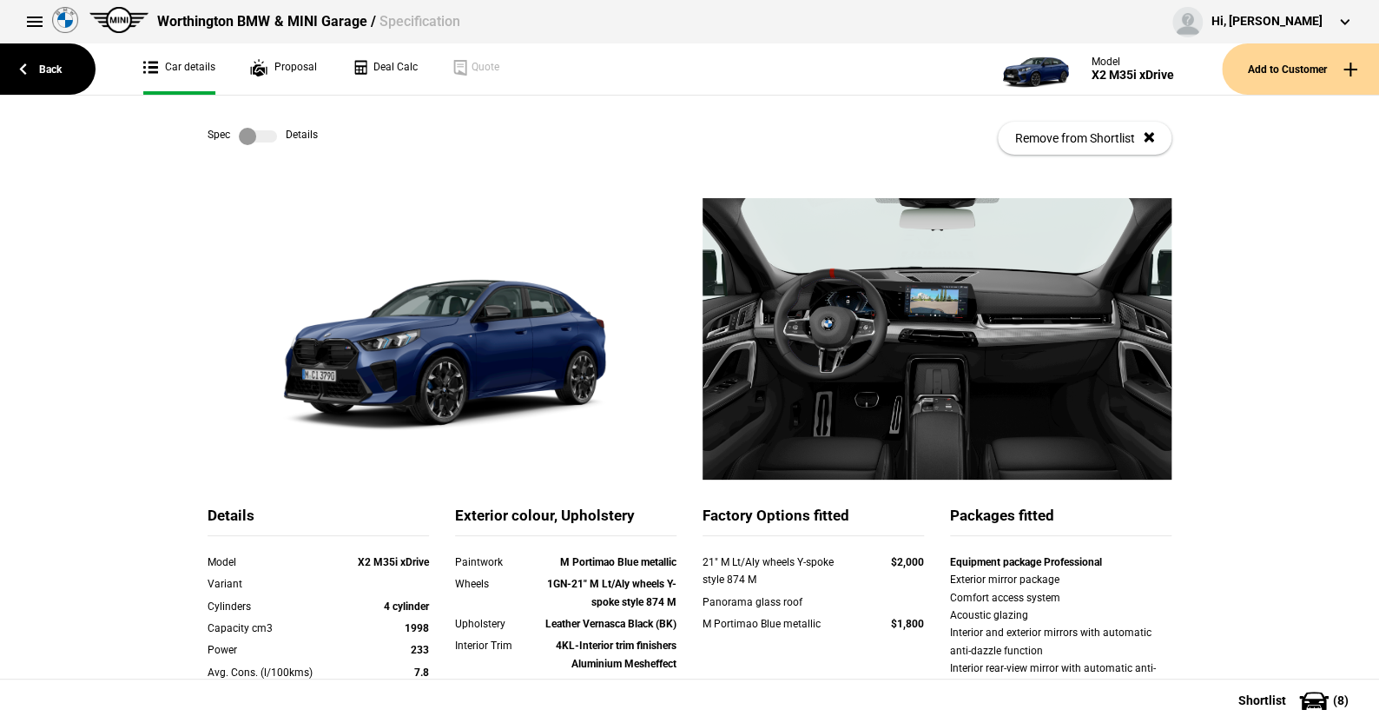
click at [267, 132] on label at bounding box center [258, 136] width 38 height 17
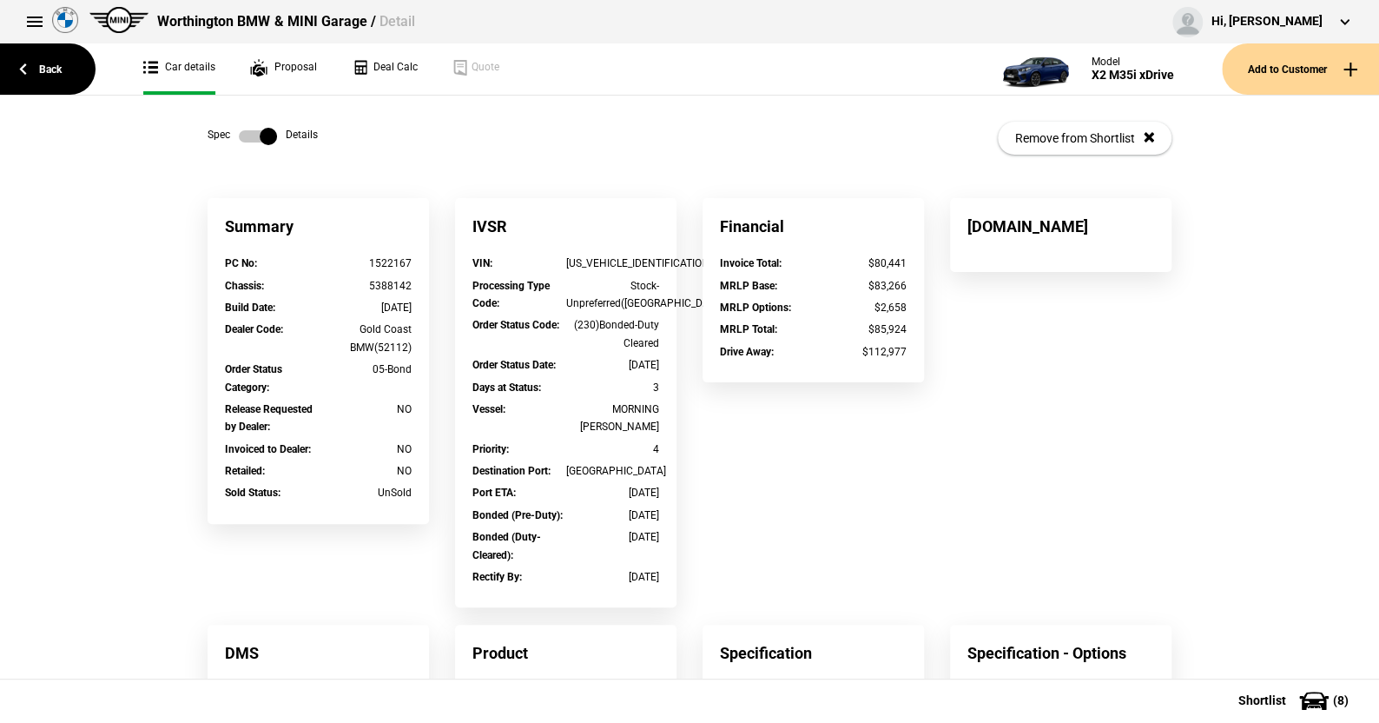
click at [240, 129] on label at bounding box center [258, 136] width 38 height 17
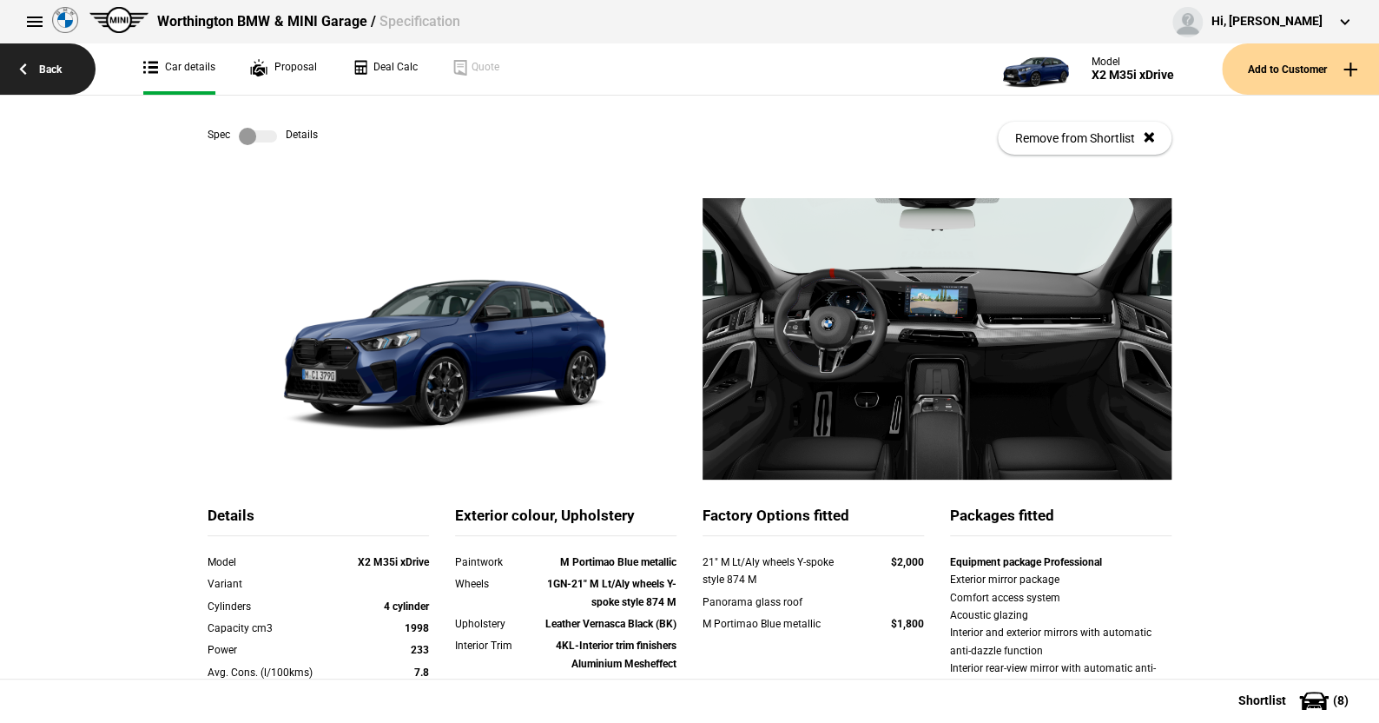
click at [55, 67] on link "Back" at bounding box center [48, 68] width 96 height 51
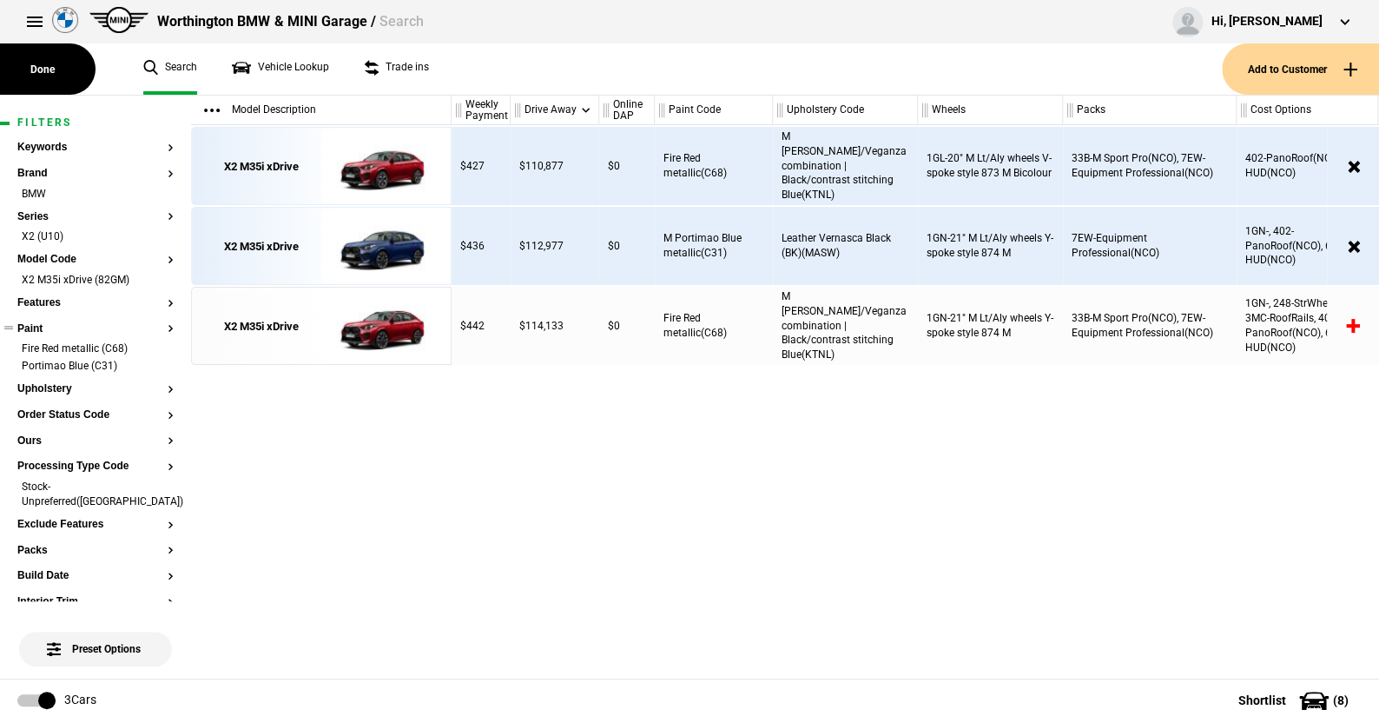
click at [42, 323] on button "Paint" at bounding box center [95, 329] width 156 height 12
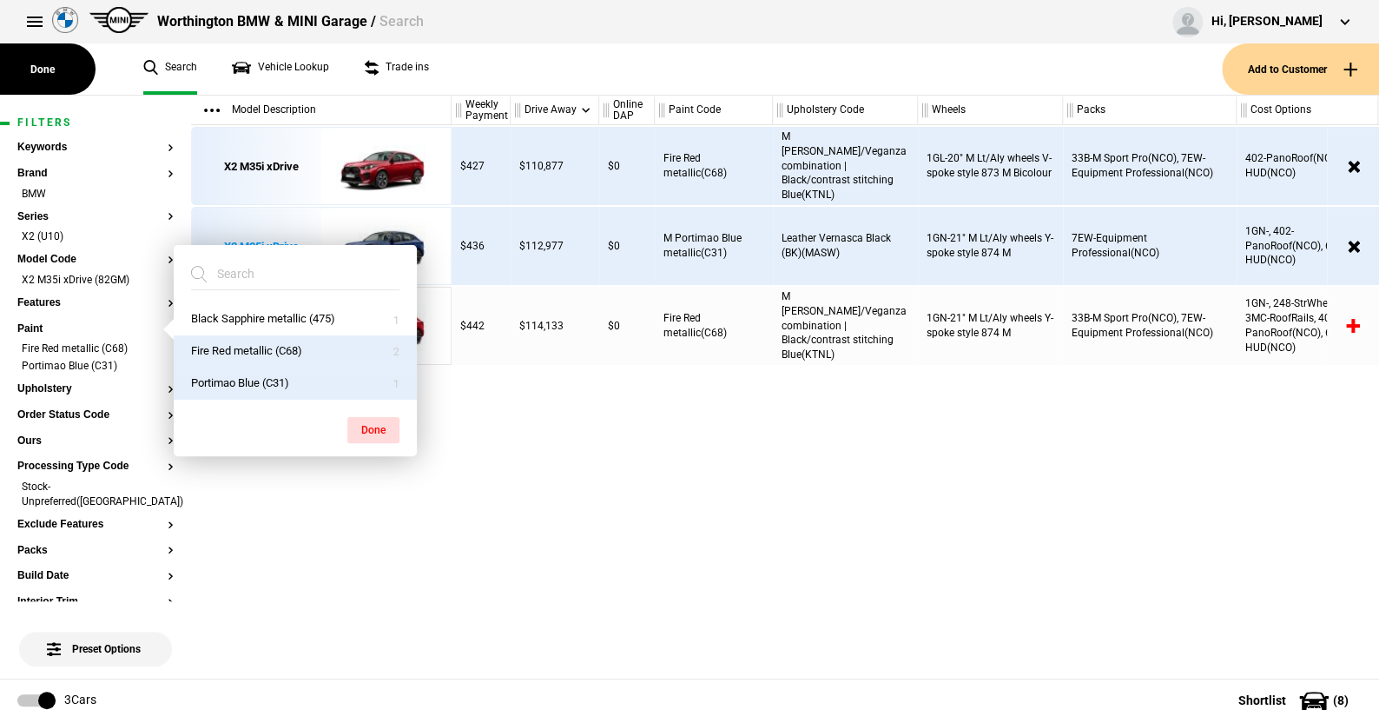
click at [413, 235] on img at bounding box center [381, 247] width 121 height 78
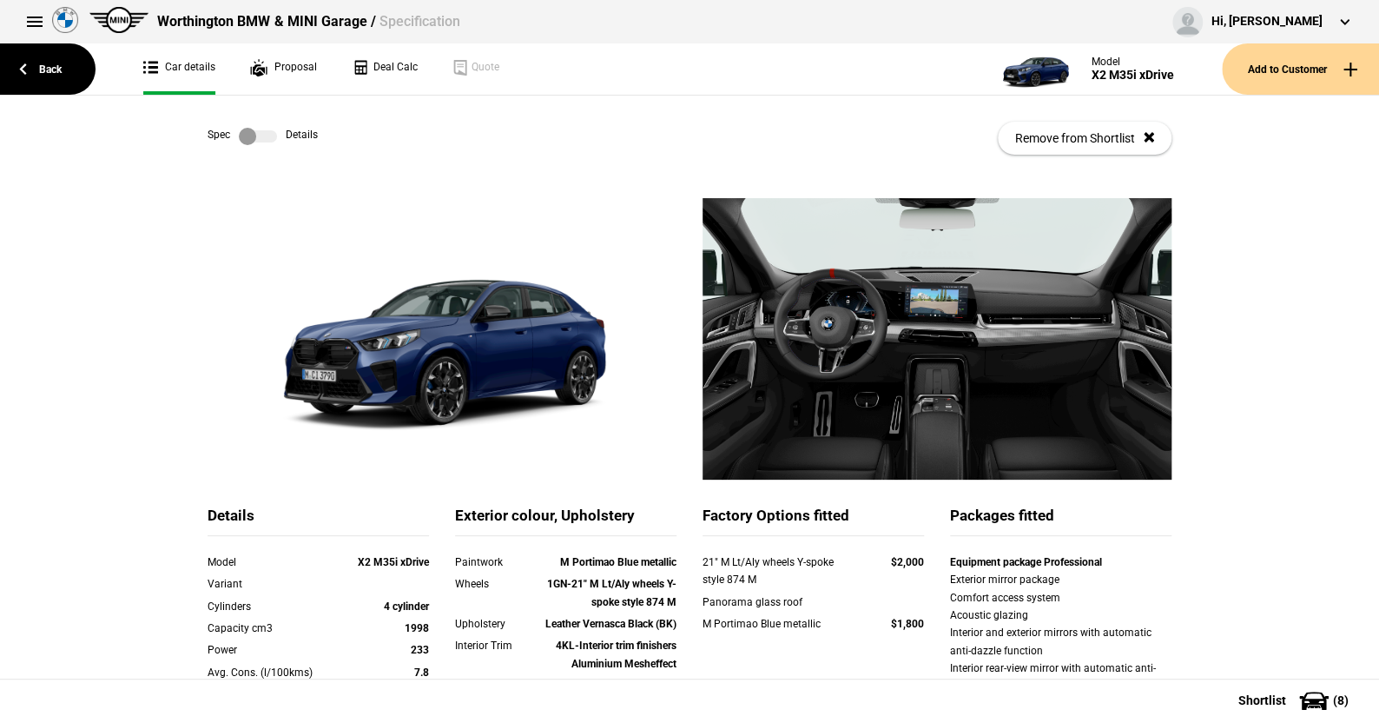
click at [272, 142] on link at bounding box center [258, 136] width 56 height 17
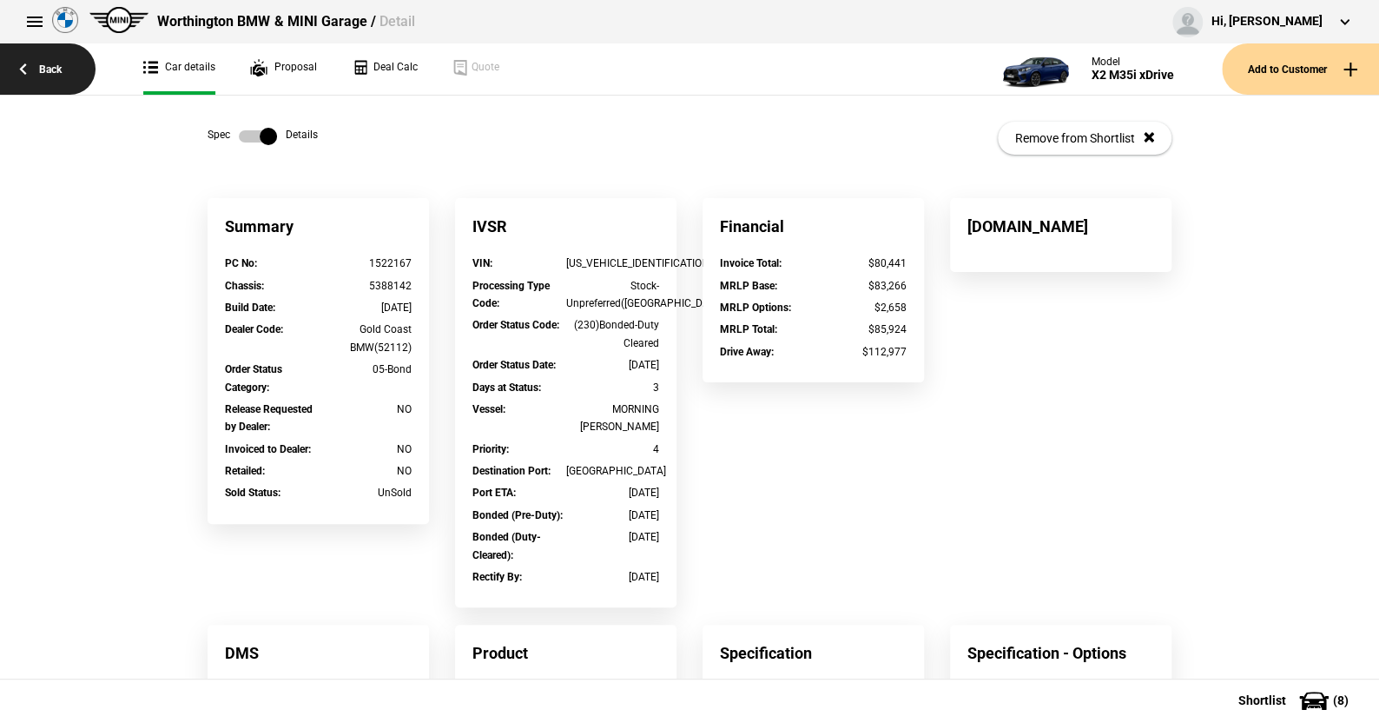
click at [52, 64] on link "Back" at bounding box center [48, 68] width 96 height 51
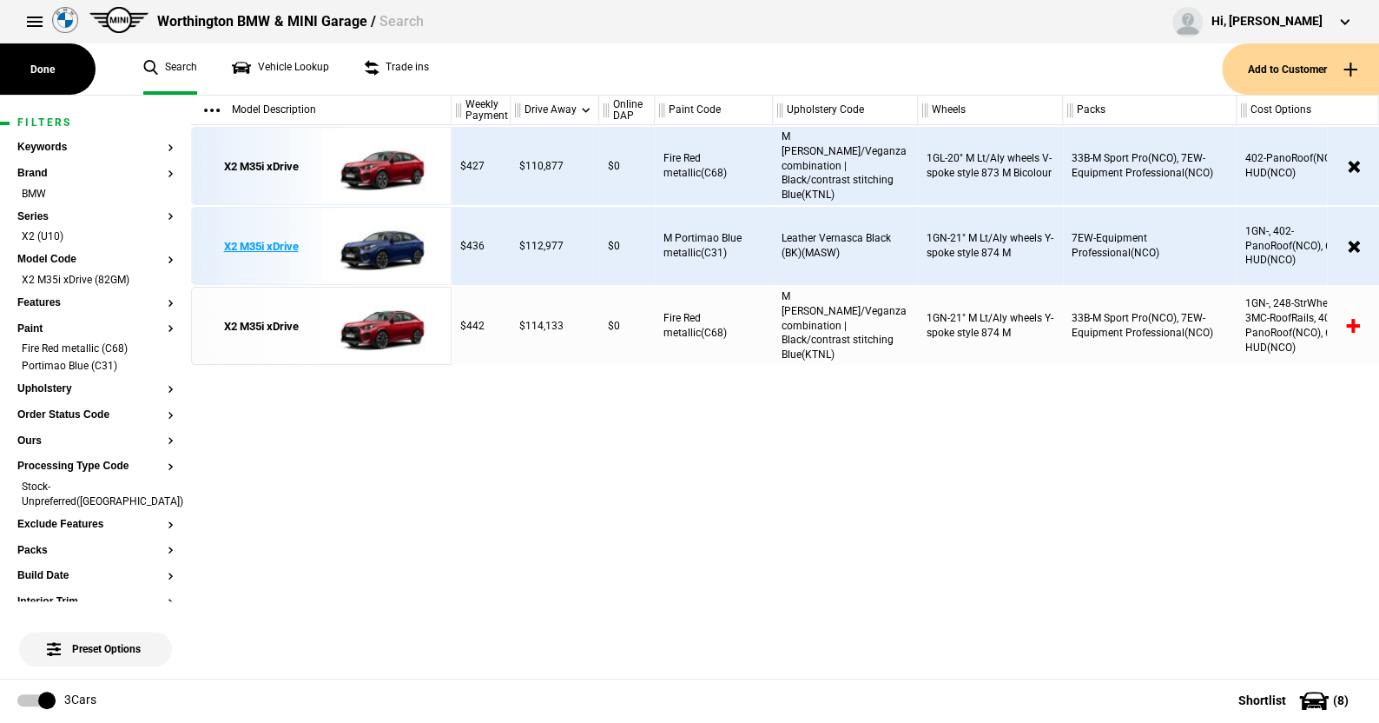
click at [382, 241] on img at bounding box center [381, 247] width 121 height 78
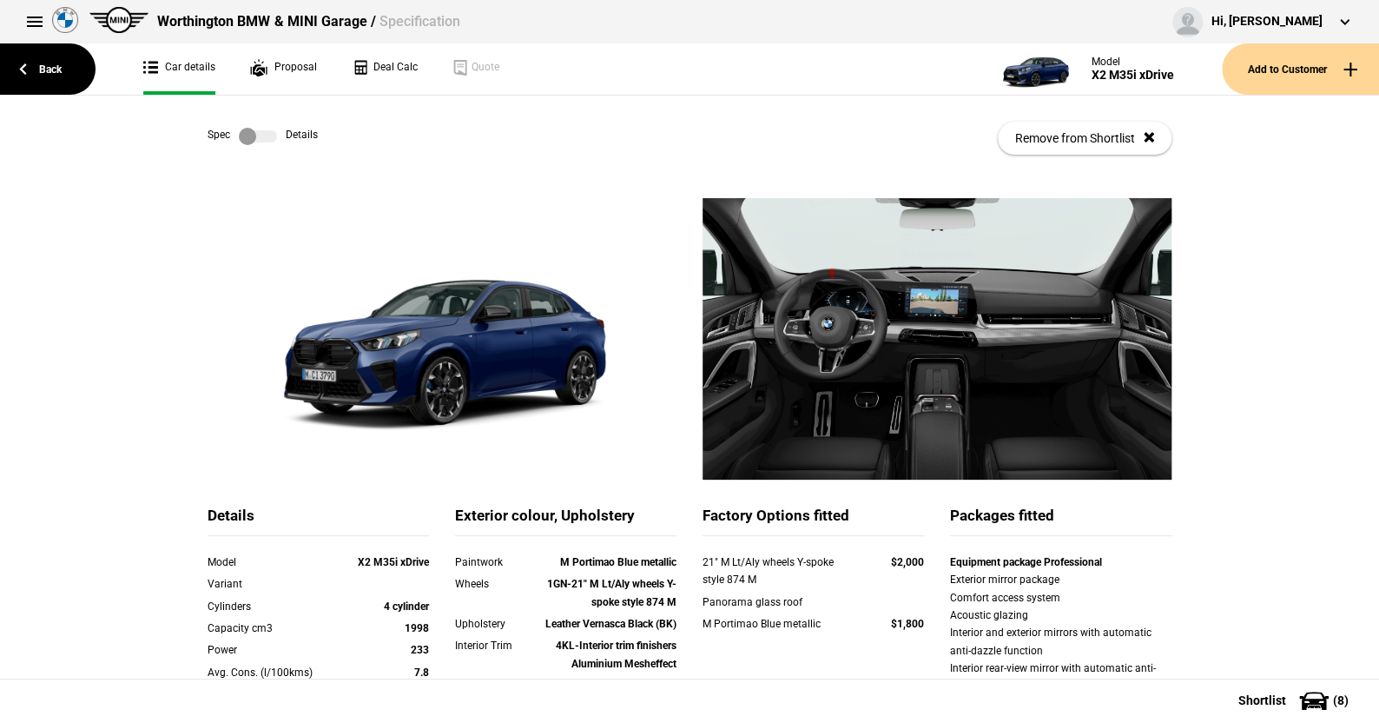
scroll to position [87, 0]
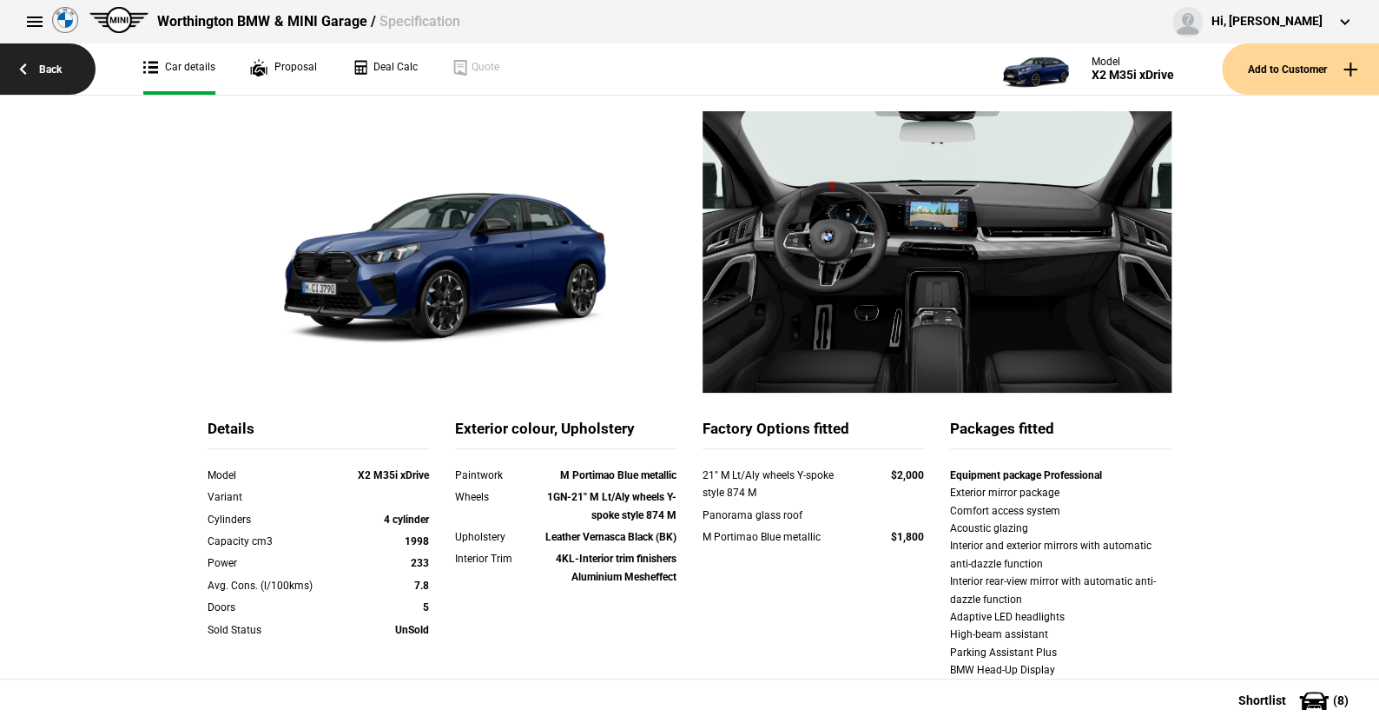
click at [56, 65] on link "Back" at bounding box center [48, 68] width 96 height 51
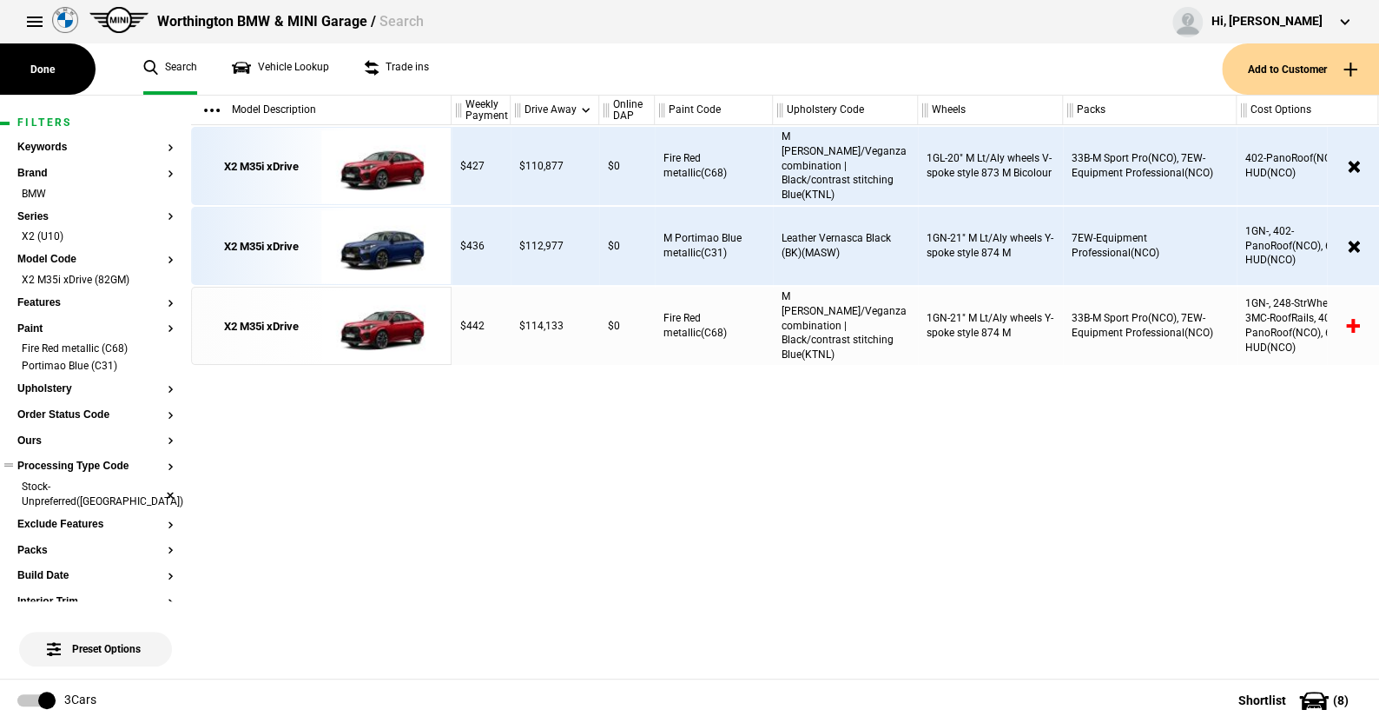
click at [153, 482] on li "Stock-Unpreferred([GEOGRAPHIC_DATA])" at bounding box center [95, 496] width 156 height 32
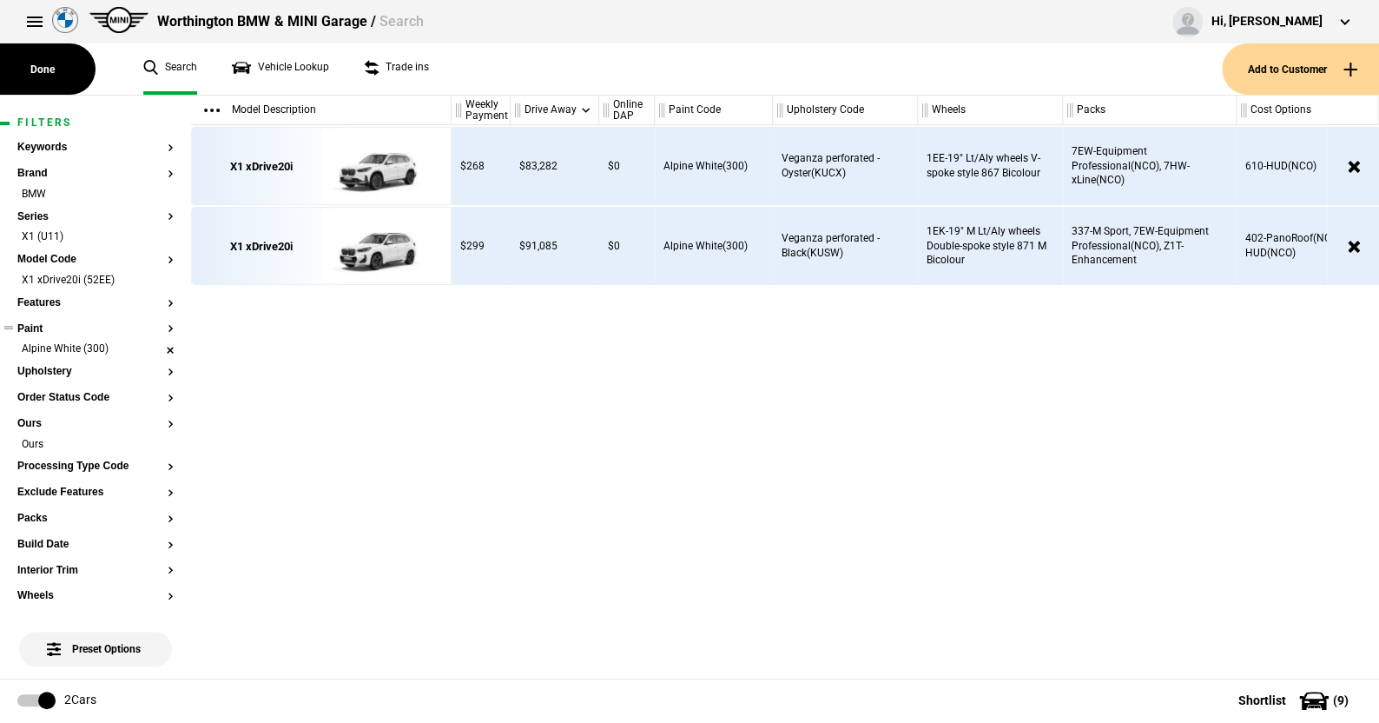
click at [156, 351] on li "Alpine White (300)" at bounding box center [95, 349] width 156 height 17
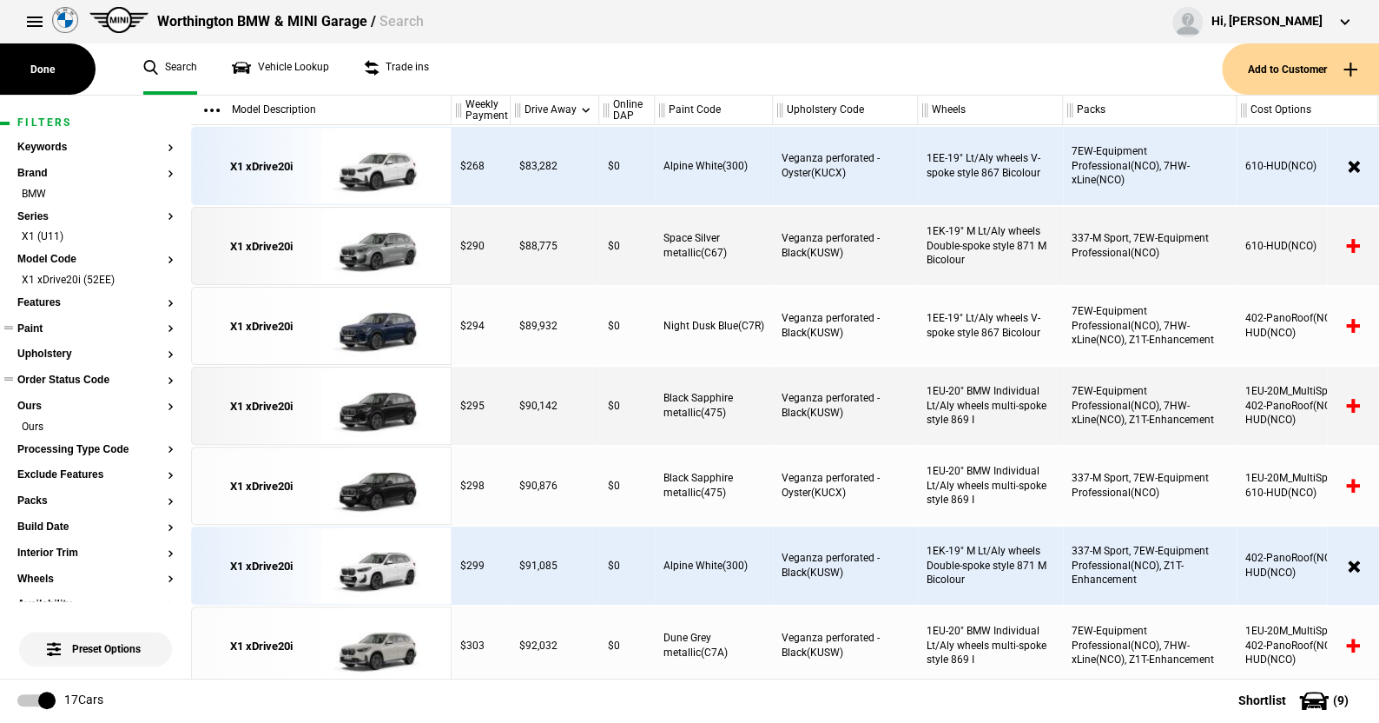
click at [94, 380] on button "Order Status Code" at bounding box center [95, 380] width 156 height 12
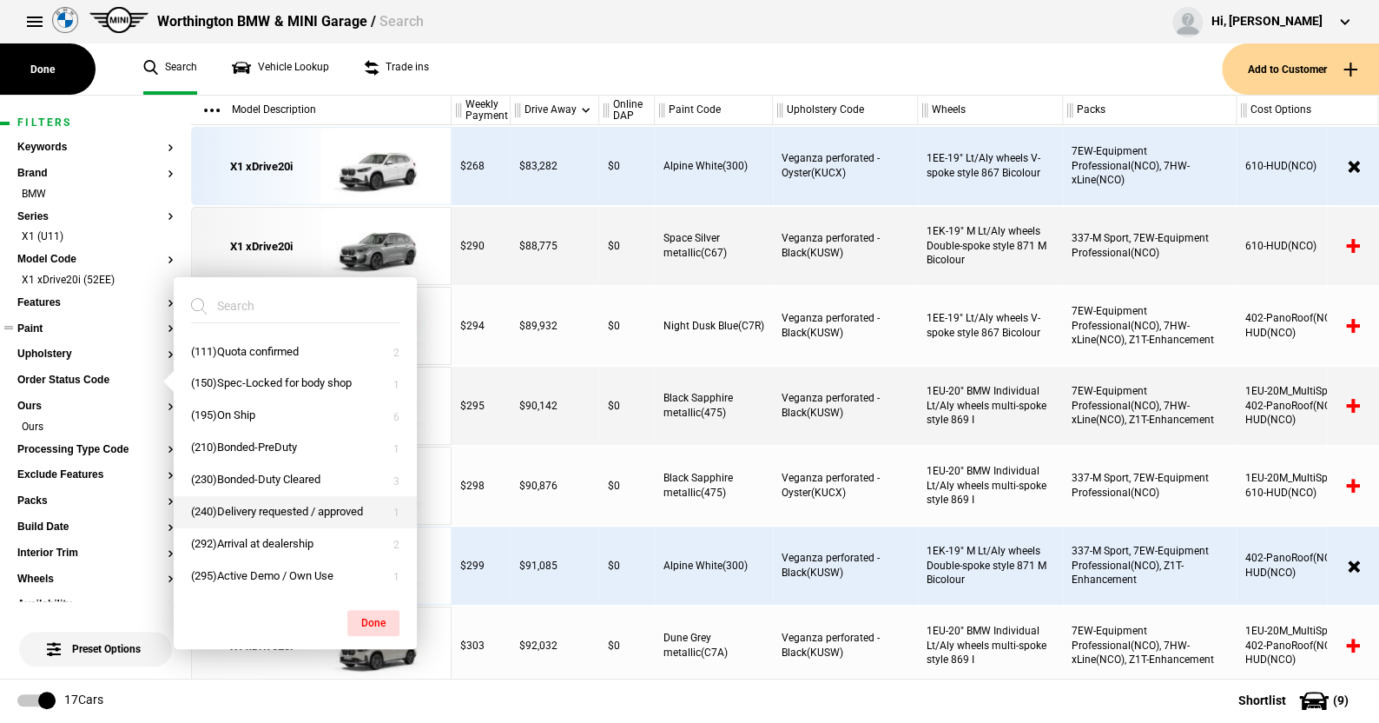
click at [248, 506] on button "(240)Delivery requested / approved" at bounding box center [295, 512] width 243 height 32
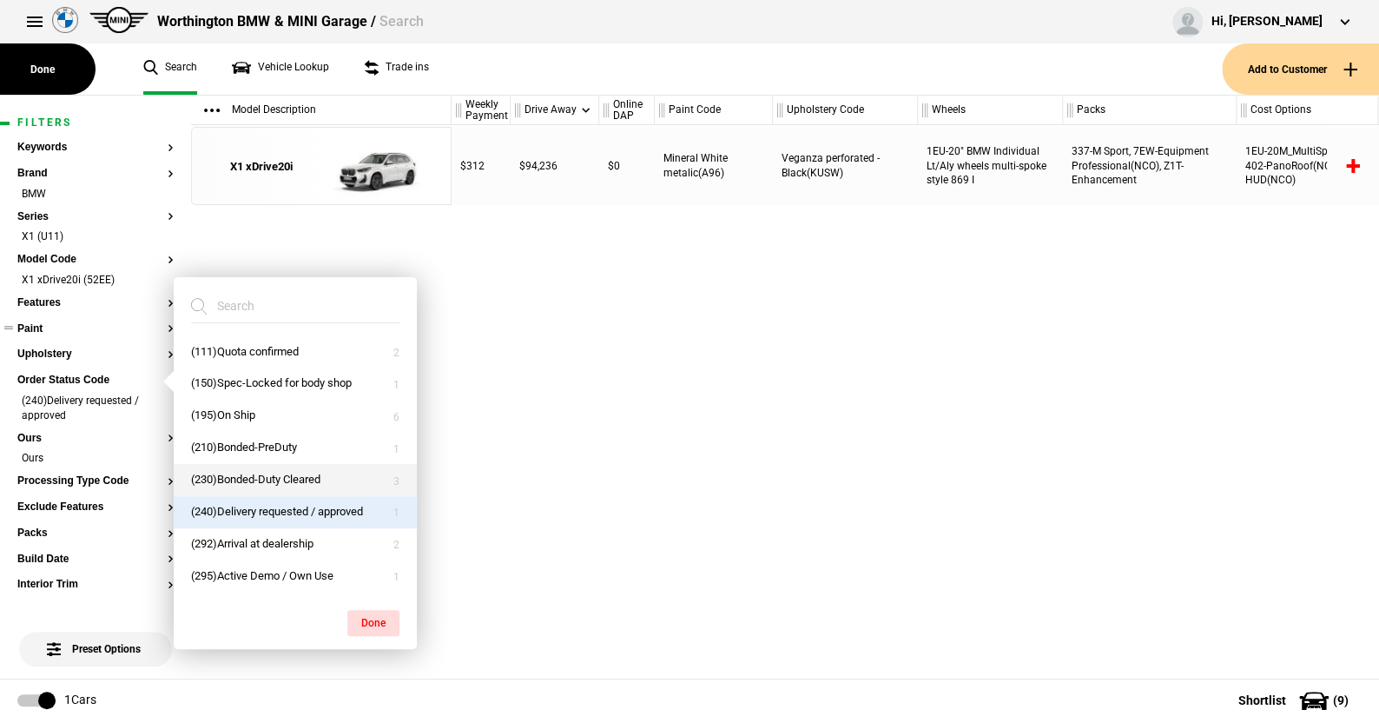
click at [248, 475] on button "(230)Bonded-Duty Cleared" at bounding box center [295, 480] width 243 height 32
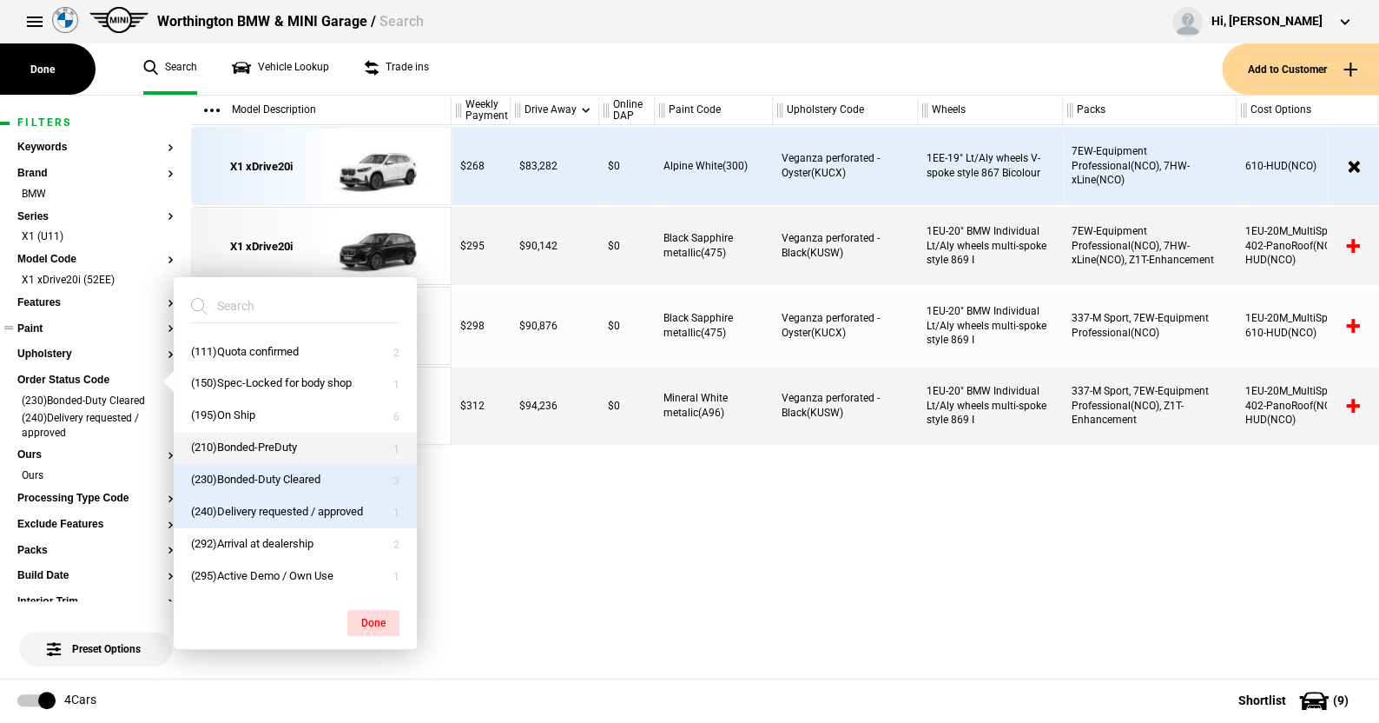
click at [243, 444] on button "(210)Bonded-PreDuty" at bounding box center [295, 448] width 243 height 32
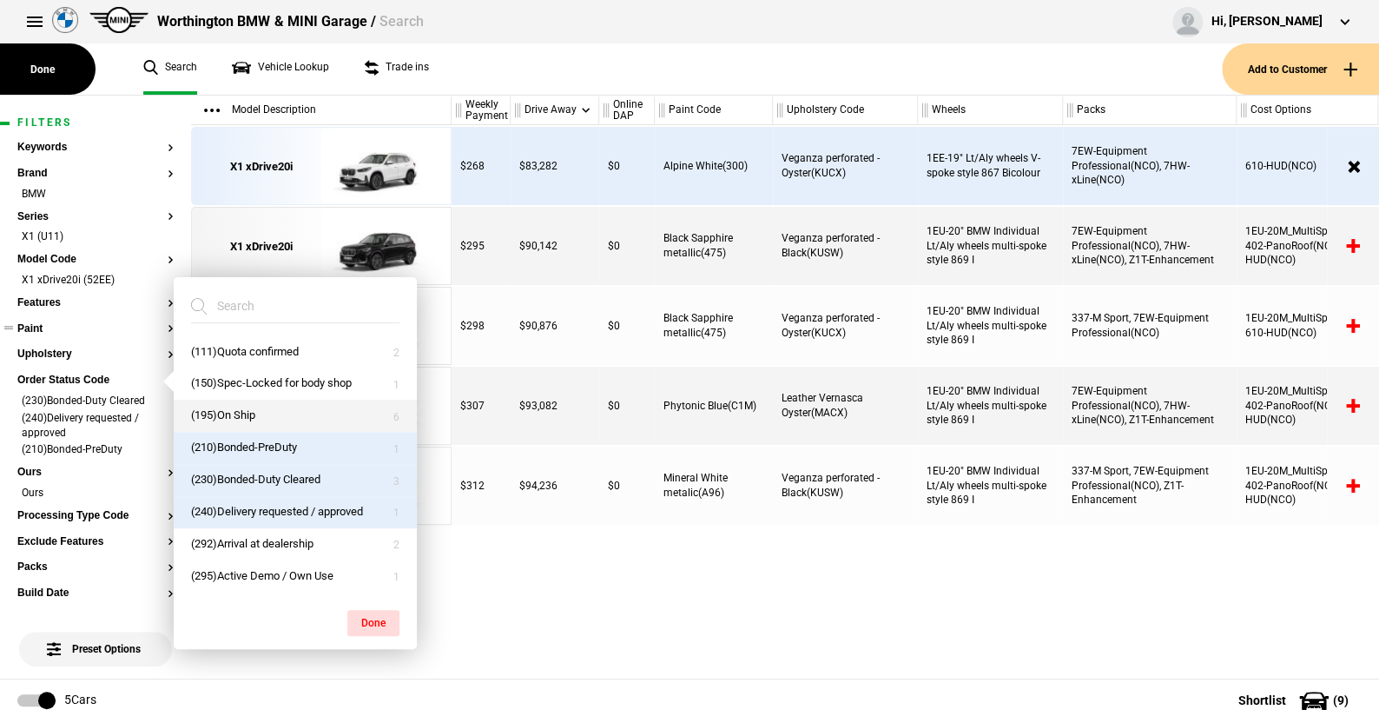
click at [248, 410] on button "(195)On Ship" at bounding box center [295, 416] width 243 height 32
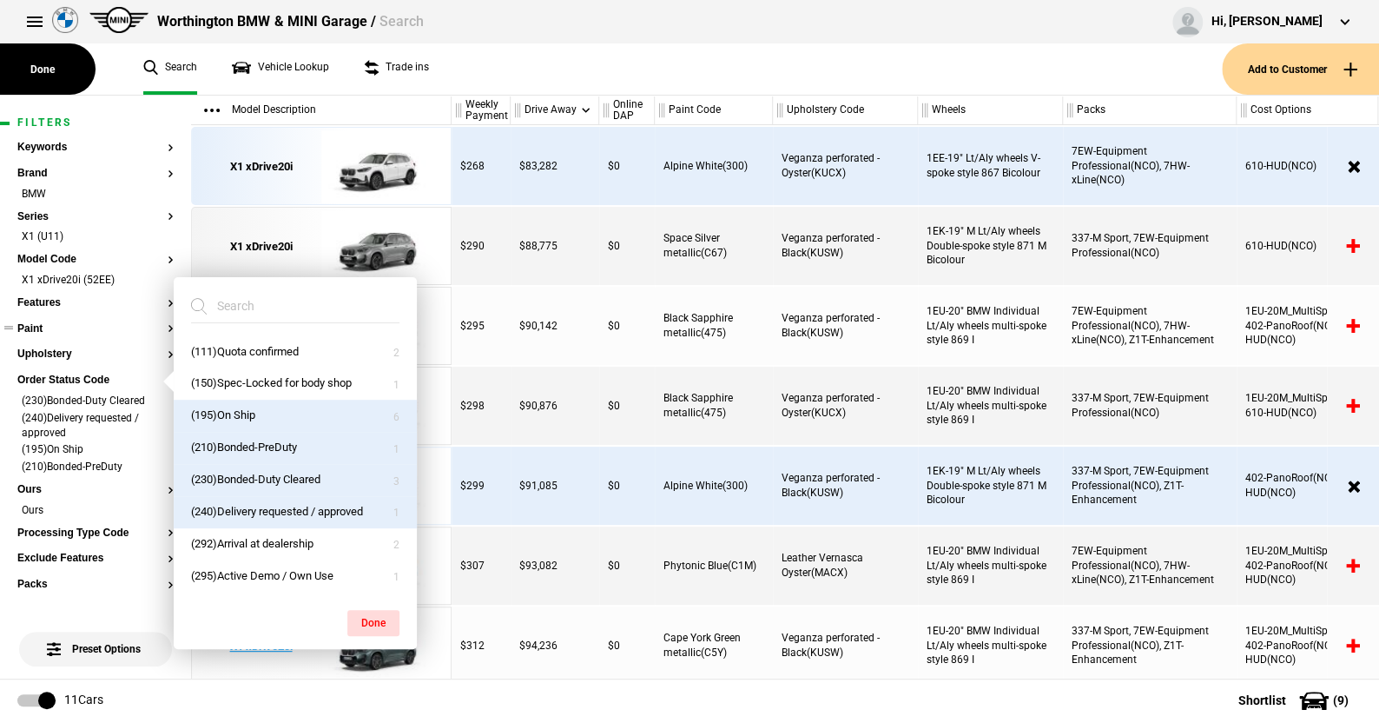
drag, startPoint x: 372, startPoint y: 618, endPoint x: 373, endPoint y: 610, distance: 8.7
click at [372, 617] on button "Done" at bounding box center [373, 623] width 52 height 26
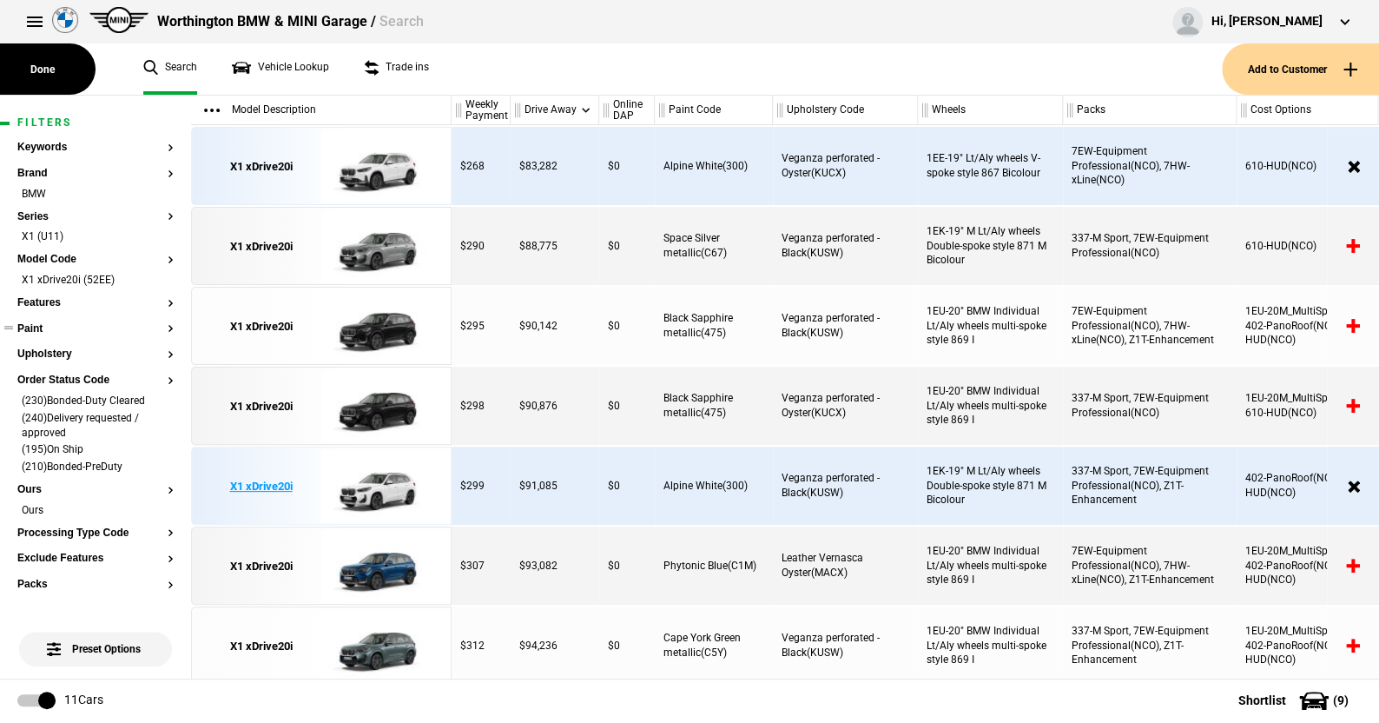
click at [383, 488] on img at bounding box center [381, 486] width 121 height 78
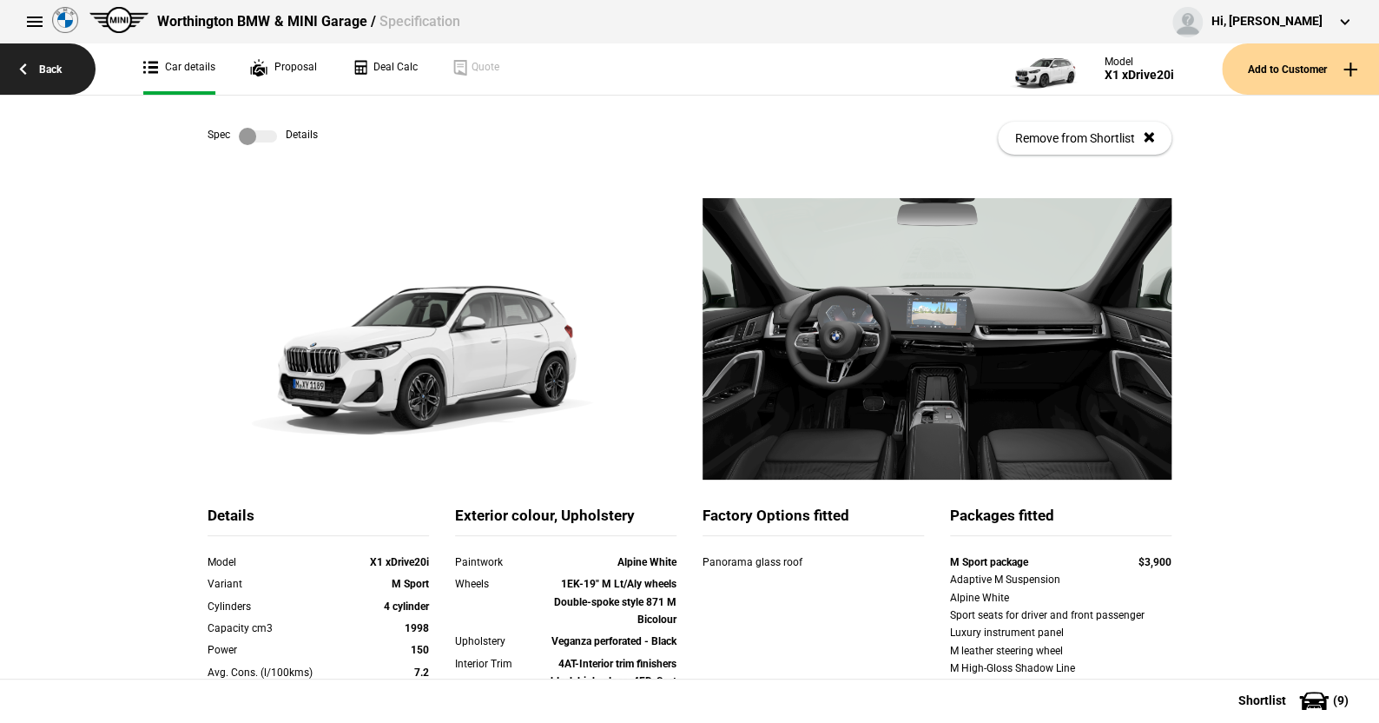
click at [48, 58] on link "Back" at bounding box center [48, 68] width 96 height 51
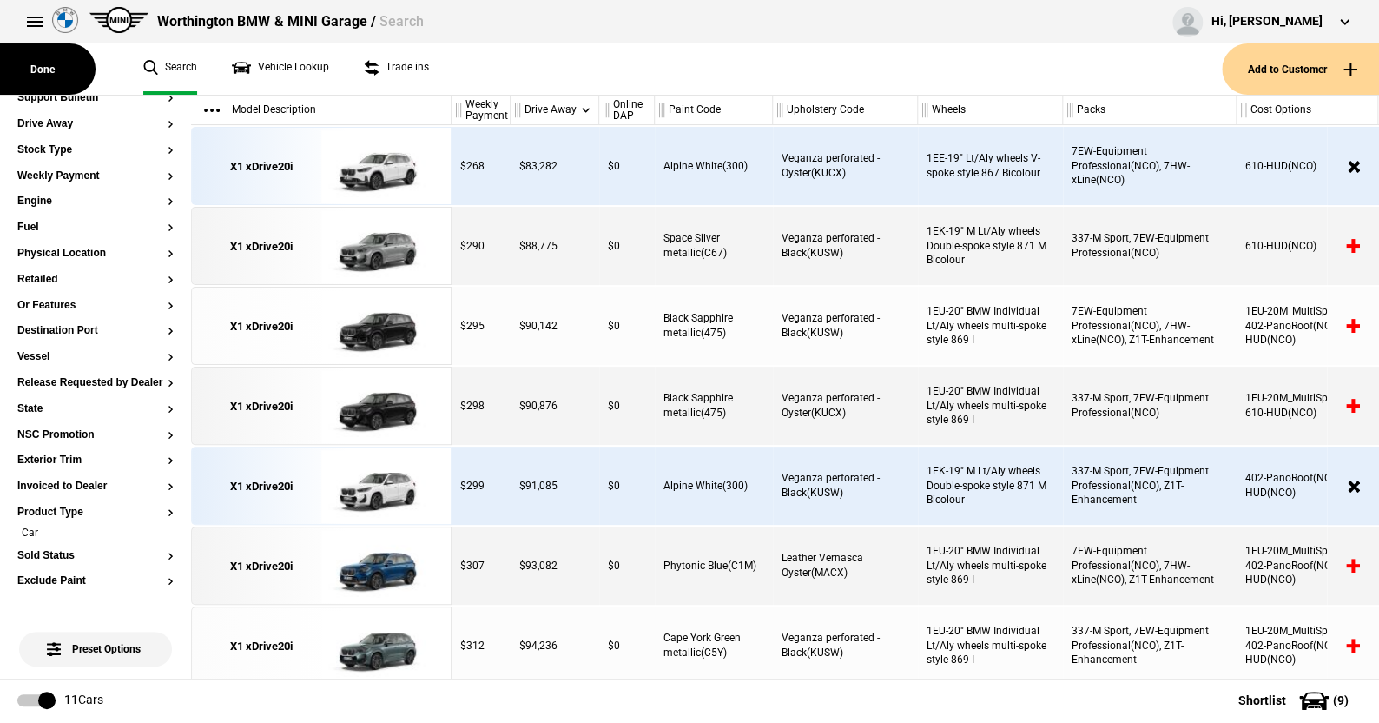
scroll to position [730, 0]
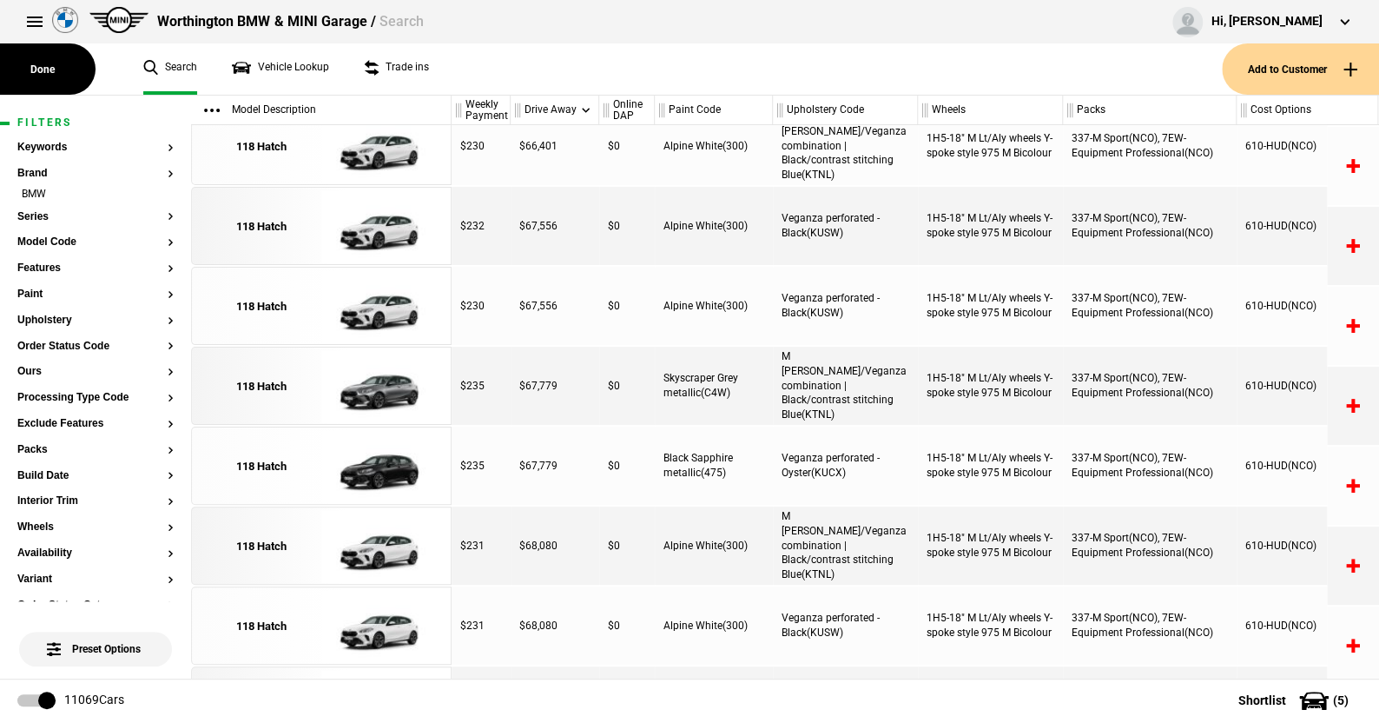
scroll to position [20, 0]
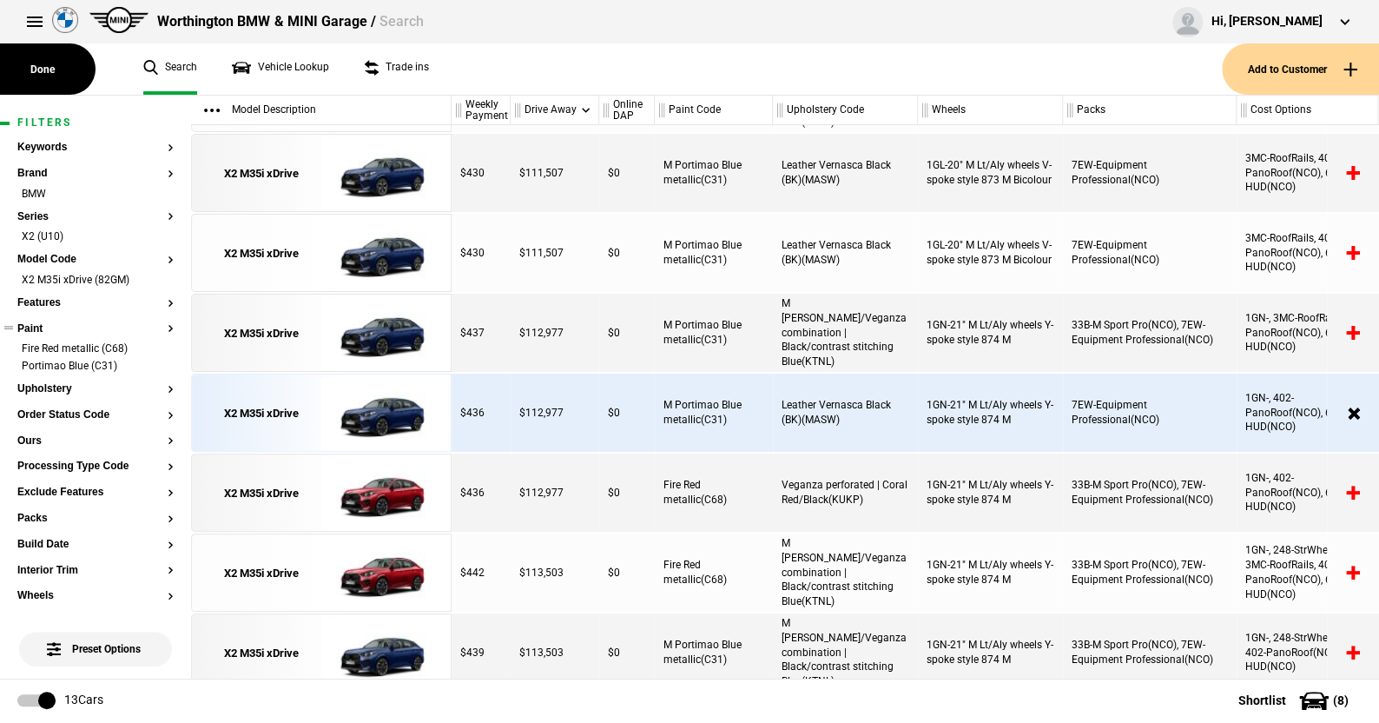
click at [156, 343] on li "Fire Red metallic (C68)" at bounding box center [95, 349] width 156 height 17
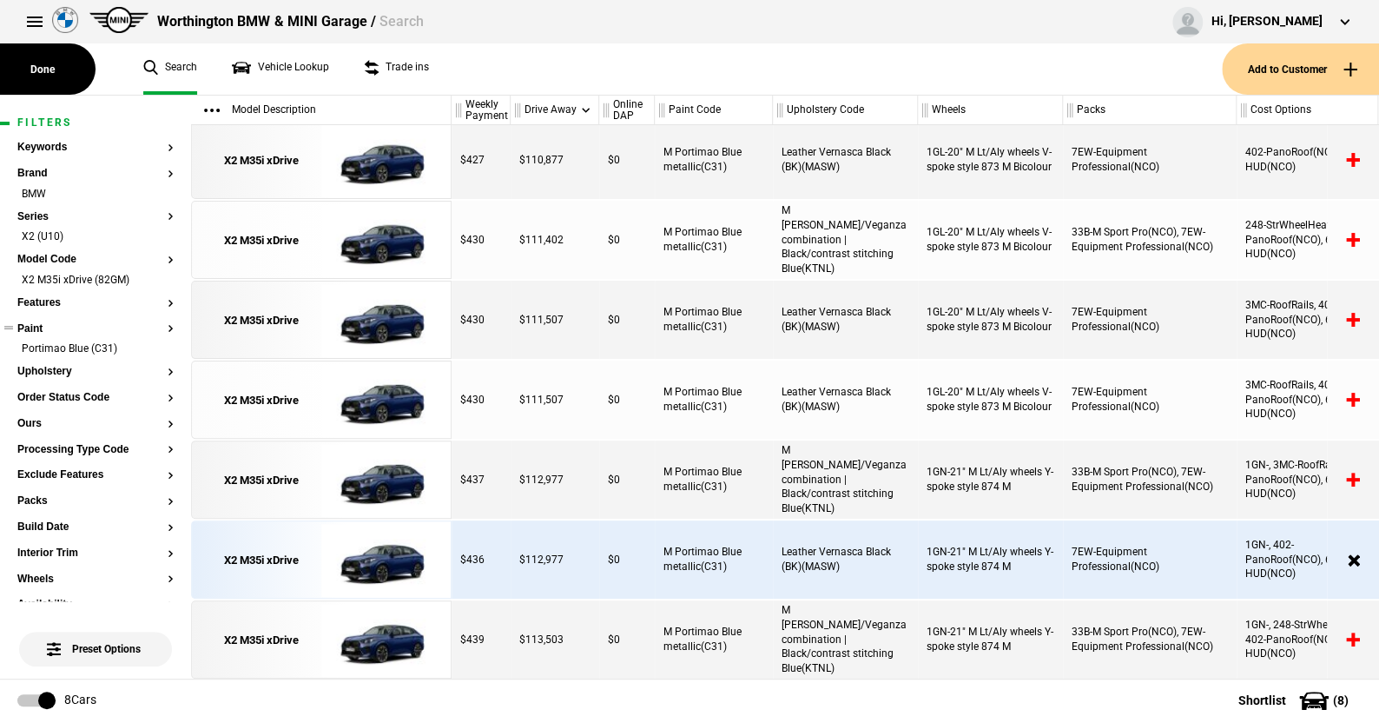
scroll to position [85, 0]
click at [155, 349] on li "Portimao Blue (C31)" at bounding box center [95, 349] width 156 height 17
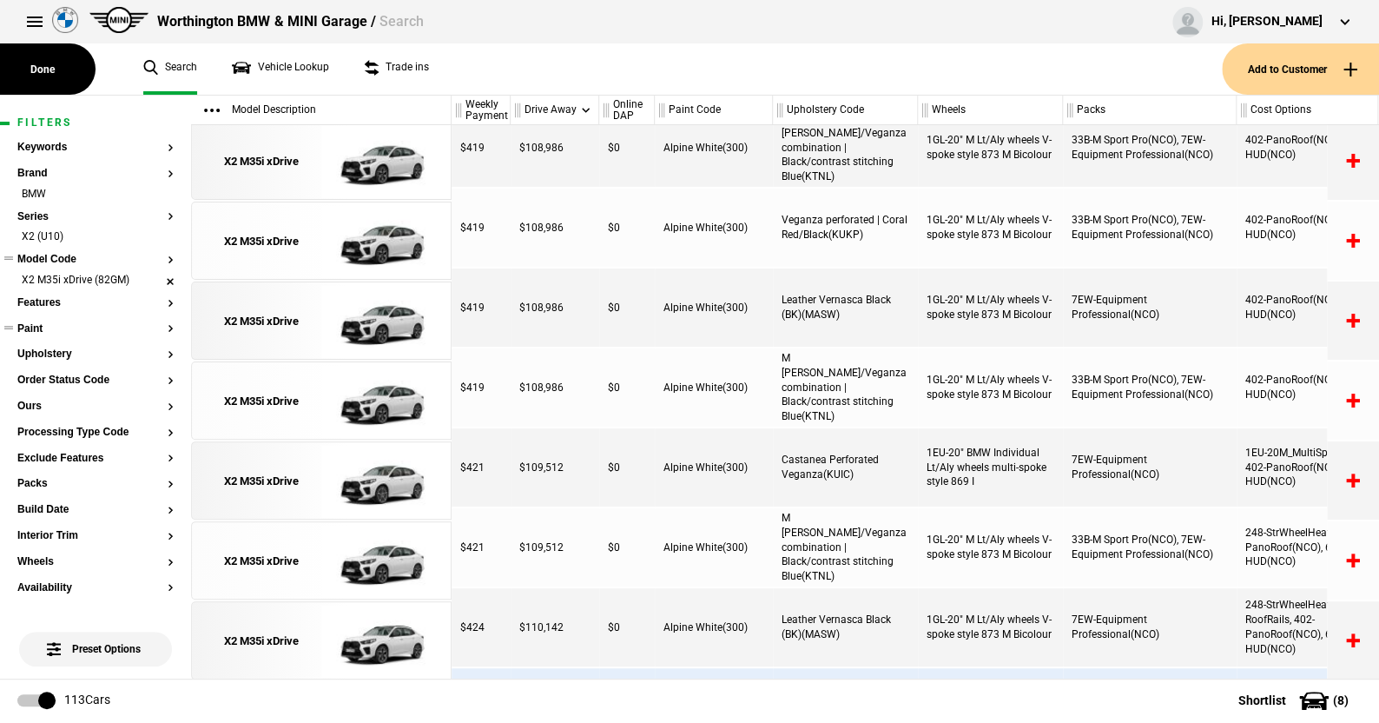
click at [156, 280] on li "X2 M35i xDrive (82GM)" at bounding box center [95, 281] width 156 height 17
click at [156, 297] on button "Features" at bounding box center [95, 303] width 156 height 12
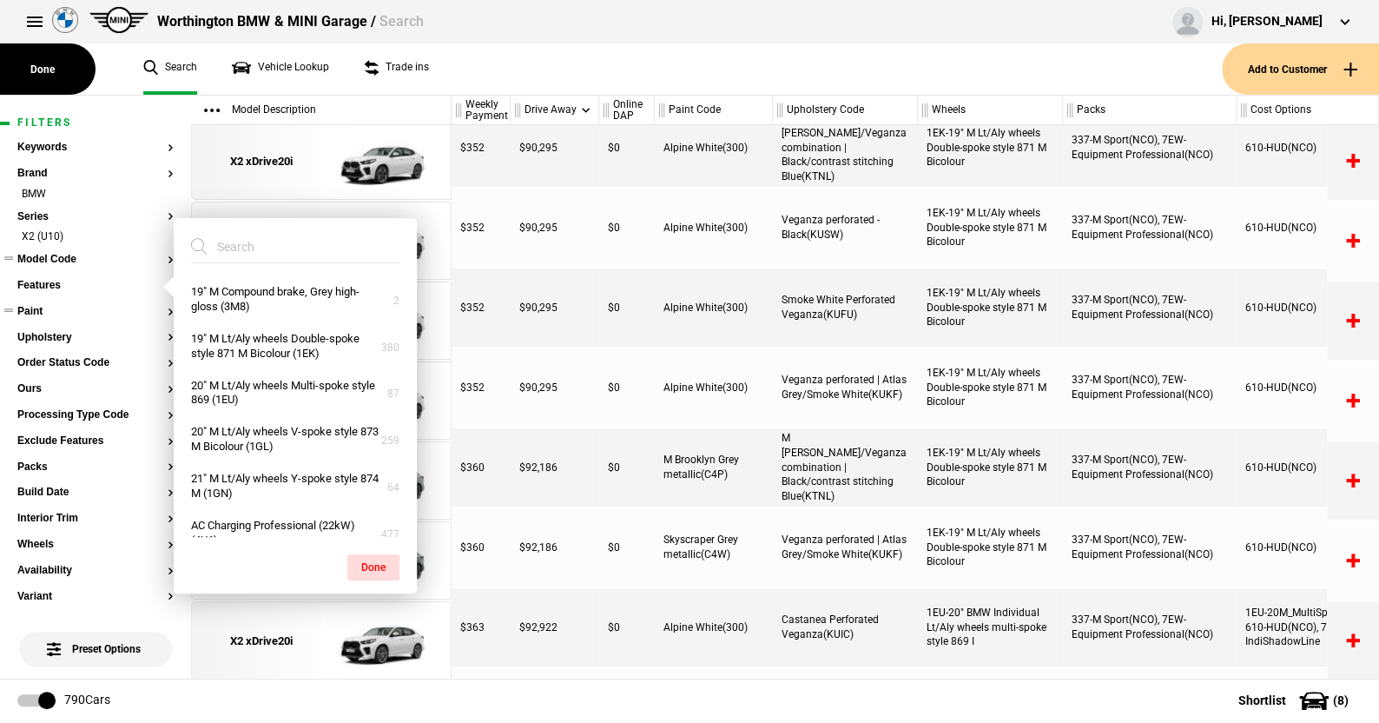
click at [58, 261] on button "Model Code" at bounding box center [95, 260] width 156 height 12
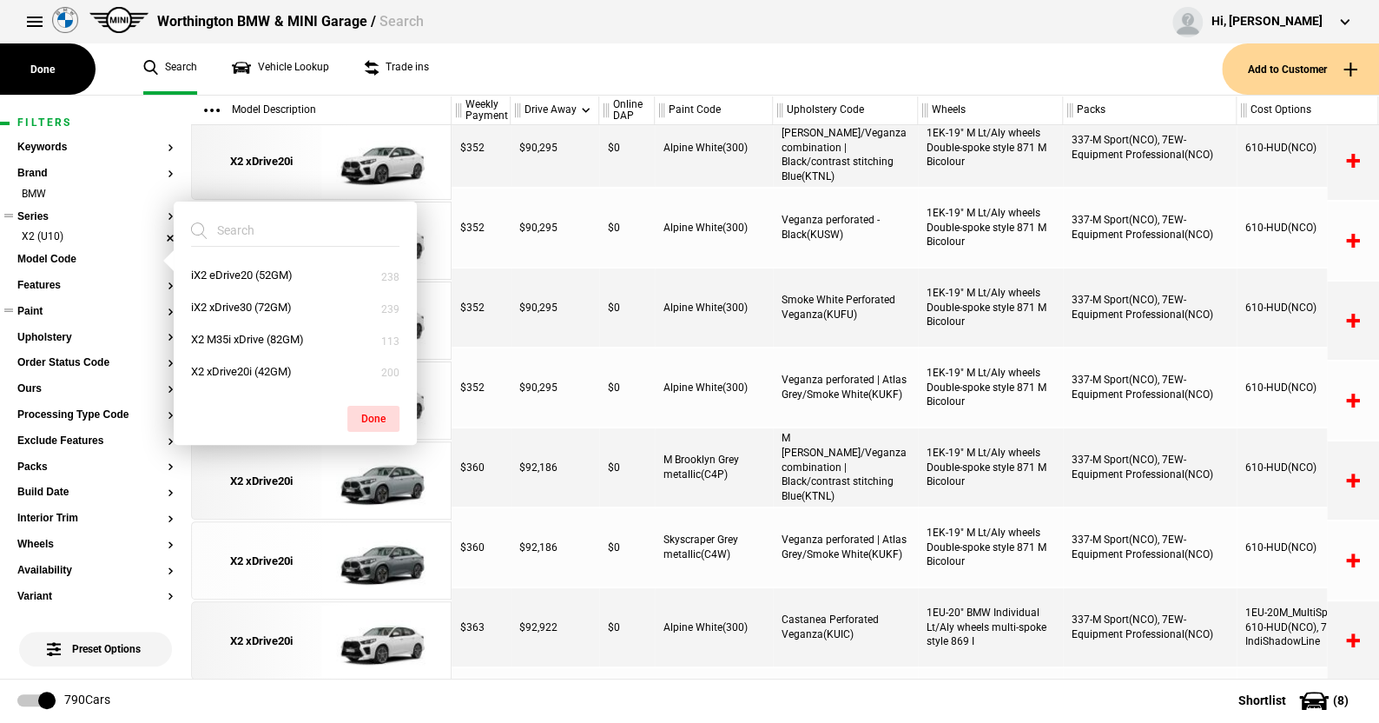
click at [153, 231] on li "X2 (U10)" at bounding box center [95, 237] width 156 height 17
click at [157, 232] on ul "X2 (U10)" at bounding box center [95, 241] width 156 height 24
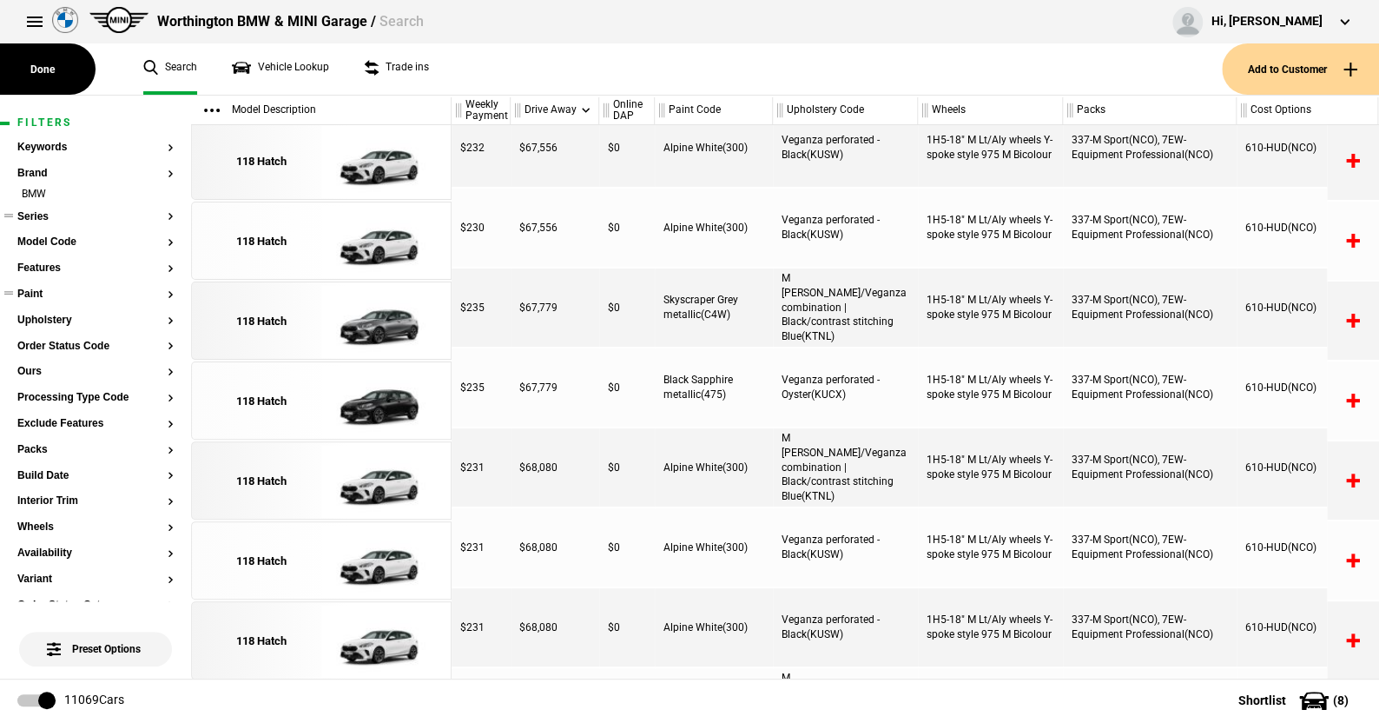
click at [45, 220] on button "Series" at bounding box center [95, 217] width 156 height 12
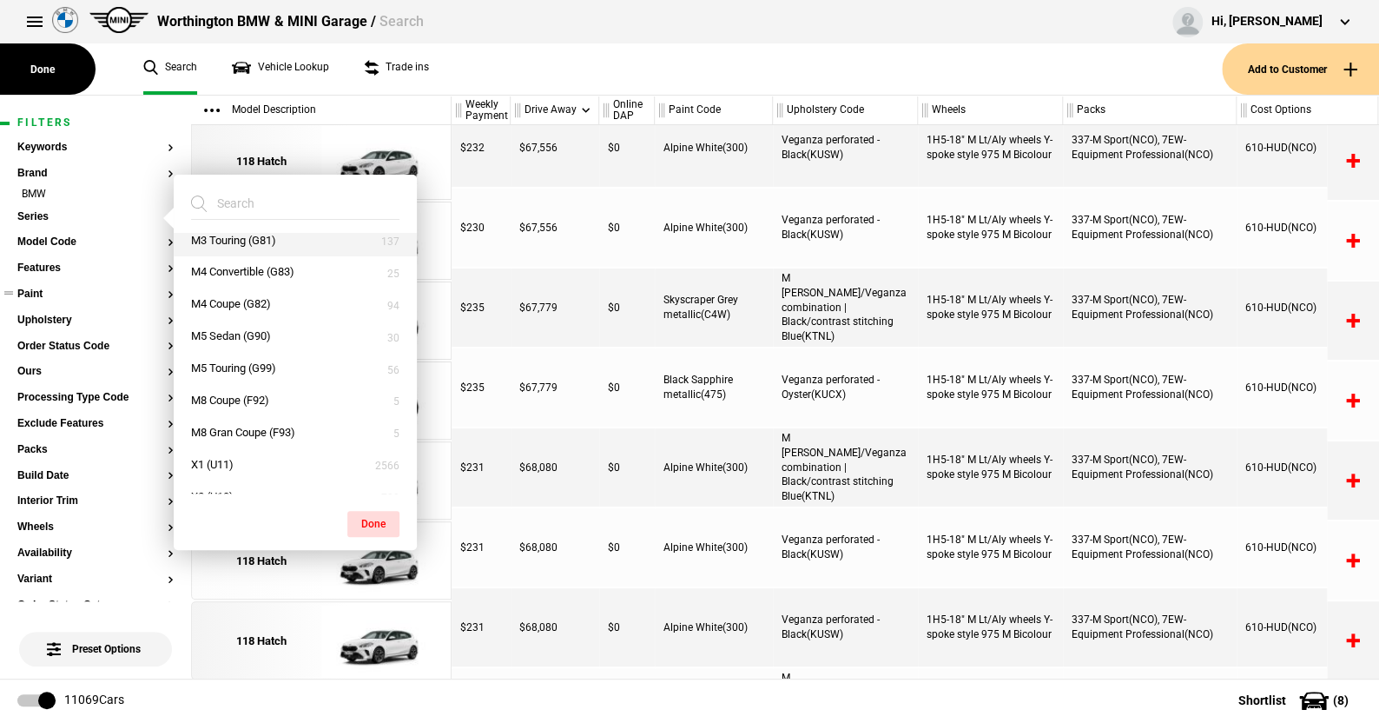
scroll to position [695, 0]
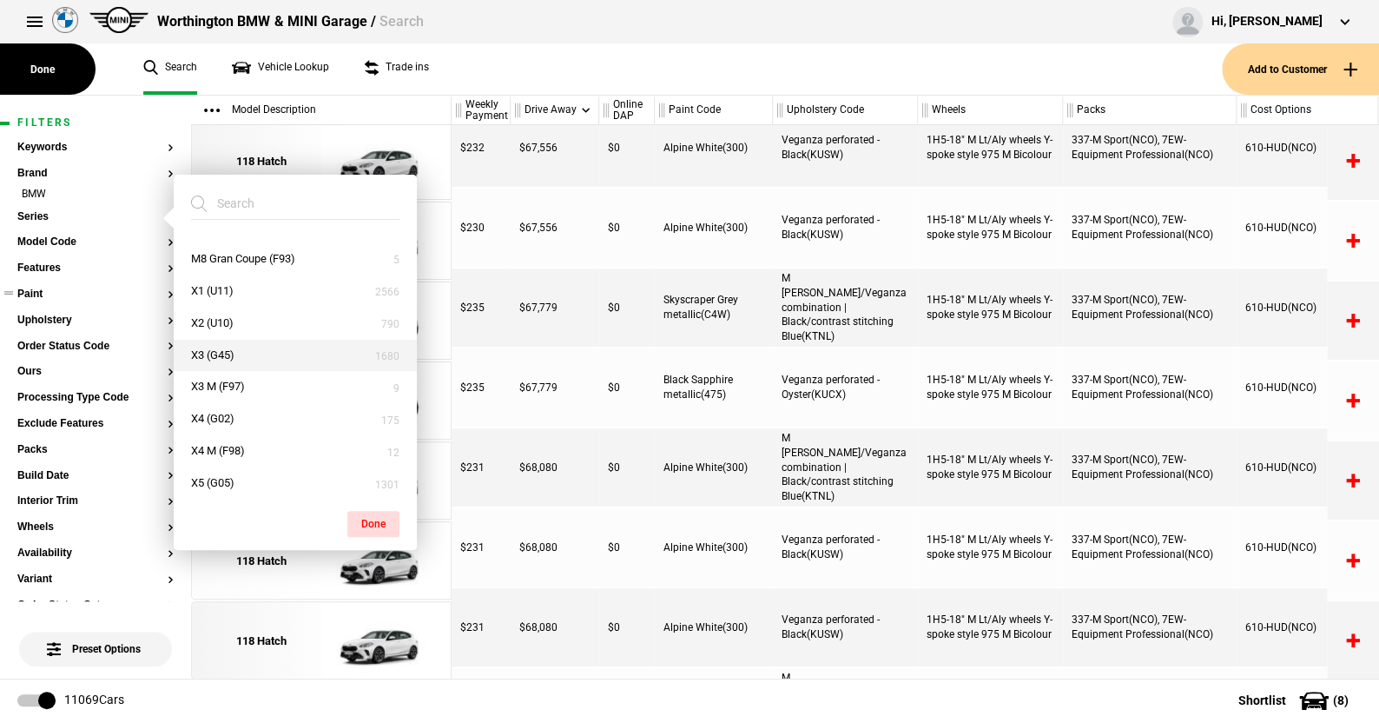
click at [219, 348] on button "X3 (G45)" at bounding box center [295, 356] width 243 height 32
click at [377, 515] on button "Done" at bounding box center [373, 524] width 52 height 26
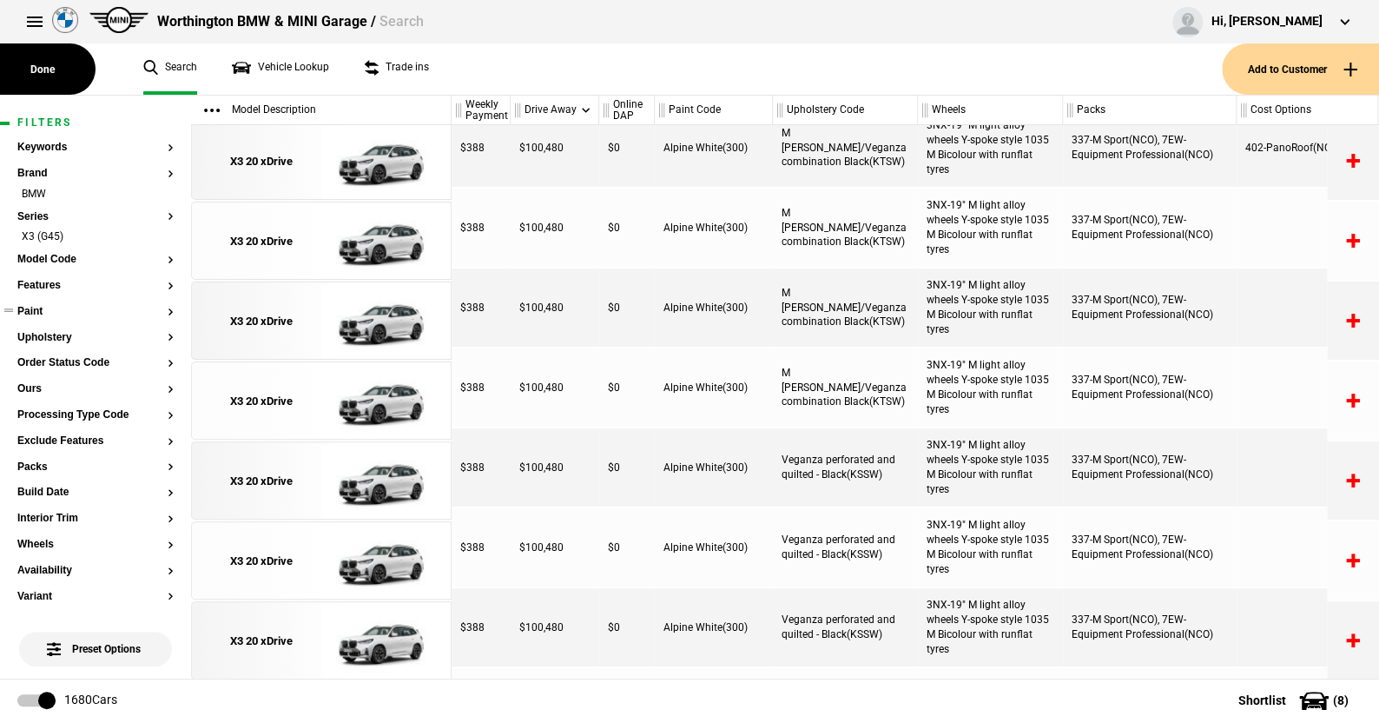
click at [373, 519] on div "X3 20 xDrive X3 20 xDrive X3 20 xDrive X3 20 xDrive X3 20 xDrive X3 20 xDrive X…" at bounding box center [321, 401] width 261 height 553
click at [658, 69] on ul "Search Vehicle Lookup Trade ins" at bounding box center [674, 68] width 1096 height 51
drag, startPoint x: 69, startPoint y: 256, endPoint x: 153, endPoint y: 281, distance: 87.7
click at [69, 256] on button "Model Code" at bounding box center [95, 260] width 156 height 12
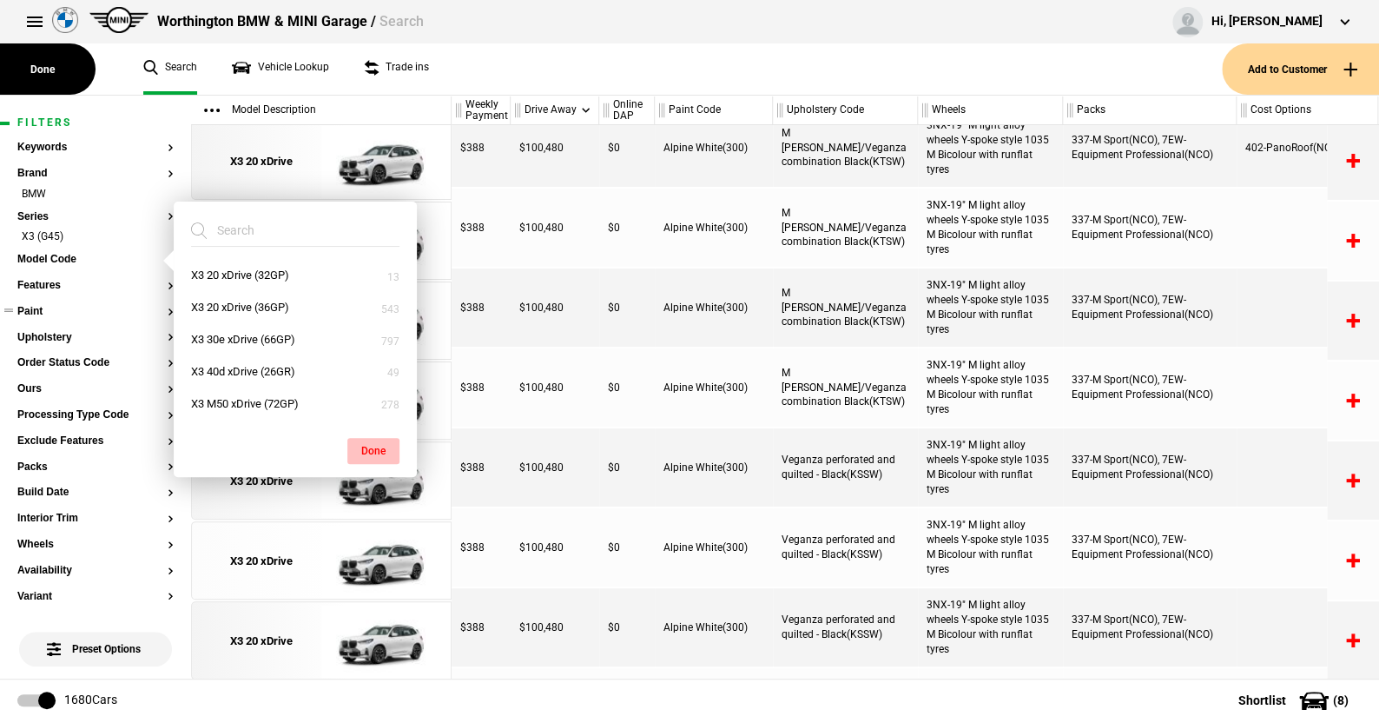
drag, startPoint x: 249, startPoint y: 403, endPoint x: 377, endPoint y: 445, distance: 134.3
click at [249, 402] on button "X3 M50 xDrive (72GP)" at bounding box center [295, 404] width 243 height 32
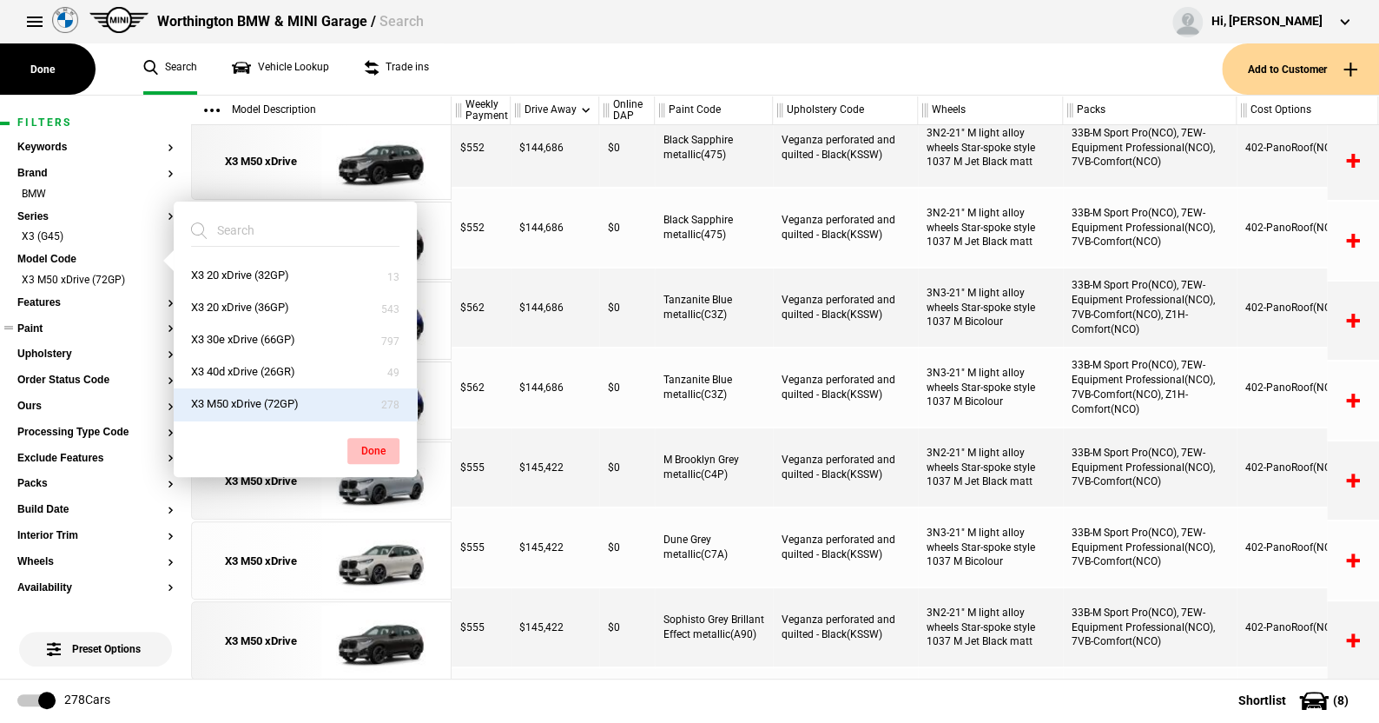
click at [377, 445] on button "Done" at bounding box center [373, 451] width 52 height 26
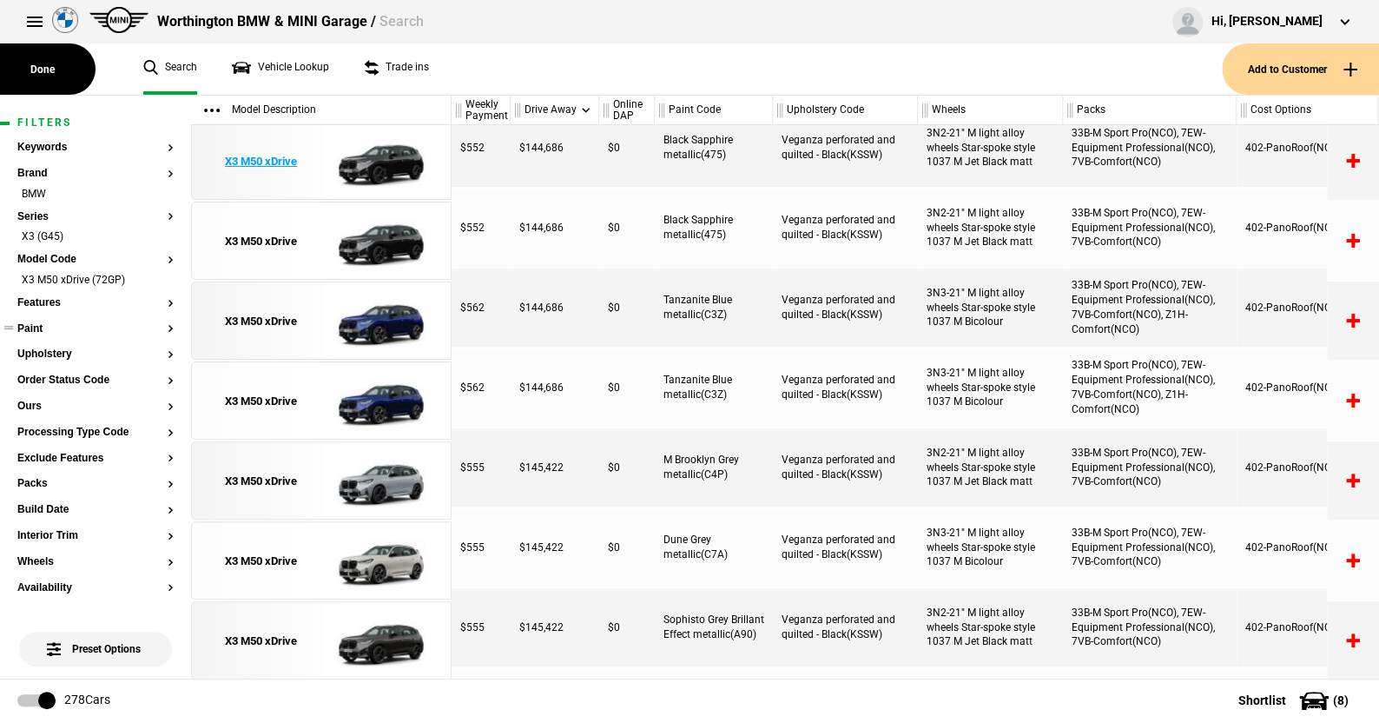
click at [393, 162] on img at bounding box center [381, 161] width 121 height 78
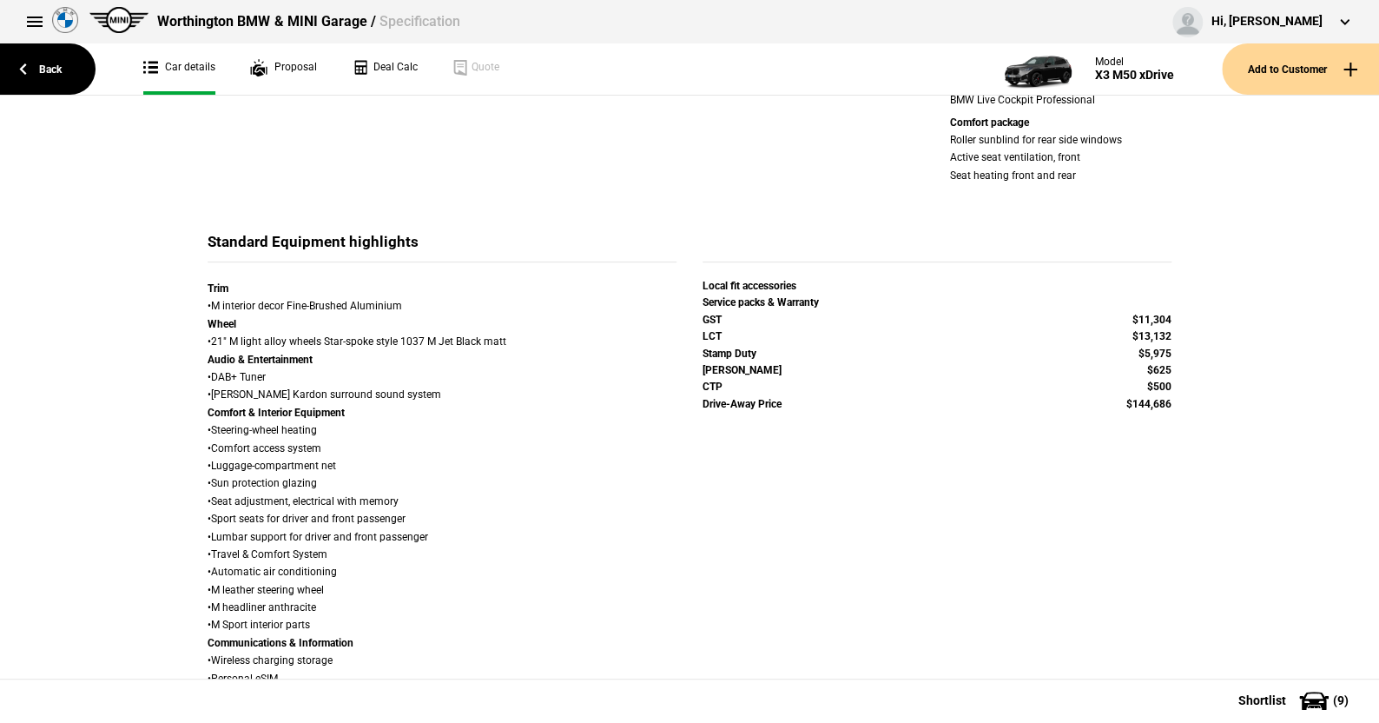
scroll to position [521, 0]
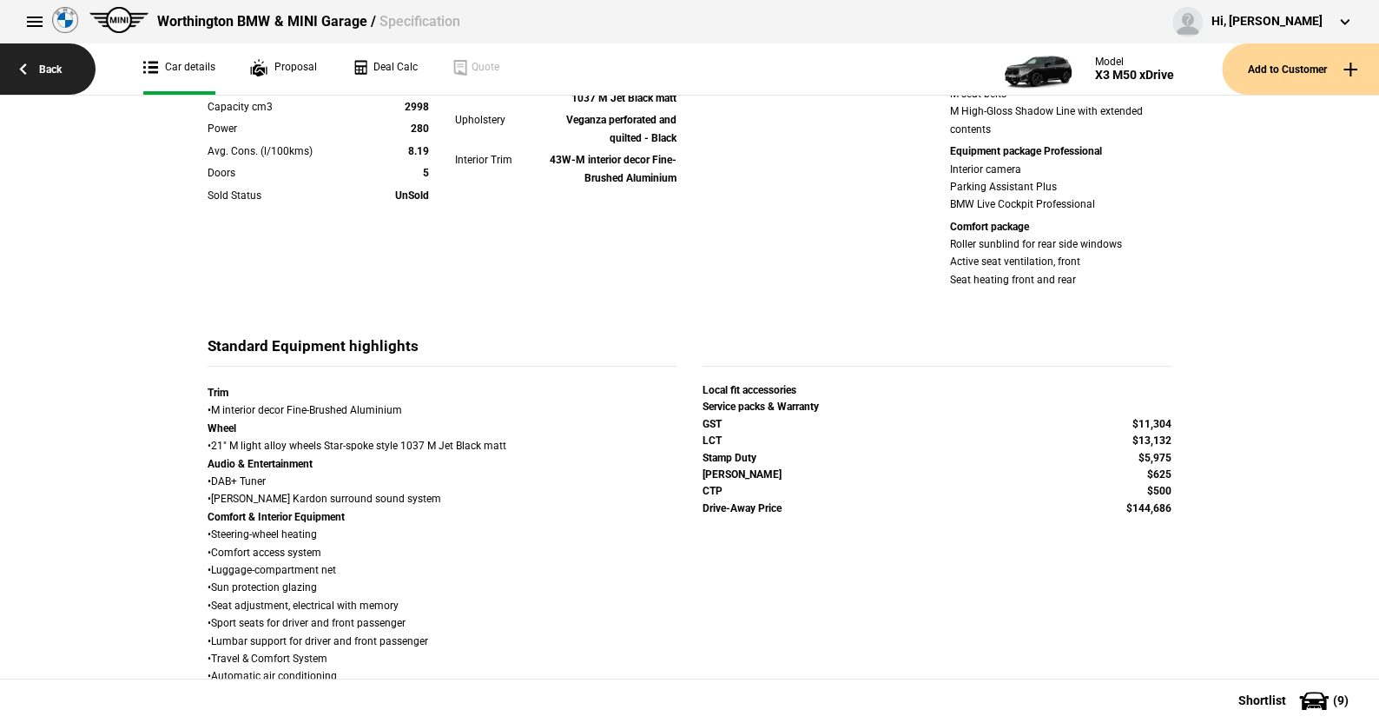
click at [56, 64] on link "Back" at bounding box center [48, 68] width 96 height 51
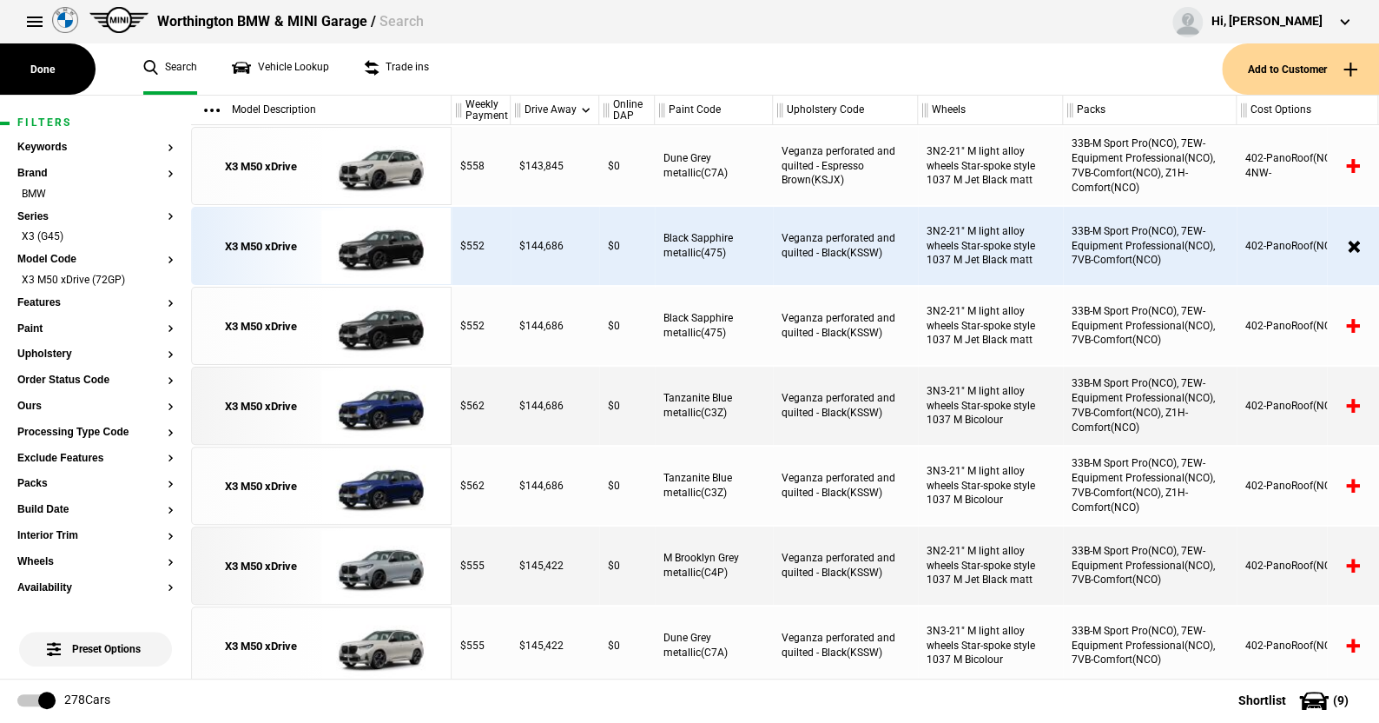
scroll to position [98, 0]
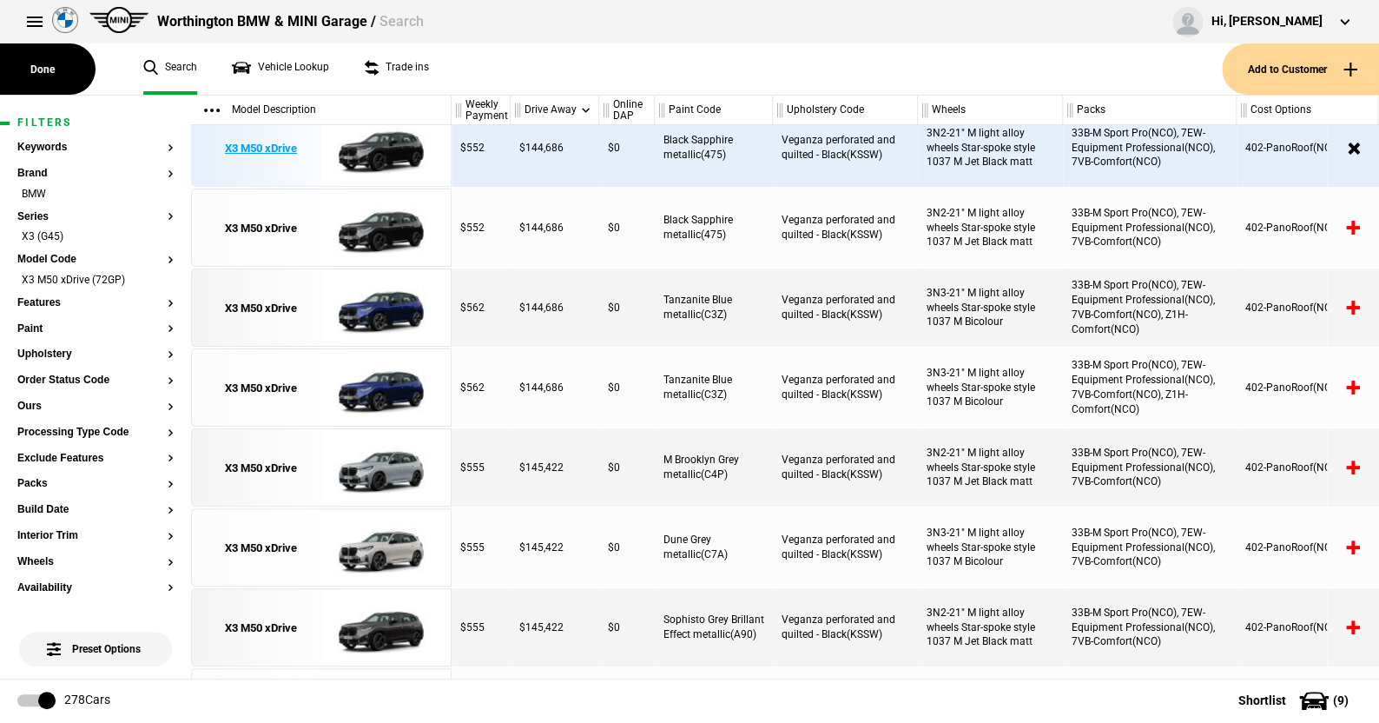
click at [390, 150] on img at bounding box center [381, 148] width 121 height 78
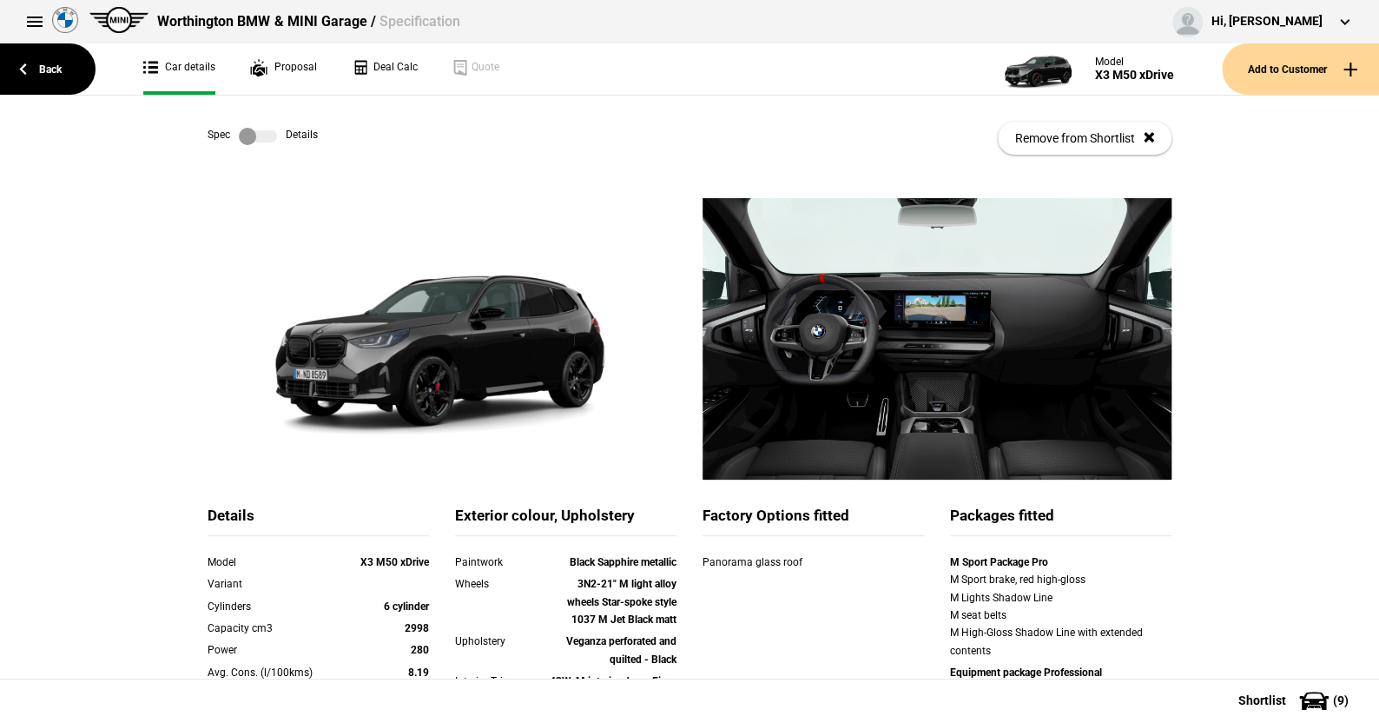
scroll to position [174, 0]
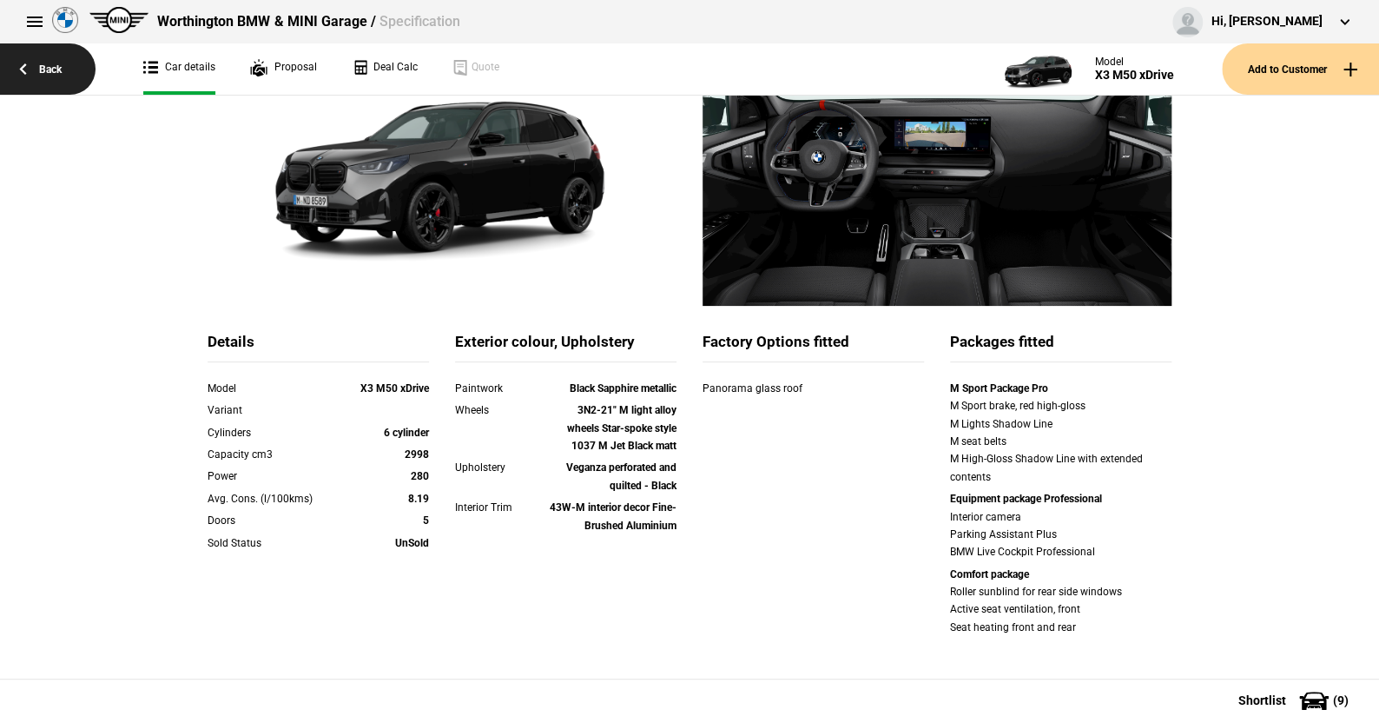
click at [56, 61] on link "Back" at bounding box center [48, 68] width 96 height 51
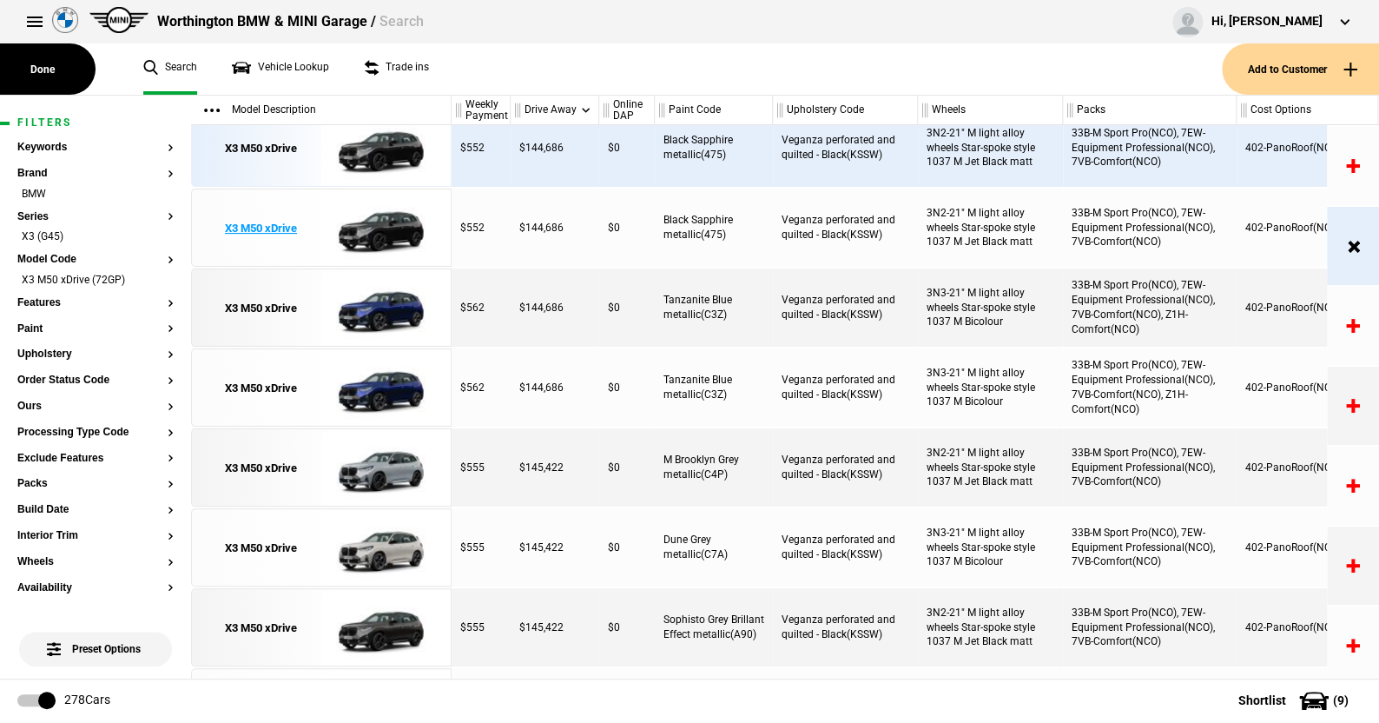
scroll to position [98, 0]
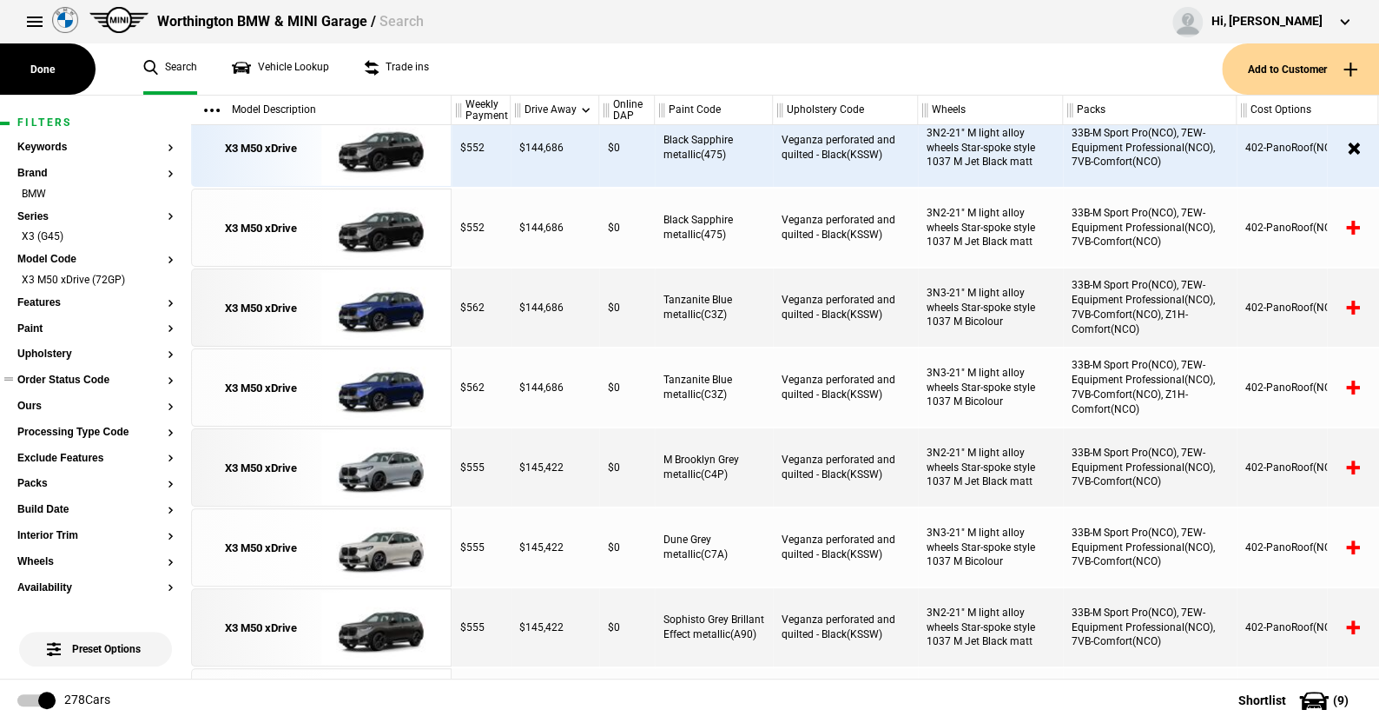
click at [96, 378] on button "Order Status Code" at bounding box center [95, 380] width 156 height 12
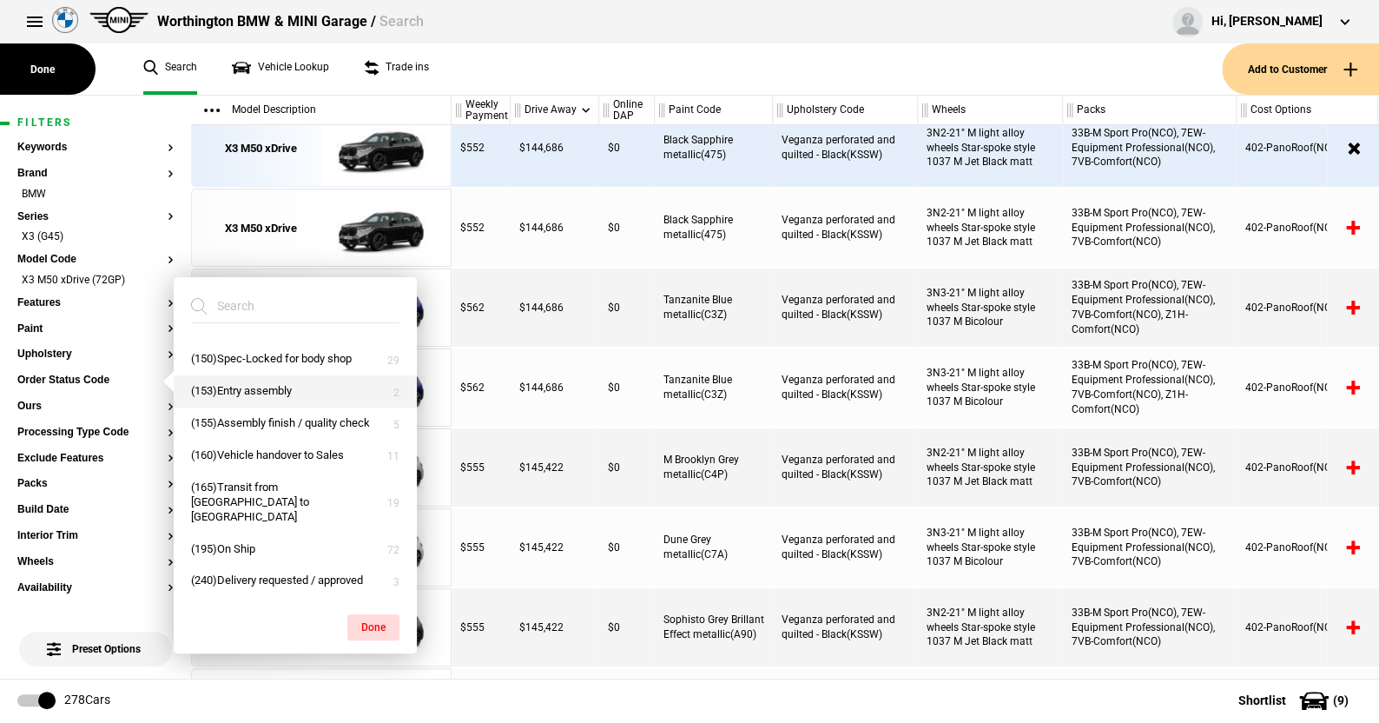
scroll to position [89, 0]
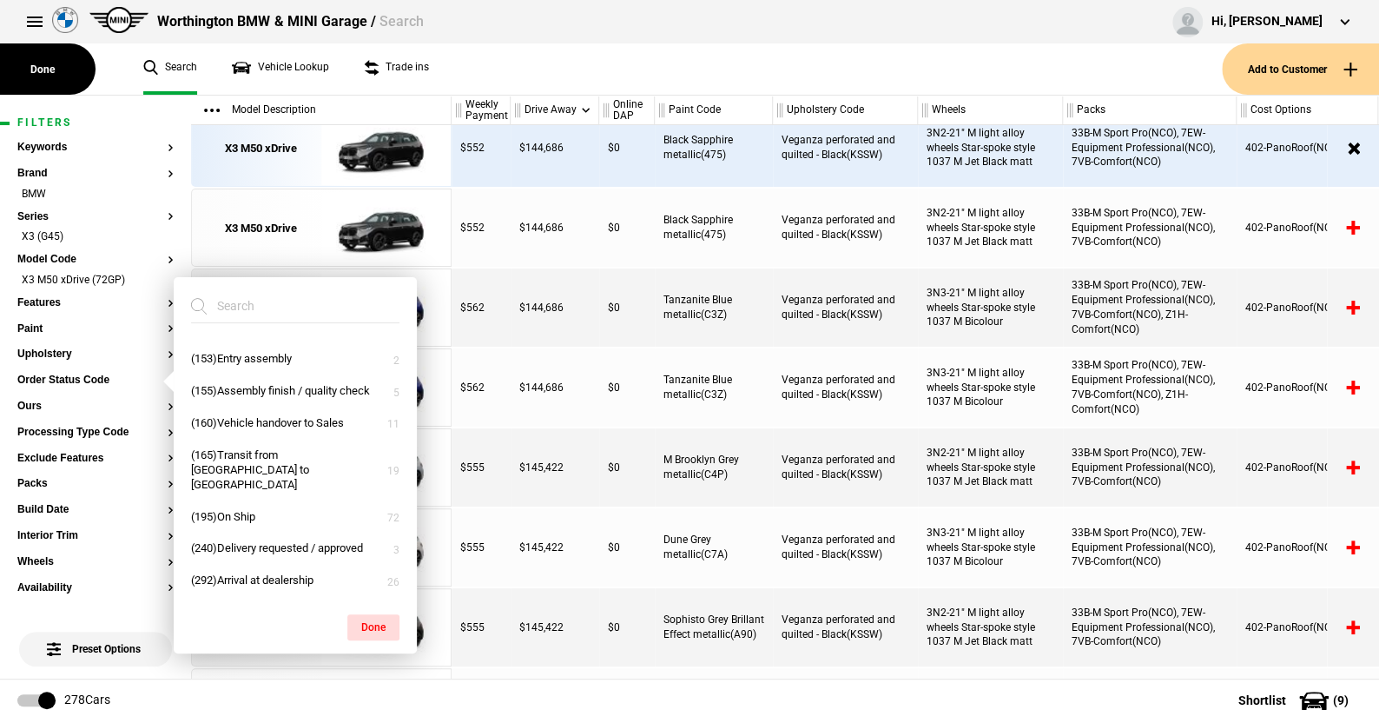
click at [607, 67] on ul "Search Vehicle Lookup Trade ins" at bounding box center [674, 68] width 1096 height 51
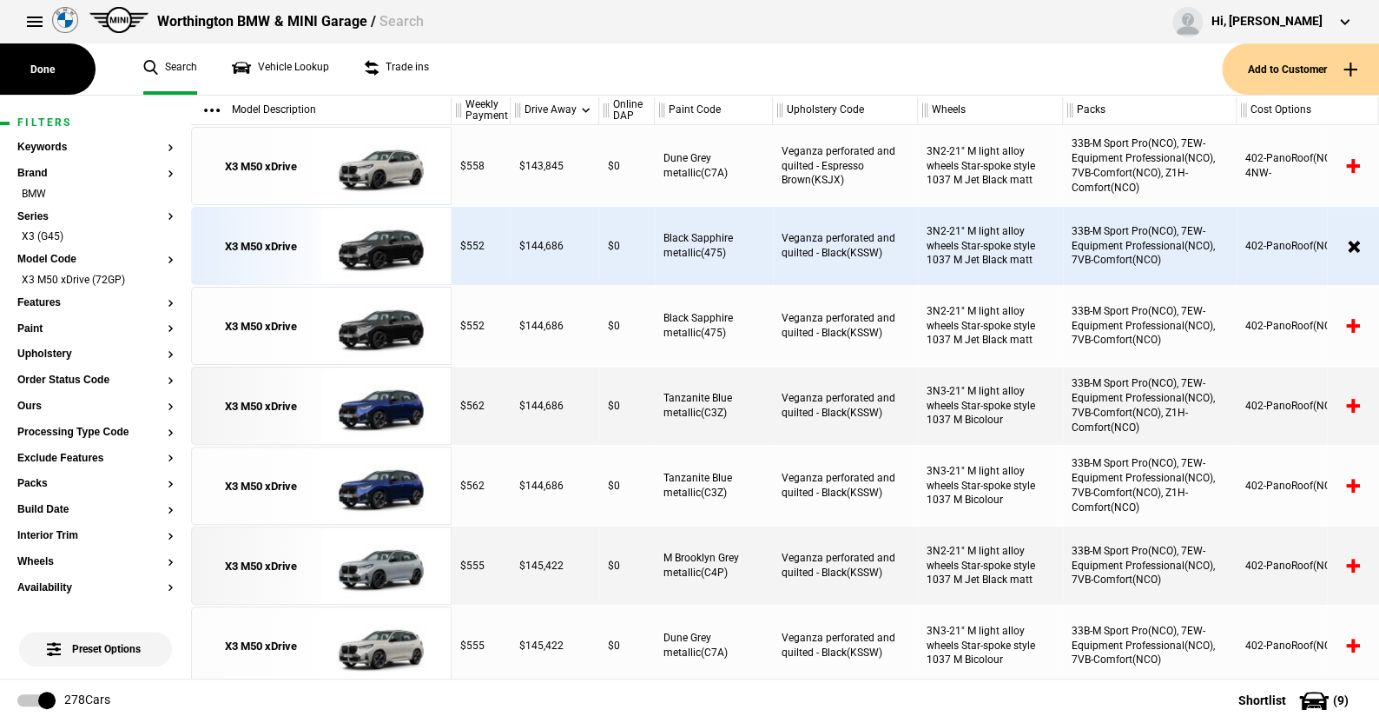
scroll to position [0, 0]
click at [43, 299] on button "Features" at bounding box center [95, 303] width 156 height 12
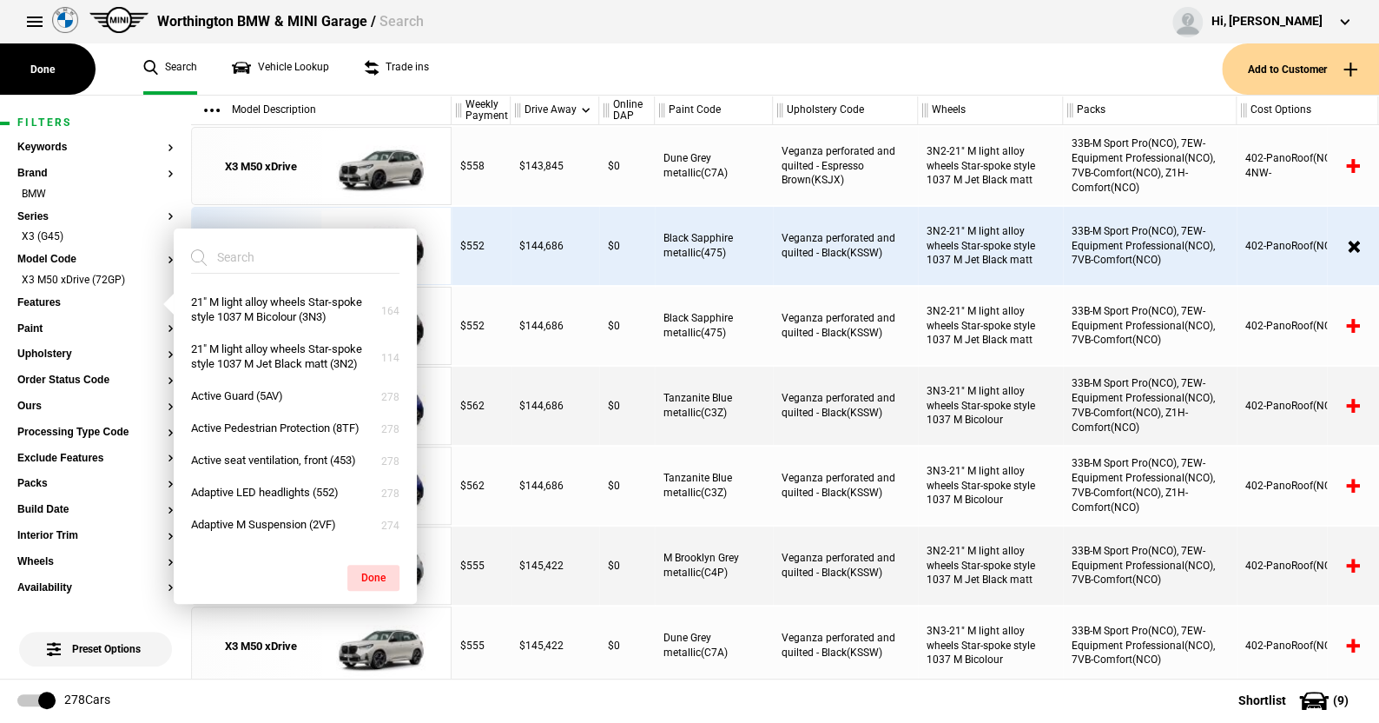
click at [528, 76] on ul "Search Vehicle Lookup Trade ins" at bounding box center [674, 68] width 1096 height 51
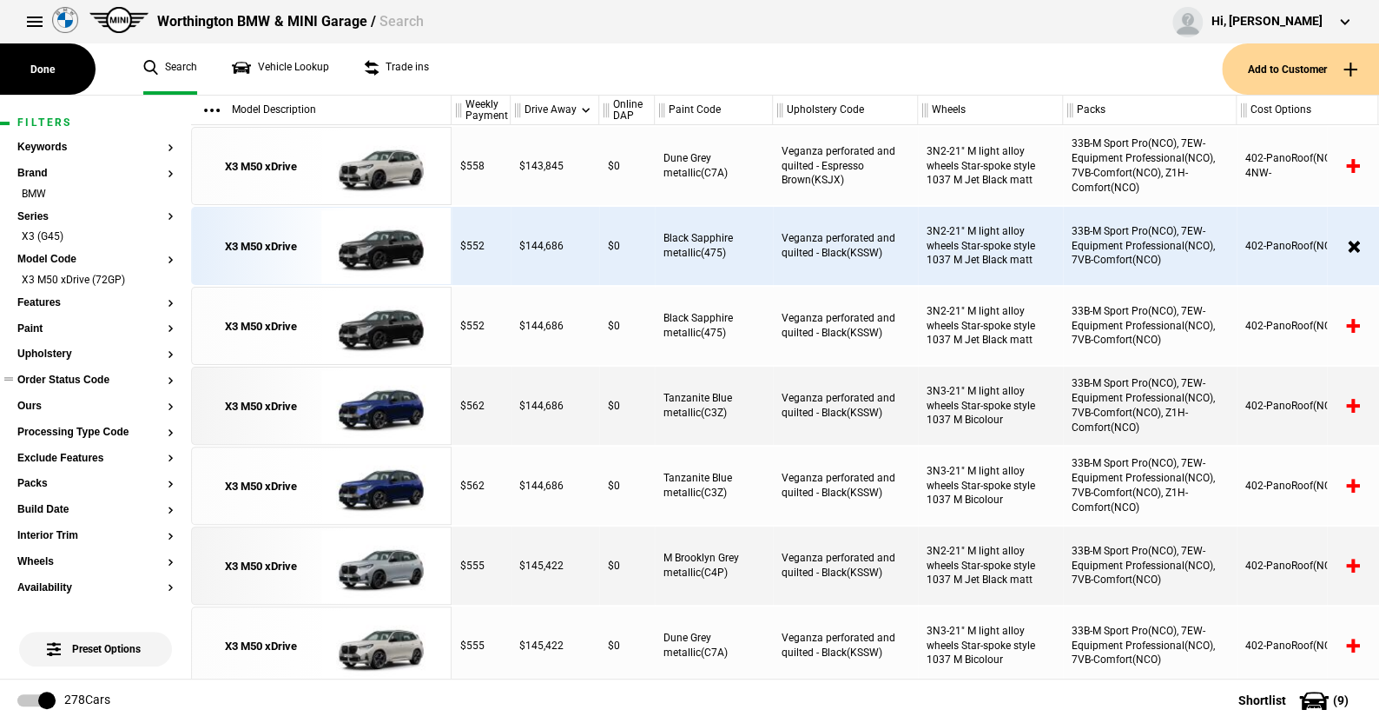
click at [53, 377] on button "Order Status Code" at bounding box center [95, 380] width 156 height 12
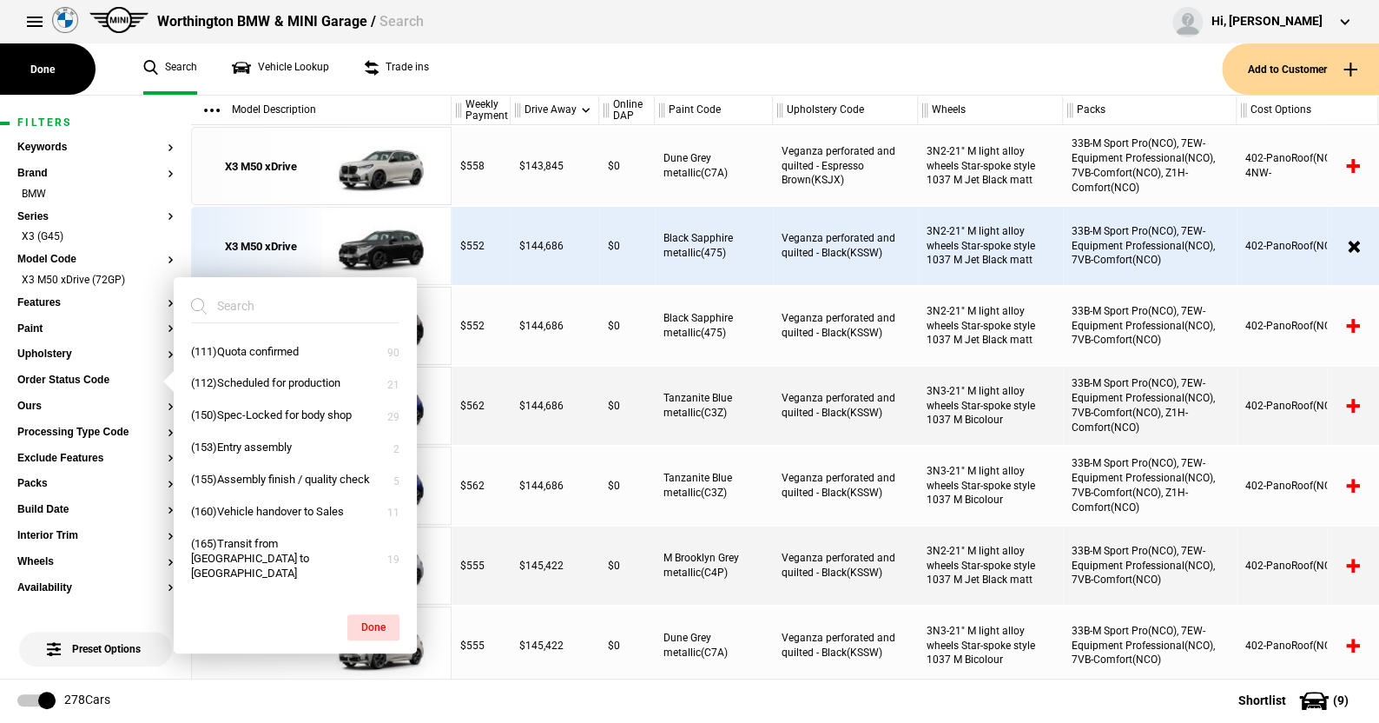
scroll to position [89, 0]
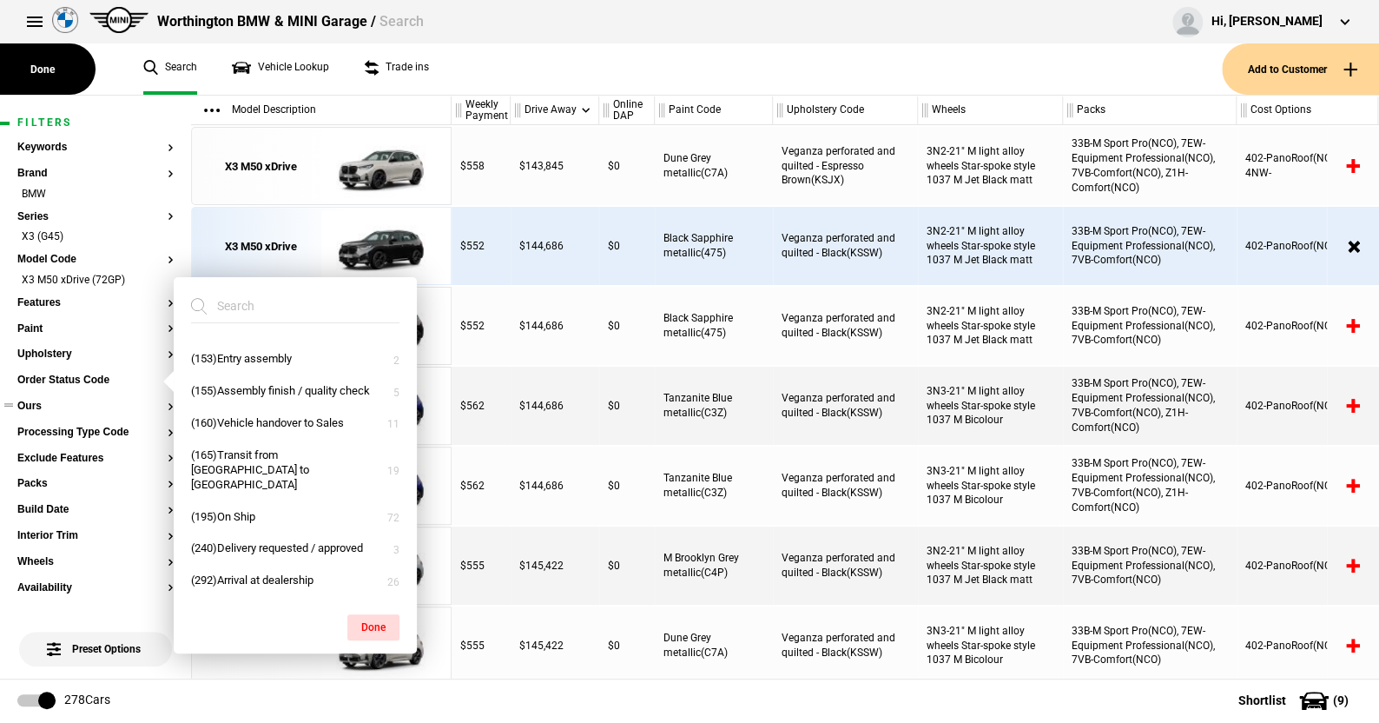
click at [34, 404] on button "Ours" at bounding box center [95, 406] width 156 height 12
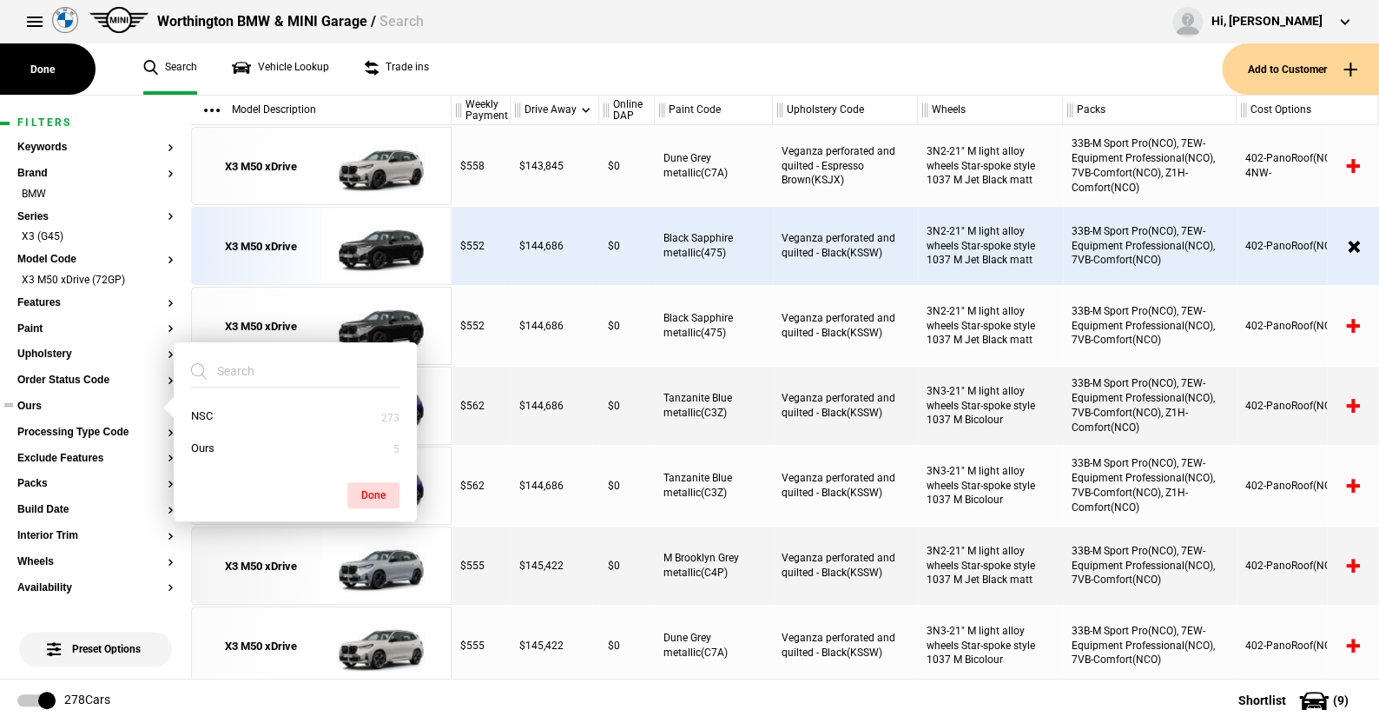
scroll to position [0, 0]
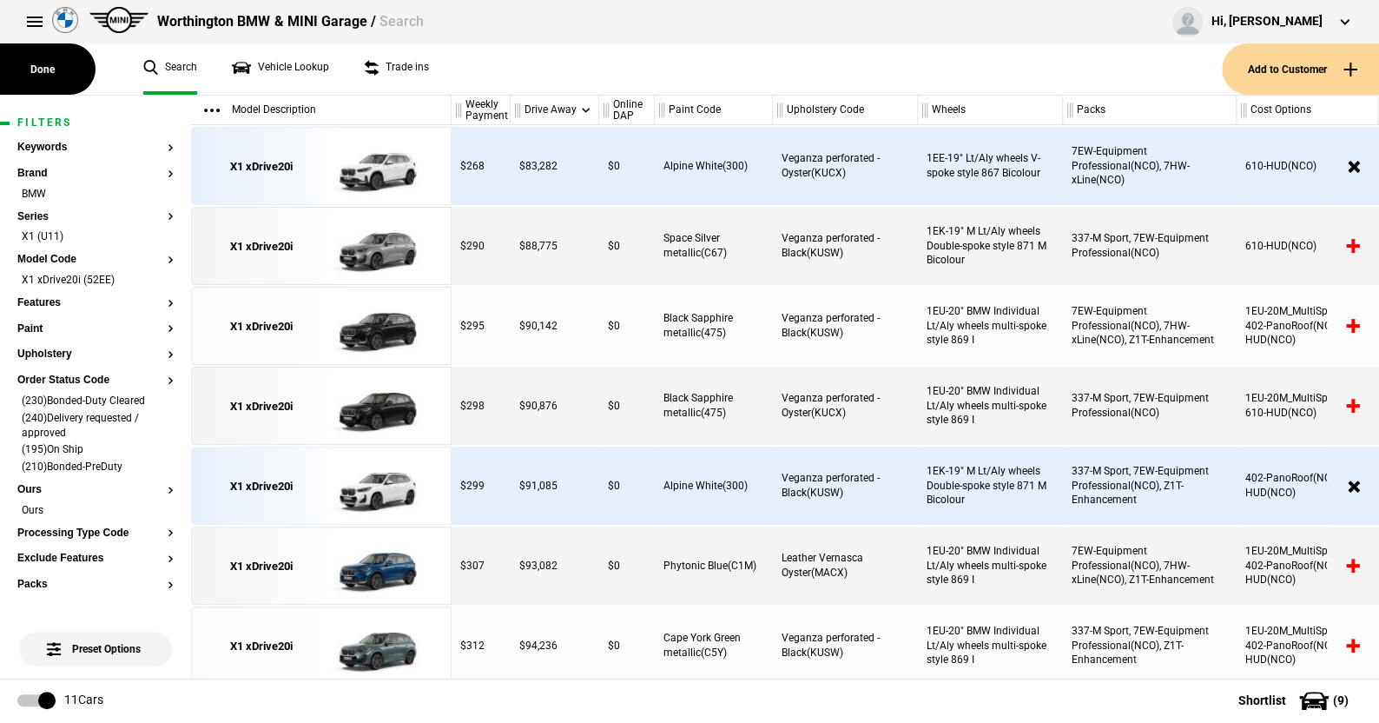
scroll to position [730, 0]
